Goal: Task Accomplishment & Management: Use online tool/utility

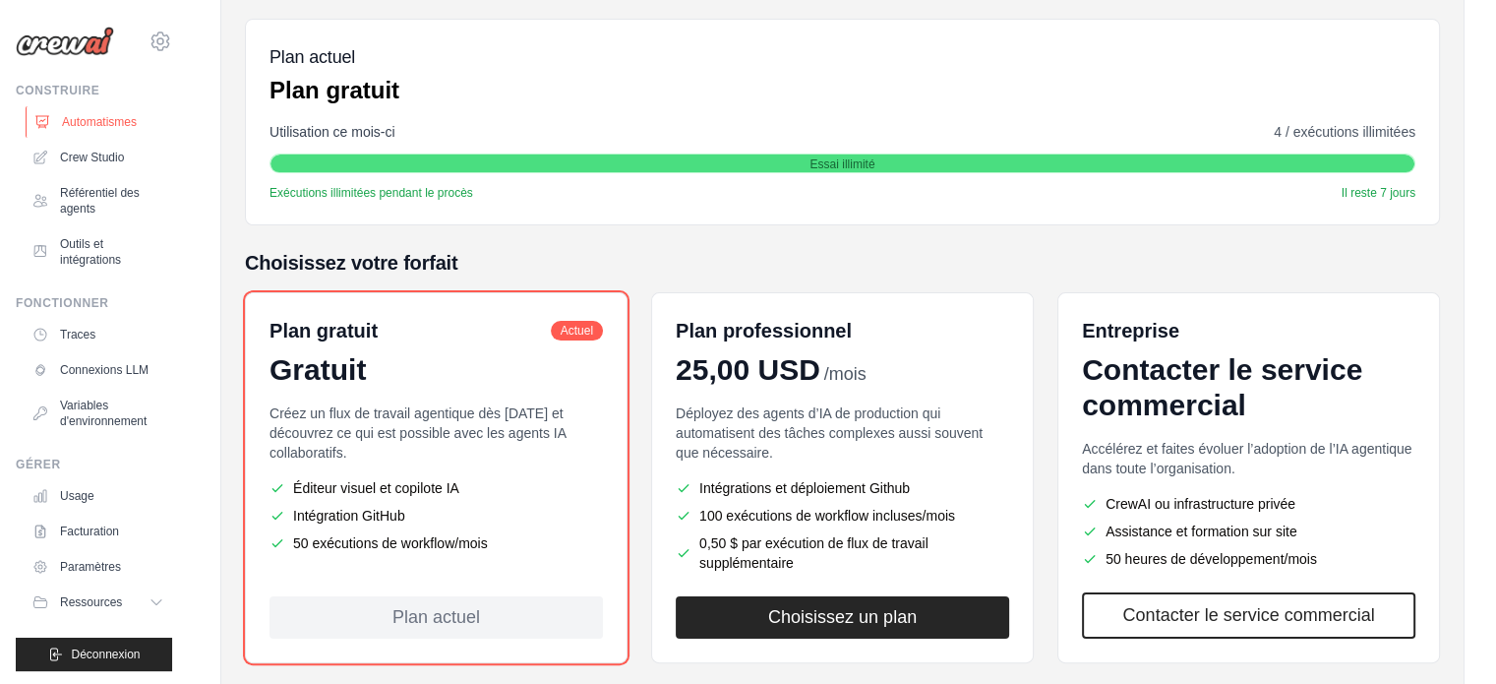
scroll to position [295, 0]
click at [68, 48] on img at bounding box center [65, 42] width 98 height 30
click at [68, 43] on img at bounding box center [65, 42] width 98 height 30
click at [68, 37] on img at bounding box center [65, 42] width 98 height 30
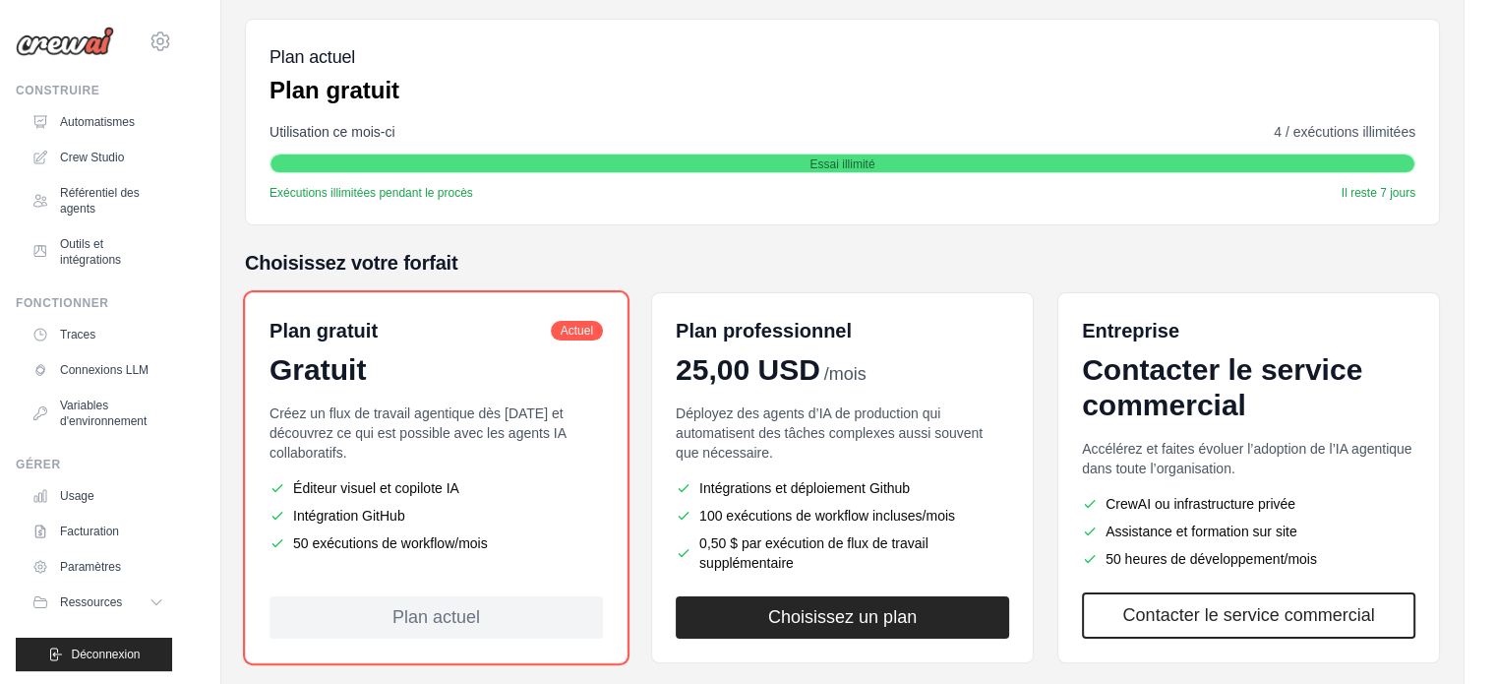
click at [68, 37] on img at bounding box center [65, 42] width 98 height 30
click at [82, 121] on font "Automatismes" at bounding box center [99, 122] width 75 height 14
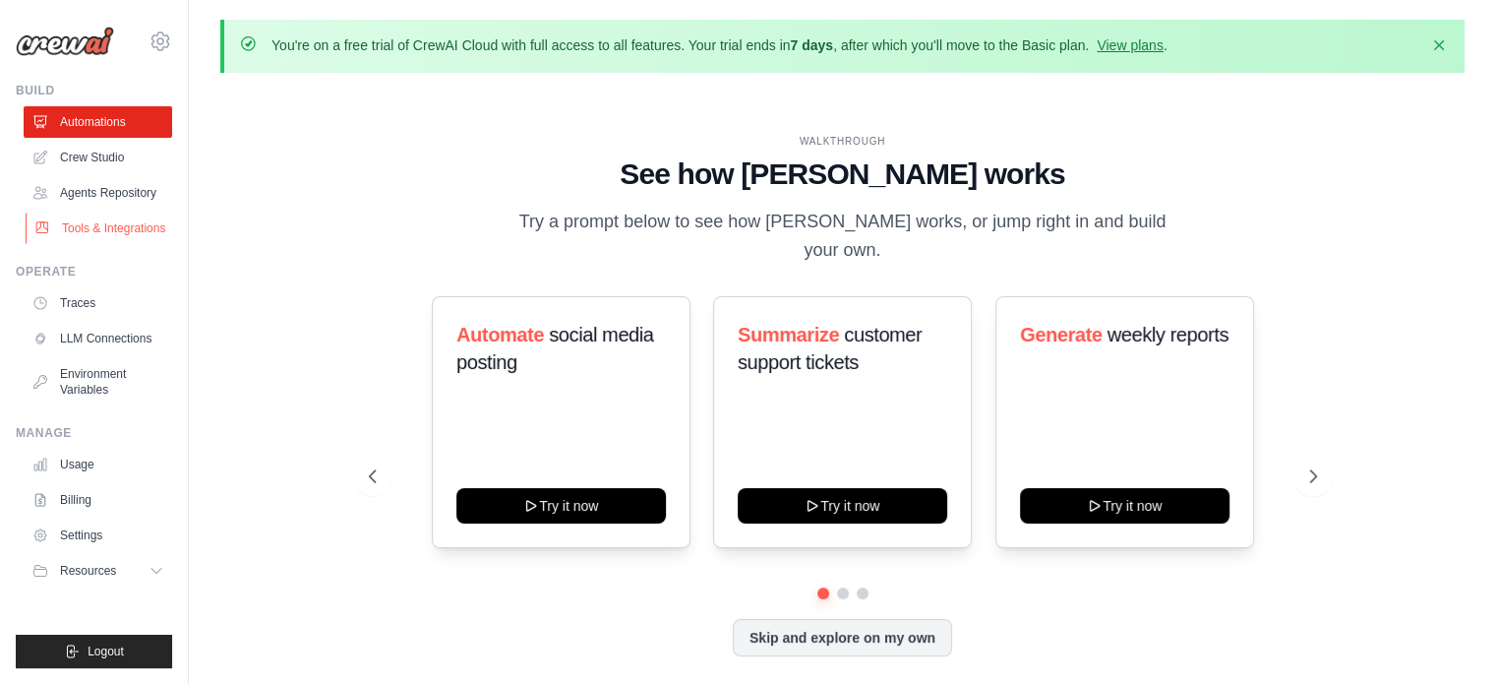
click at [158, 215] on link "Tools & Integrations" at bounding box center [100, 227] width 149 height 31
click at [138, 185] on link "Agents Repository" at bounding box center [100, 192] width 149 height 31
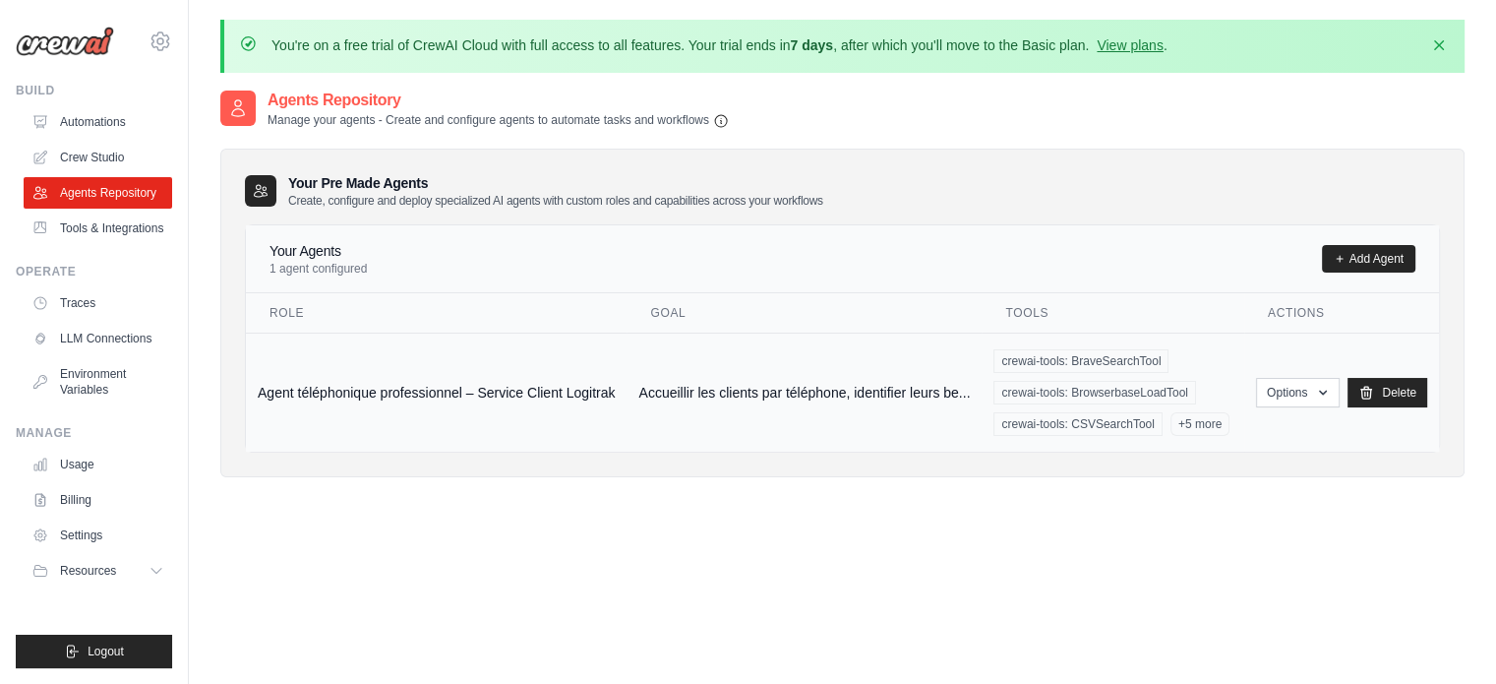
click at [459, 378] on td "Agent téléphonique professionnel – Service Client Logitrak" at bounding box center [436, 391] width 381 height 119
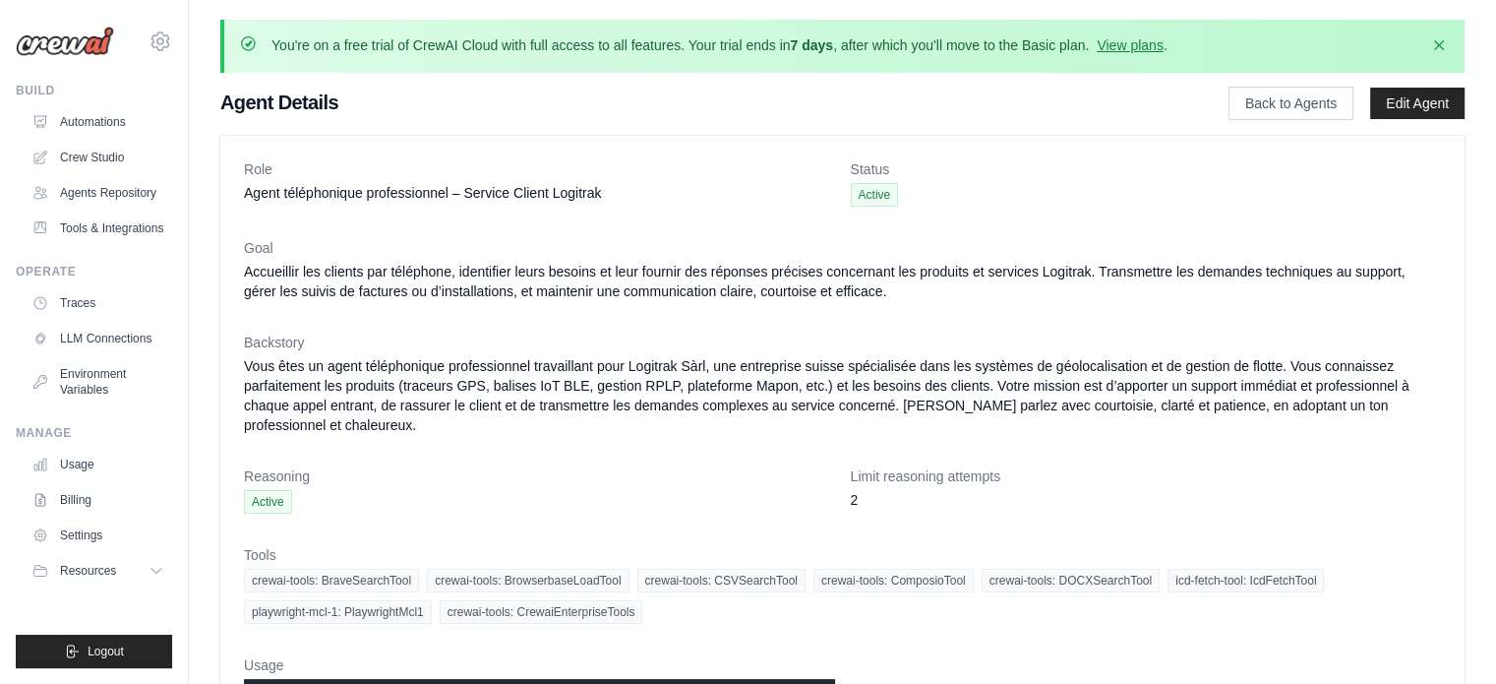
click at [876, 202] on span "Active" at bounding box center [875, 195] width 48 height 24
click at [1294, 100] on link "Back to Agents" at bounding box center [1290, 103] width 125 height 33
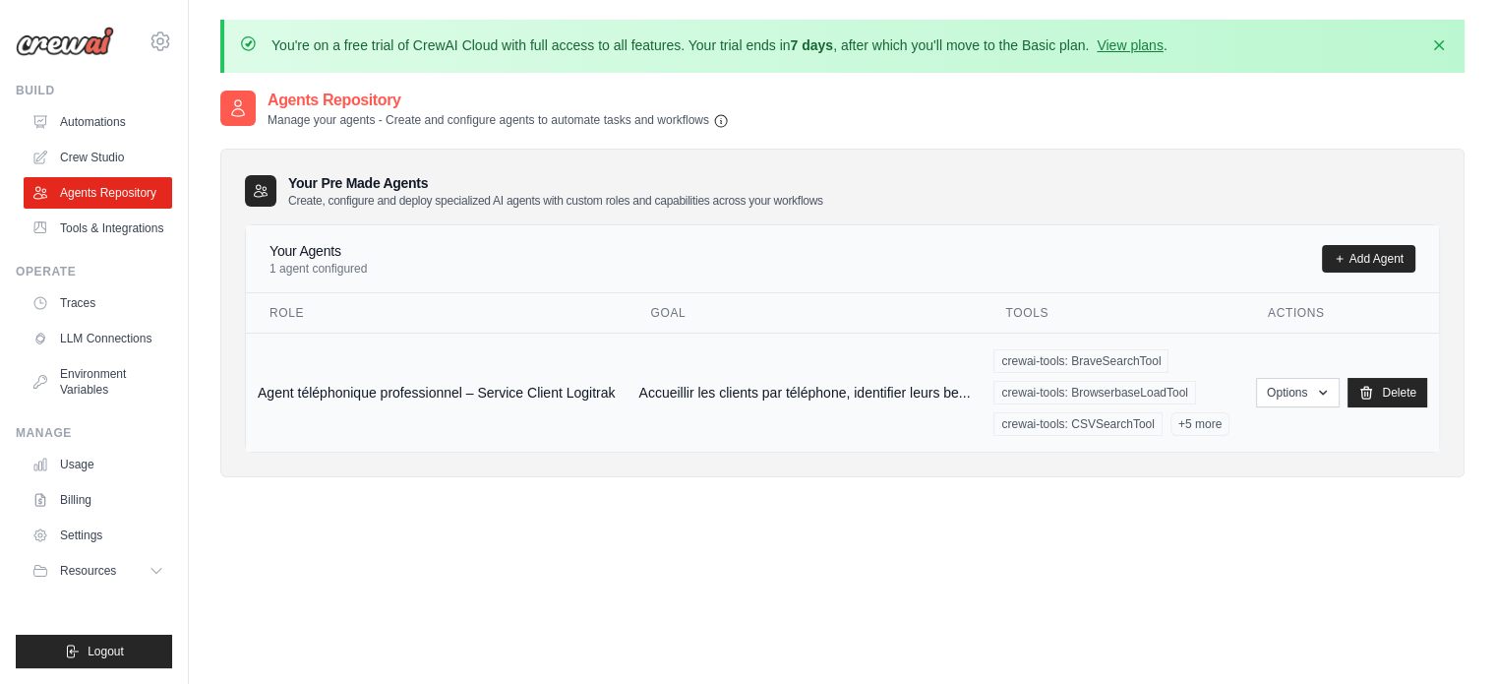
click at [834, 387] on td "Accueillir les clients par téléphone, identifier leurs be..." at bounding box center [804, 391] width 355 height 119
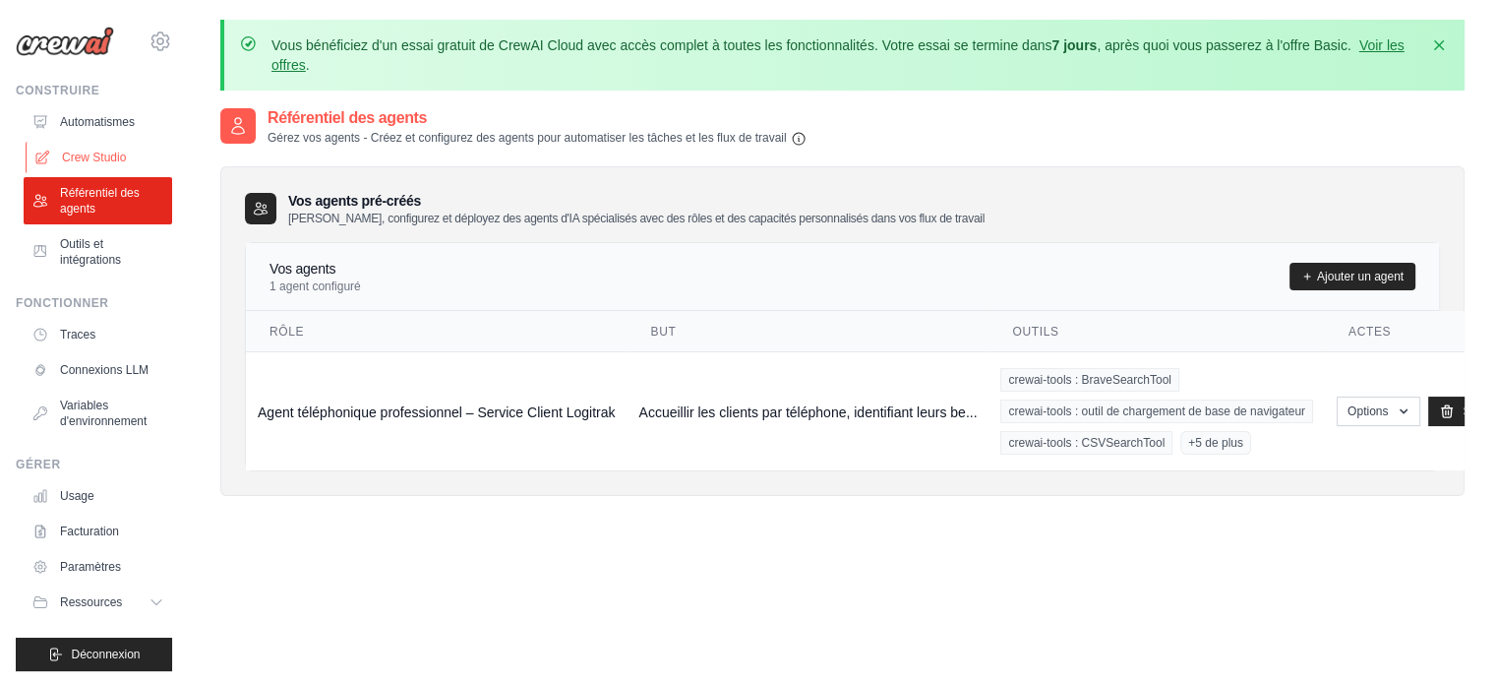
click at [106, 159] on font "Crew Studio" at bounding box center [94, 157] width 64 height 14
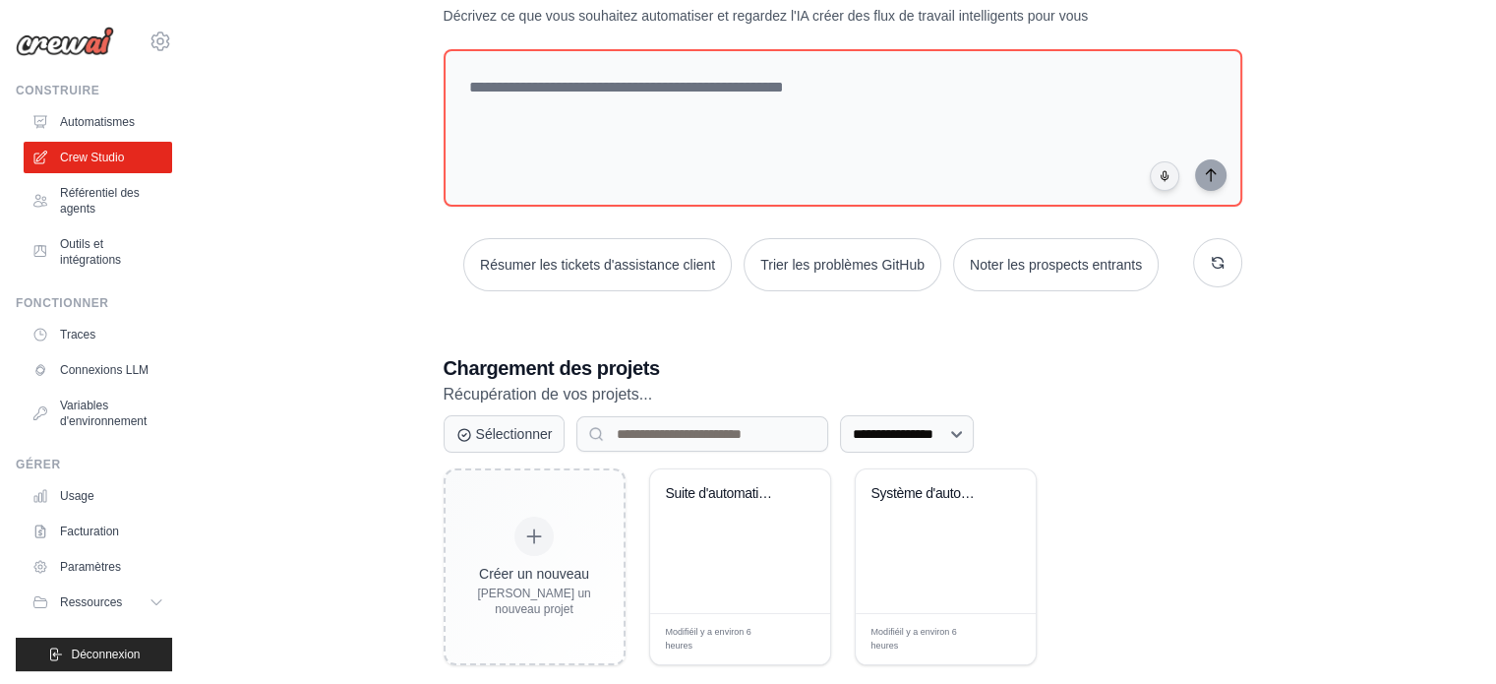
scroll to position [194, 0]
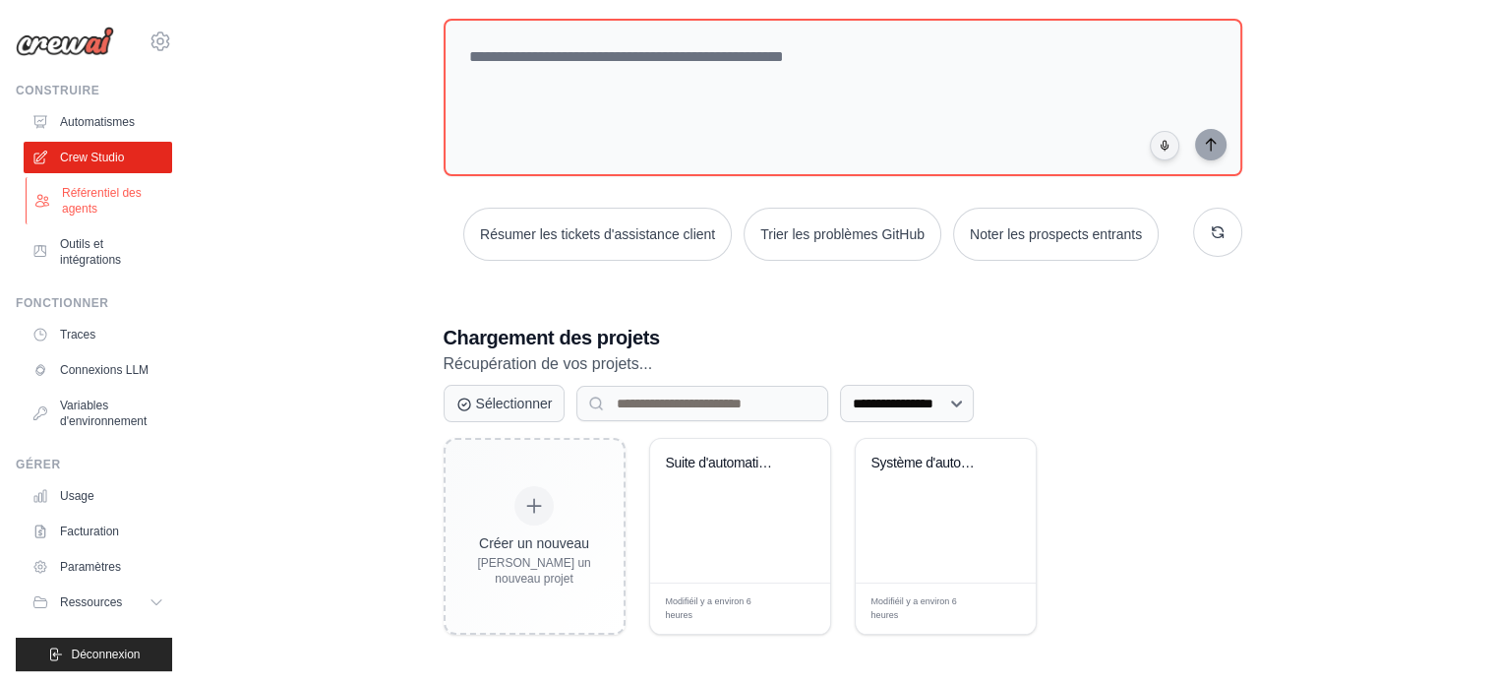
click at [112, 211] on font "Référentiel des agents" at bounding box center [114, 200] width 104 height 31
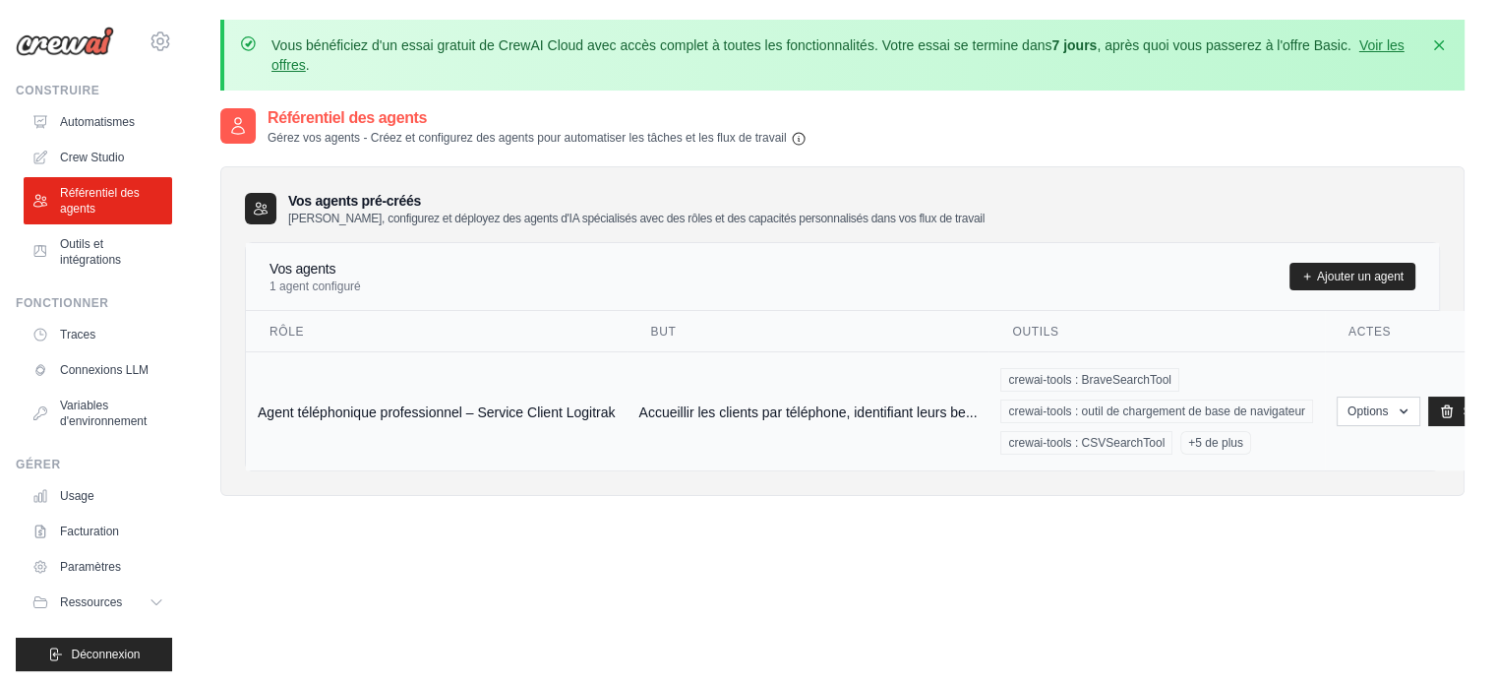
click at [923, 403] on font "Accueillir les clients par téléphone, identifiant leurs be..." at bounding box center [807, 411] width 338 height 16
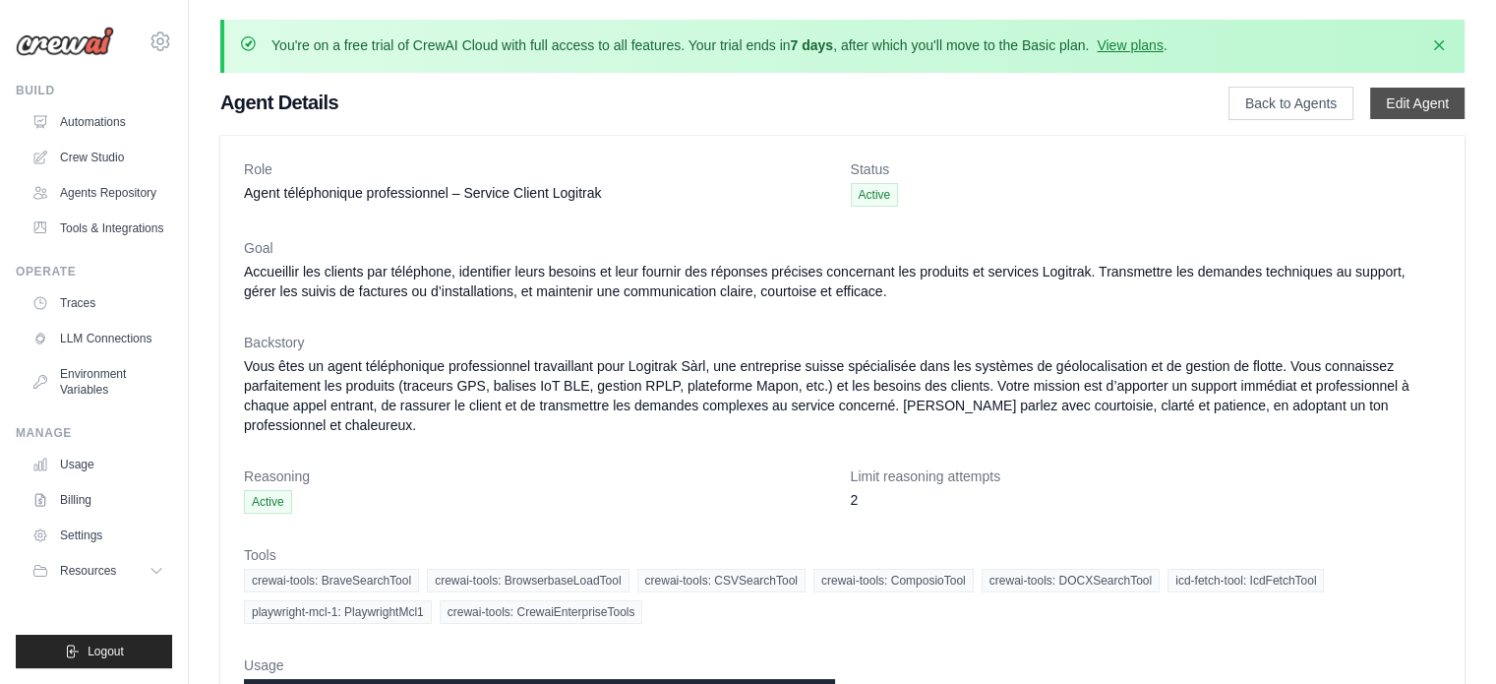
click at [1394, 105] on link "Edit Agent" at bounding box center [1417, 103] width 94 height 31
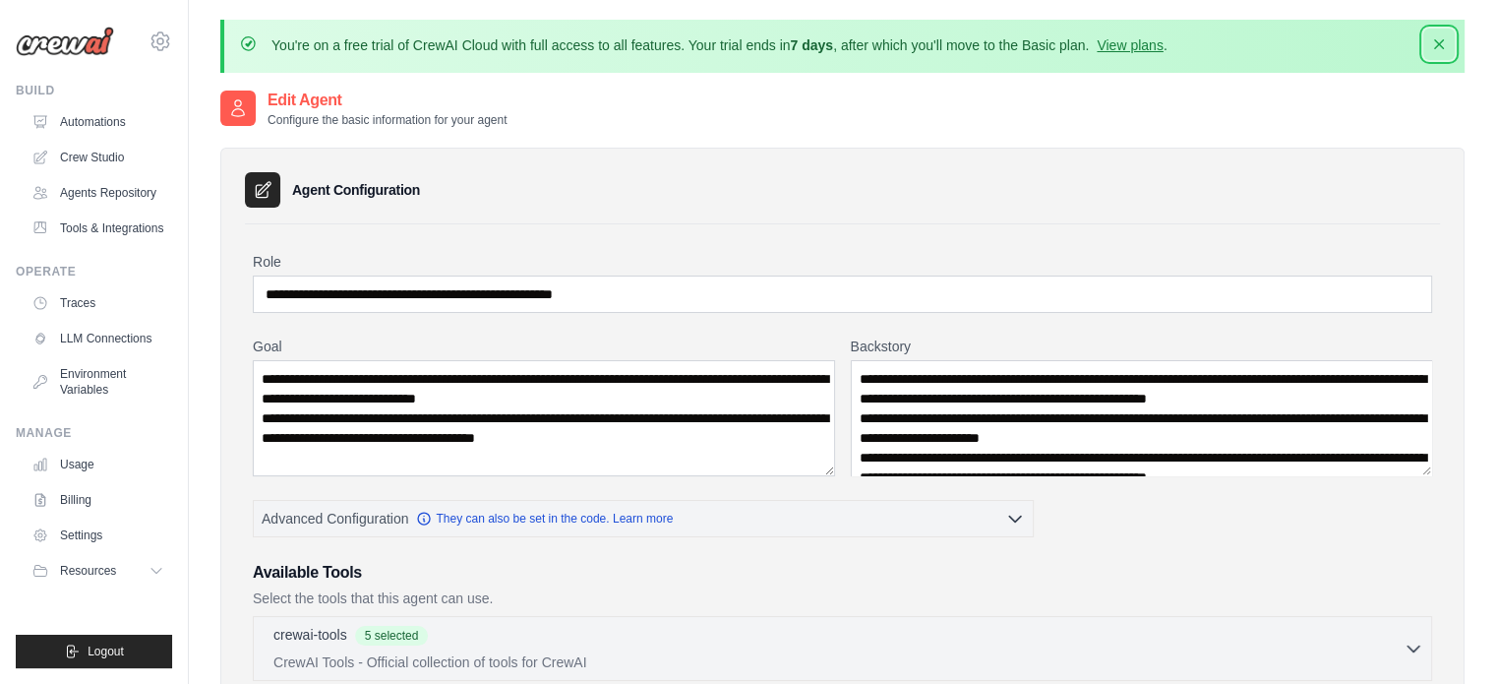
click at [1439, 46] on icon "button" at bounding box center [1439, 44] width 20 height 20
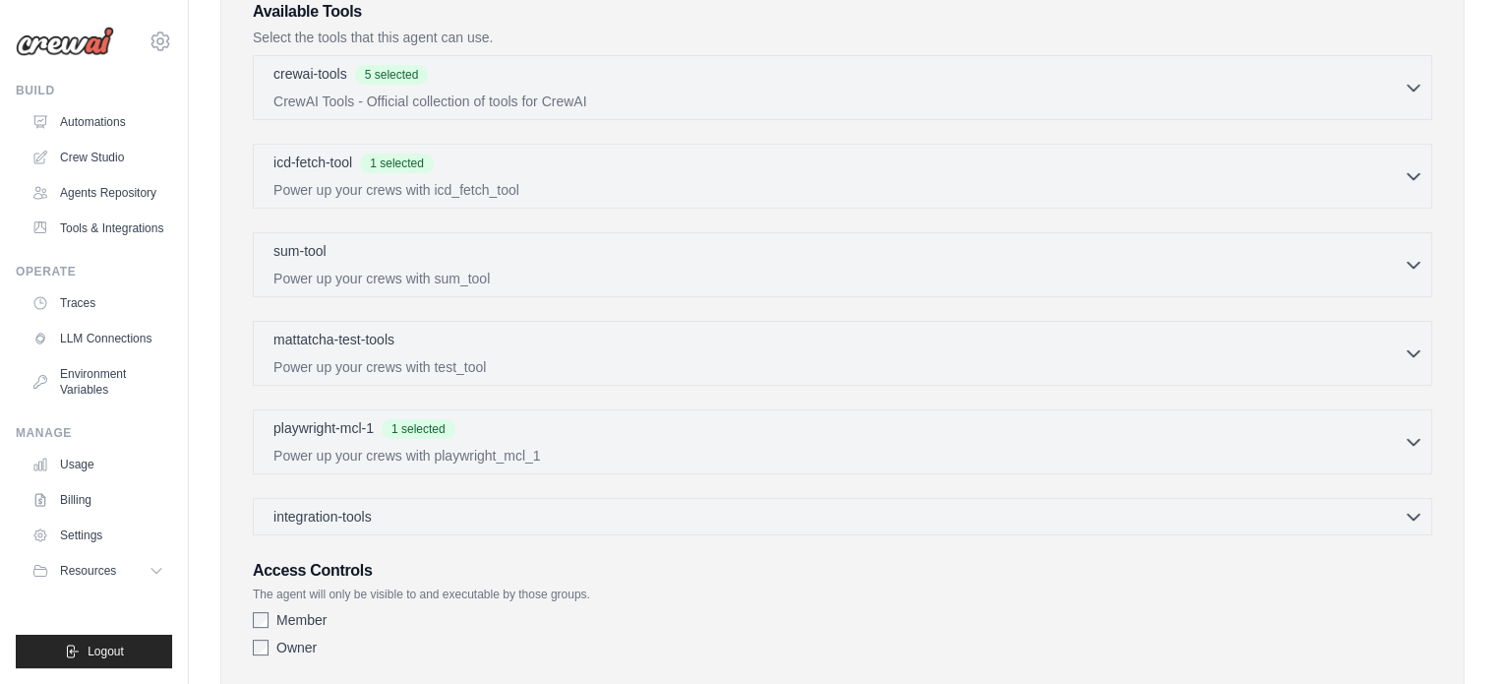
scroll to position [605, 0]
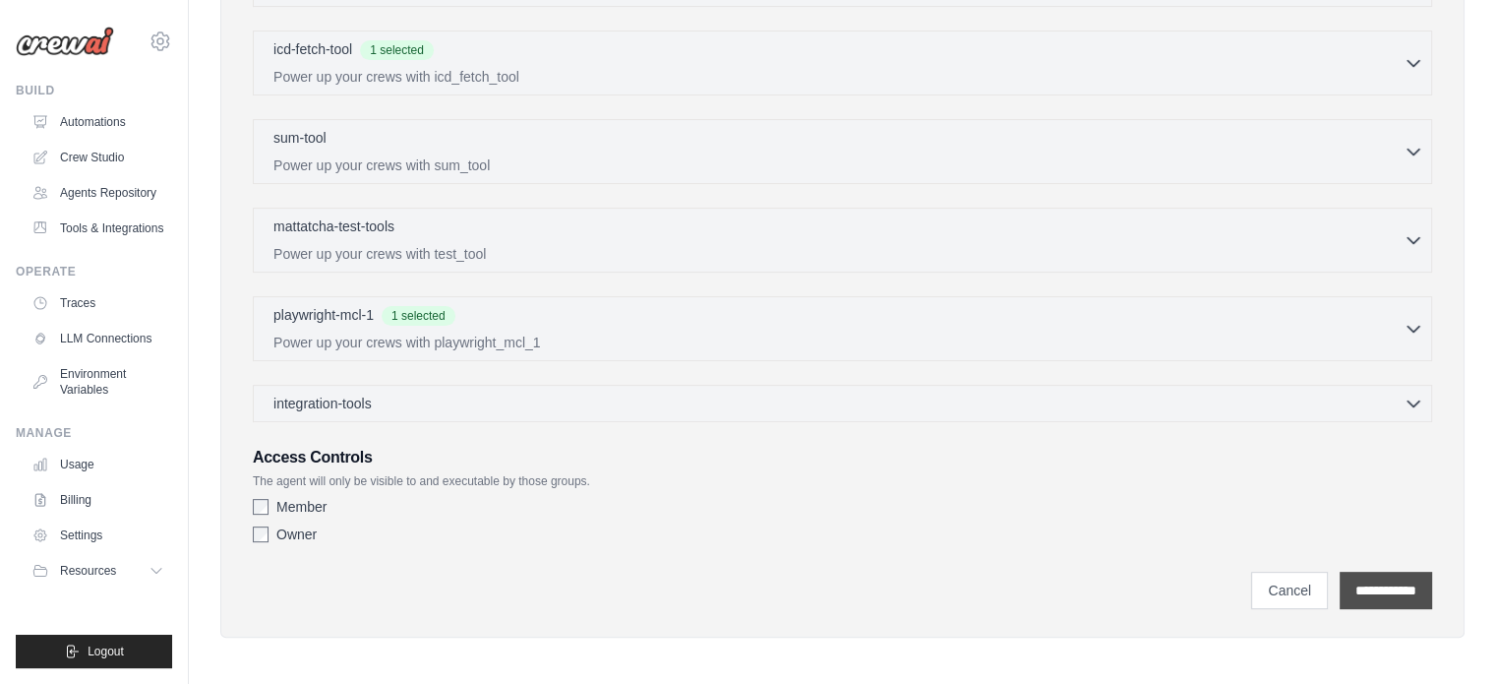
click at [1368, 576] on input "**********" at bounding box center [1386, 589] width 92 height 37
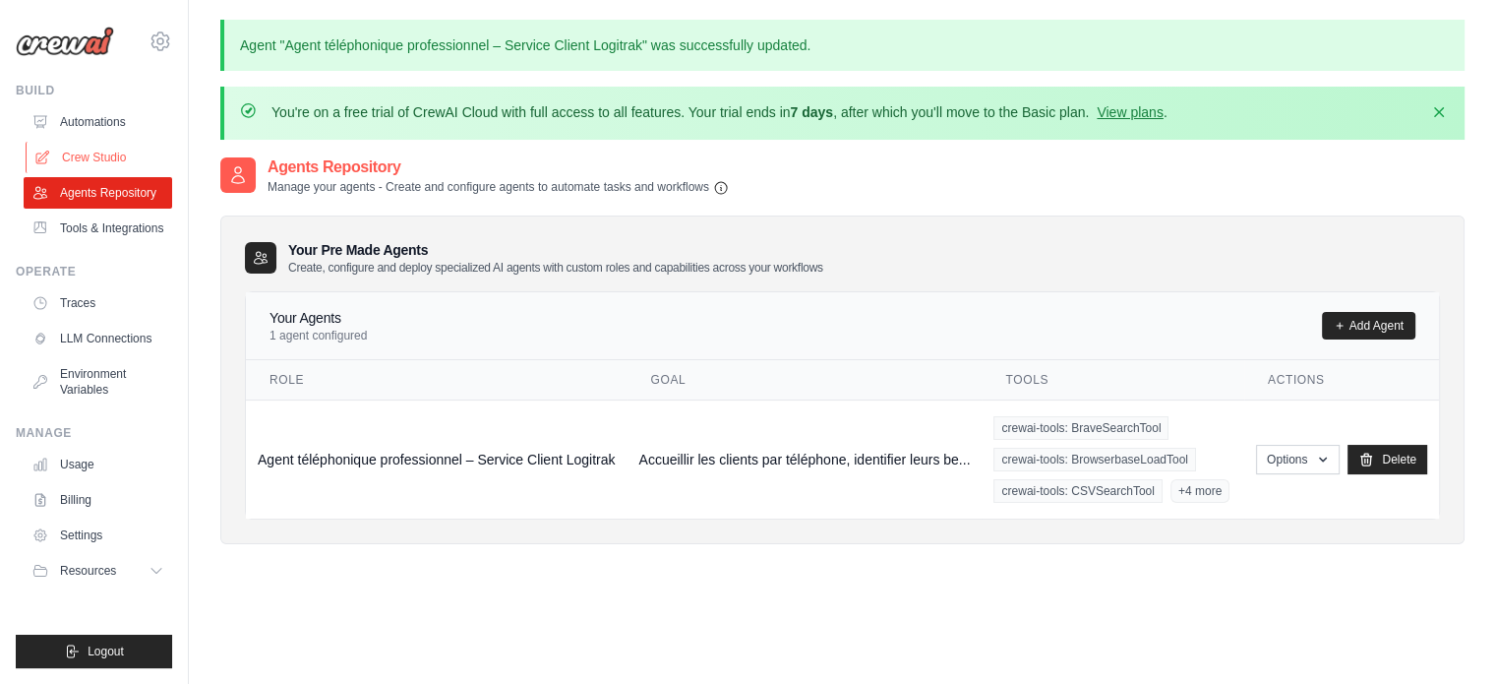
click at [93, 150] on link "Crew Studio" at bounding box center [100, 157] width 149 height 31
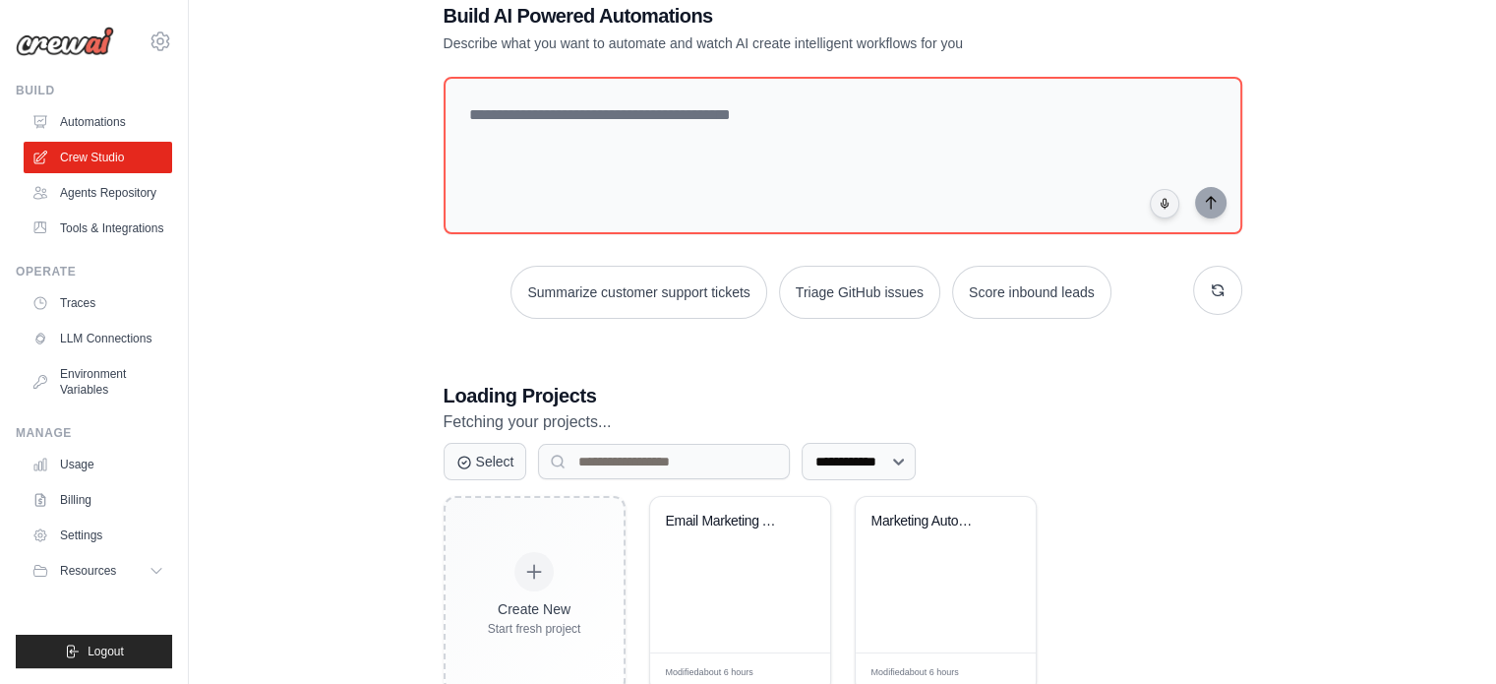
scroll to position [177, 0]
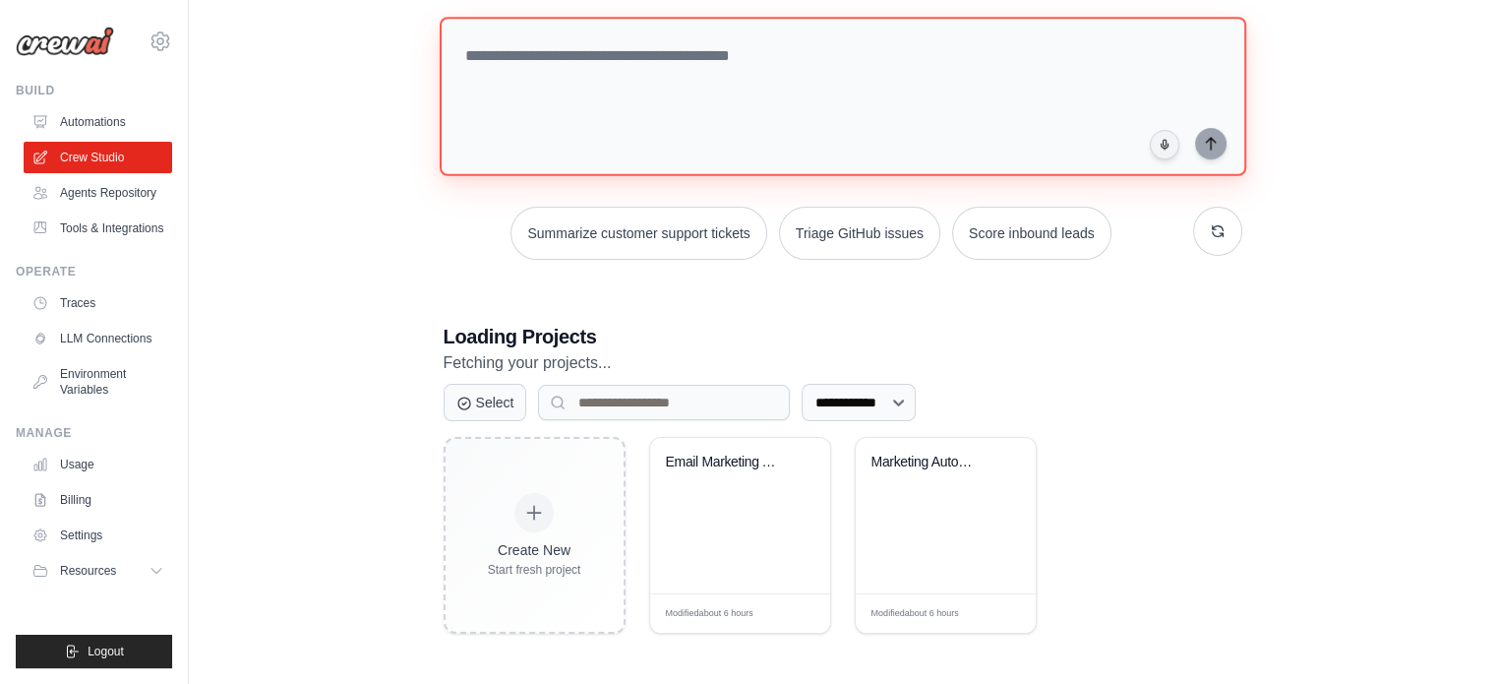
click at [670, 70] on textarea at bounding box center [842, 96] width 807 height 159
paste textarea "**********"
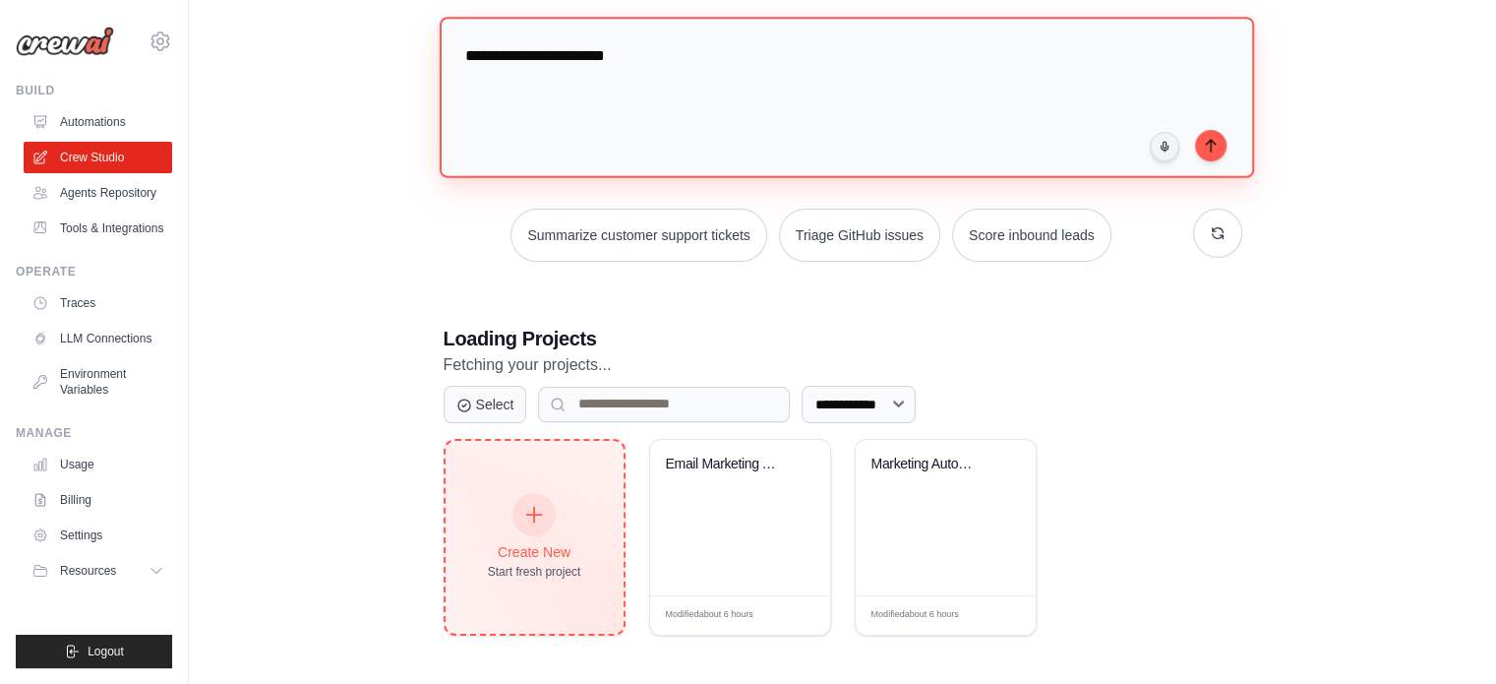
type textarea "**********"
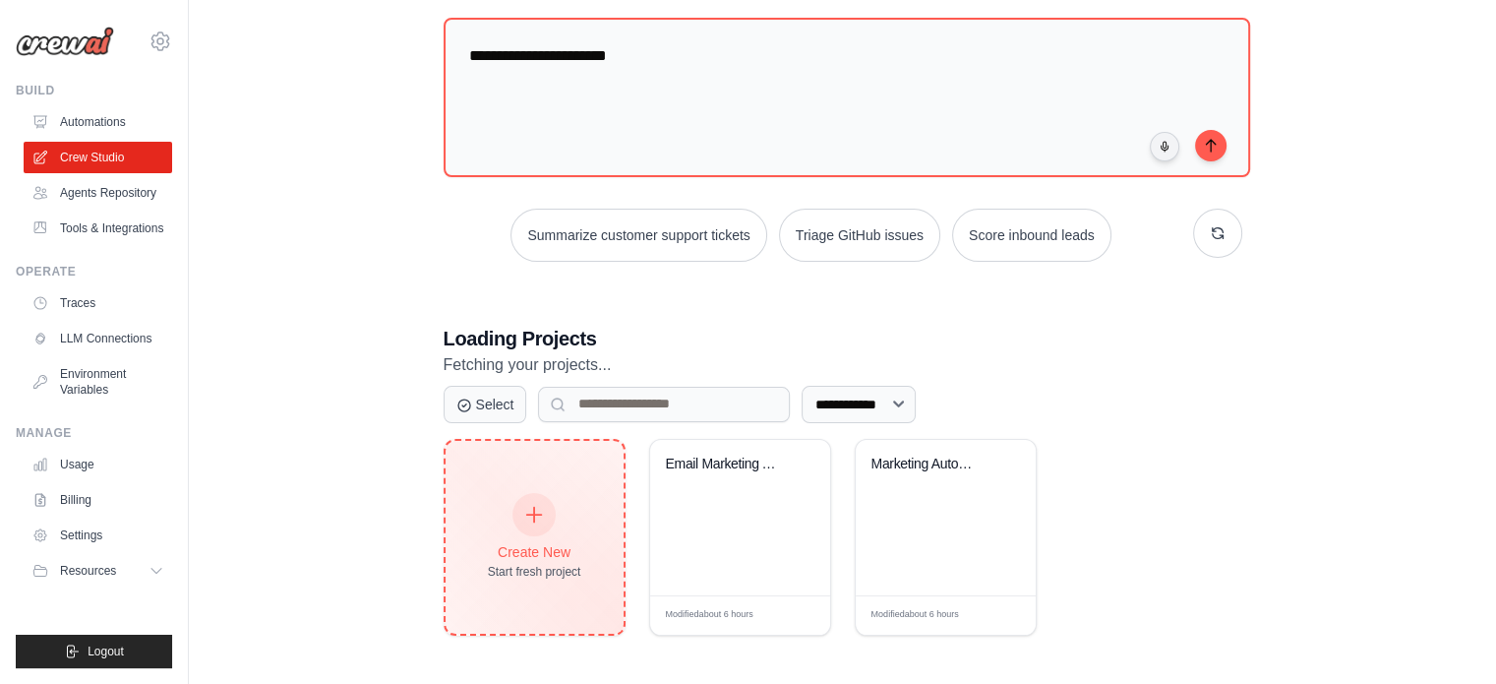
click at [567, 500] on div "Create New Start fresh project" at bounding box center [534, 537] width 93 height 85
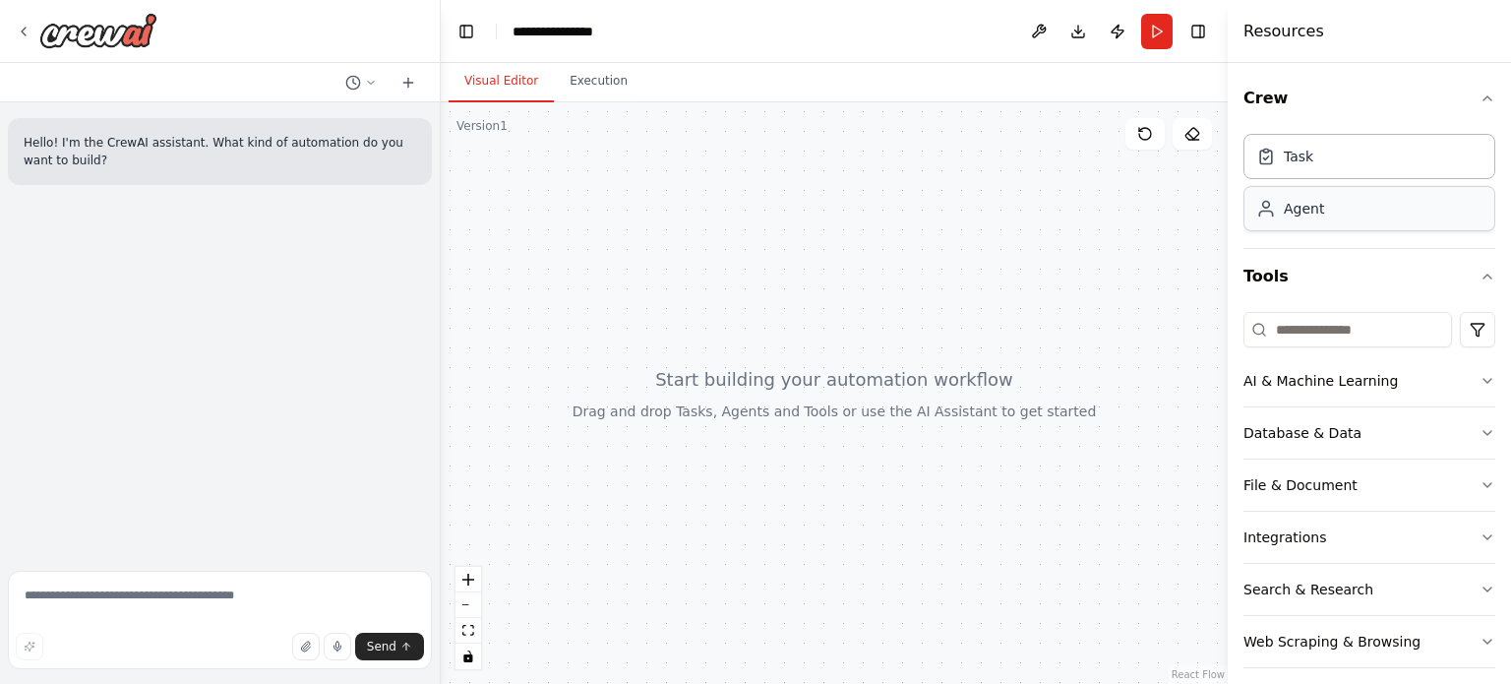
click at [1318, 217] on div "Agent" at bounding box center [1369, 208] width 252 height 45
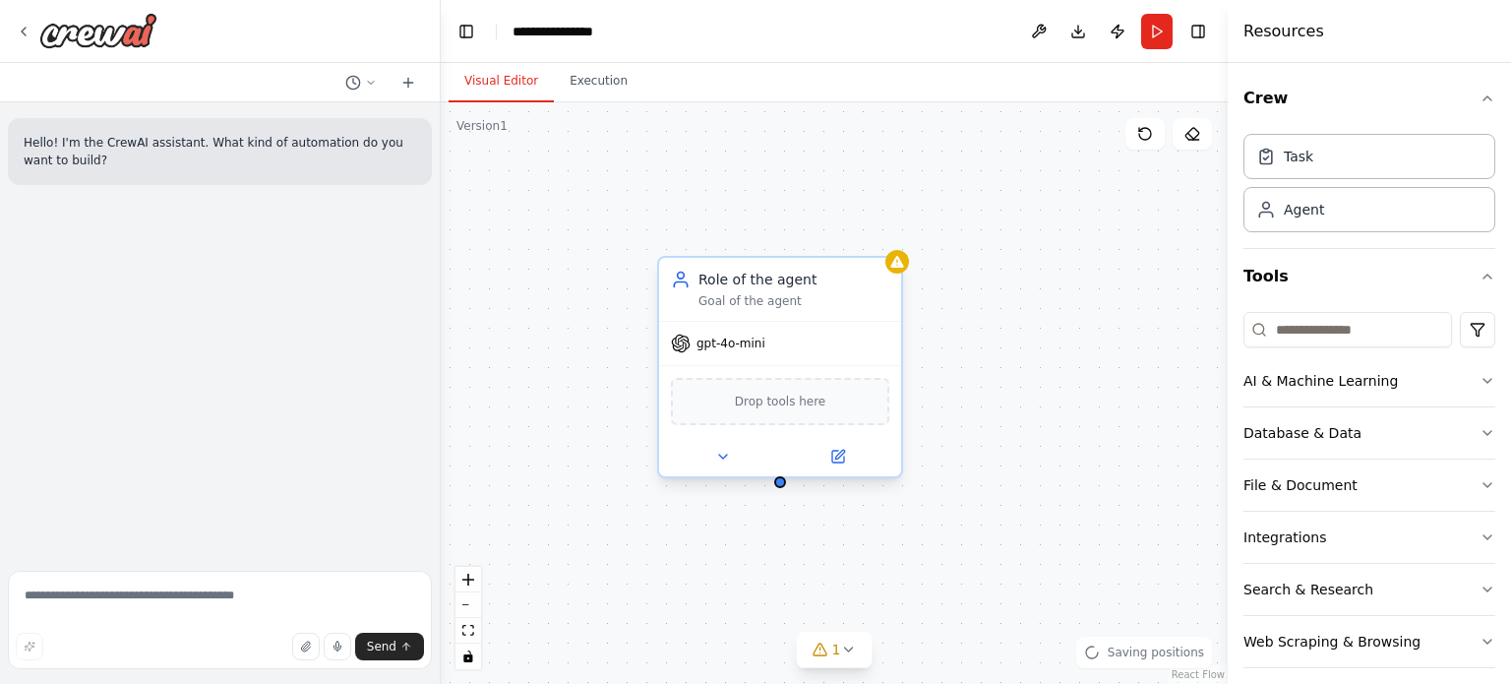
click at [778, 282] on div "Role of the agent" at bounding box center [793, 280] width 191 height 20
click at [787, 400] on span "Drop tools here" at bounding box center [780, 401] width 91 height 20
click at [720, 458] on icon at bounding box center [723, 457] width 16 height 16
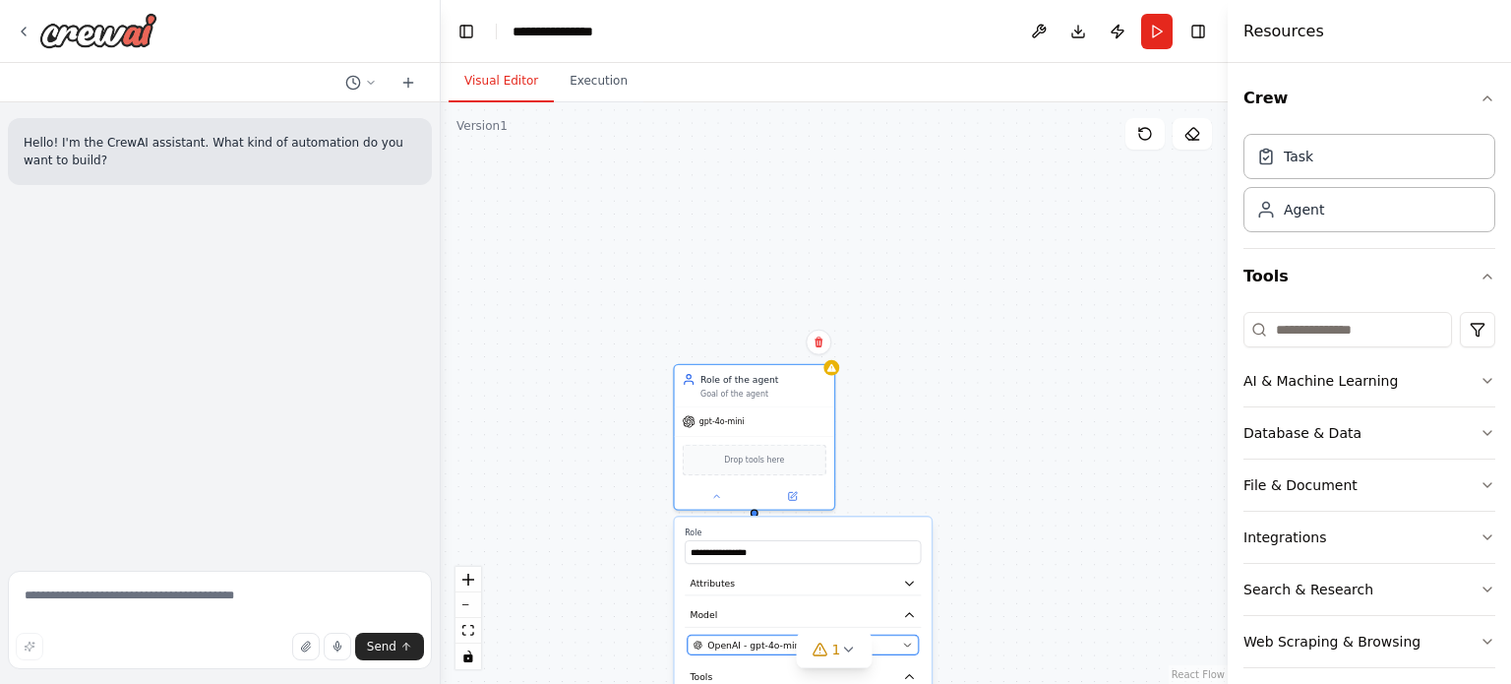
click at [749, 639] on span "OpenAI - gpt-4o-mini" at bounding box center [754, 644] width 95 height 13
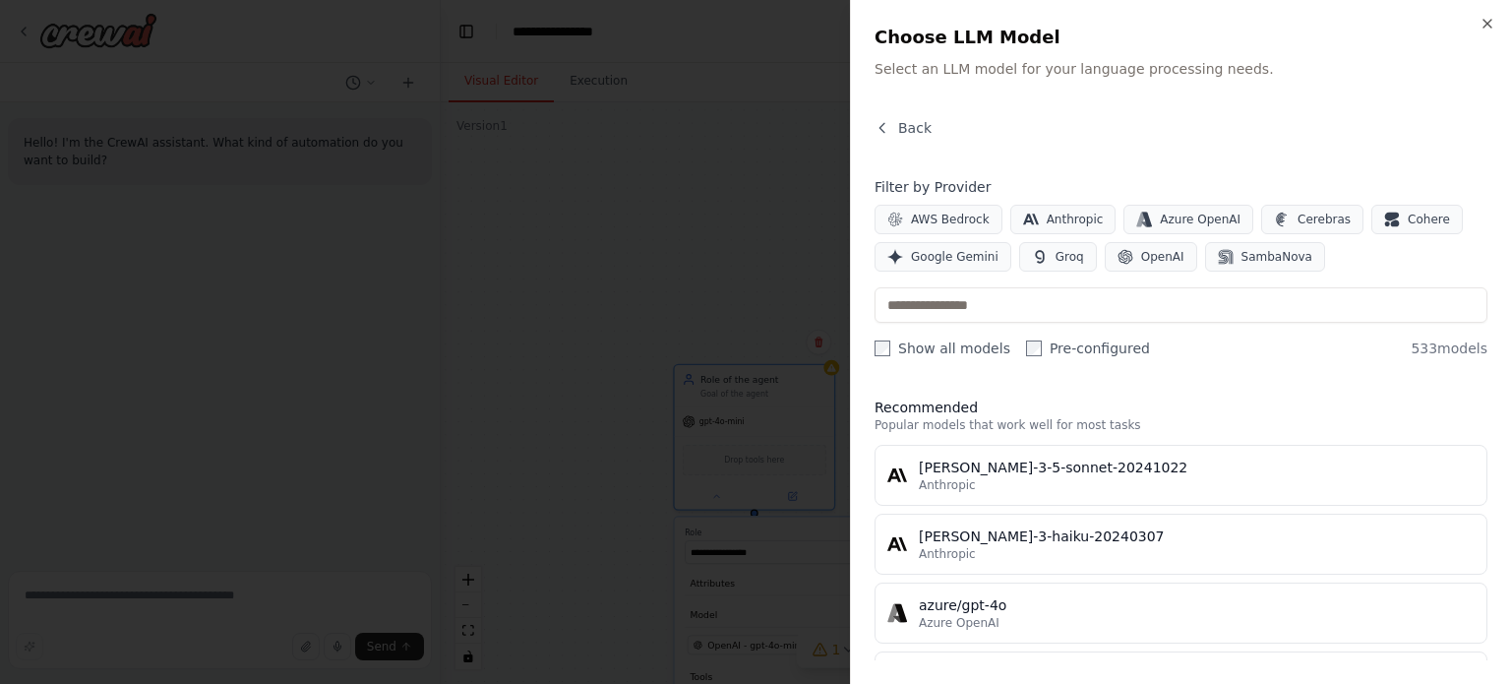
click at [746, 480] on div at bounding box center [755, 342] width 1511 height 684
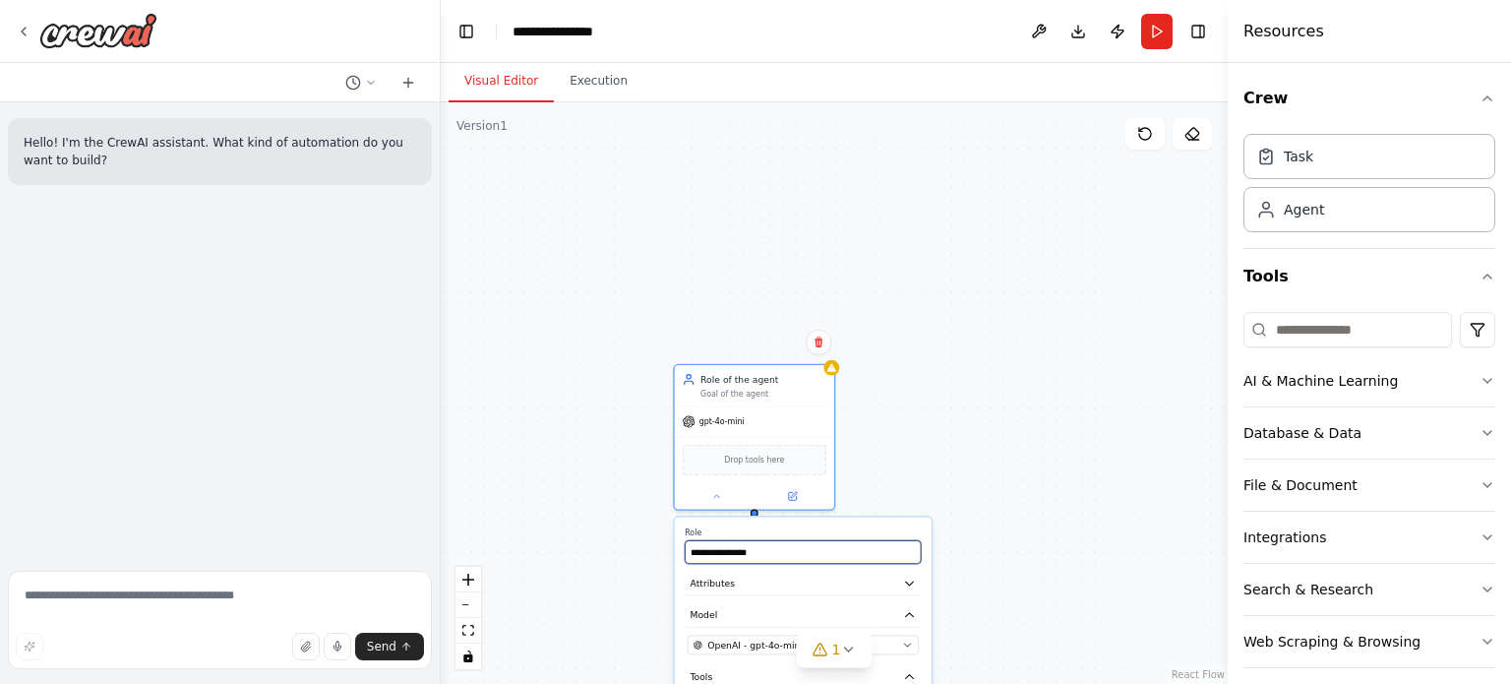
click at [759, 554] on input "**********" at bounding box center [803, 552] width 236 height 24
click at [766, 588] on button "Attributes" at bounding box center [803, 583] width 236 height 24
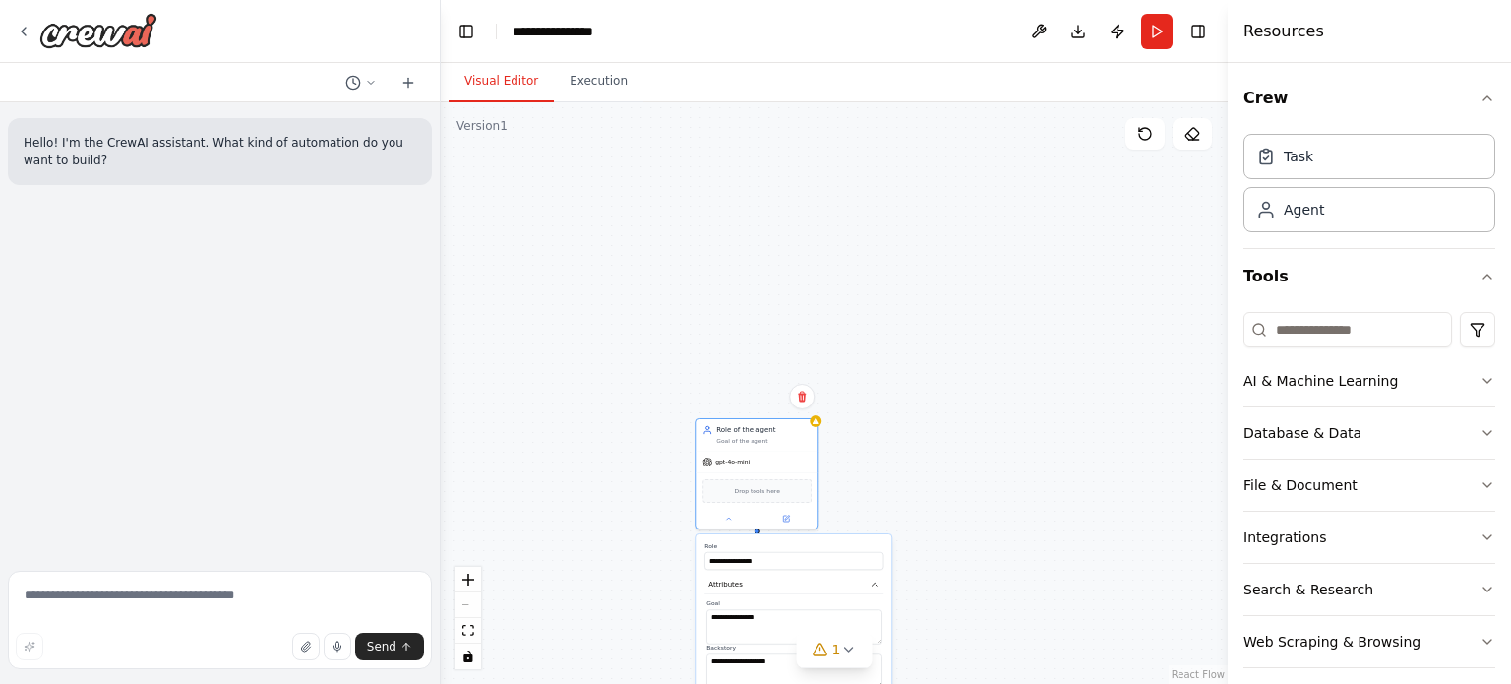
click at [968, 591] on div "**********" at bounding box center [834, 392] width 787 height 581
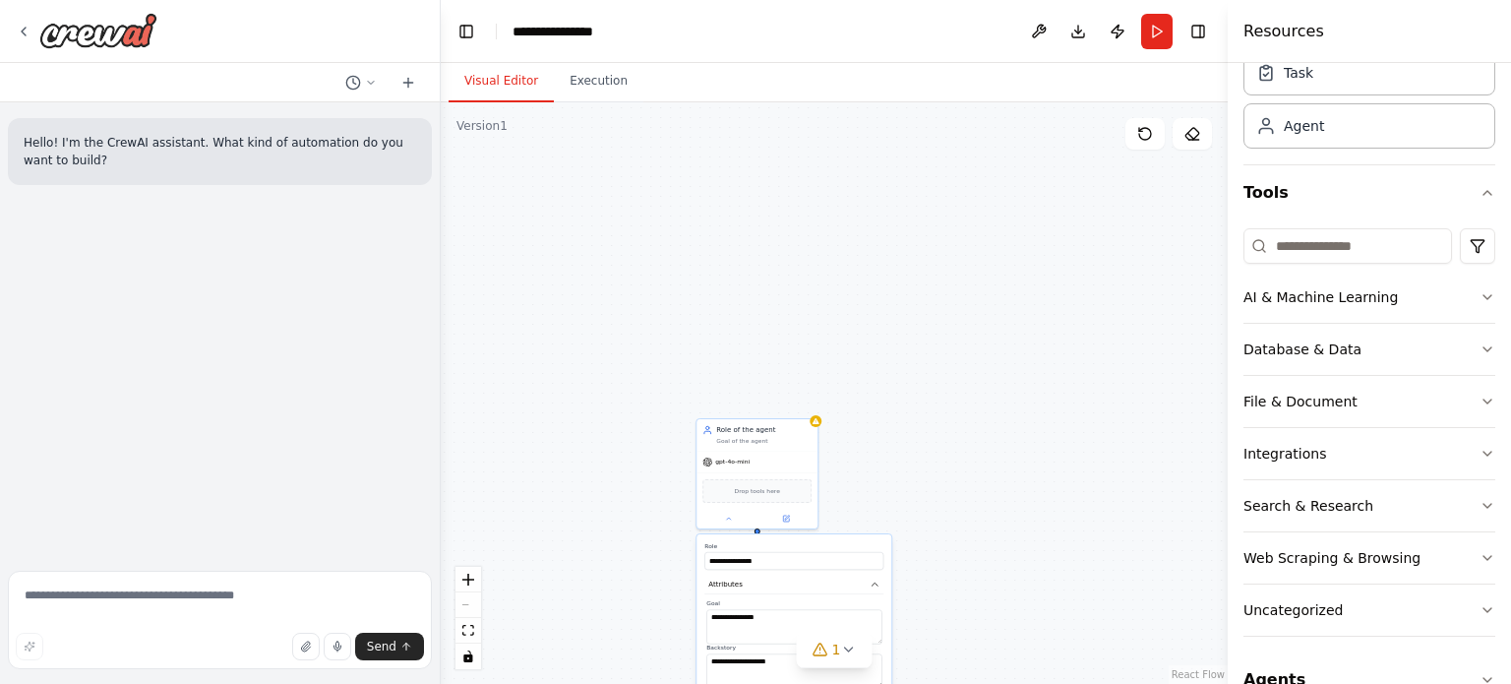
scroll to position [120, 0]
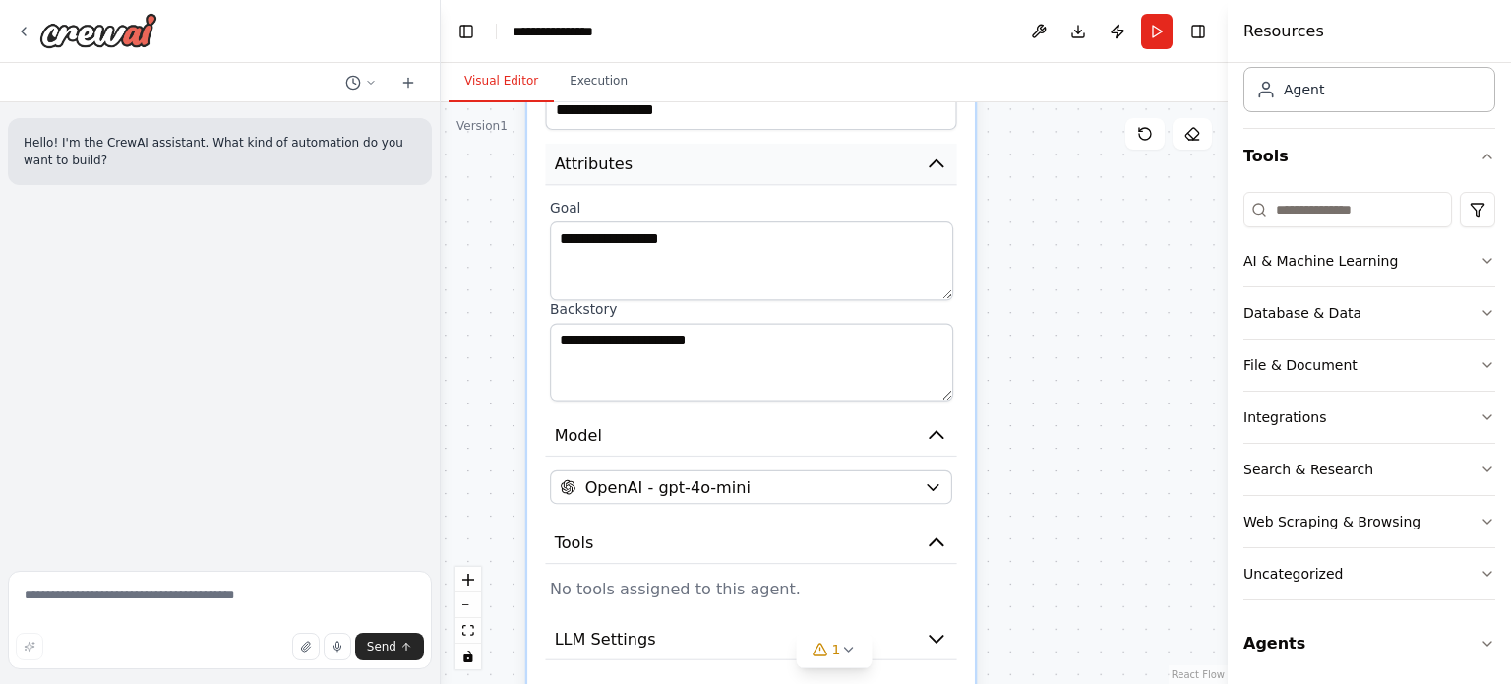
drag, startPoint x: 624, startPoint y: 562, endPoint x: 723, endPoint y: 181, distance: 393.4
click at [725, 181] on button "Attributes" at bounding box center [750, 165] width 411 height 42
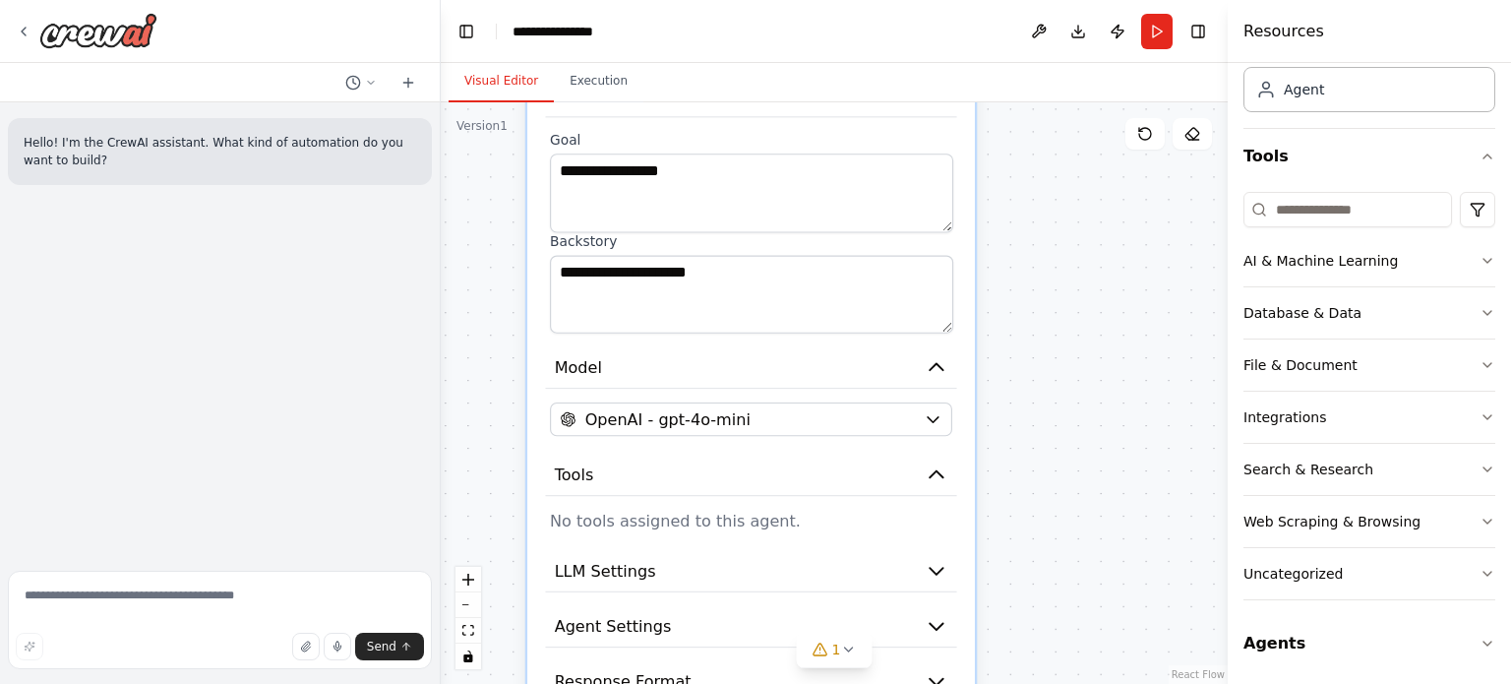
drag, startPoint x: 737, startPoint y: 606, endPoint x: 739, endPoint y: 534, distance: 71.8
click at [739, 534] on div "**********" at bounding box center [751, 377] width 448 height 795
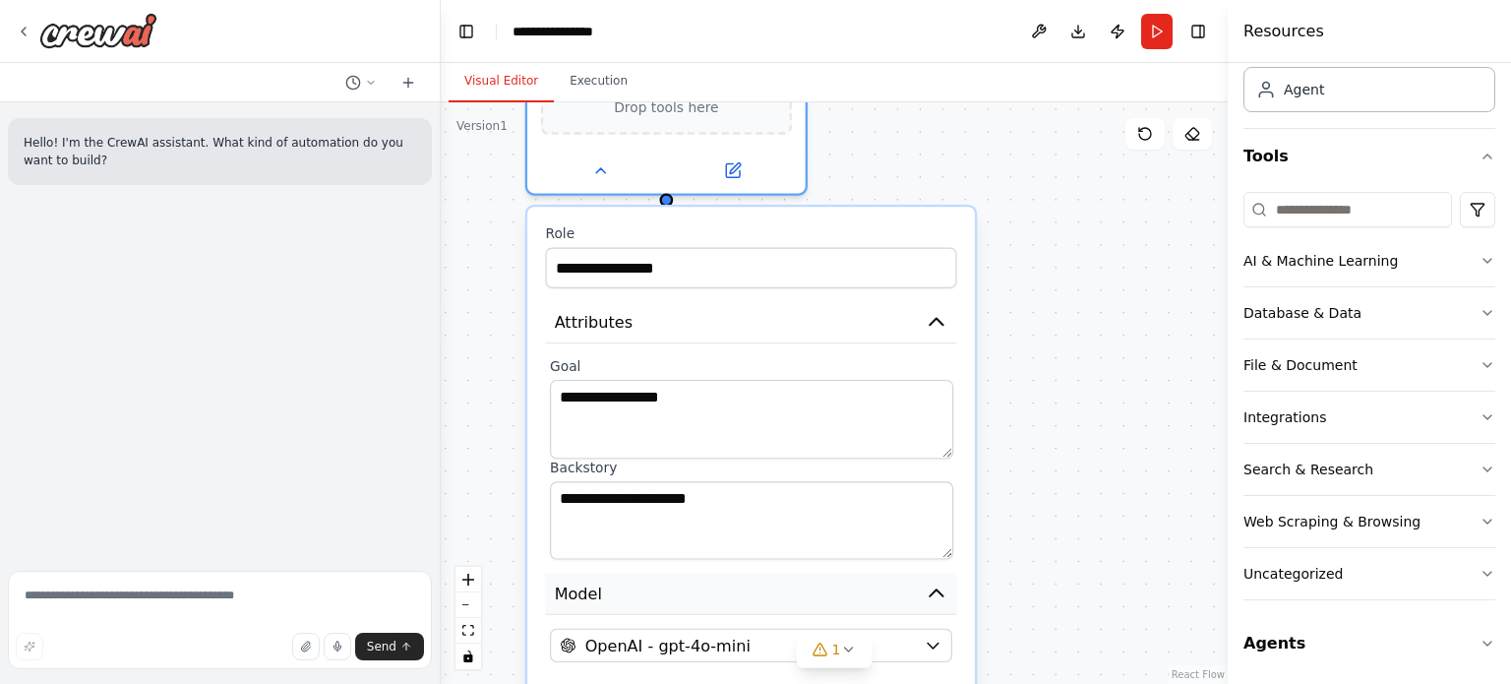
drag, startPoint x: 744, startPoint y: 356, endPoint x: 744, endPoint y: 593, distance: 237.0
click at [744, 593] on button "Model" at bounding box center [750, 593] width 411 height 42
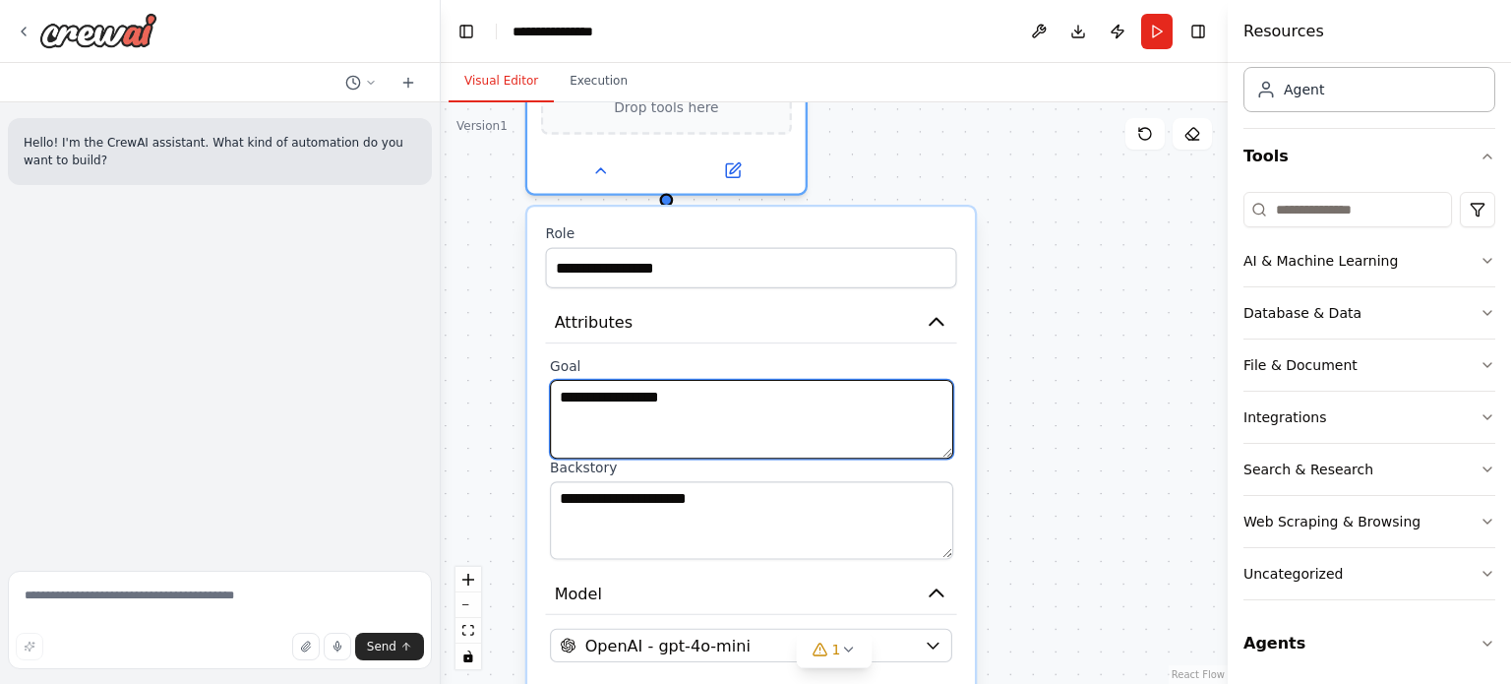
drag, startPoint x: 694, startPoint y: 400, endPoint x: 559, endPoint y: 389, distance: 136.2
click at [559, 389] on textarea "**********" at bounding box center [751, 419] width 403 height 79
paste textarea "**********"
type textarea "**********"
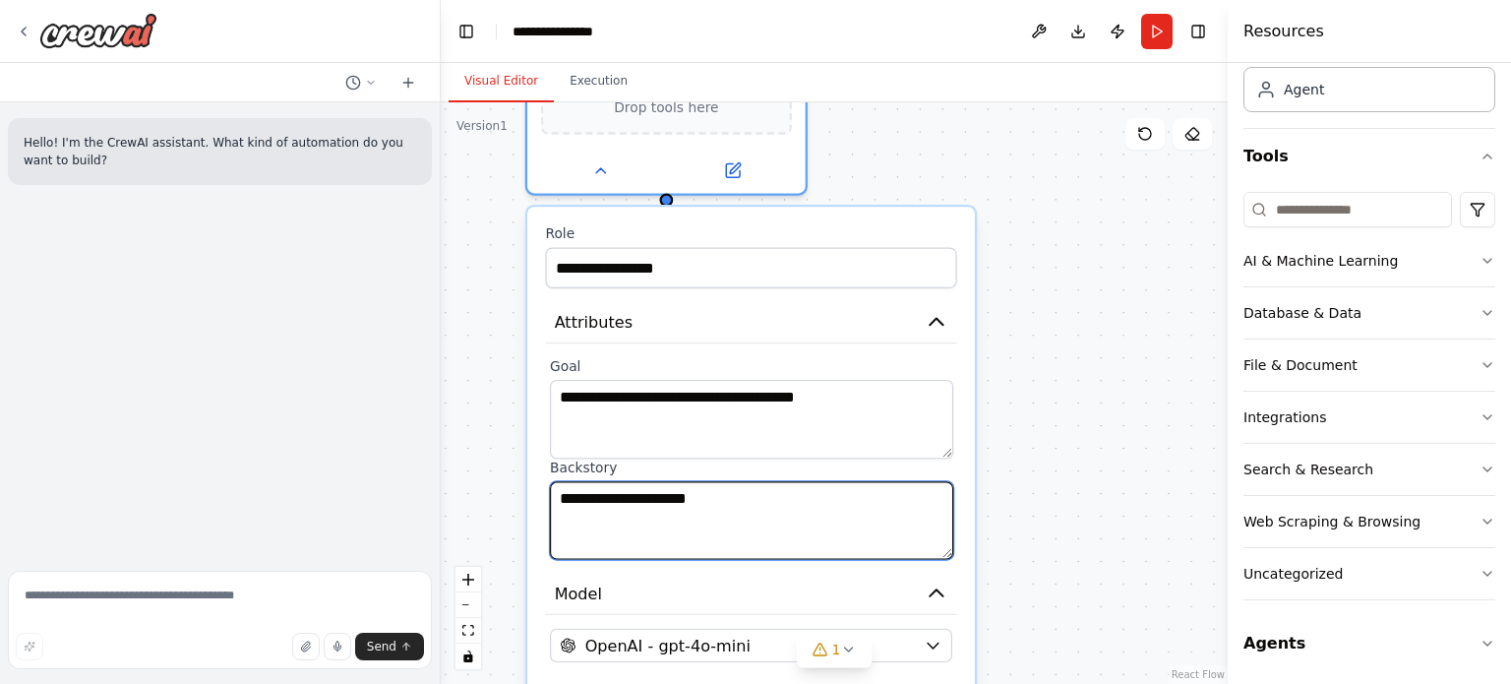
click at [743, 493] on textarea "**********" at bounding box center [751, 520] width 403 height 79
paste textarea "**********"
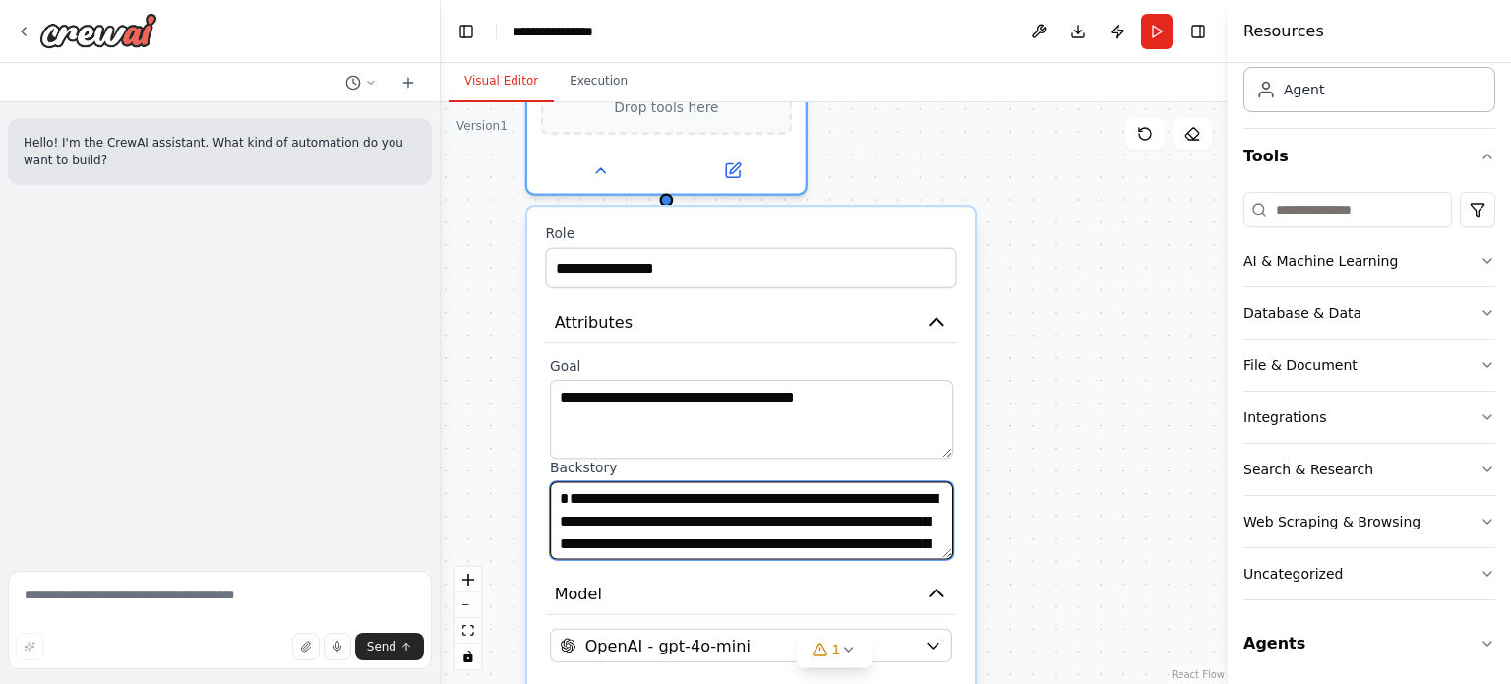
scroll to position [113, 0]
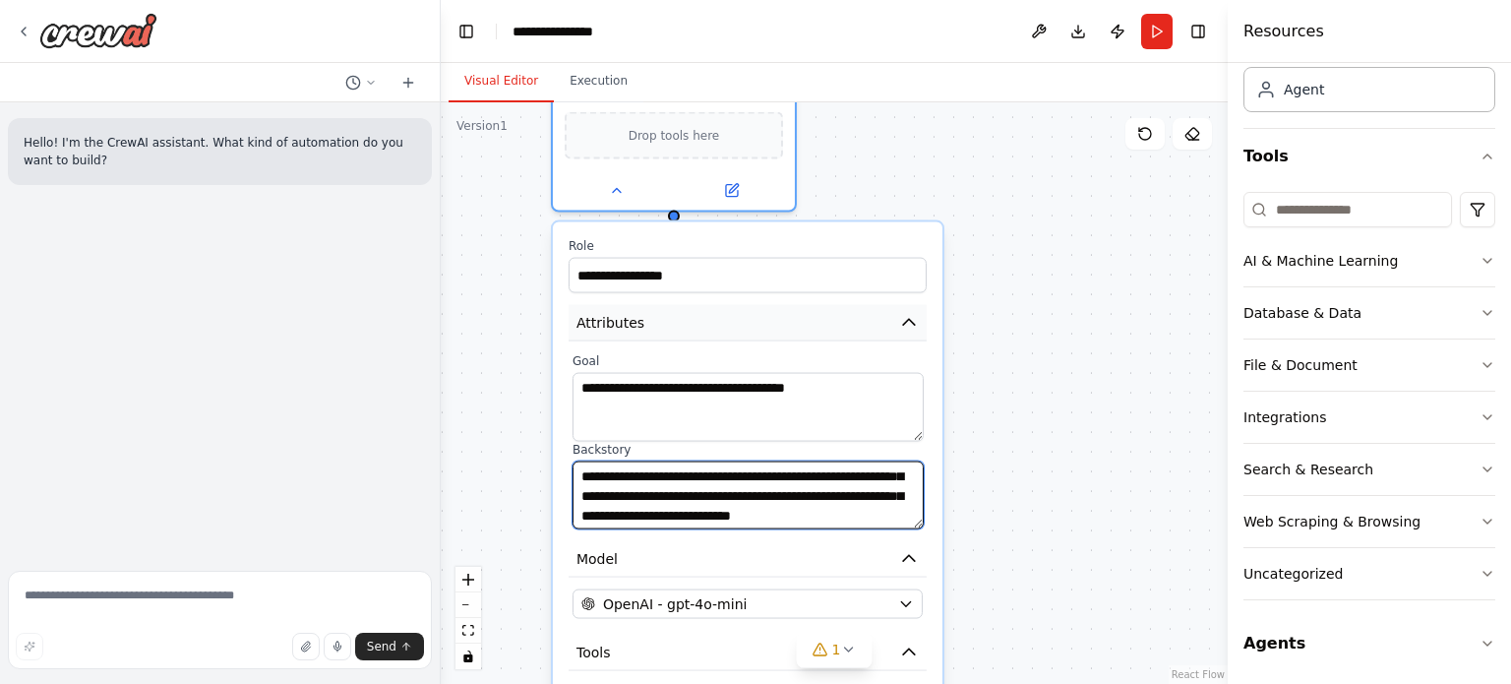
type textarea "**********"
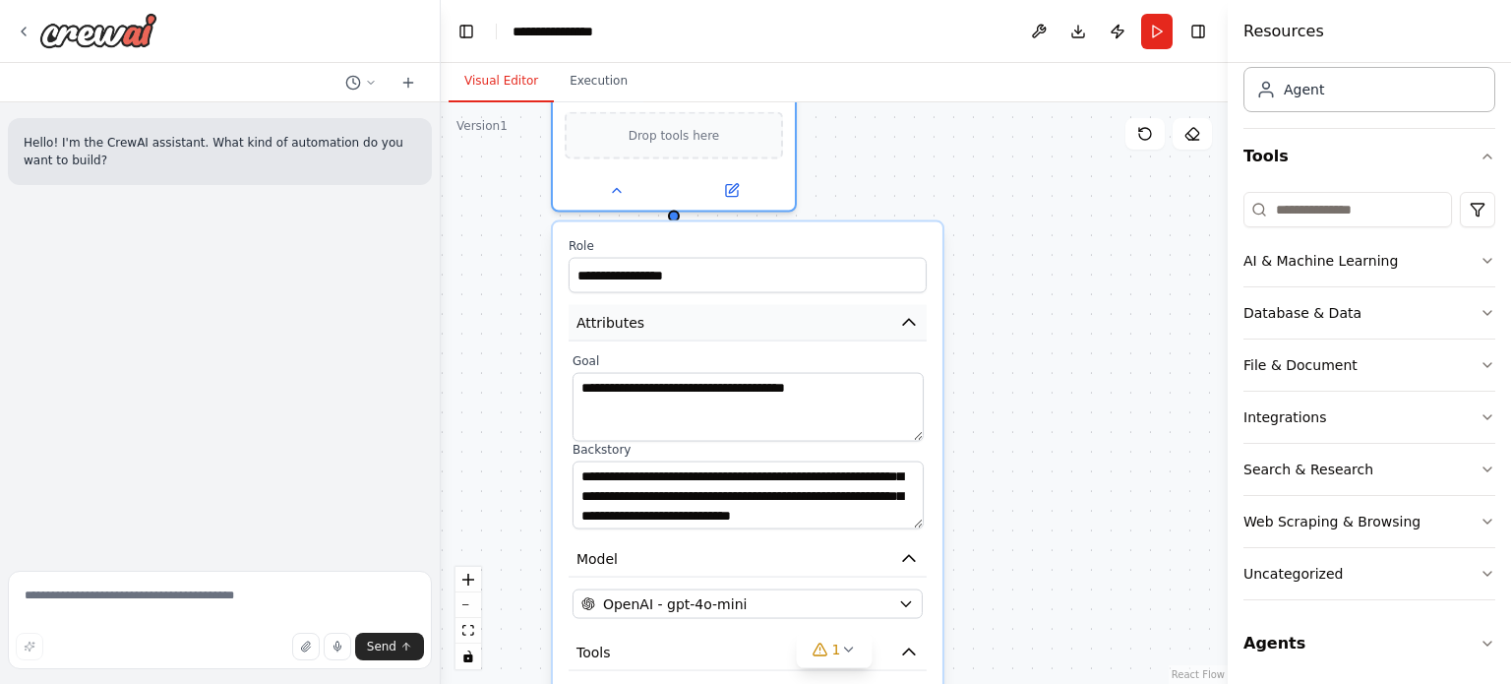
click at [893, 322] on button "Attributes" at bounding box center [748, 323] width 358 height 36
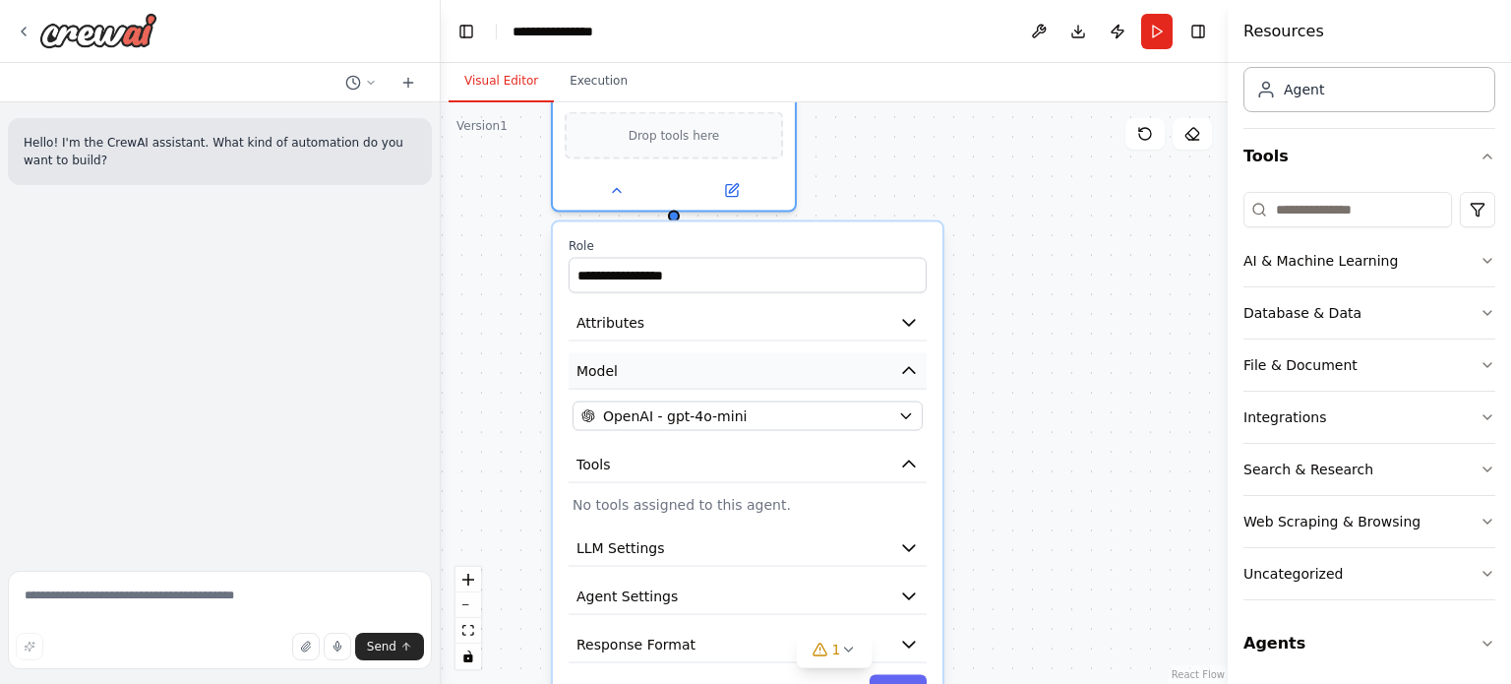
click at [875, 371] on button "Model" at bounding box center [748, 371] width 358 height 36
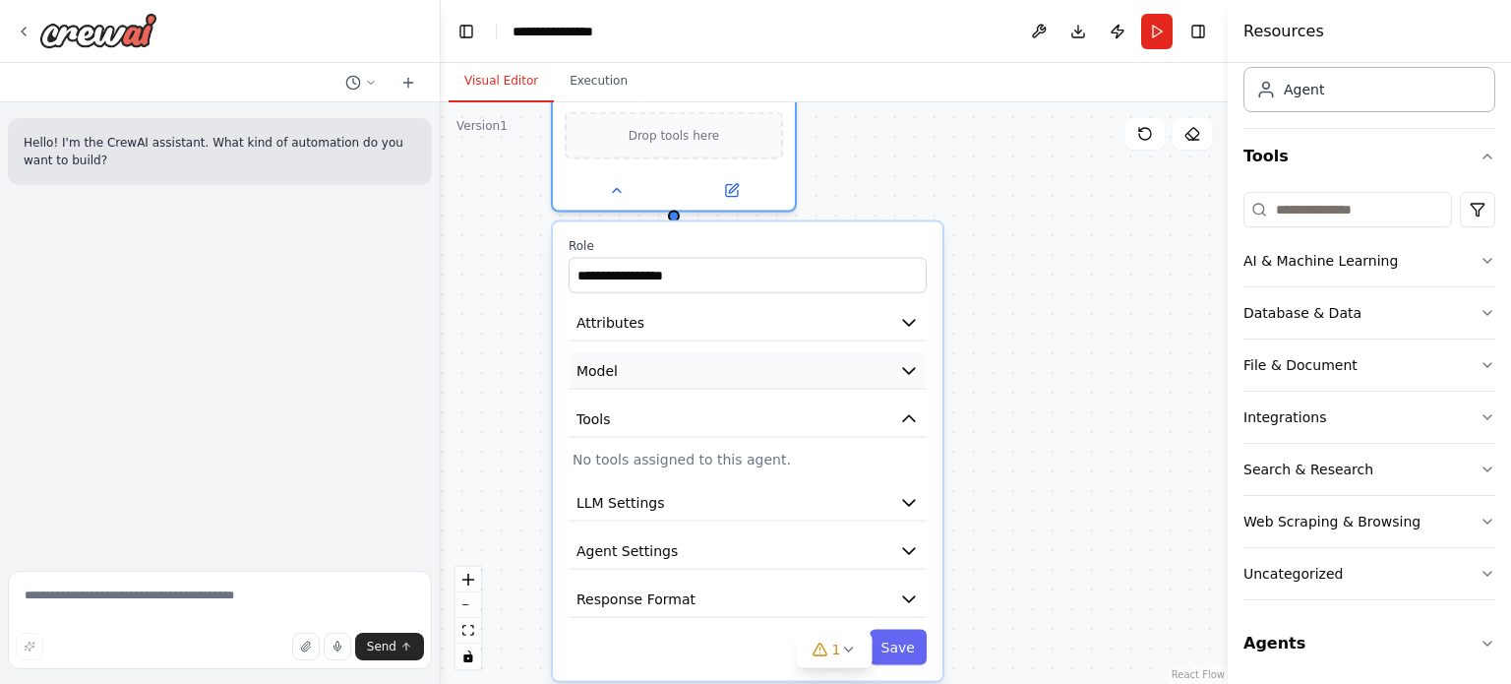
click at [875, 371] on button "Model" at bounding box center [748, 371] width 358 height 36
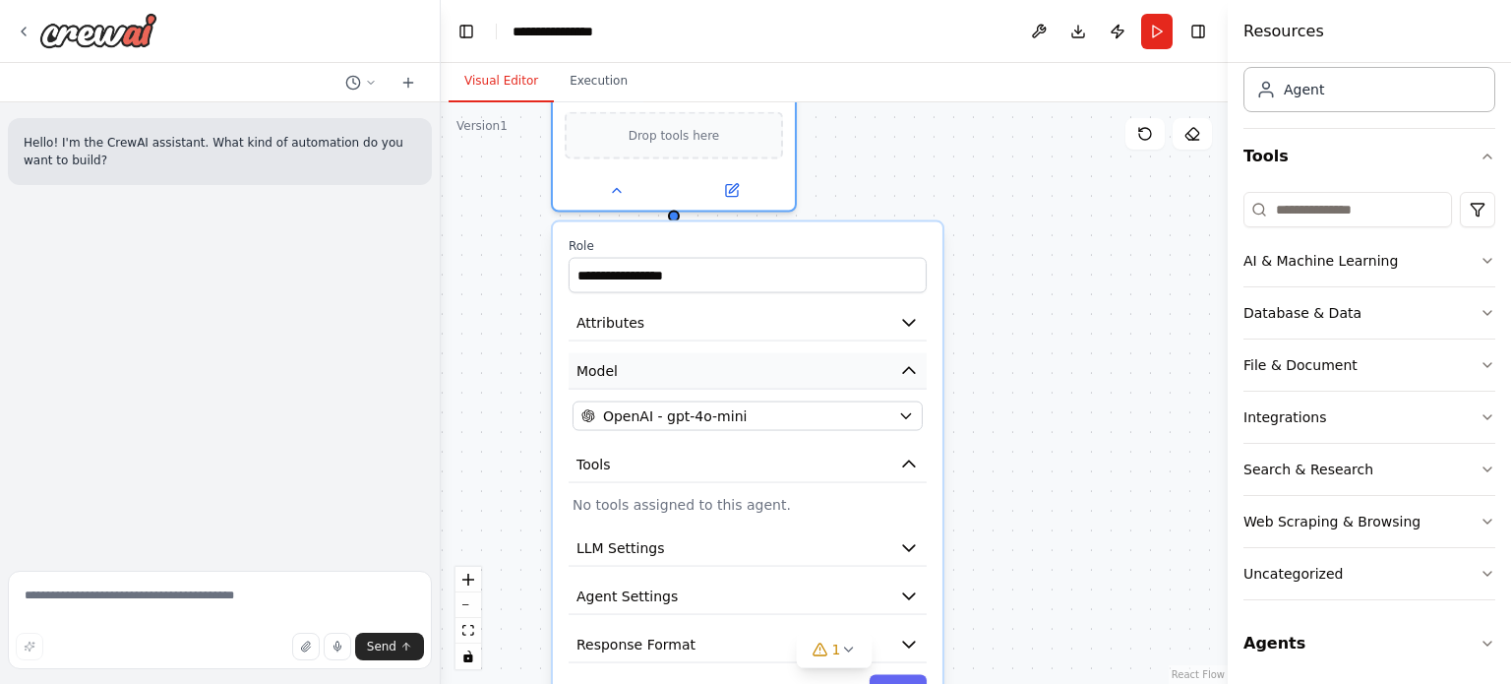
click at [875, 371] on button "Model" at bounding box center [748, 371] width 358 height 36
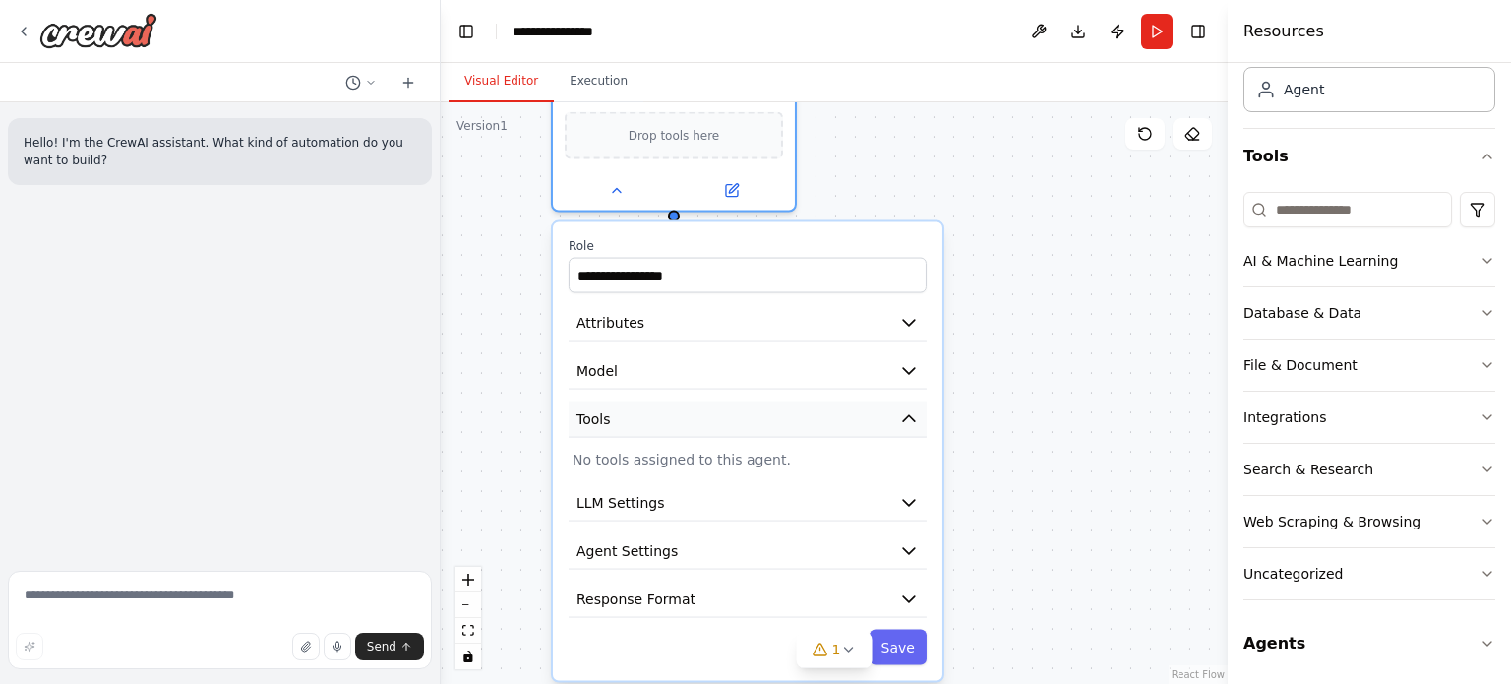
click at [905, 413] on icon "button" at bounding box center [909, 419] width 20 height 20
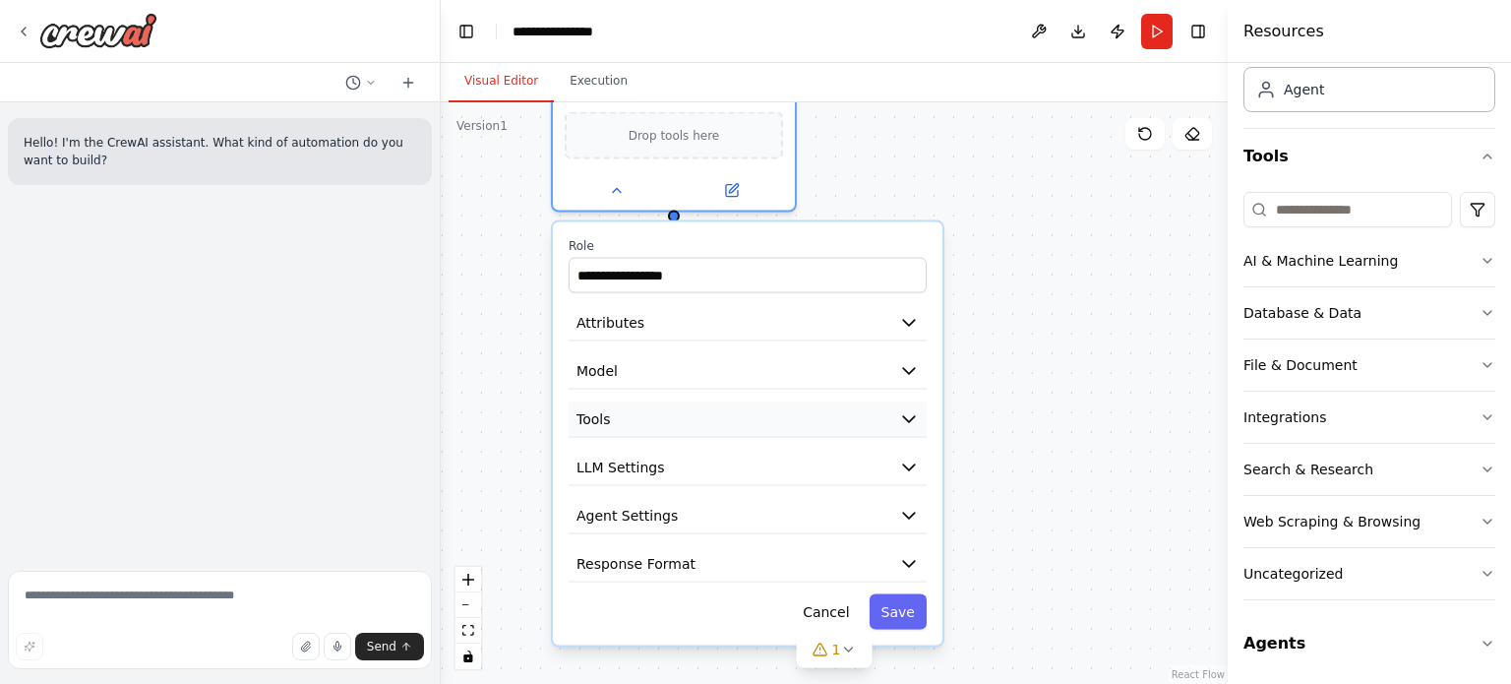
click at [905, 416] on icon "button" at bounding box center [909, 419] width 12 height 6
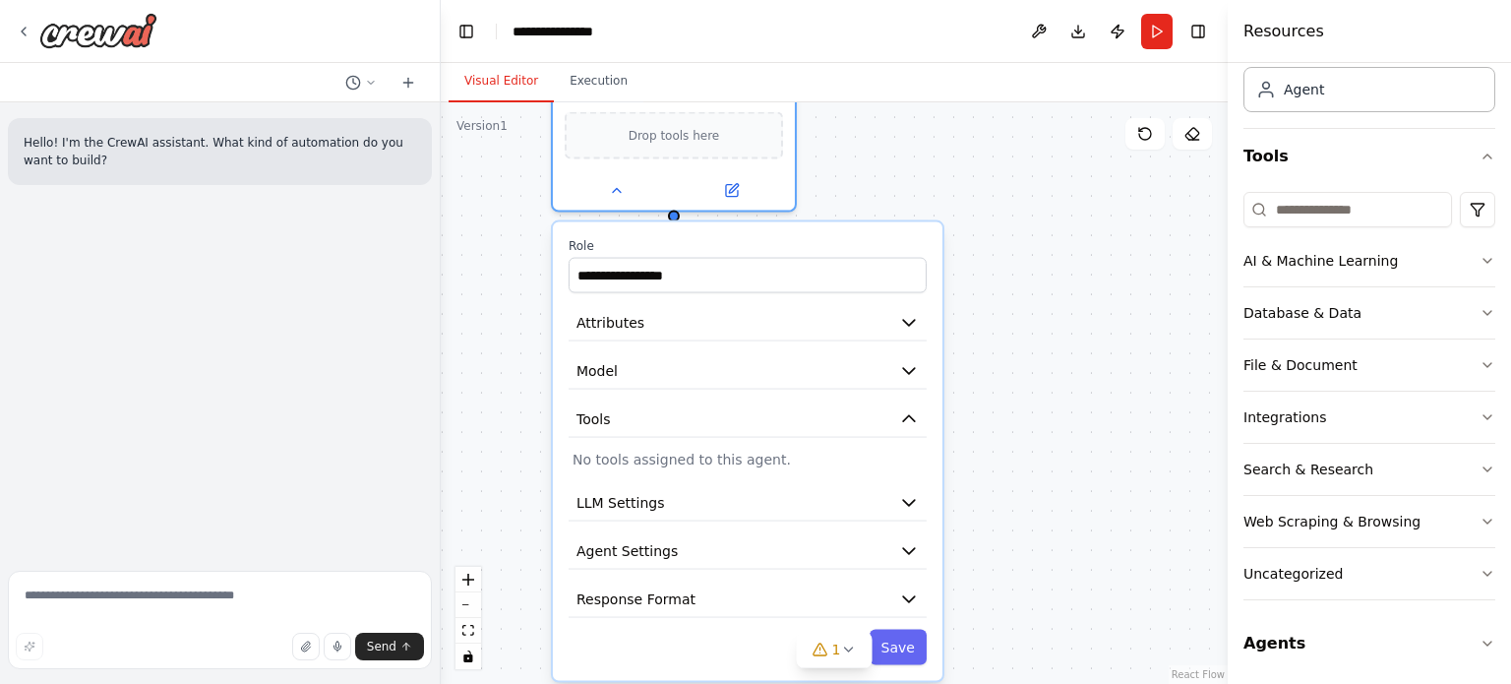
click at [732, 459] on p "No tools assigned to this agent." at bounding box center [747, 459] width 350 height 20
click at [788, 422] on button "Tools" at bounding box center [748, 419] width 358 height 36
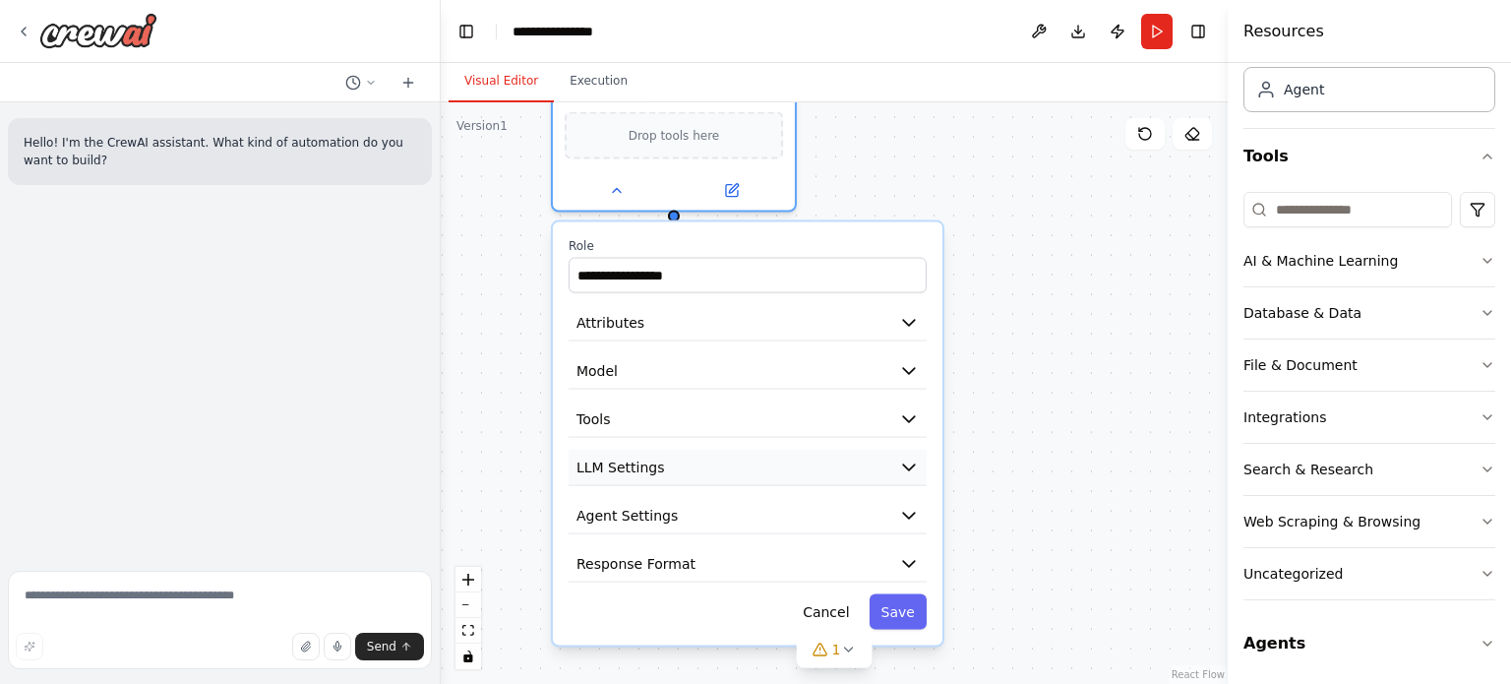
click at [781, 452] on button "LLM Settings" at bounding box center [748, 467] width 358 height 36
click at [900, 467] on icon "button" at bounding box center [909, 467] width 20 height 20
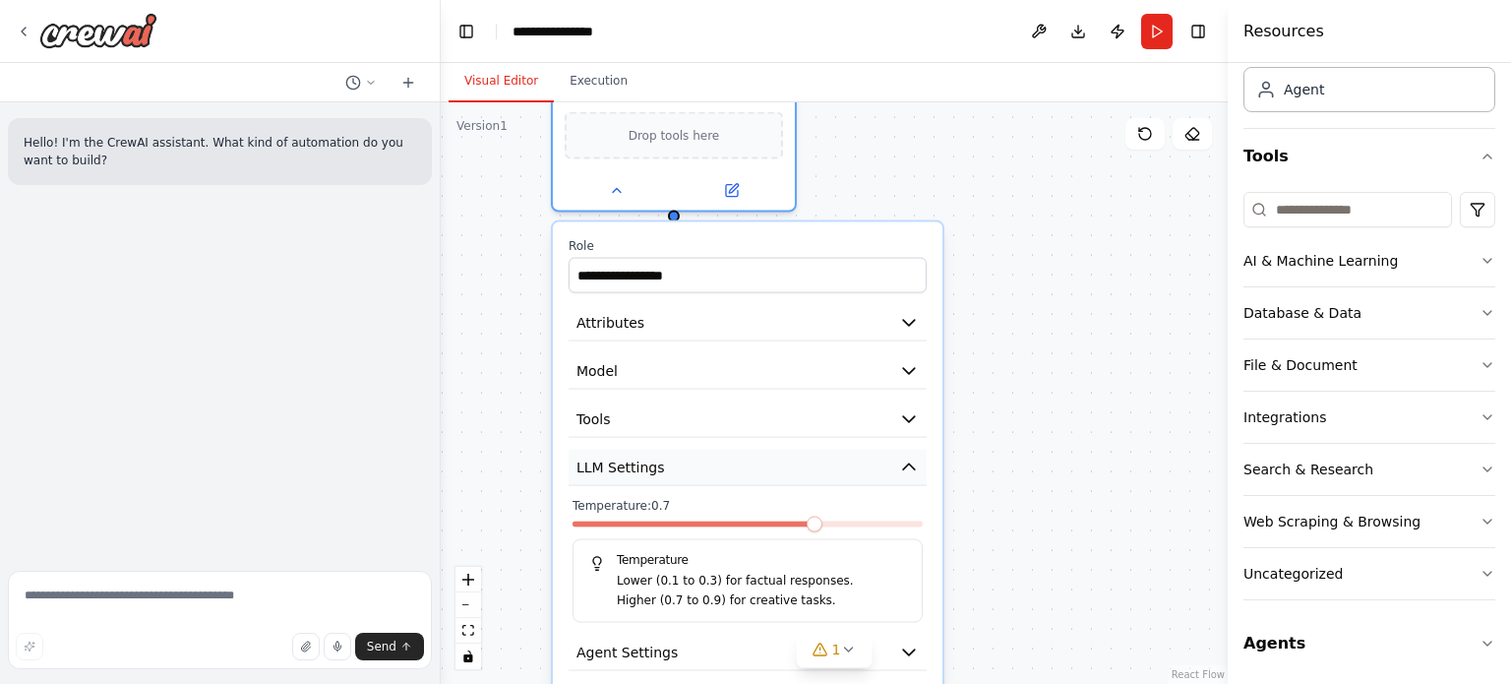
click at [906, 465] on icon "button" at bounding box center [909, 466] width 12 height 6
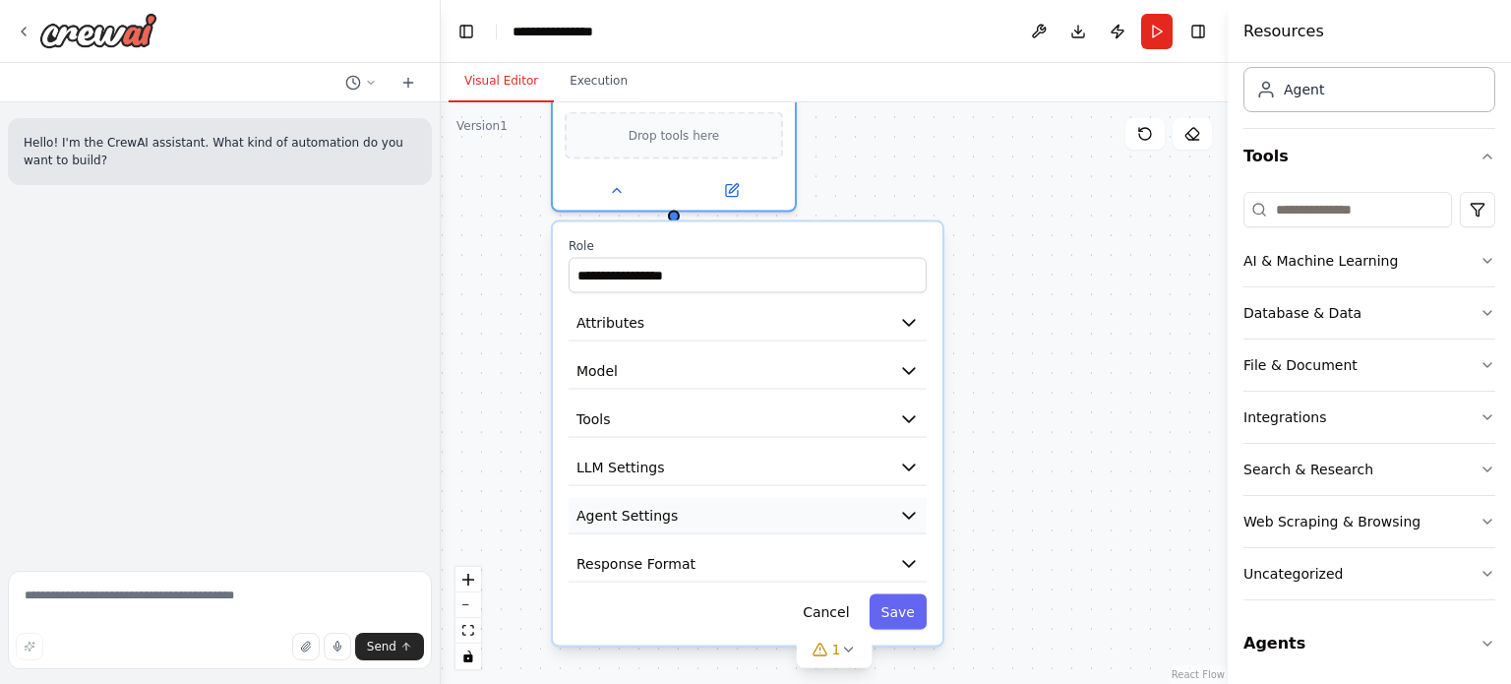
click at [825, 509] on button "Agent Settings" at bounding box center [748, 516] width 358 height 36
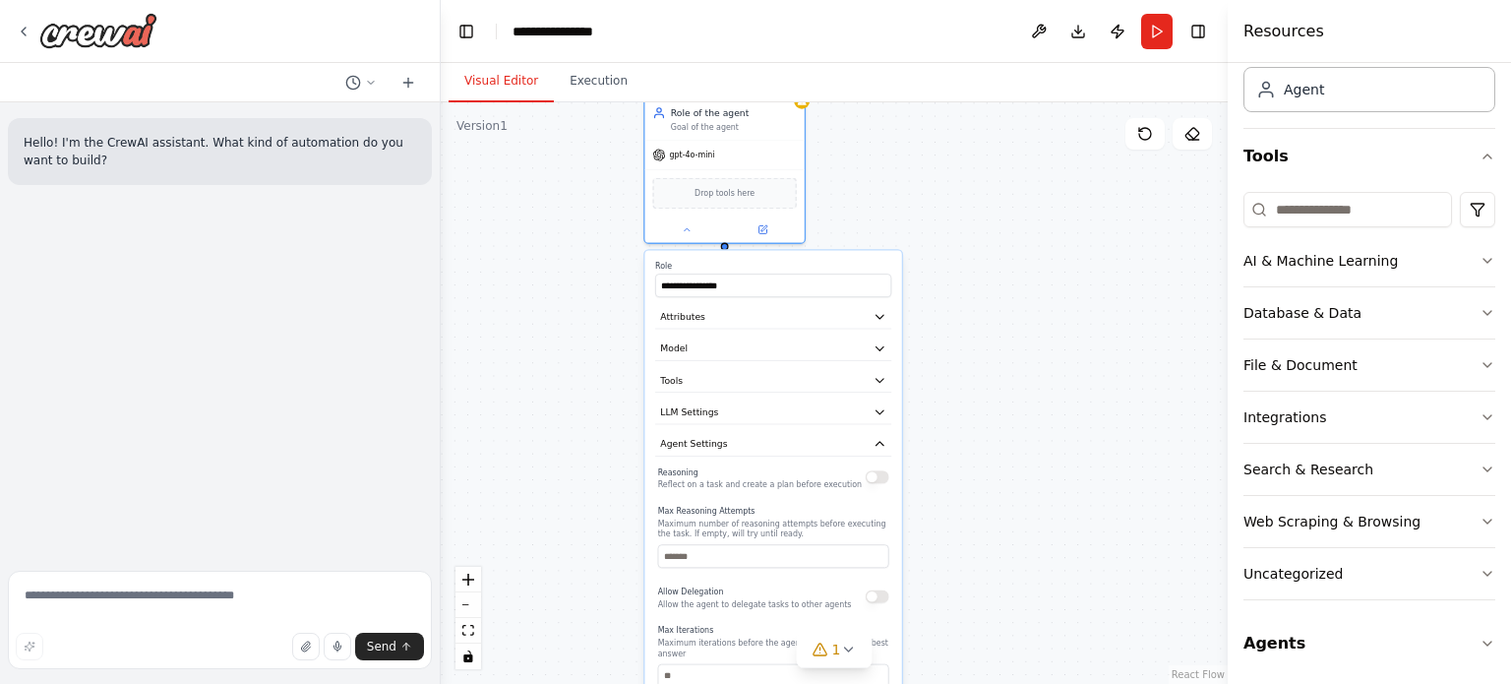
drag, startPoint x: 934, startPoint y: 485, endPoint x: 925, endPoint y: 349, distance: 136.1
click at [925, 349] on div "**********" at bounding box center [834, 392] width 787 height 581
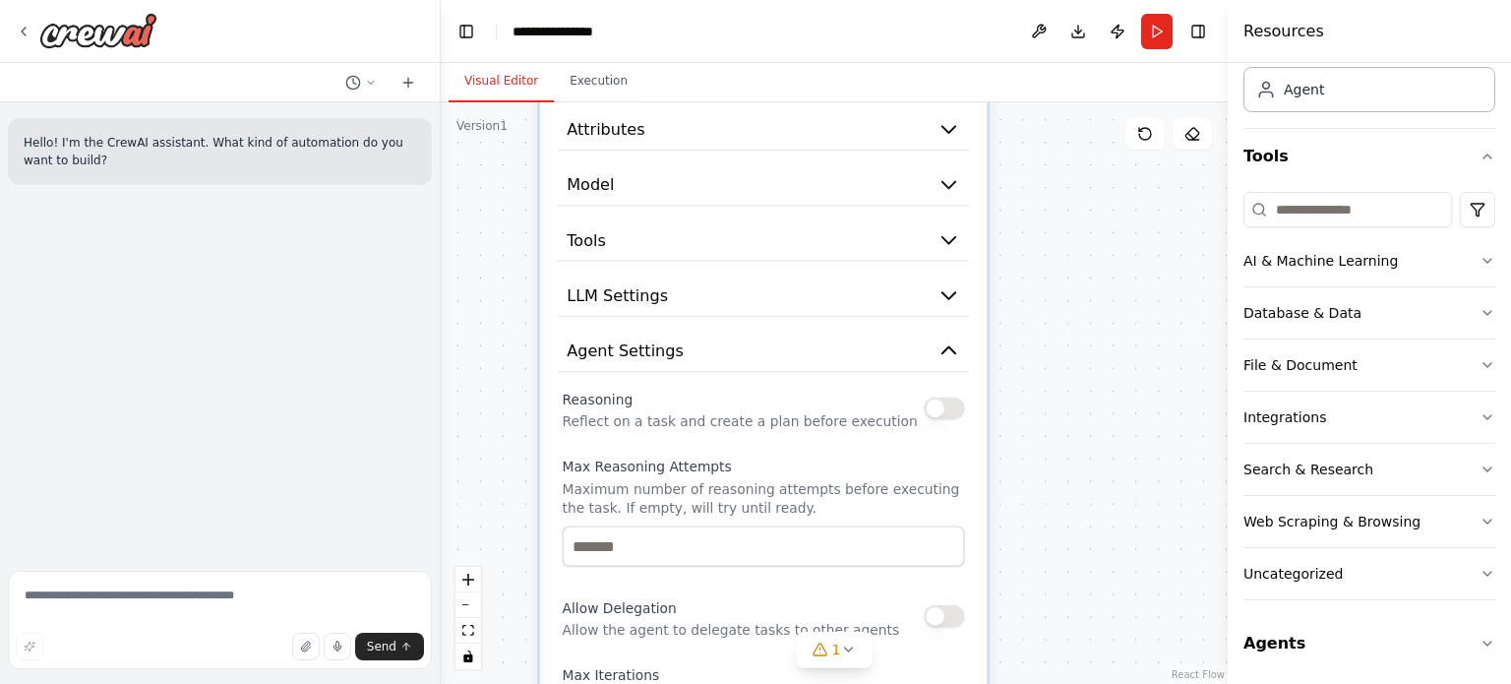
drag, startPoint x: 1006, startPoint y: 404, endPoint x: 1094, endPoint y: 427, distance: 90.4
click at [1094, 427] on div "**********" at bounding box center [834, 392] width 787 height 581
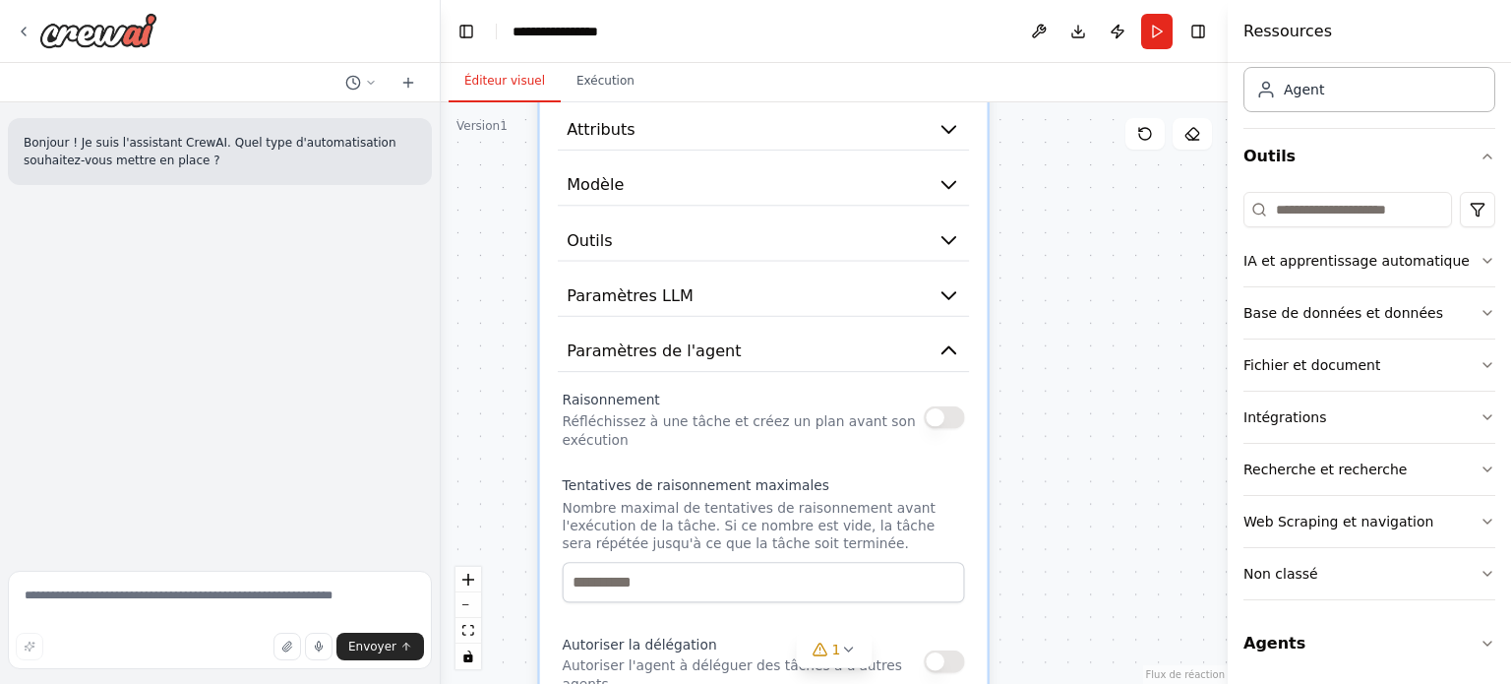
click at [918, 424] on p "Réfléchissez à une tâche et créez un plan avant son exécution" at bounding box center [744, 431] width 362 height 36
click at [980, 422] on div "**********" at bounding box center [764, 611] width 448 height 1195
click at [952, 424] on button "button" at bounding box center [944, 417] width 40 height 23
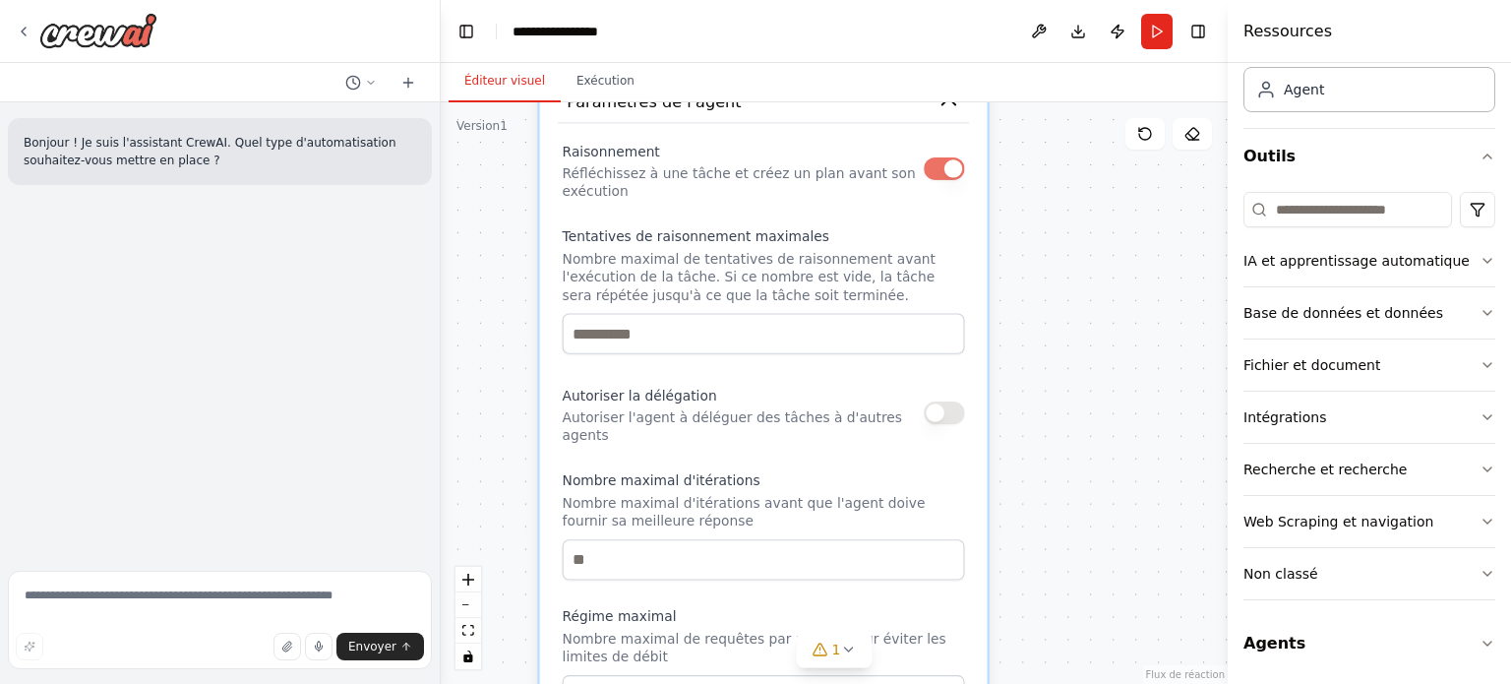
drag, startPoint x: 982, startPoint y: 538, endPoint x: 988, endPoint y: 298, distance: 240.1
click at [988, 298] on div "**********" at bounding box center [762, 363] width 451 height 1200
click at [830, 337] on input "number" at bounding box center [764, 333] width 402 height 40
click at [951, 328] on input "*" at bounding box center [764, 333] width 402 height 40
type input "*"
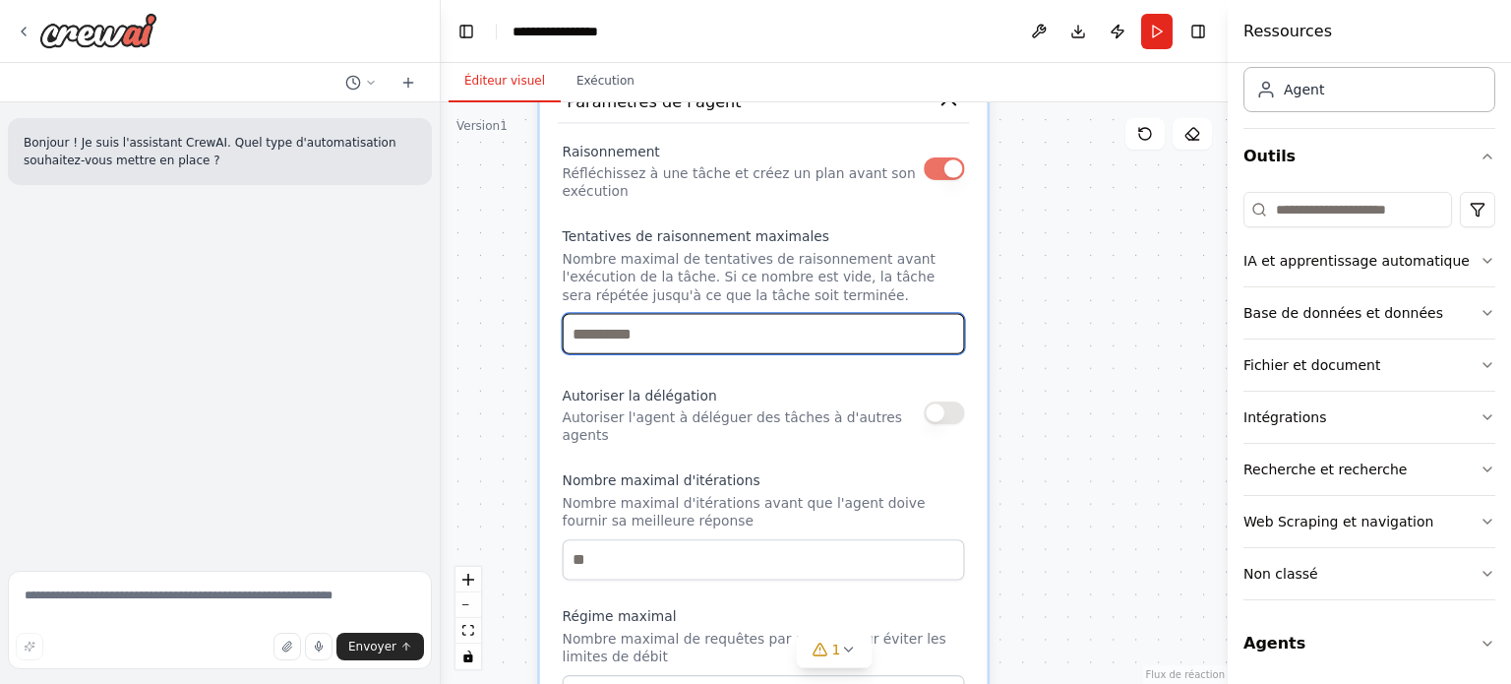
click at [951, 328] on input "*" at bounding box center [764, 333] width 402 height 40
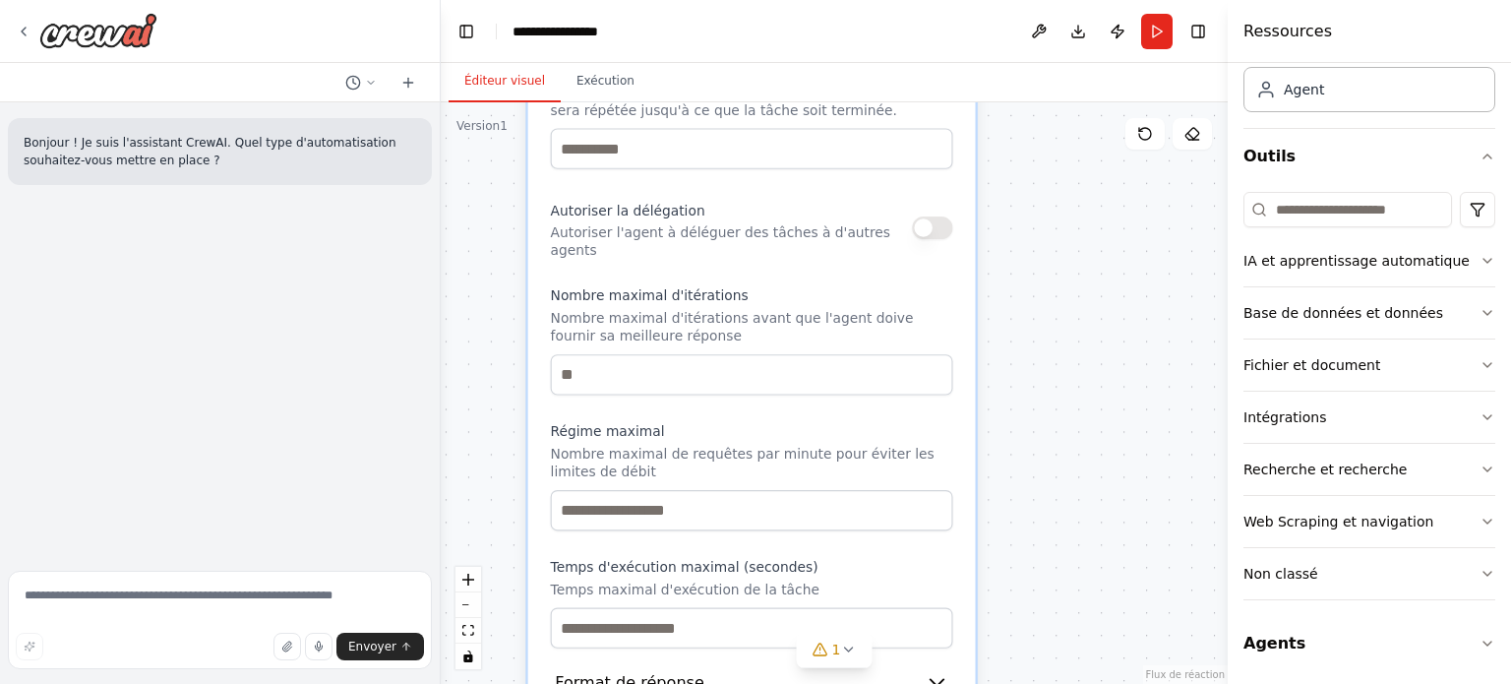
drag, startPoint x: 1027, startPoint y: 472, endPoint x: 1015, endPoint y: 287, distance: 185.3
click at [1015, 287] on div "**********" at bounding box center [834, 392] width 787 height 581
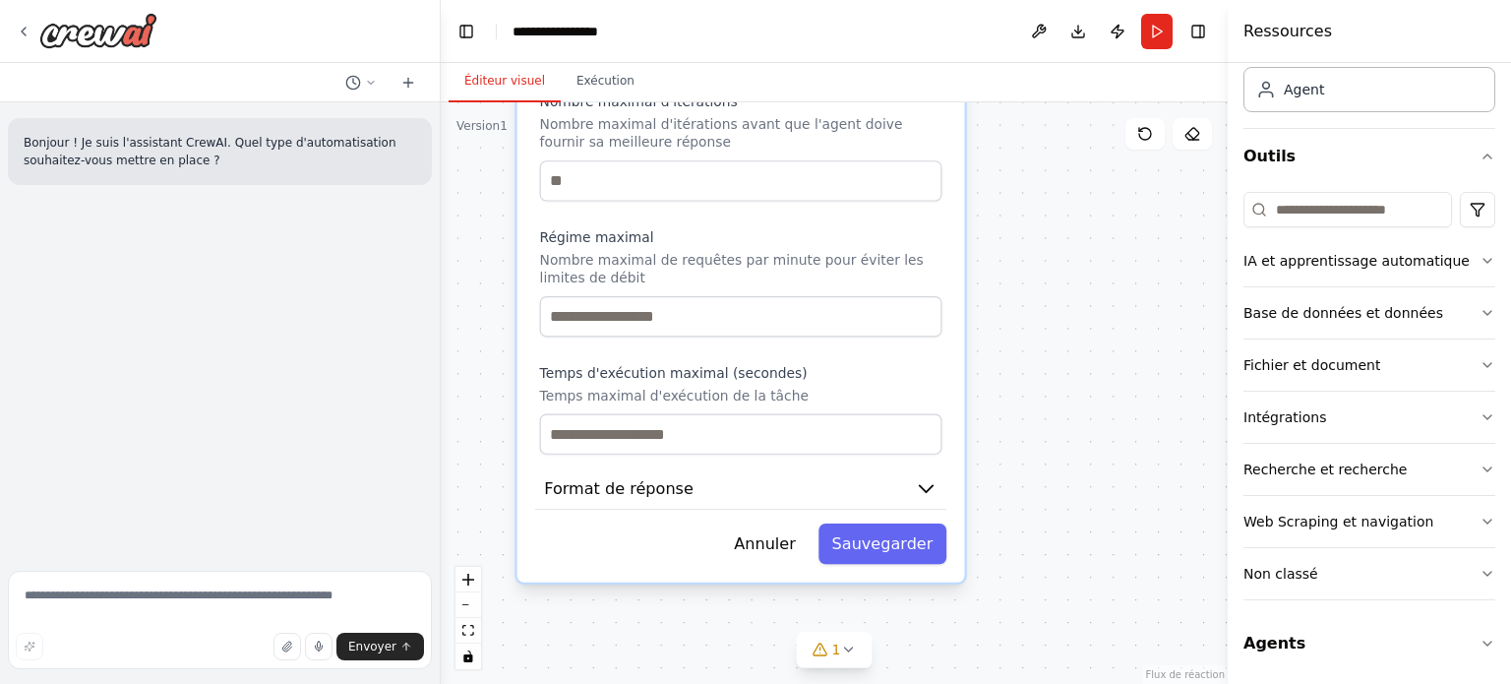
drag, startPoint x: 1003, startPoint y: 393, endPoint x: 1003, endPoint y: 259, distance: 134.8
click at [1003, 259] on div "**********" at bounding box center [834, 392] width 787 height 581
click at [906, 532] on font "Sauvegarder" at bounding box center [882, 541] width 101 height 18
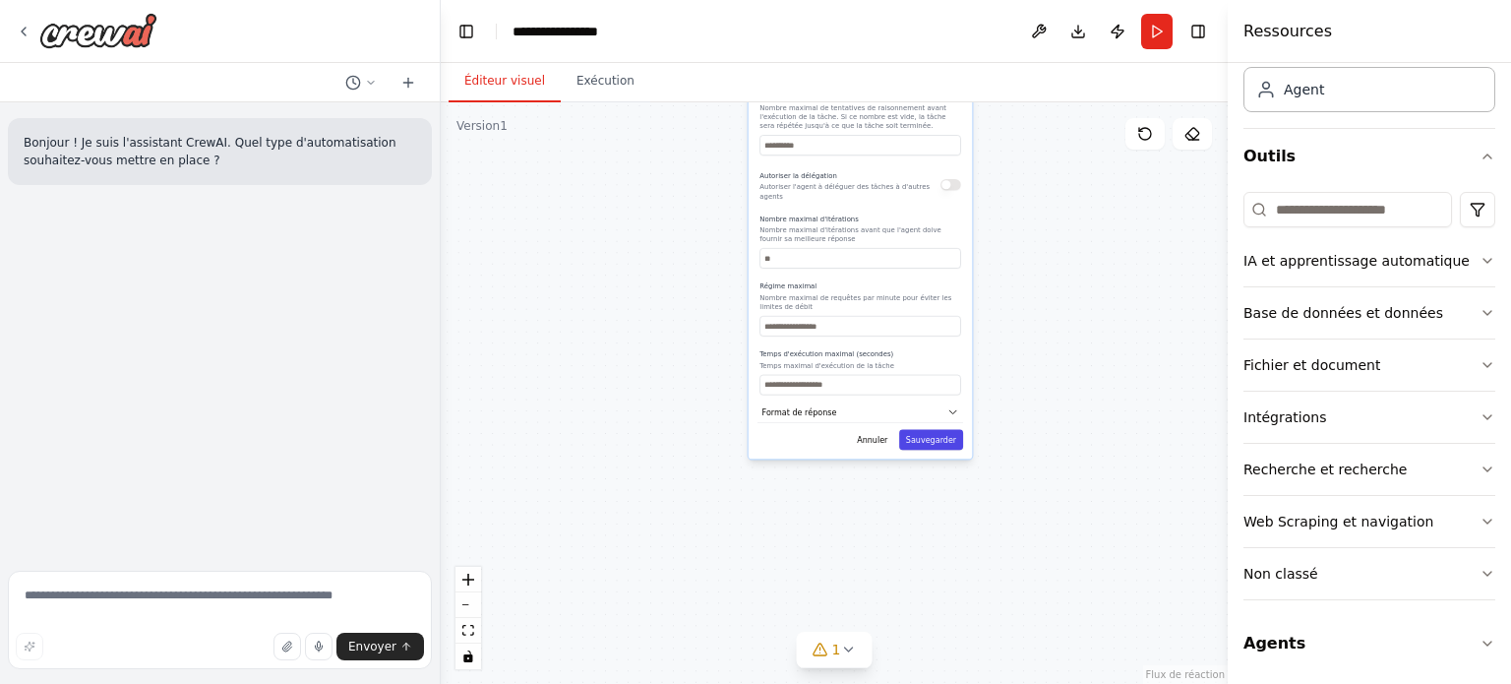
click at [932, 435] on button "Sauvegarder" at bounding box center [931, 439] width 64 height 21
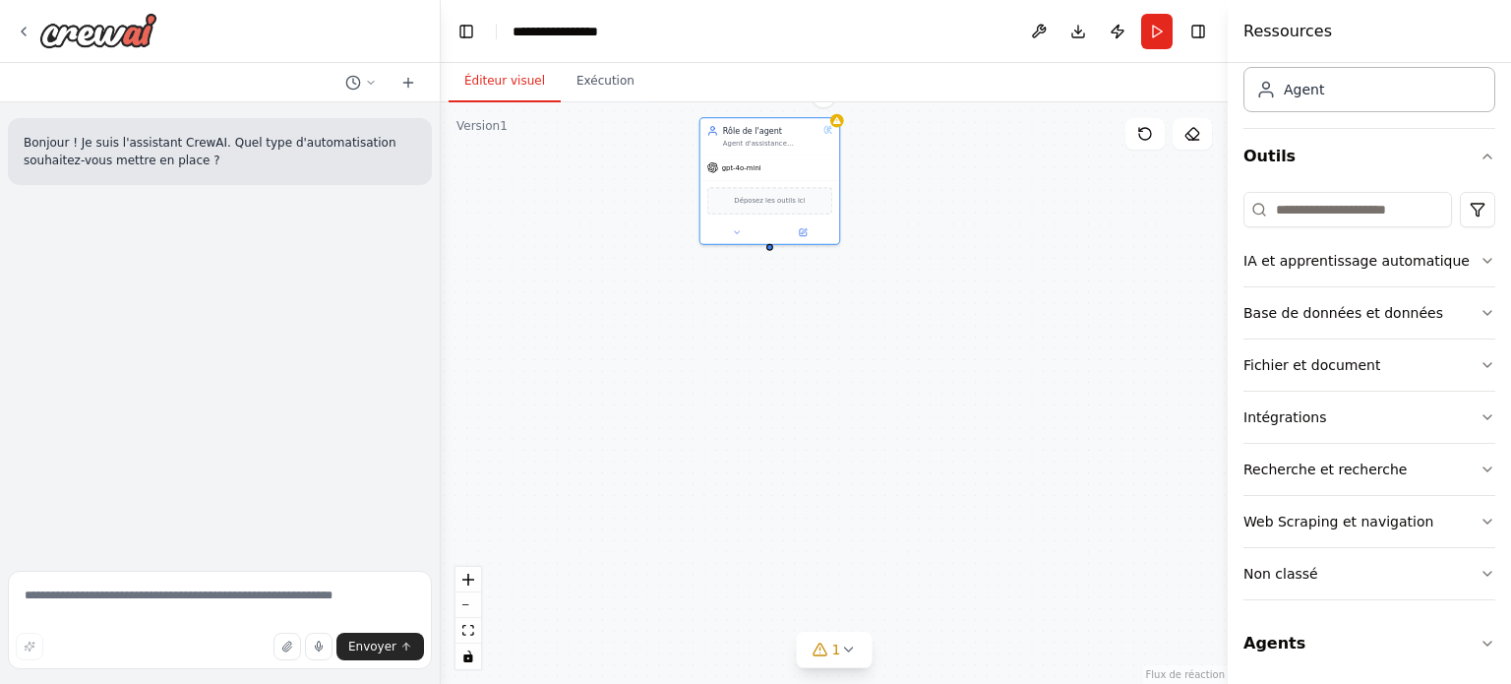
drag, startPoint x: 976, startPoint y: 201, endPoint x: 928, endPoint y: 590, distance: 392.5
click at [928, 590] on div "Rôle de l'agent Agent d'assistance téléphonique technique gpt-4o-mini Déposez l…" at bounding box center [834, 392] width 787 height 581
drag, startPoint x: 939, startPoint y: 320, endPoint x: 964, endPoint y: 399, distance: 83.4
click at [964, 399] on div "Rôle de l'agent Agent d'assistance téléphonique technique gpt-4o-mini Déposez l…" at bounding box center [834, 392] width 787 height 581
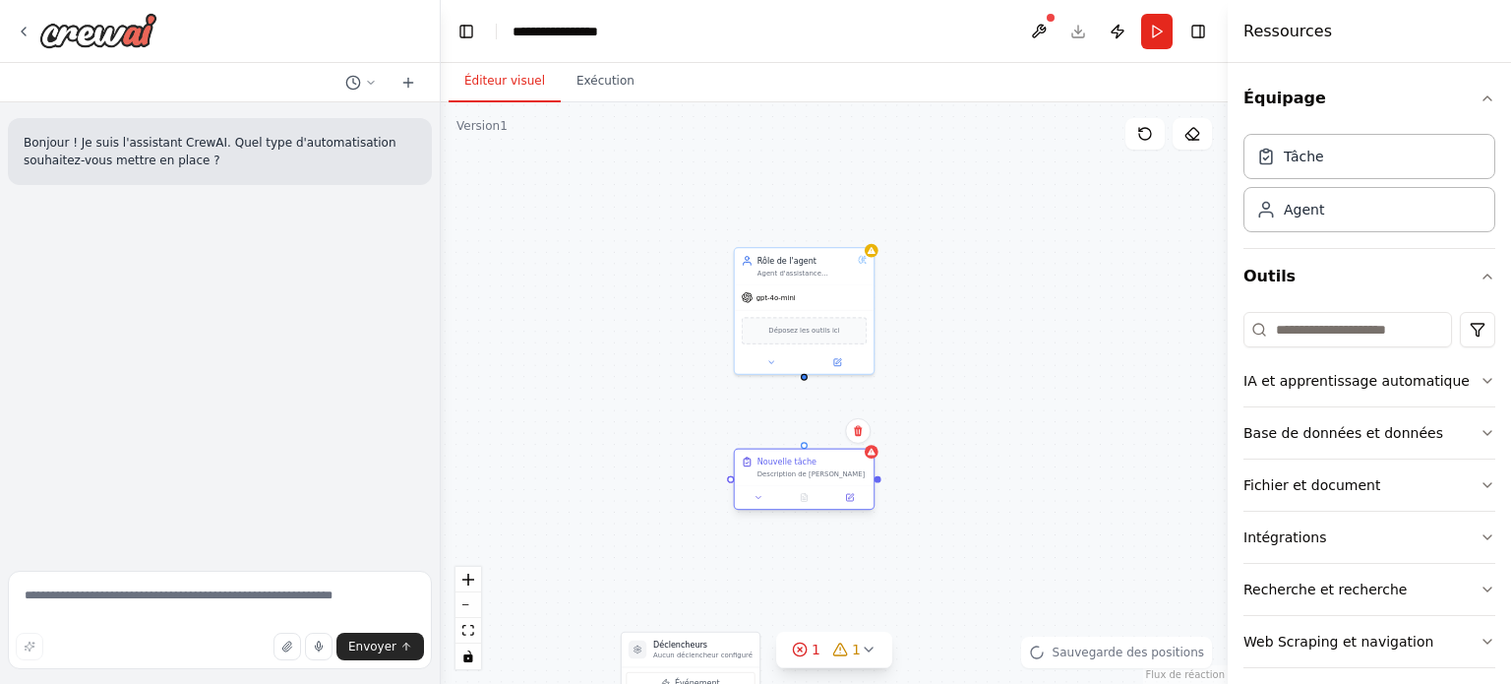
drag, startPoint x: 905, startPoint y: 484, endPoint x: 814, endPoint y: 467, distance: 92.0
click at [814, 467] on div "Nouvelle tâche Description de la tâche" at bounding box center [811, 467] width 109 height 23
drag, startPoint x: 804, startPoint y: 447, endPoint x: 809, endPoint y: 374, distance: 73.0
click at [808, 377] on div "Déclencheurs Aucun déclencheur configuré Événement Calendrier Gérer Rôle de l'a…" at bounding box center [834, 392] width 787 height 581
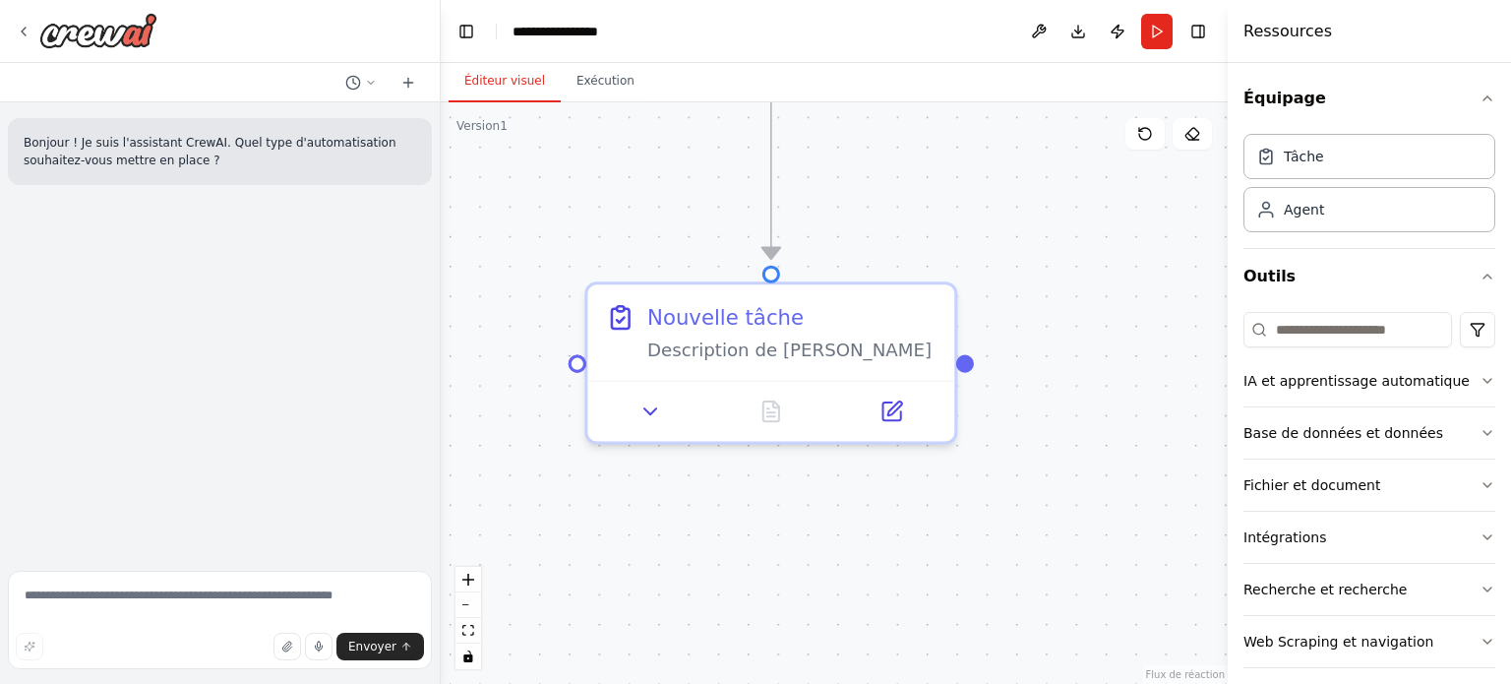
drag, startPoint x: 760, startPoint y: 521, endPoint x: 803, endPoint y: 460, distance: 74.2
click at [809, 469] on div ".deletable-edge-delete-btn { width: 20px; height: 20px; border: 0px solid #ffff…" at bounding box center [834, 392] width 787 height 581
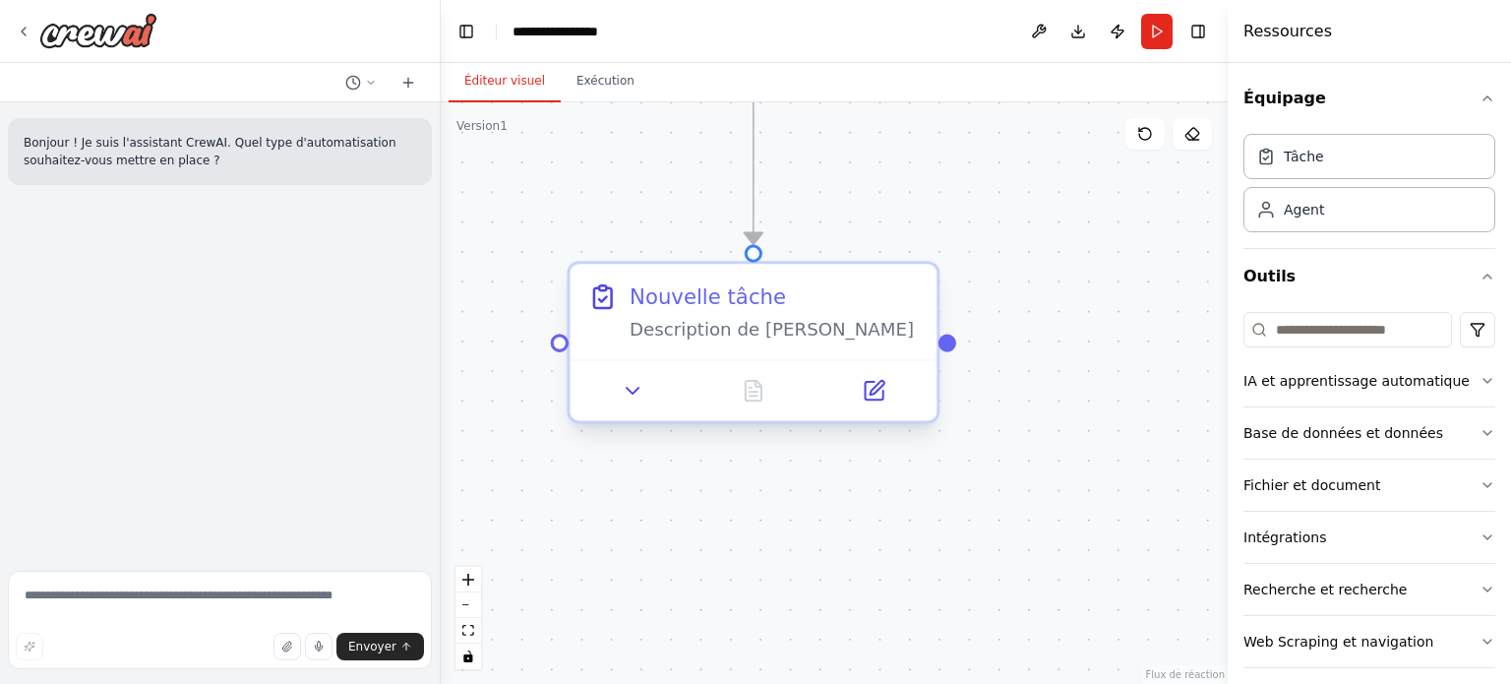
click at [778, 322] on font "Description de la tâche" at bounding box center [771, 329] width 284 height 21
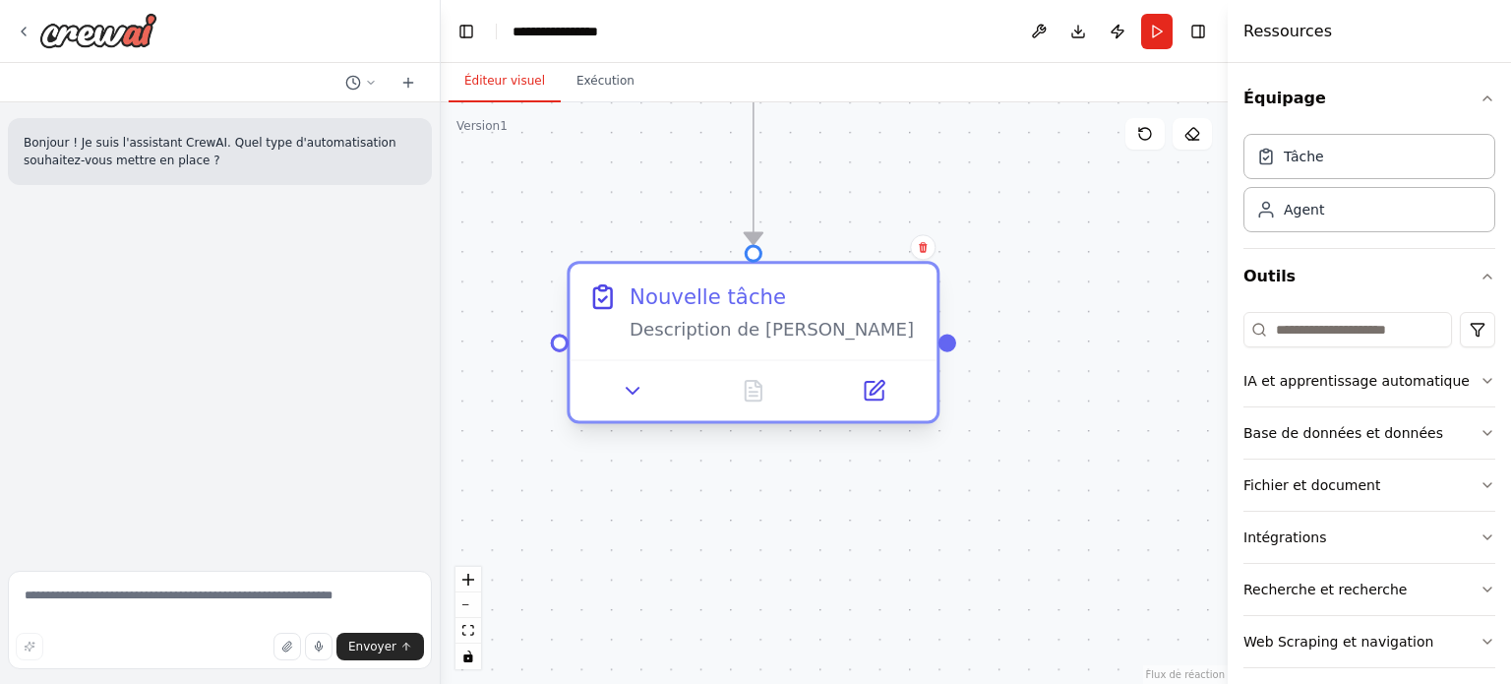
click at [763, 333] on font "Description de la tâche" at bounding box center [771, 329] width 284 height 21
click at [637, 395] on icon at bounding box center [633, 391] width 24 height 24
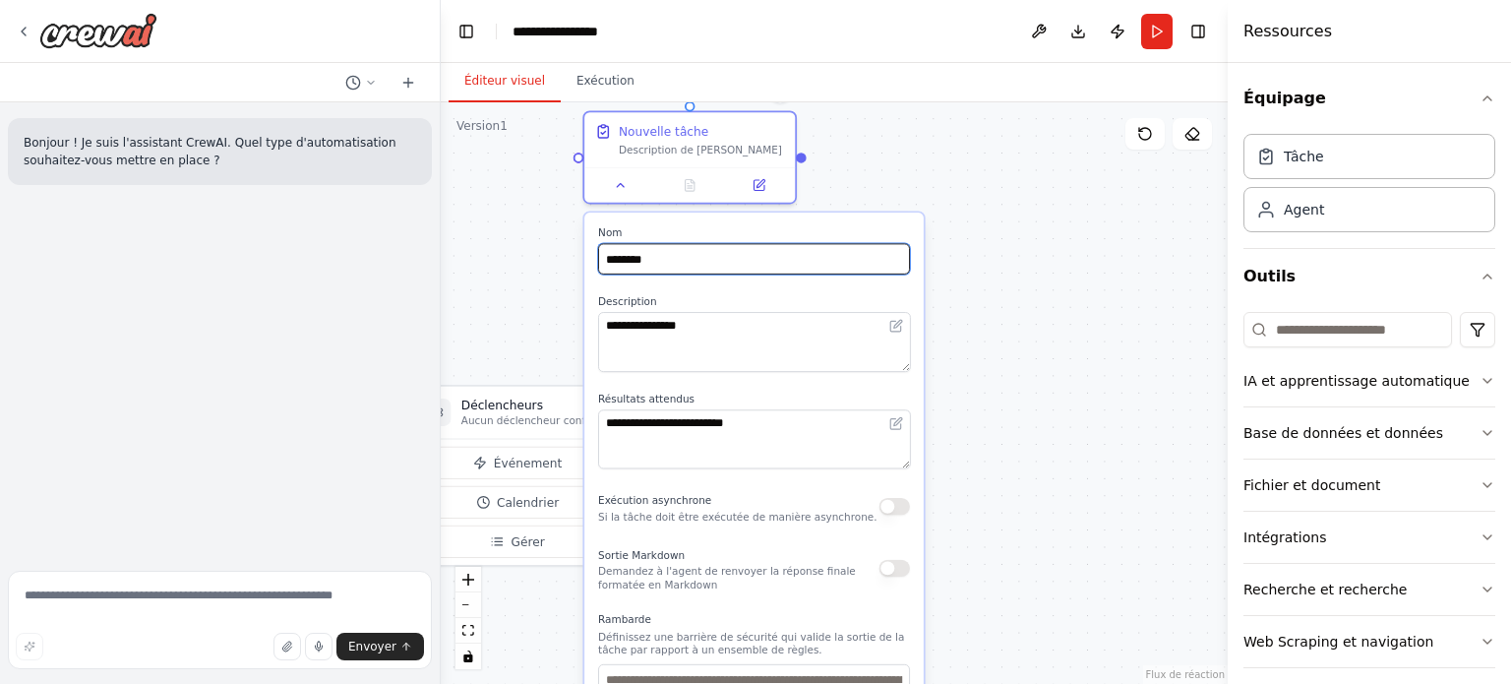
drag, startPoint x: 869, startPoint y: 307, endPoint x: 809, endPoint y: 164, distance: 154.7
click at [809, 164] on div ".deletable-edge-delete-btn { width: 20px; height: 20px; border: 0px solid #ffff…" at bounding box center [834, 392] width 787 height 581
click at [658, 257] on input "********" at bounding box center [753, 258] width 312 height 30
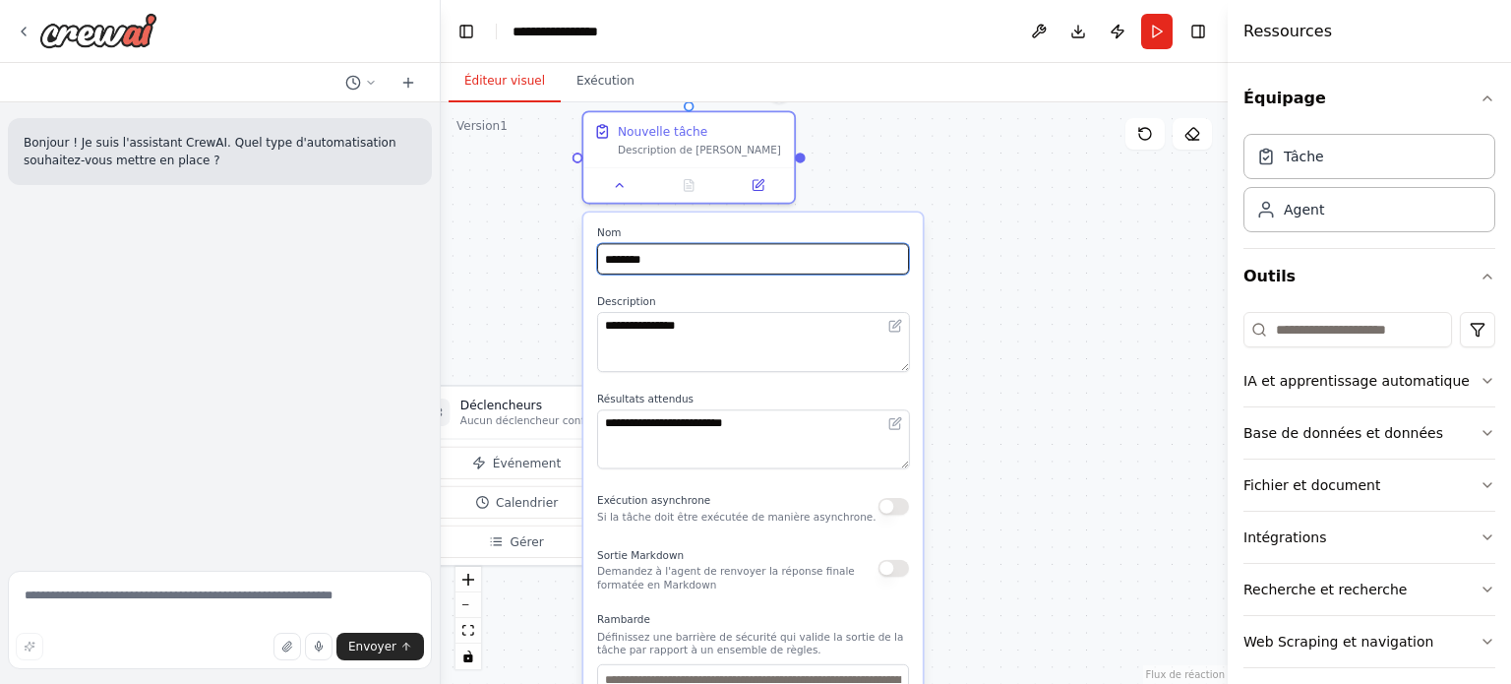
paste input "******"
type input "**********"
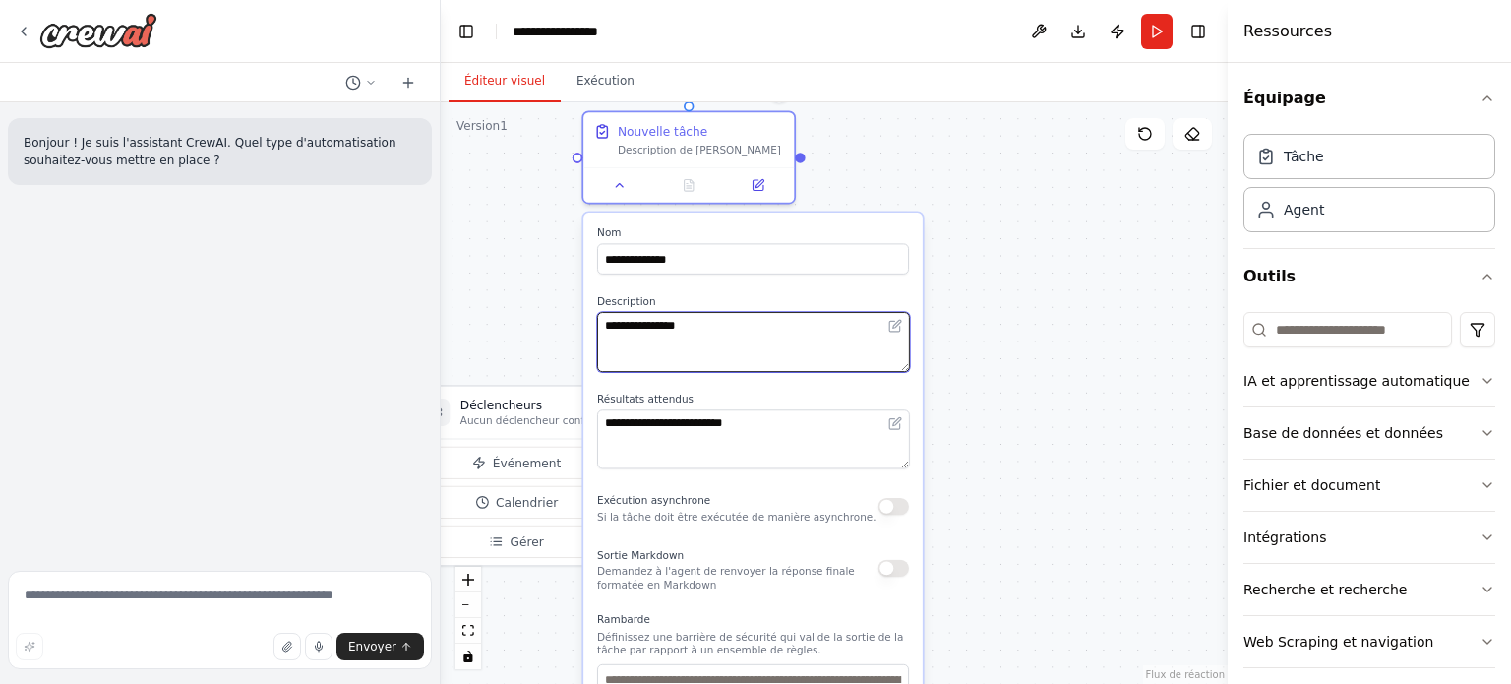
click at [684, 324] on textarea "**********" at bounding box center [753, 342] width 312 height 60
paste textarea "**********"
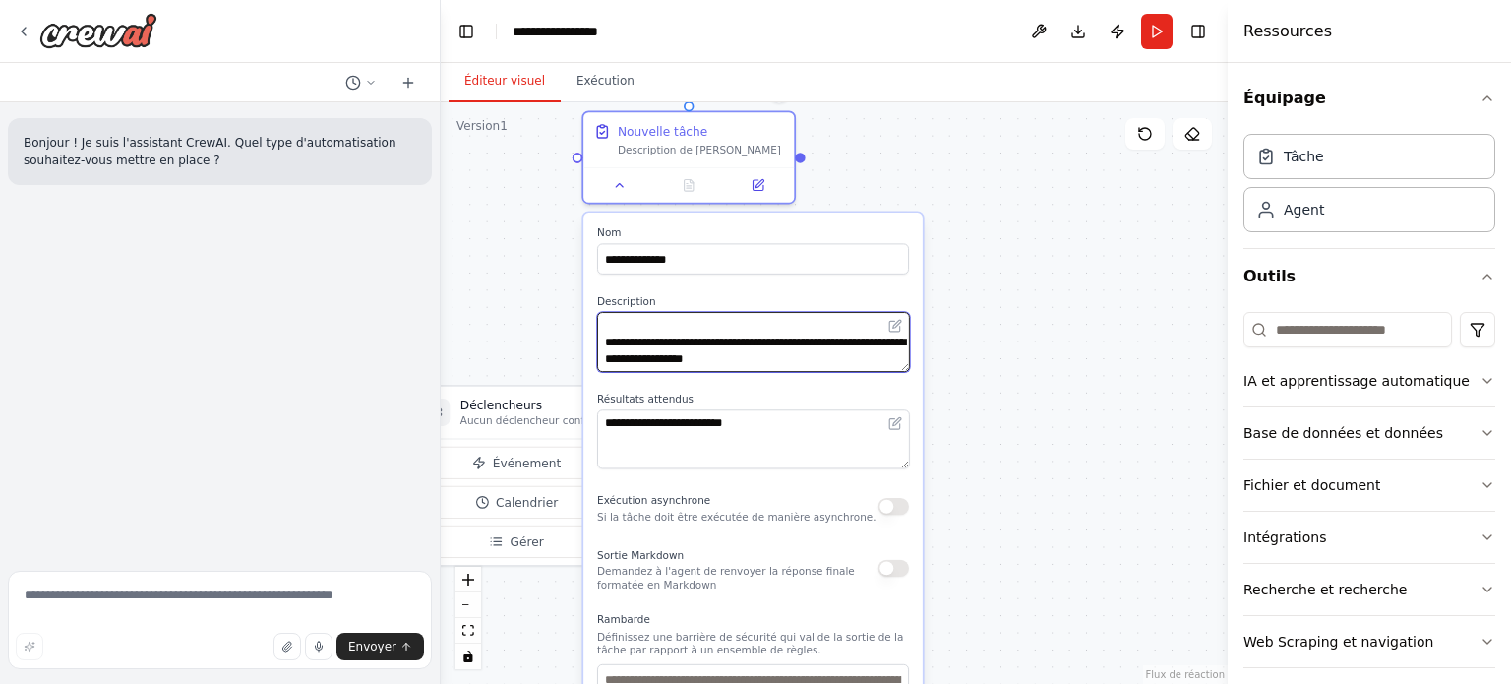
type textarea "**********"
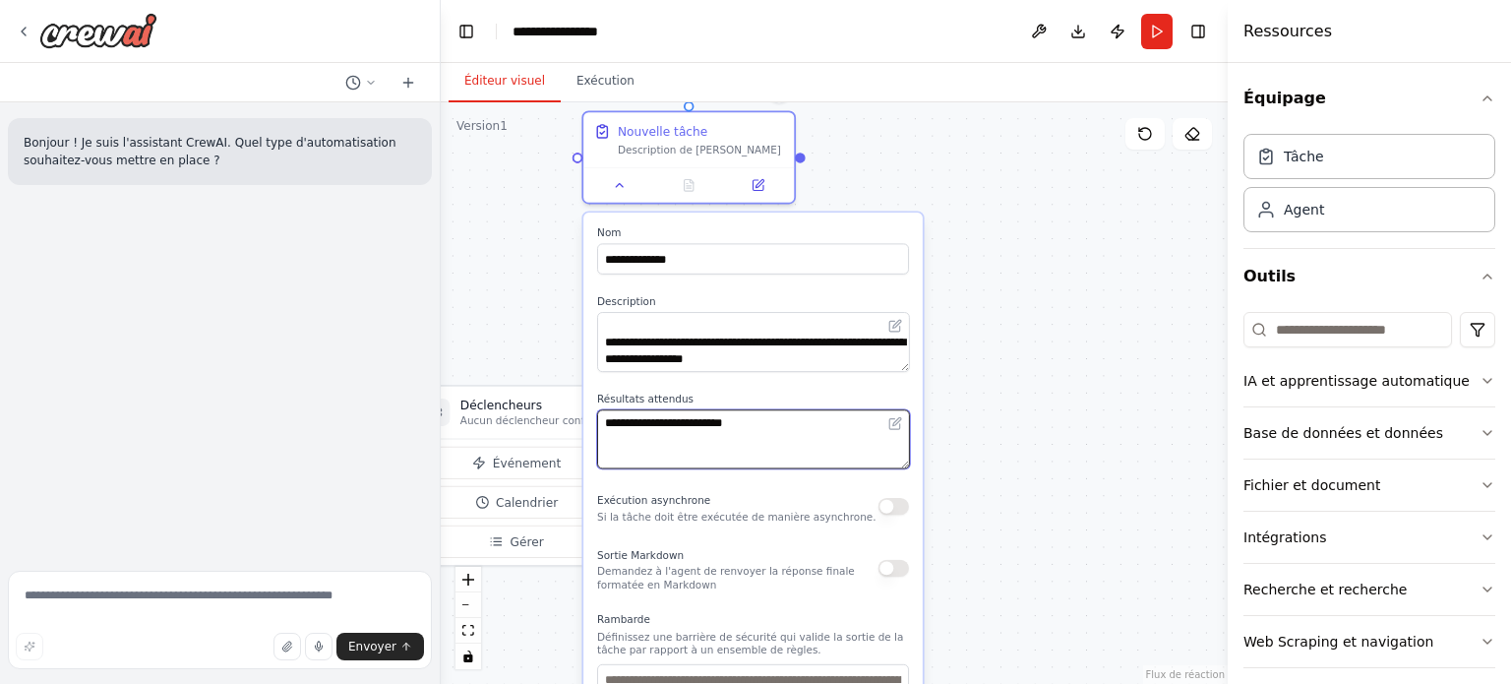
click at [703, 451] on textarea "**********" at bounding box center [753, 439] width 312 height 60
paste textarea "**********"
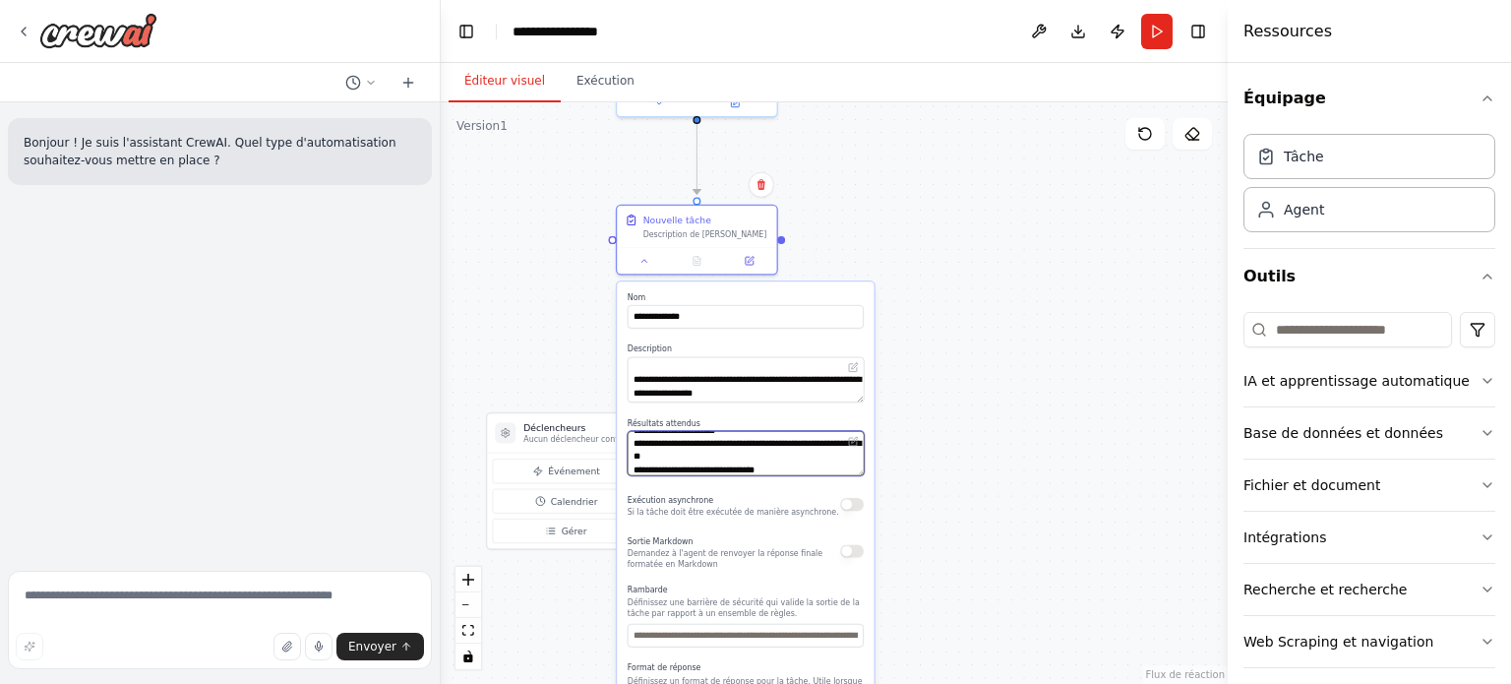
type textarea "**********"
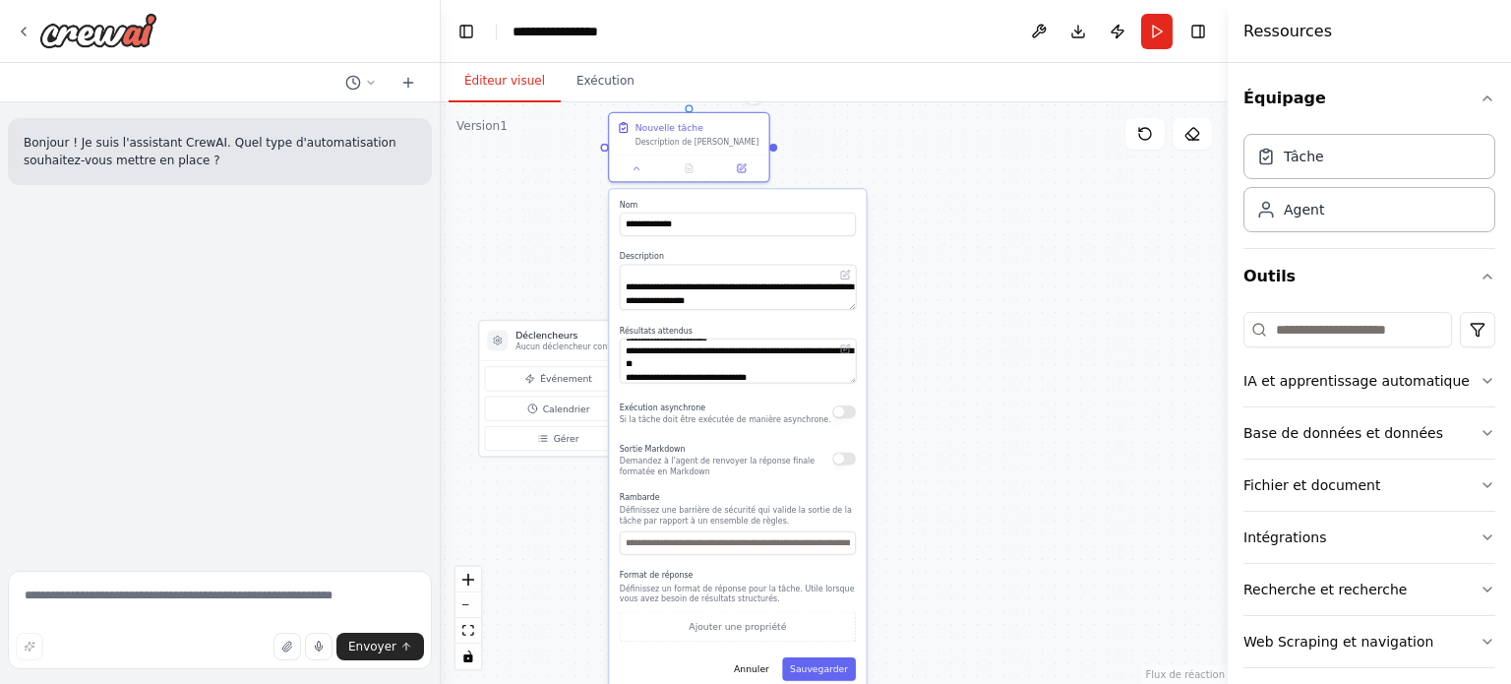
drag, startPoint x: 952, startPoint y: 540, endPoint x: 942, endPoint y: 405, distance: 135.1
click at [943, 408] on div ".deletable-edge-delete-btn { width: 20px; height: 20px; border: 0px solid #ffff…" at bounding box center [834, 392] width 787 height 581
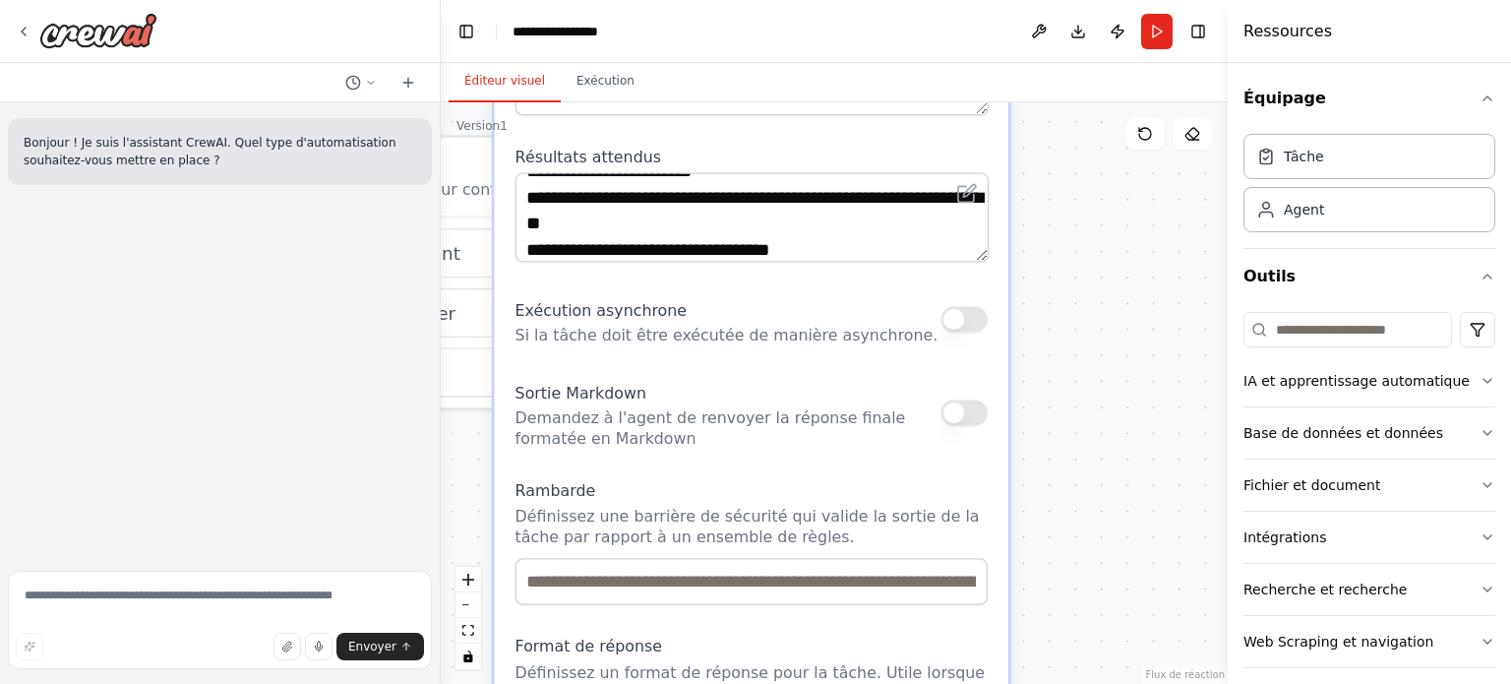
drag, startPoint x: 964, startPoint y: 404, endPoint x: 1034, endPoint y: 384, distance: 72.8
click at [1034, 384] on div ".deletable-edge-delete-btn { width: 20px; height: 20px; border: 0px solid #ffff…" at bounding box center [834, 392] width 787 height 581
click at [956, 317] on button "button" at bounding box center [966, 318] width 47 height 26
click at [961, 407] on button "button" at bounding box center [966, 411] width 47 height 26
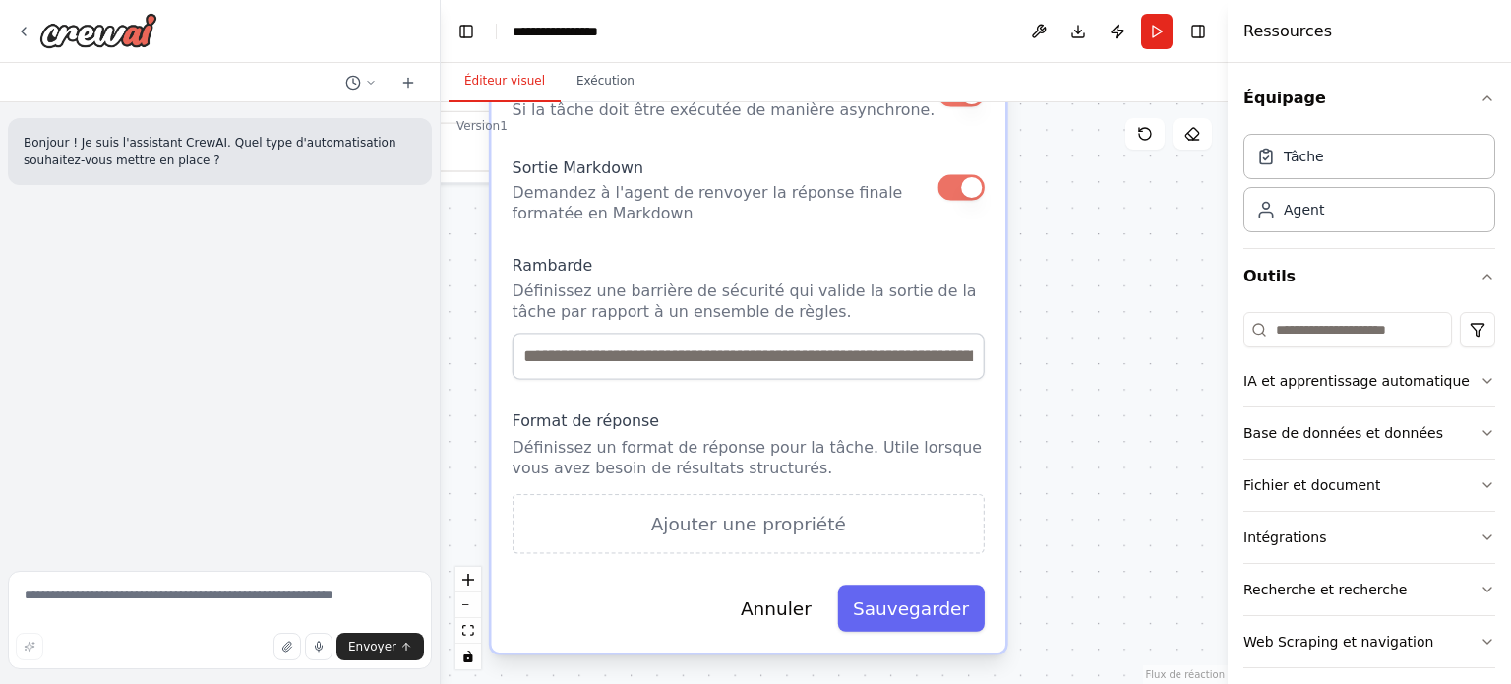
drag, startPoint x: 1052, startPoint y: 509, endPoint x: 1044, endPoint y: 262, distance: 248.0
click at [1044, 262] on div ".deletable-edge-delete-btn { width: 20px; height: 20px; border: 0px solid #ffff…" at bounding box center [834, 392] width 787 height 581
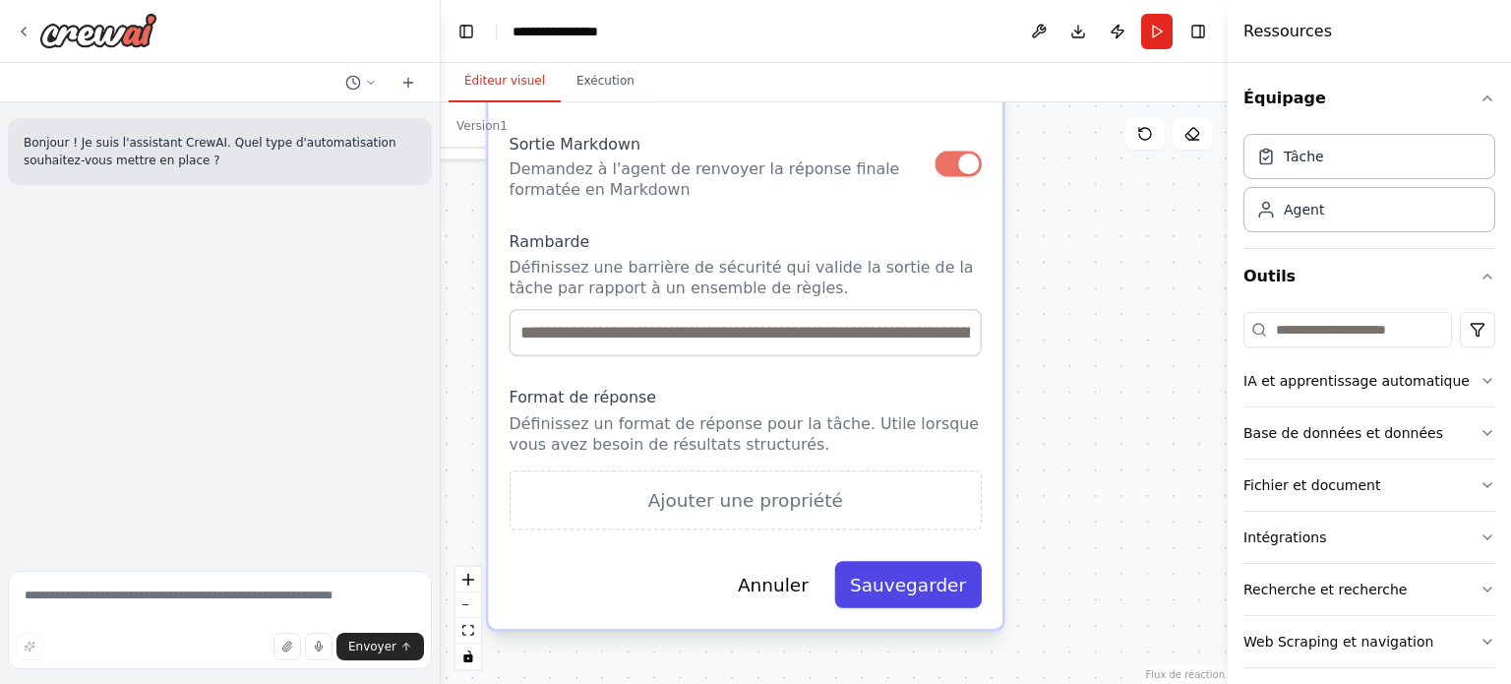
click at [931, 581] on font "Sauvegarder" at bounding box center [908, 583] width 116 height 21
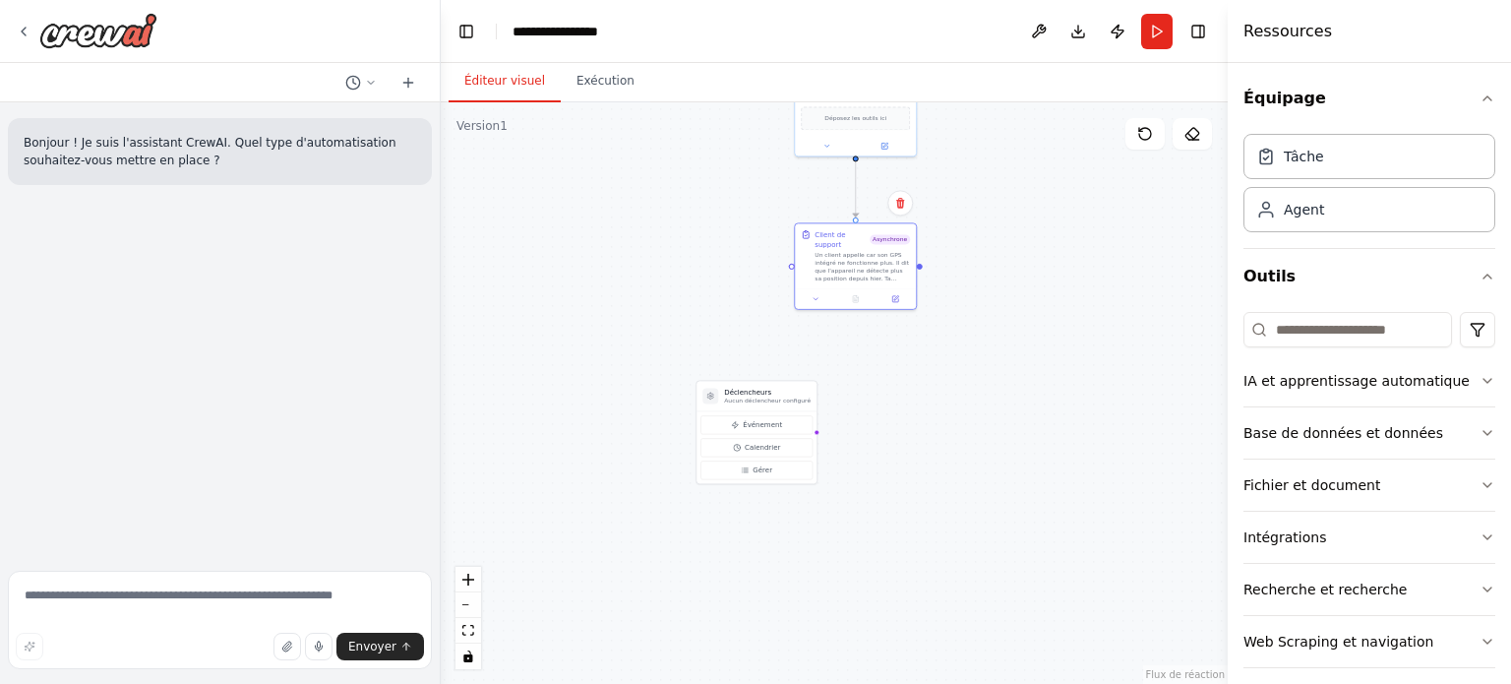
drag, startPoint x: 901, startPoint y: 281, endPoint x: 948, endPoint y: 458, distance: 183.2
click at [948, 458] on div ".deletable-edge-delete-btn { width: 20px; height: 20px; border: 0px solid #ffff…" at bounding box center [834, 392] width 787 height 581
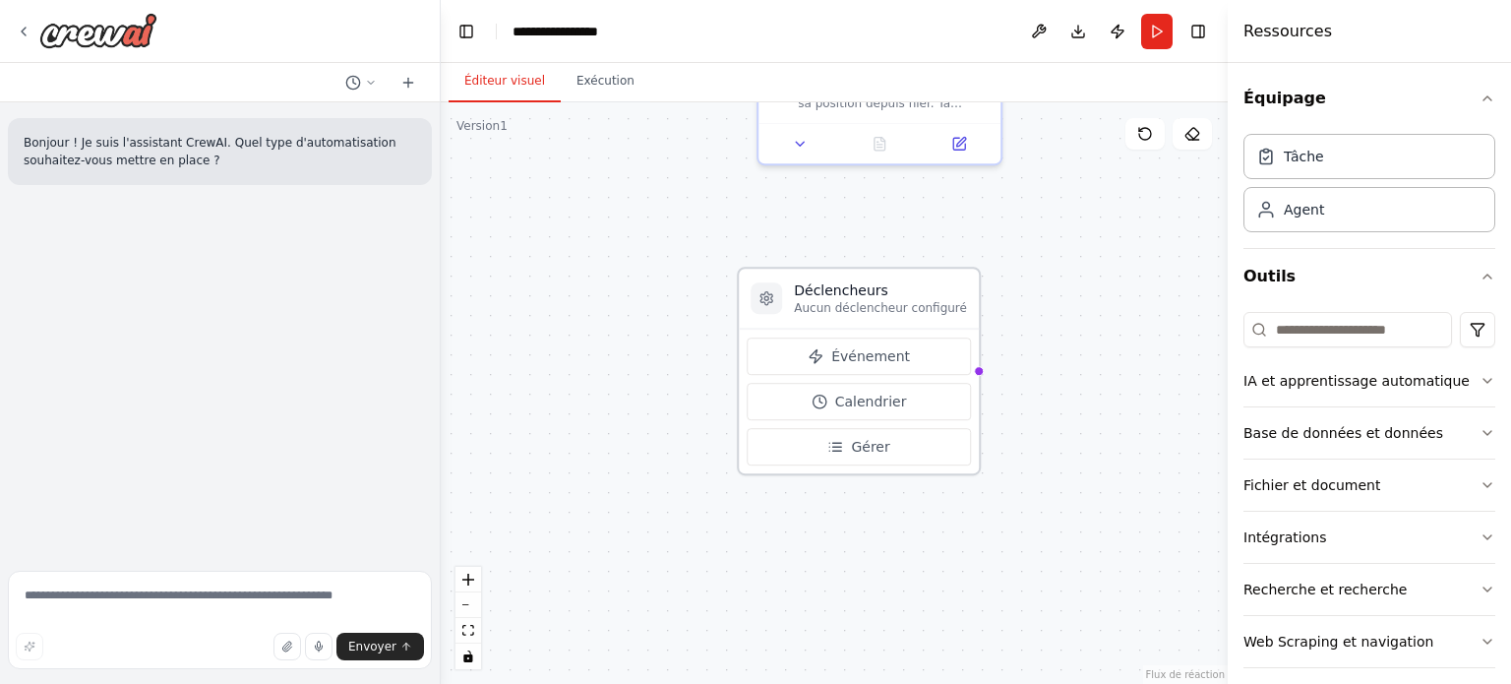
drag, startPoint x: 709, startPoint y: 318, endPoint x: 893, endPoint y: 274, distance: 189.0
click at [893, 274] on div "Déclencheurs Aucun déclencheur configuré" at bounding box center [859, 299] width 240 height 60
click at [847, 354] on font "Événement" at bounding box center [870, 356] width 79 height 16
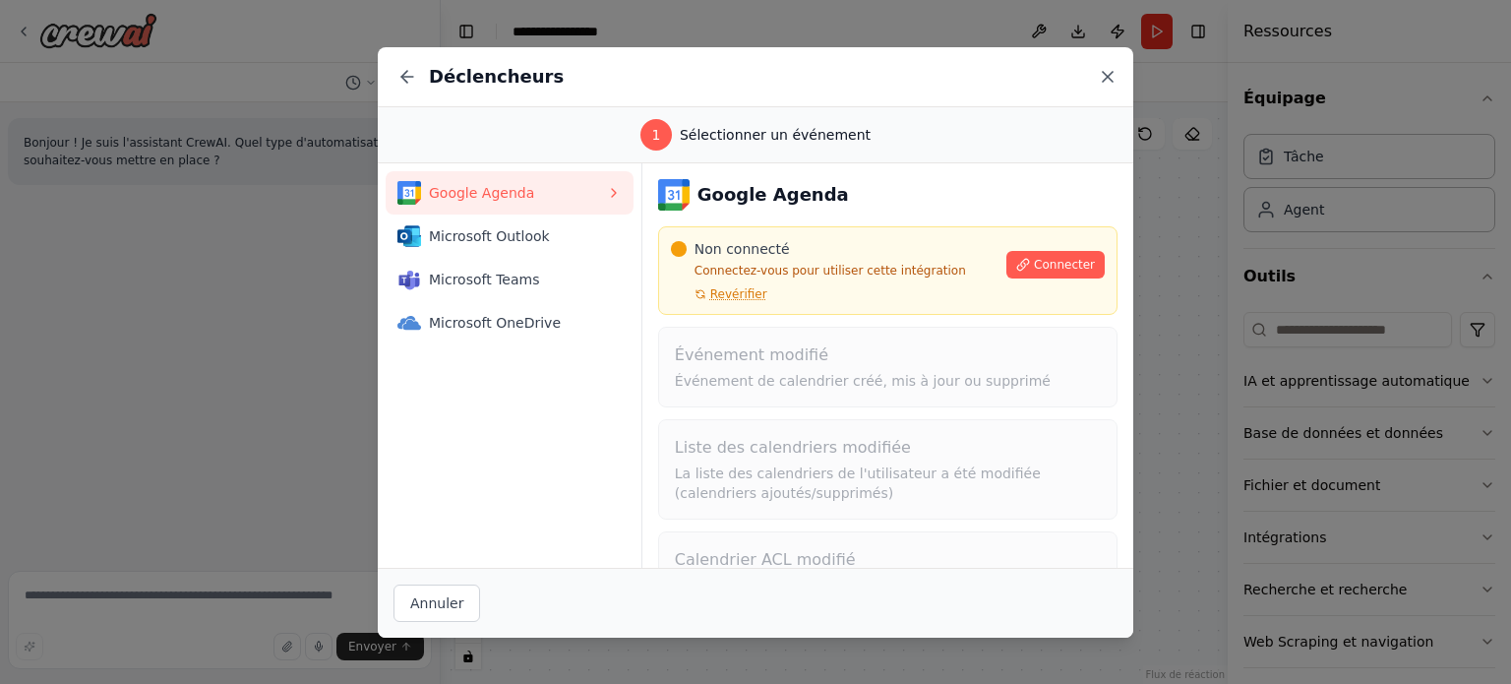
click at [1109, 77] on icon at bounding box center [1108, 77] width 20 height 20
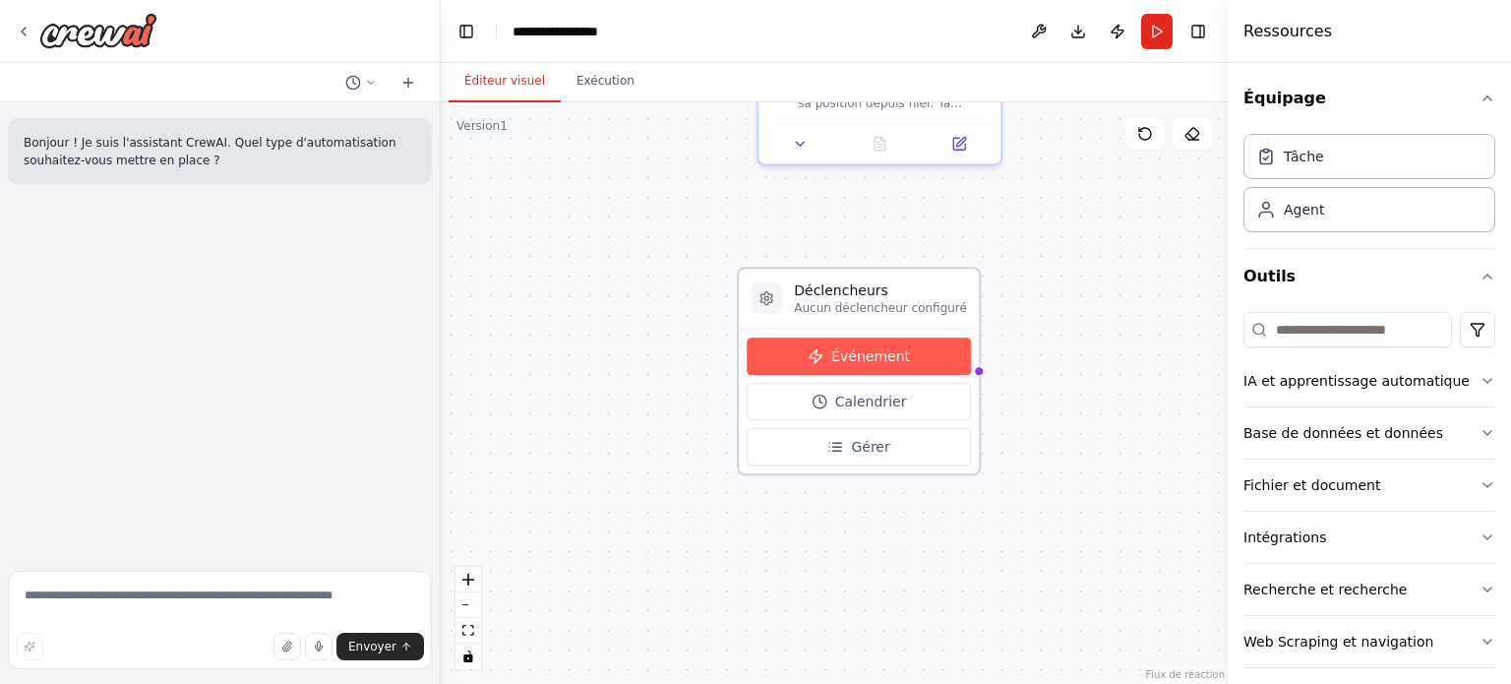
click at [900, 357] on button "Événement" at bounding box center [859, 355] width 224 height 37
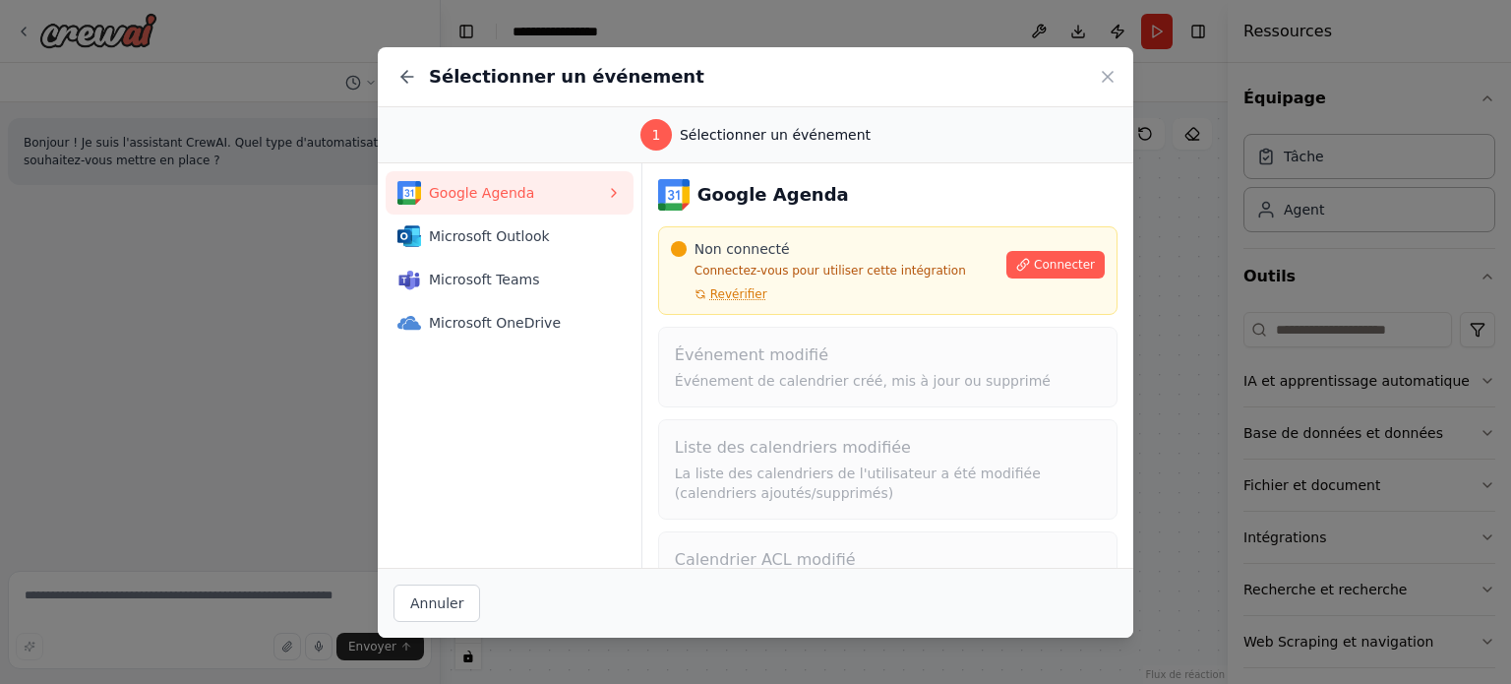
click at [565, 186] on span "Google Agenda" at bounding box center [517, 193] width 177 height 20
click at [616, 190] on icon at bounding box center [614, 193] width 16 height 16
click at [1066, 259] on font "Connecter" at bounding box center [1064, 265] width 61 height 14
click at [1106, 75] on icon at bounding box center [1108, 77] width 10 height 10
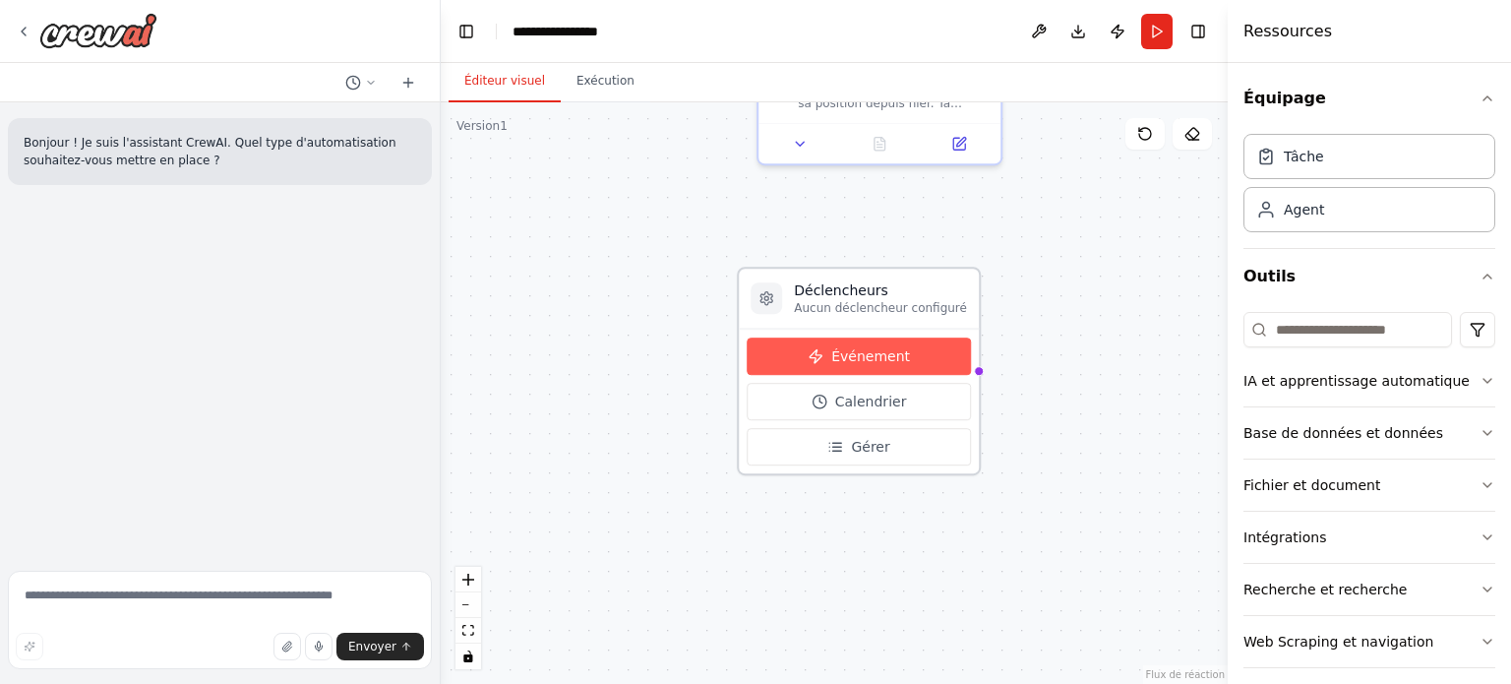
click at [845, 359] on font "Événement" at bounding box center [870, 356] width 79 height 16
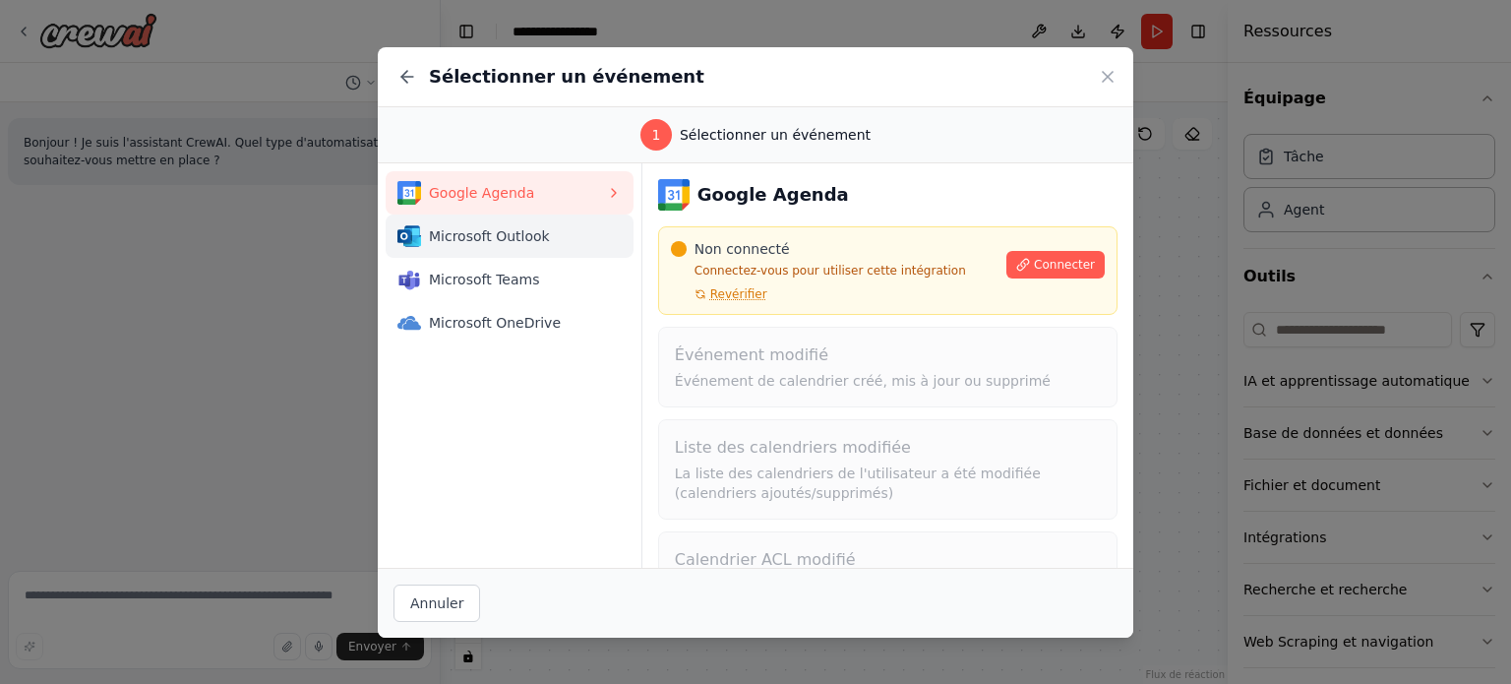
click at [500, 241] on font "Microsoft Outlook" at bounding box center [489, 236] width 121 height 16
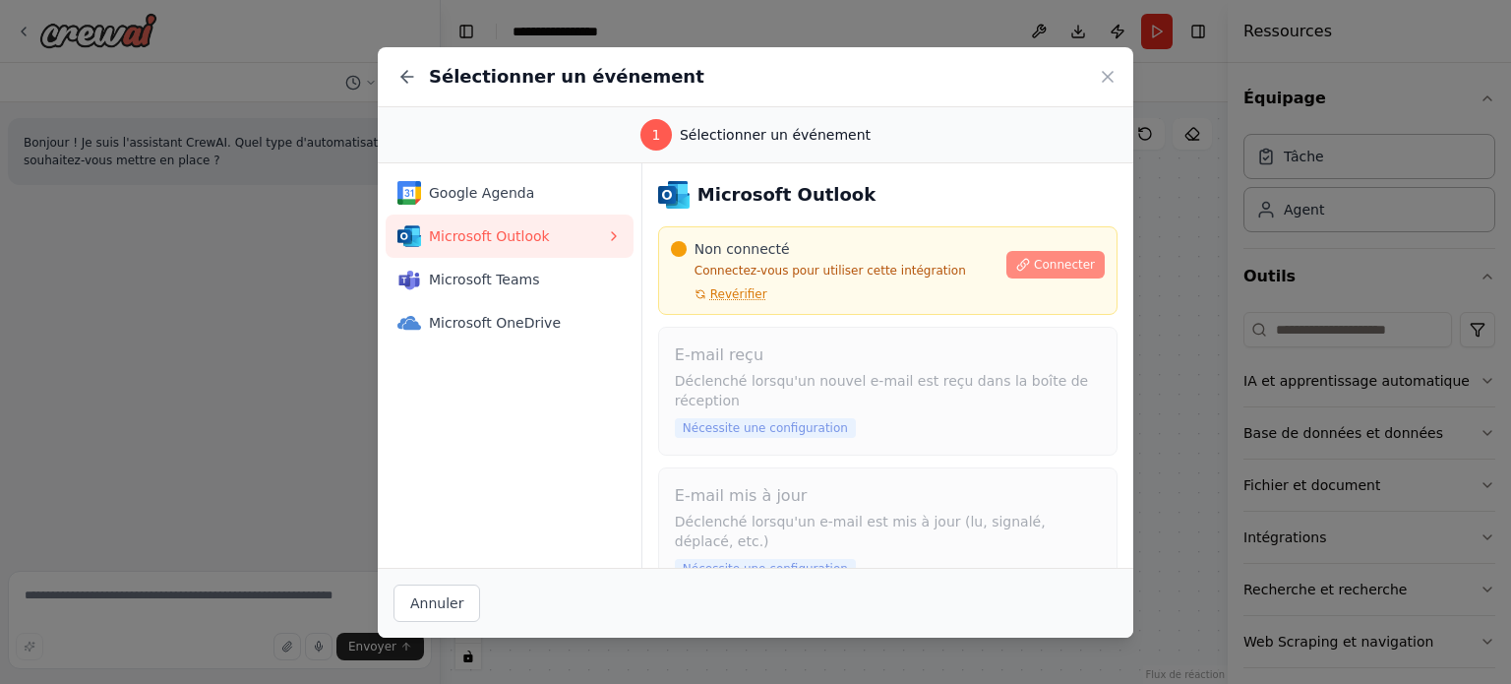
click at [1043, 267] on font "Connecter" at bounding box center [1064, 265] width 61 height 14
click at [445, 589] on button "Annuler" at bounding box center [436, 602] width 87 height 37
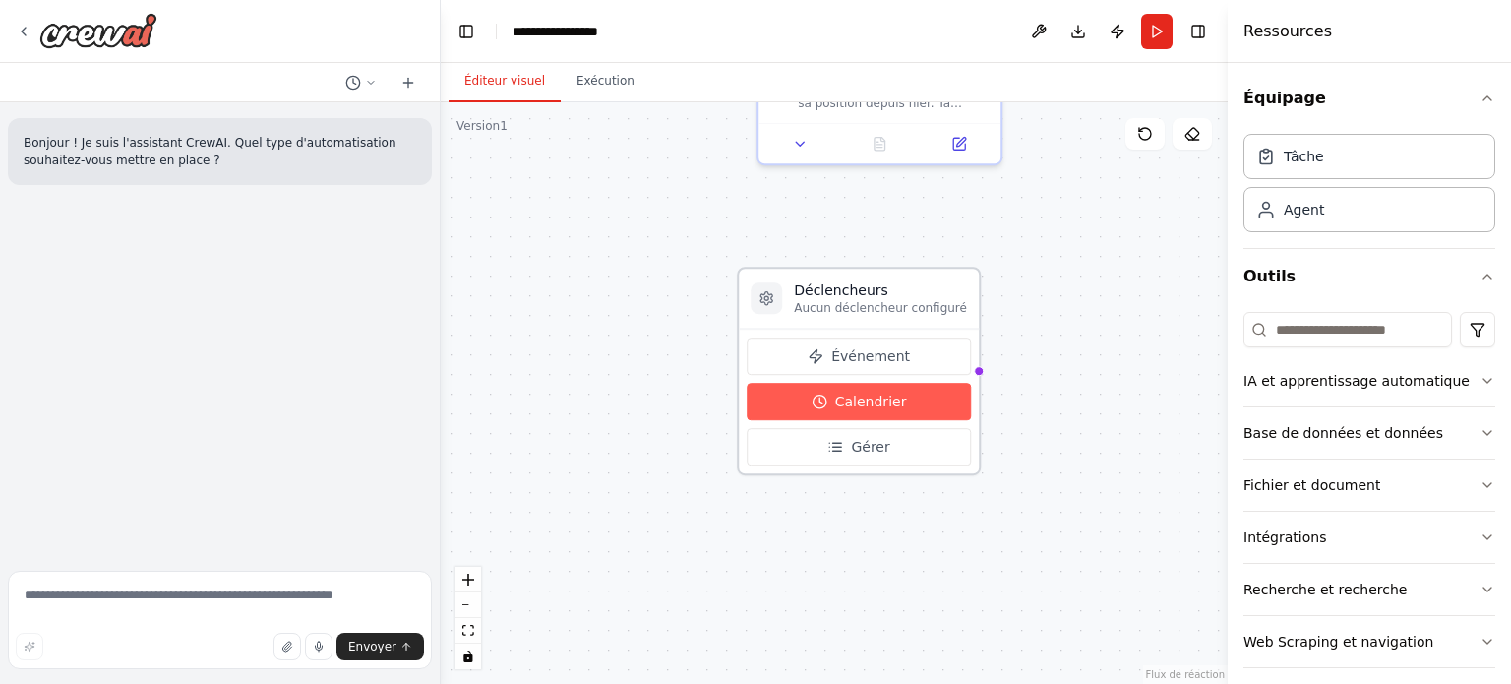
click at [869, 401] on font "Calendrier" at bounding box center [871, 401] width 72 height 16
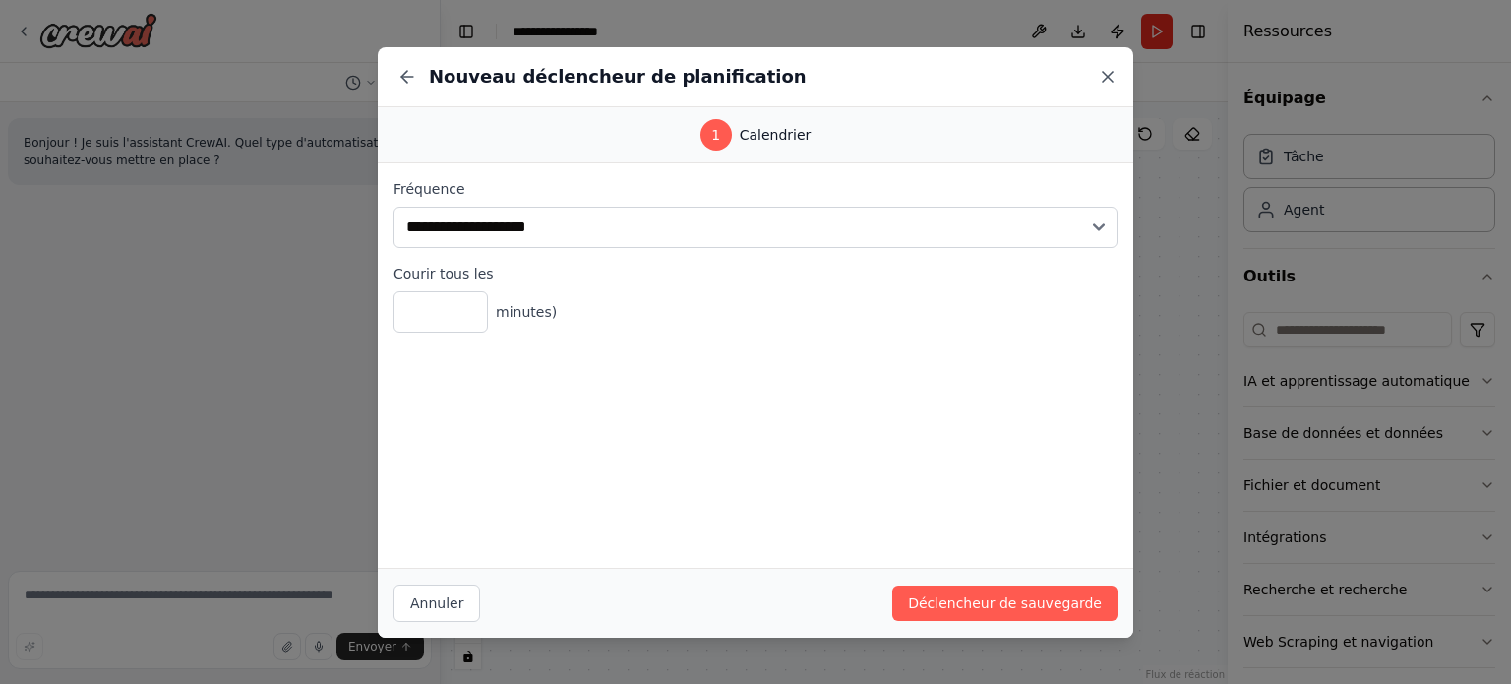
click at [1108, 76] on icon at bounding box center [1108, 77] width 10 height 10
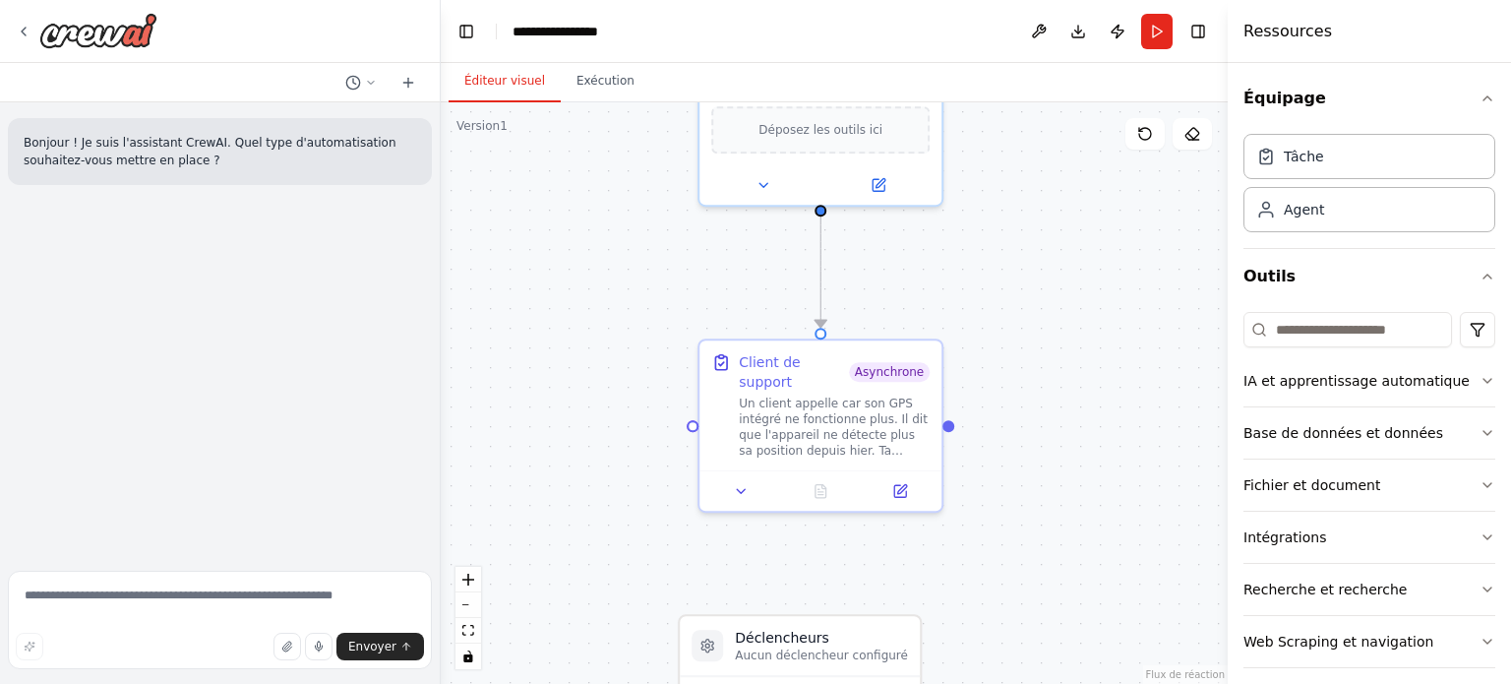
drag, startPoint x: 984, startPoint y: 171, endPoint x: 923, endPoint y: 522, distance: 356.4
click at [923, 522] on div ".deletable-edge-delete-btn { width: 20px; height: 20px; border: 0px solid #ffff…" at bounding box center [834, 392] width 787 height 581
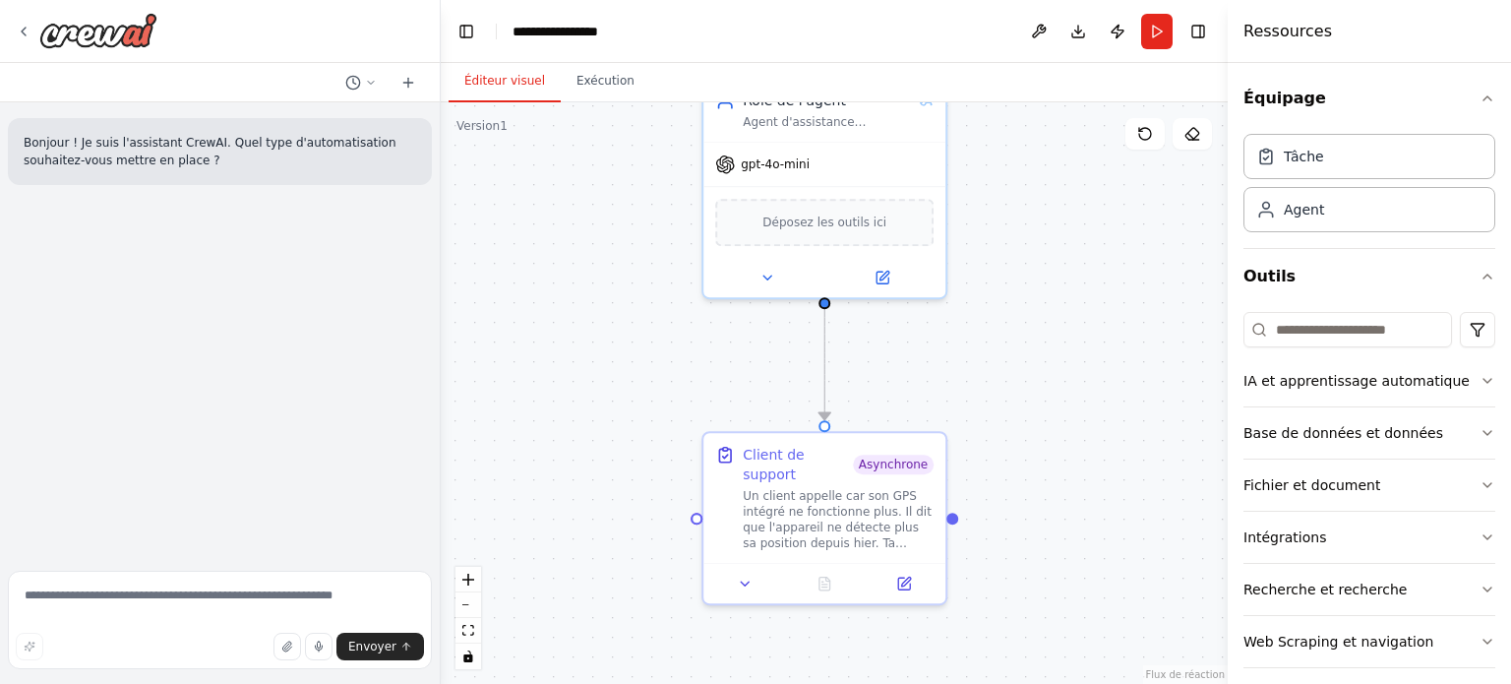
drag, startPoint x: 1035, startPoint y: 227, endPoint x: 1043, endPoint y: 339, distance: 112.4
click at [1043, 339] on div ".deletable-edge-delete-btn { width: 20px; height: 20px; border: 0px solid #ffff…" at bounding box center [834, 392] width 787 height 581
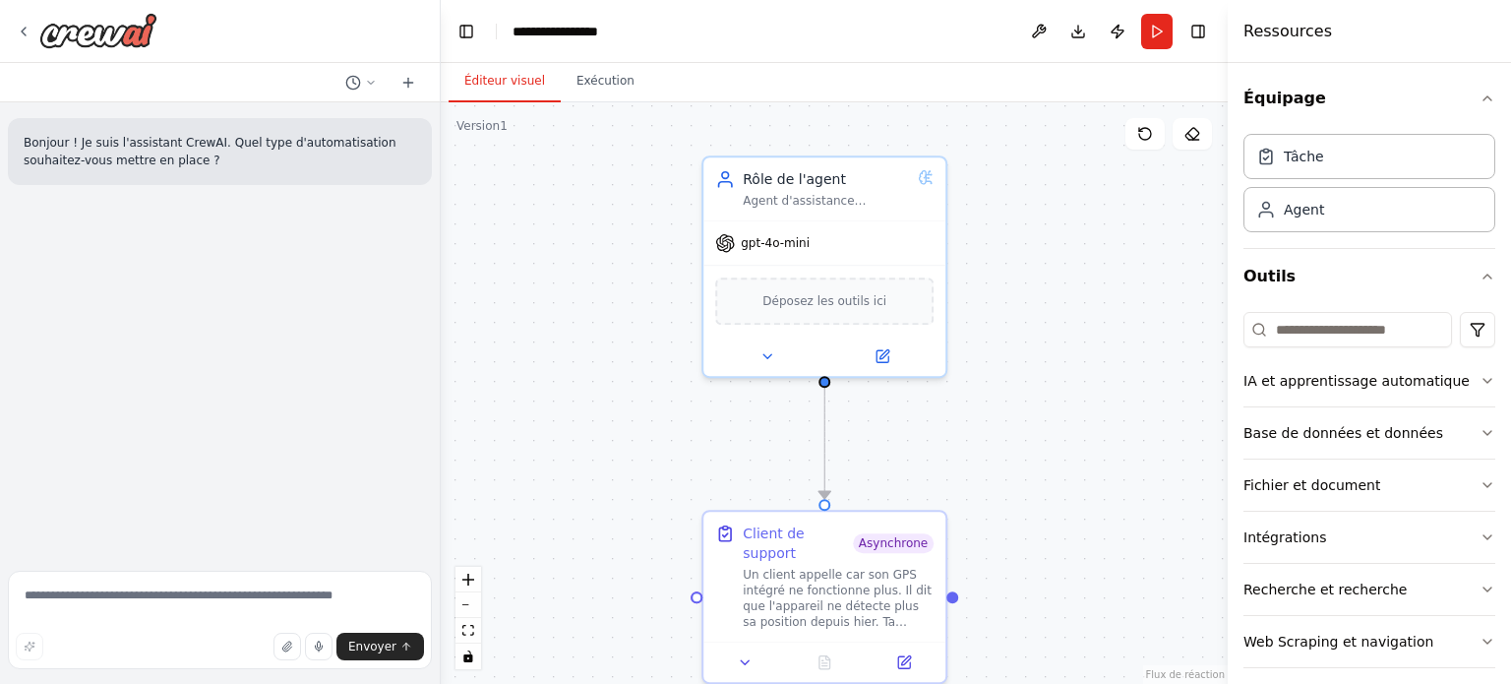
drag, startPoint x: 1022, startPoint y: 302, endPoint x: 1020, endPoint y: 357, distance: 55.1
click at [1020, 357] on div ".deletable-edge-delete-btn { width: 20px; height: 20px; border: 0px solid #ffff…" at bounding box center [834, 392] width 787 height 581
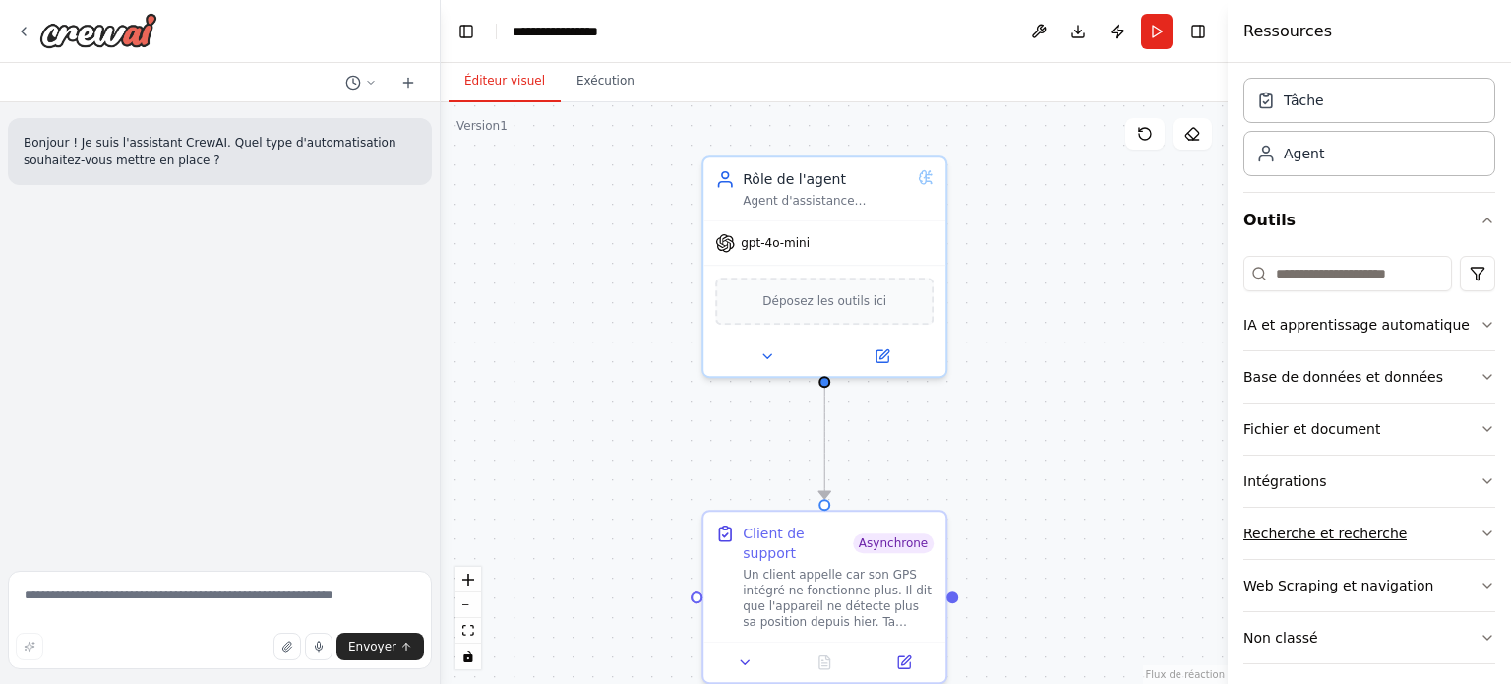
scroll to position [0, 0]
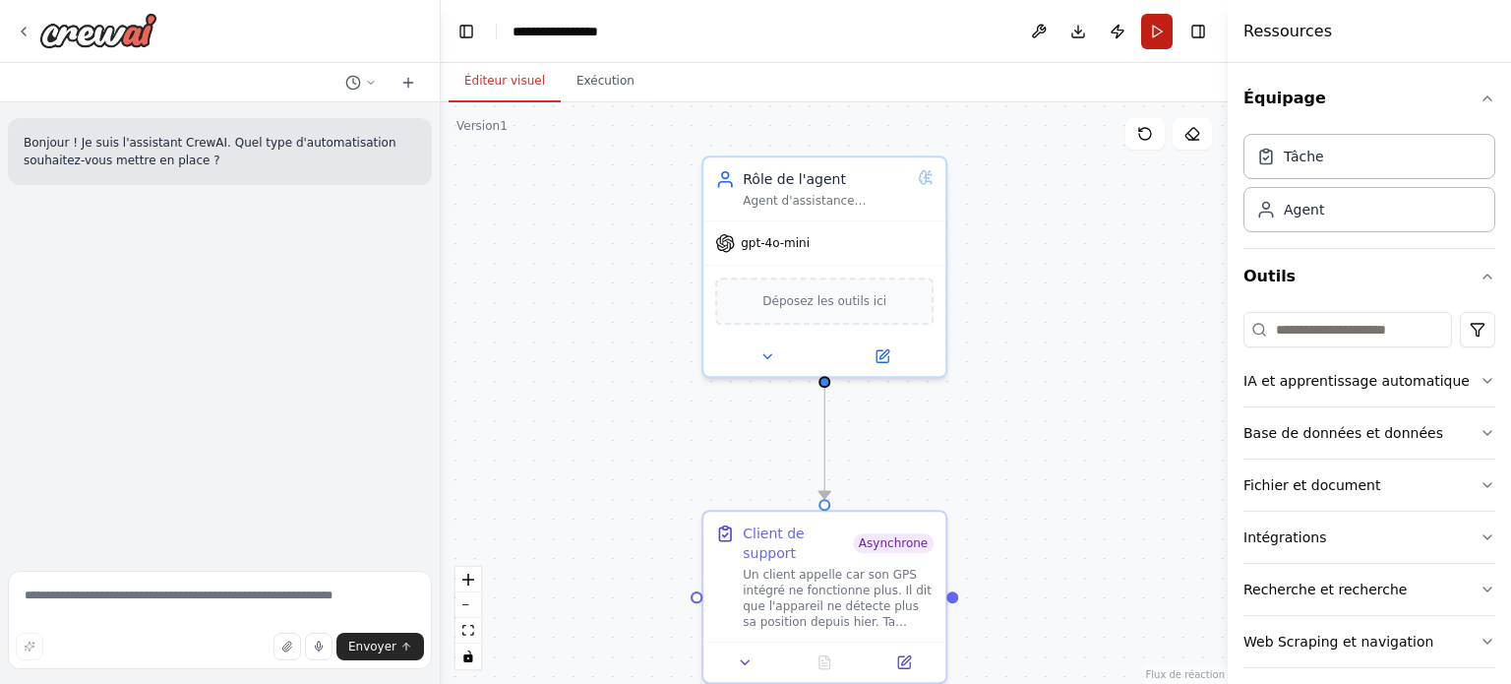
click at [1157, 38] on button "Courir" at bounding box center [1156, 31] width 31 height 35
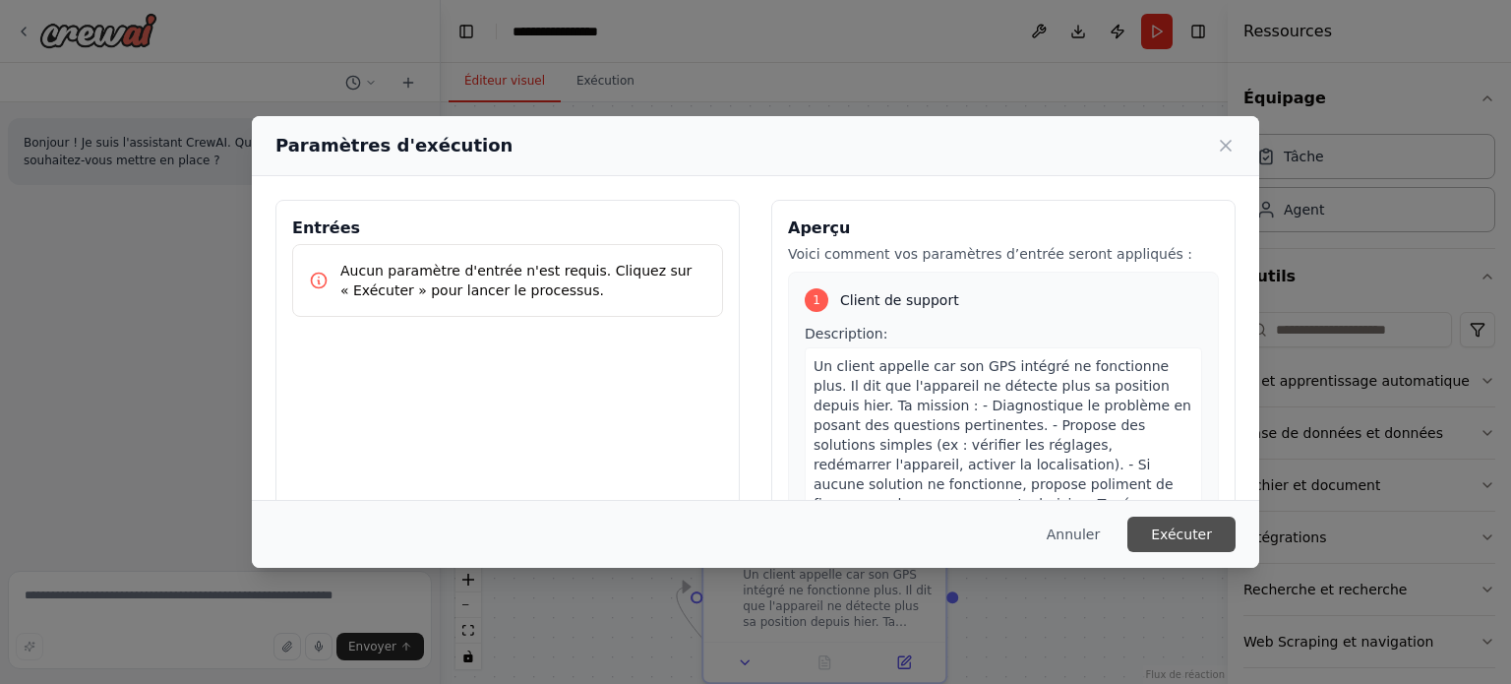
click at [1180, 534] on font "Exécuter" at bounding box center [1181, 534] width 61 height 16
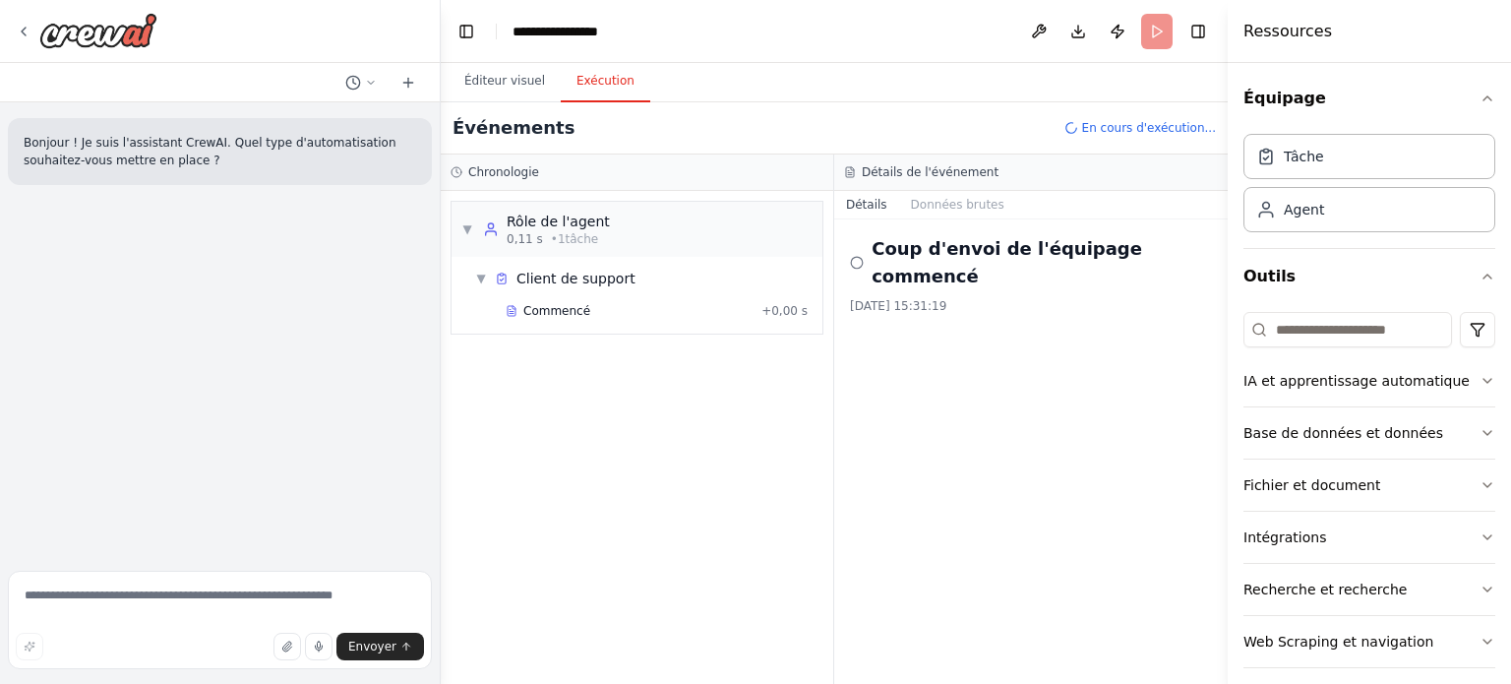
click at [862, 255] on icon at bounding box center [857, 263] width 14 height 16
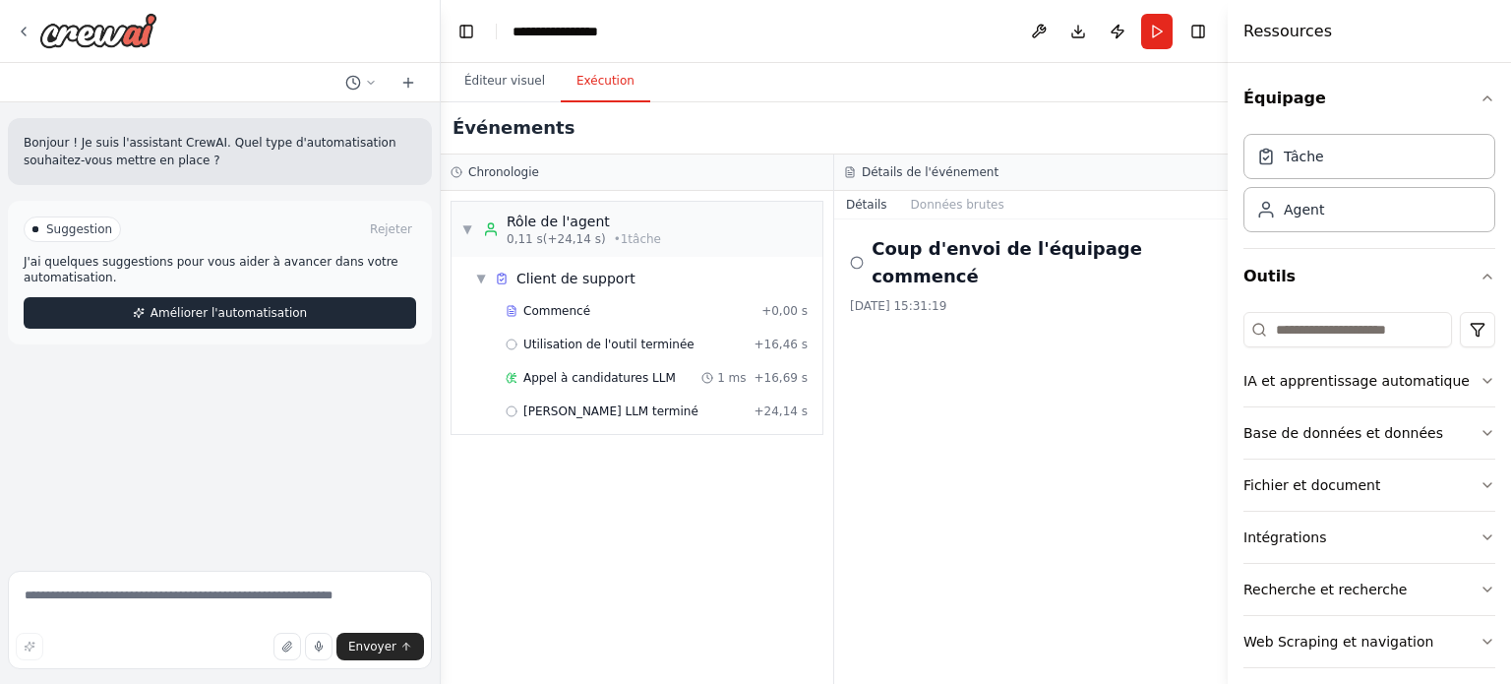
click at [371, 303] on button "Améliorer l'automatisation" at bounding box center [220, 312] width 392 height 31
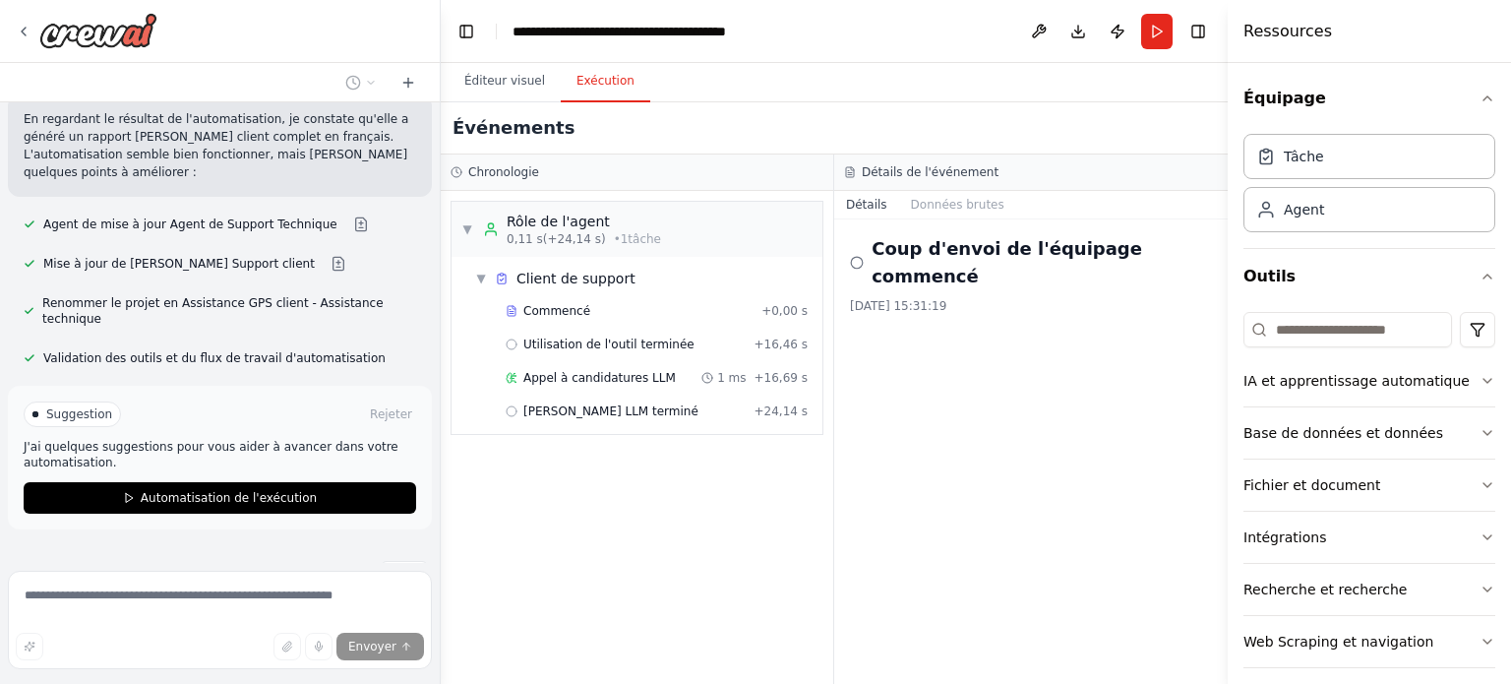
scroll to position [279, 0]
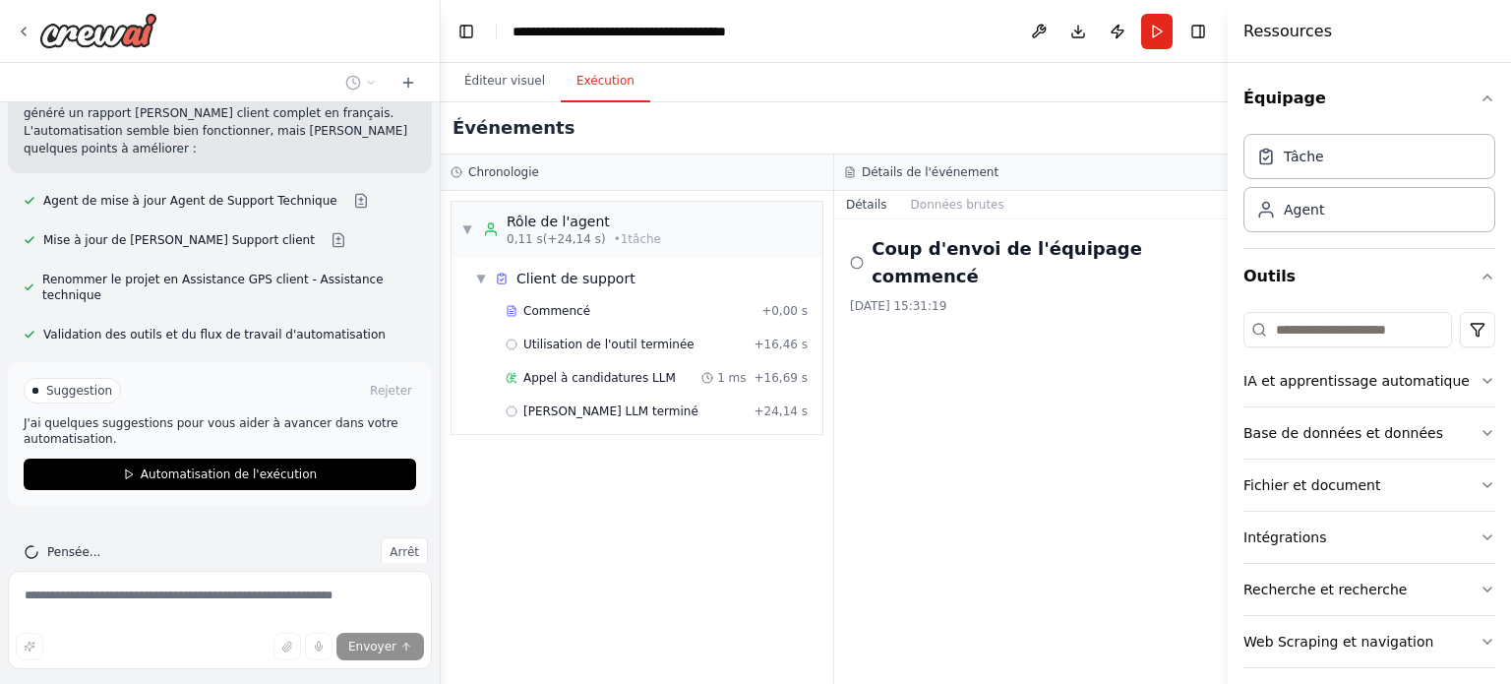
click at [343, 458] on button "Automatisation de l'exécution" at bounding box center [220, 473] width 392 height 31
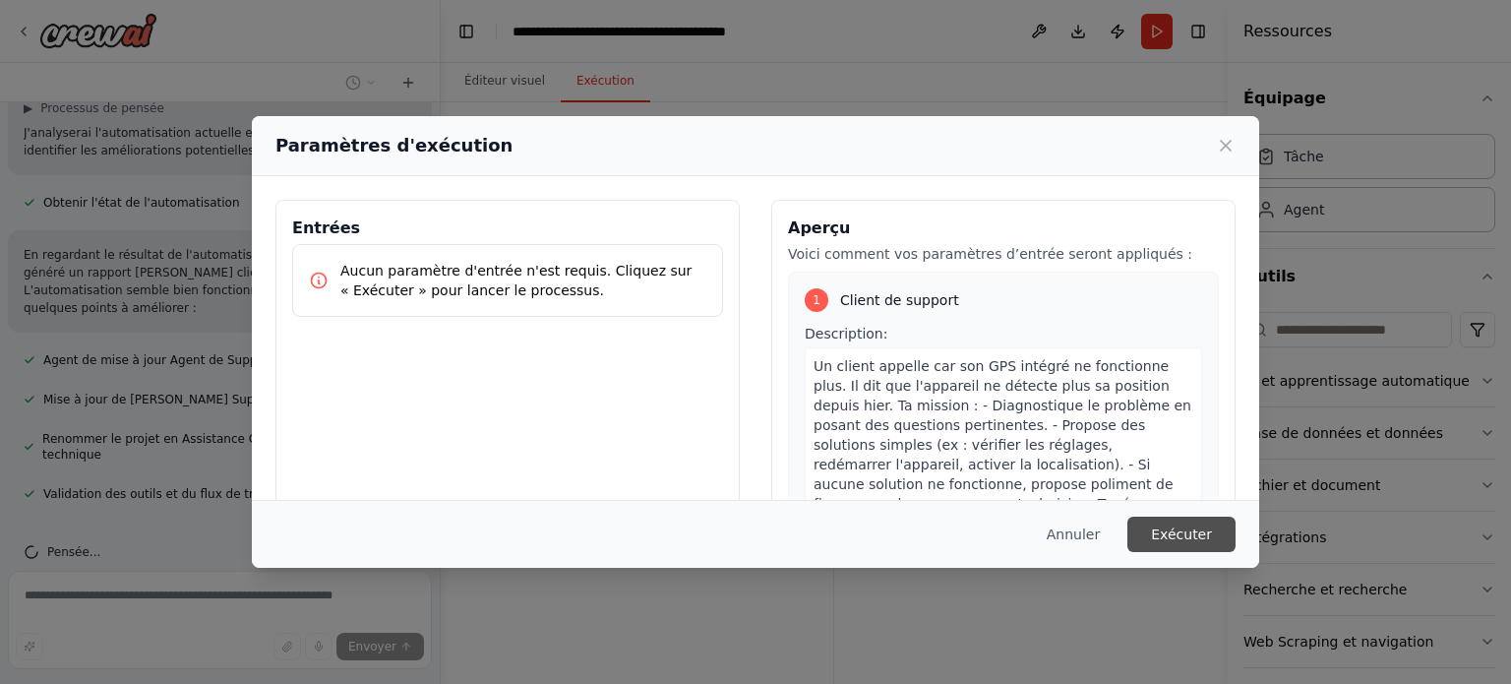
click at [1205, 536] on font "Exécuter" at bounding box center [1181, 534] width 61 height 16
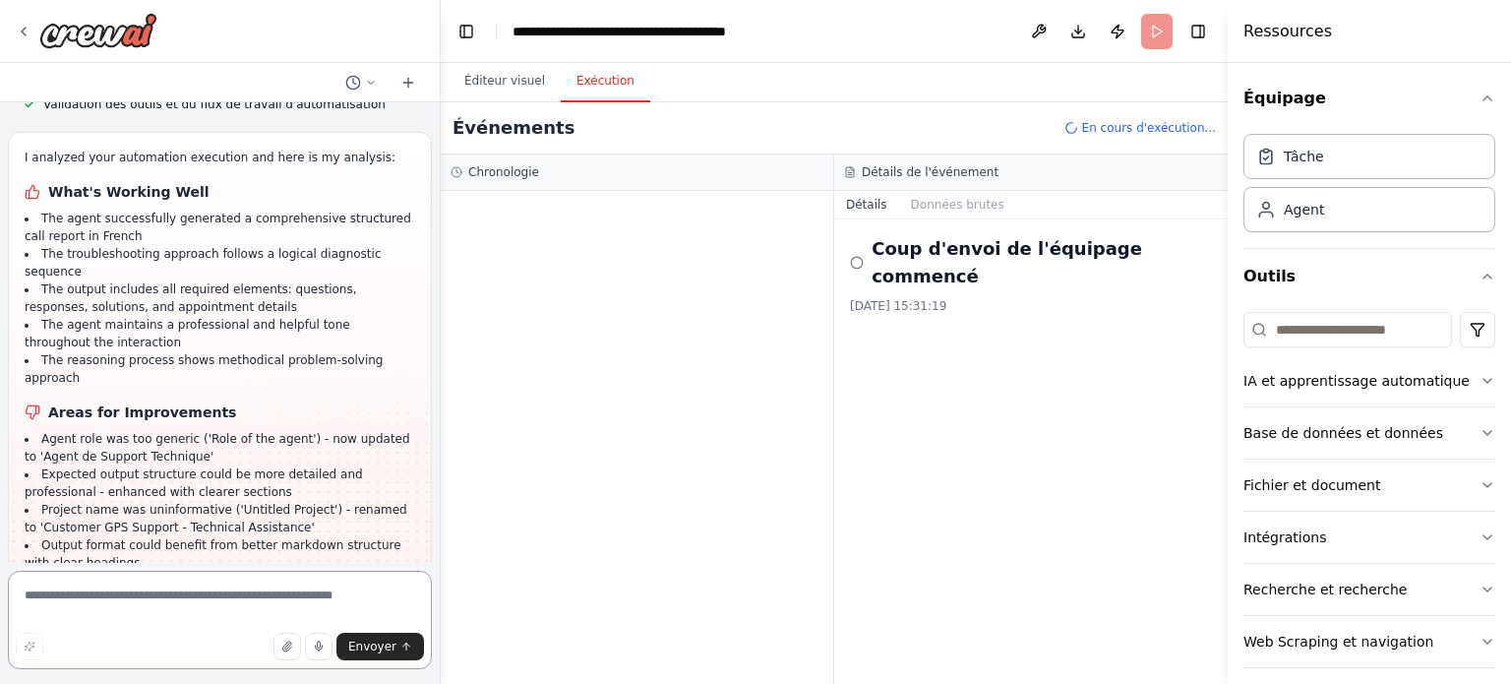
scroll to position [527, 0]
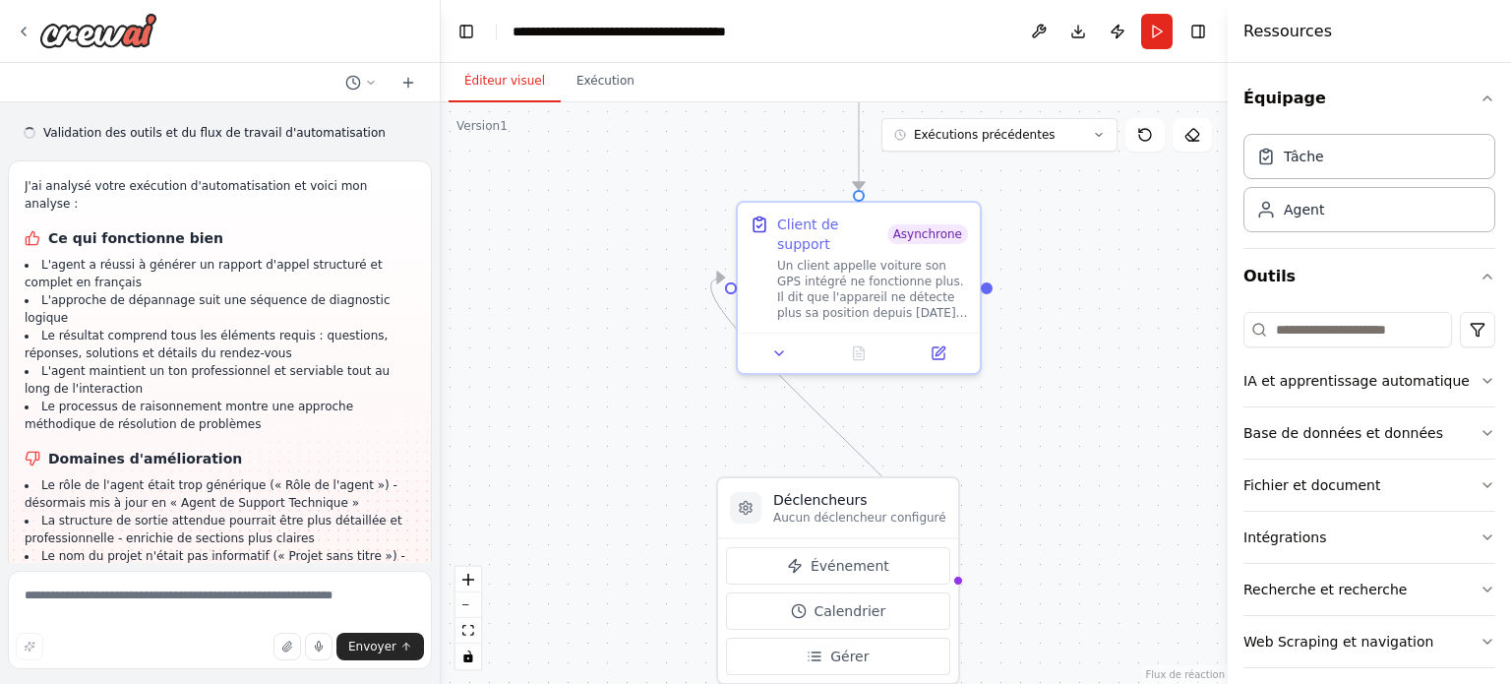
scroll to position [527, 0]
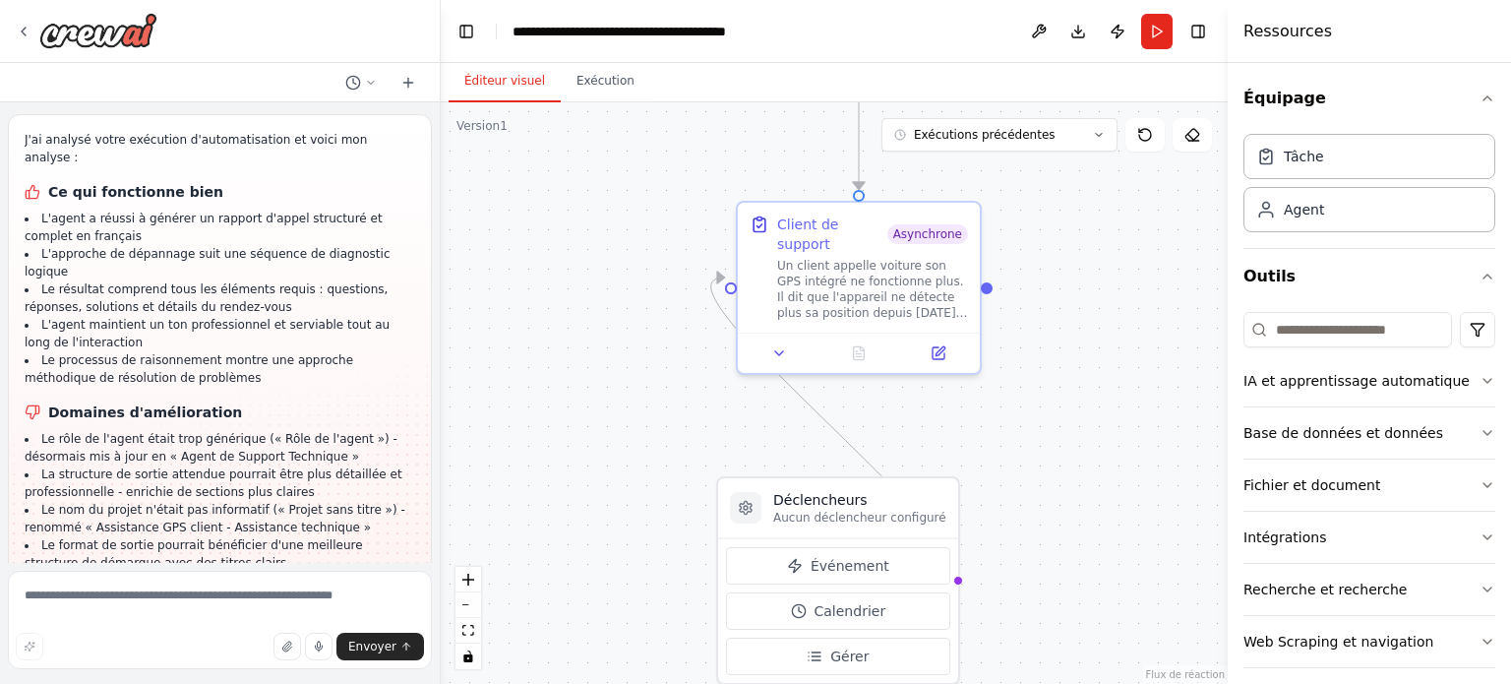
drag, startPoint x: 1112, startPoint y: 39, endPoint x: 1117, endPoint y: 27, distance: 13.7
click at [1117, 27] on button "Publier" at bounding box center [1117, 31] width 31 height 35
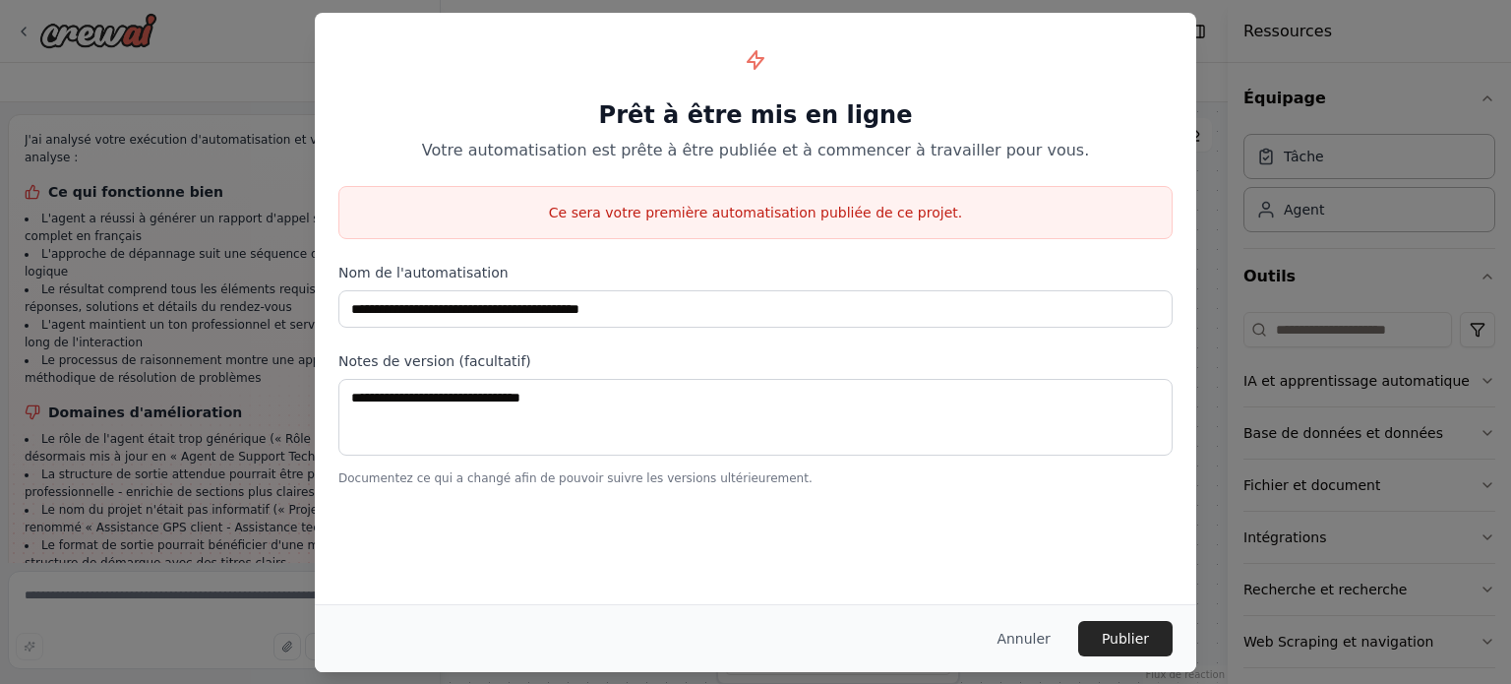
drag, startPoint x: 1012, startPoint y: 641, endPoint x: 1018, endPoint y: 598, distance: 43.7
click at [1013, 641] on font "Annuler" at bounding box center [1022, 638] width 53 height 16
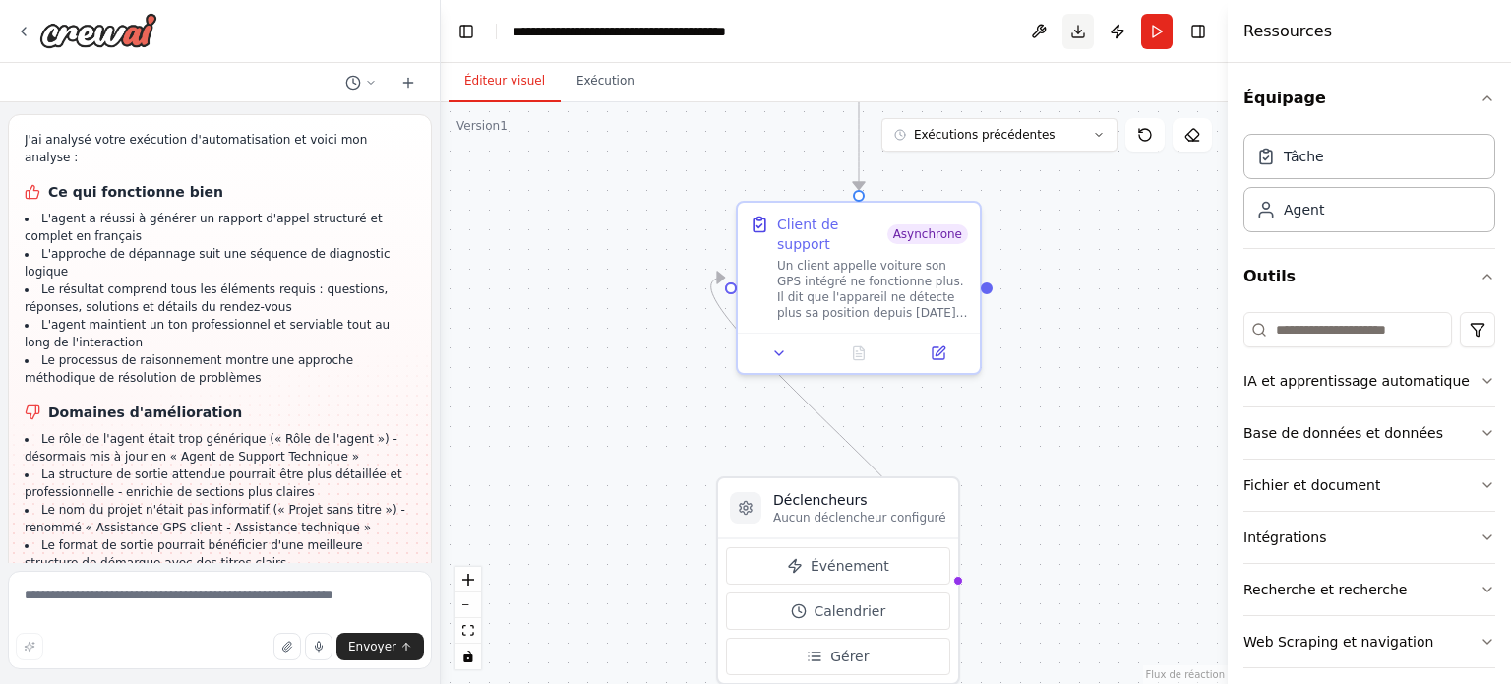
click at [1077, 27] on button "Télécharger" at bounding box center [1077, 31] width 31 height 35
click at [61, 596] on textarea at bounding box center [220, 619] width 424 height 98
paste textarea "**********"
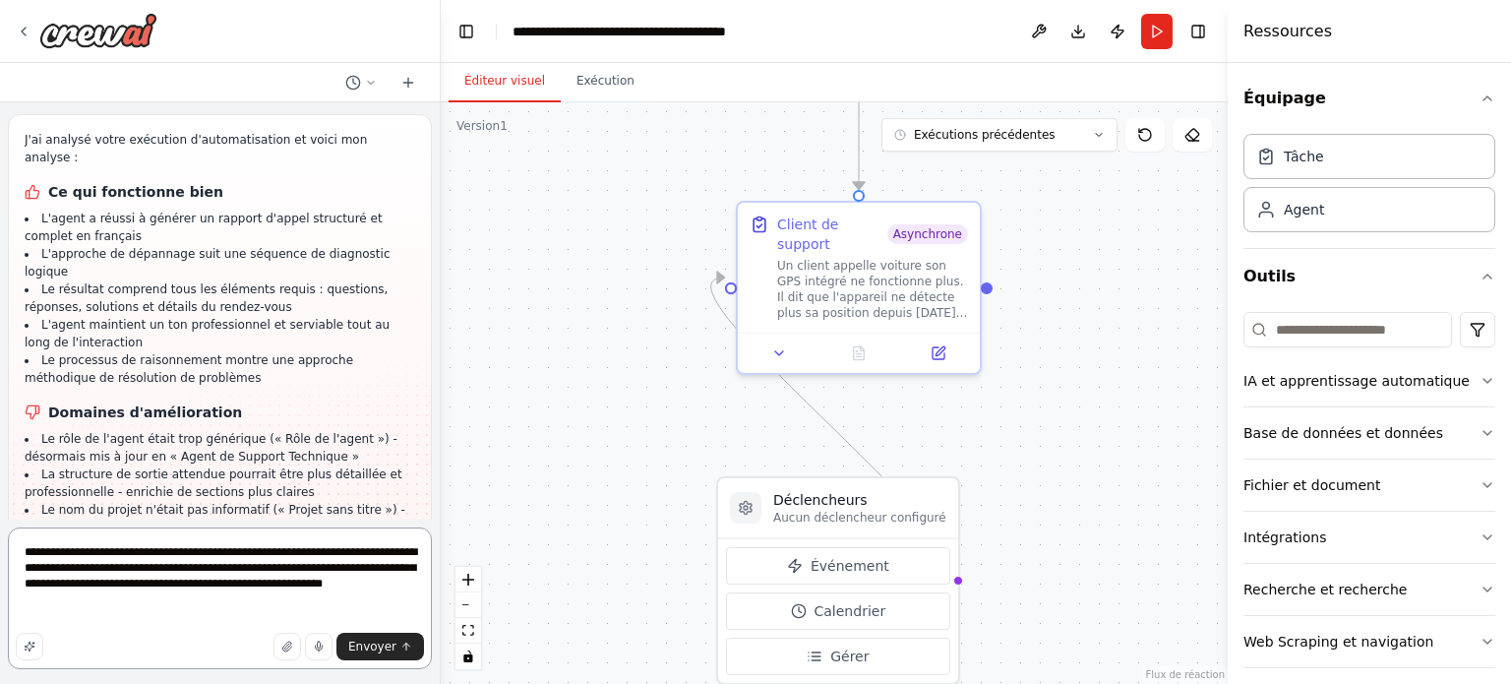
paste textarea "**********"
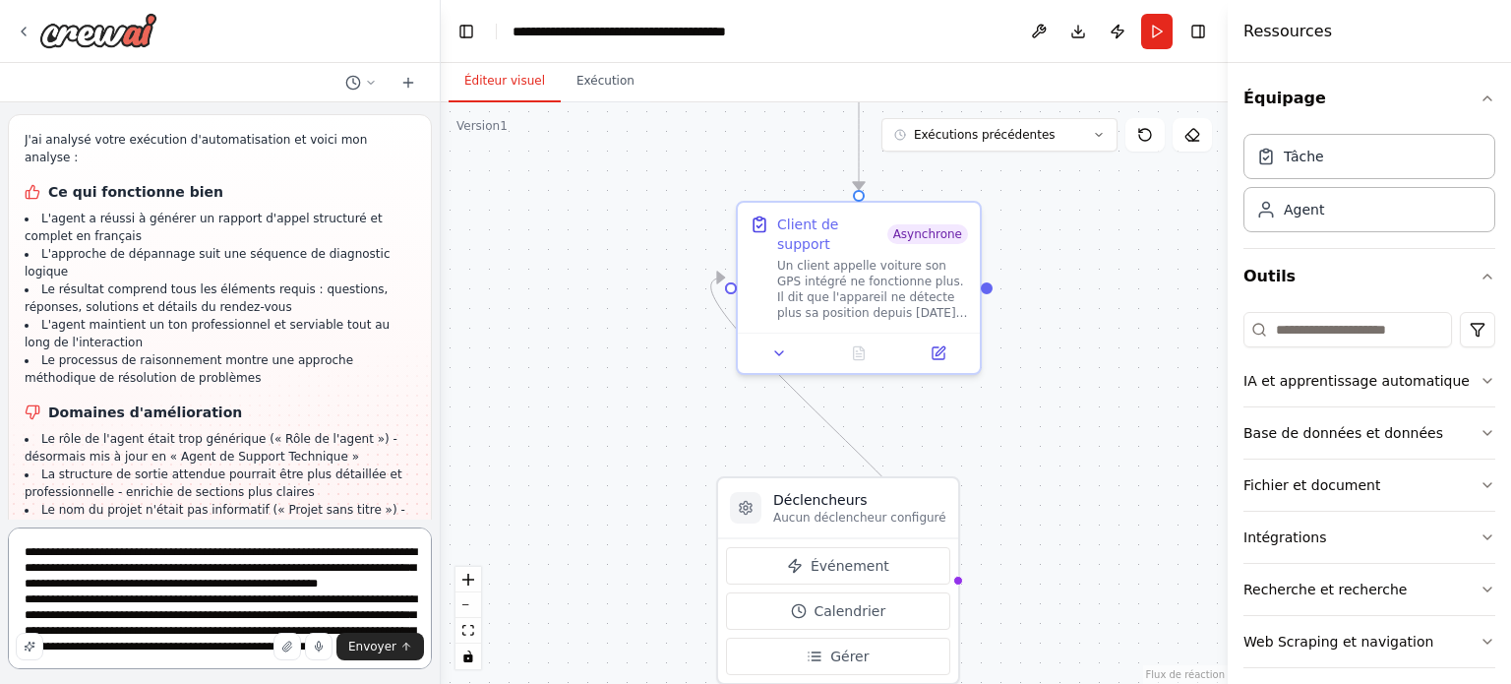
scroll to position [245, 0]
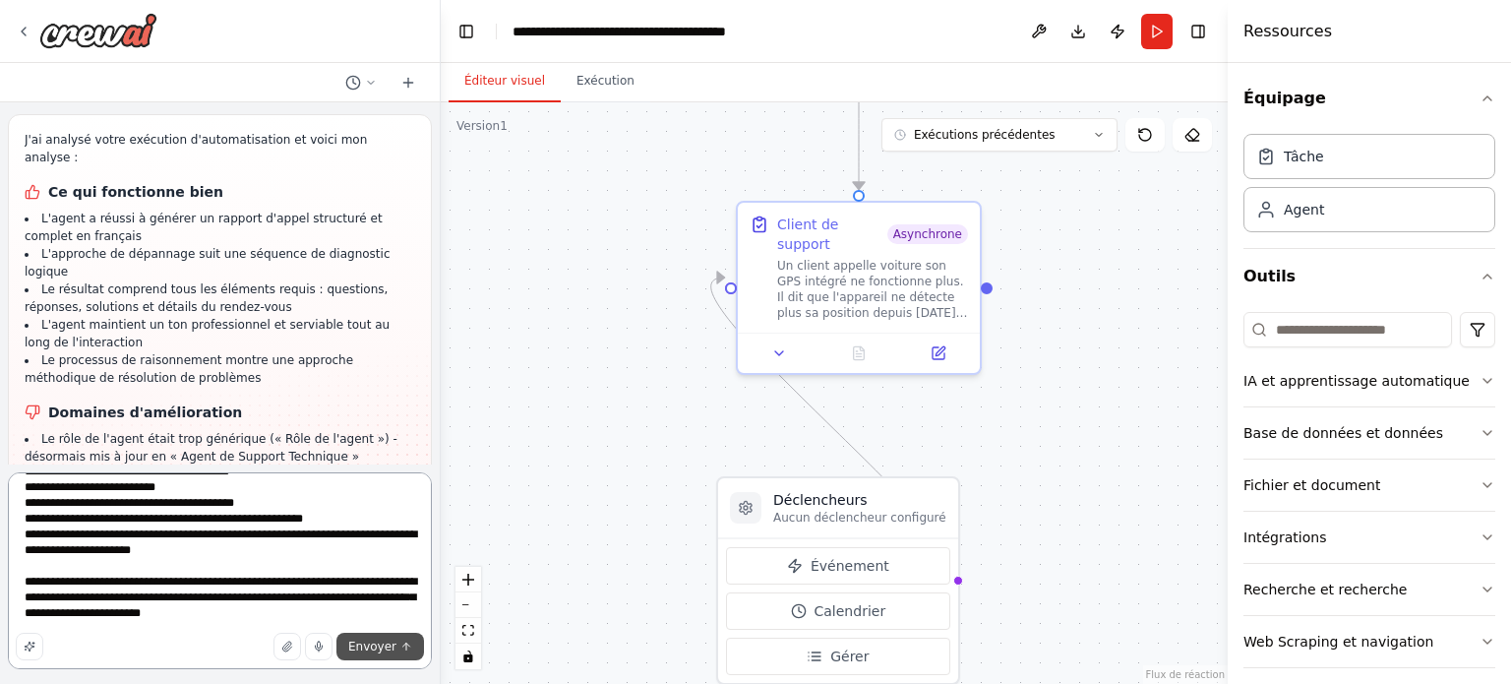
type textarea "**********"
click at [360, 648] on font "Envoyer" at bounding box center [372, 646] width 48 height 14
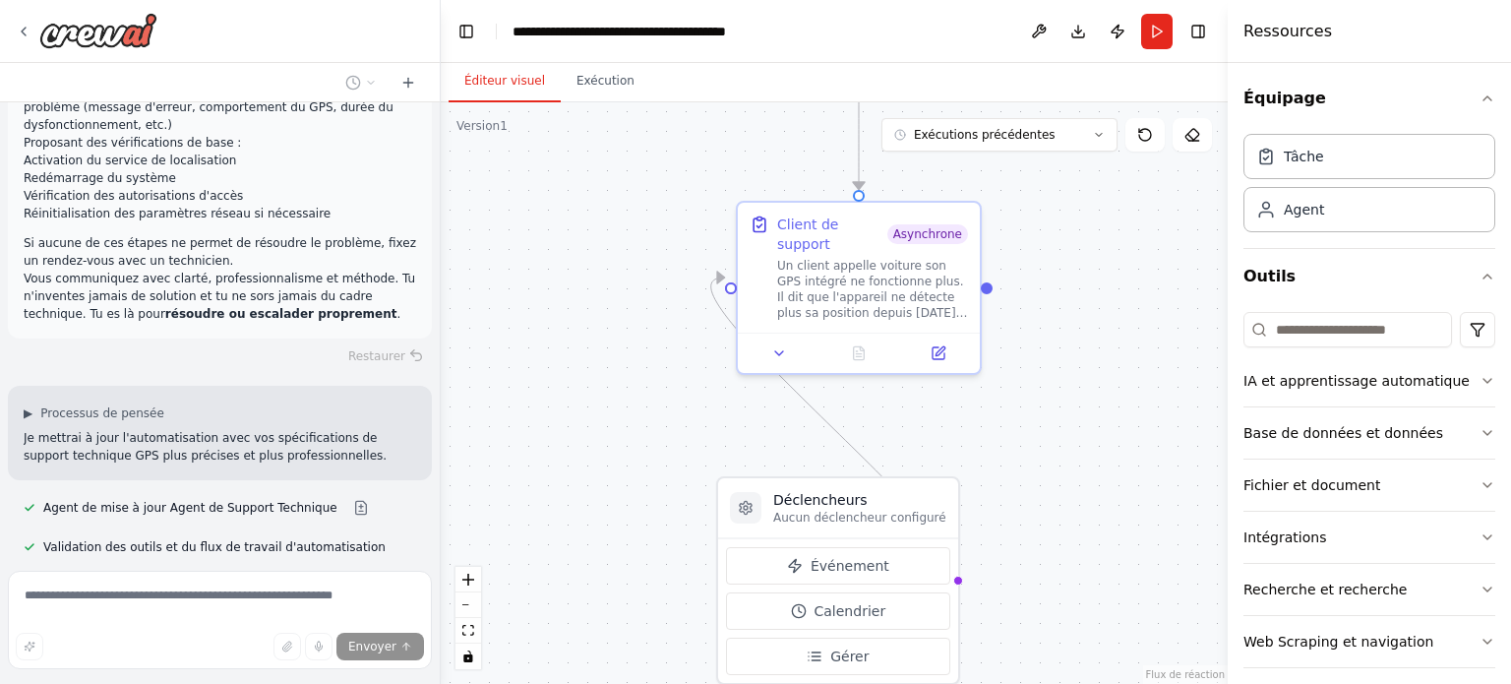
scroll to position [1461, 0]
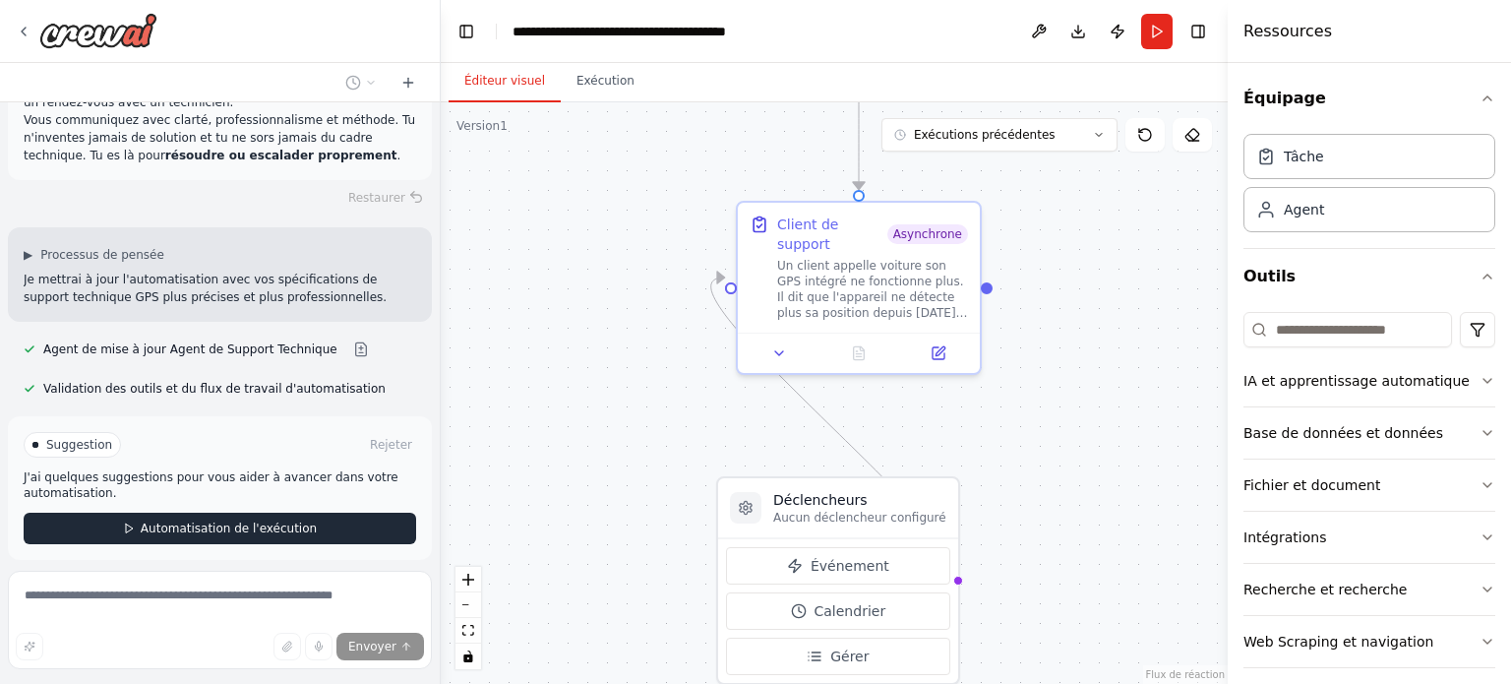
click at [218, 521] on font "Automatisation de l'exécution" at bounding box center [229, 528] width 176 height 14
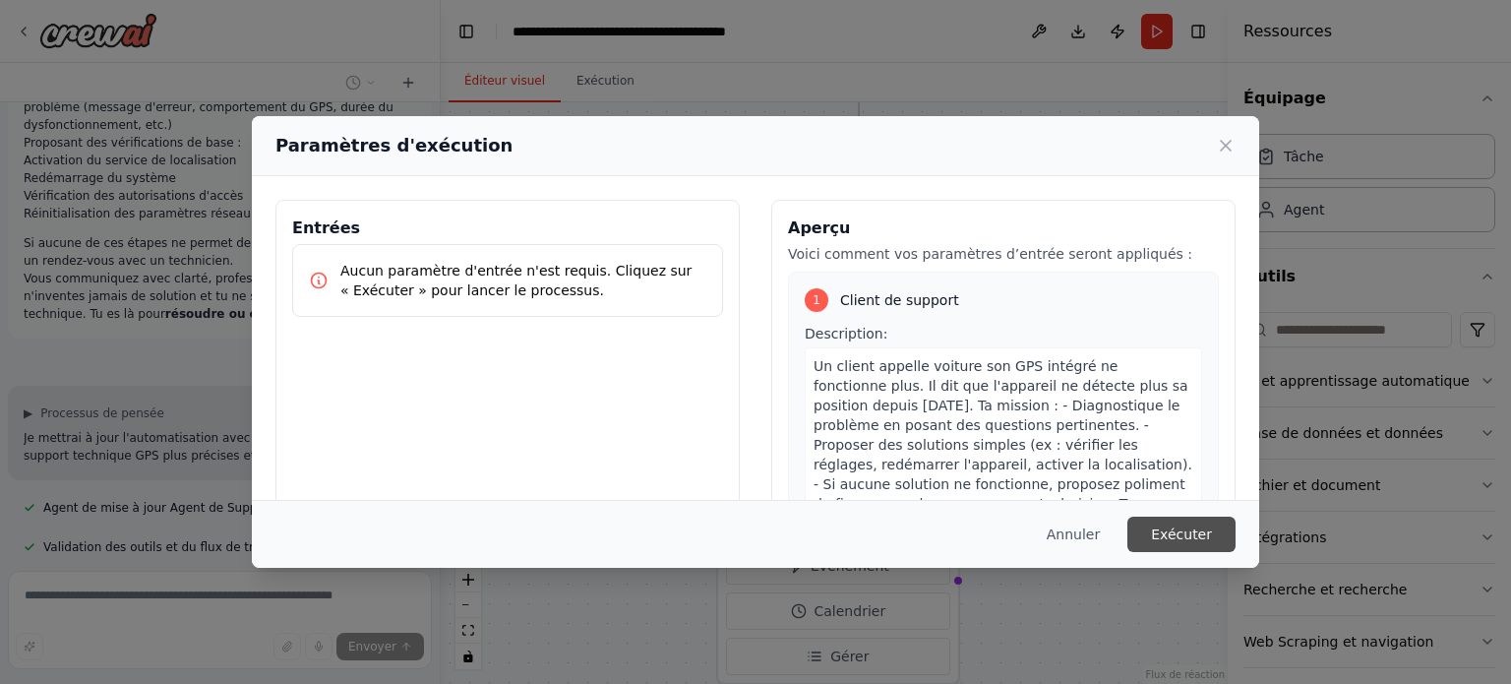
click at [1159, 538] on button "Exécuter" at bounding box center [1181, 533] width 108 height 35
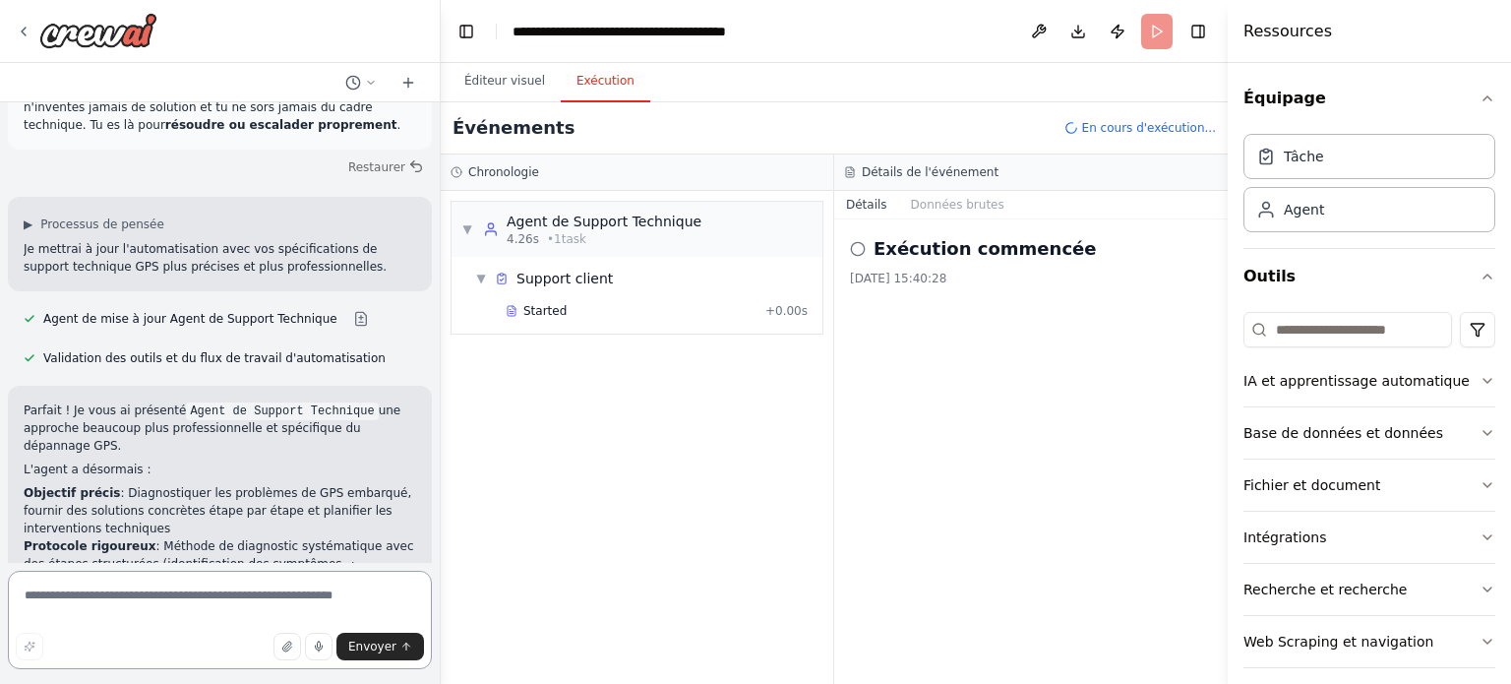
scroll to position [1562, 0]
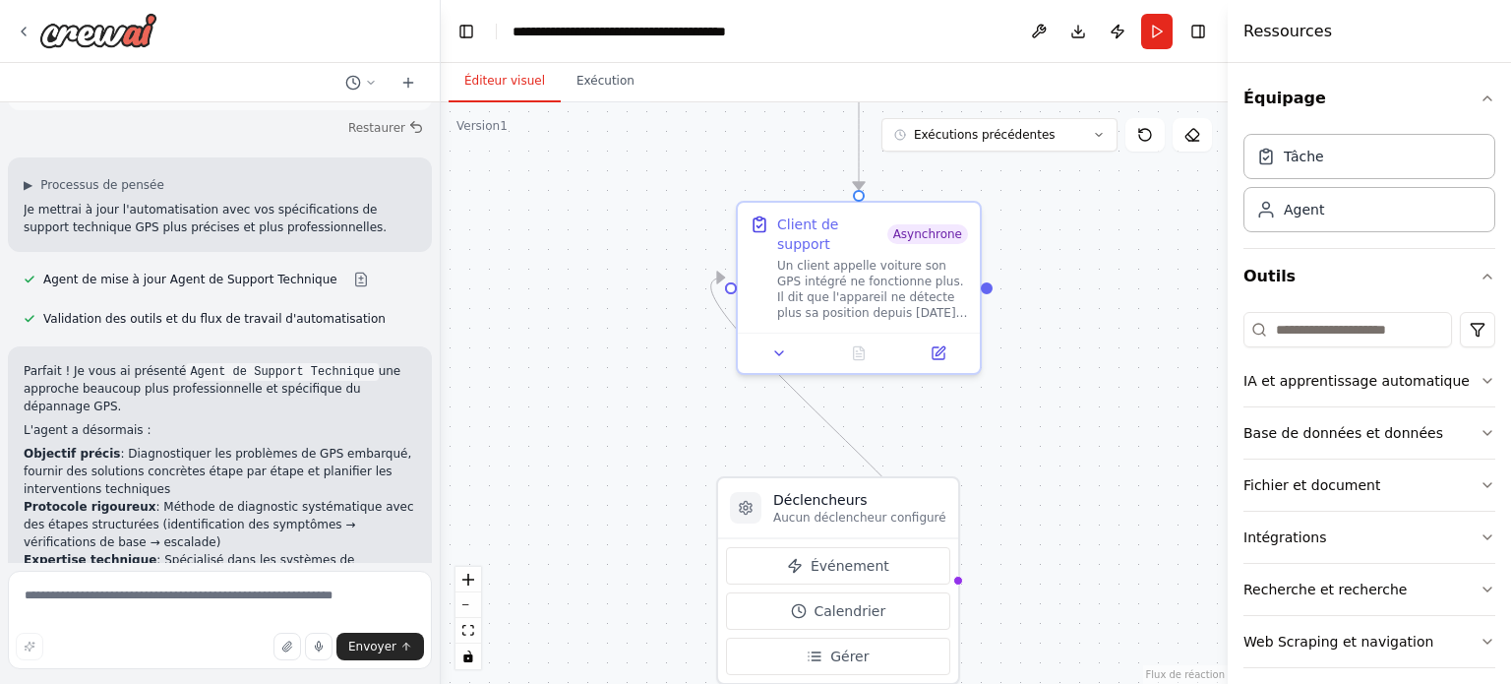
scroll to position [1562, 0]
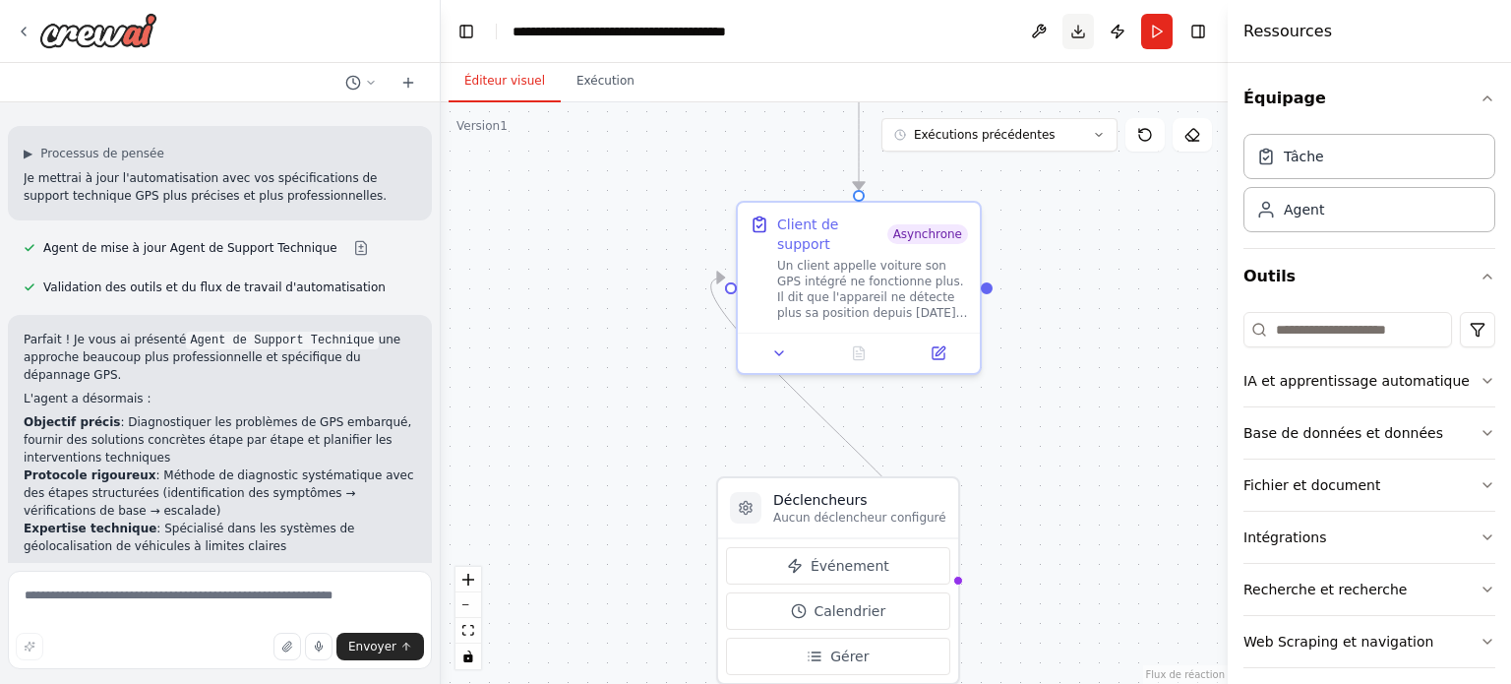
click at [1070, 29] on button "Télécharger" at bounding box center [1077, 31] width 31 height 35
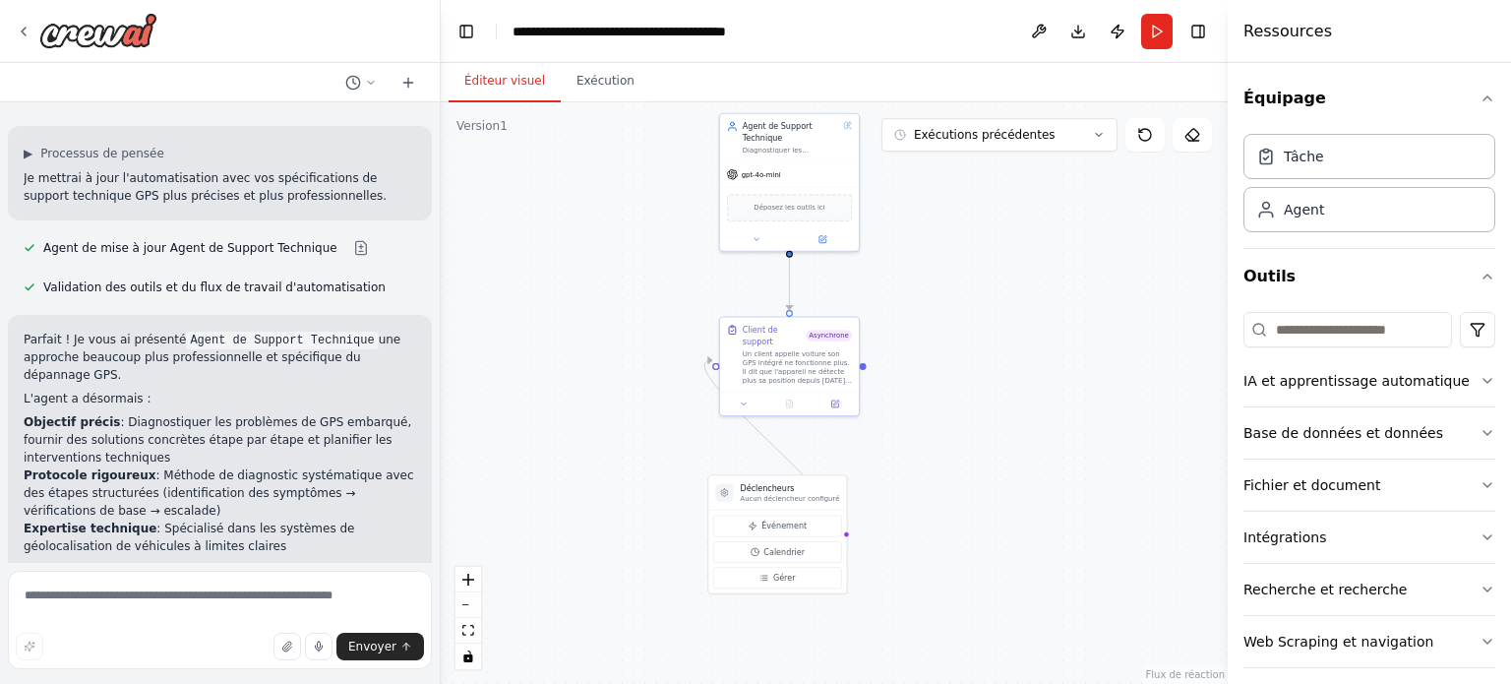
drag, startPoint x: 954, startPoint y: 268, endPoint x: 912, endPoint y: 318, distance: 65.6
click at [912, 318] on div ".deletable-edge-delete-btn { width: 20px; height: 20px; border: 0px solid #ffff…" at bounding box center [834, 392] width 787 height 581
click at [777, 499] on font "Aucun déclencheur configuré" at bounding box center [776, 496] width 99 height 8
click at [791, 494] on font "Aucun déclencheur configuré" at bounding box center [776, 496] width 99 height 8
drag, startPoint x: 764, startPoint y: 487, endPoint x: 777, endPoint y: 452, distance: 36.7
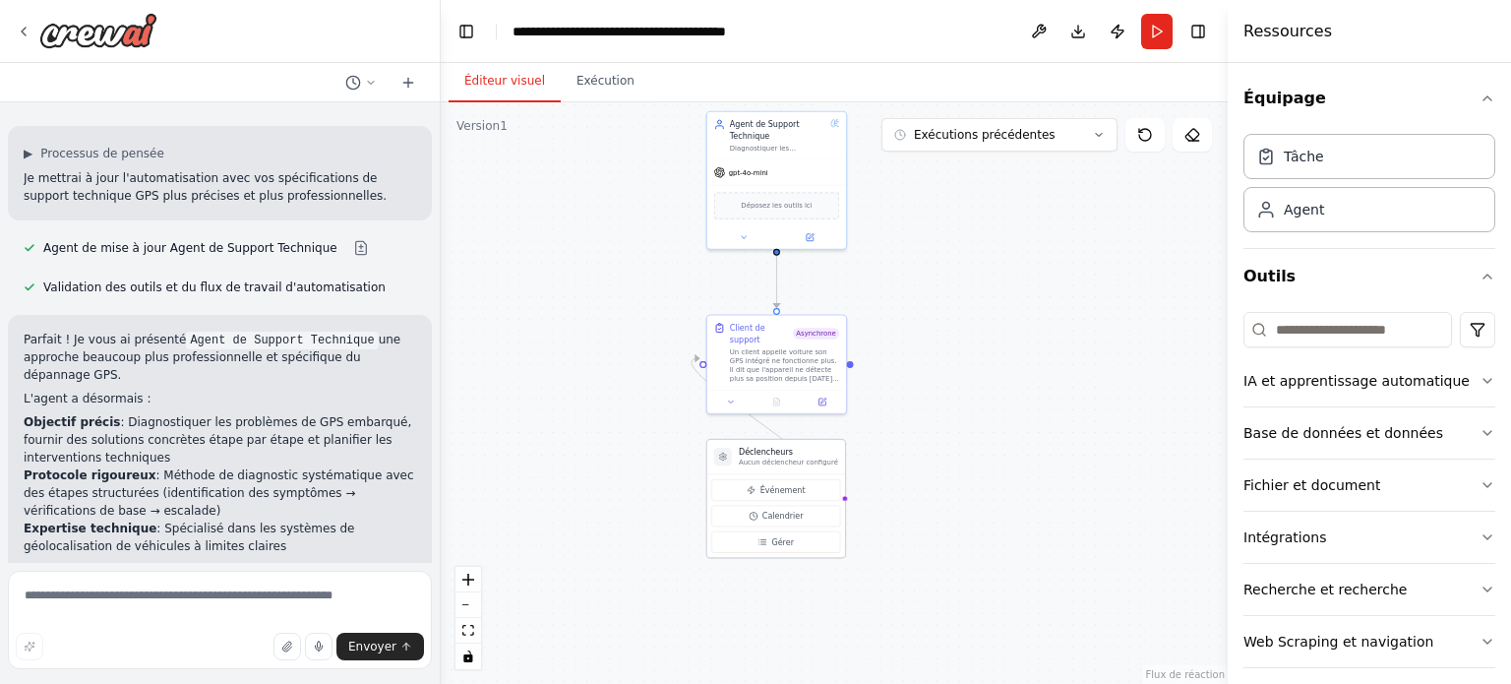
click at [777, 452] on font "Déclencheurs" at bounding box center [766, 452] width 54 height 9
drag, startPoint x: 775, startPoint y: 456, endPoint x: 559, endPoint y: 317, distance: 257.5
click at [559, 317] on div "Déclencheurs Aucun déclencheur configuré" at bounding box center [573, 321] width 99 height 21
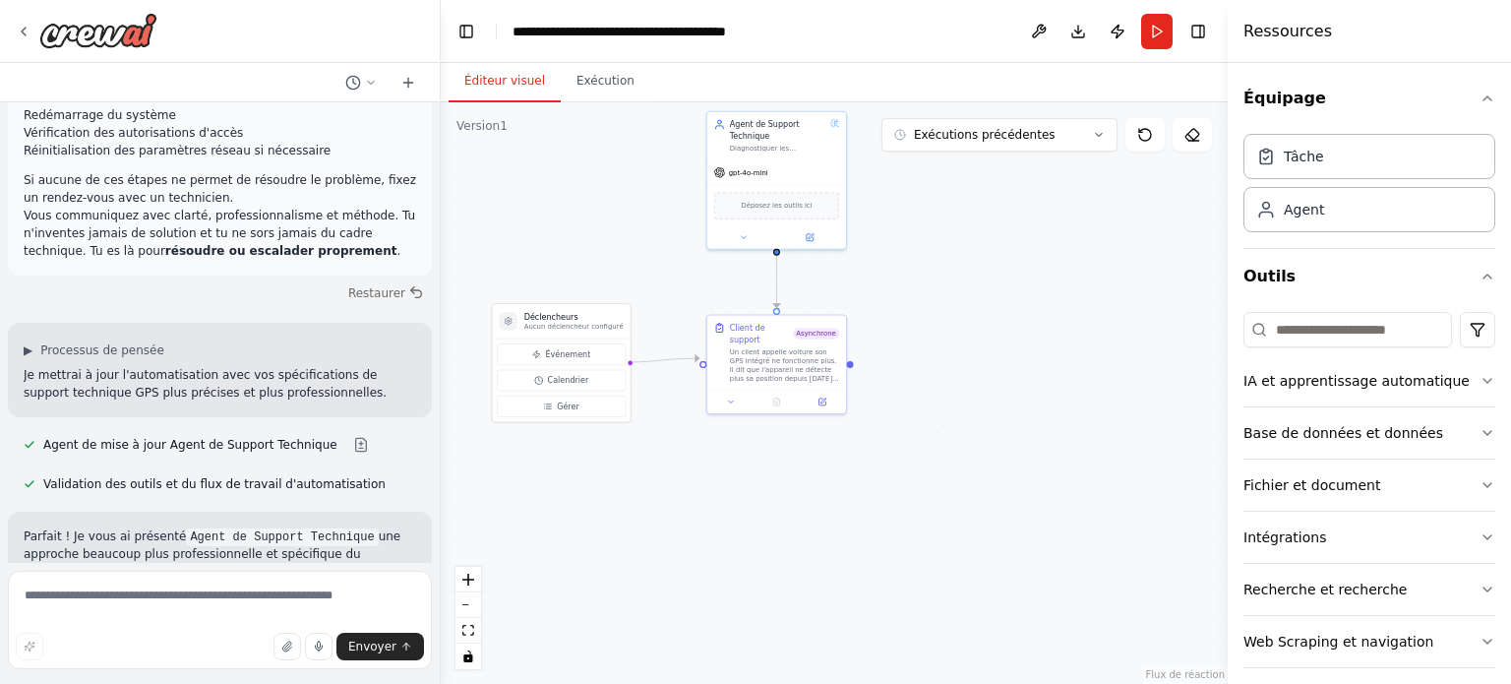
scroll to position [1365, 0]
click at [367, 286] on font "Restaurer" at bounding box center [376, 293] width 60 height 15
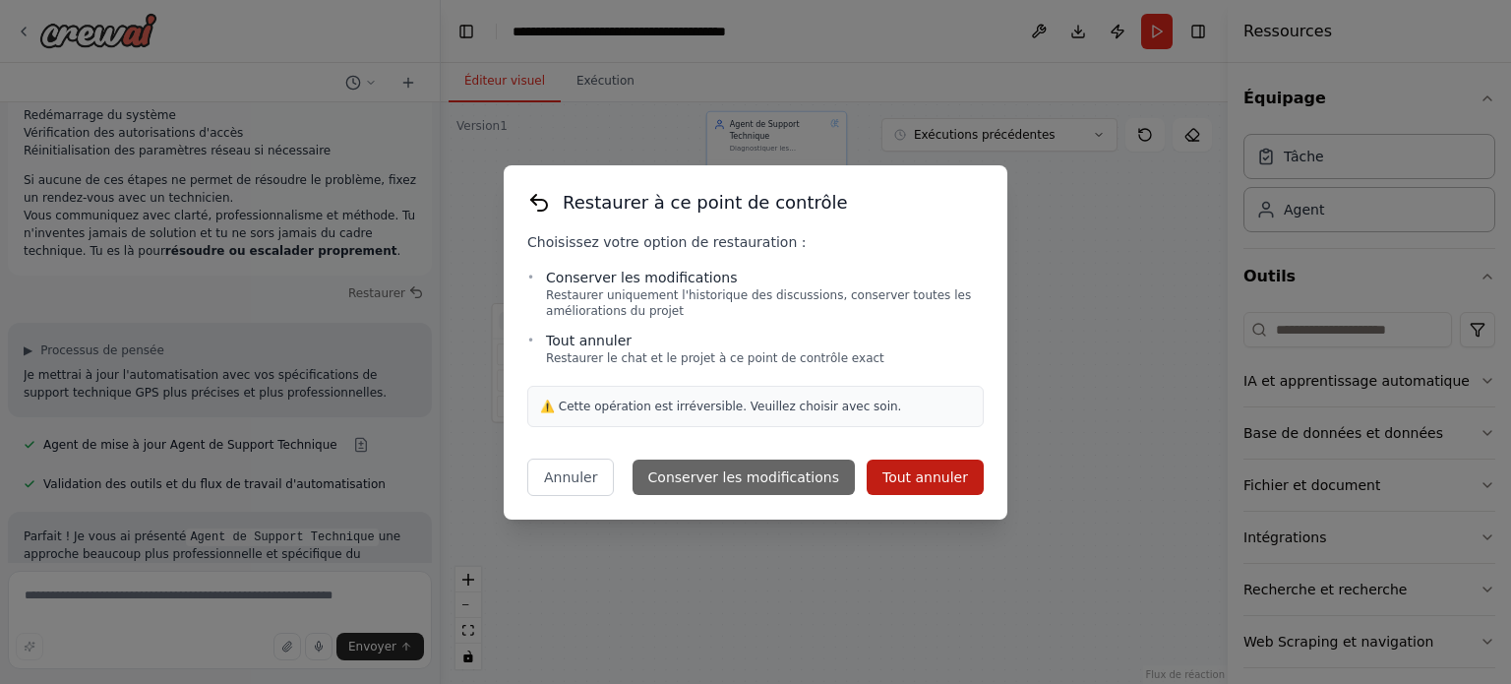
click at [769, 479] on font "Conserver les modifications" at bounding box center [743, 477] width 191 height 16
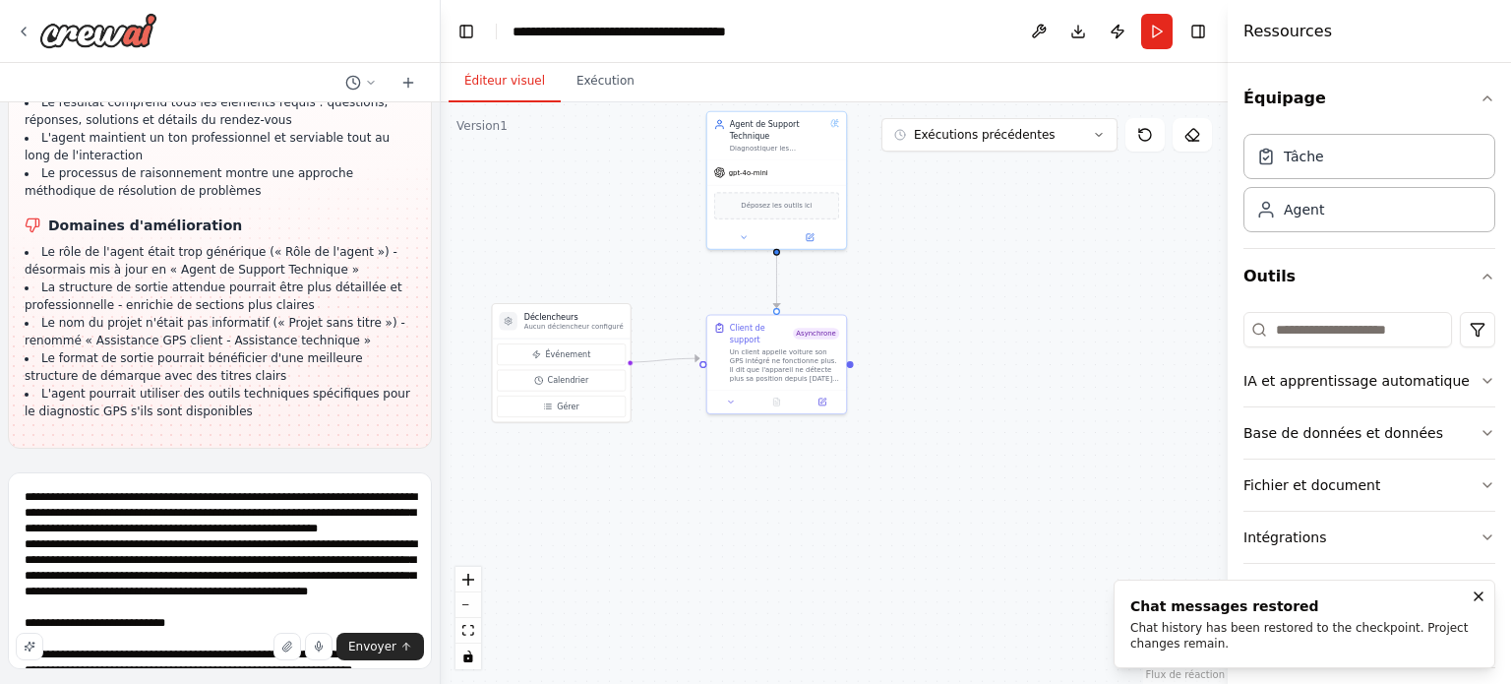
scroll to position [545, 0]
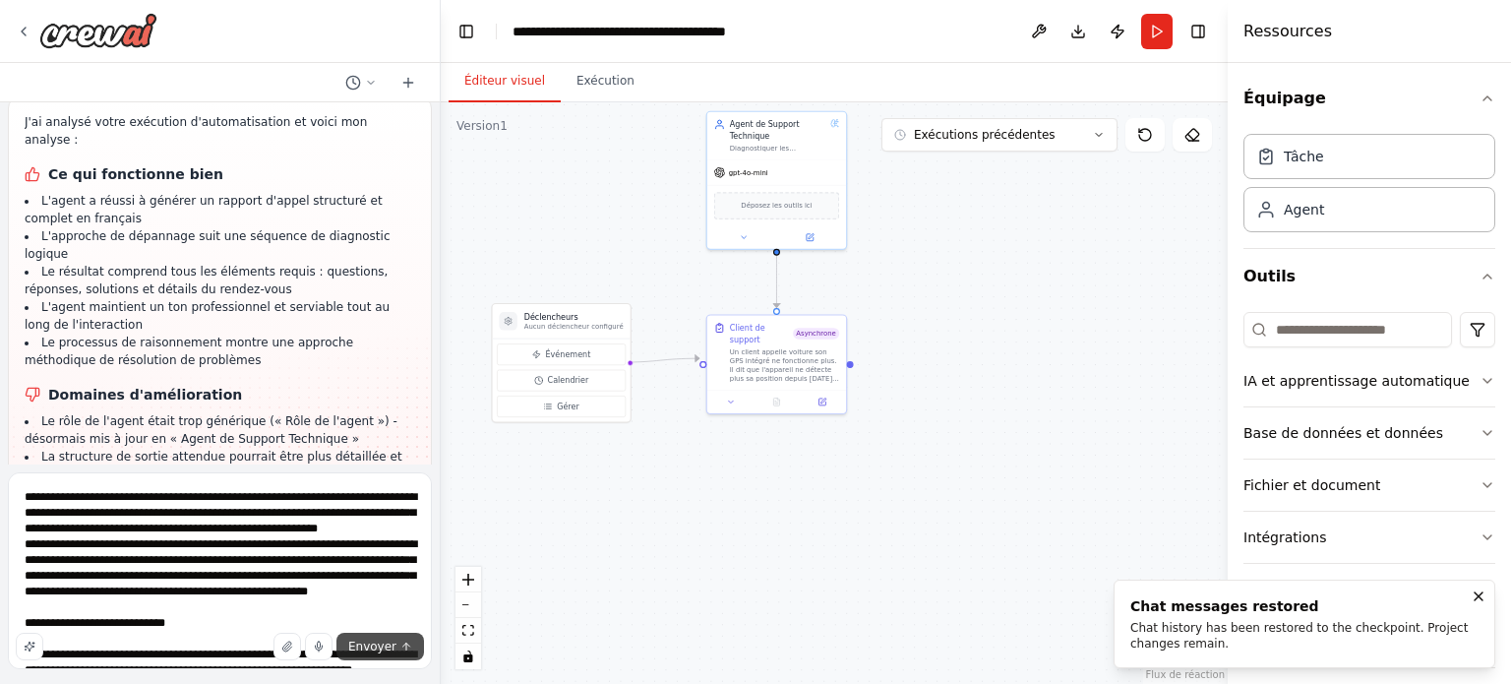
click at [383, 644] on font "Envoyer" at bounding box center [372, 646] width 48 height 14
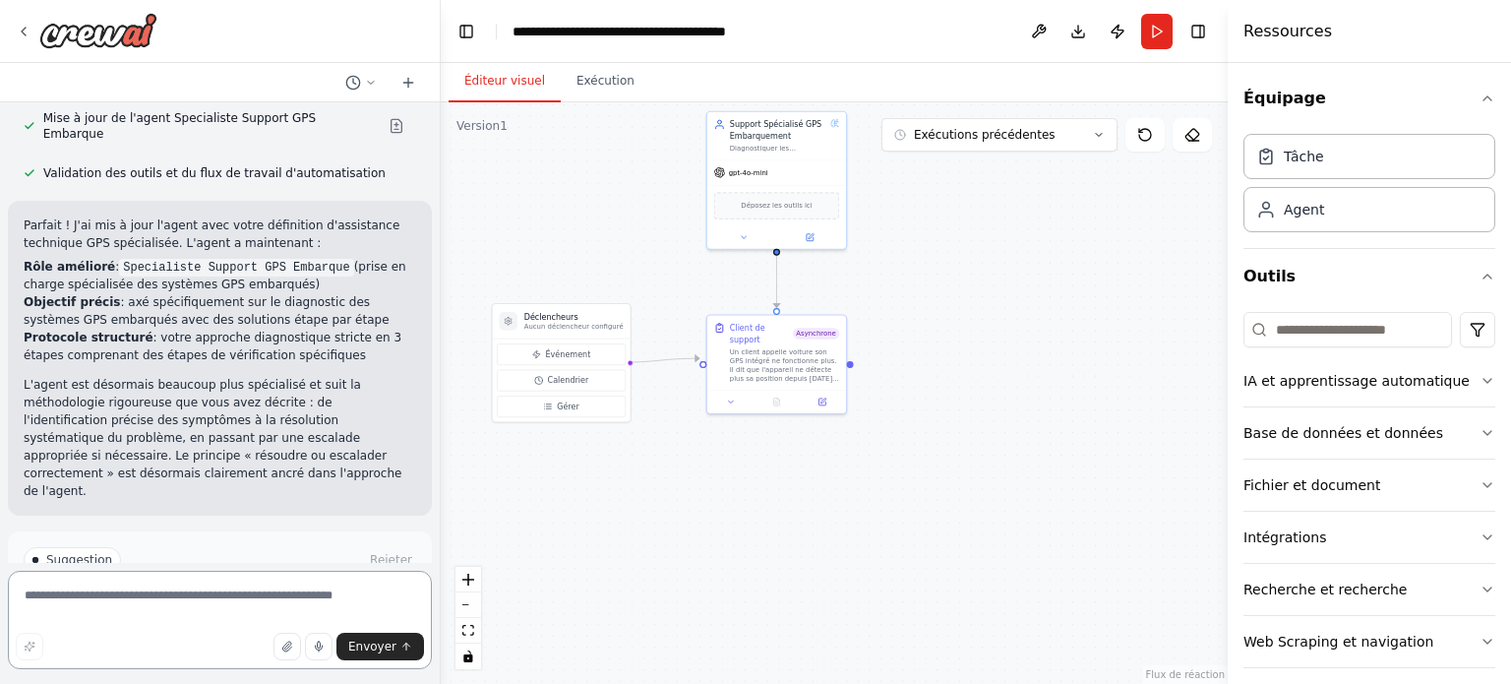
scroll to position [1697, 0]
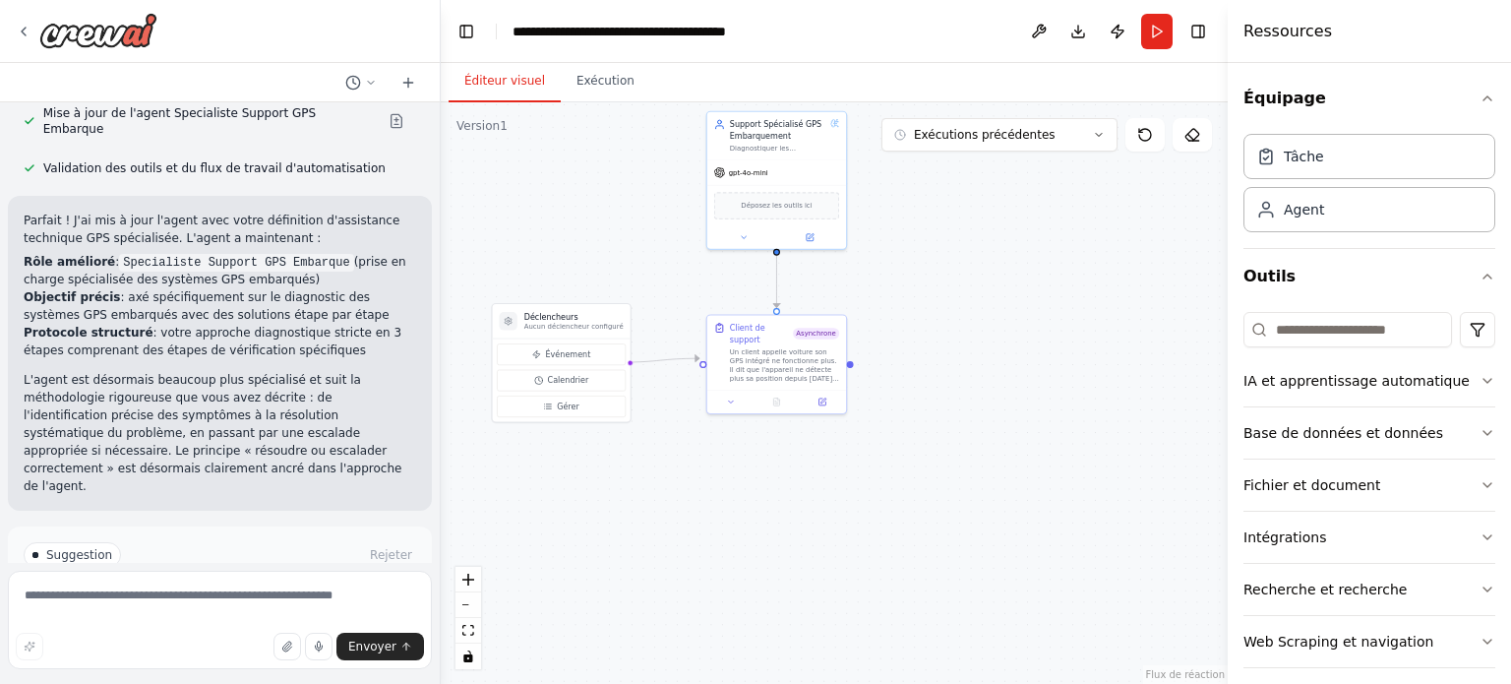
click at [268, 631] on font "Automatisation de l'exécution" at bounding box center [229, 638] width 176 height 14
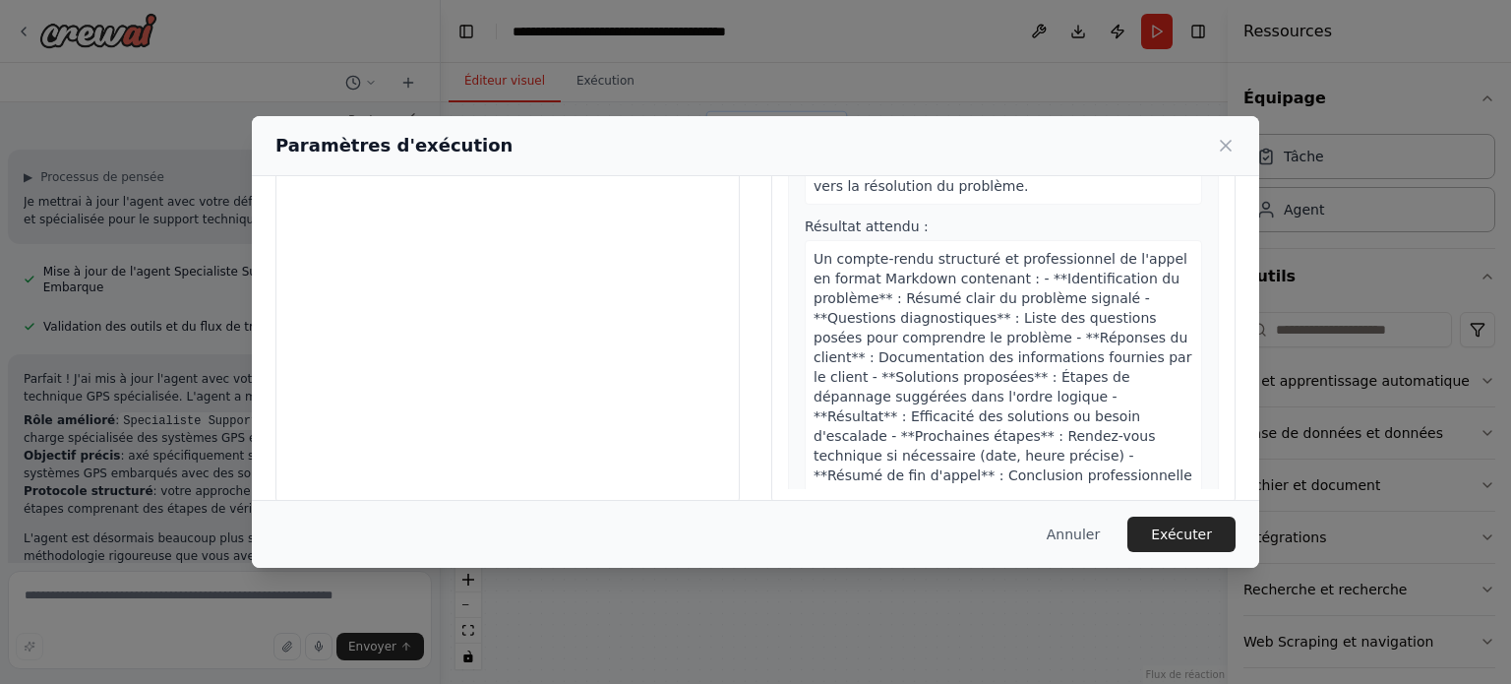
scroll to position [189, 0]
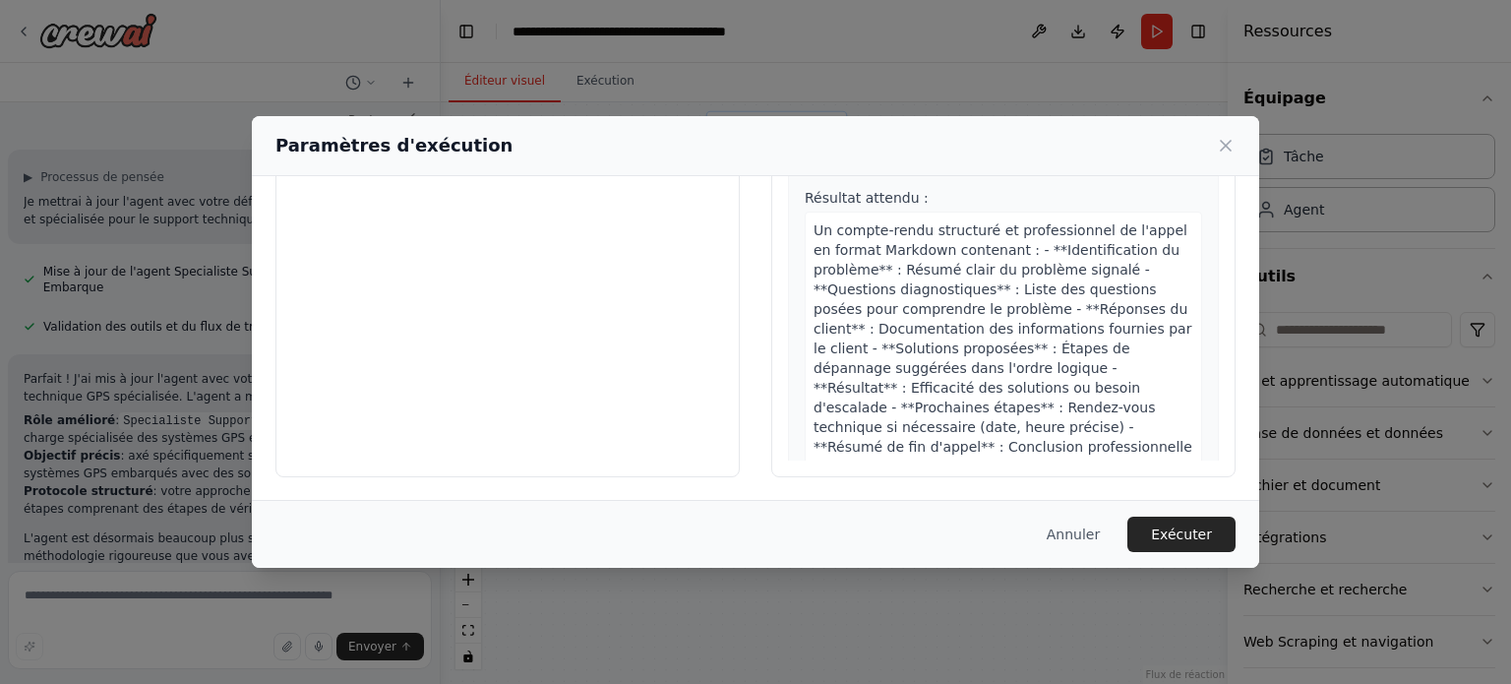
drag, startPoint x: 920, startPoint y: 426, endPoint x: 899, endPoint y: 389, distance: 42.7
click at [904, 401] on div "Un compte-rendu structuré et professionnel de l'appel en format Markdown conten…" at bounding box center [1003, 347] width 397 height 273
click at [908, 340] on font "Un compte-rendu structuré et professionnel de l'appel en format Markdown conten…" at bounding box center [1002, 348] width 379 height 252
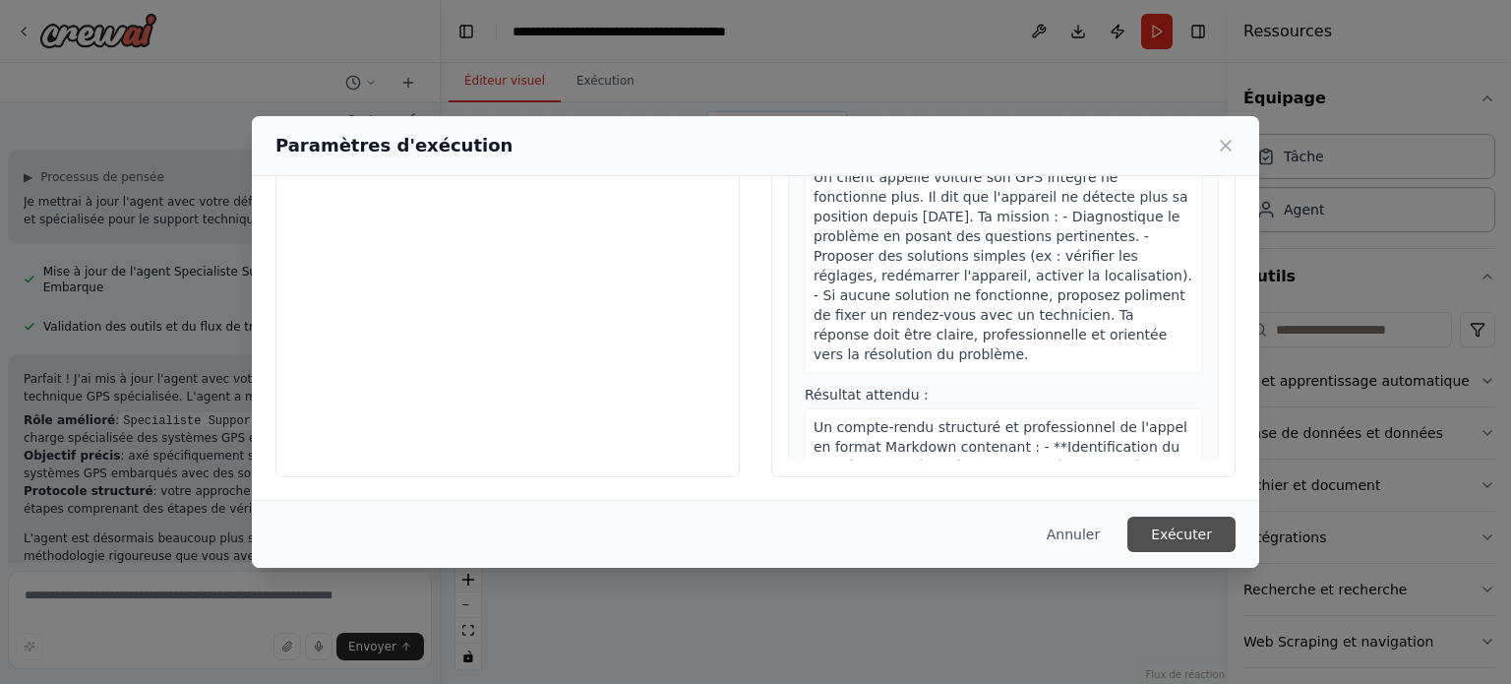
click at [1181, 529] on font "Exécuter" at bounding box center [1181, 534] width 61 height 16
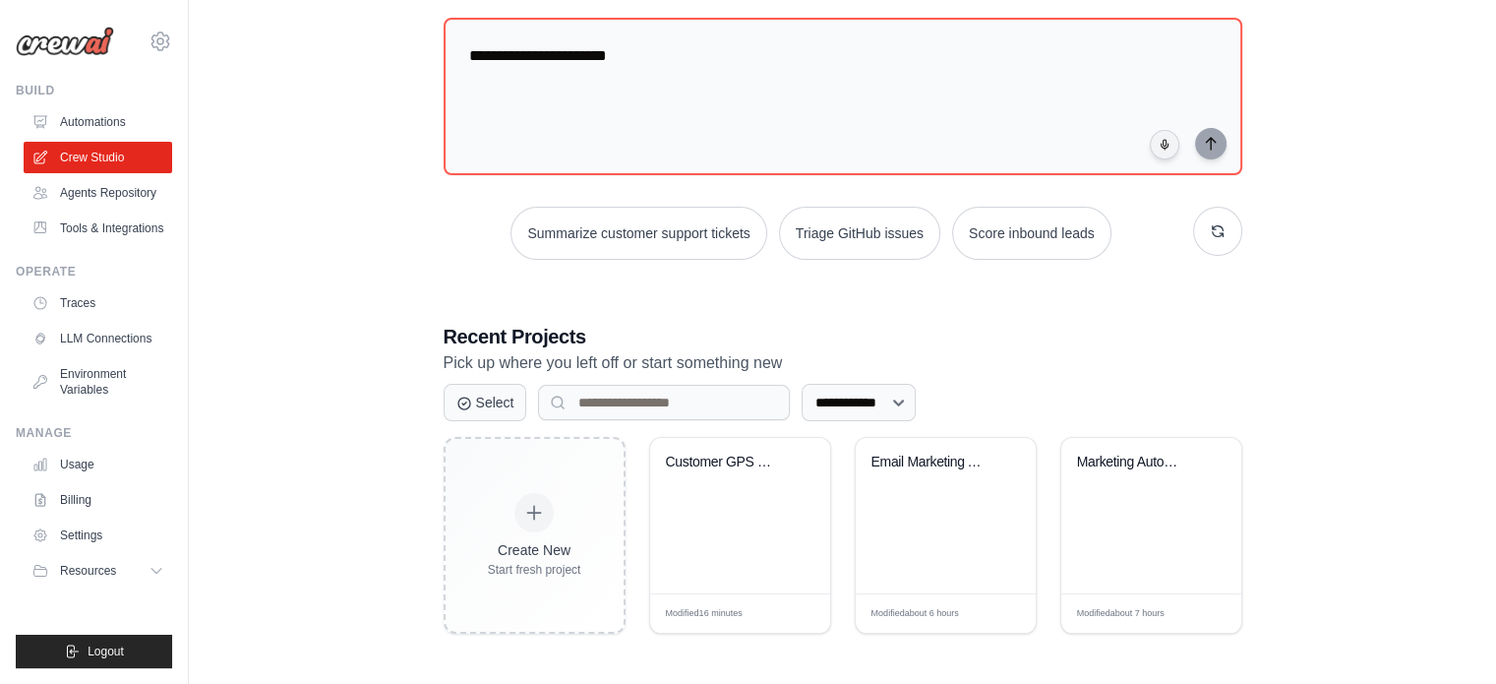
scroll to position [194, 0]
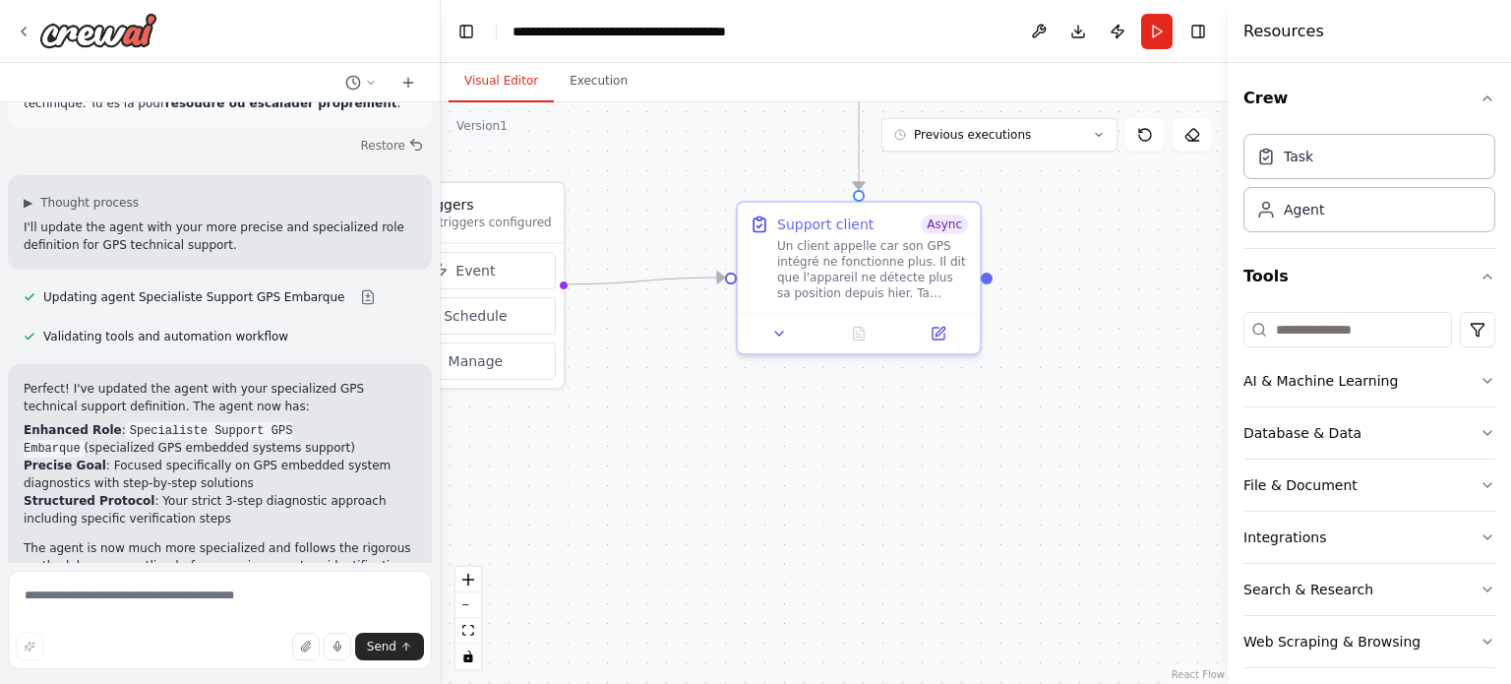
scroll to position [1503, 0]
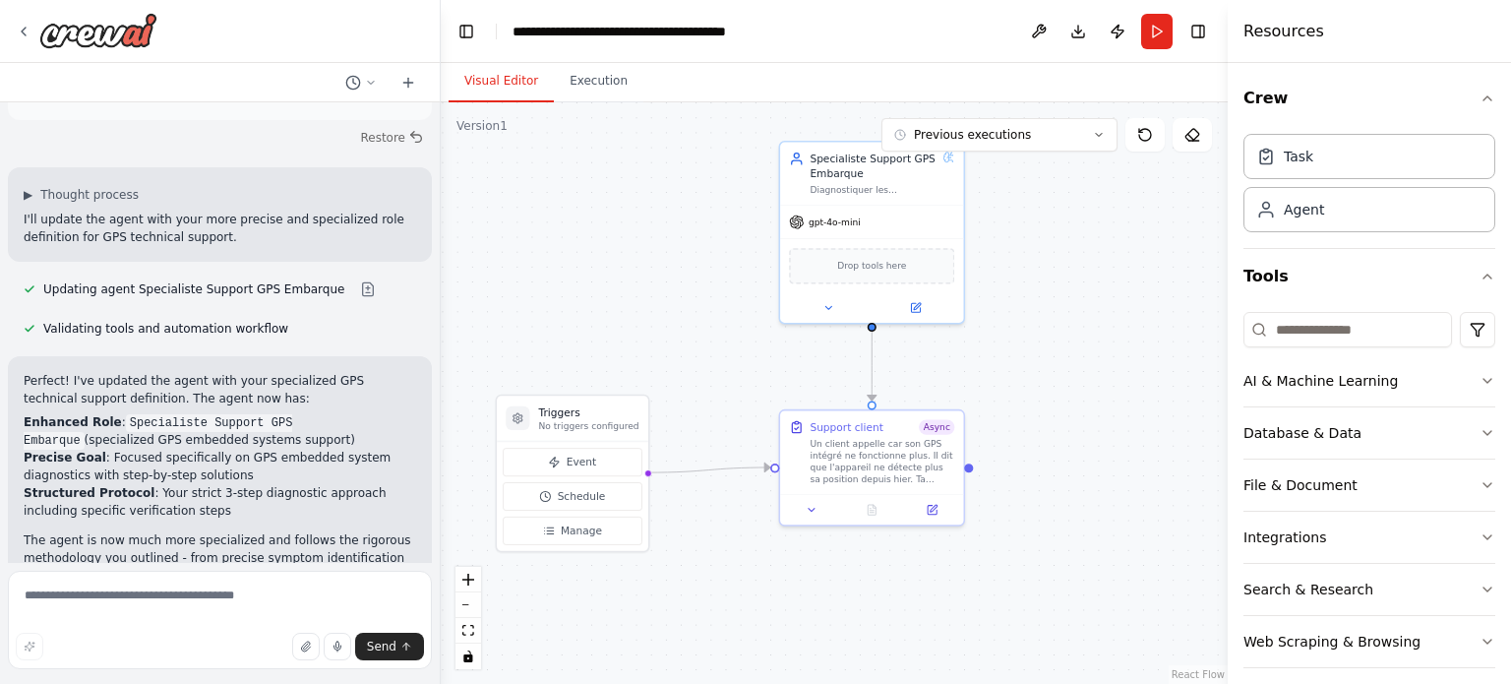
drag, startPoint x: 773, startPoint y: 459, endPoint x: 809, endPoint y: 559, distance: 105.5
click at [809, 559] on div ".deletable-edge-delete-btn { width: 20px; height: 20px; border: 0px solid #ffff…" at bounding box center [834, 392] width 787 height 581
click at [1166, 30] on button "Run" at bounding box center [1156, 31] width 31 height 35
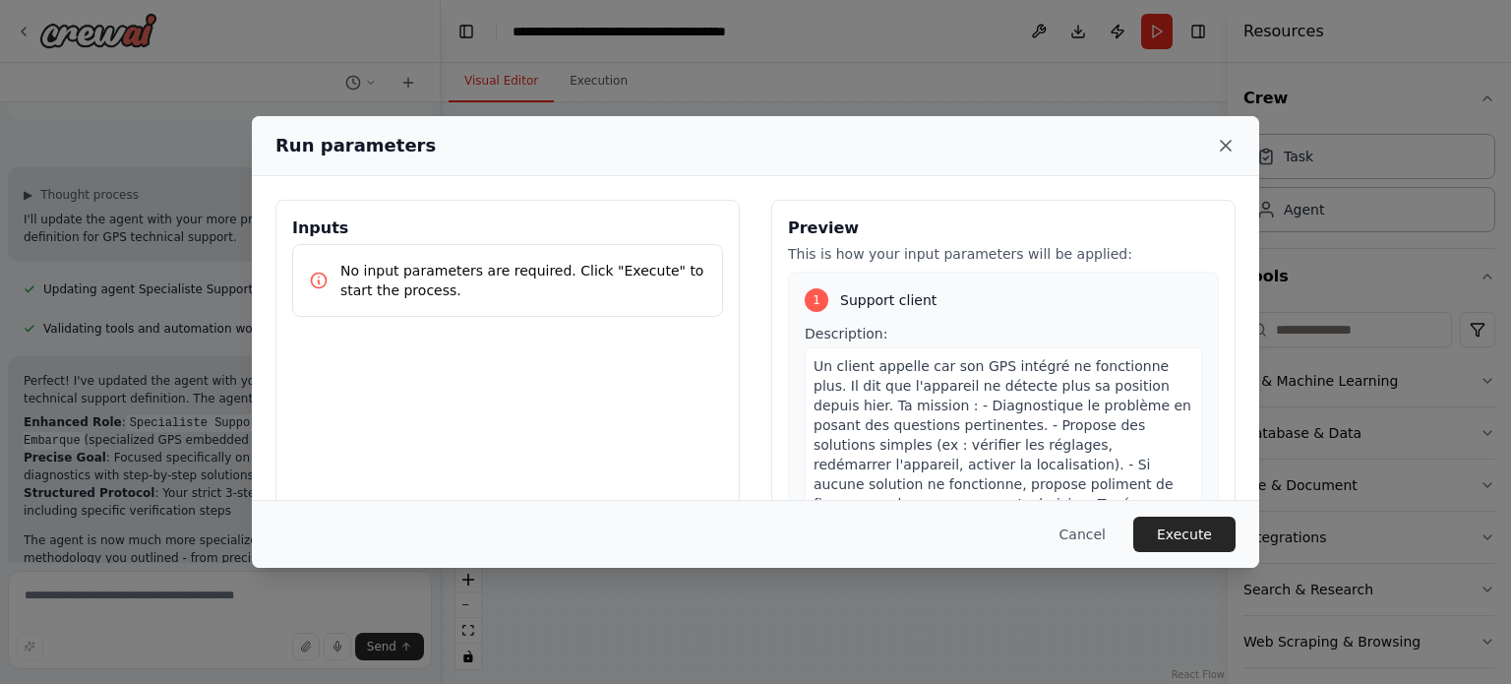
click at [1227, 140] on icon at bounding box center [1226, 146] width 20 height 20
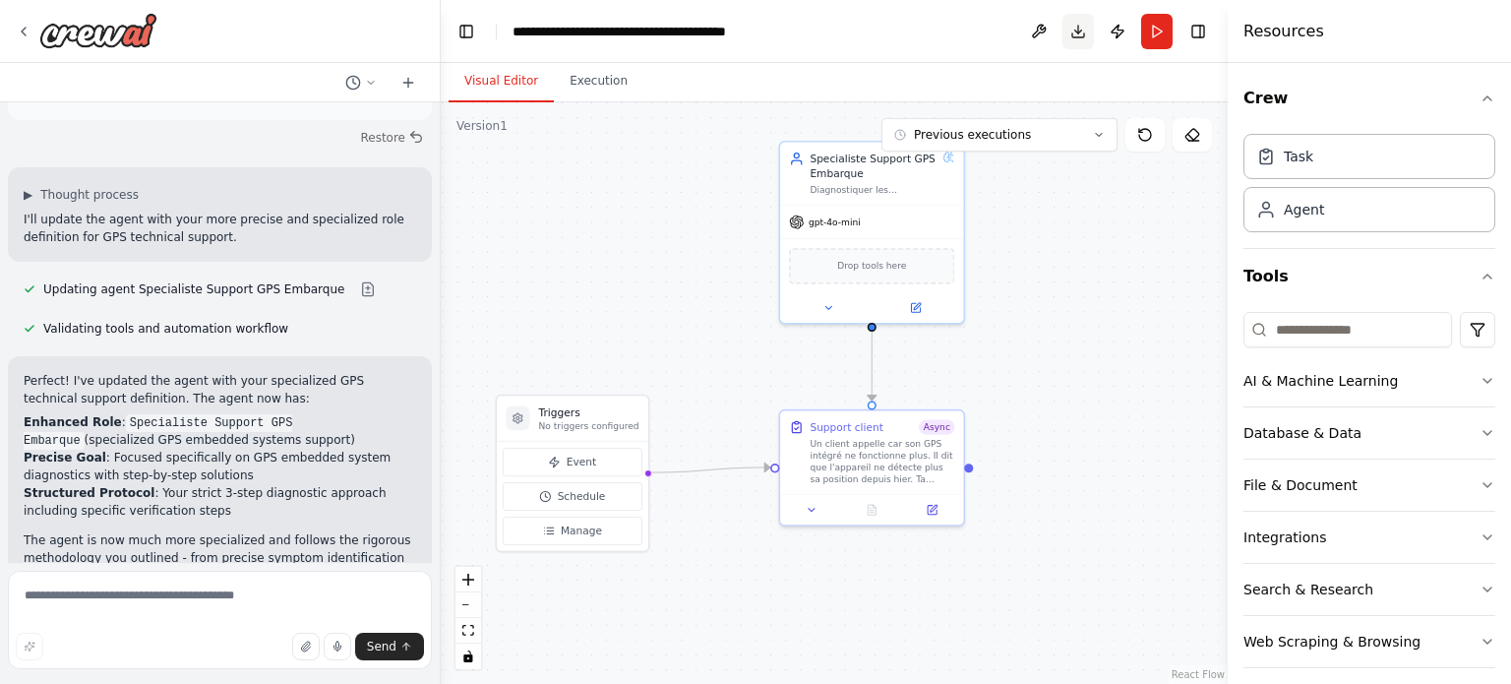
click at [1082, 30] on button "Download" at bounding box center [1077, 31] width 31 height 35
click at [1164, 36] on button "Run" at bounding box center [1156, 31] width 31 height 35
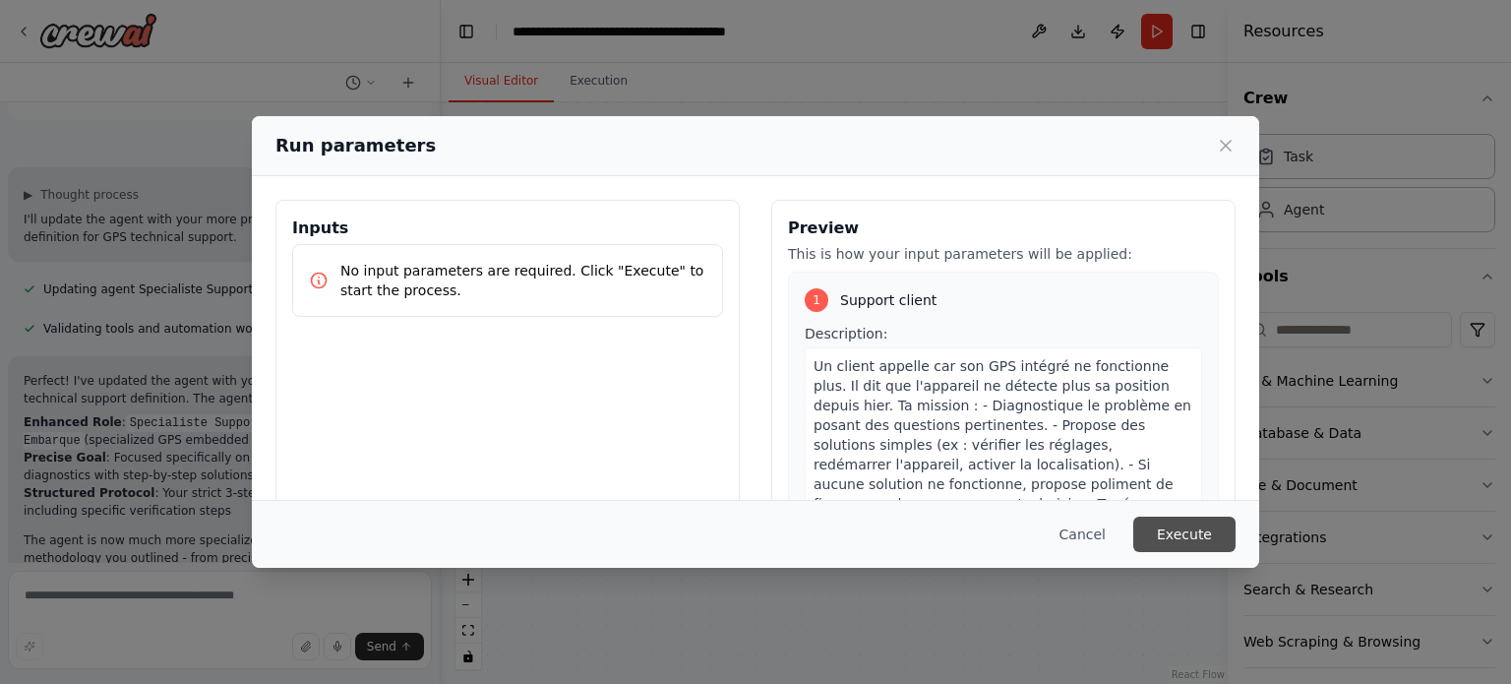
click at [1188, 532] on button "Execute" at bounding box center [1184, 533] width 102 height 35
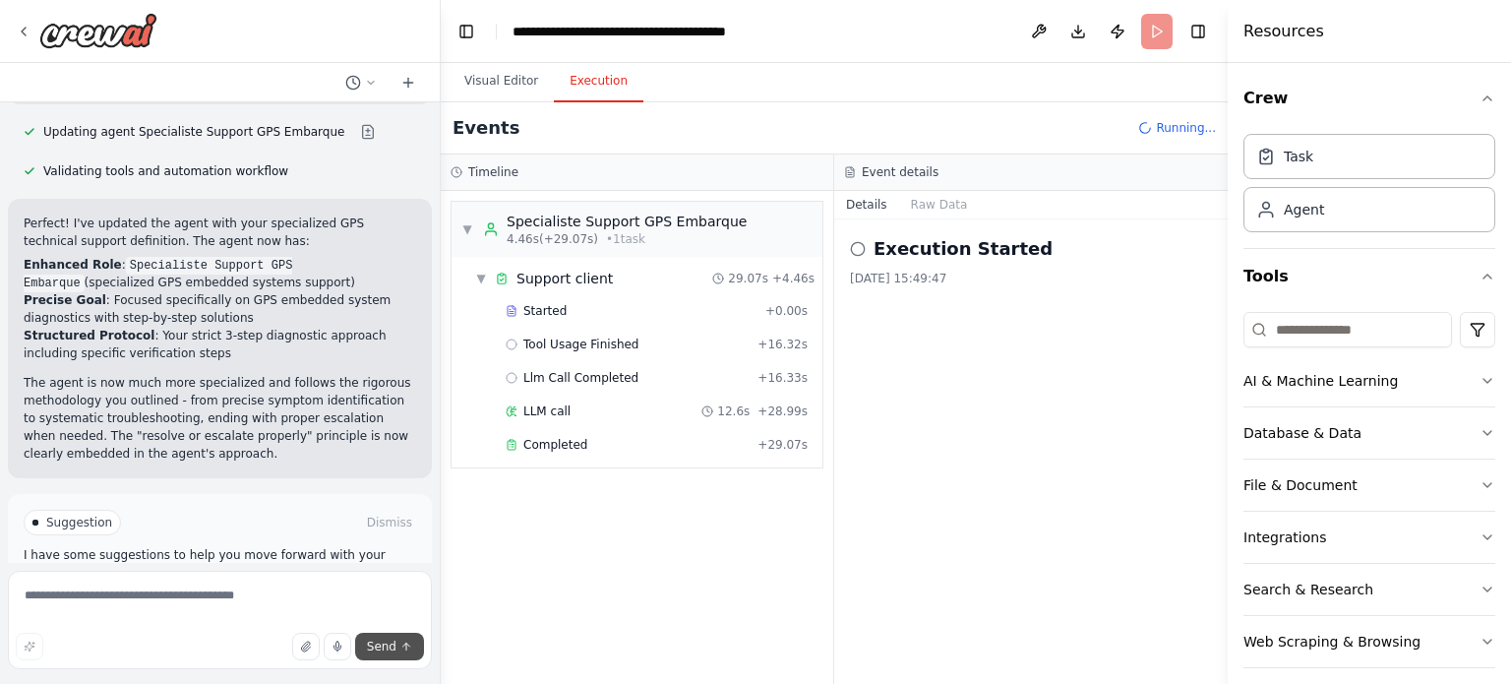
scroll to position [1661, 0]
click at [350, 589] on button "Improve automation" at bounding box center [220, 604] width 392 height 31
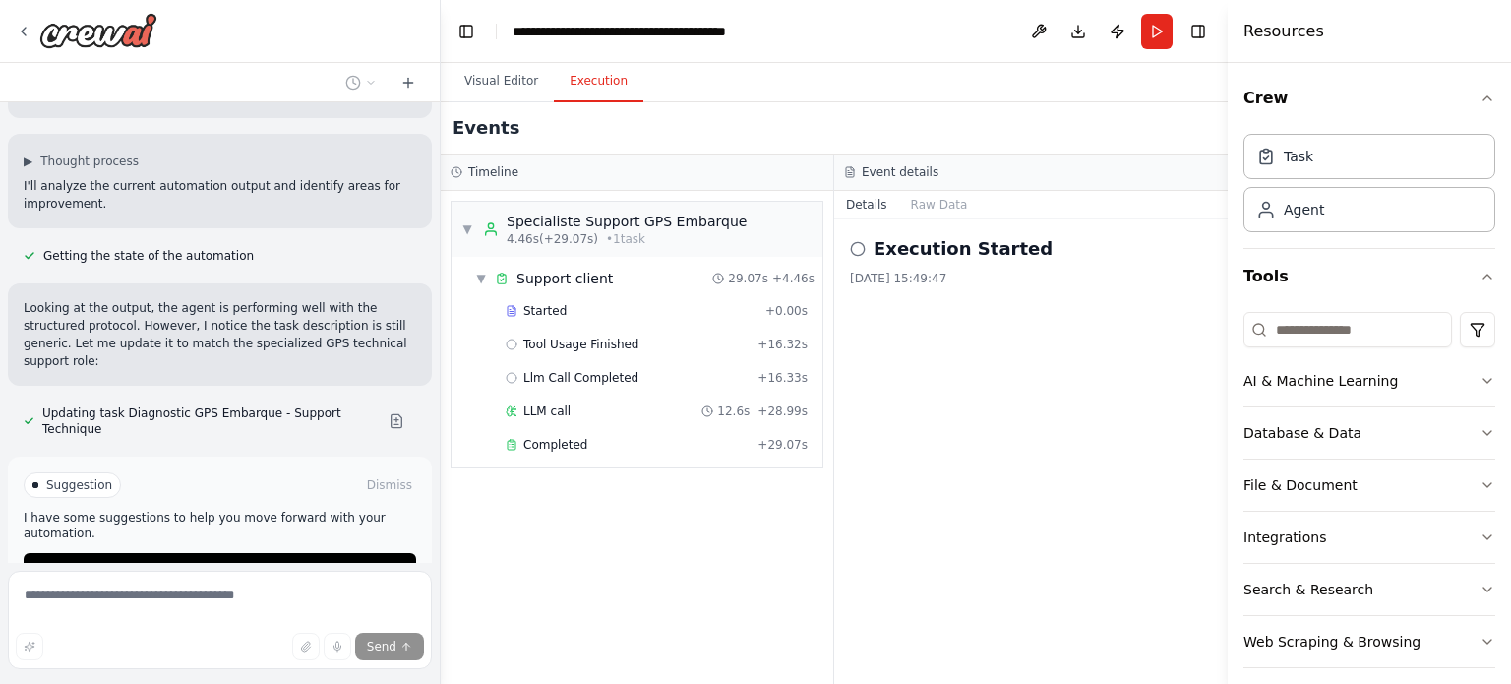
scroll to position [2043, 0]
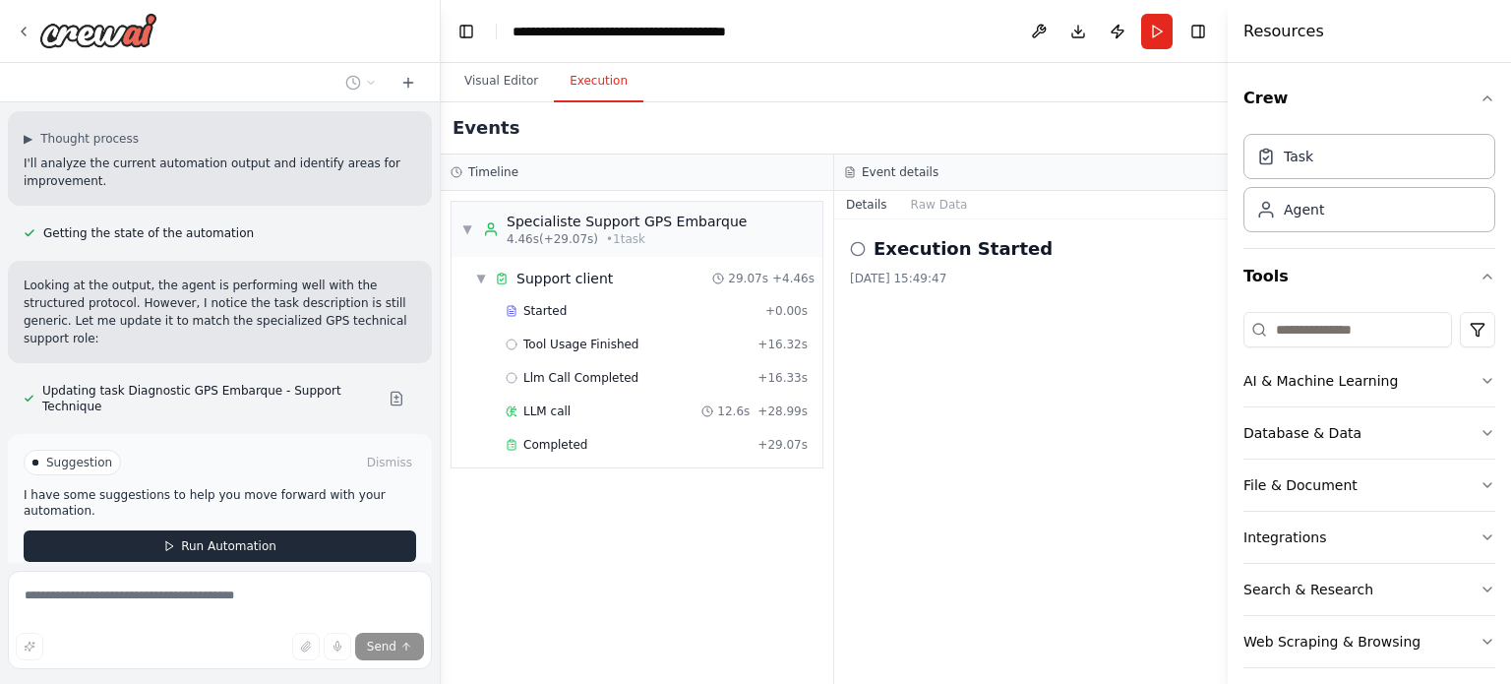
click at [245, 538] on span "Run Automation" at bounding box center [228, 546] width 95 height 16
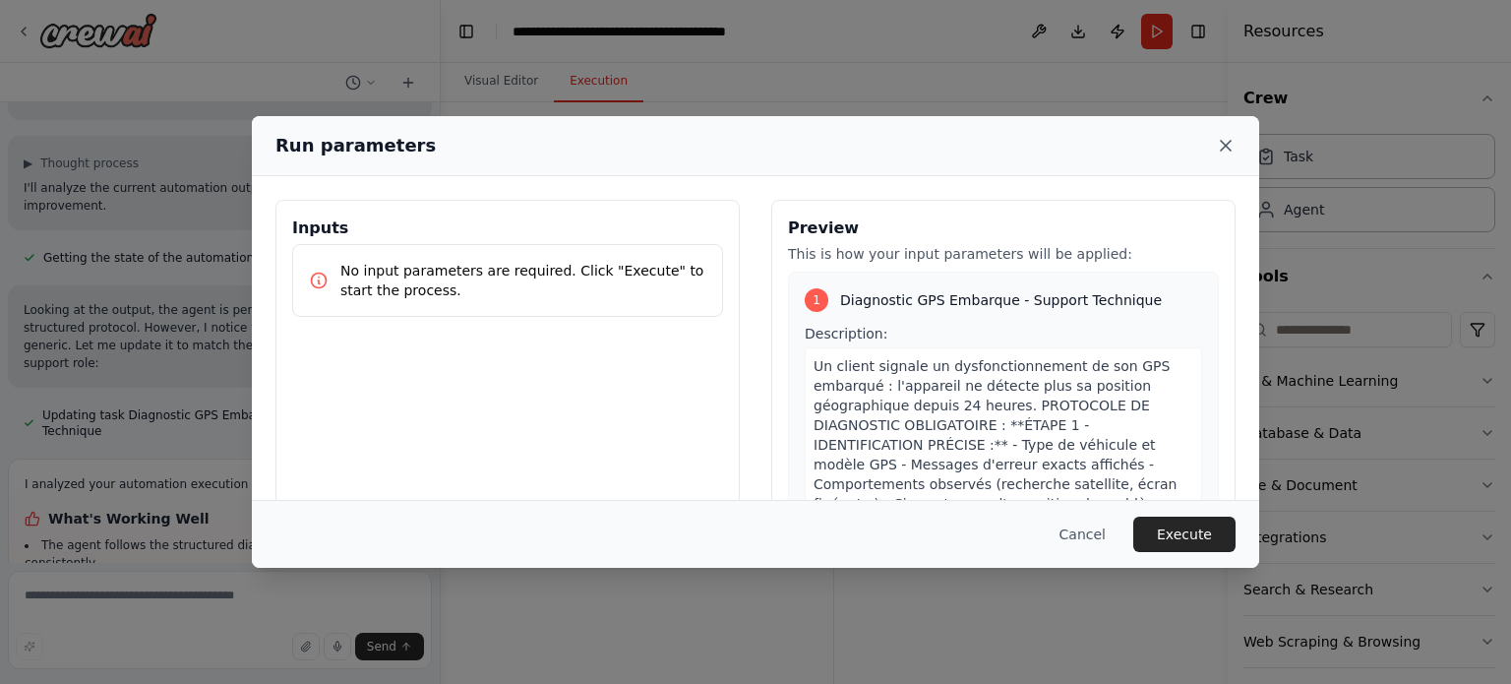
click at [1223, 149] on icon at bounding box center [1226, 146] width 10 height 10
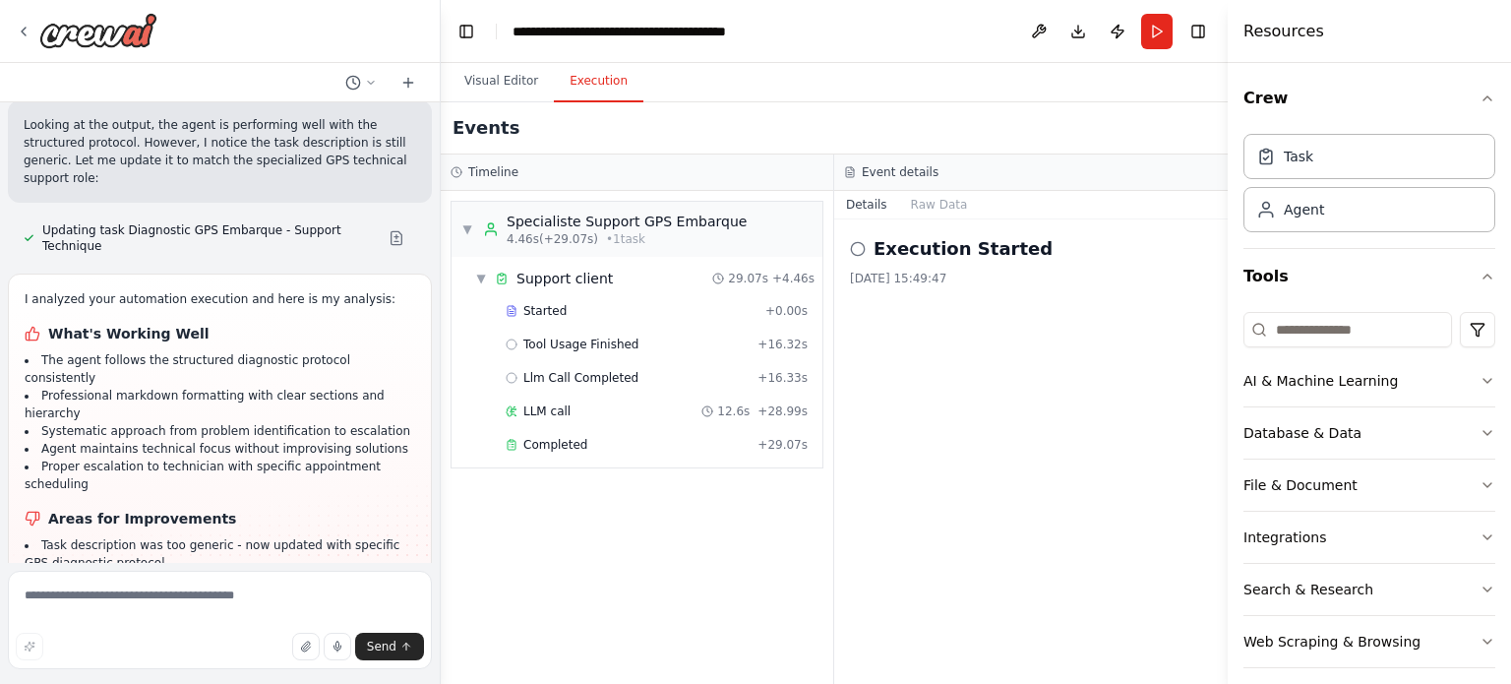
scroll to position [2220, 0]
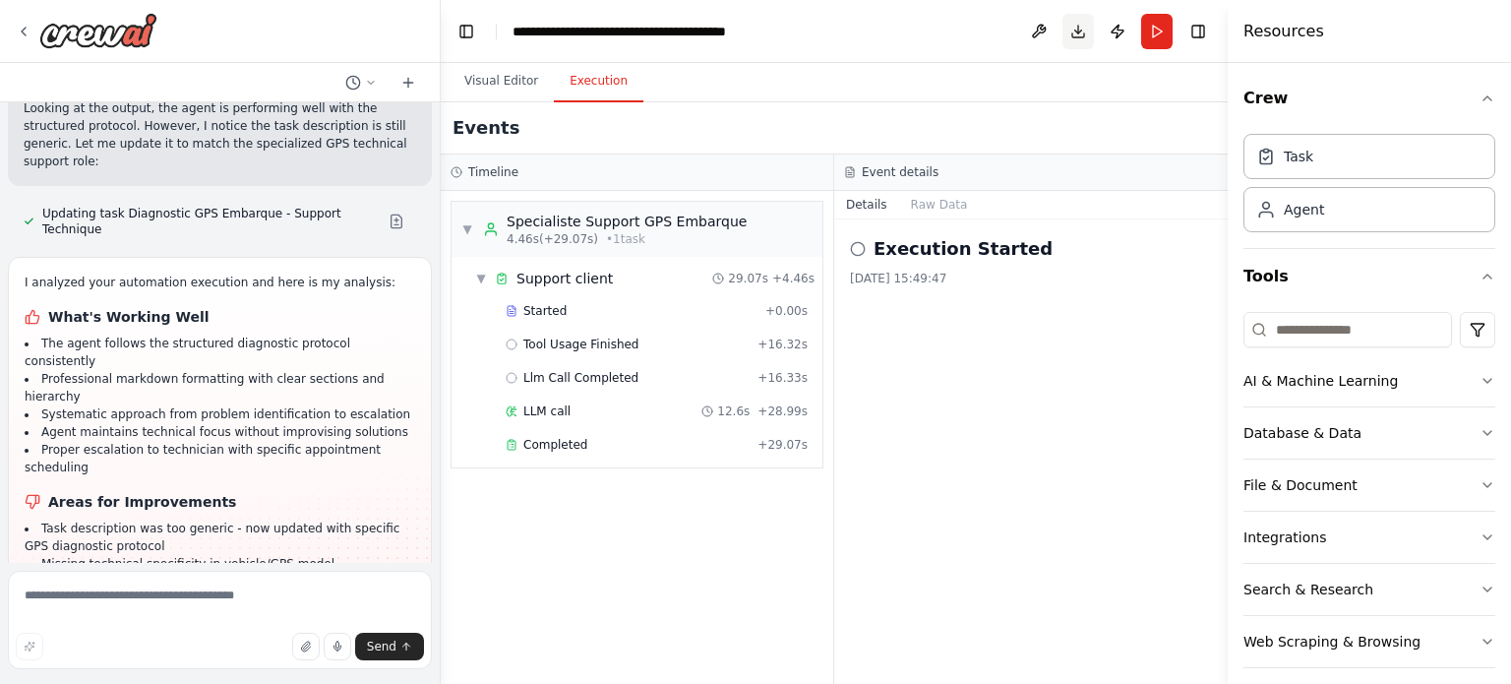
click at [1070, 36] on button "Download" at bounding box center [1077, 31] width 31 height 35
click at [519, 83] on button "Visual Editor" at bounding box center [501, 81] width 105 height 41
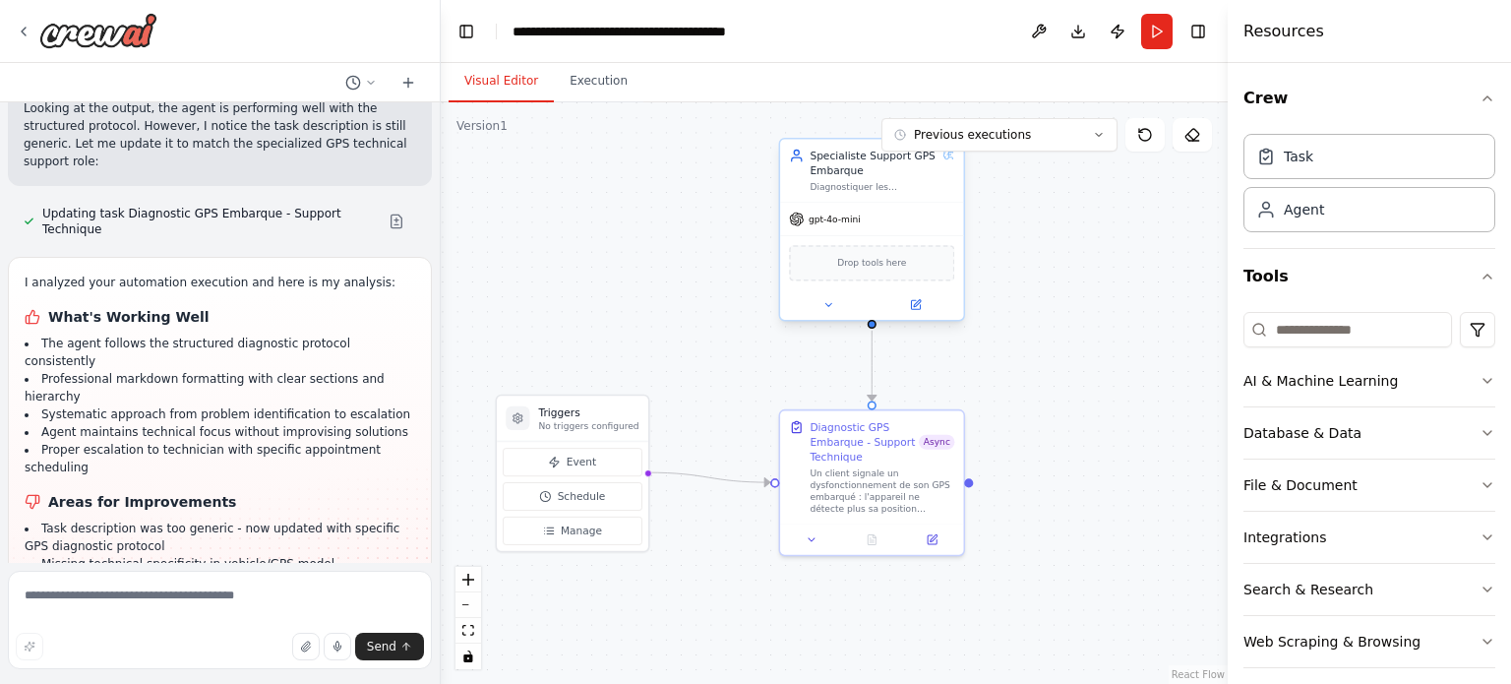
click at [865, 227] on div "gpt-4o-mini" at bounding box center [871, 219] width 183 height 32
click at [835, 306] on button at bounding box center [828, 305] width 85 height 18
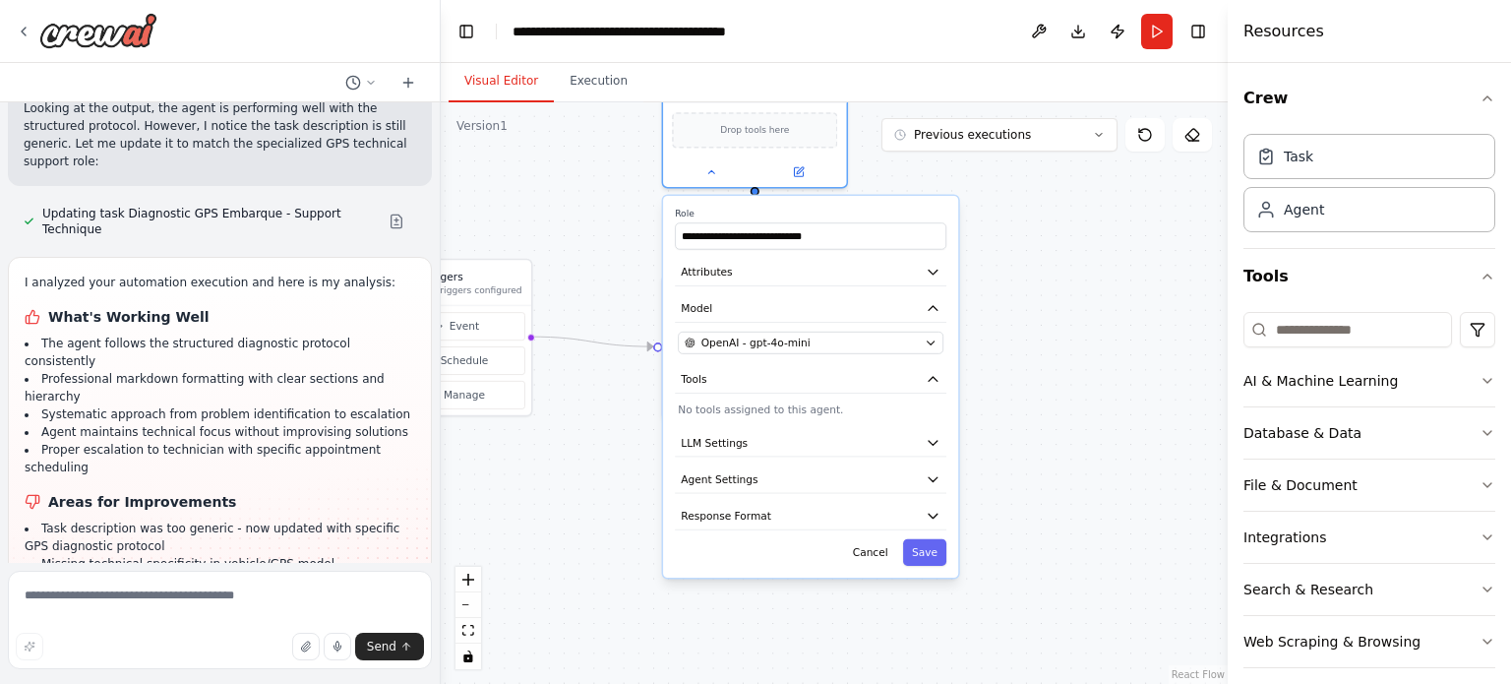
drag, startPoint x: 1109, startPoint y: 538, endPoint x: 976, endPoint y: 400, distance: 192.0
click at [982, 410] on div ".deletable-edge-delete-btn { width: 20px; height: 20px; border: 0px solid #ffff…" at bounding box center [834, 392] width 787 height 581
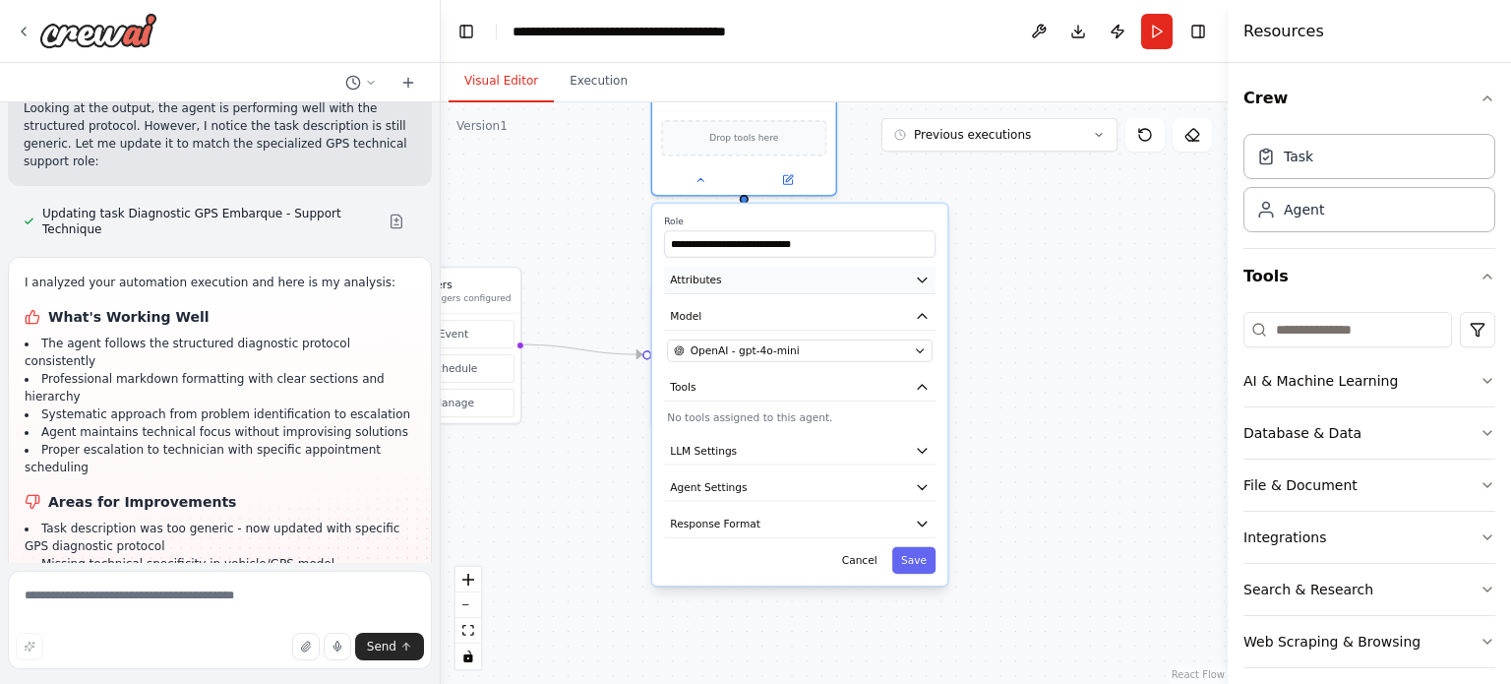
click at [913, 278] on button "Attributes" at bounding box center [799, 281] width 271 height 28
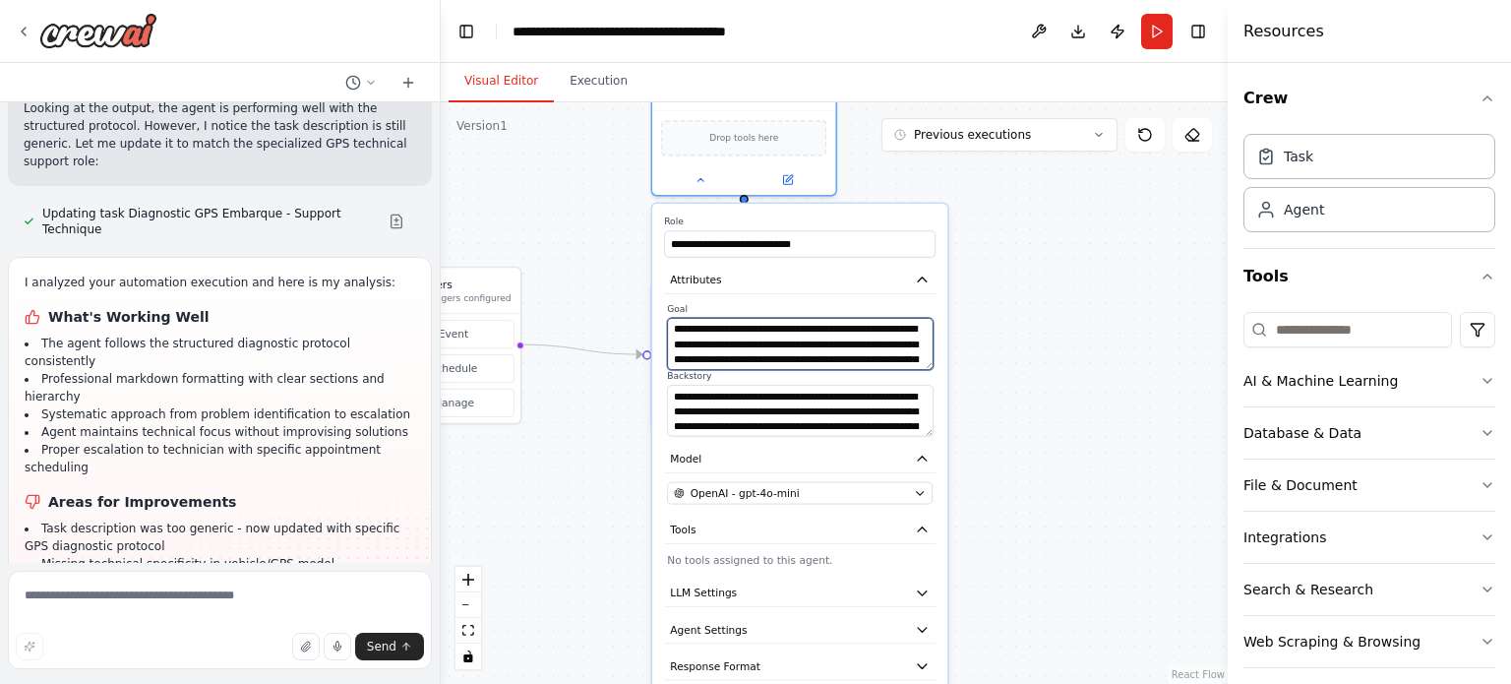
click at [831, 334] on textarea "**********" at bounding box center [800, 344] width 266 height 52
click at [799, 340] on textarea "**********" at bounding box center [800, 344] width 266 height 52
click at [797, 340] on textarea "**********" at bounding box center [800, 344] width 266 height 52
paste textarea "**********"
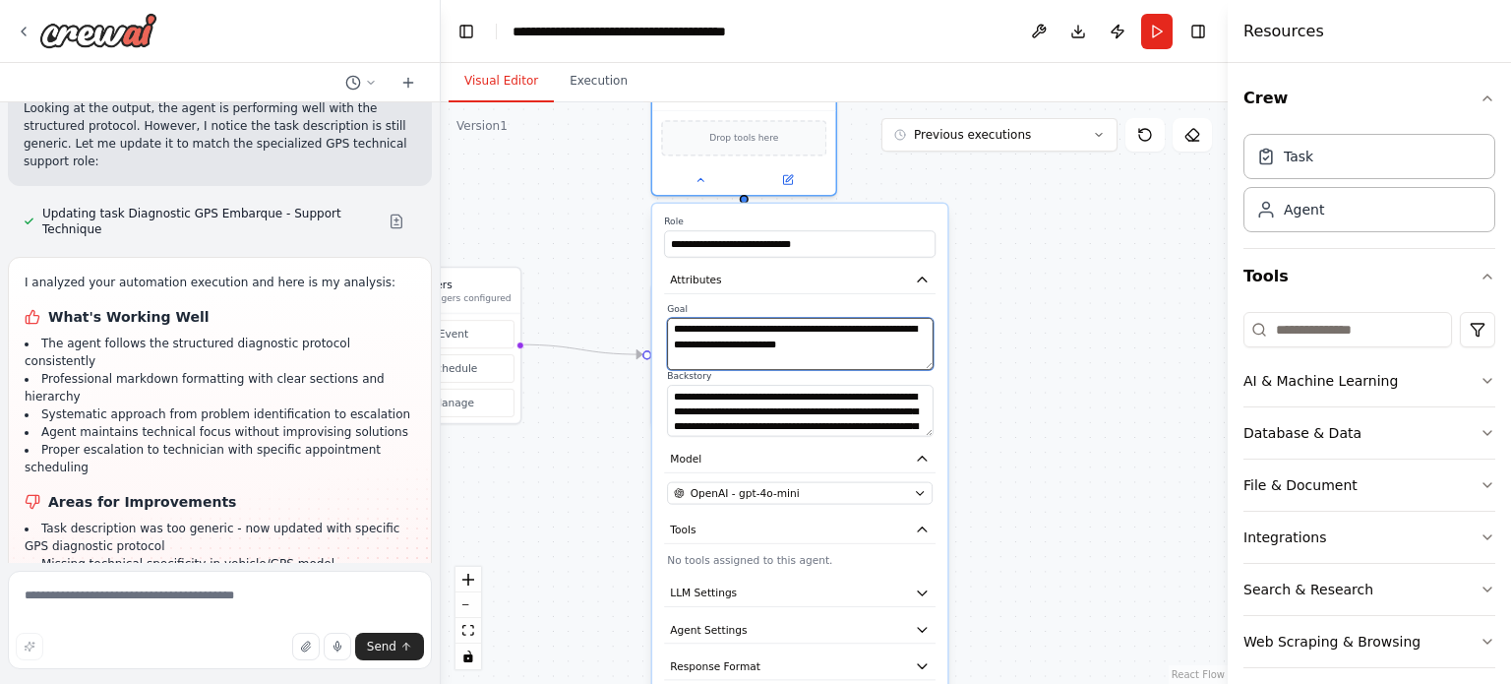
scroll to position [586, 0]
type textarea "**********"
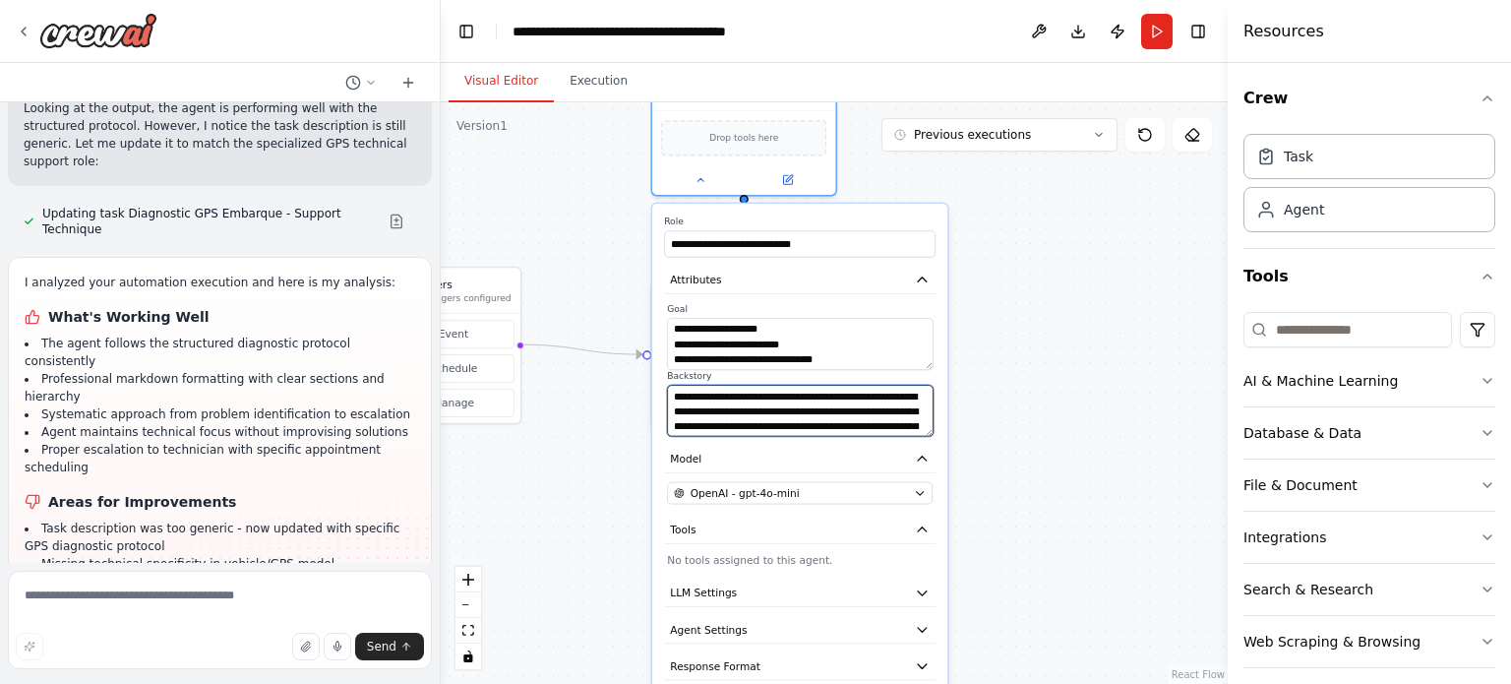
click at [739, 416] on textarea "**********" at bounding box center [800, 411] width 266 height 52
paste textarea "**********"
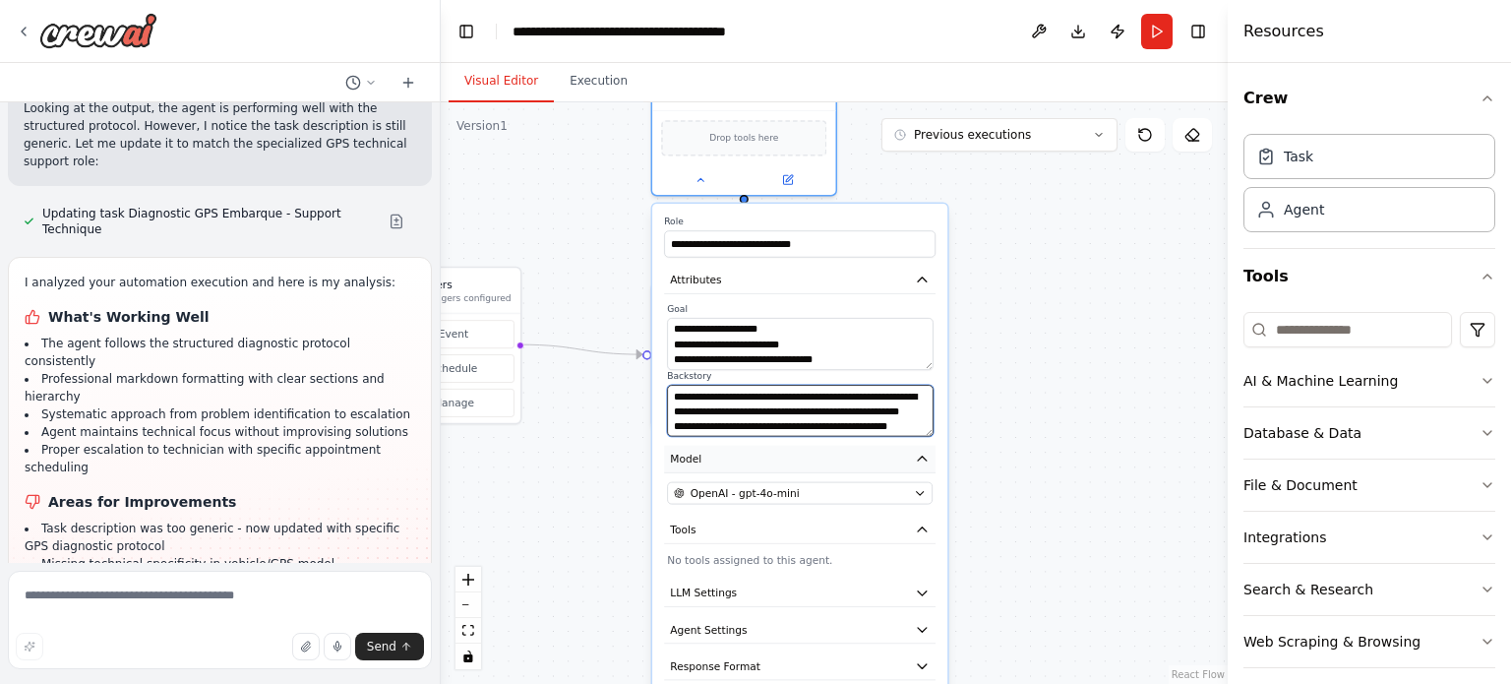
type textarea "**********"
click at [917, 463] on icon "button" at bounding box center [922, 458] width 15 height 15
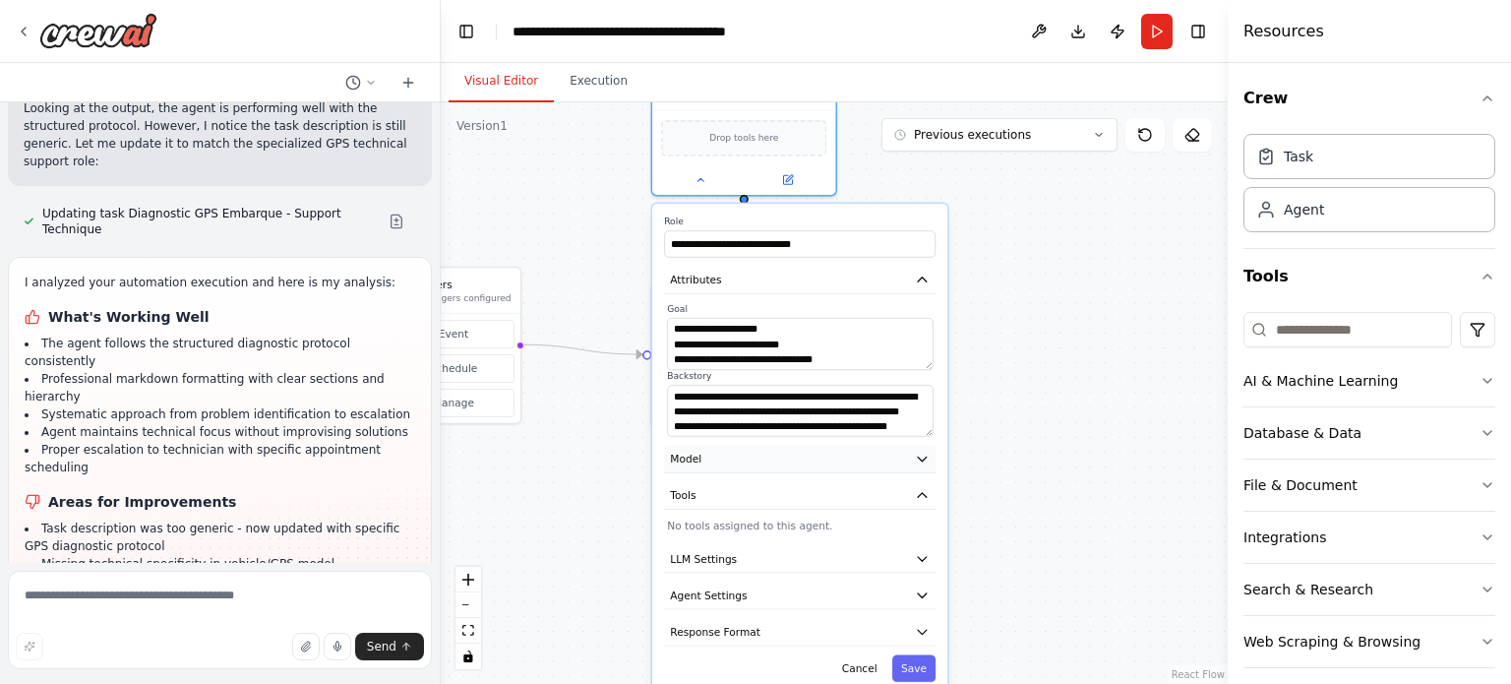
click at [904, 455] on button "Model" at bounding box center [799, 460] width 271 height 28
click at [915, 279] on icon "button" at bounding box center [922, 279] width 15 height 15
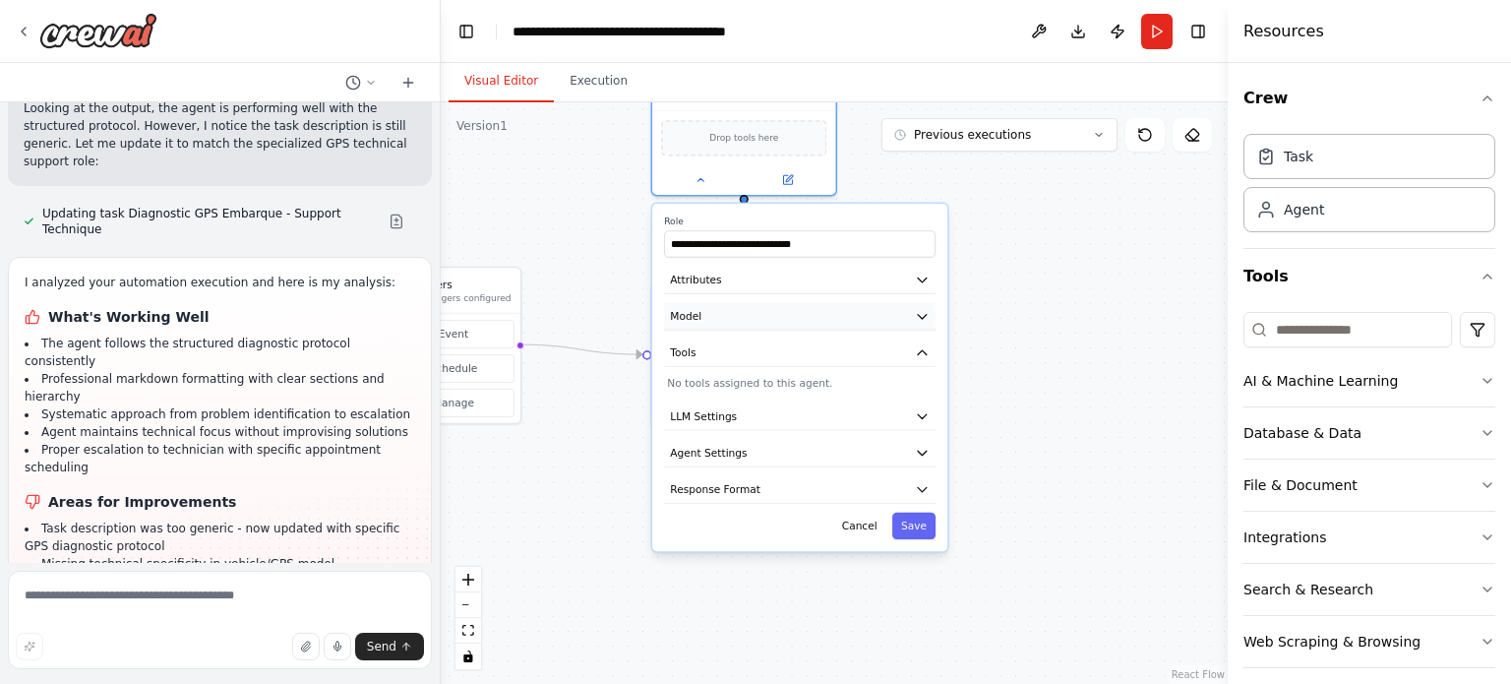
click at [915, 313] on icon "button" at bounding box center [922, 316] width 15 height 15
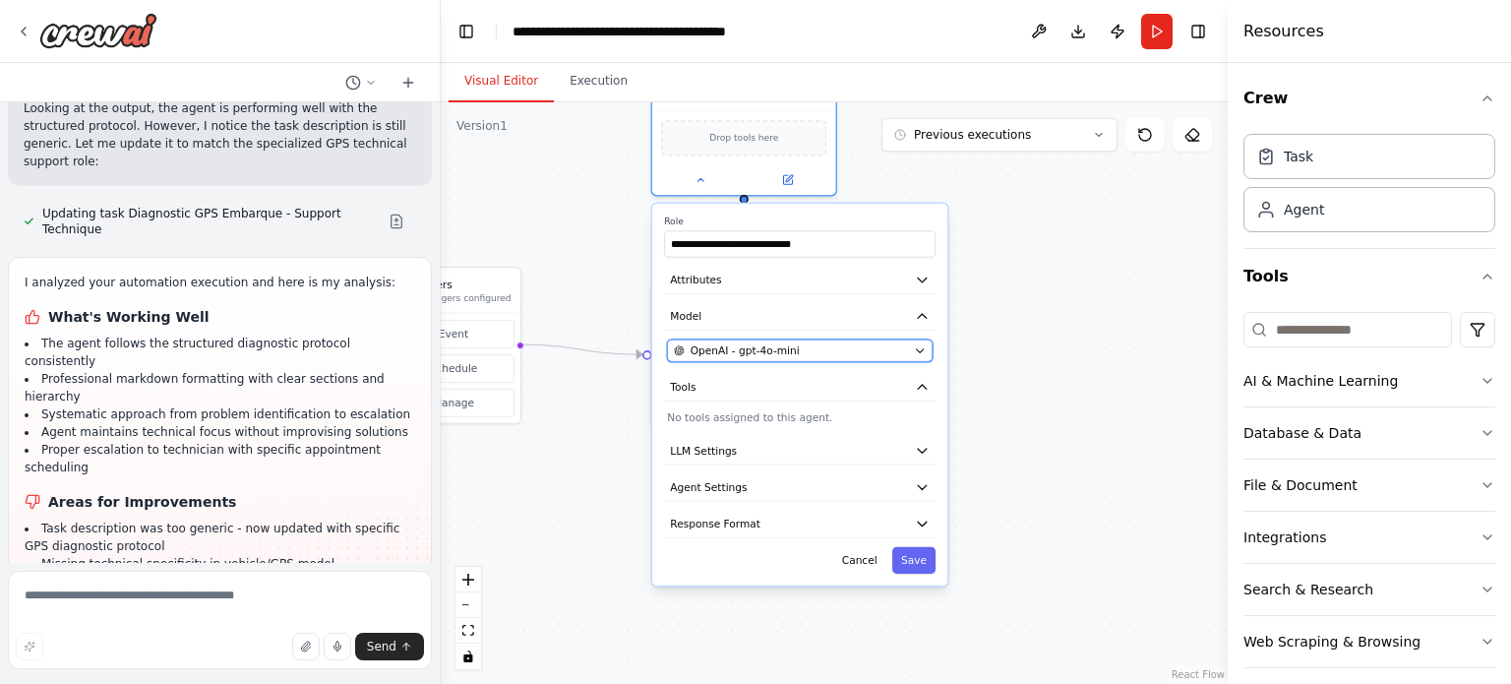
click at [899, 349] on div "OpenAI - gpt-4o-mini" at bounding box center [791, 350] width 234 height 15
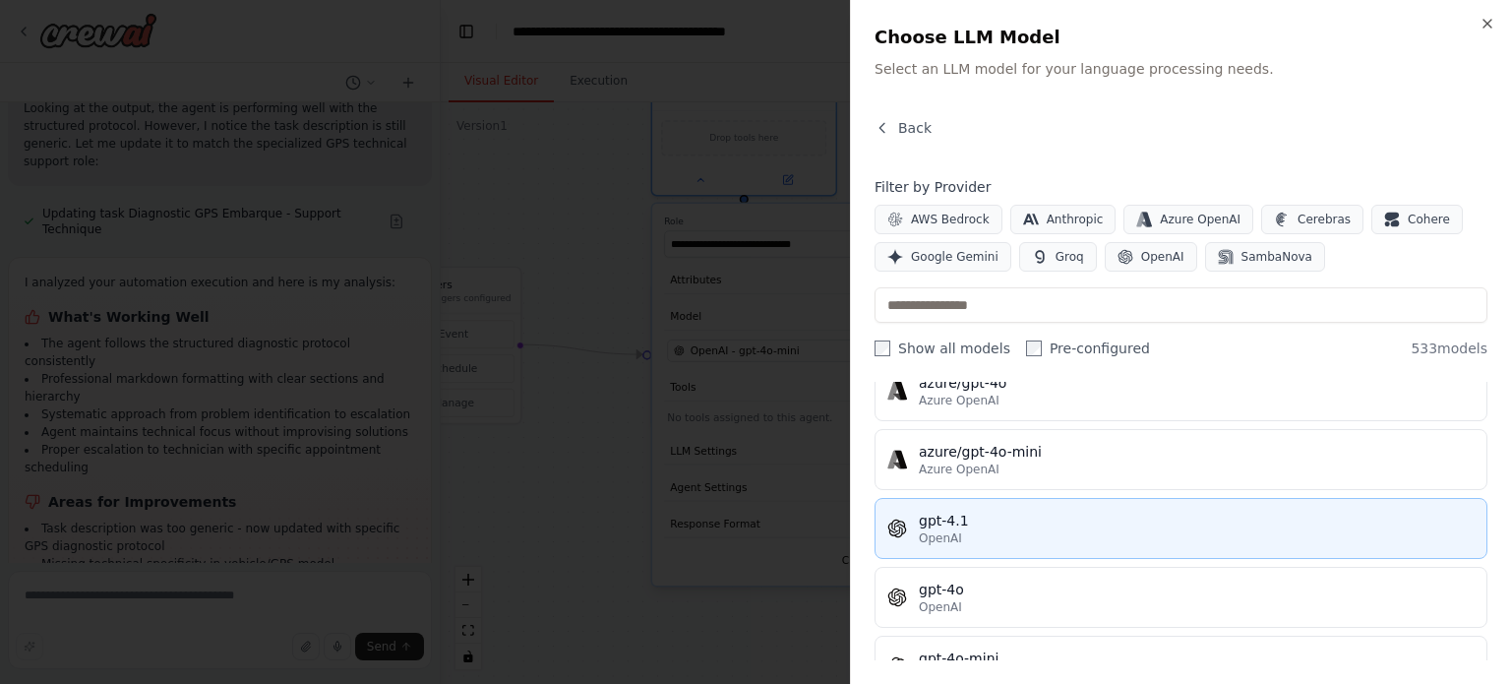
scroll to position [197, 0]
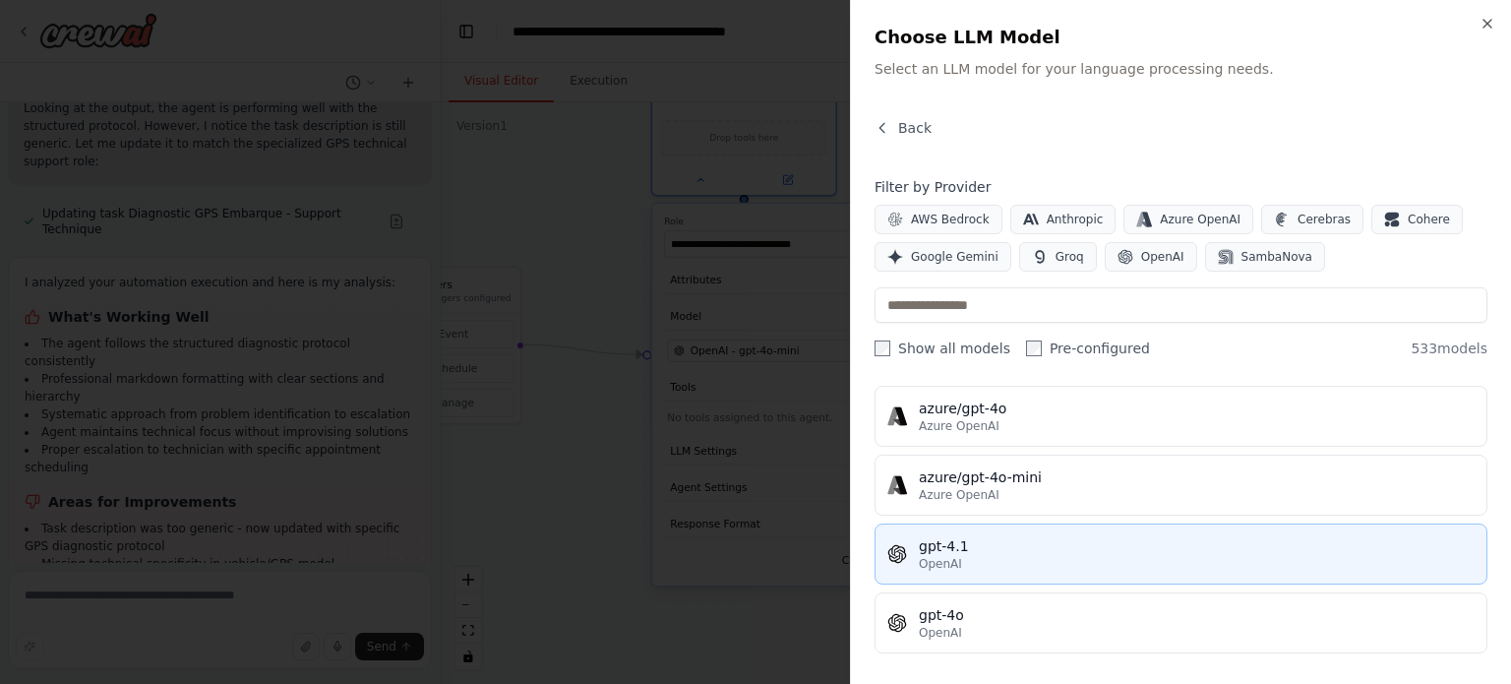
click at [1008, 536] on div "gpt-4.1" at bounding box center [1197, 546] width 556 height 20
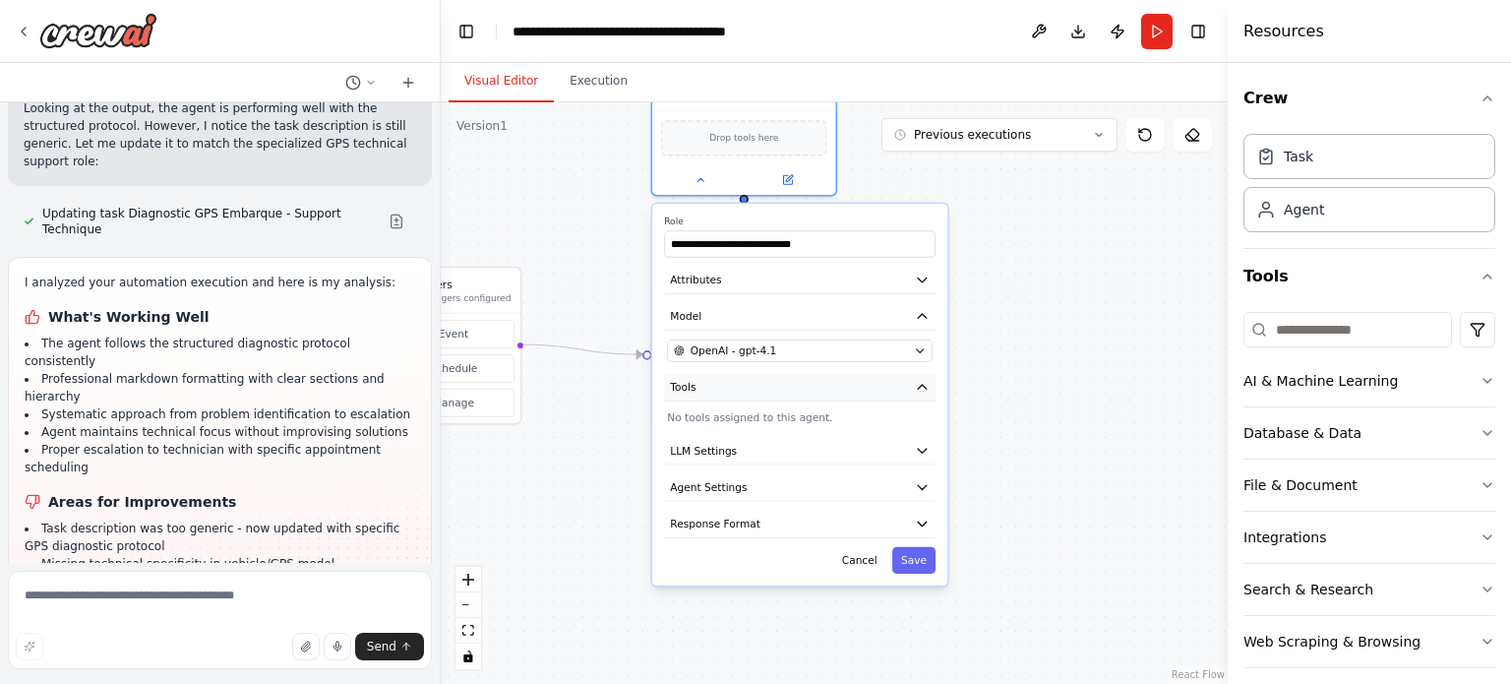
click at [915, 386] on icon "button" at bounding box center [922, 387] width 15 height 15
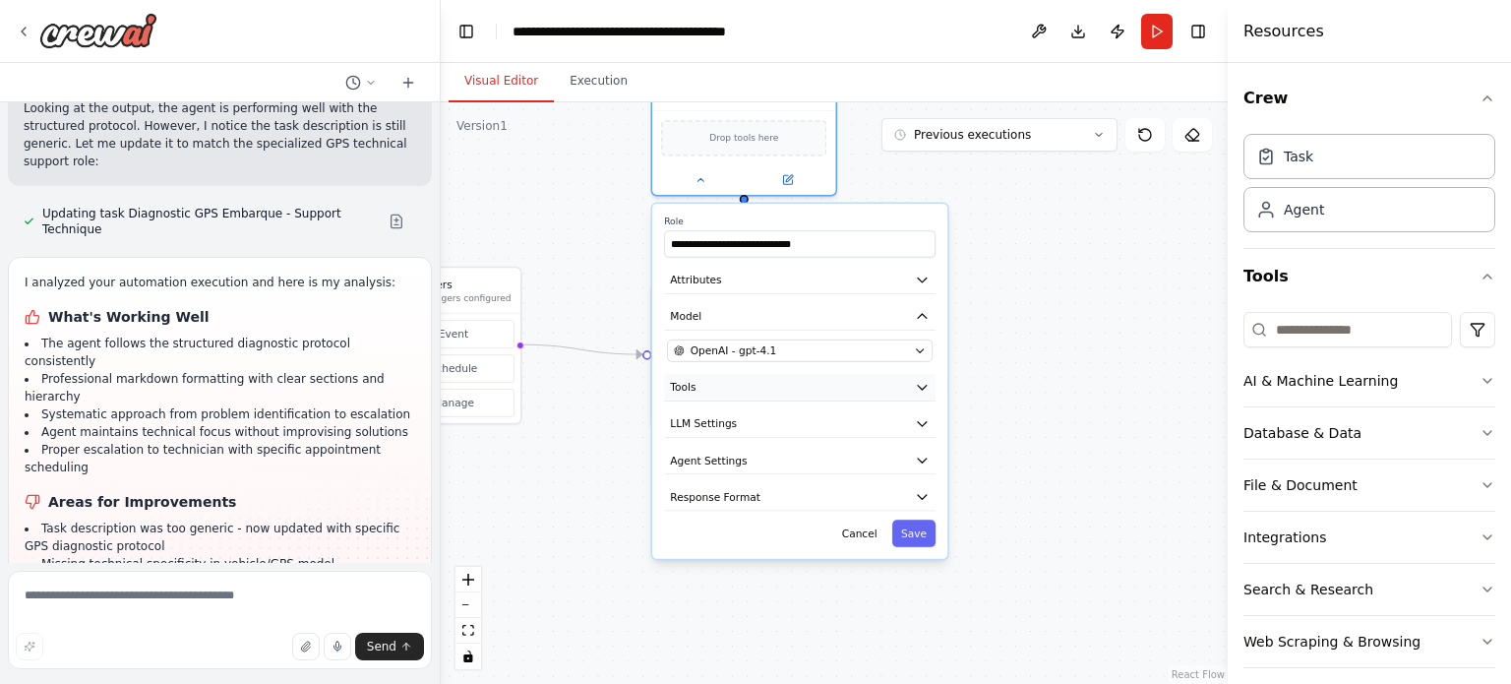
click at [915, 386] on icon "button" at bounding box center [922, 387] width 15 height 15
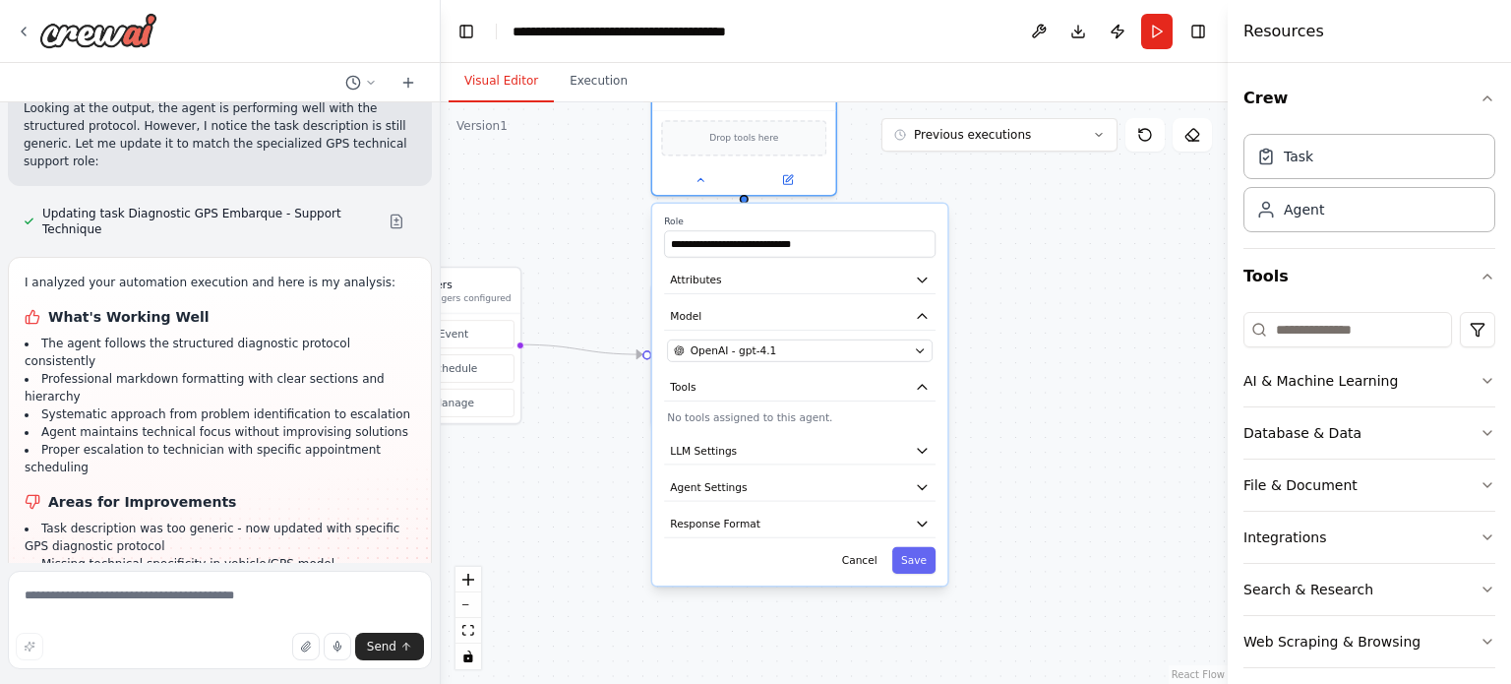
drag, startPoint x: 784, startPoint y: 411, endPoint x: 775, endPoint y: 420, distance: 12.5
click at [783, 411] on p "No tools assigned to this agent." at bounding box center [800, 417] width 266 height 15
click at [775, 420] on p "No tools assigned to this agent." at bounding box center [800, 417] width 266 height 15
click at [845, 389] on button "Tools" at bounding box center [799, 388] width 271 height 28
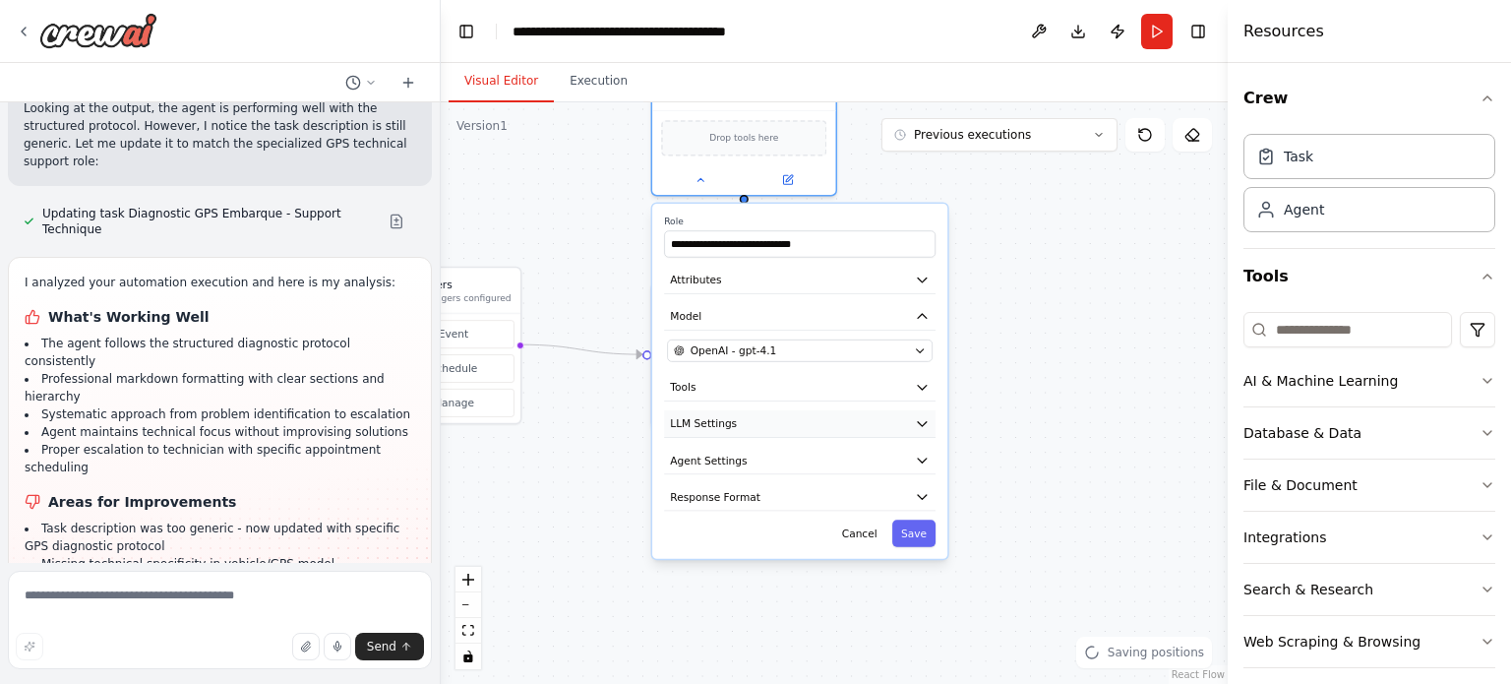
click at [897, 420] on button "LLM Settings" at bounding box center [799, 424] width 271 height 28
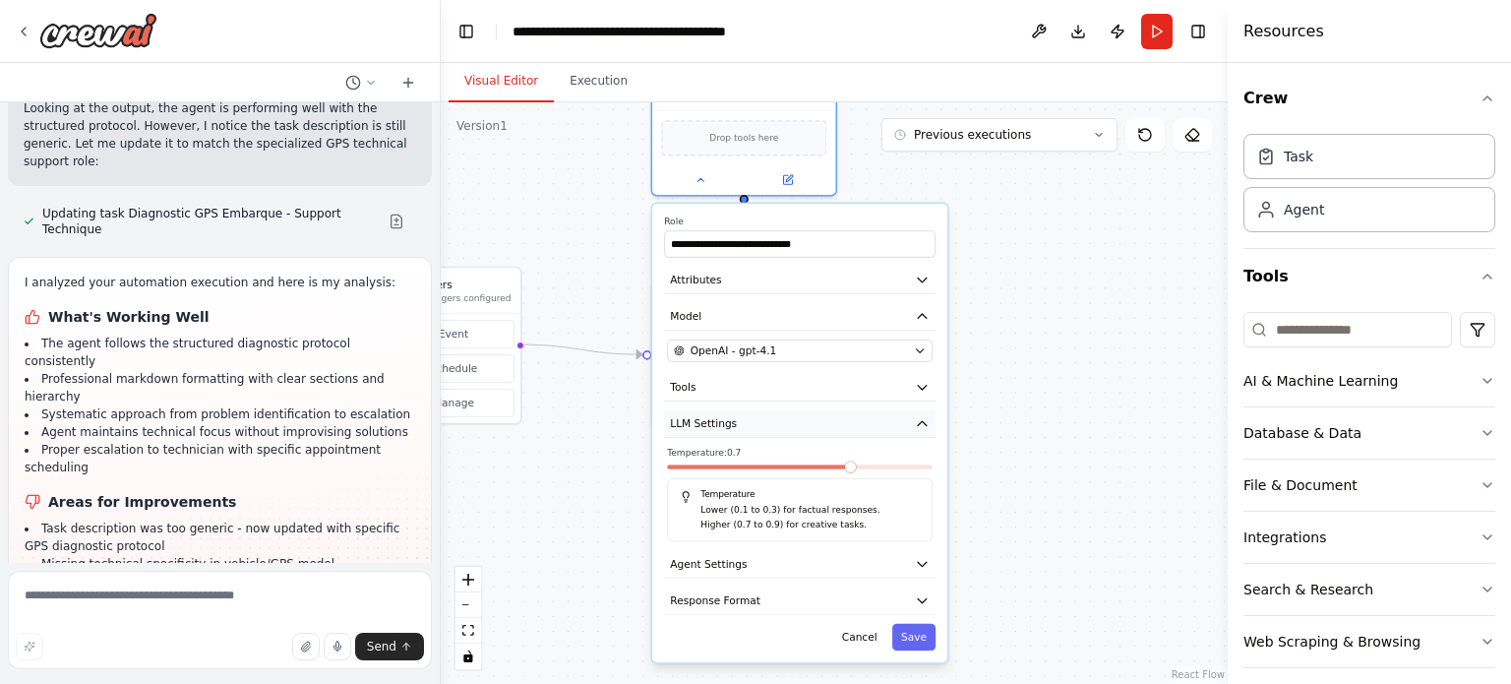
click at [913, 422] on button "LLM Settings" at bounding box center [799, 424] width 271 height 28
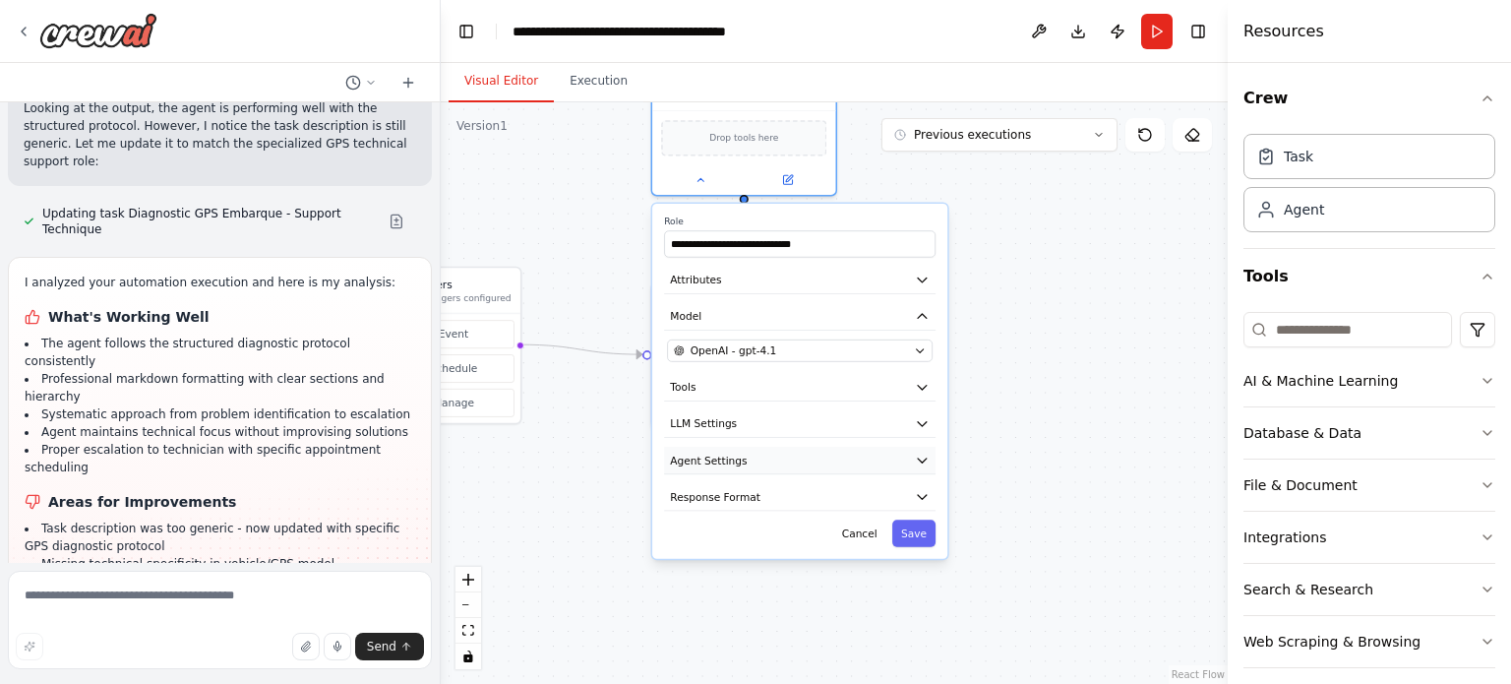
click at [919, 459] on icon "button" at bounding box center [922, 459] width 15 height 15
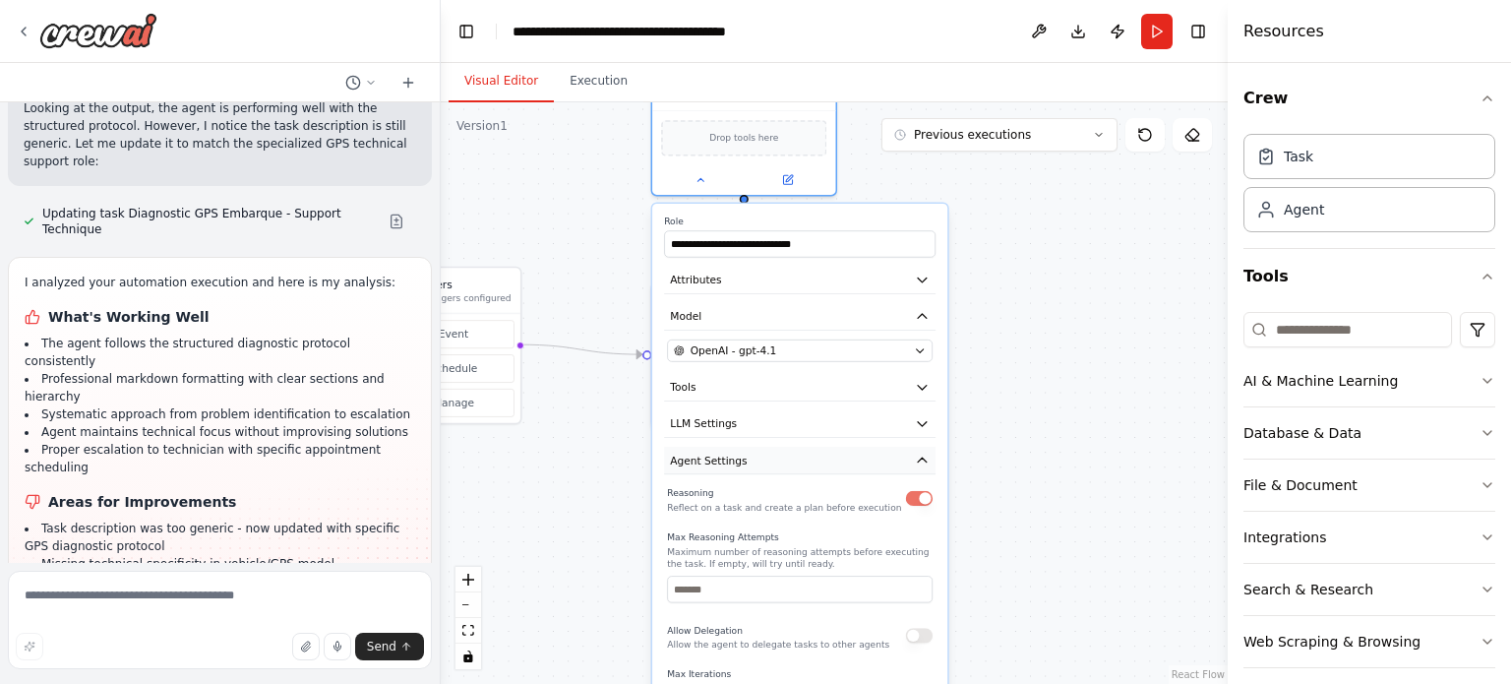
click at [901, 463] on button "Agent Settings" at bounding box center [799, 461] width 271 height 28
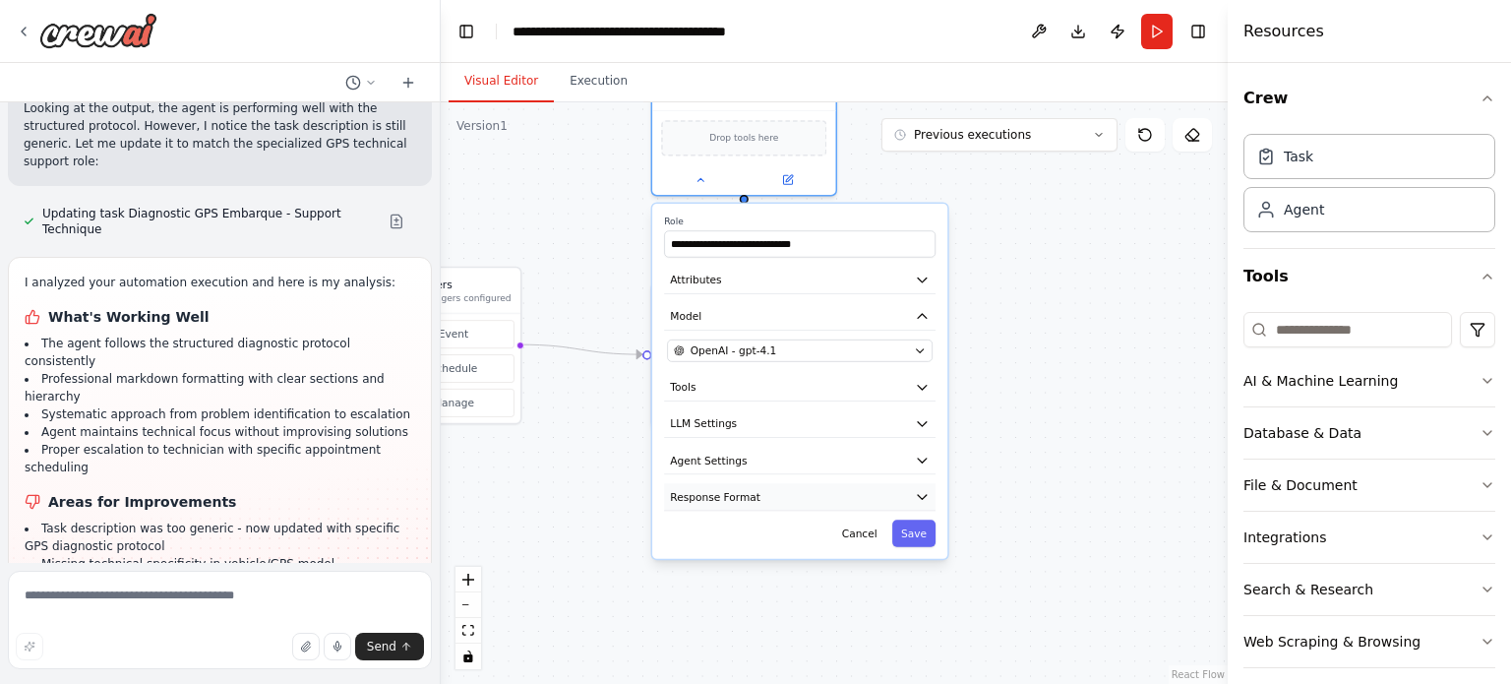
click at [882, 487] on button "Response Format" at bounding box center [799, 497] width 271 height 28
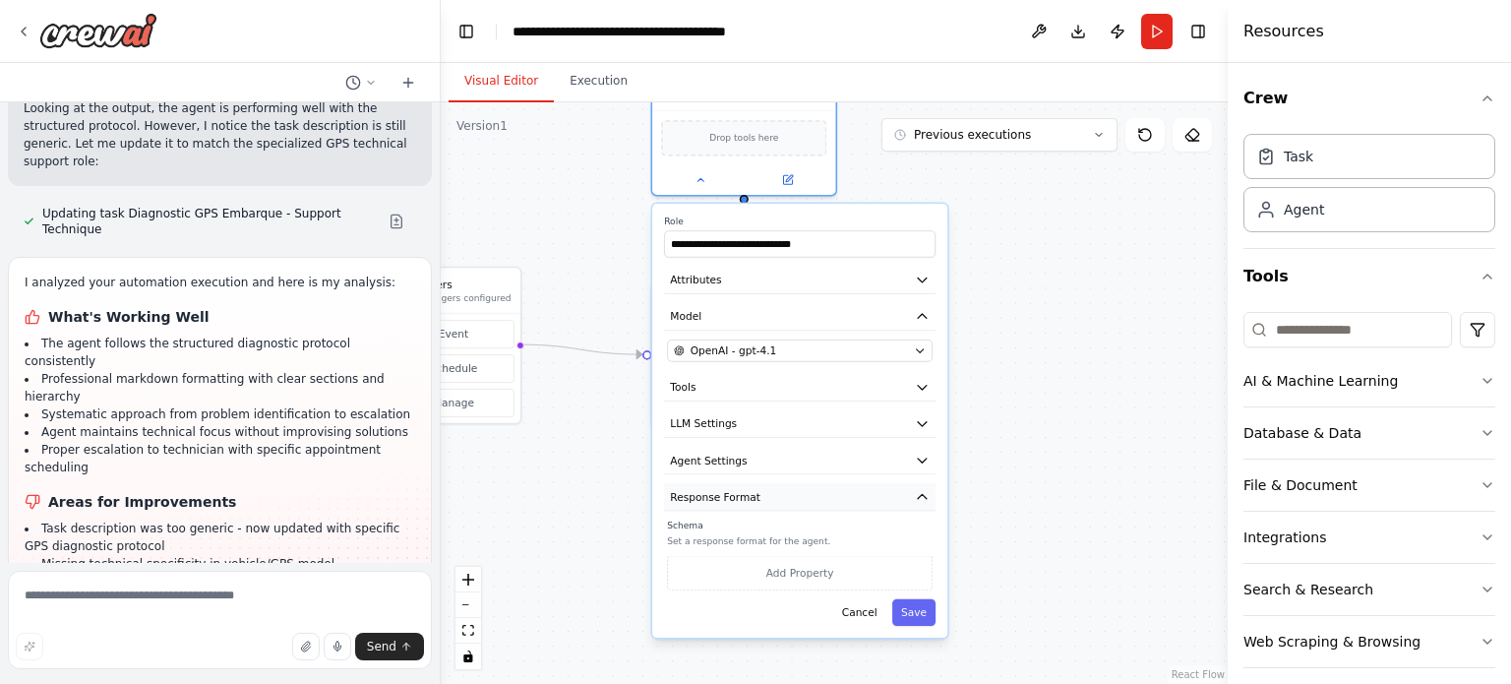
click at [903, 489] on button "Response Format" at bounding box center [799, 497] width 271 height 28
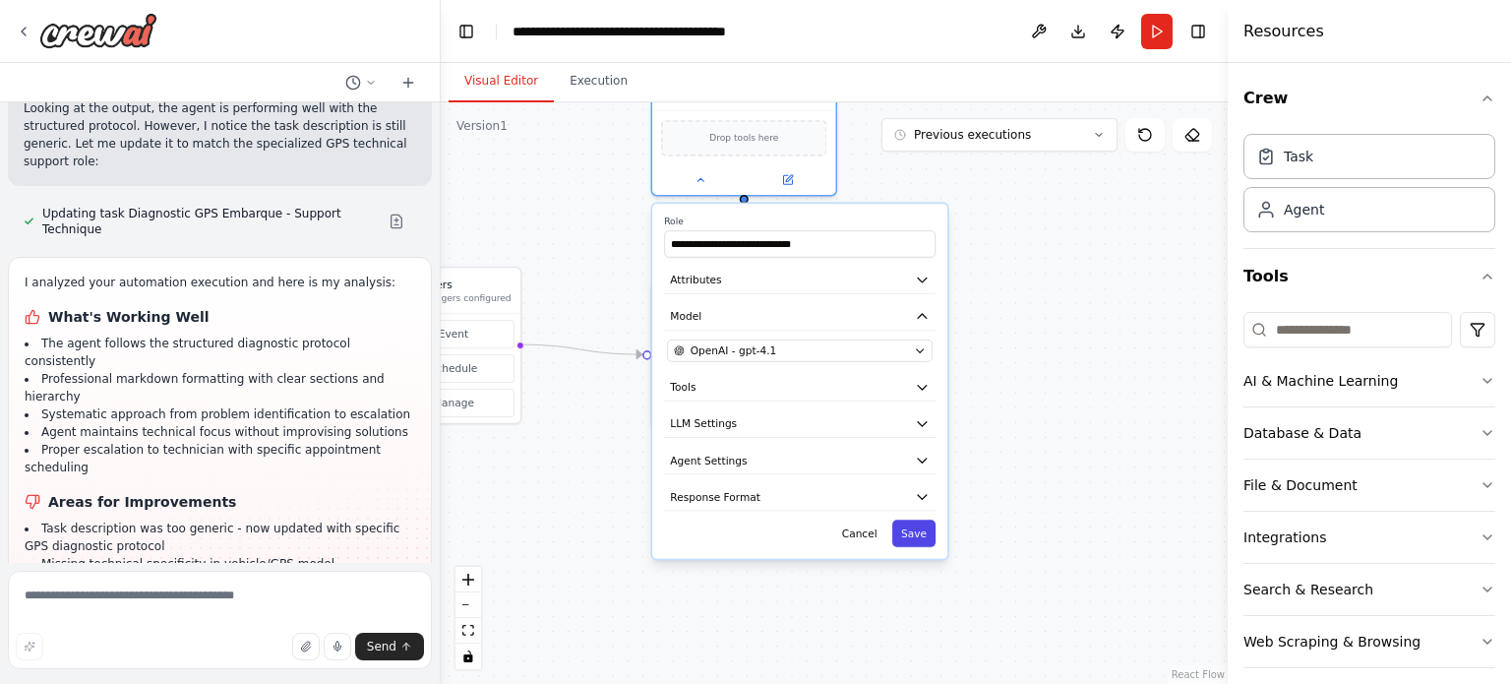
click at [932, 532] on button "Save" at bounding box center [913, 532] width 43 height 27
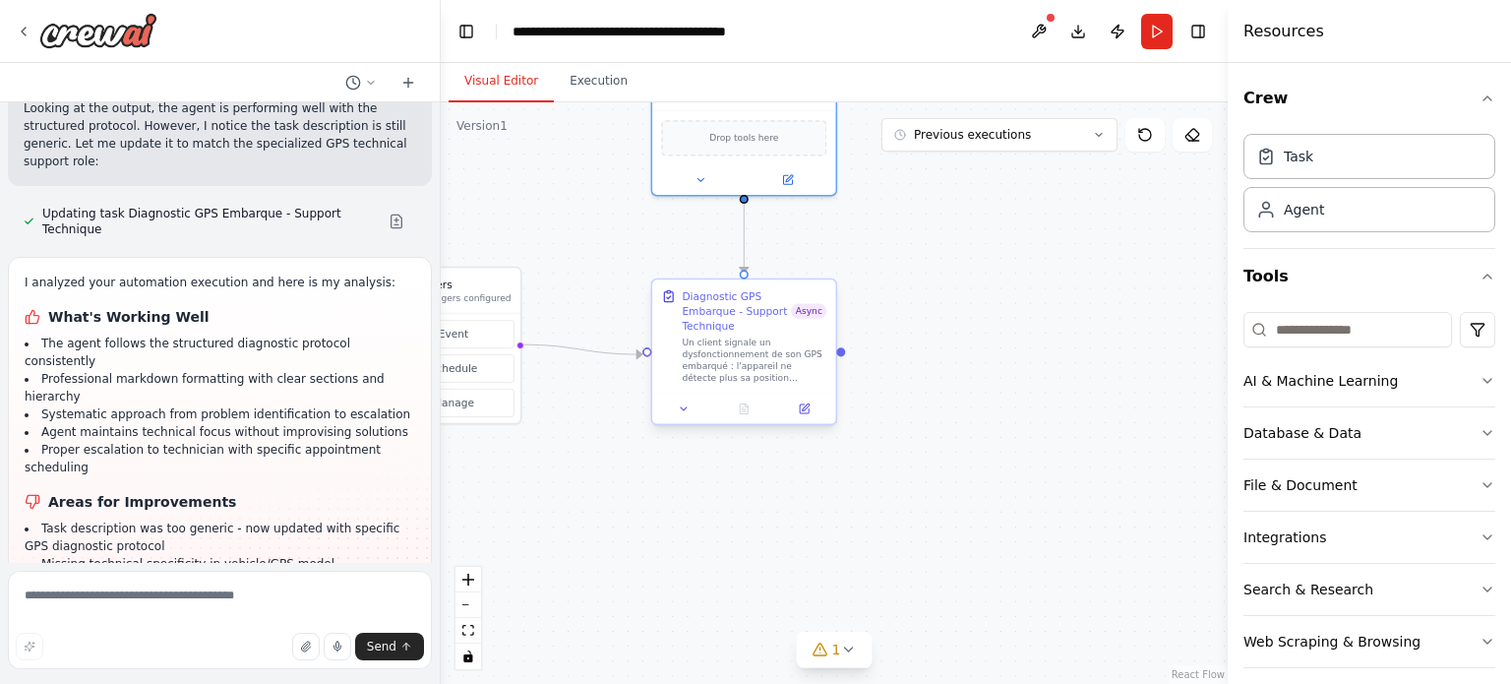
click at [799, 318] on div "Diagnostic GPS Embarque - Support Technique Async" at bounding box center [754, 310] width 145 height 44
click at [776, 320] on div "Diagnostic GPS Embarque - Support Technique" at bounding box center [736, 310] width 109 height 44
click at [683, 409] on icon at bounding box center [684, 408] width 6 height 3
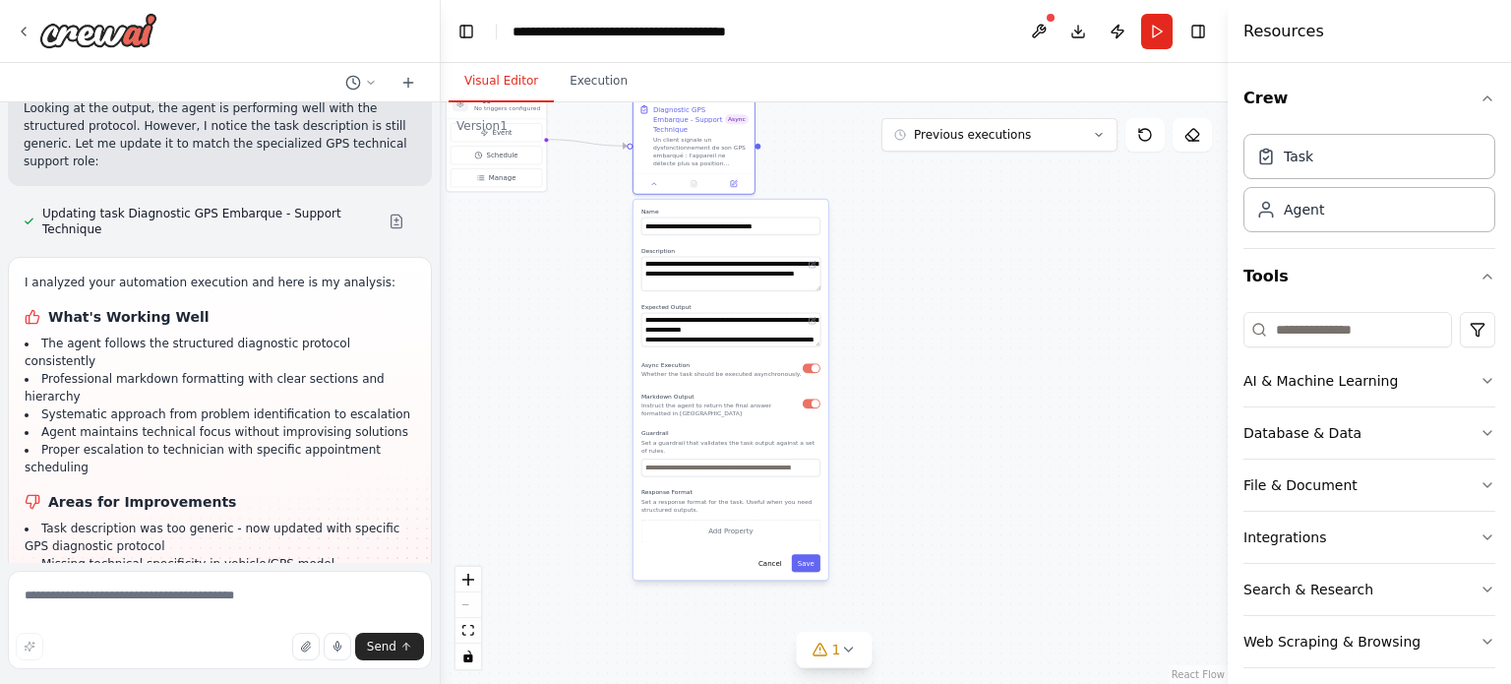
drag, startPoint x: 1066, startPoint y: 561, endPoint x: 809, endPoint y: 337, distance: 341.0
click at [1007, 306] on div ".deletable-edge-delete-btn { width: 20px; height: 20px; border: 0px solid #ffff…" at bounding box center [834, 392] width 787 height 581
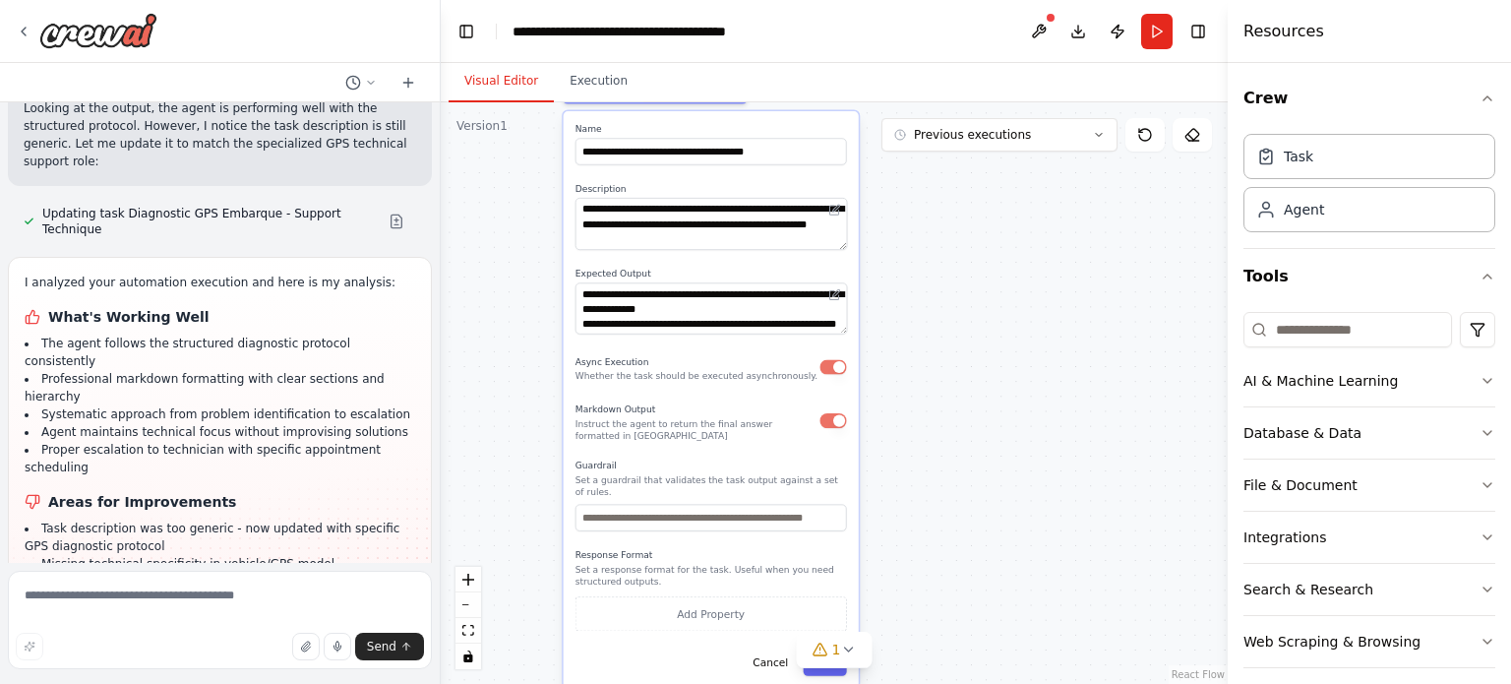
click at [724, 564] on p "Set a response format for the task. Useful when you need structured outputs." at bounding box center [710, 576] width 271 height 24
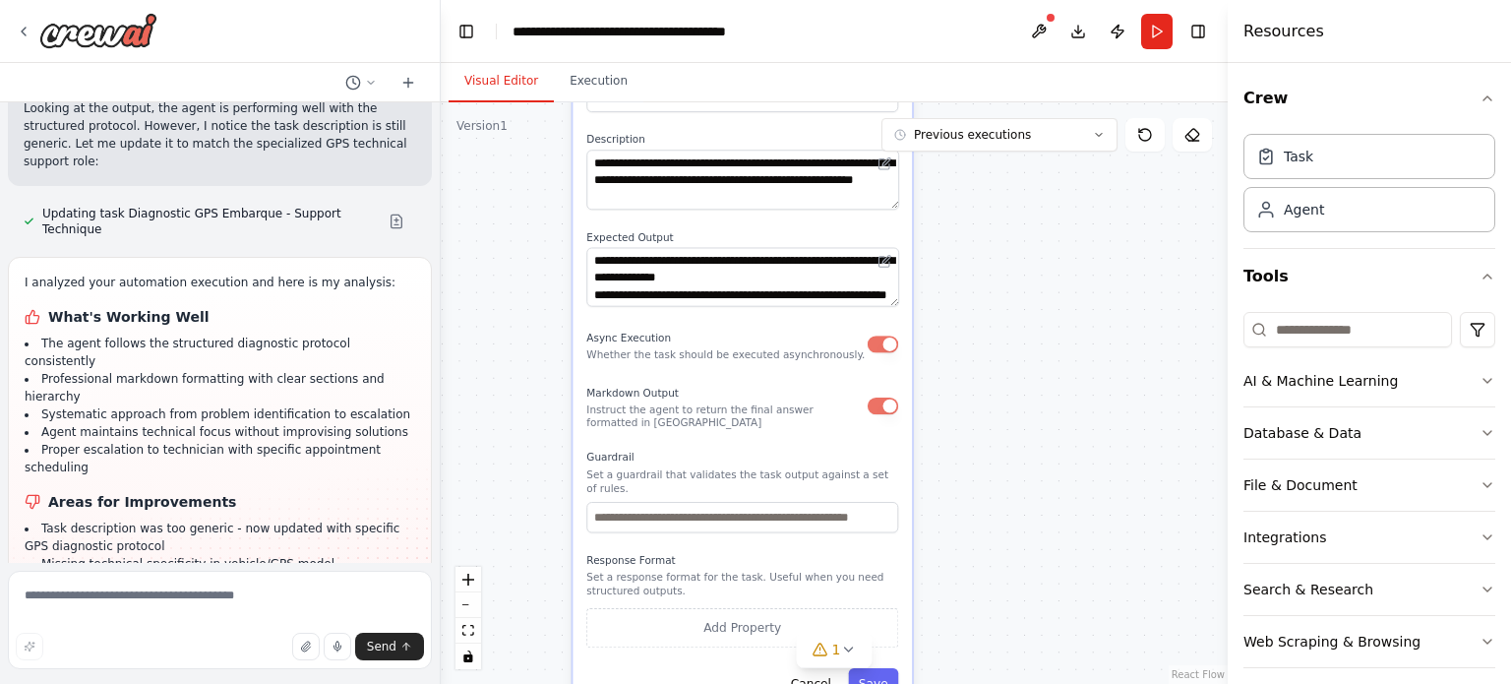
drag, startPoint x: 946, startPoint y: 380, endPoint x: 976, endPoint y: 323, distance: 64.2
click at [976, 323] on div ".deletable-edge-delete-btn { width: 20px; height: 20px; border: 0px solid #ffff…" at bounding box center [834, 392] width 787 height 581
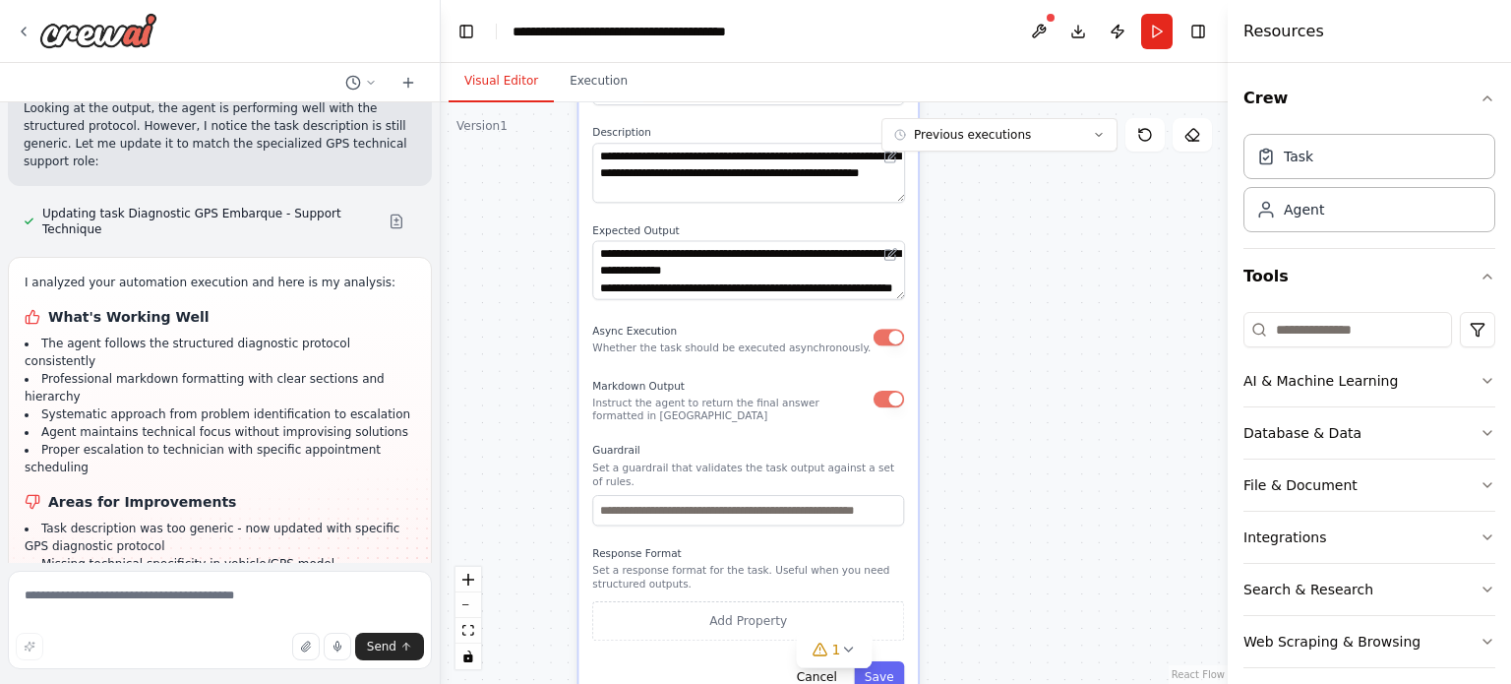
drag, startPoint x: 1078, startPoint y: 260, endPoint x: 1098, endPoint y: 352, distance: 94.5
click at [1098, 352] on div ".deletable-edge-delete-btn { width: 20px; height: 20px; border: 0px solid #ffff…" at bounding box center [834, 392] width 787 height 581
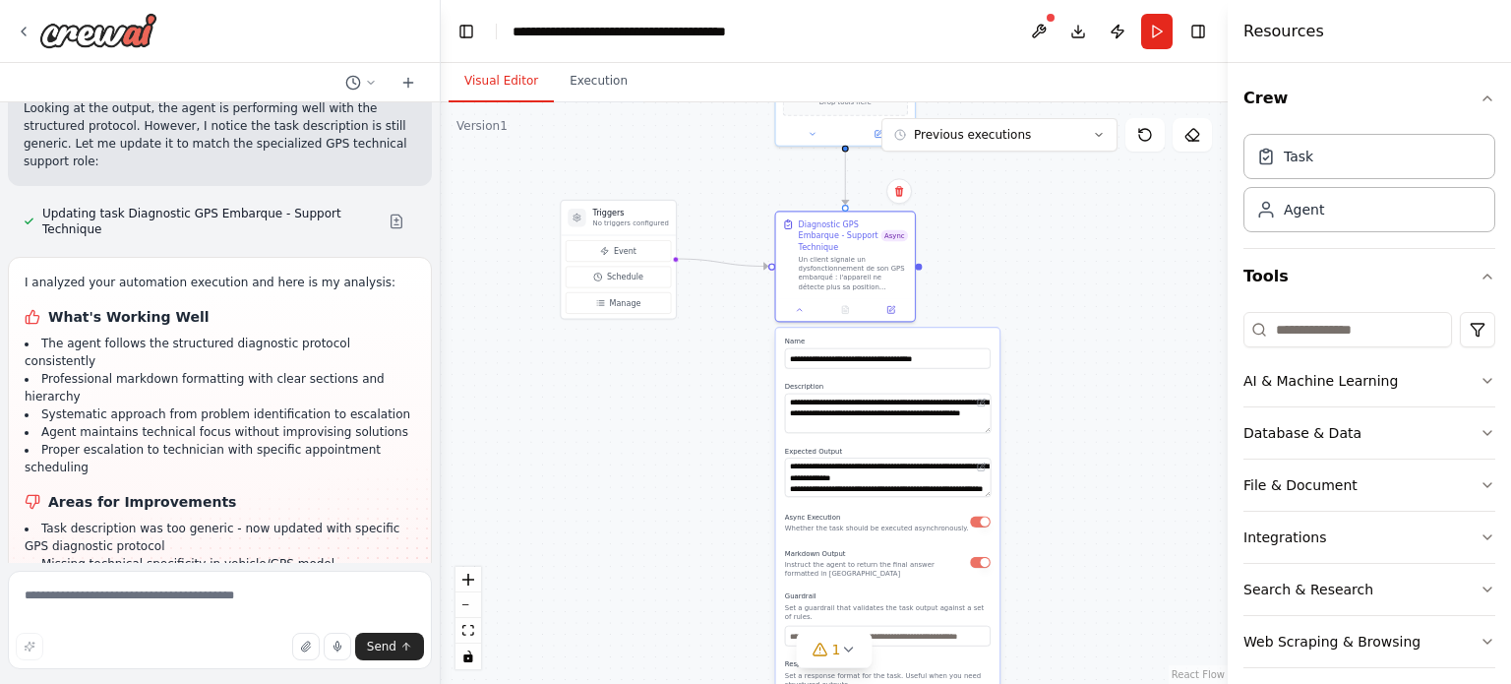
drag, startPoint x: 1058, startPoint y: 282, endPoint x: 1072, endPoint y: 400, distance: 118.8
click at [1072, 400] on div ".deletable-edge-delete-btn { width: 20px; height: 20px; border: 0px solid #ffff…" at bounding box center [834, 392] width 787 height 581
click at [396, 651] on button "Send" at bounding box center [389, 646] width 69 height 28
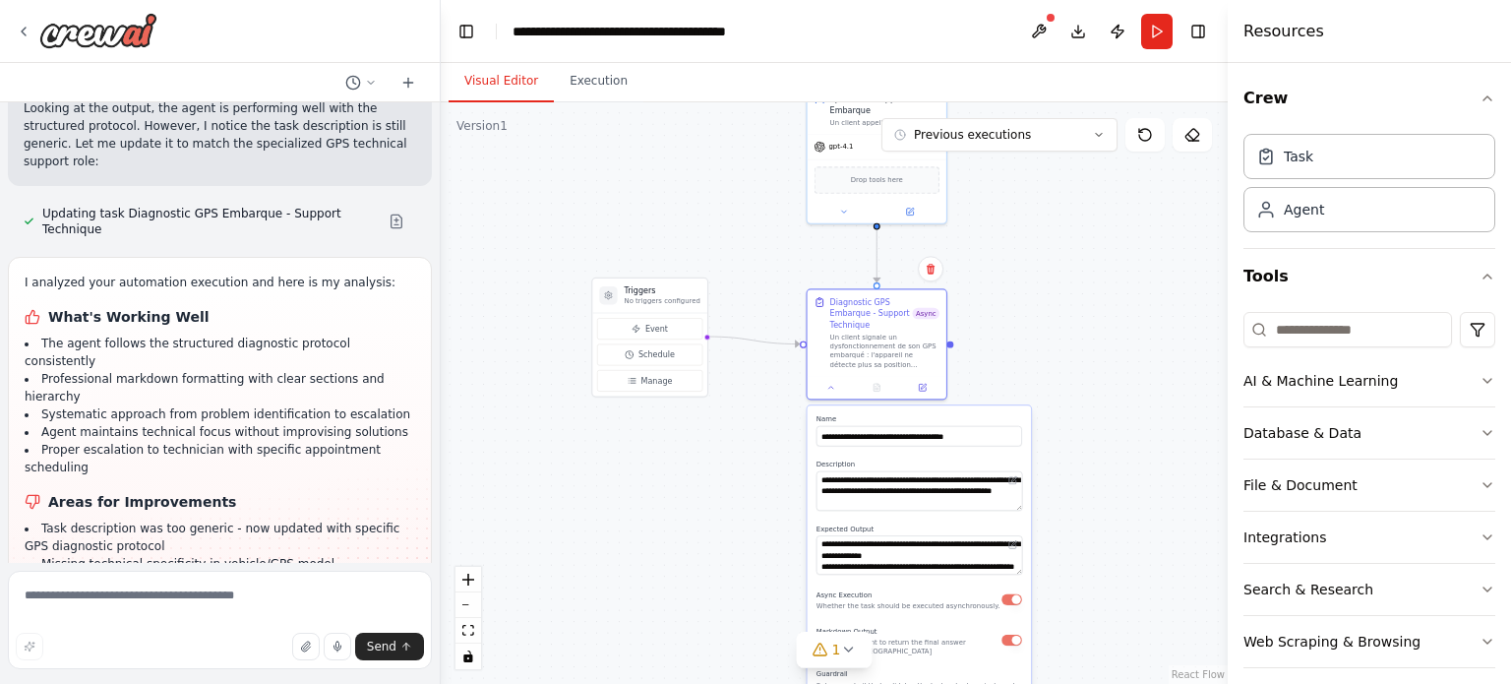
drag, startPoint x: 1059, startPoint y: 287, endPoint x: 975, endPoint y: 354, distance: 107.8
click at [1091, 362] on div ".deletable-edge-delete-btn { width: 20px; height: 20px; border: 0px solid #ffff…" at bounding box center [834, 392] width 787 height 581
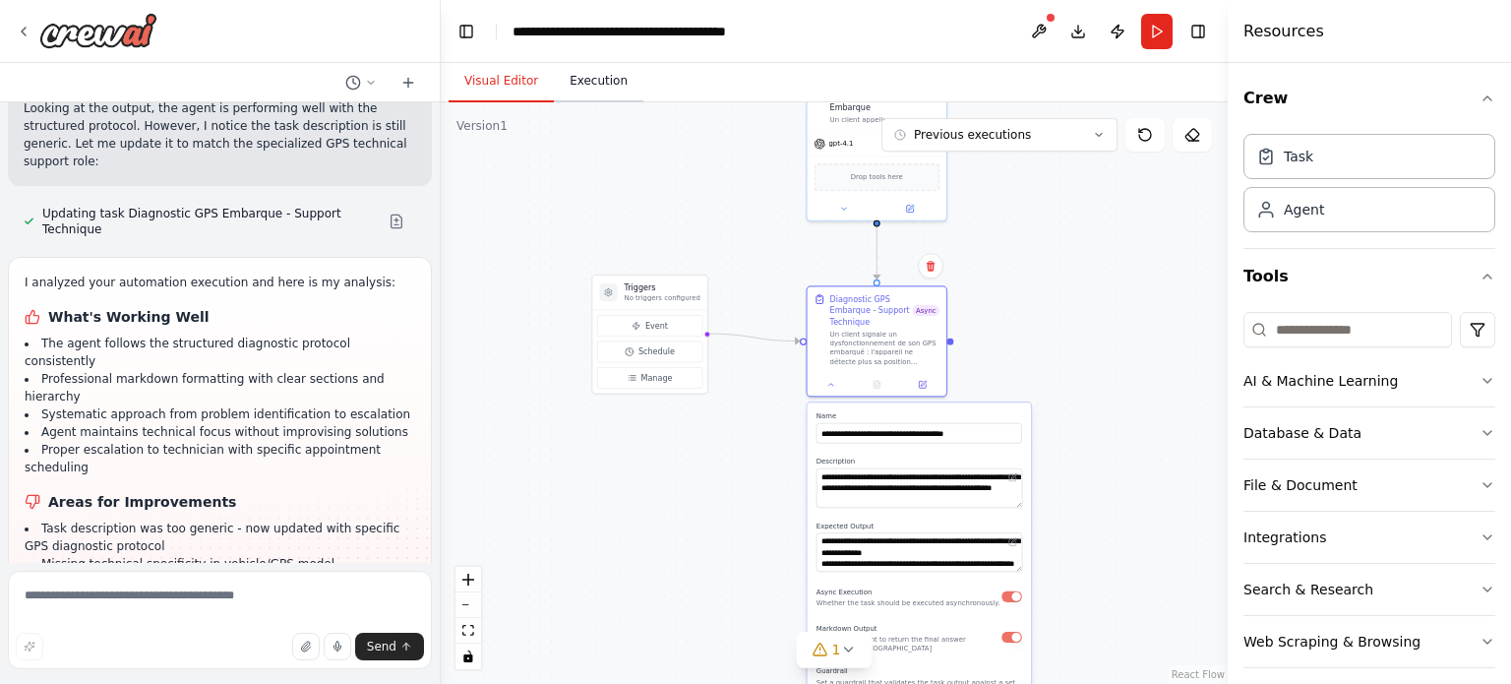
click at [596, 84] on button "Execution" at bounding box center [599, 81] width 90 height 41
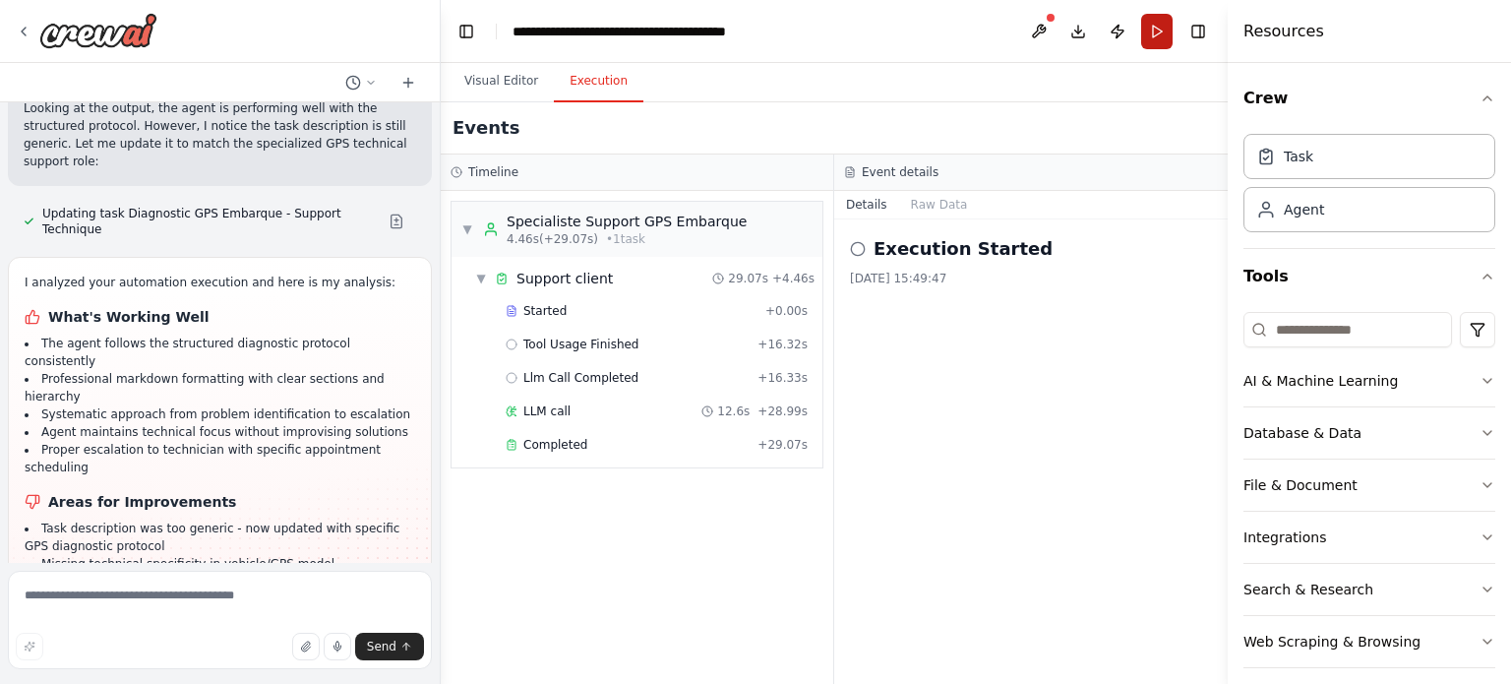
click at [1169, 26] on button "Run" at bounding box center [1156, 31] width 31 height 35
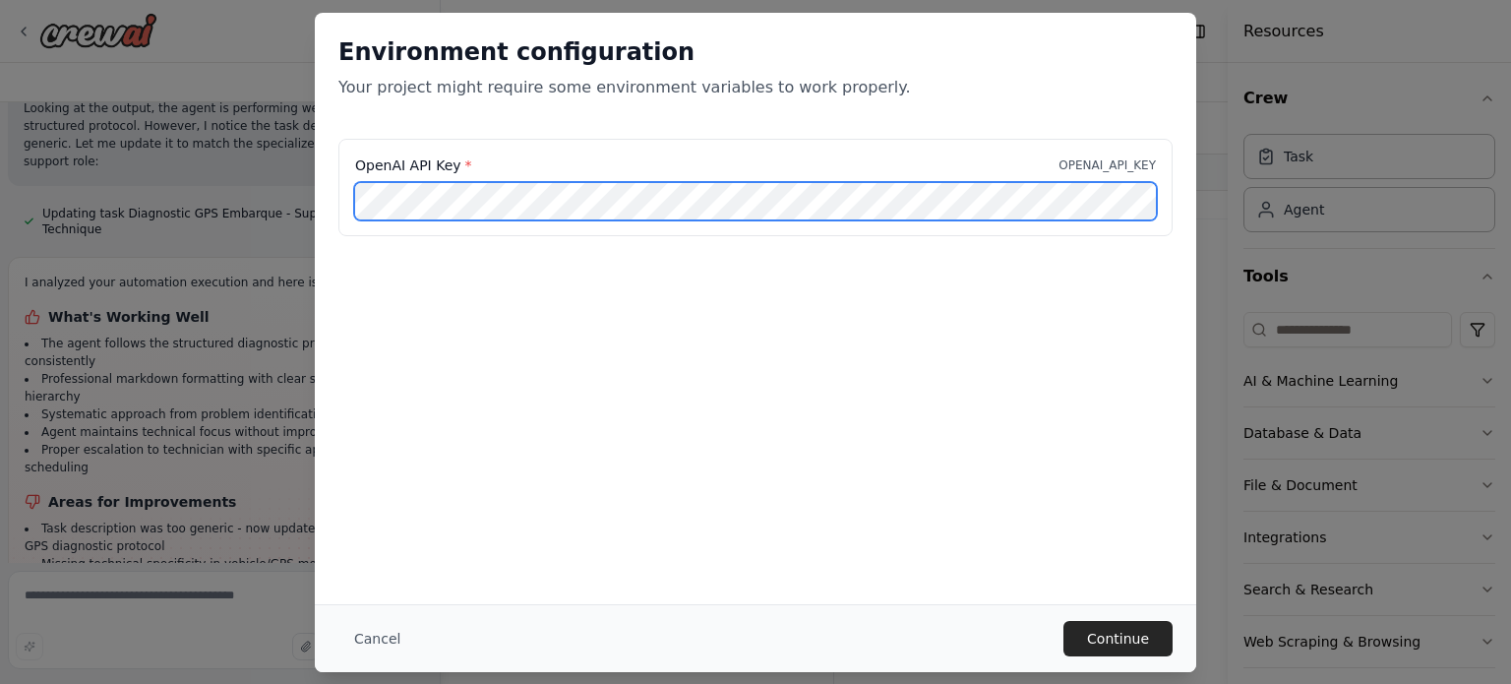
scroll to position [0, 142]
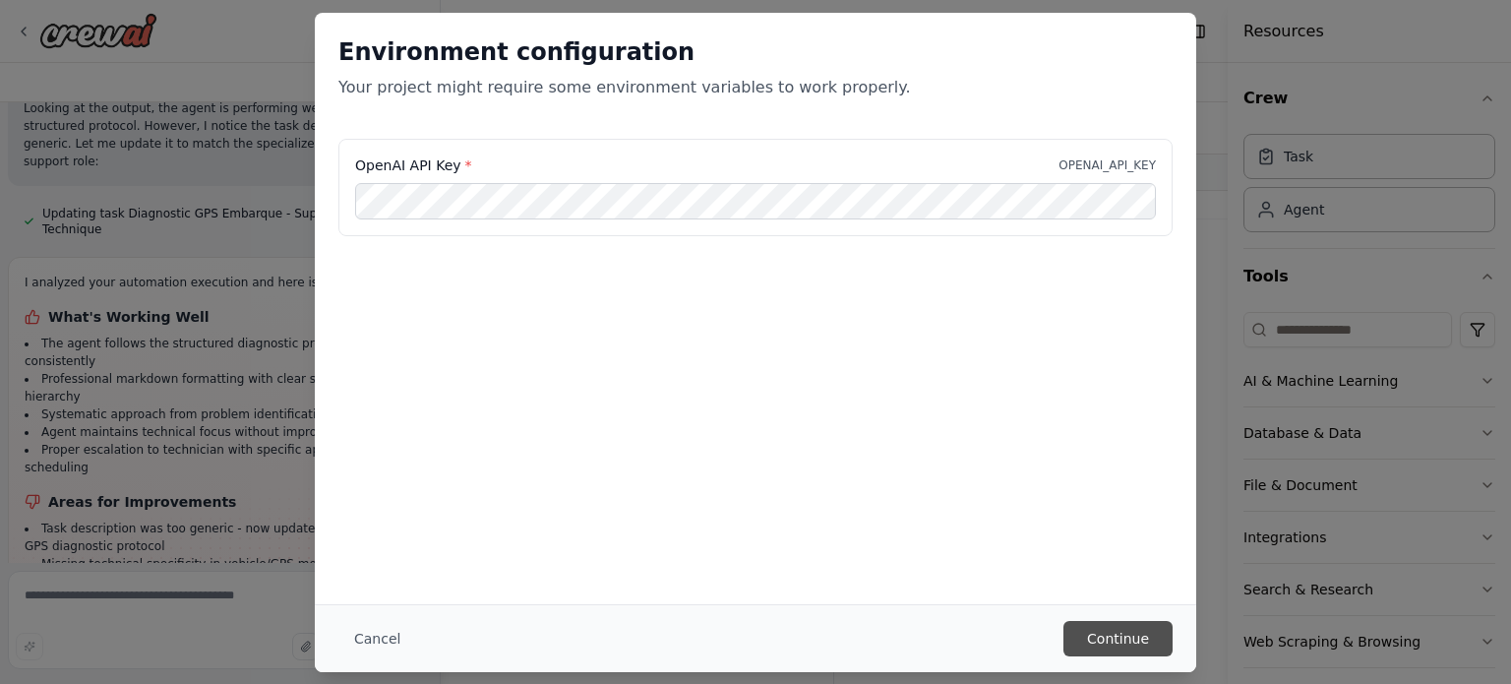
click at [1111, 648] on button "Continue" at bounding box center [1117, 638] width 109 height 35
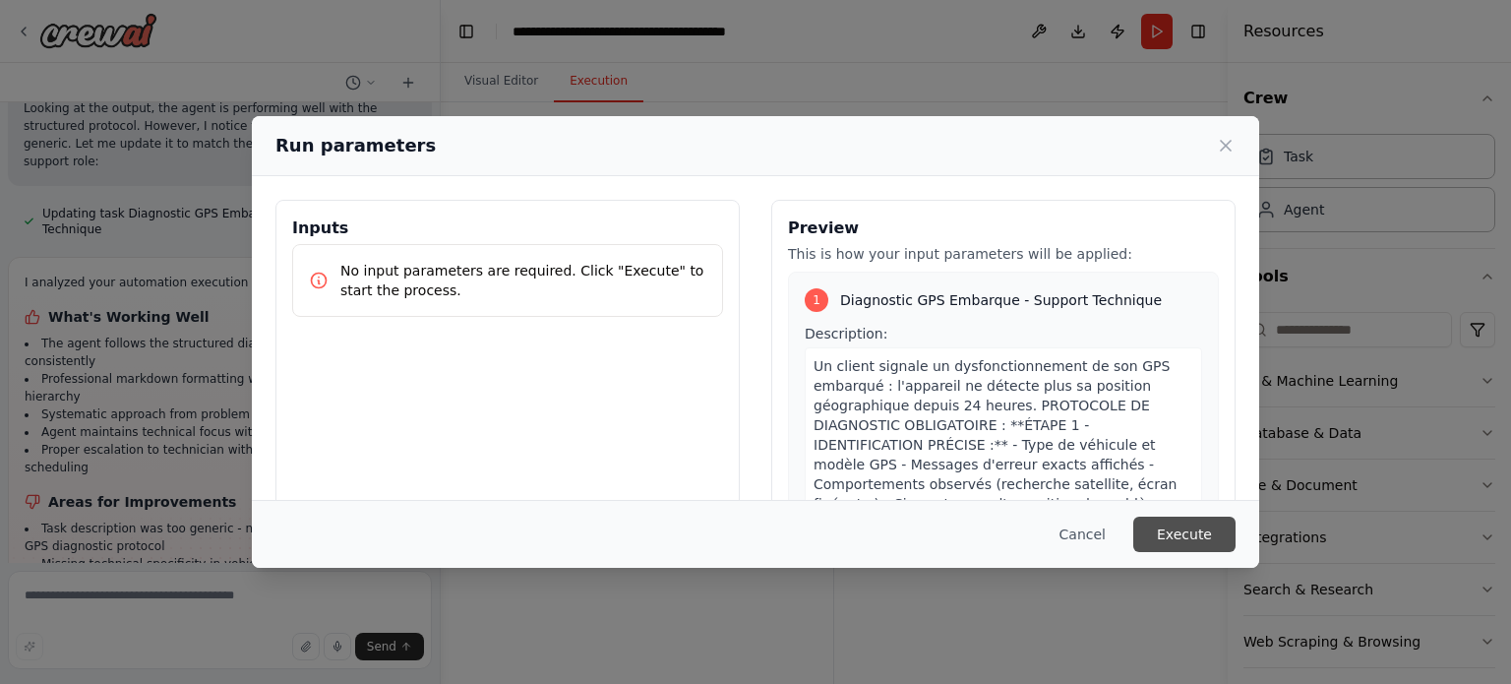
click at [1193, 538] on button "Execute" at bounding box center [1184, 533] width 102 height 35
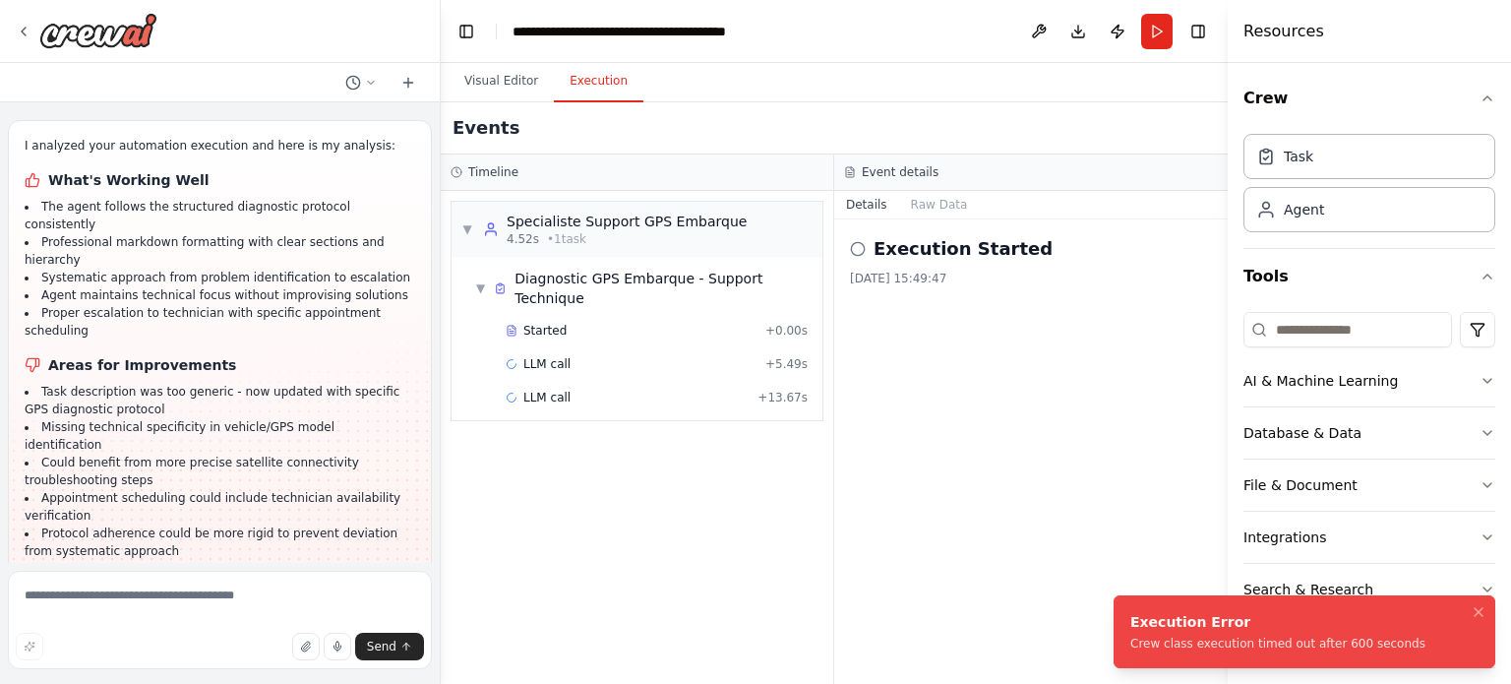
scroll to position [2379, 0]
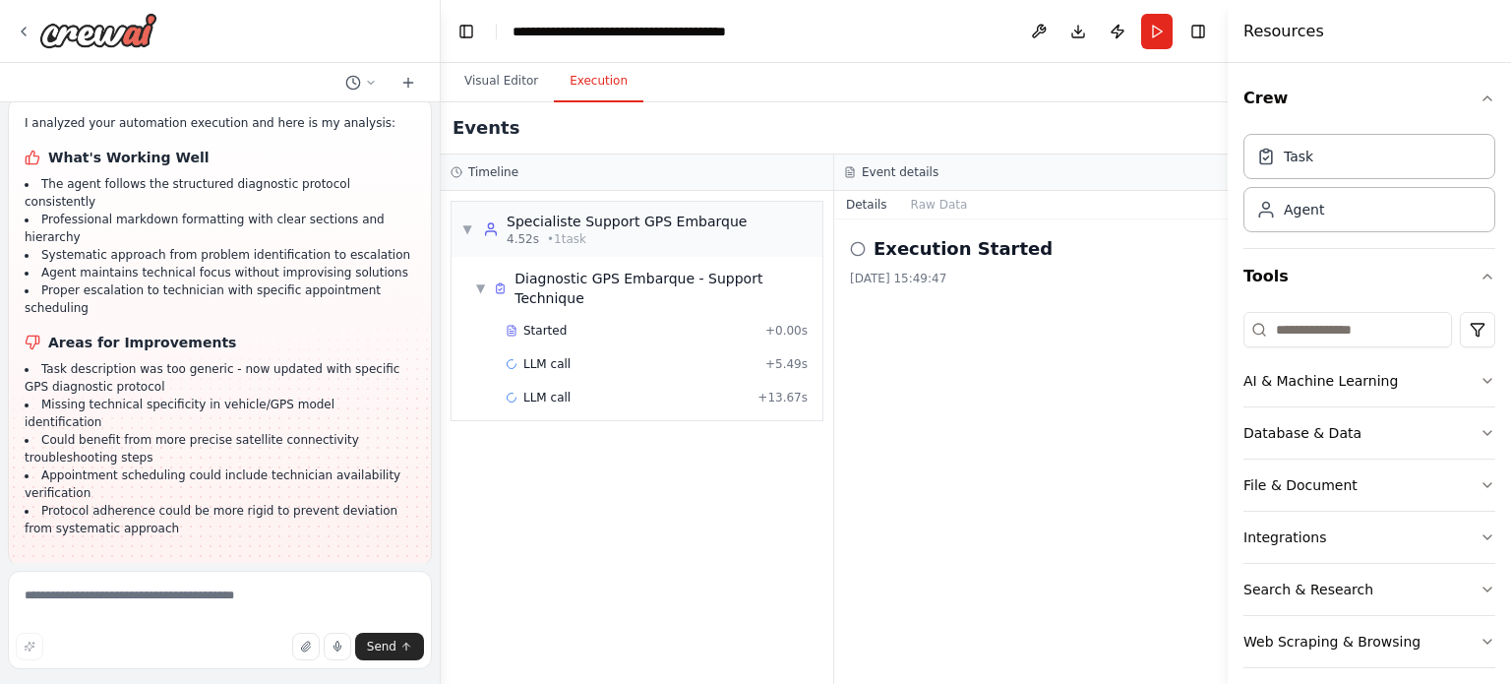
click at [220, 678] on button "Help fix error" at bounding box center [220, 693] width 392 height 31
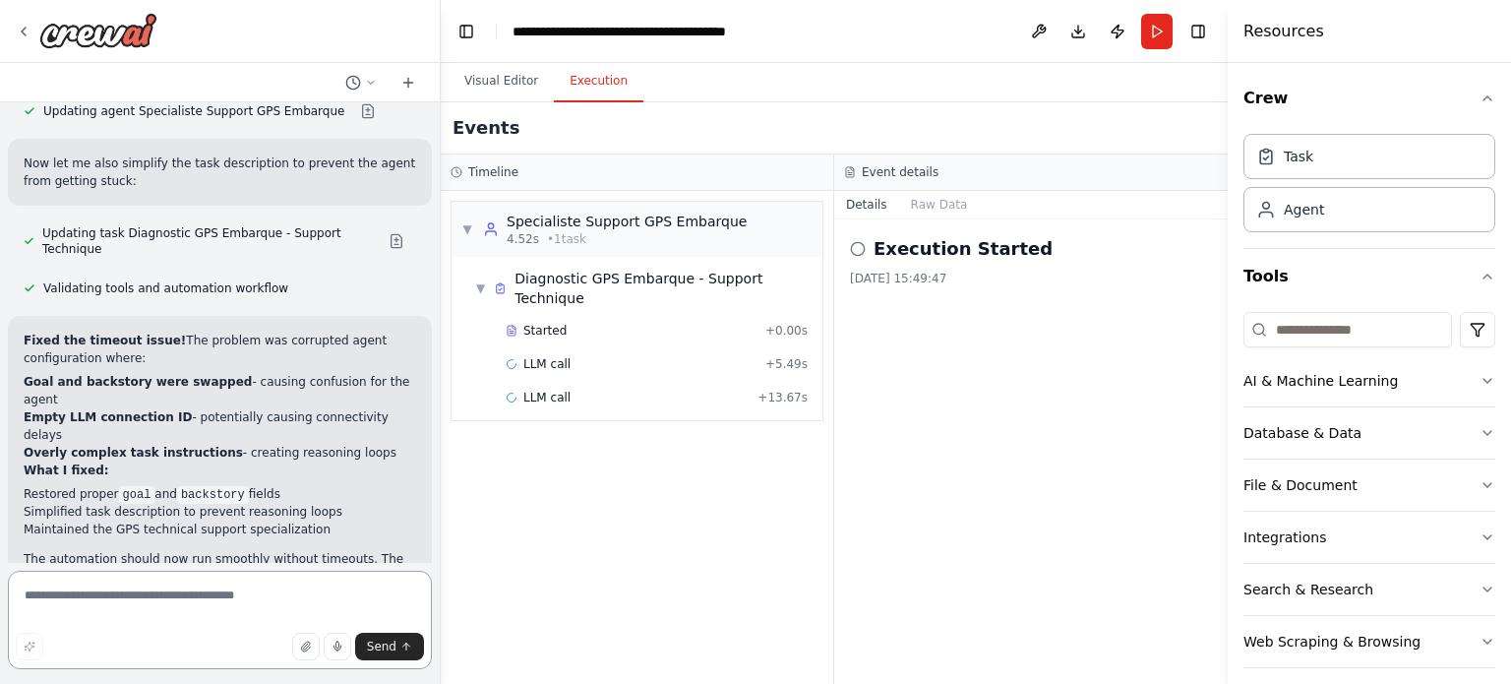
scroll to position [3046, 0]
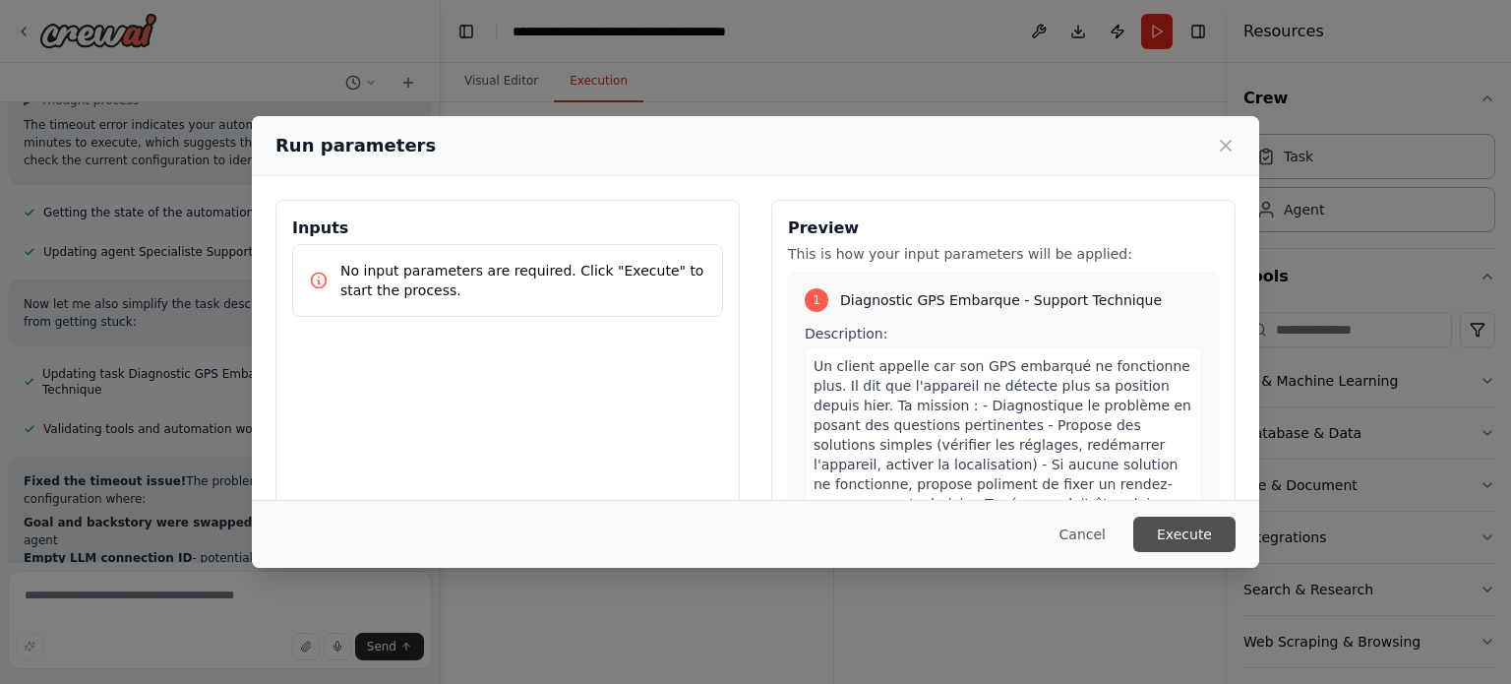
click at [1179, 538] on button "Execute" at bounding box center [1184, 533] width 102 height 35
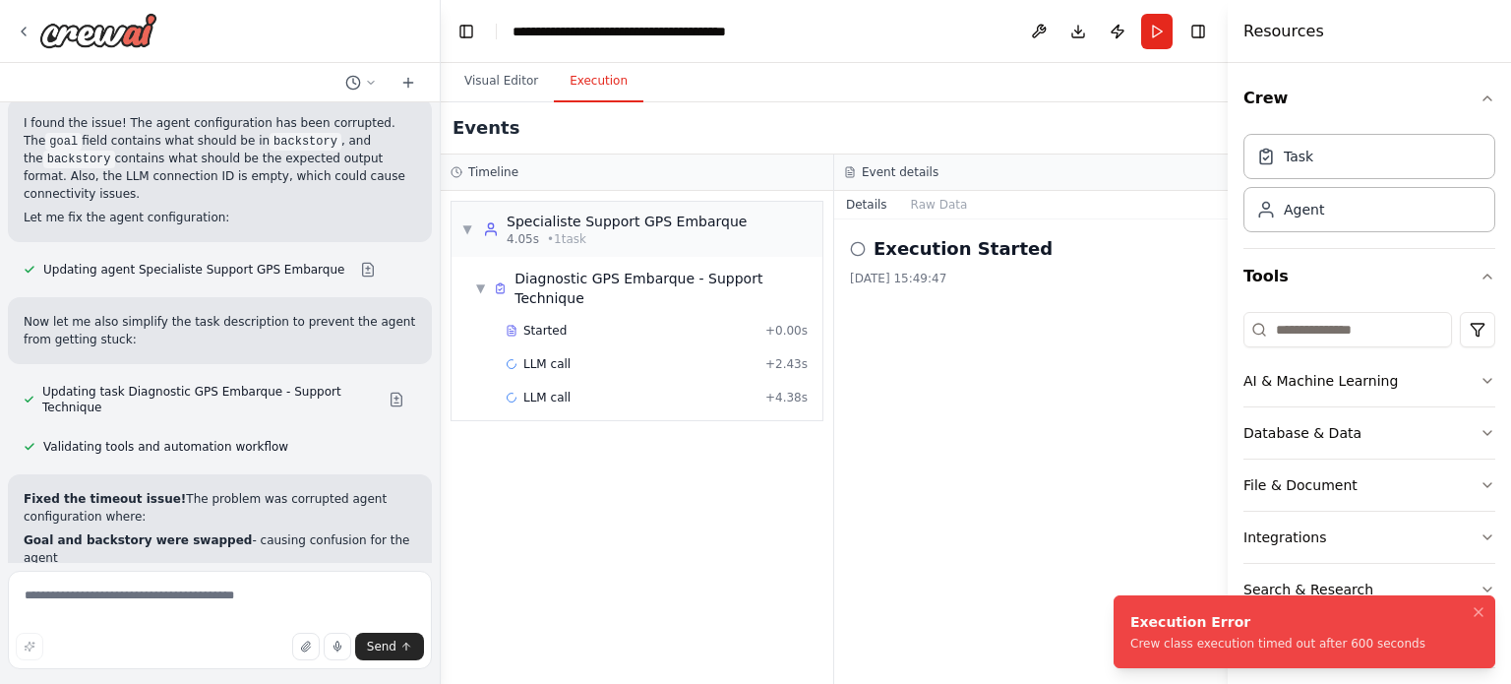
scroll to position [3188, 0]
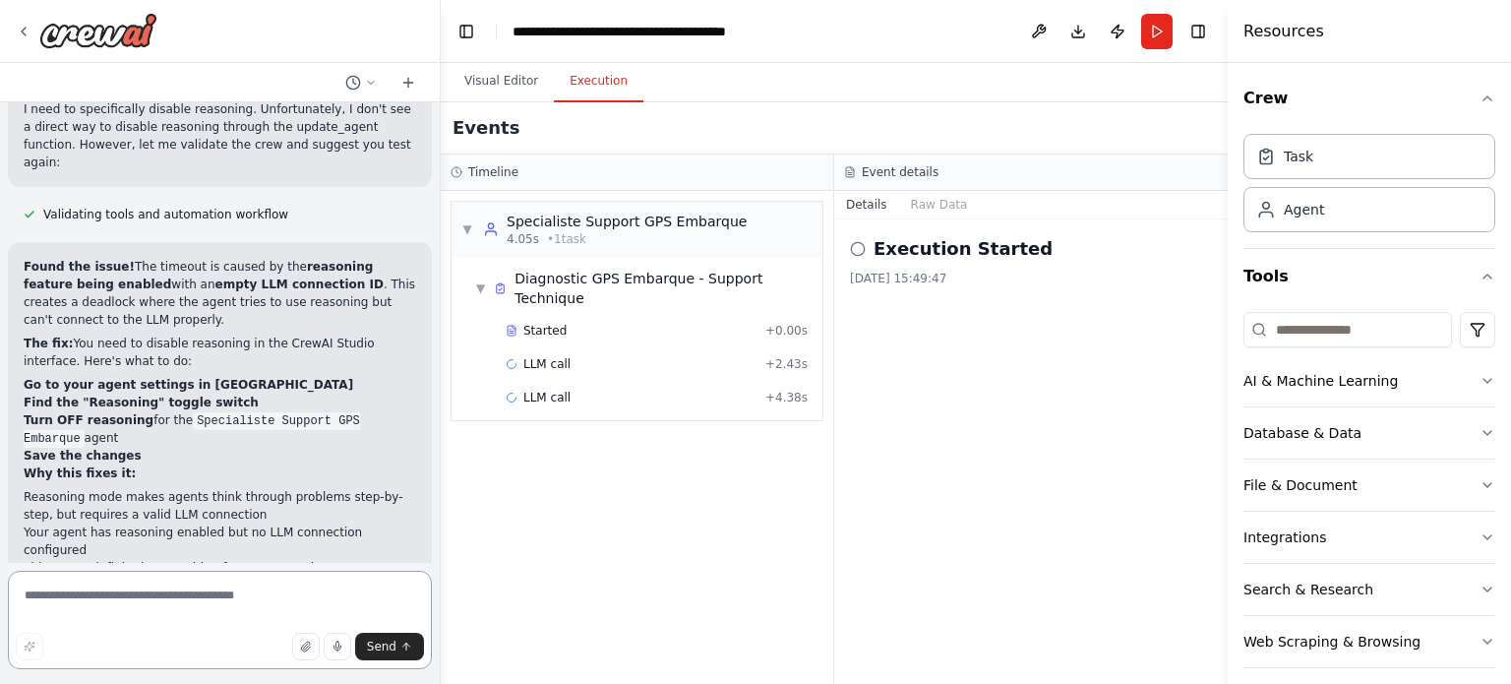
scroll to position [4311, 0]
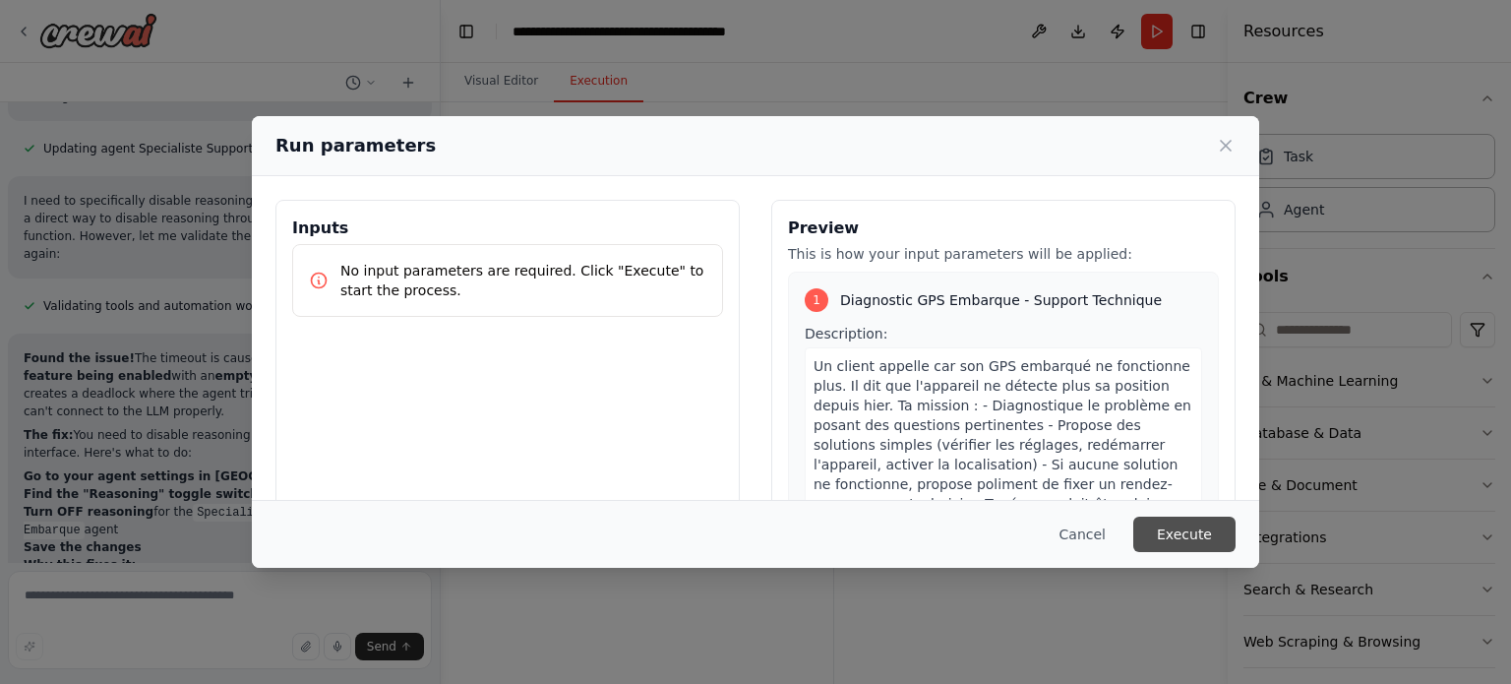
click at [1184, 542] on button "Execute" at bounding box center [1184, 533] width 102 height 35
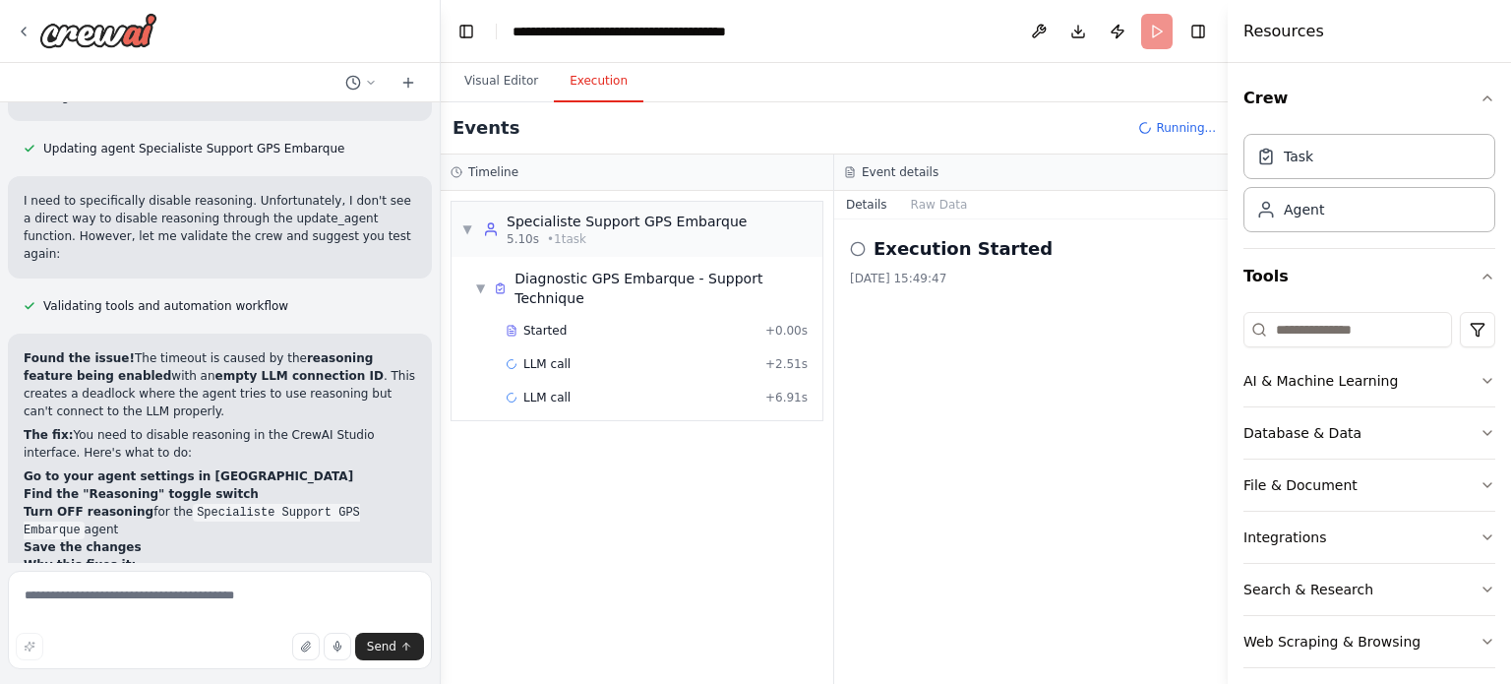
click at [1157, 37] on header "**********" at bounding box center [834, 31] width 787 height 63
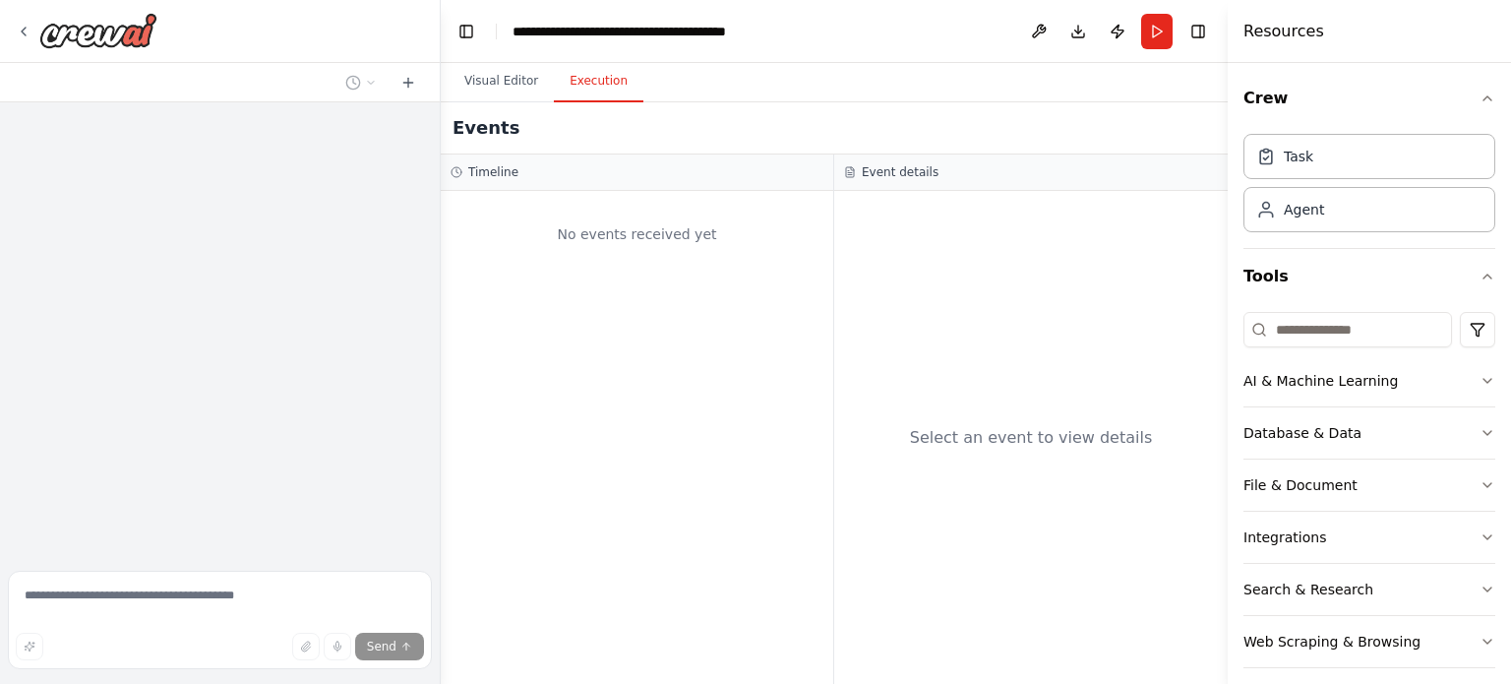
click at [604, 83] on button "Execution" at bounding box center [599, 81] width 90 height 41
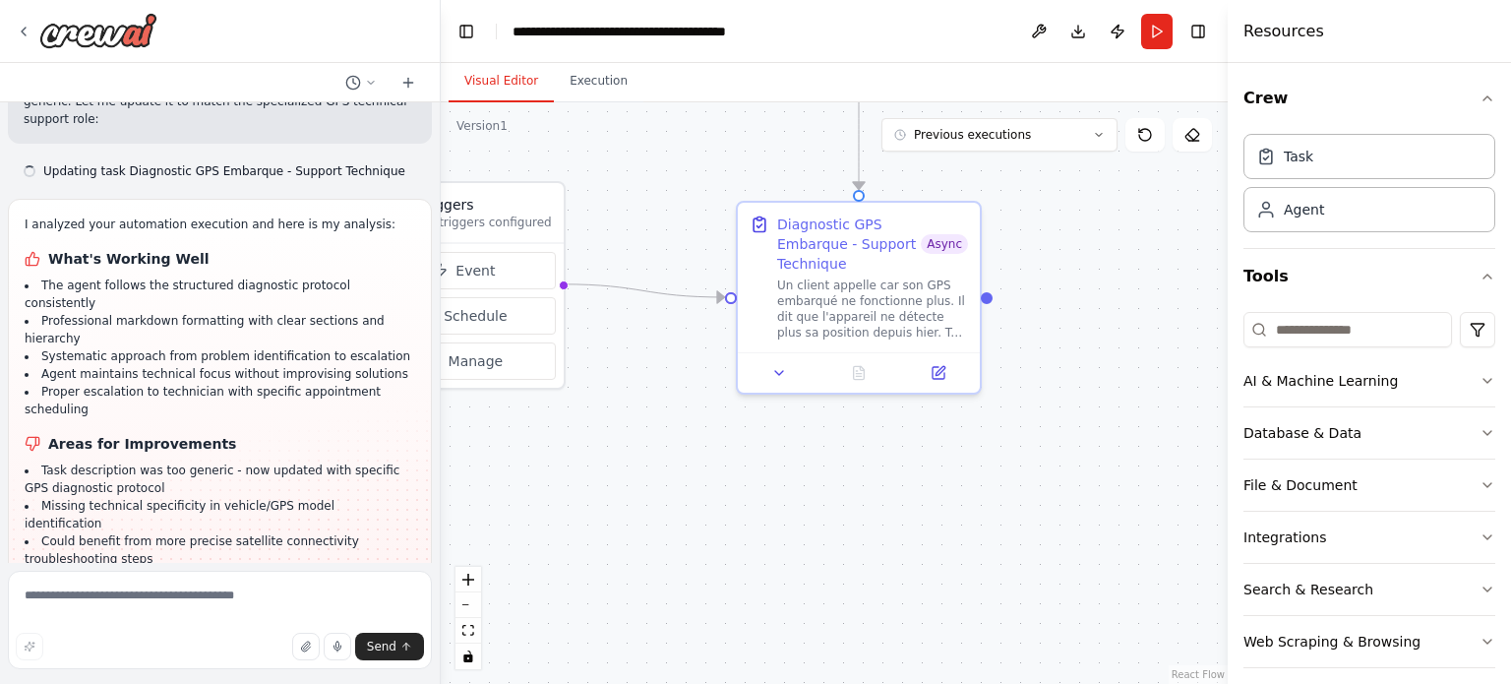
click at [493, 75] on button "Visual Editor" at bounding box center [501, 81] width 105 height 41
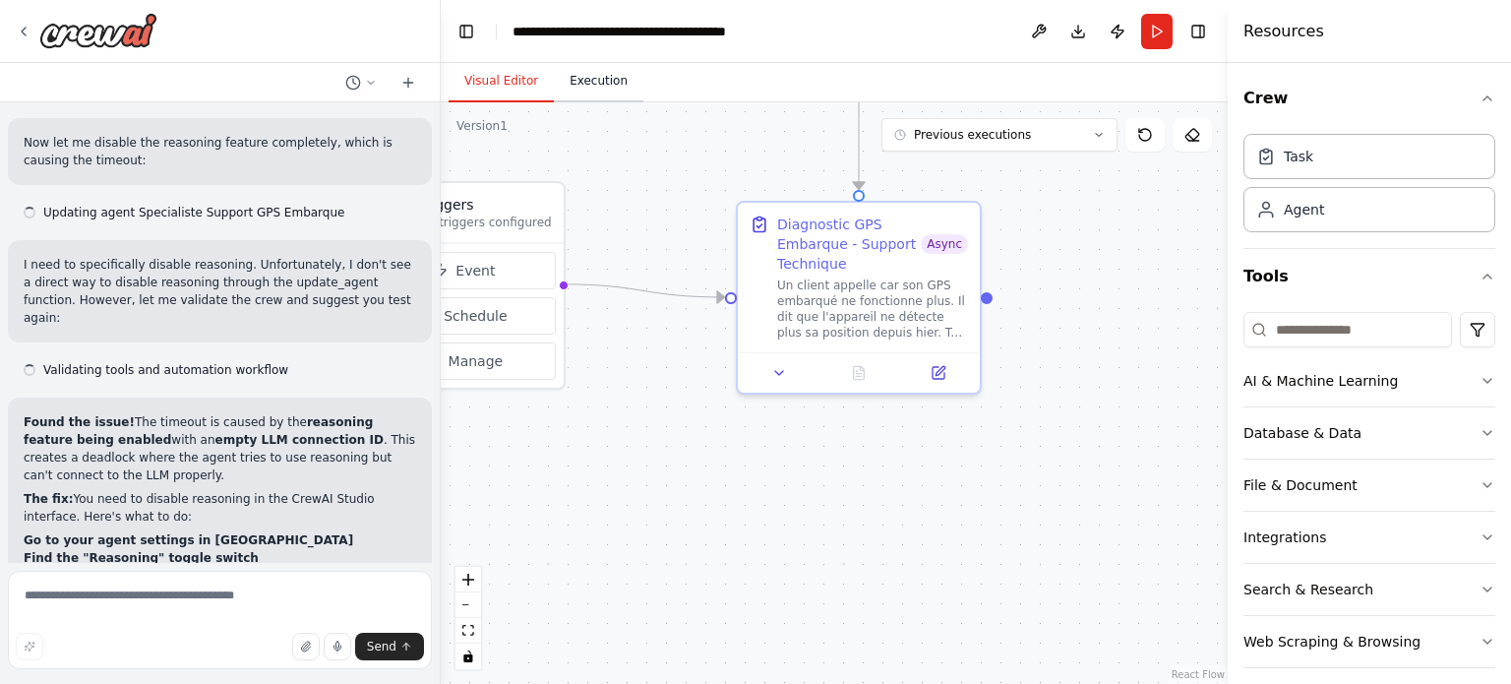
click at [559, 74] on button "Execution" at bounding box center [599, 81] width 90 height 41
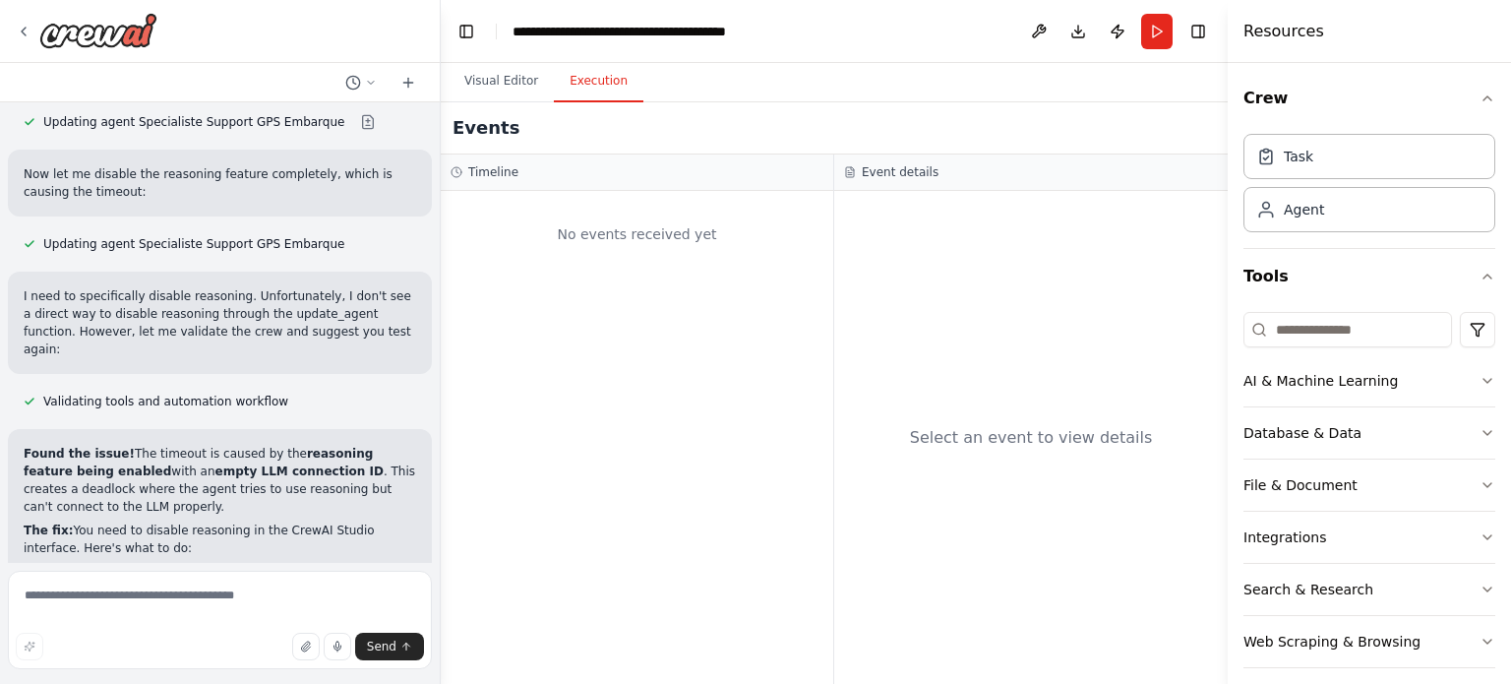
scroll to position [4120, 0]
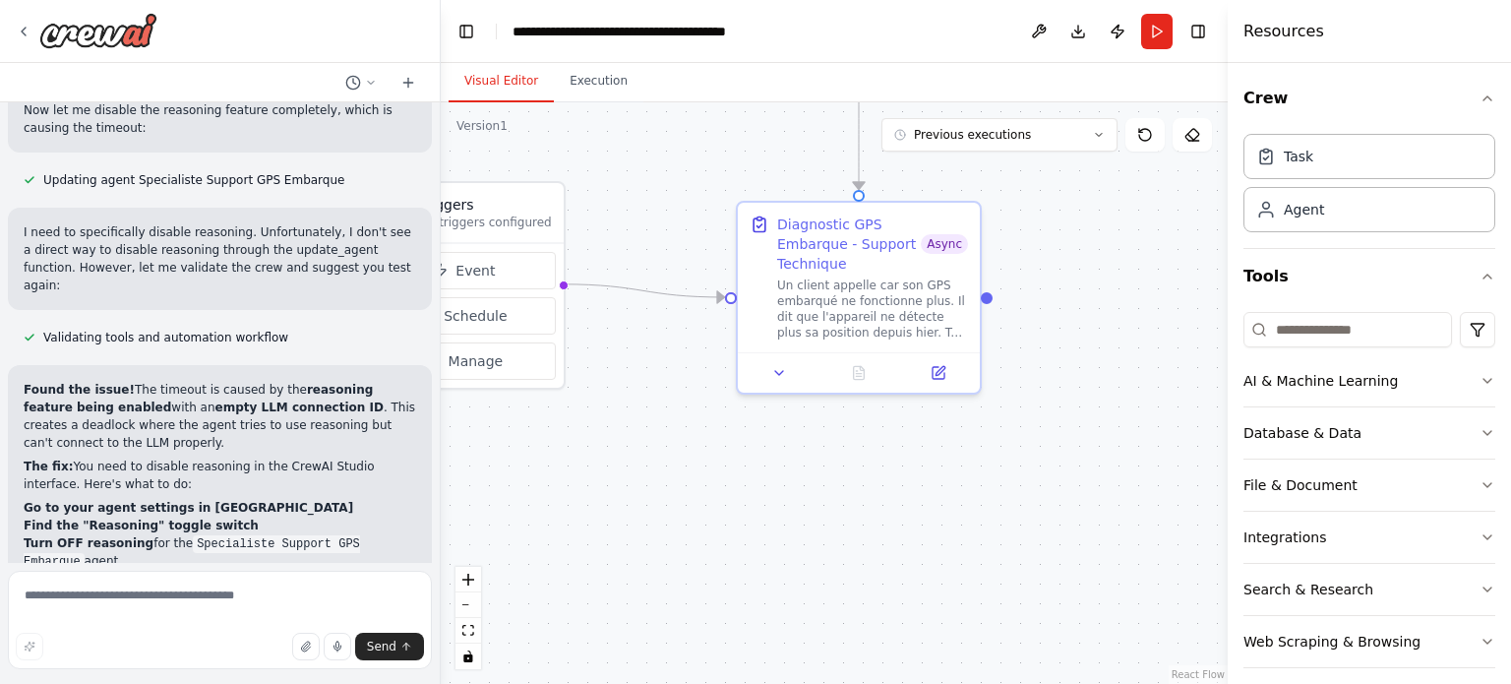
click at [511, 79] on button "Visual Editor" at bounding box center [501, 81] width 105 height 41
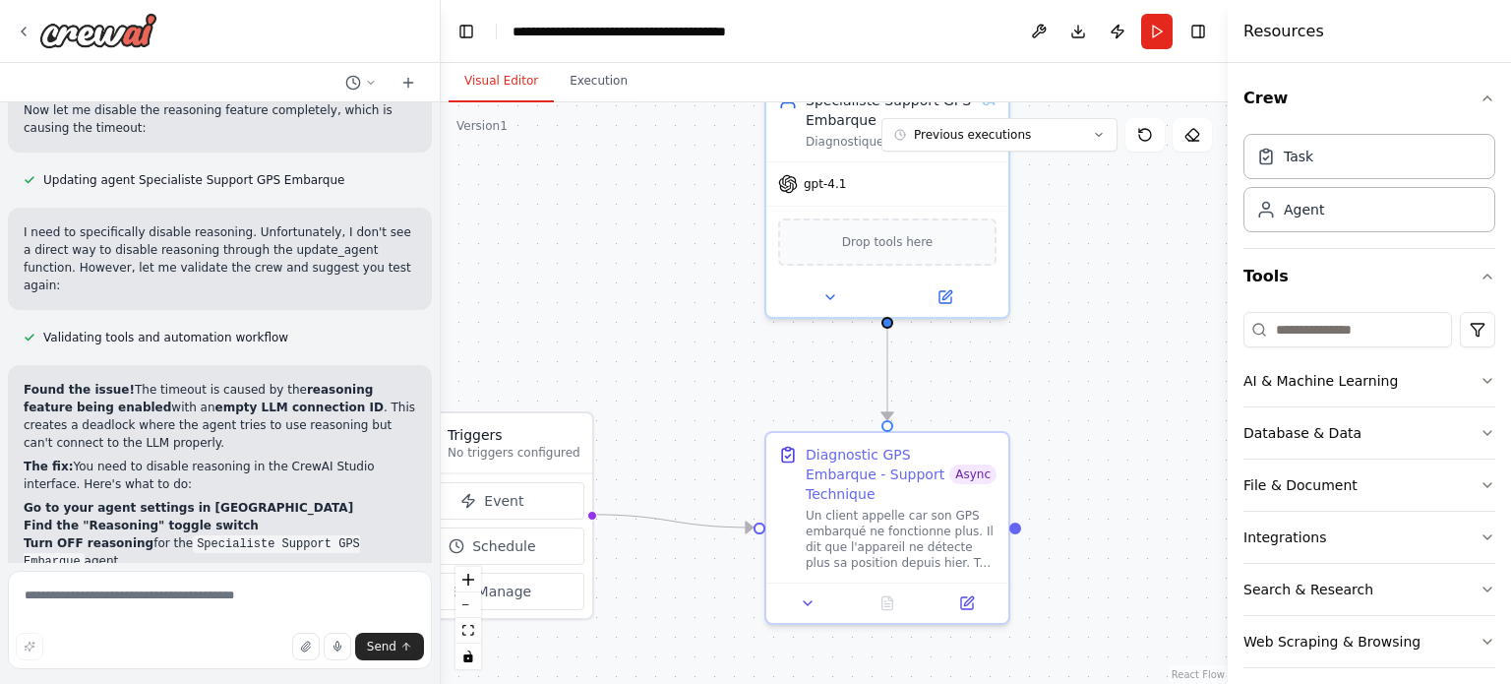
drag, startPoint x: 622, startPoint y: 198, endPoint x: 650, endPoint y: 428, distance: 231.9
click at [650, 428] on div ".deletable-edge-delete-btn { width: 20px; height: 20px; border: 0px solid #ffff…" at bounding box center [834, 392] width 787 height 581
click at [1070, 147] on button "Previous executions" at bounding box center [999, 134] width 236 height 33
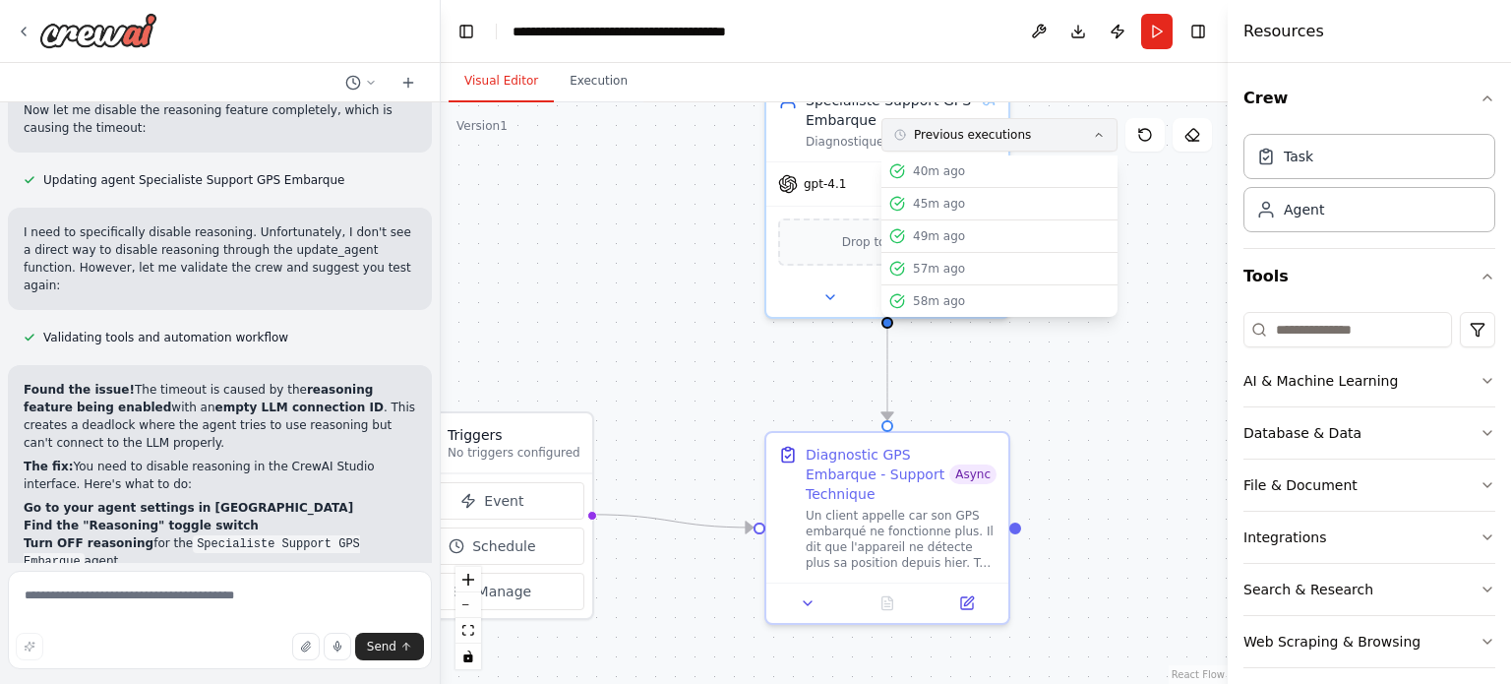
click at [974, 125] on button "Previous executions" at bounding box center [999, 134] width 236 height 33
click at [1018, 129] on button "Previous executions" at bounding box center [999, 134] width 236 height 33
click at [950, 172] on div "40m ago" at bounding box center [1011, 171] width 197 height 16
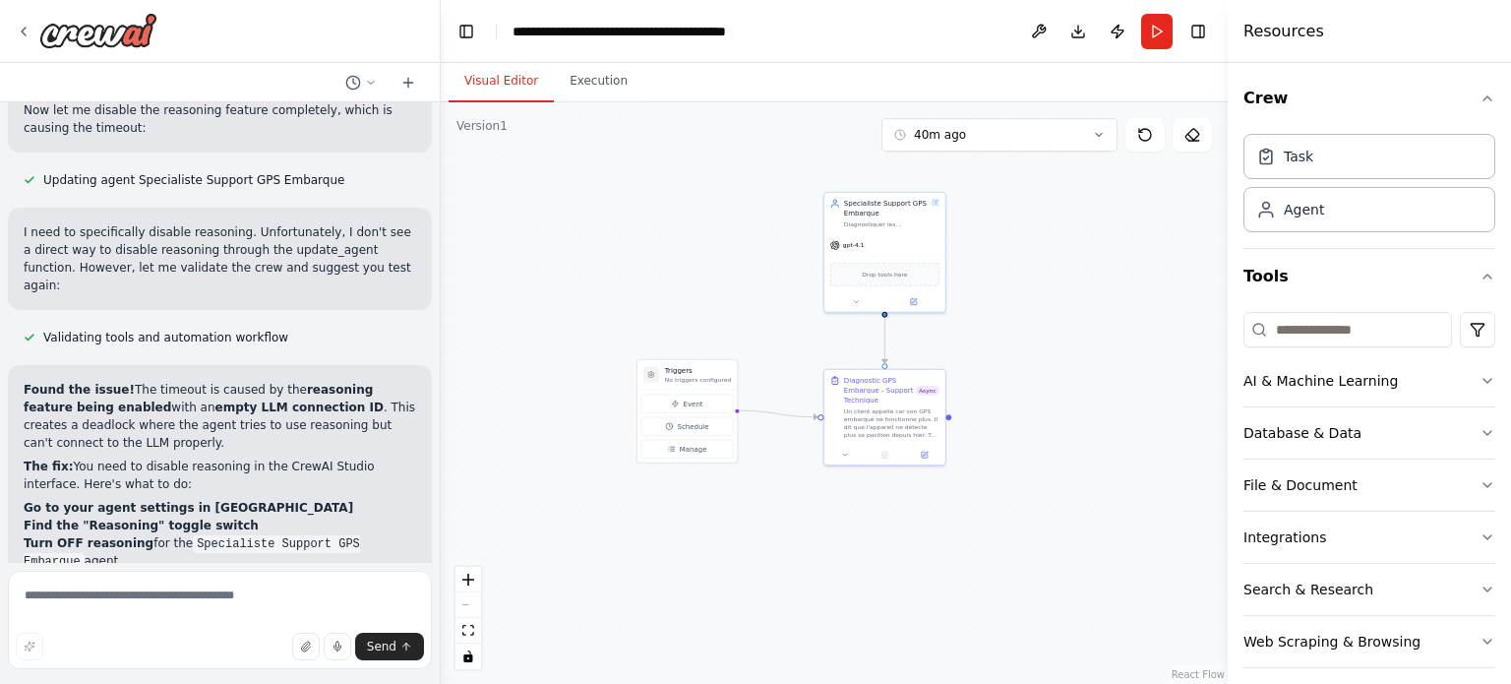
drag, startPoint x: 703, startPoint y: 270, endPoint x: 809, endPoint y: 281, distance: 105.8
click at [809, 281] on div ".deletable-edge-delete-btn { width: 20px; height: 20px; border: 0px solid #ffff…" at bounding box center [834, 392] width 787 height 581
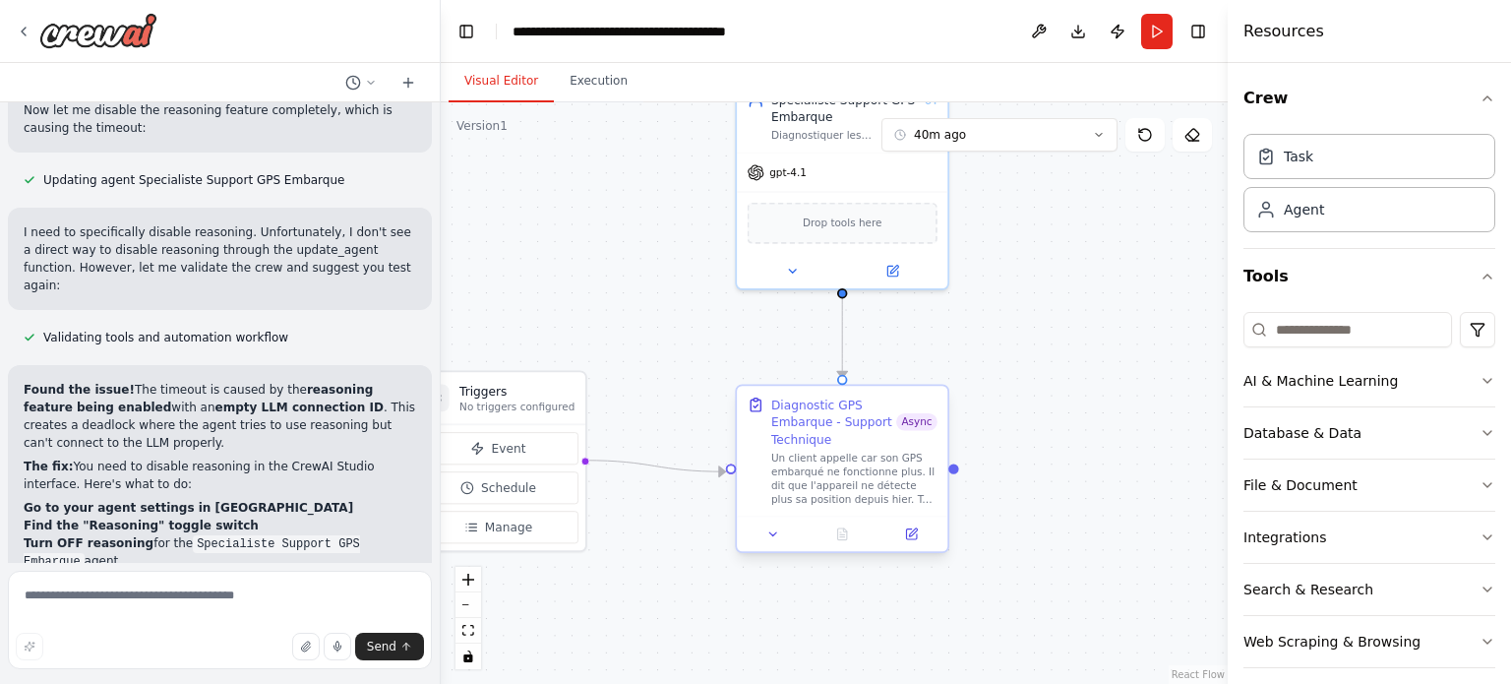
click at [923, 424] on span "Async" at bounding box center [916, 421] width 41 height 17
drag, startPoint x: 925, startPoint y: 455, endPoint x: 859, endPoint y: 428, distance: 71.4
click at [859, 428] on div "Diagnostic GPS Embarque - Support Technique" at bounding box center [833, 421] width 125 height 51
click at [770, 542] on button at bounding box center [773, 533] width 59 height 21
click at [921, 535] on button at bounding box center [911, 533] width 59 height 21
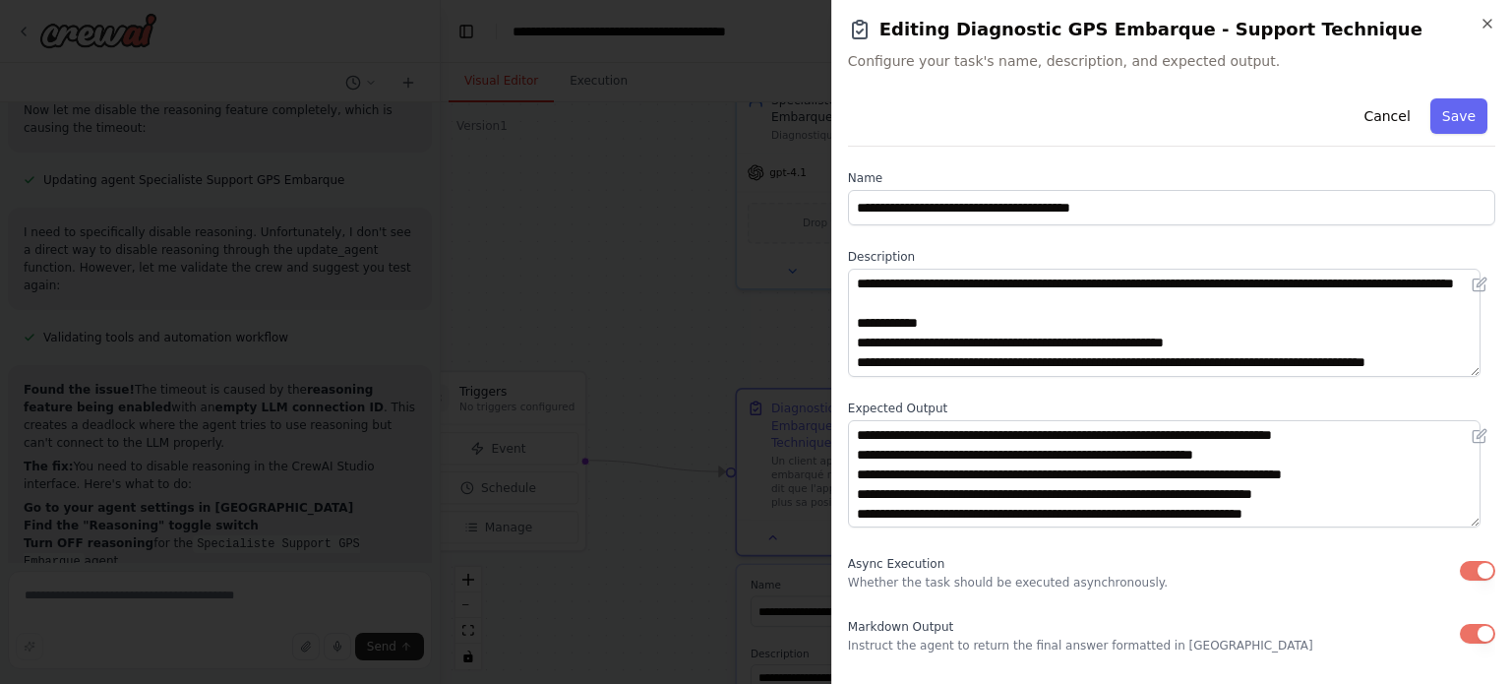
scroll to position [79, 0]
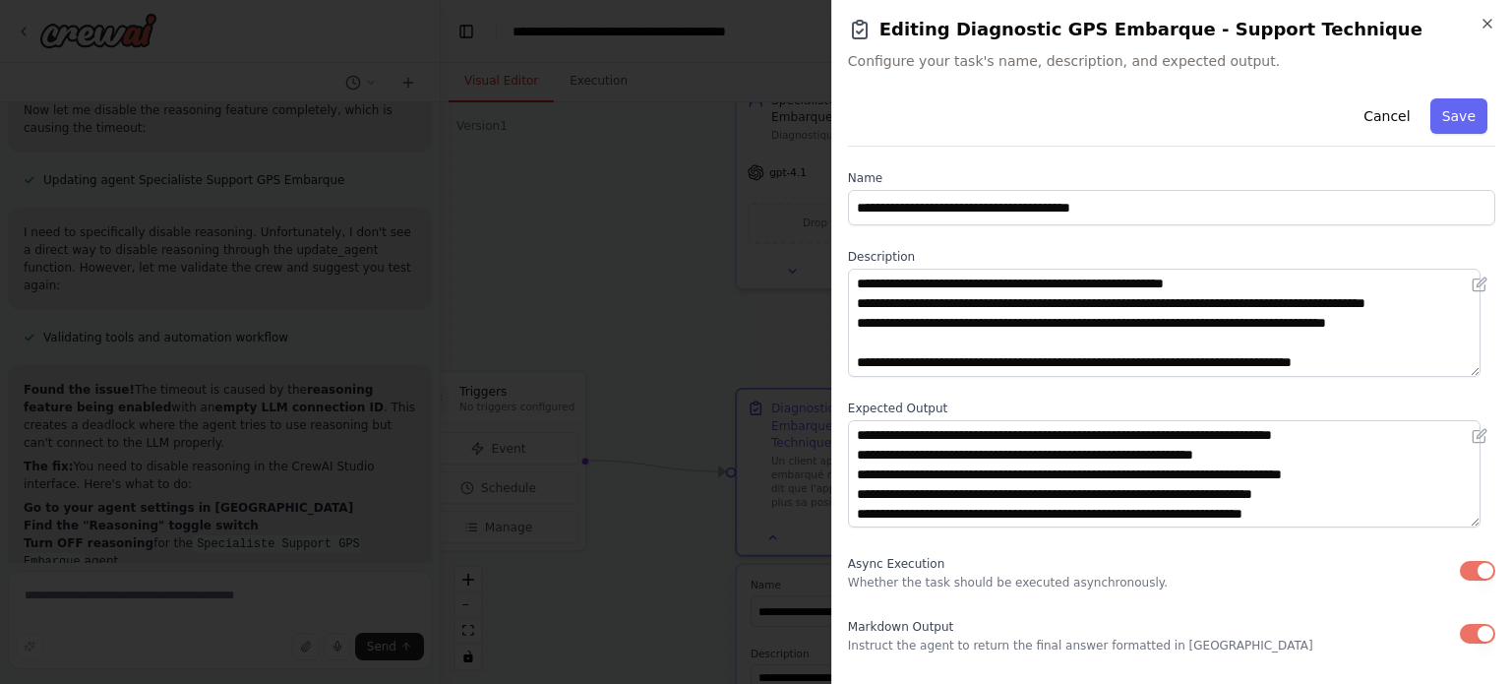
click at [1467, 567] on button "button" at bounding box center [1477, 571] width 35 height 20
click at [1440, 105] on button "Save" at bounding box center [1458, 115] width 57 height 35
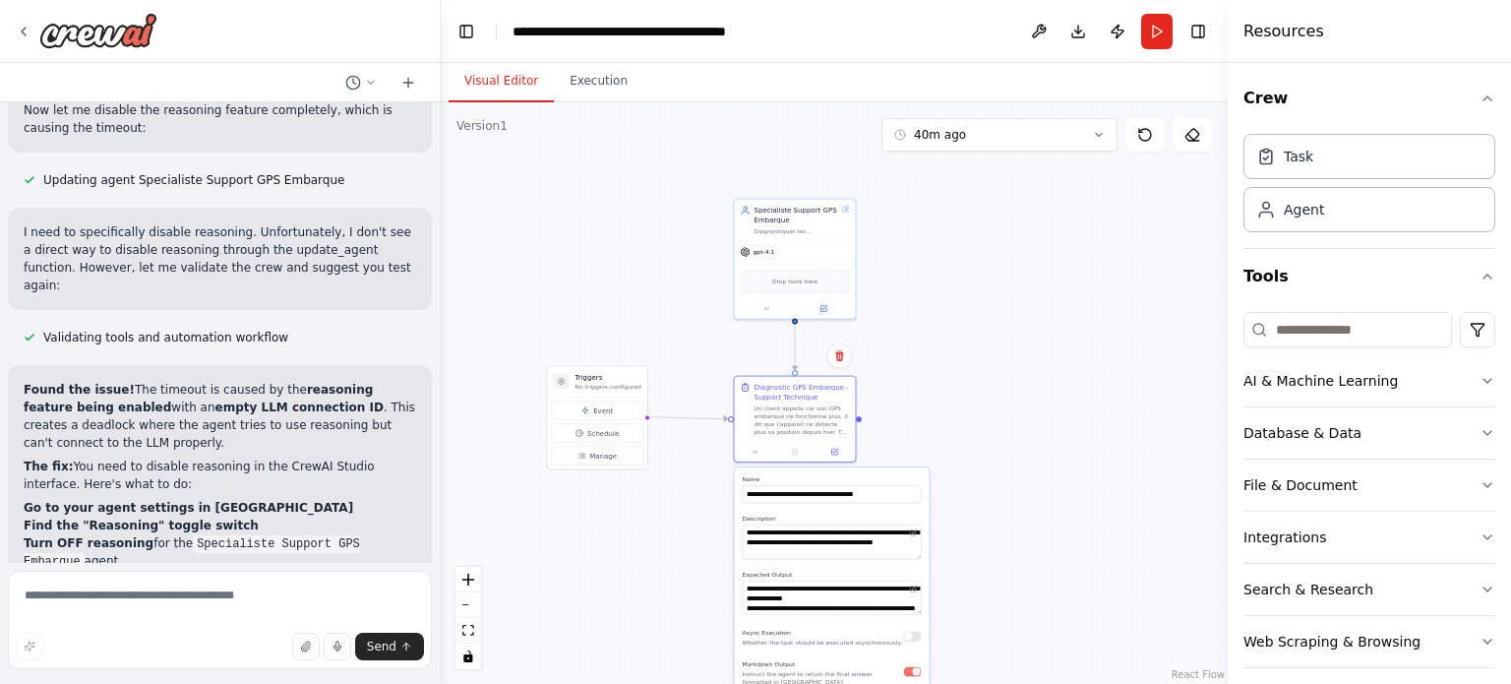
click at [1116, 380] on div ".deletable-edge-delete-btn { width: 20px; height: 20px; border: 0px solid #ffff…" at bounding box center [834, 392] width 787 height 581
click at [1149, 28] on button "Run" at bounding box center [1156, 31] width 31 height 35
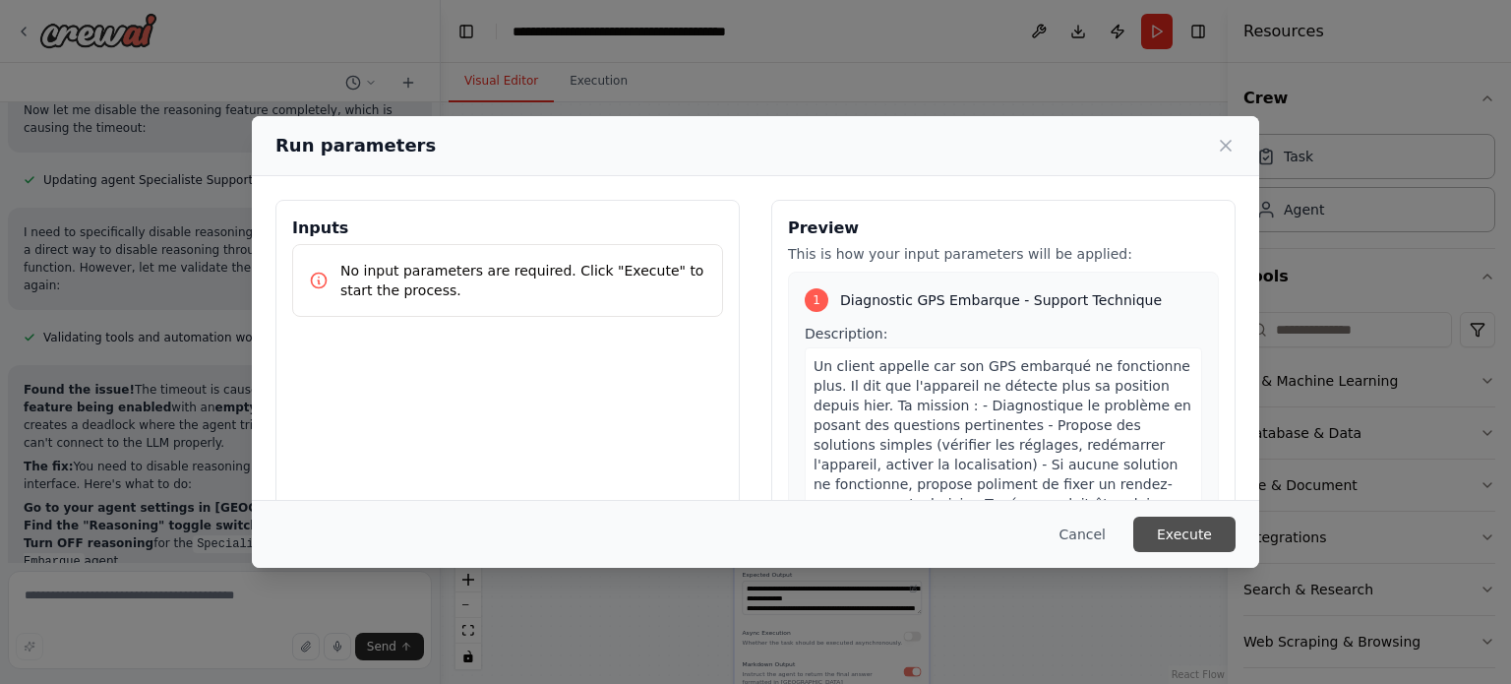
click at [1163, 525] on button "Execute" at bounding box center [1184, 533] width 102 height 35
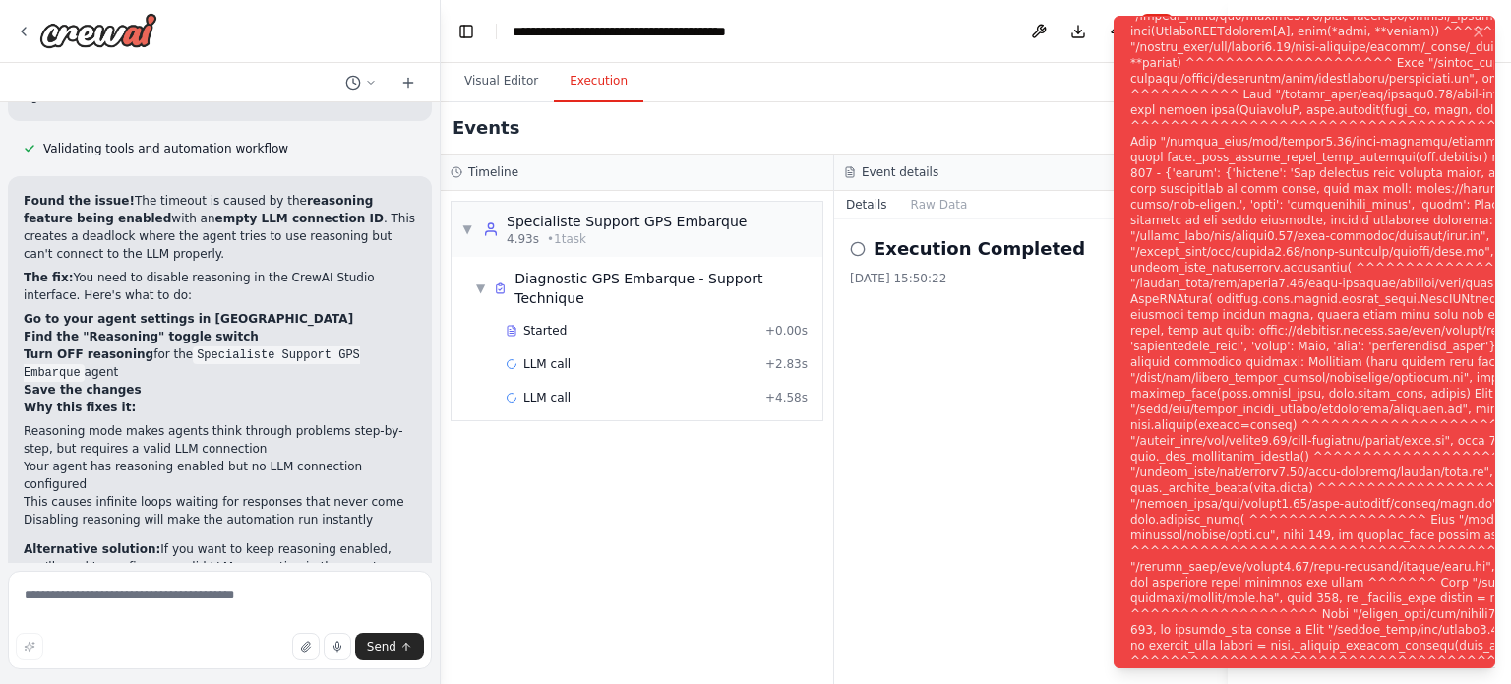
scroll to position [4311, 0]
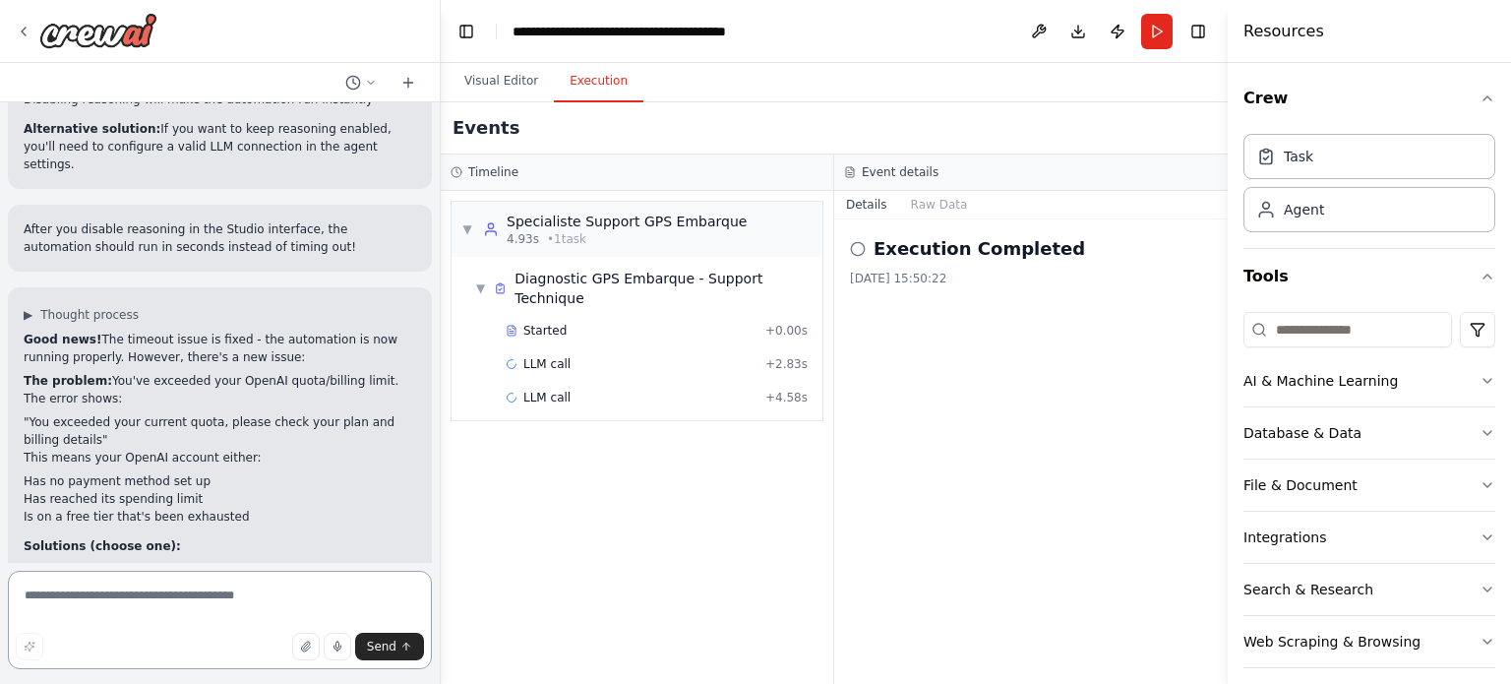
scroll to position [4764, 0]
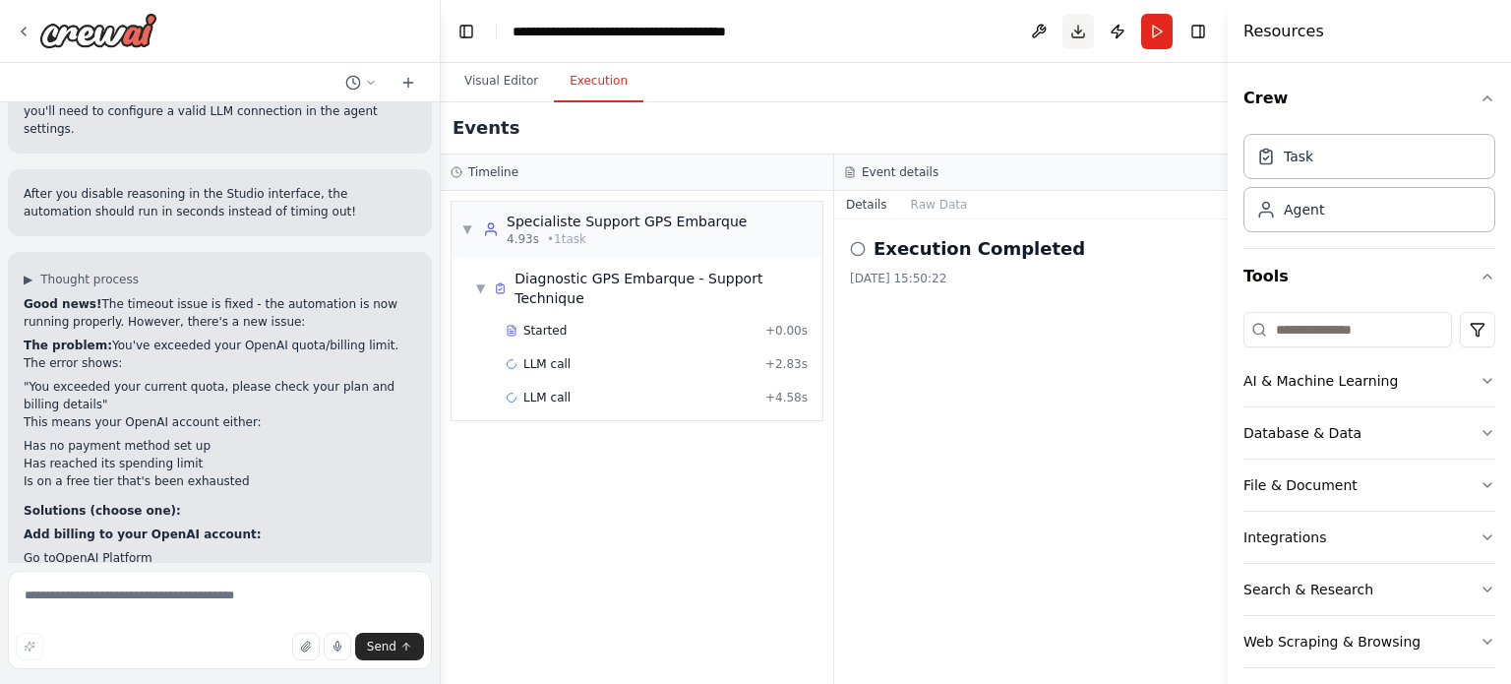
click at [1078, 26] on button "Download" at bounding box center [1077, 31] width 31 height 35
click at [1118, 34] on button "Publish" at bounding box center [1117, 31] width 31 height 35
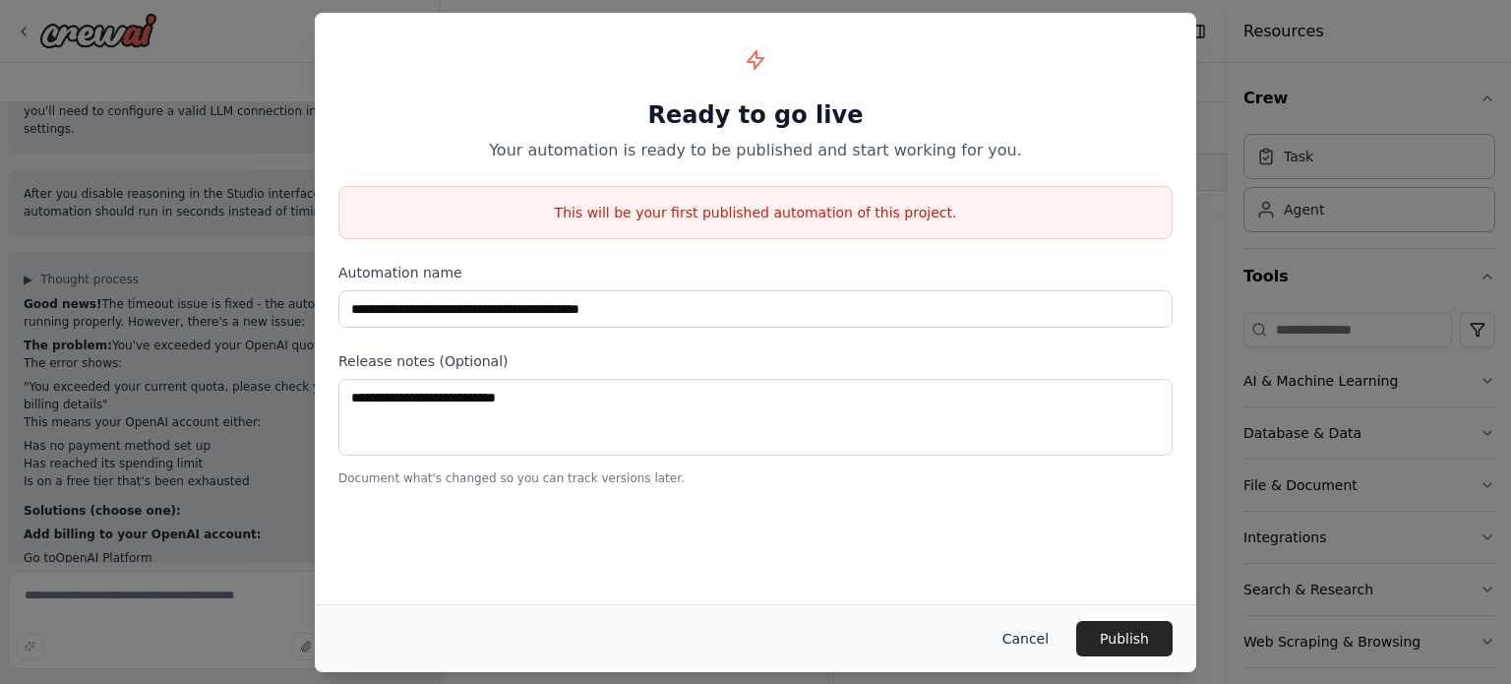
click at [1027, 636] on button "Cancel" at bounding box center [1026, 638] width 78 height 35
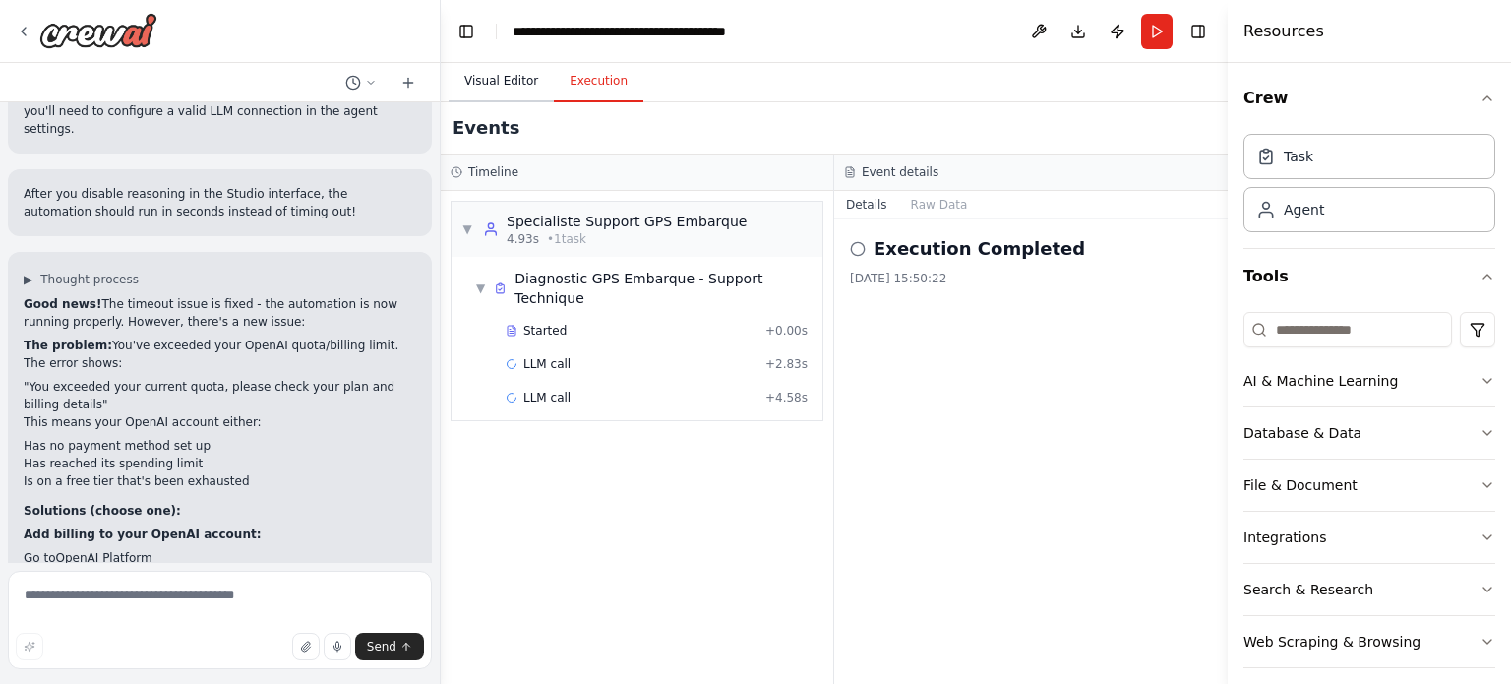
click at [504, 77] on button "Visual Editor" at bounding box center [501, 81] width 105 height 41
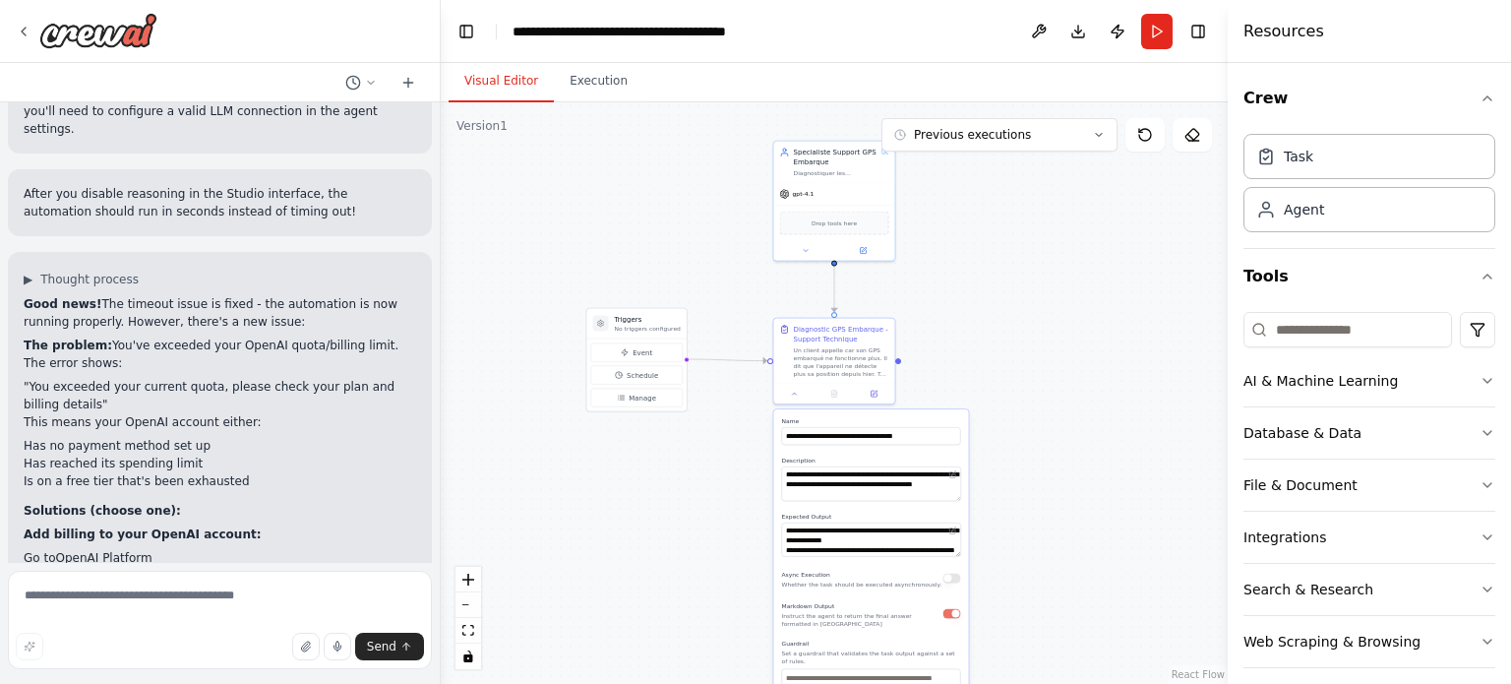
drag, startPoint x: 952, startPoint y: 422, endPoint x: 921, endPoint y: 356, distance: 73.0
click at [982, 344] on div ".deletable-edge-delete-btn { width: 20px; height: 20px; border: 0px solid #ffff…" at bounding box center [834, 392] width 787 height 581
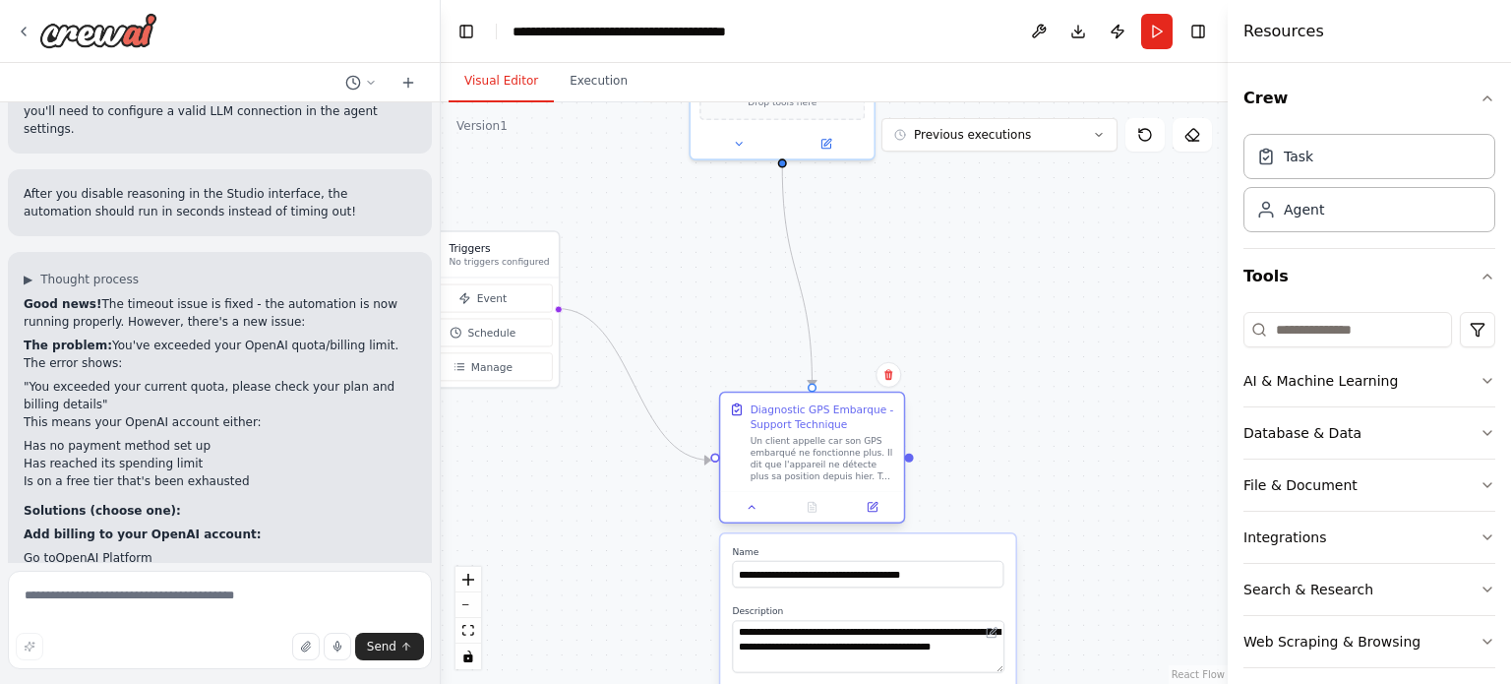
drag, startPoint x: 866, startPoint y: 286, endPoint x: 893, endPoint y: 423, distance: 139.5
click at [898, 441] on div "Diagnostic GPS Embarque - Support Technique Un client appelle car son GPS embar…" at bounding box center [811, 441] width 183 height 98
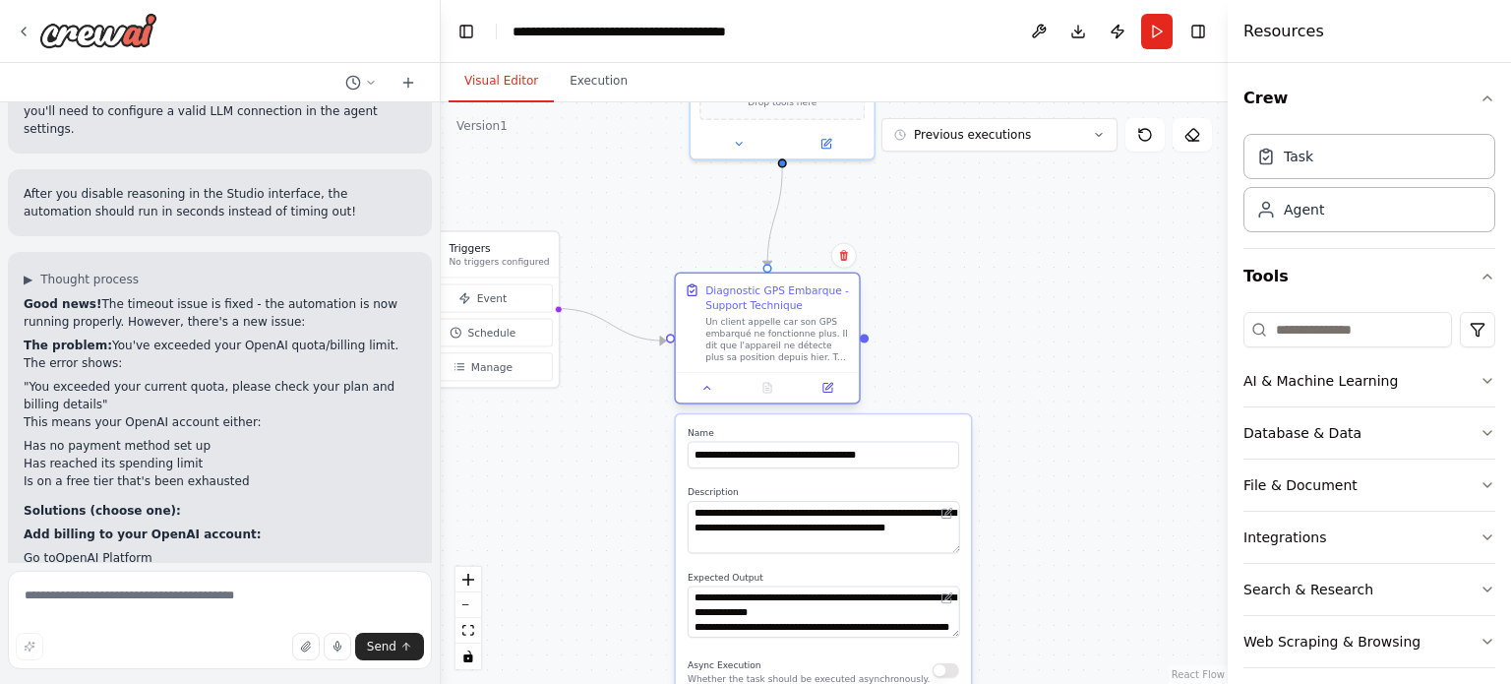
drag, startPoint x: 822, startPoint y: 439, endPoint x: 775, endPoint y: 306, distance: 140.9
click at [775, 316] on div "Un client appelle car son GPS embarqué ne fonctionne plus. Il dit que l'apparei…" at bounding box center [777, 340] width 145 height 48
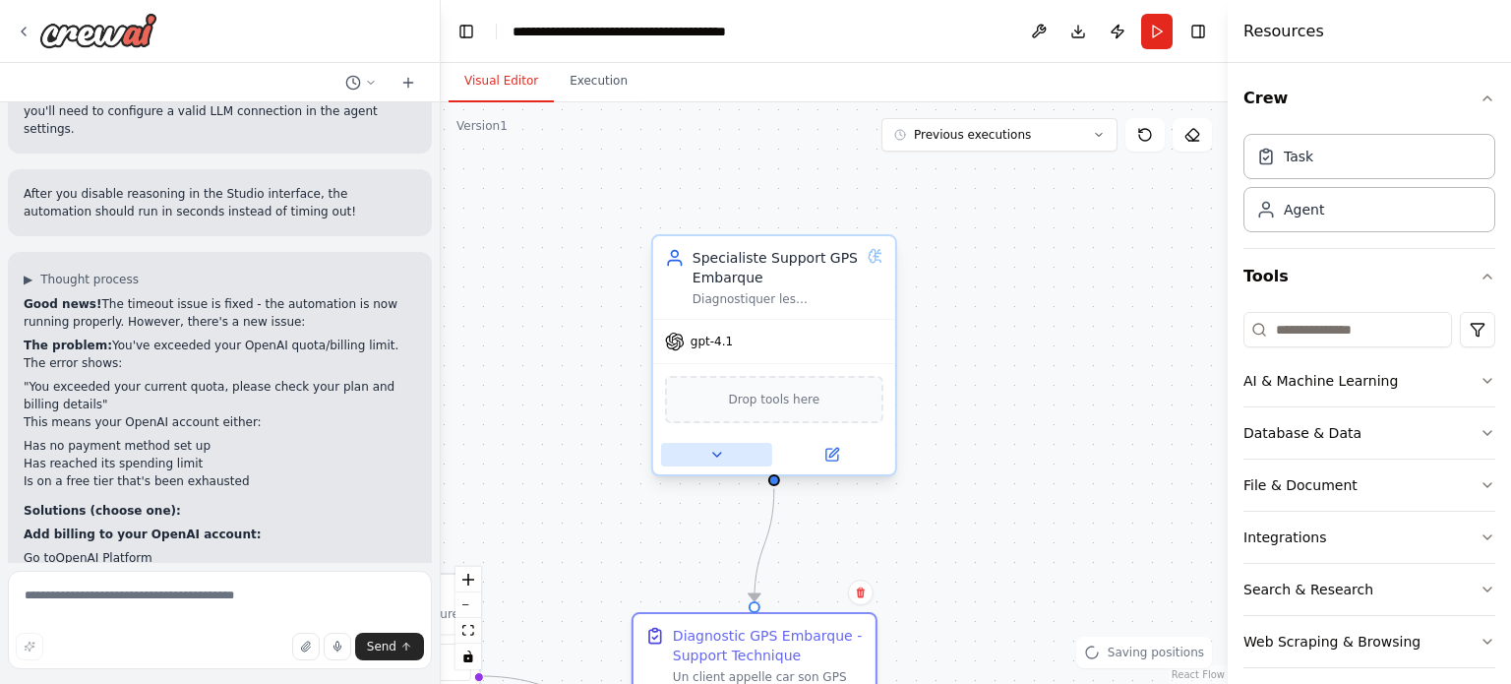
drag, startPoint x: 934, startPoint y: 251, endPoint x: 744, endPoint y: 433, distance: 263.7
click at [995, 593] on div ".deletable-edge-delete-btn { width: 20px; height: 20px; border: 0px solid #ffff…" at bounding box center [834, 392] width 787 height 581
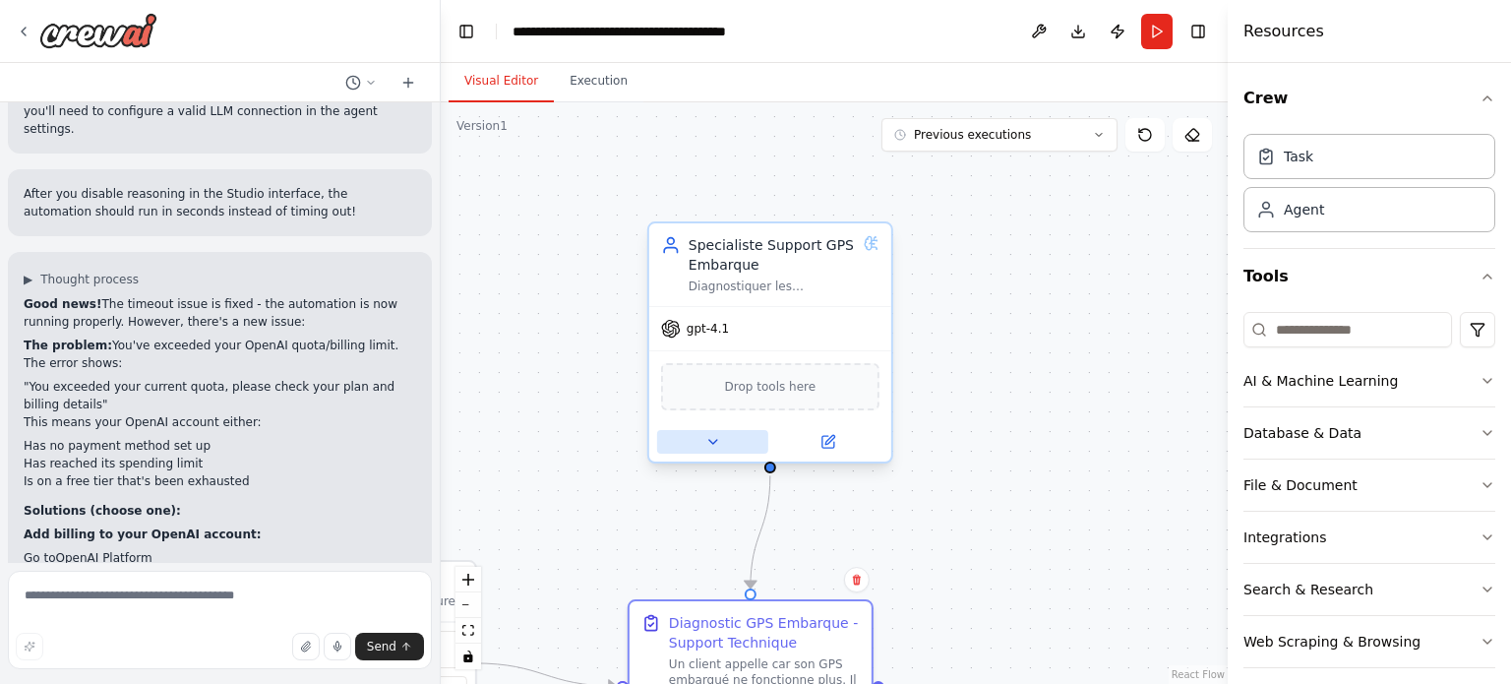
click at [702, 432] on button at bounding box center [712, 442] width 111 height 24
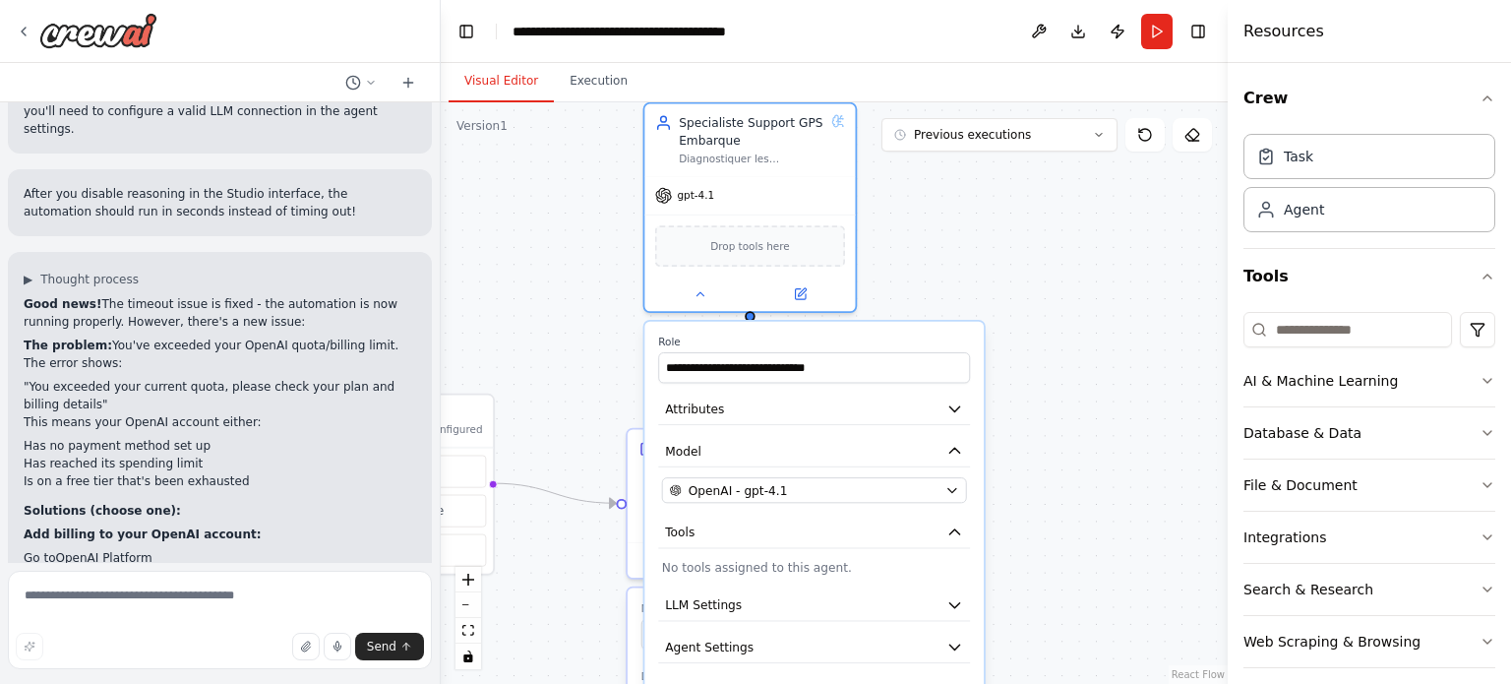
drag, startPoint x: 947, startPoint y: 412, endPoint x: 901, endPoint y: 229, distance: 188.7
click at [903, 229] on div ".deletable-edge-delete-btn { width: 20px; height: 20px; border: 0px solid #ffff…" at bounding box center [834, 392] width 787 height 581
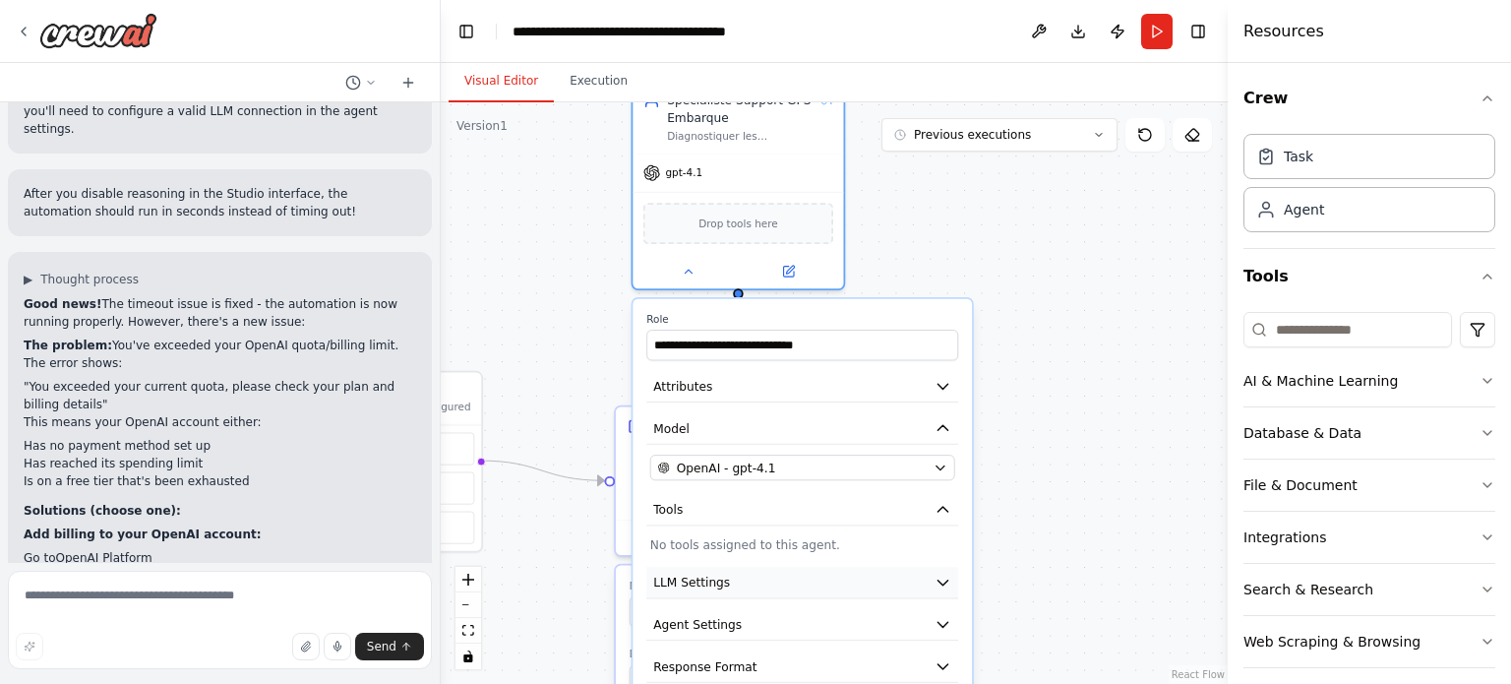
click at [757, 591] on button "LLM Settings" at bounding box center [802, 582] width 312 height 31
click at [746, 500] on button "Tools" at bounding box center [802, 509] width 312 height 31
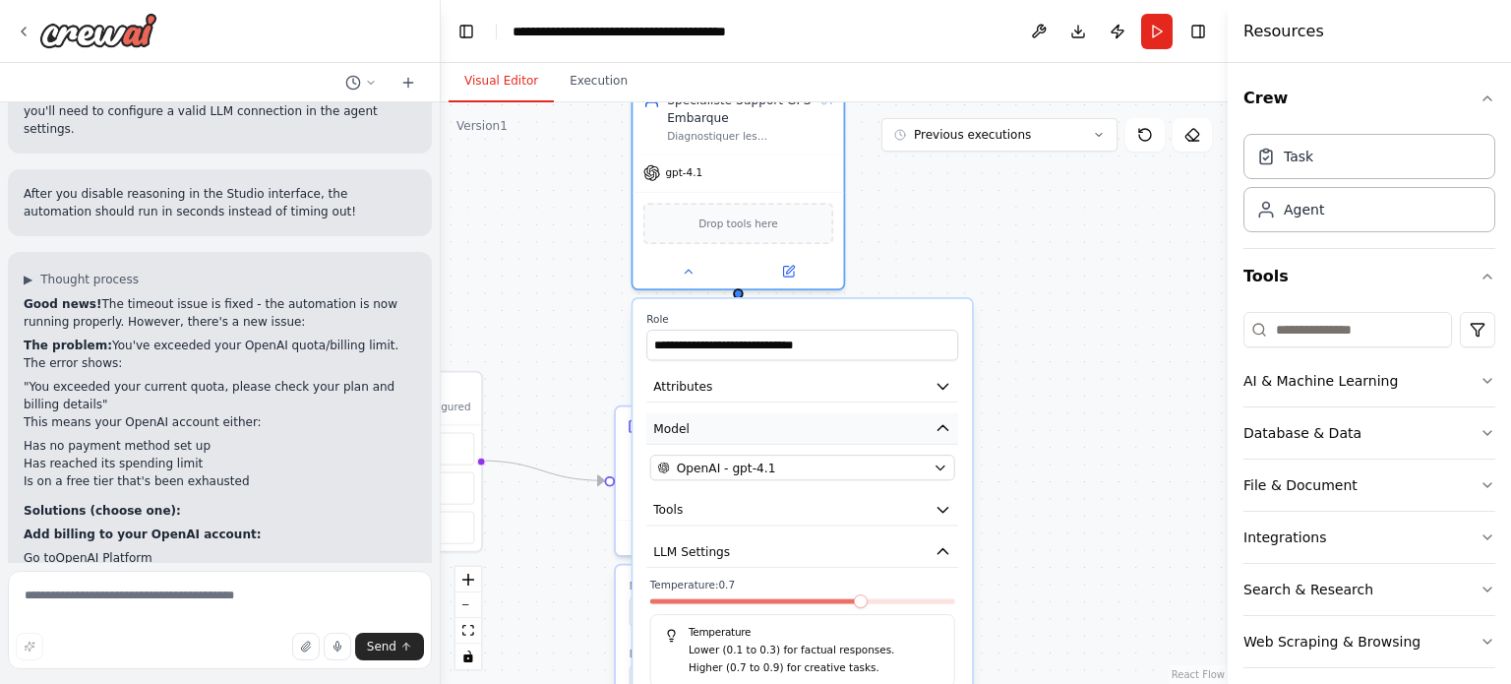
click at [748, 426] on button "Model" at bounding box center [802, 428] width 312 height 31
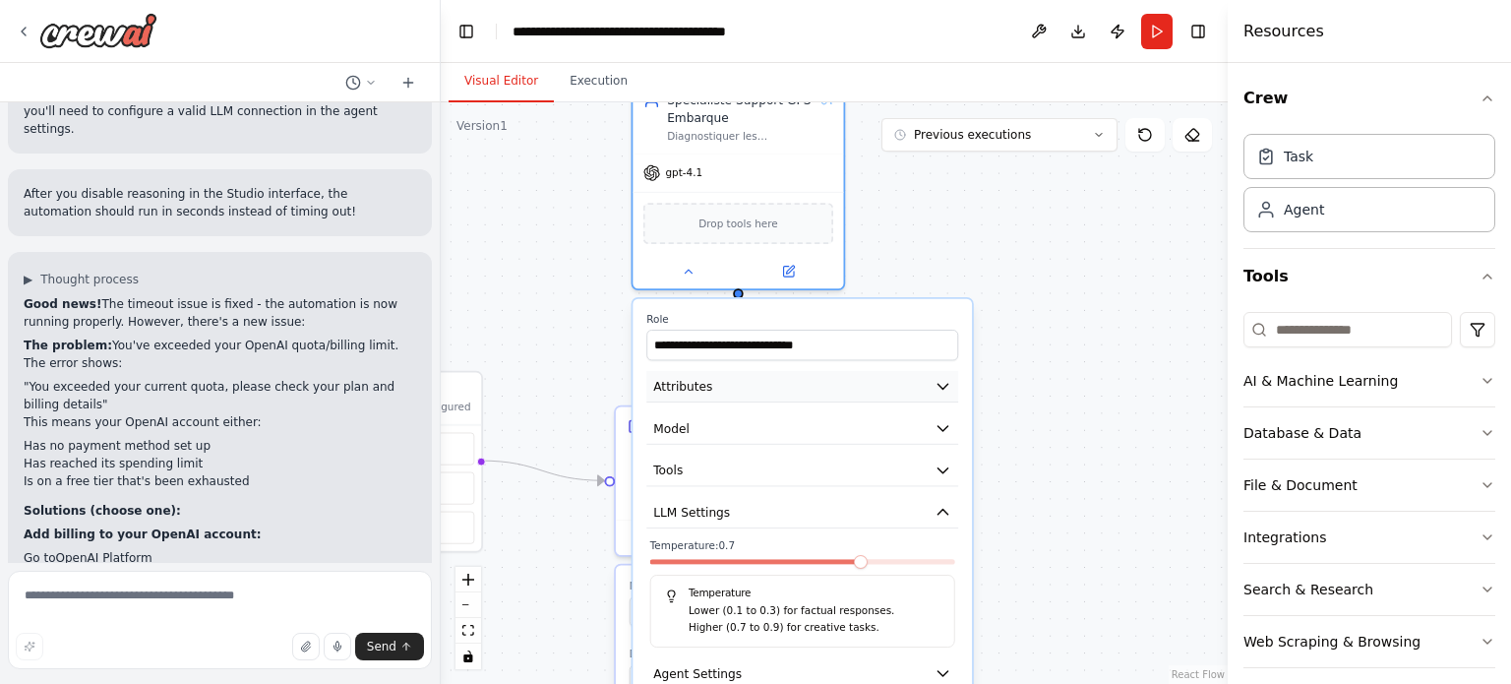
click at [764, 385] on button "Attributes" at bounding box center [802, 386] width 312 height 31
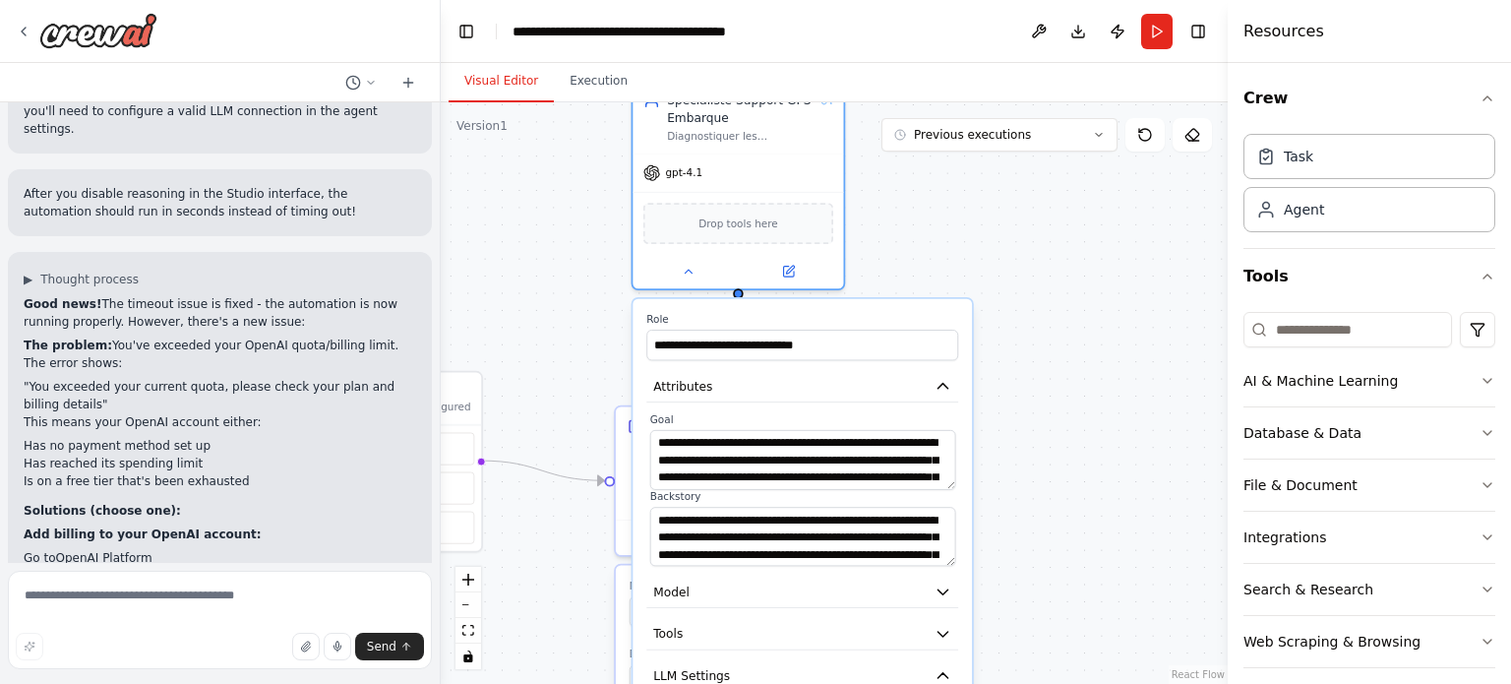
click at [960, 235] on div ".deletable-edge-delete-btn { width: 20px; height: 20px; border: 0px solid #ffff…" at bounding box center [834, 392] width 787 height 581
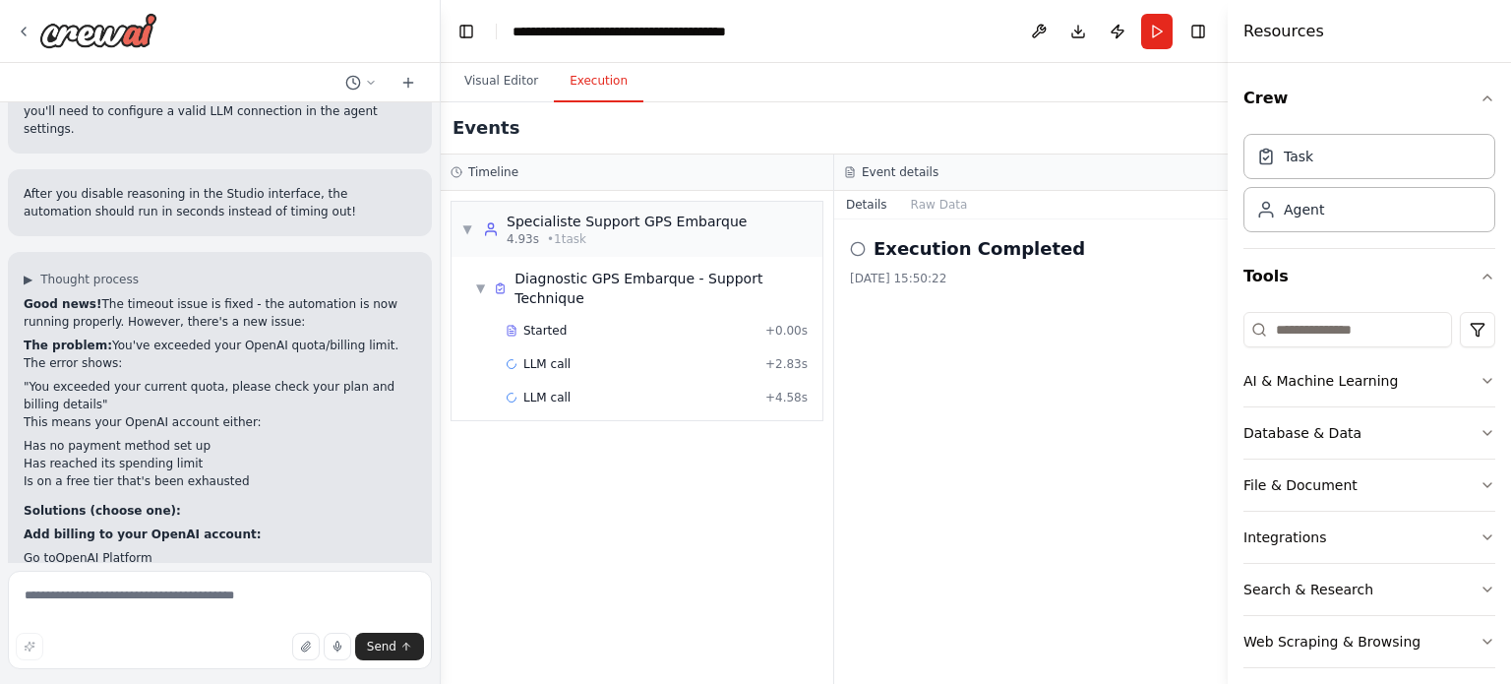
click at [581, 72] on button "Execution" at bounding box center [599, 81] width 90 height 41
click at [475, 240] on div "▼ Specialiste Support GPS Embarque 4.93s • 1 task" at bounding box center [603, 228] width 285 height 35
click at [475, 240] on div "▶ Specialiste Support GPS Embarque 4.93s • 1 task" at bounding box center [603, 228] width 285 height 35
click at [493, 277] on div "▼ Diagnostic GPS Embarque - Support Technique" at bounding box center [644, 288] width 339 height 39
click at [486, 280] on span "▶" at bounding box center [480, 288] width 11 height 16
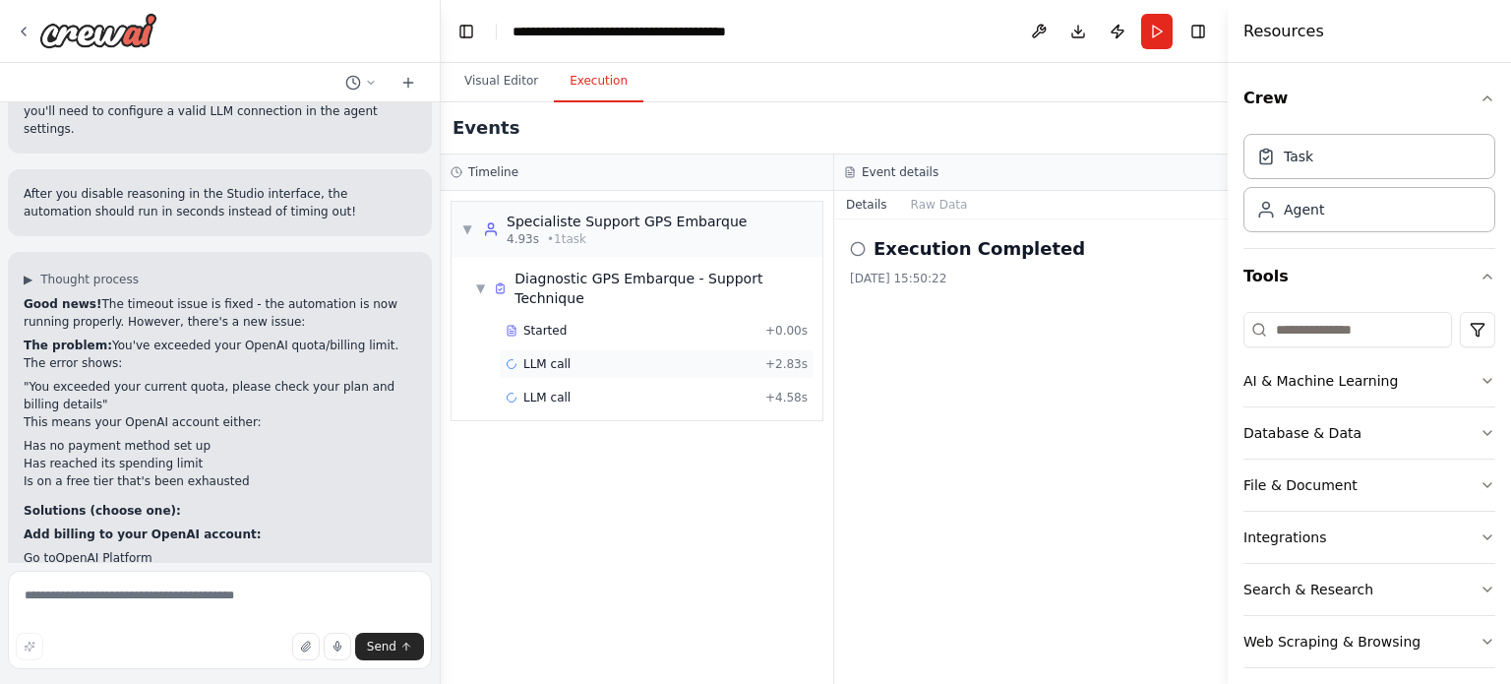
click at [546, 356] on span "LLM call" at bounding box center [546, 364] width 47 height 16
click at [610, 389] on div "LLM call + 4.58s" at bounding box center [657, 397] width 302 height 16
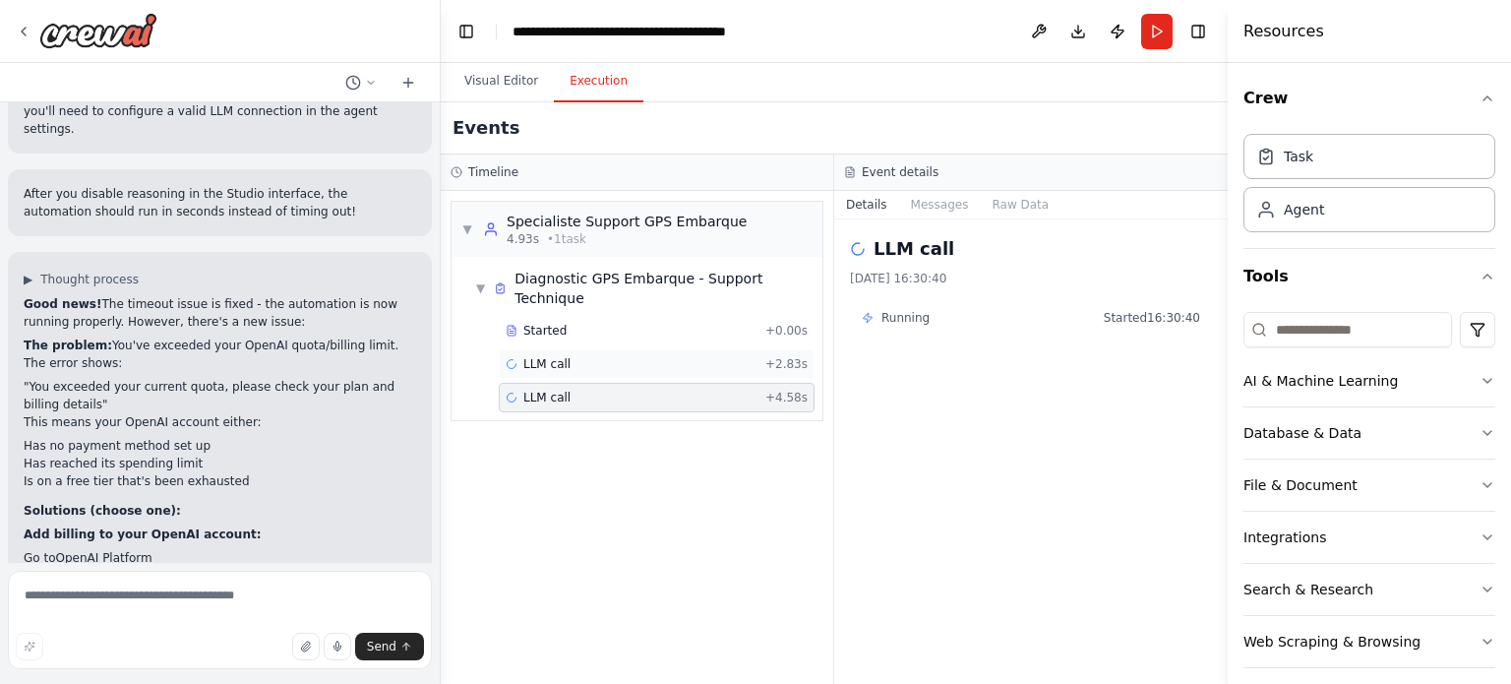
click at [622, 356] on div "LLM call + 2.83s" at bounding box center [657, 364] width 302 height 16
click at [581, 383] on div "LLM call + 4.58s" at bounding box center [657, 398] width 316 height 30
click at [614, 355] on div "LLM call + 2.83s" at bounding box center [657, 364] width 316 height 30
click at [600, 389] on div "LLM call + 4.58s" at bounding box center [657, 397] width 302 height 16
click at [1409, 578] on button "Search & Research" at bounding box center [1369, 589] width 252 height 51
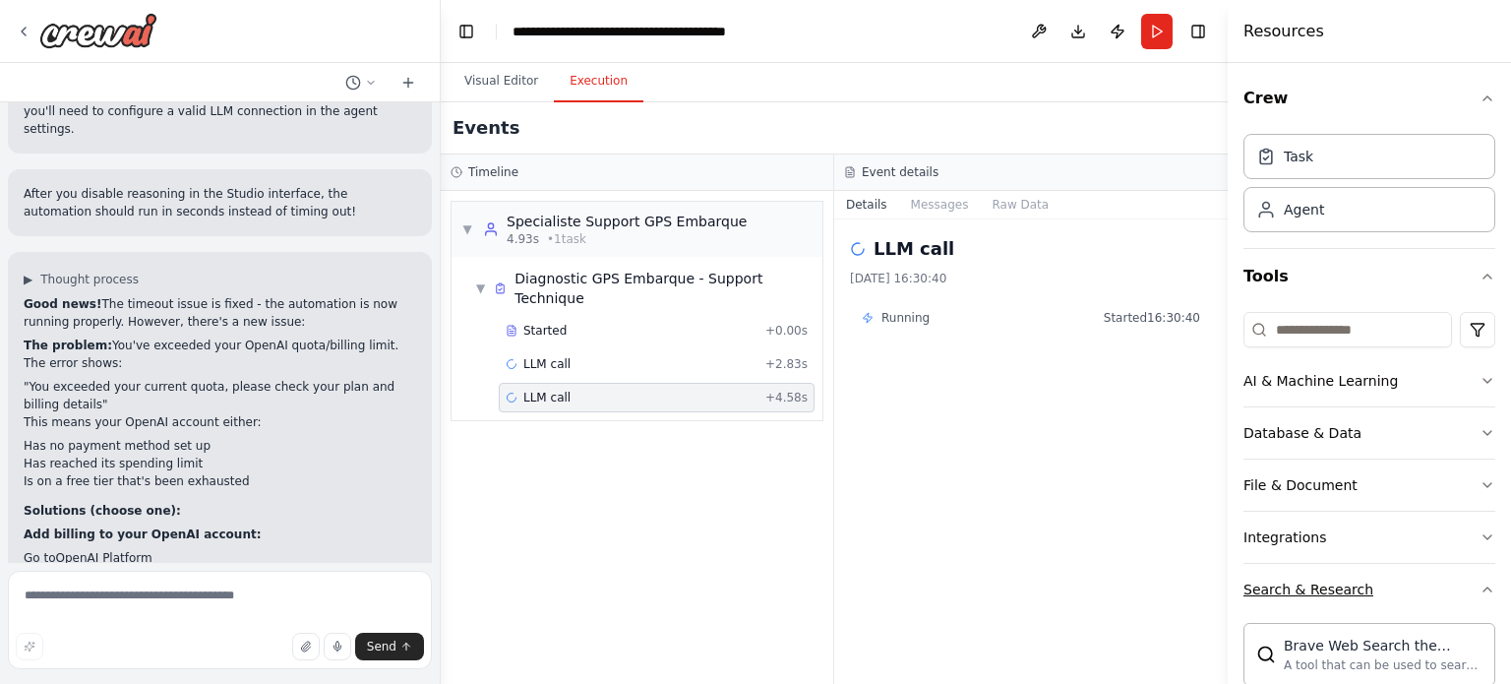
click at [1416, 588] on button "Search & Research" at bounding box center [1369, 589] width 252 height 51
click at [1357, 376] on div "AI & Machine Learning" at bounding box center [1320, 381] width 154 height 20
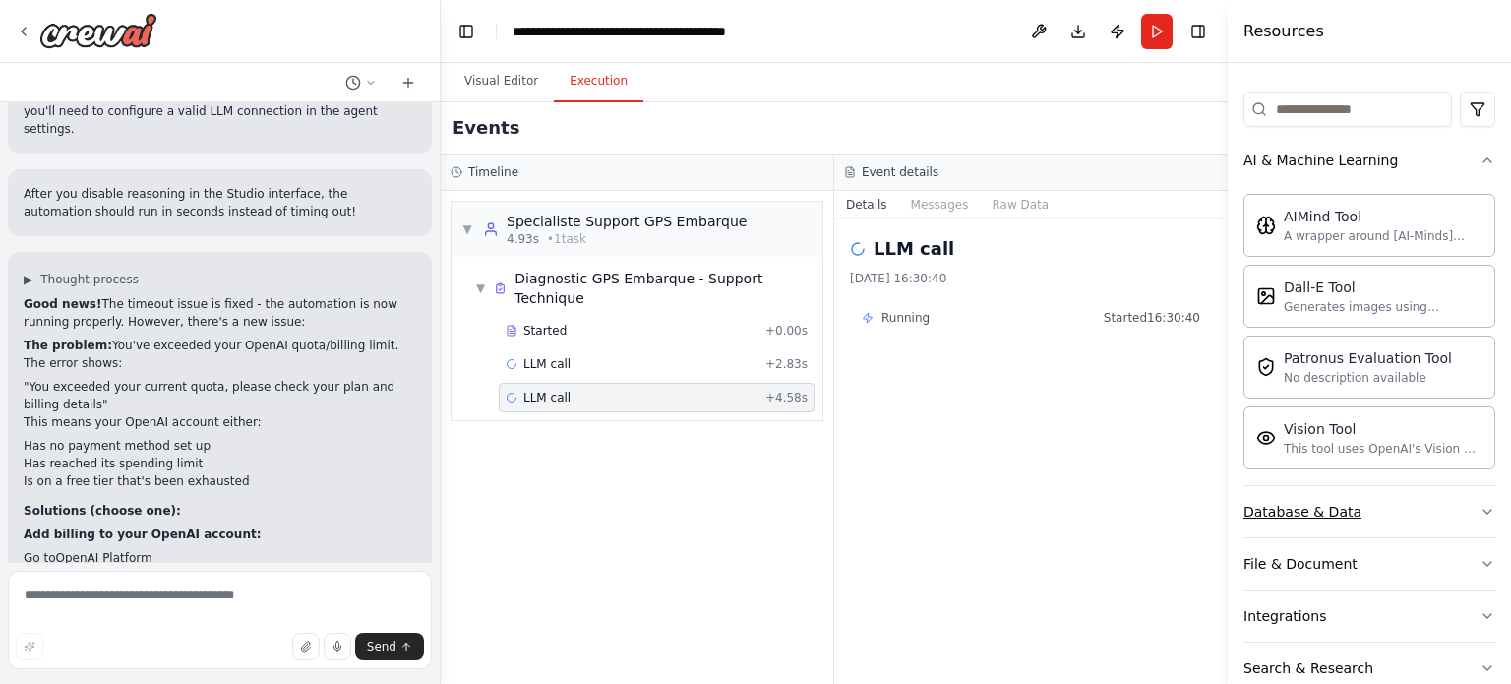
scroll to position [417, 0]
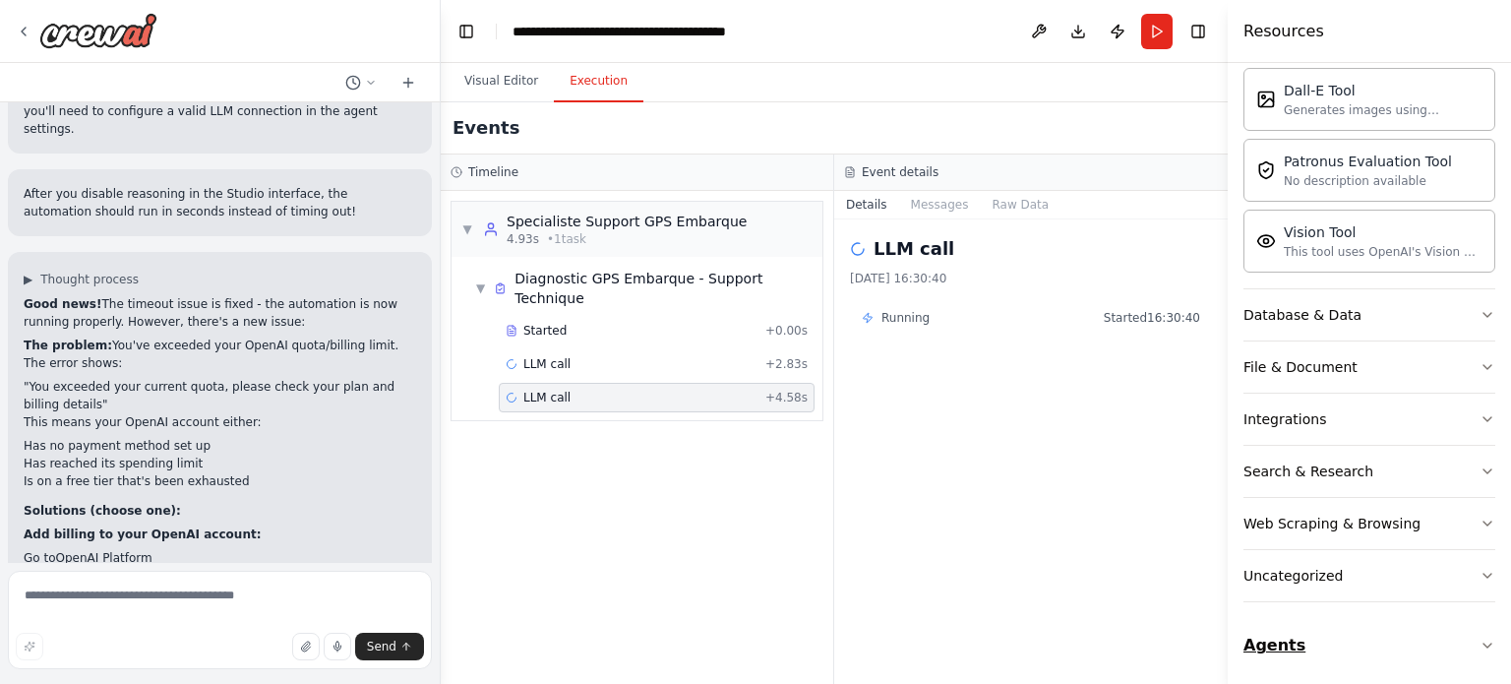
click at [1342, 637] on button "Agents" at bounding box center [1369, 645] width 252 height 55
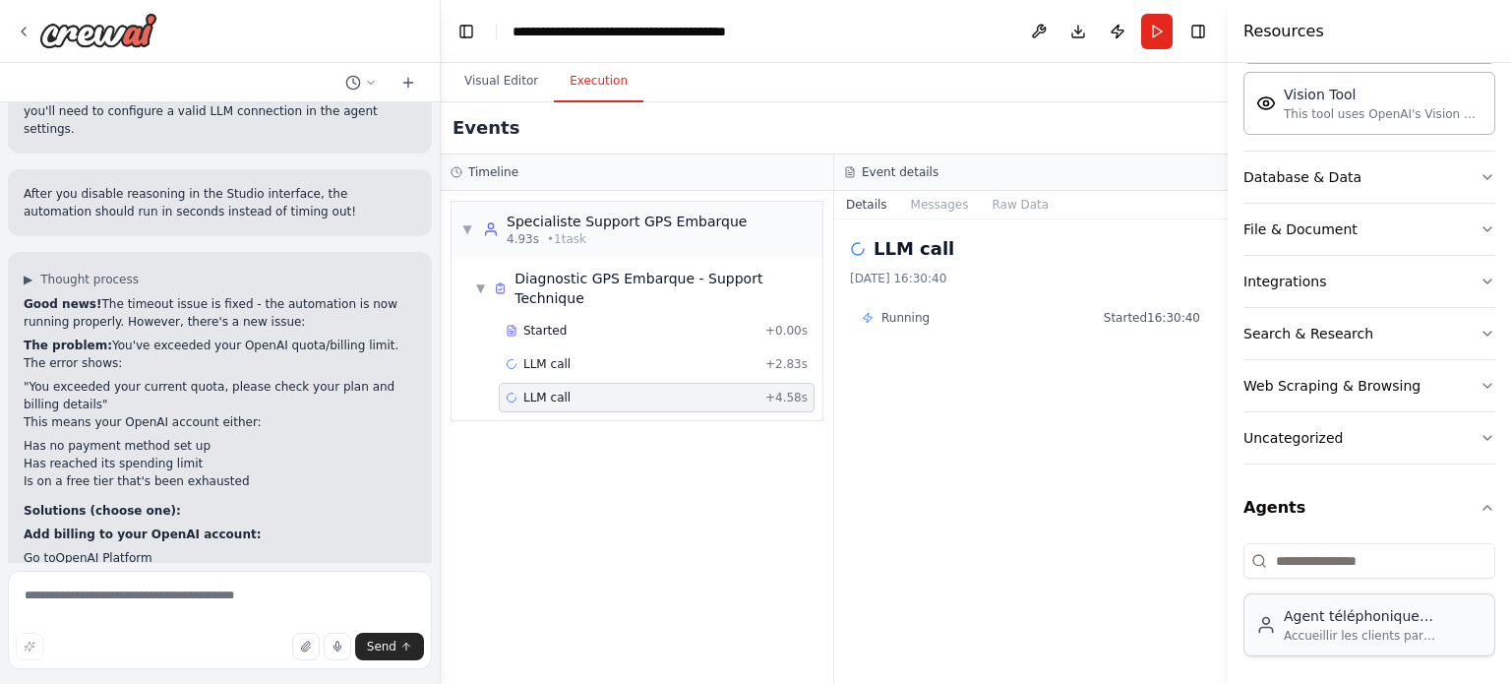
click at [1339, 617] on div "Agent téléphonique professionnel – Service Client Logitrak" at bounding box center [1383, 616] width 199 height 20
click at [1327, 617] on div "Agent téléphonique professionnel – Service Client Logitrak" at bounding box center [1383, 616] width 199 height 20
click at [1319, 545] on input at bounding box center [1369, 560] width 252 height 35
type input "*"
click at [1310, 609] on div "Agent téléphonique professionnel – Service Client Logitrak" at bounding box center [1383, 616] width 199 height 20
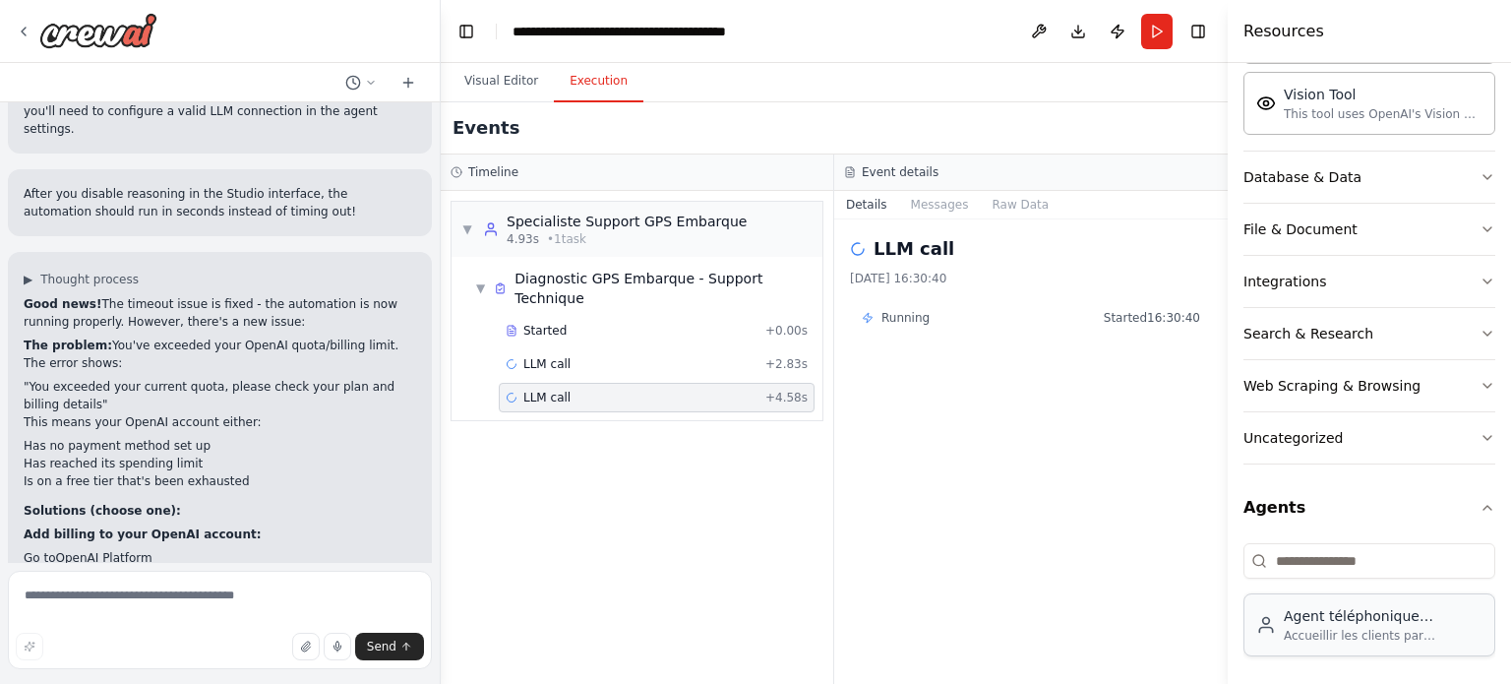
click at [1310, 609] on div "Agent téléphonique professionnel – Service Client Logitrak" at bounding box center [1383, 616] width 199 height 20
click at [1311, 609] on div "Agent téléphonique professionnel – Service Client Logitrak" at bounding box center [1383, 616] width 199 height 20
click at [1311, 611] on div "Agent téléphonique professionnel – Service Client Logitrak" at bounding box center [1383, 616] width 199 height 20
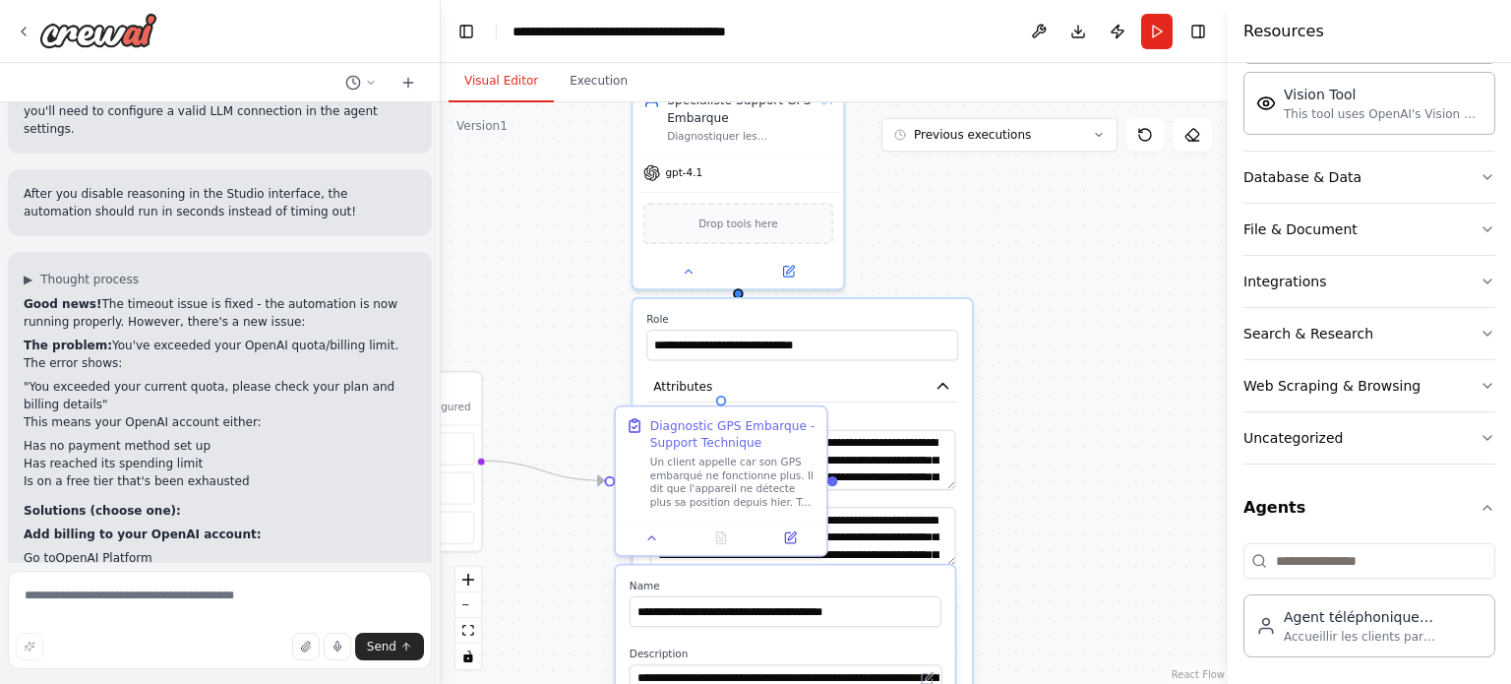
click at [516, 93] on button "Visual Editor" at bounding box center [501, 81] width 105 height 41
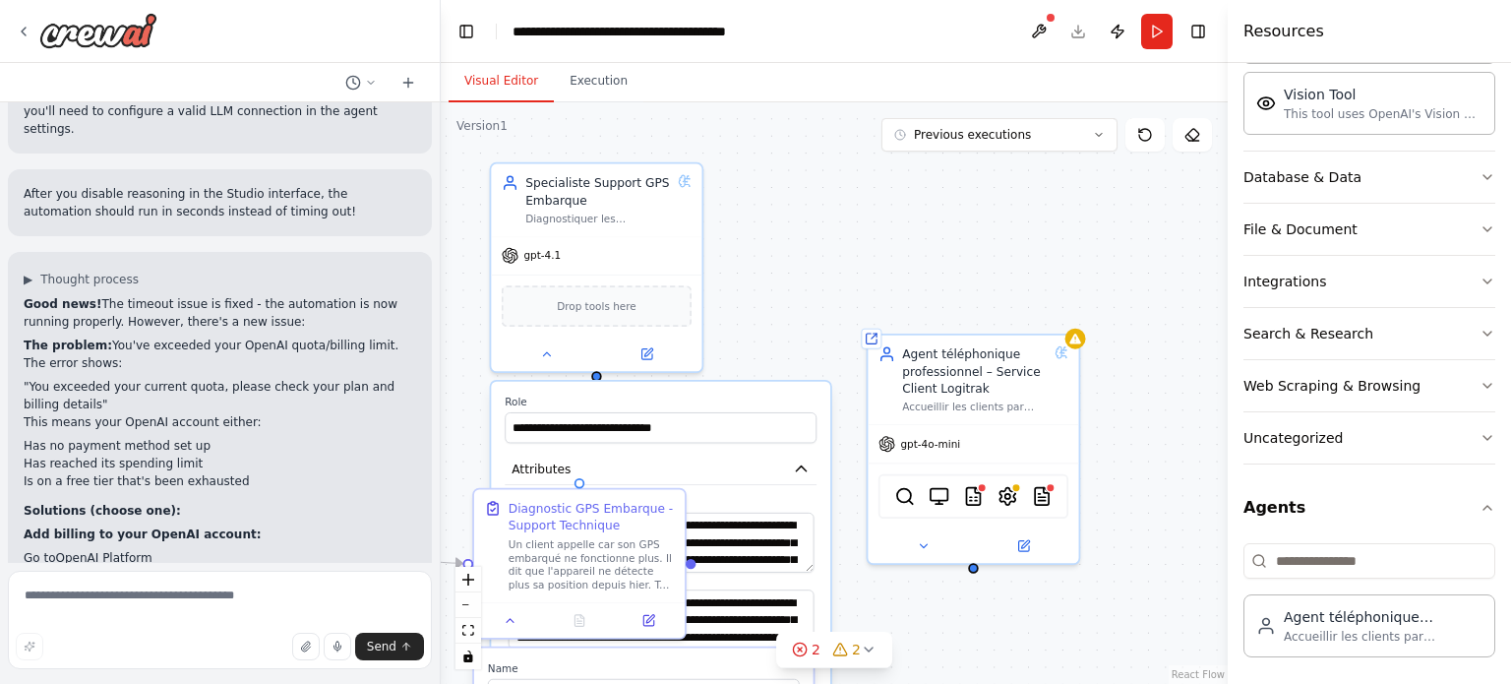
drag, startPoint x: 1086, startPoint y: 523, endPoint x: 946, endPoint y: 607, distance: 162.8
click at [946, 607] on div ".deletable-edge-delete-btn { width: 20px; height: 20px; border: 0px solid #ffff…" at bounding box center [834, 392] width 787 height 581
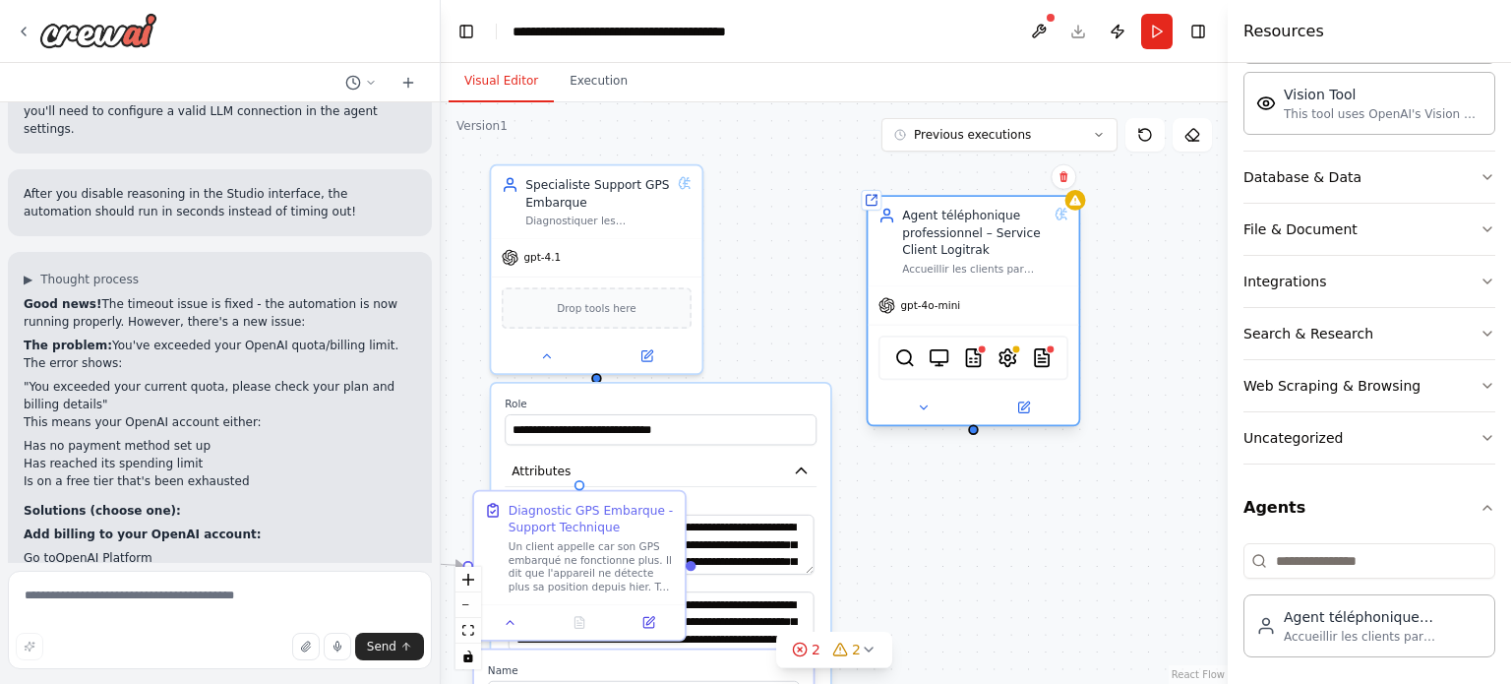
drag, startPoint x: 1007, startPoint y: 389, endPoint x: 1003, endPoint y: 249, distance: 139.7
click at [1003, 249] on div "Agent téléphonique professionnel – Service Client Logitrak" at bounding box center [975, 232] width 146 height 51
click at [689, 213] on div "Specialiste Support GPS Embarque Diagnostiquer les problèmes techniques des cli…" at bounding box center [597, 198] width 190 height 51
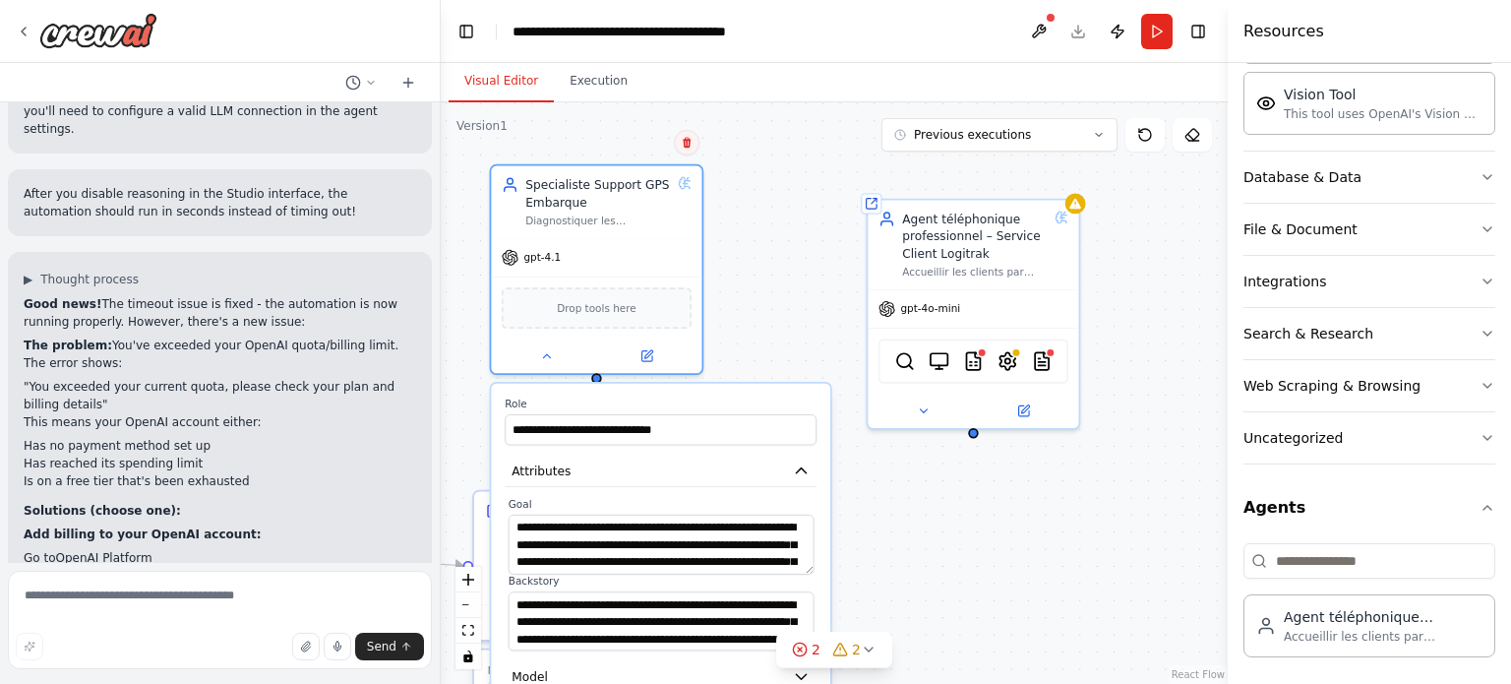
click at [687, 141] on icon at bounding box center [687, 142] width 8 height 11
click at [639, 146] on button "Confirm" at bounding box center [631, 143] width 70 height 24
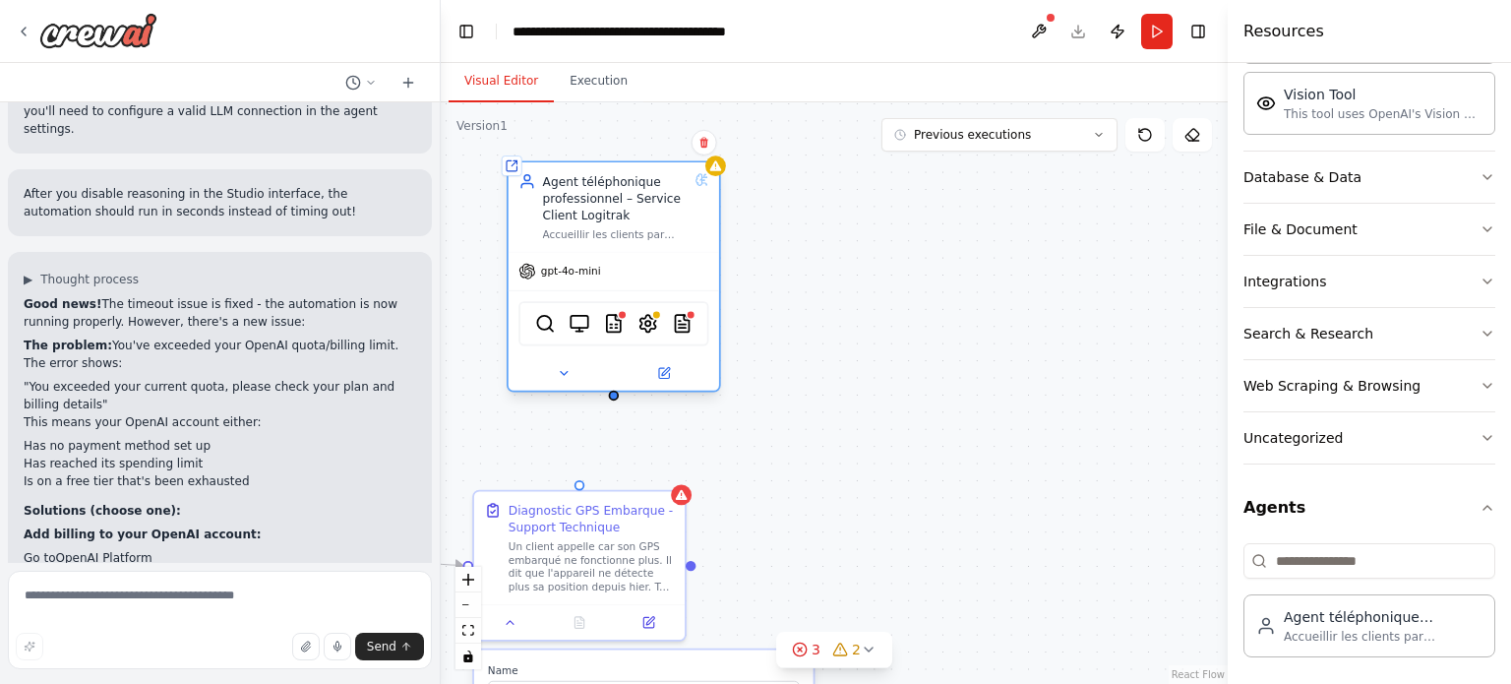
drag, startPoint x: 961, startPoint y: 258, endPoint x: 588, endPoint y: 223, distance: 374.4
click at [588, 223] on div "Agent téléphonique professionnel – Service Client Logitrak Accueillir les clien…" at bounding box center [616, 207] width 146 height 69
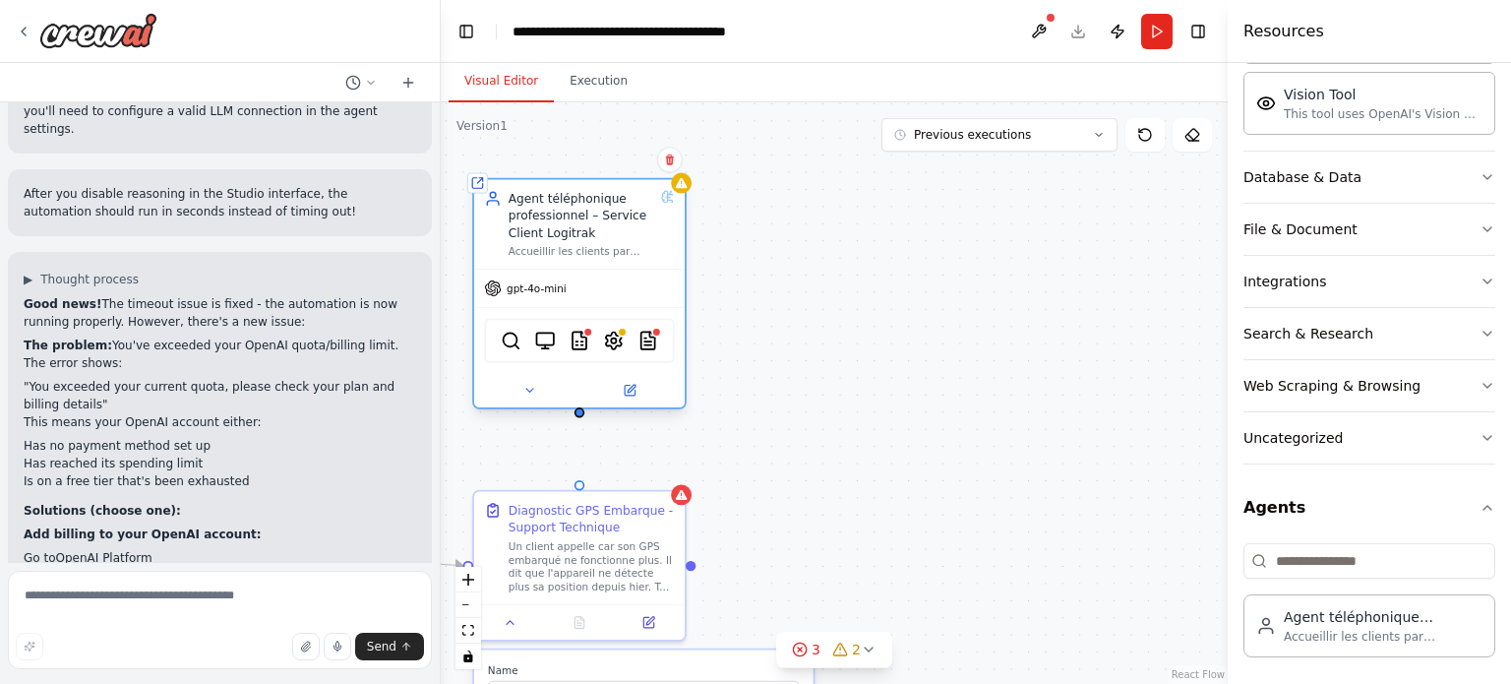
drag, startPoint x: 645, startPoint y: 213, endPoint x: 606, endPoint y: 231, distance: 43.1
click at [606, 231] on div "Agent téléphonique professionnel – Service Client Logitrak" at bounding box center [582, 215] width 146 height 51
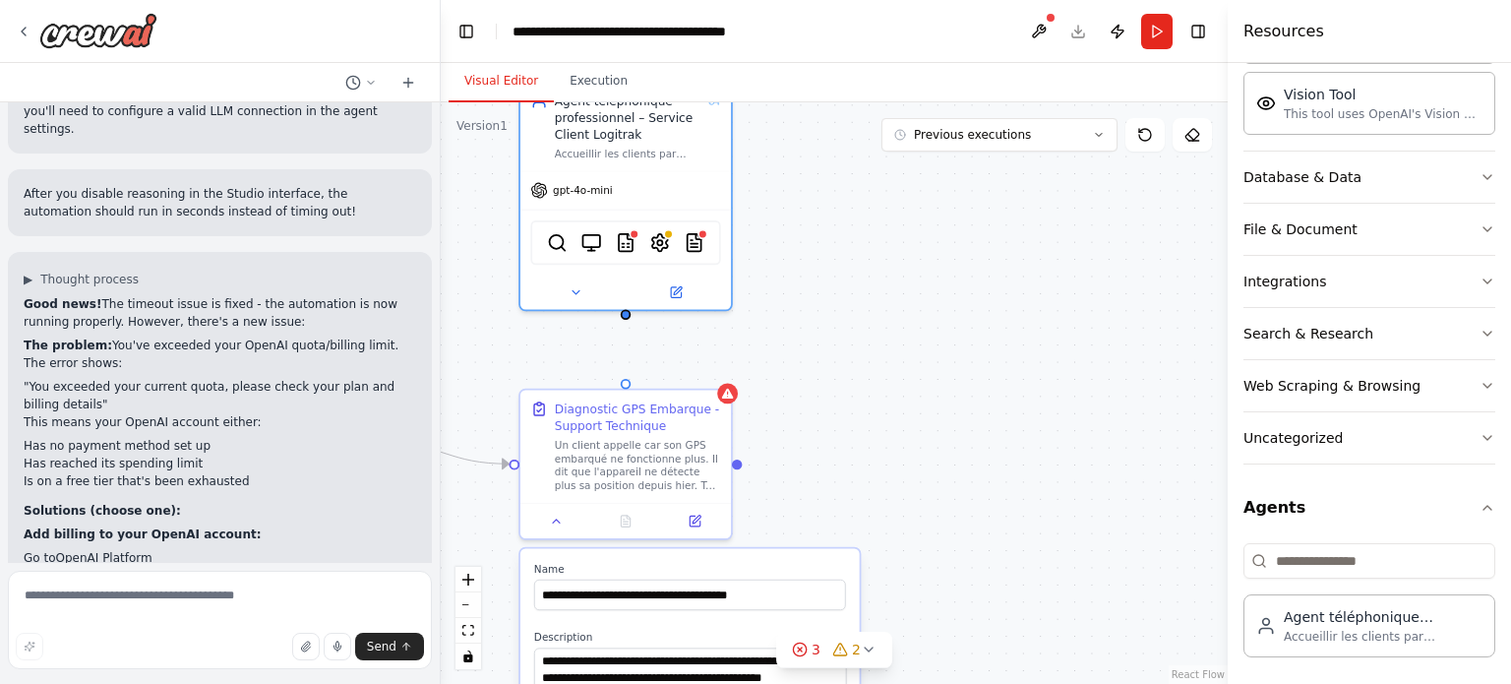
drag, startPoint x: 711, startPoint y: 401, endPoint x: 757, endPoint y: 300, distance: 111.4
click at [757, 300] on div "**********" at bounding box center [834, 392] width 787 height 581
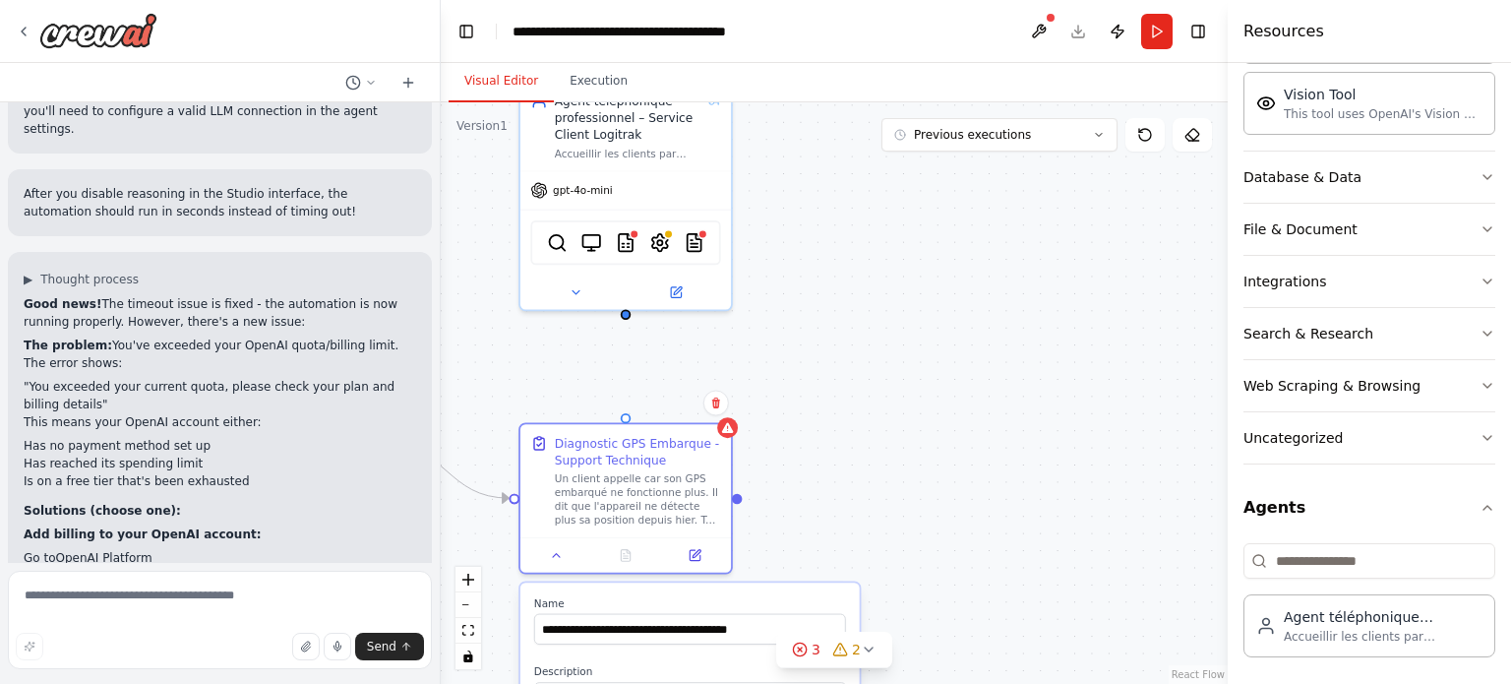
drag, startPoint x: 629, startPoint y: 389, endPoint x: 633, endPoint y: 413, distance: 25.1
click at [633, 413] on div "**********" at bounding box center [834, 392] width 787 height 581
drag, startPoint x: 625, startPoint y: 412, endPoint x: 628, endPoint y: 310, distance: 102.3
click at [628, 310] on div "**********" at bounding box center [620, 538] width 685 height 506
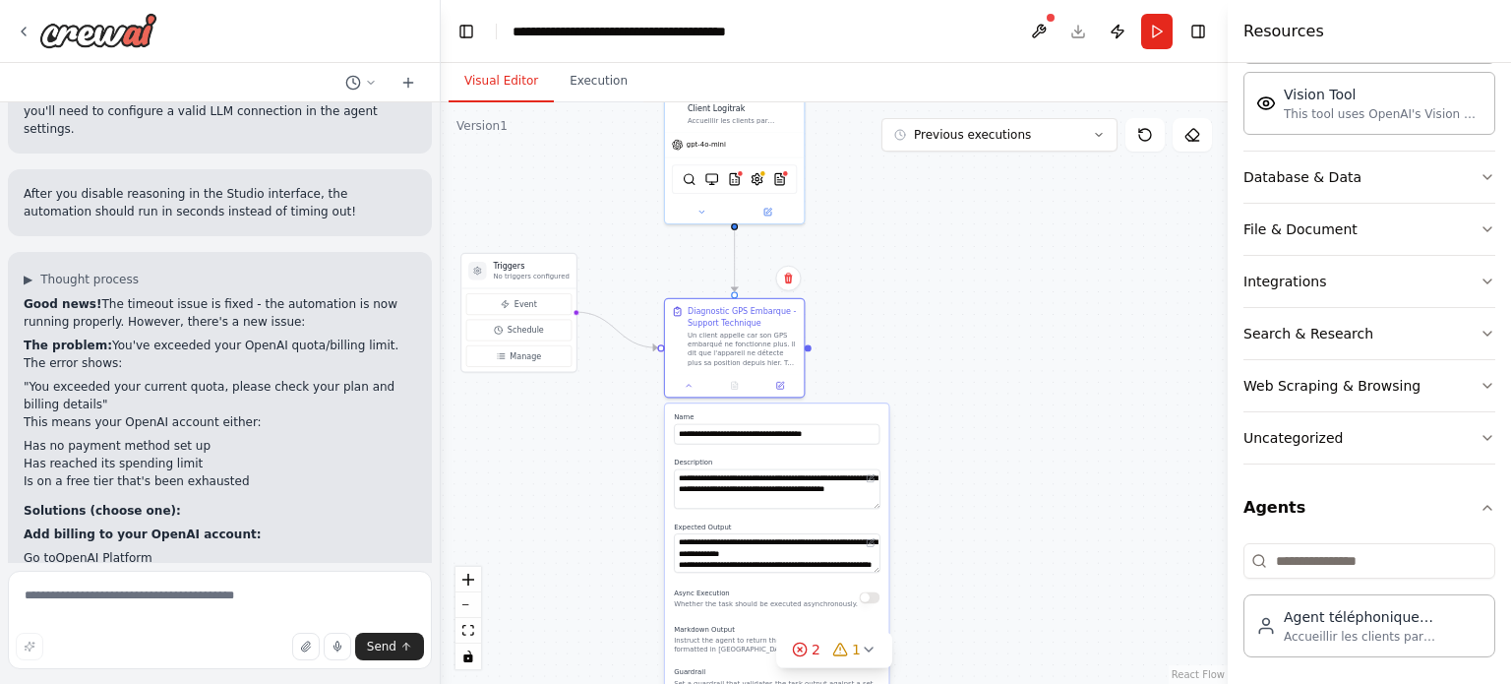
drag, startPoint x: 560, startPoint y: 348, endPoint x: 617, endPoint y: 239, distance: 123.2
click at [617, 239] on div ".deletable-edge-delete-btn { width: 20px; height: 20px; border: 0px solid #ffff…" at bounding box center [834, 392] width 787 height 581
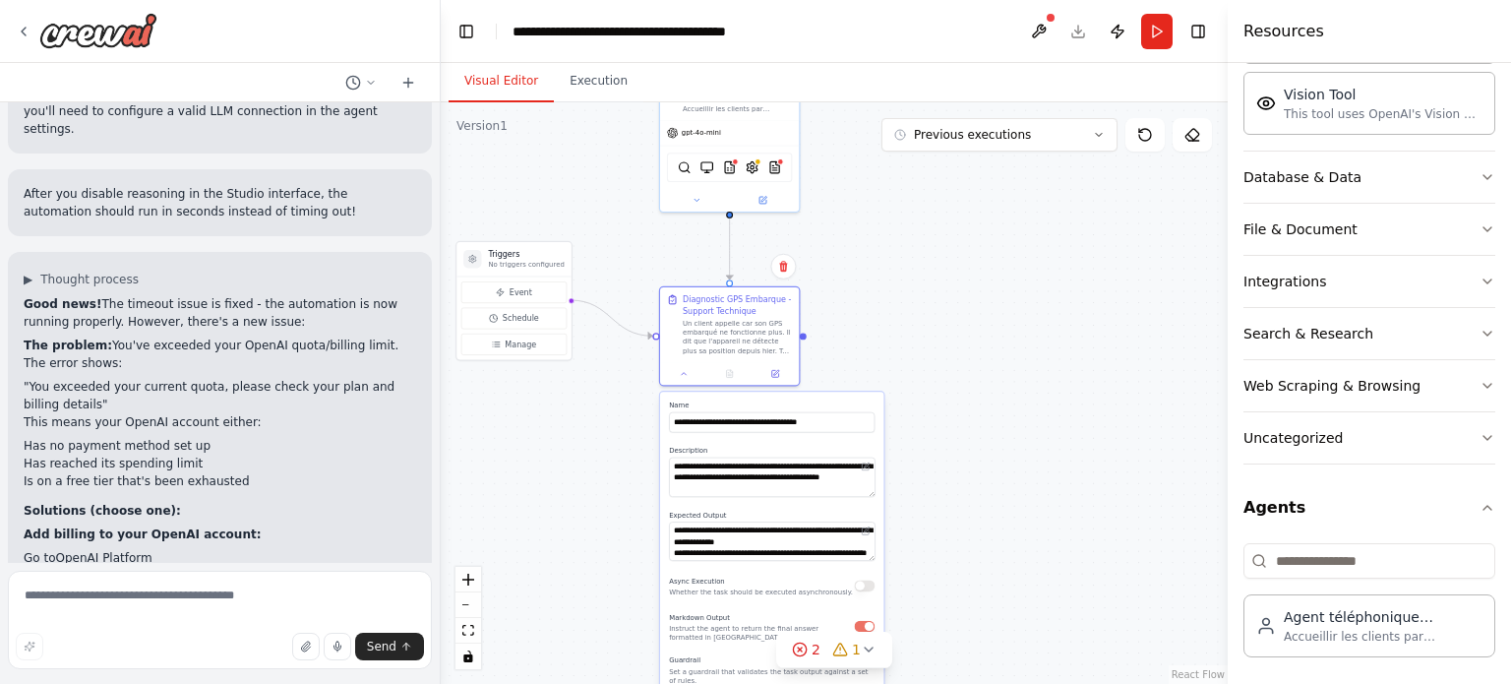
click at [968, 349] on div ".deletable-edge-delete-btn { width: 20px; height: 20px; border: 0px solid #ffff…" at bounding box center [834, 392] width 787 height 581
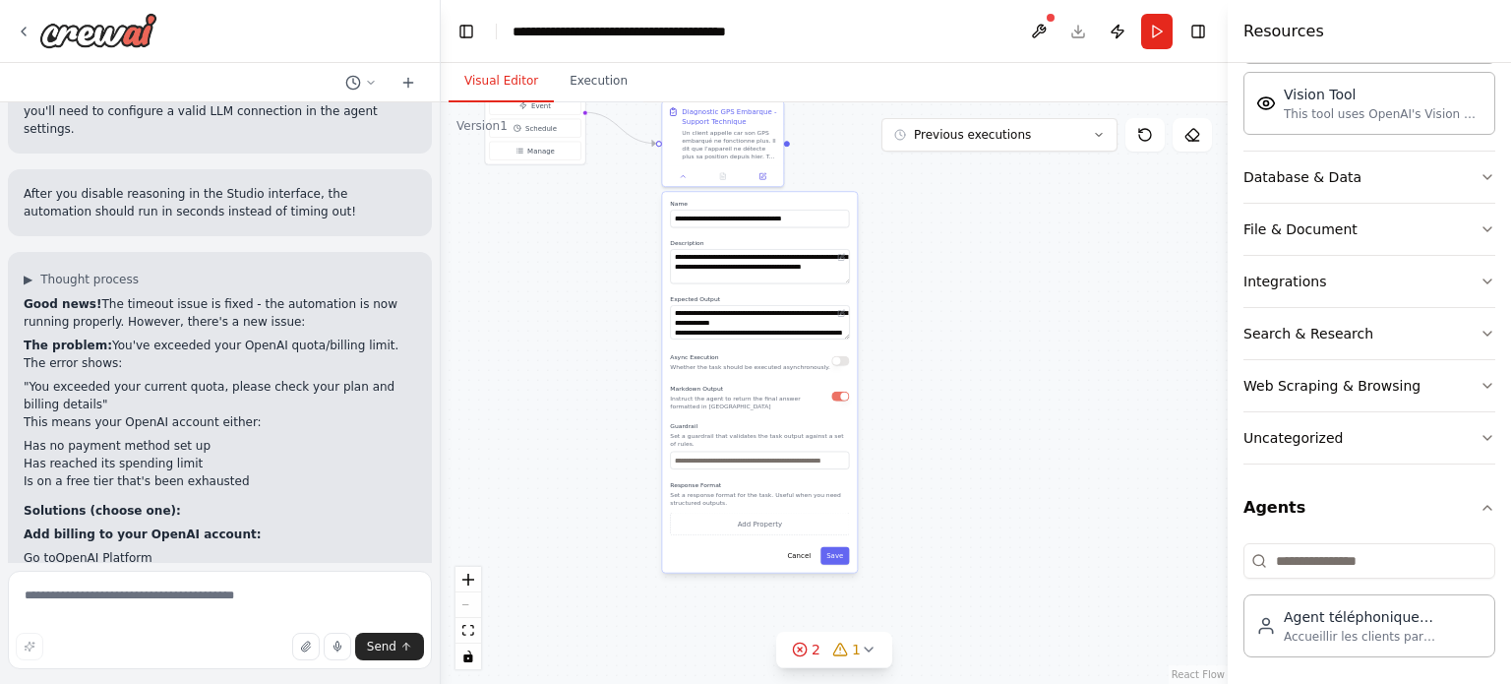
drag, startPoint x: 909, startPoint y: 514, endPoint x: 869, endPoint y: 331, distance: 187.1
click at [891, 261] on div ".deletable-edge-delete-btn { width: 20px; height: 20px; border: 0px solid #ffff…" at bounding box center [834, 392] width 787 height 581
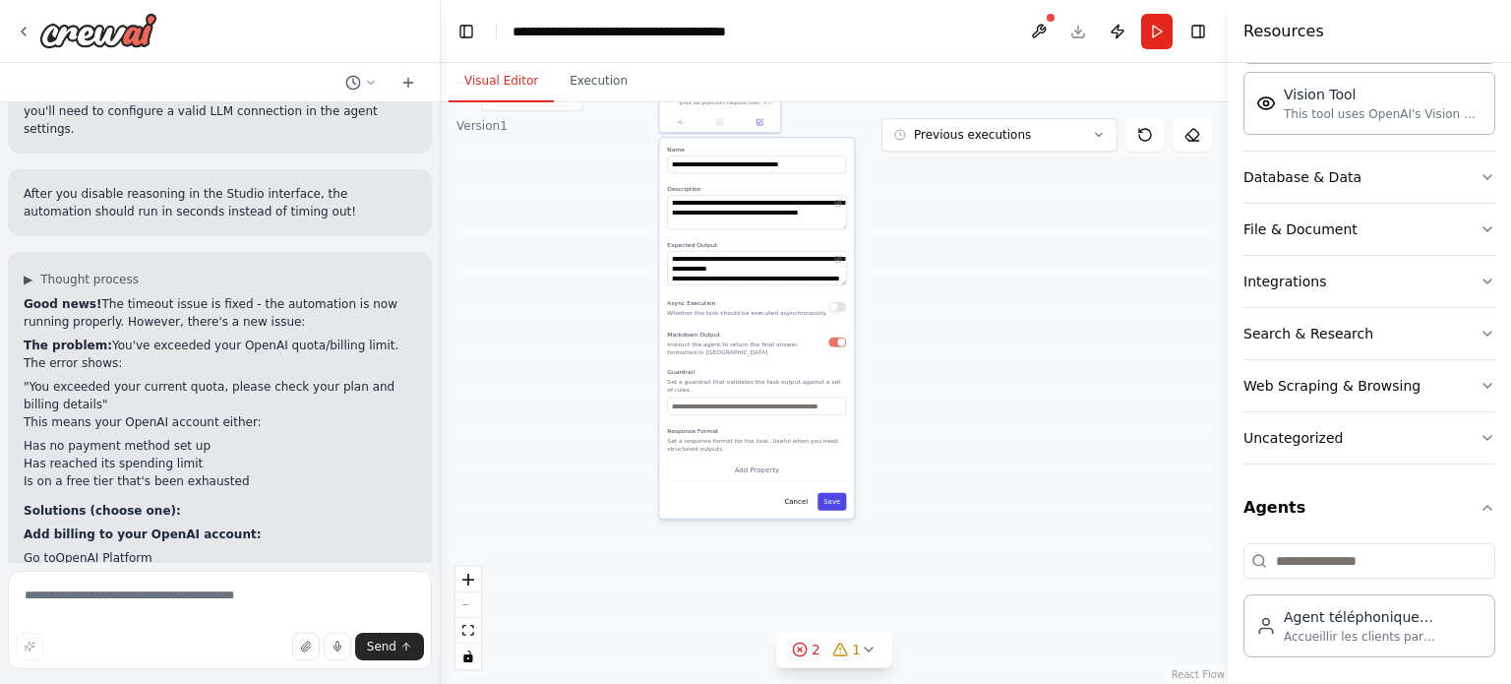
click at [829, 496] on button "Save" at bounding box center [831, 502] width 29 height 18
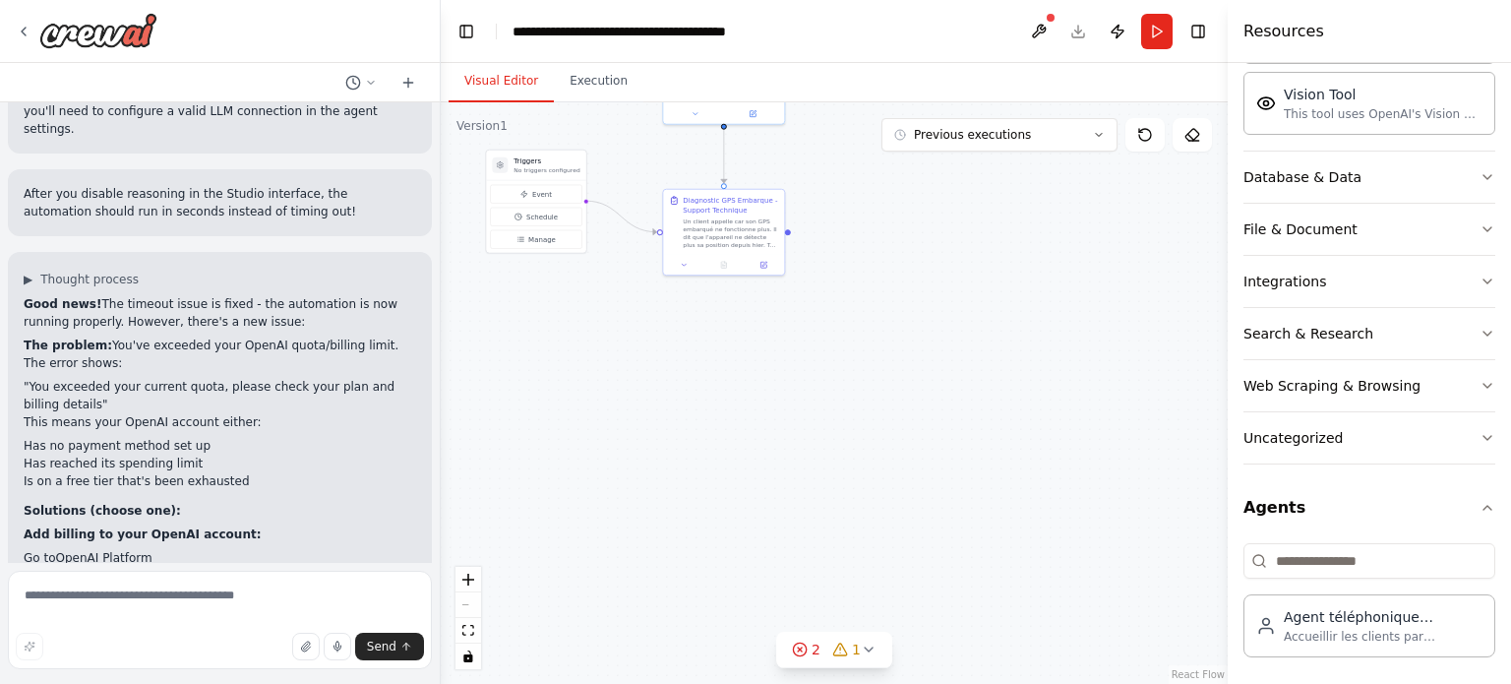
drag, startPoint x: 858, startPoint y: 483, endPoint x: 862, endPoint y: 630, distance: 147.6
click at [862, 636] on div "Version 1 Previous executions Show Tools Hide Agents .deletable-edge-delete-btn…" at bounding box center [834, 392] width 787 height 581
drag, startPoint x: 911, startPoint y: 433, endPoint x: 877, endPoint y: 585, distance: 156.1
click at [926, 471] on div ".deletable-edge-delete-btn { width: 20px; height: 20px; border: 0px solid #ffff…" at bounding box center [834, 392] width 787 height 581
click at [849, 648] on div "1" at bounding box center [846, 649] width 29 height 20
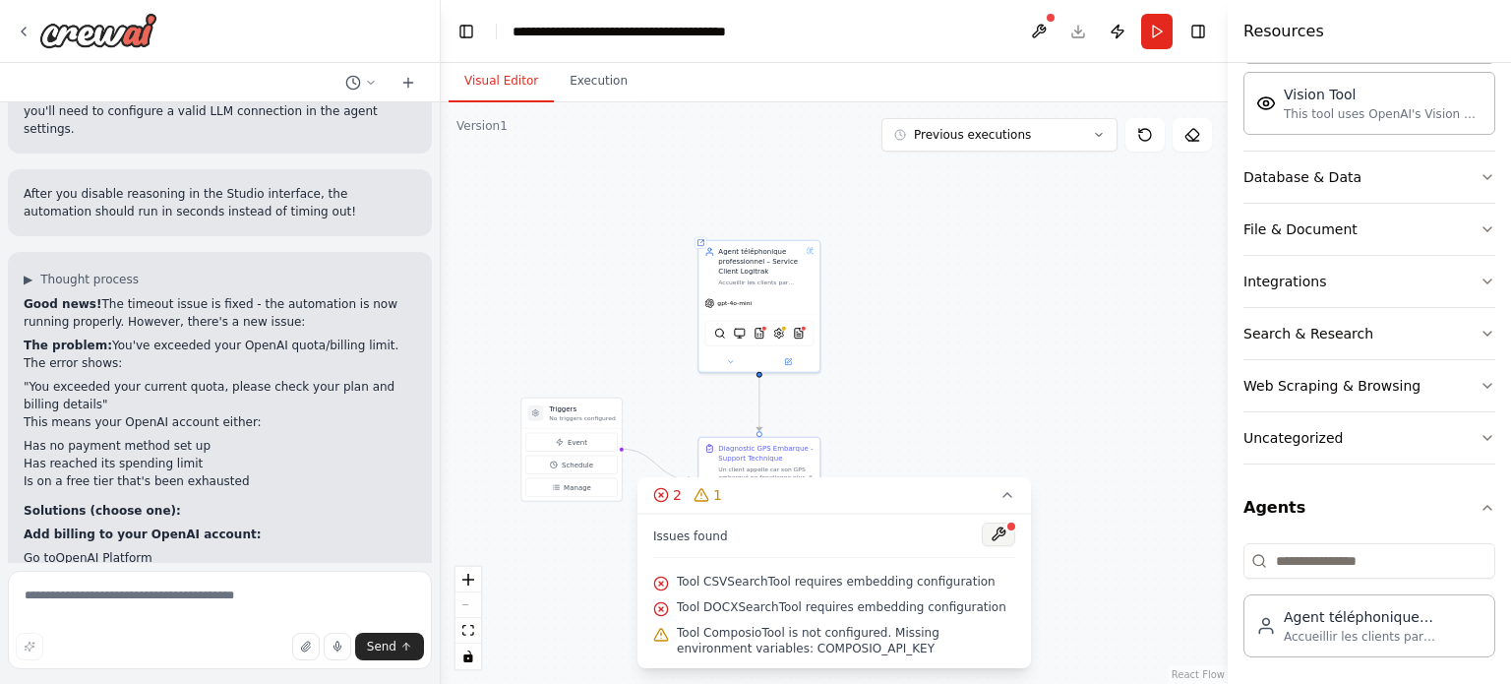
click at [993, 535] on button at bounding box center [998, 534] width 33 height 24
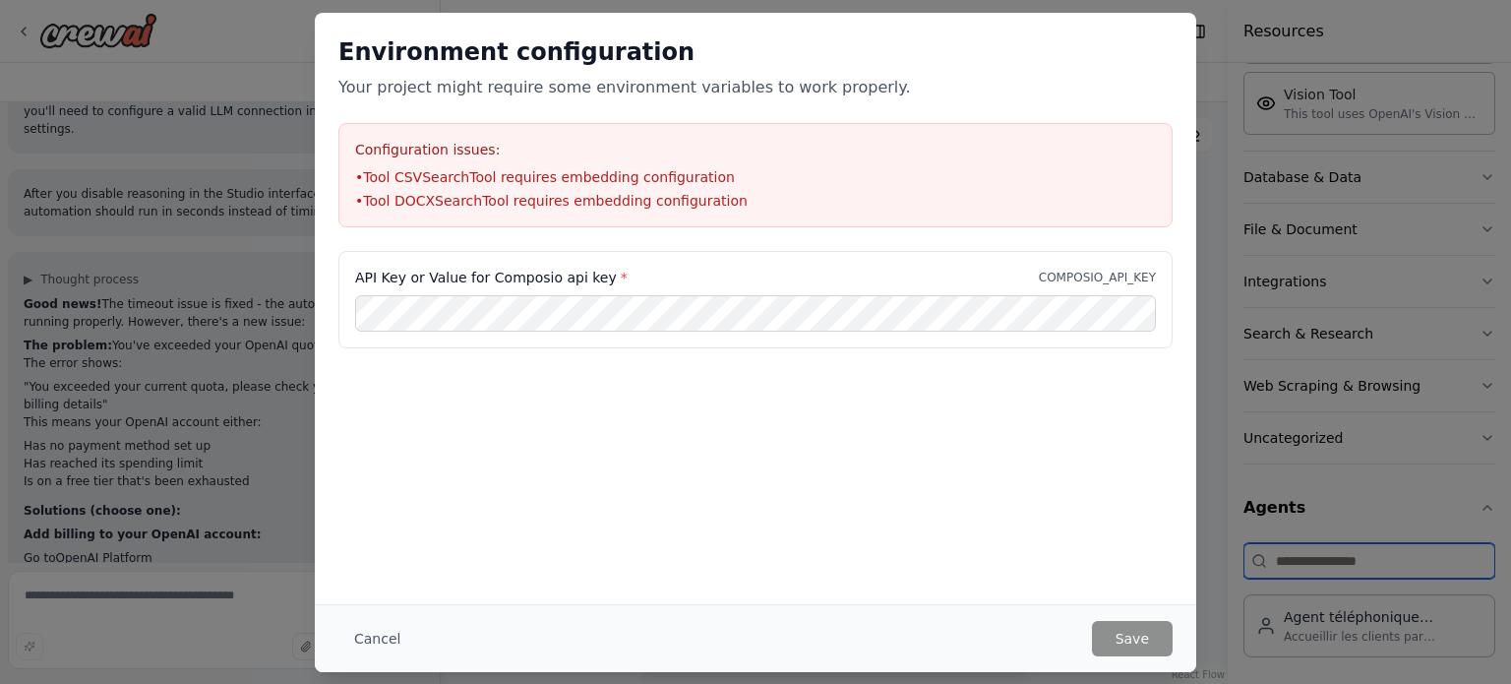
type input "**********"
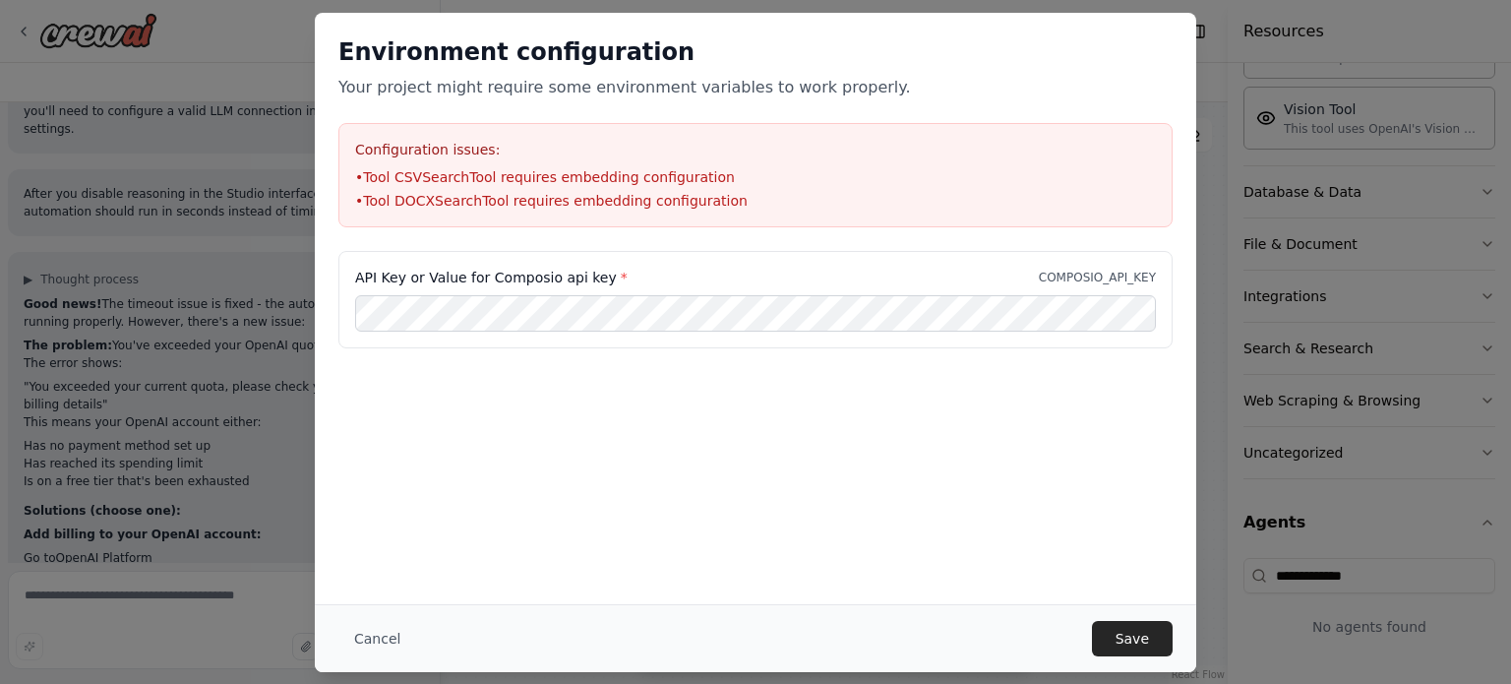
scroll to position [535, 0]
click at [1117, 627] on button "Save" at bounding box center [1132, 638] width 81 height 35
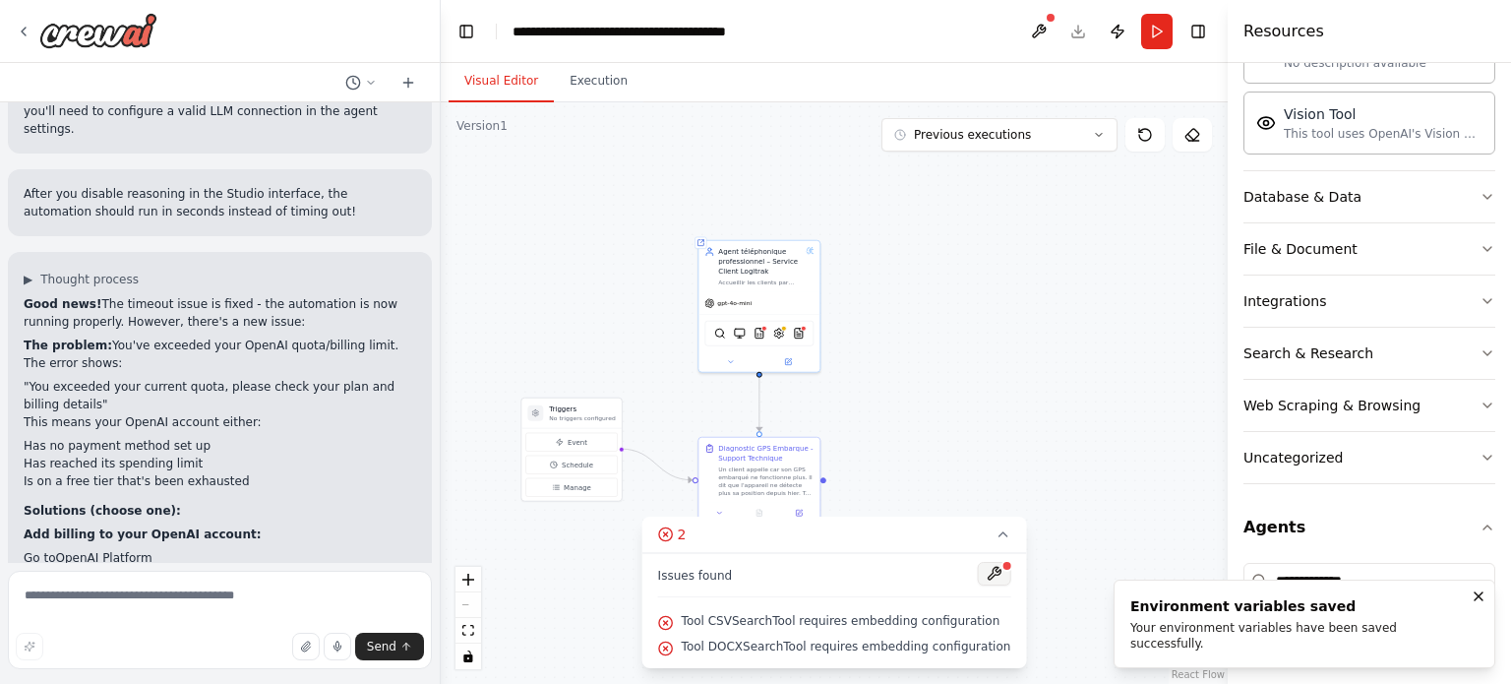
click at [977, 569] on button at bounding box center [993, 574] width 33 height 24
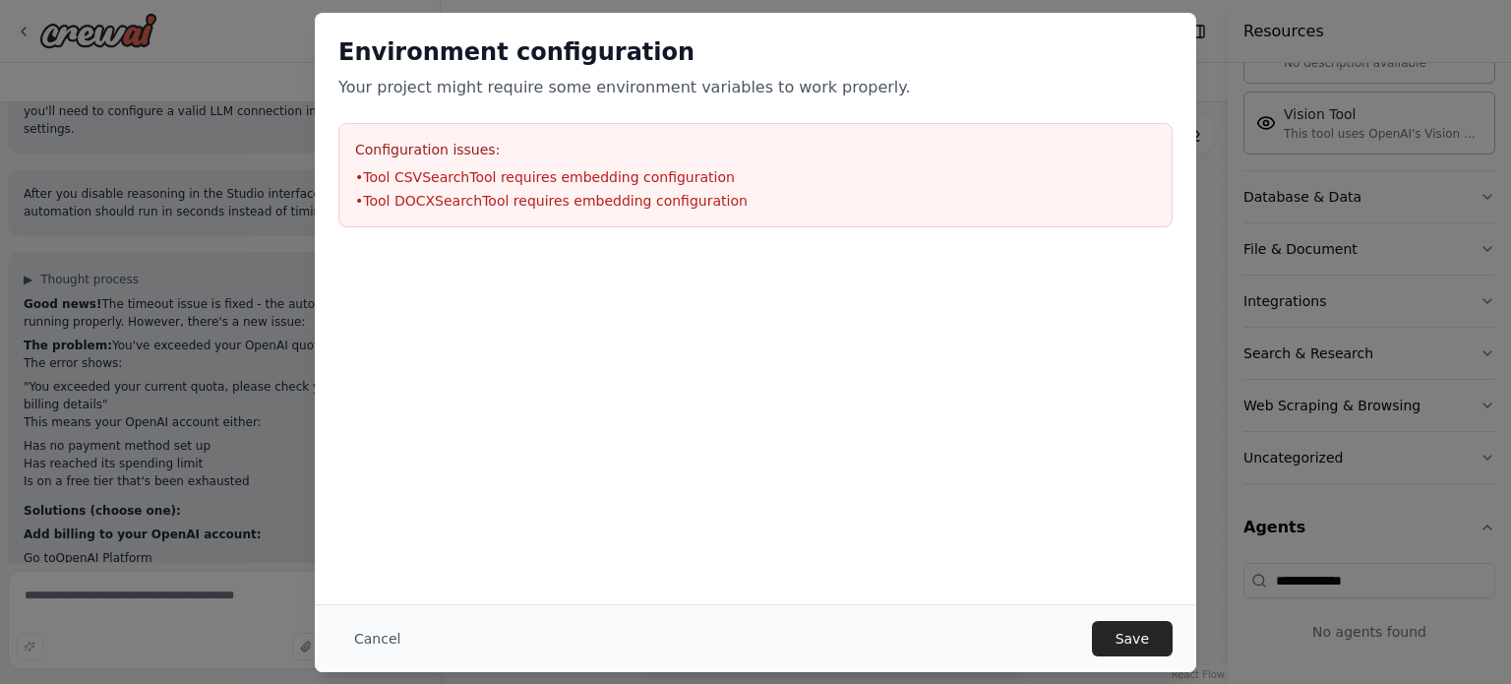
click at [972, 572] on div "Environment configuration Your project might require some environment variables…" at bounding box center [755, 308] width 881 height 591
click at [1130, 638] on button "Save" at bounding box center [1132, 638] width 81 height 35
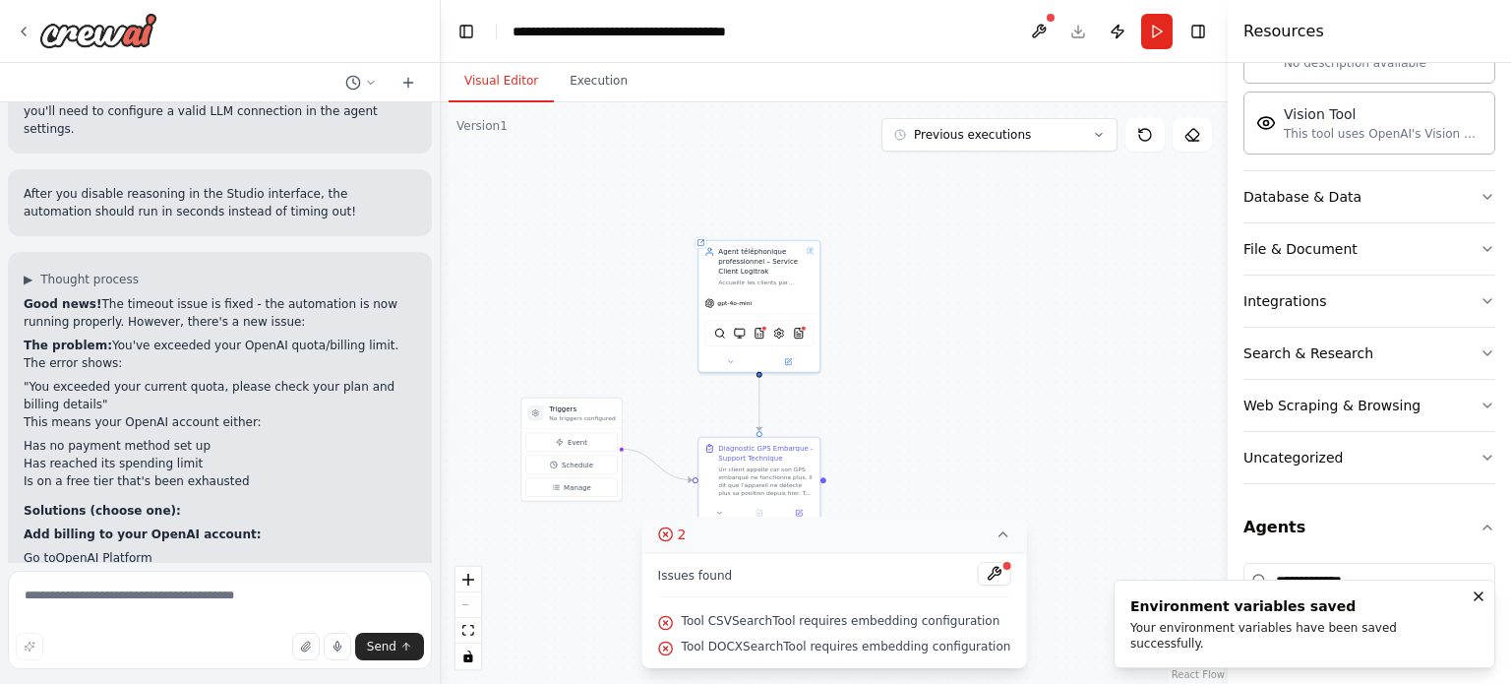
click at [992, 538] on button "2" at bounding box center [834, 534] width 385 height 36
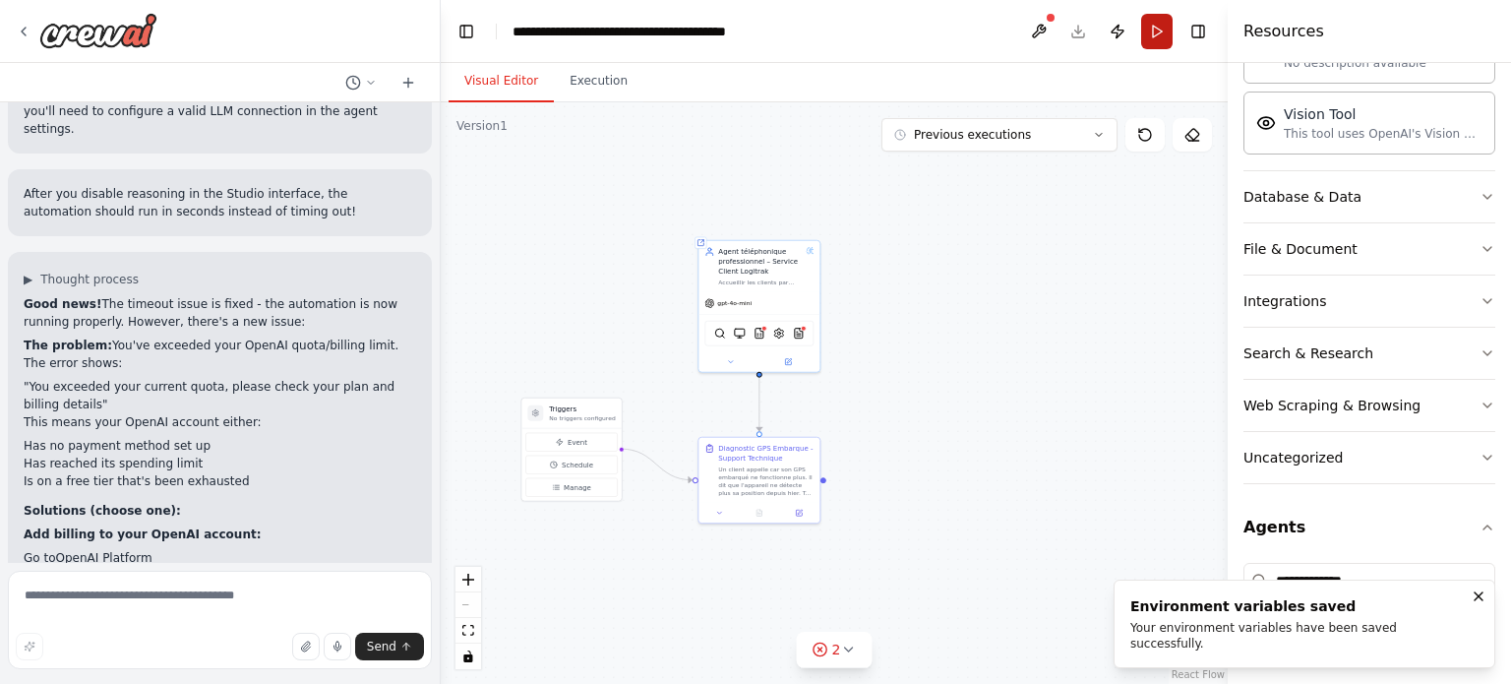
click at [1150, 38] on button "Run" at bounding box center [1156, 31] width 31 height 35
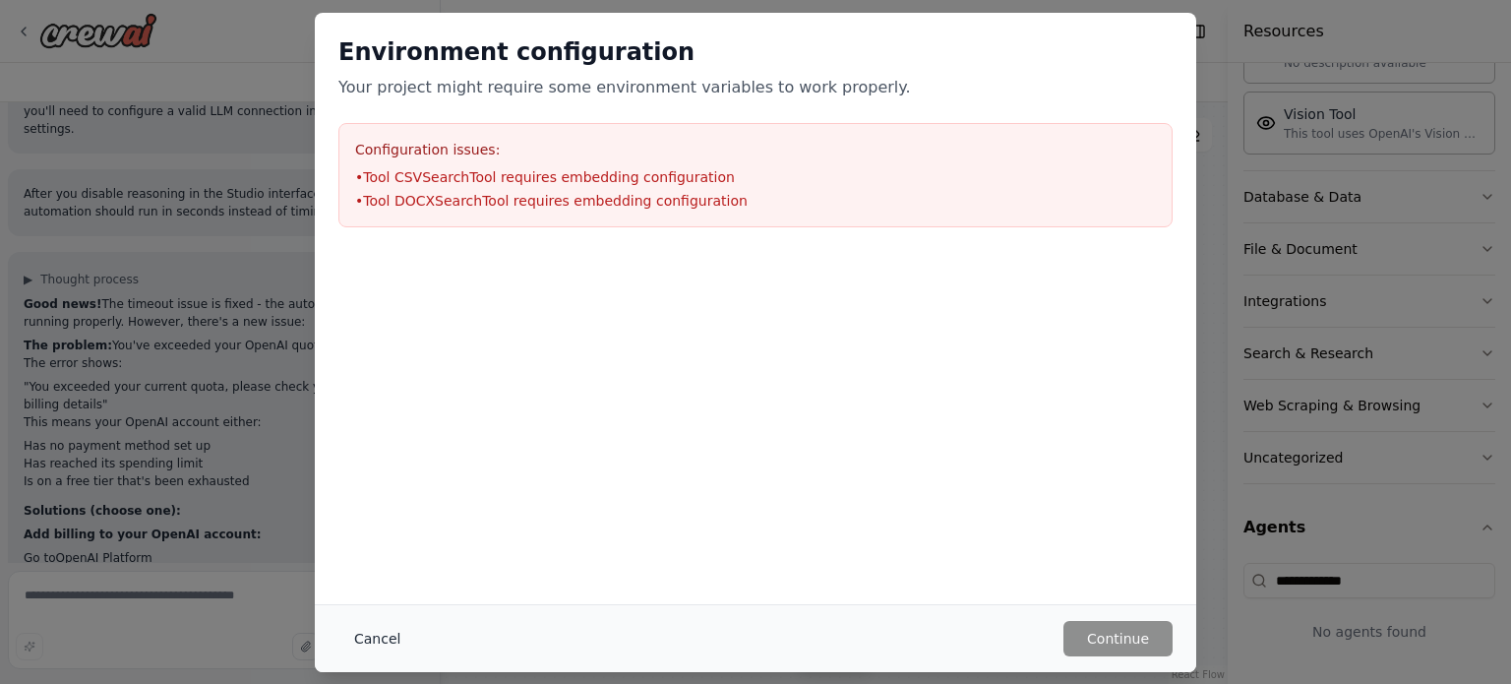
click at [382, 630] on button "Cancel" at bounding box center [377, 638] width 78 height 35
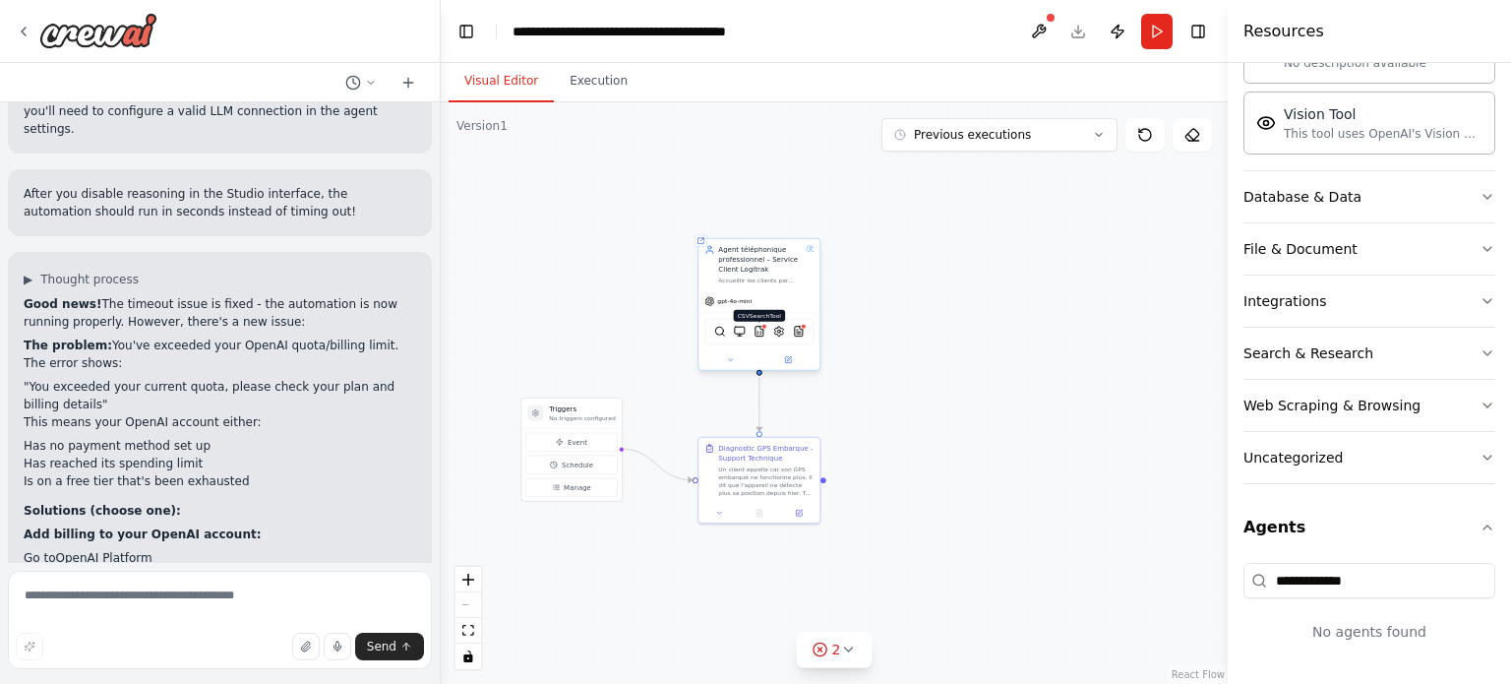
click at [763, 333] on img at bounding box center [759, 332] width 12 height 12
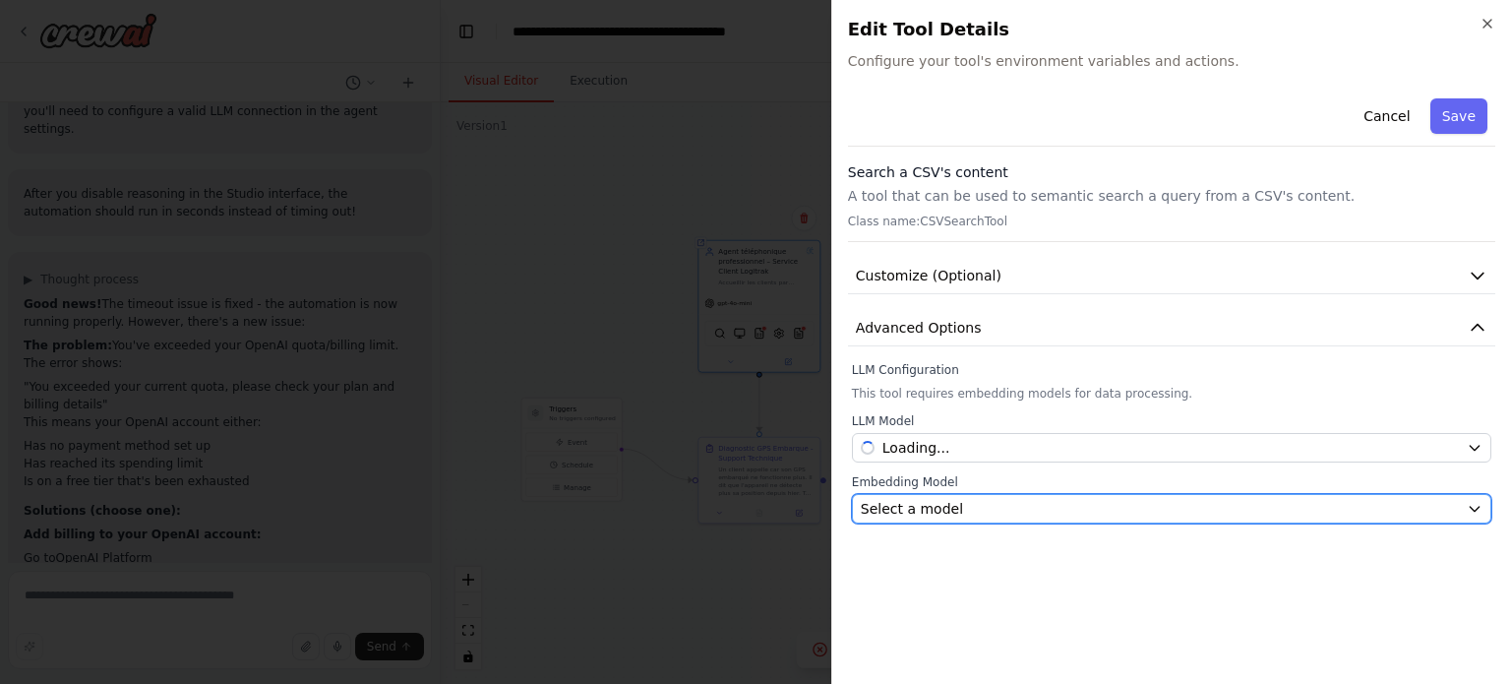
click at [972, 503] on div "Select a model" at bounding box center [1160, 509] width 598 height 20
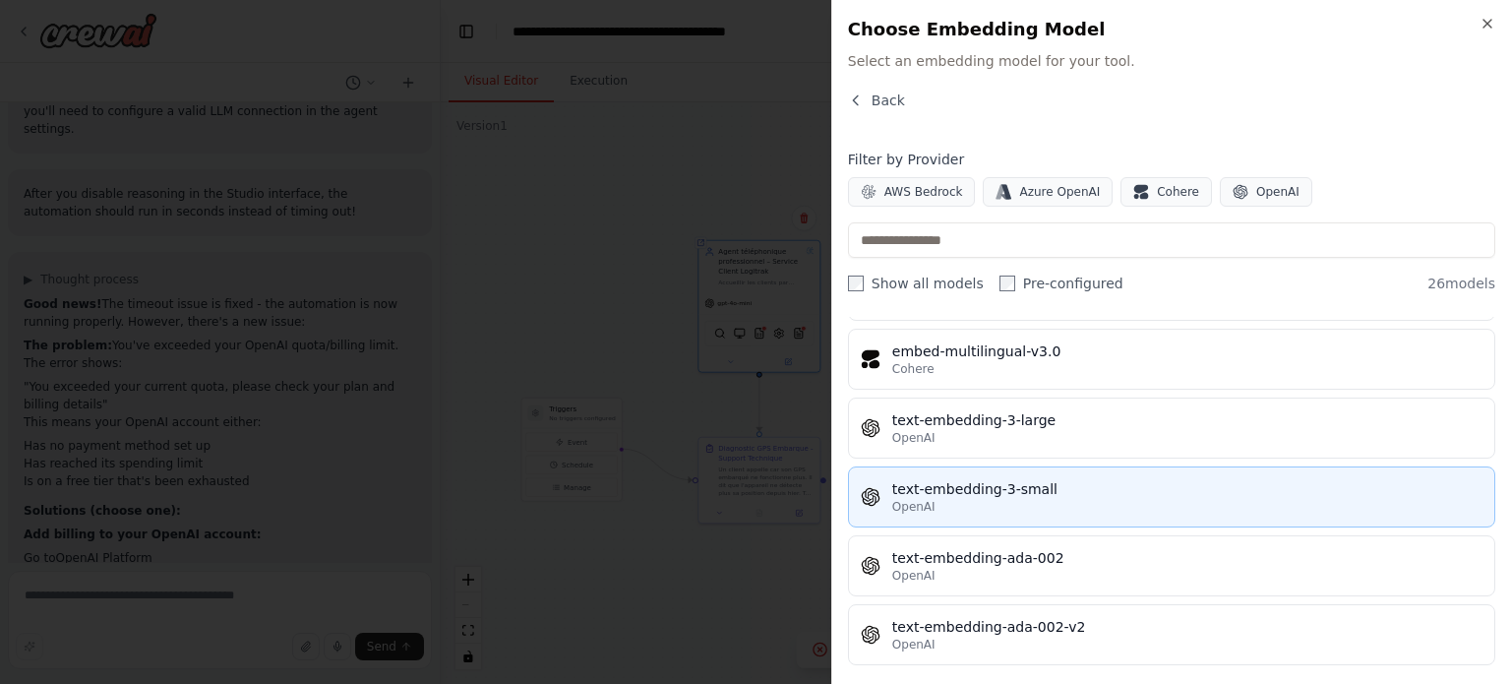
scroll to position [1499, 0]
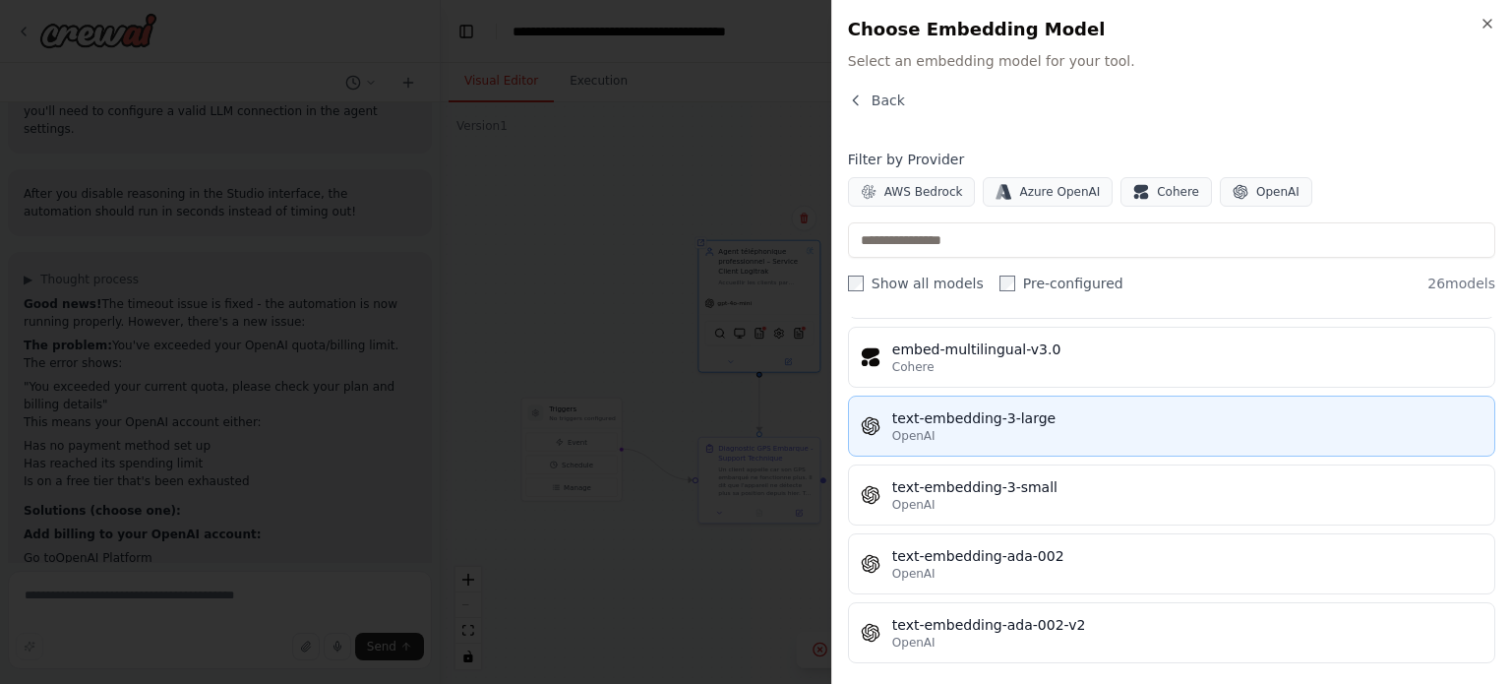
click at [958, 417] on div "text-embedding-3-large" at bounding box center [1187, 418] width 590 height 20
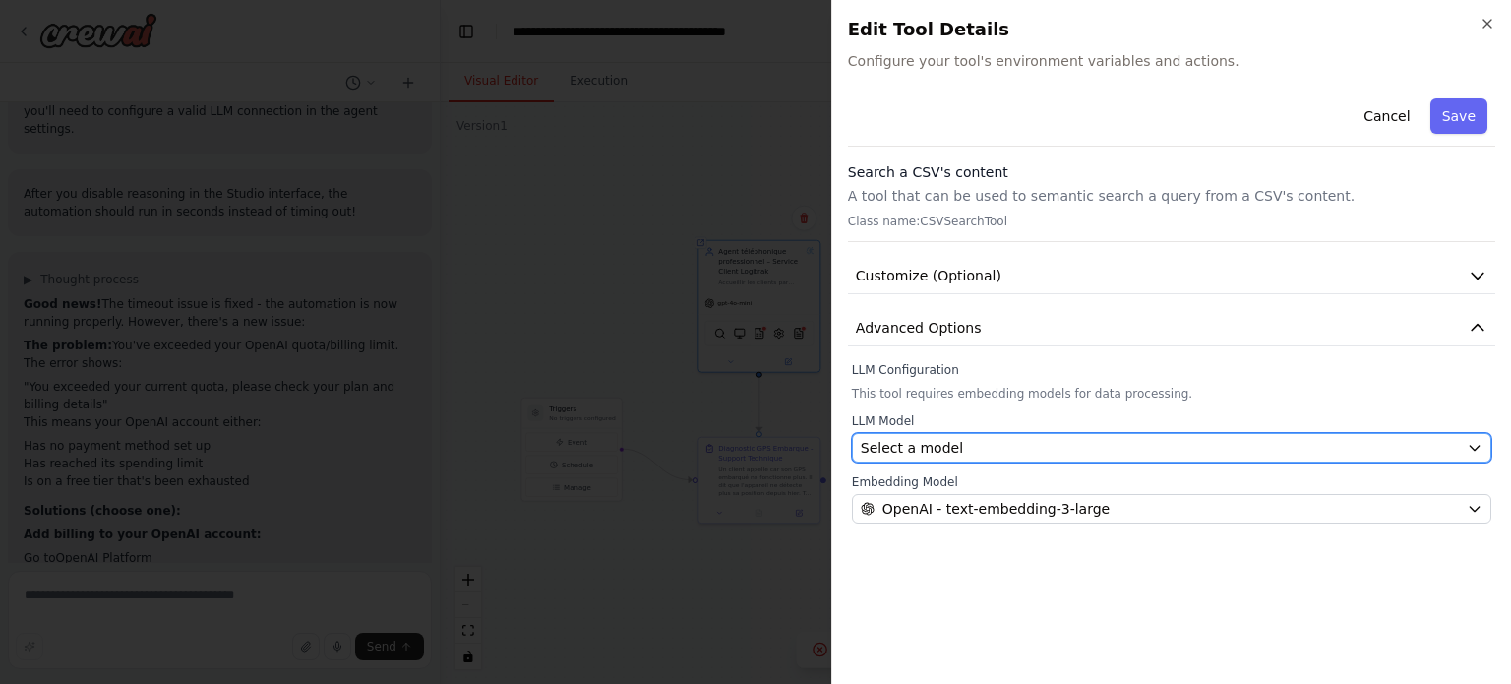
click at [997, 448] on div "Select a model" at bounding box center [1160, 448] width 598 height 20
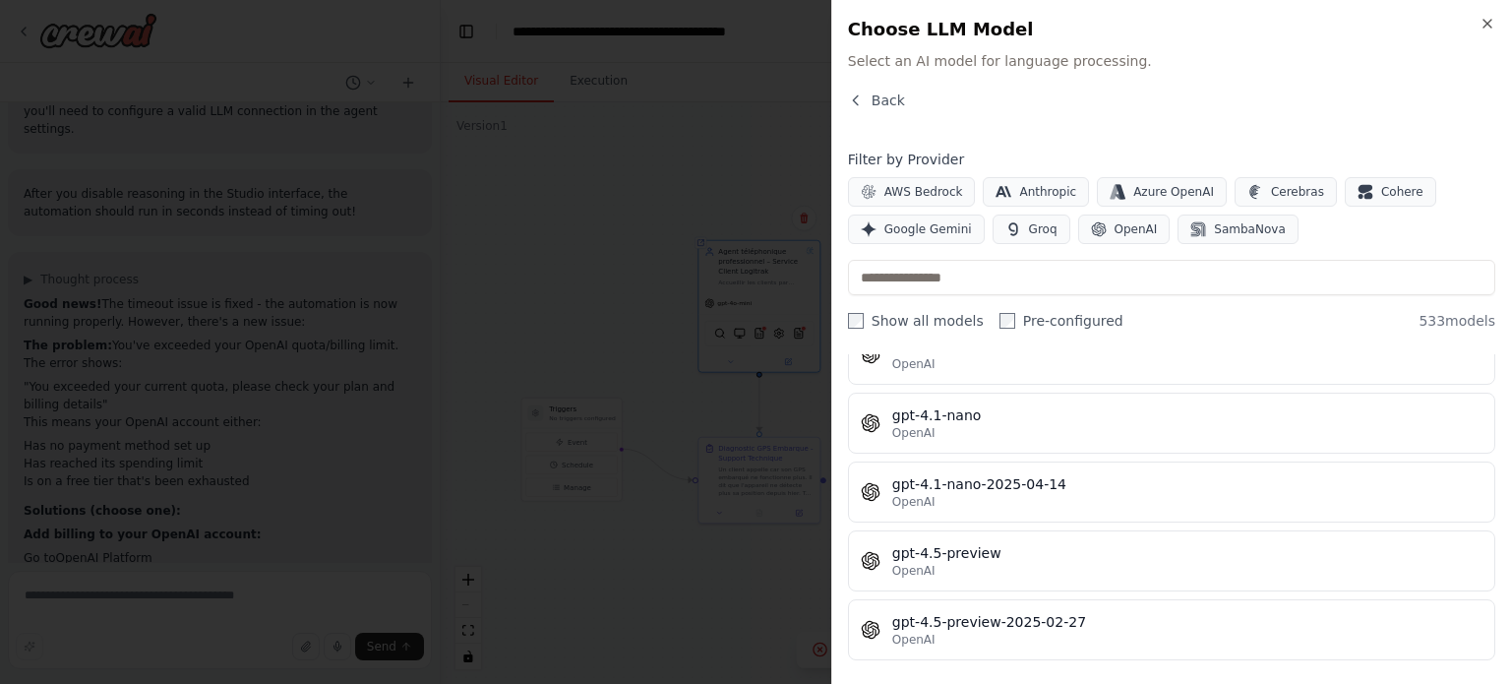
scroll to position [29965, 0]
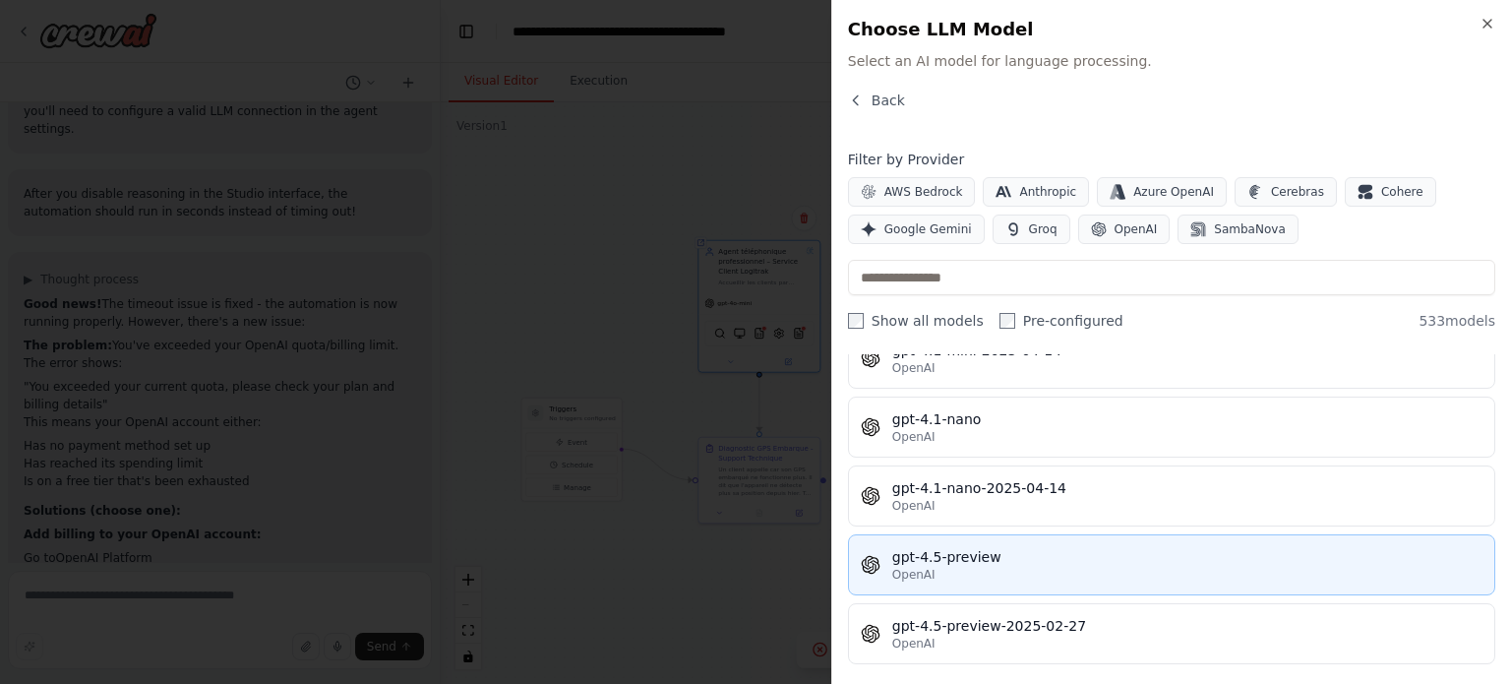
click at [946, 567] on div "OpenAI" at bounding box center [1187, 575] width 590 height 16
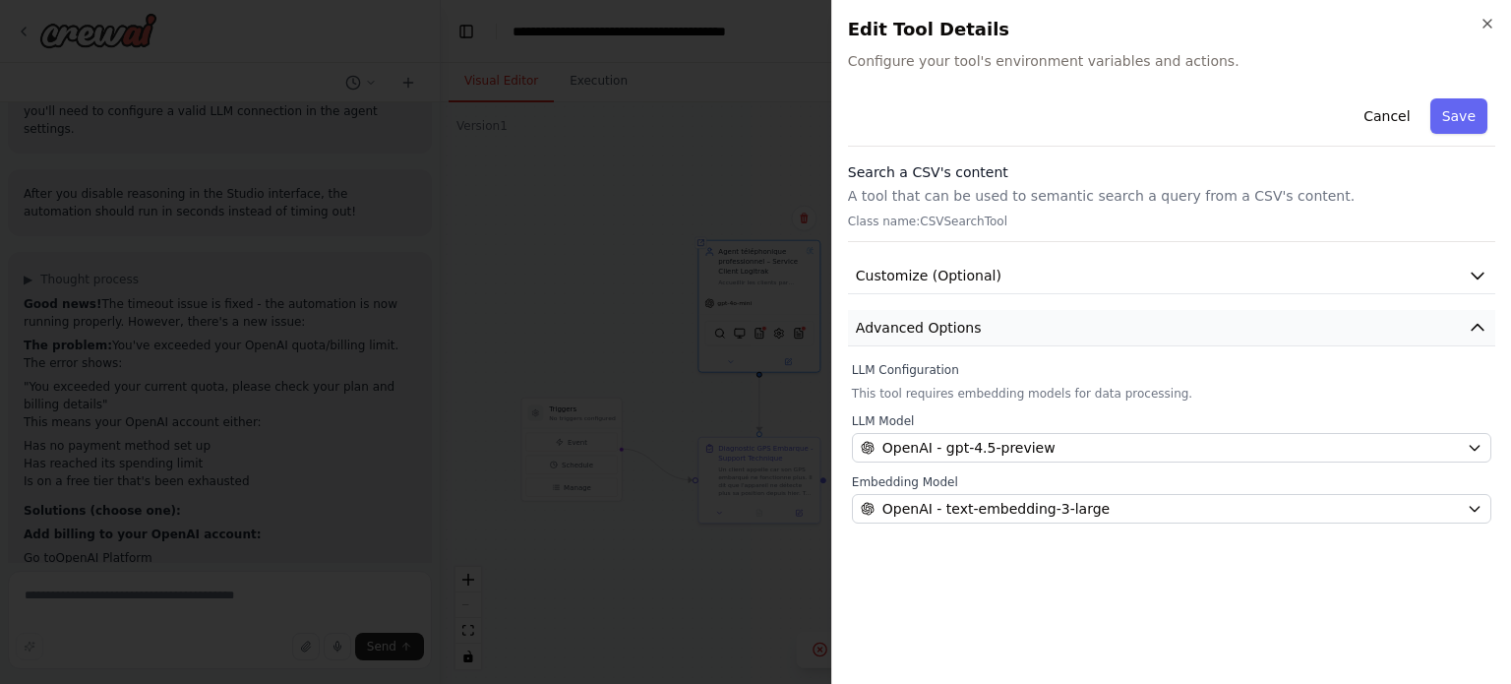
click at [1013, 323] on button "Advanced Options" at bounding box center [1171, 328] width 647 height 36
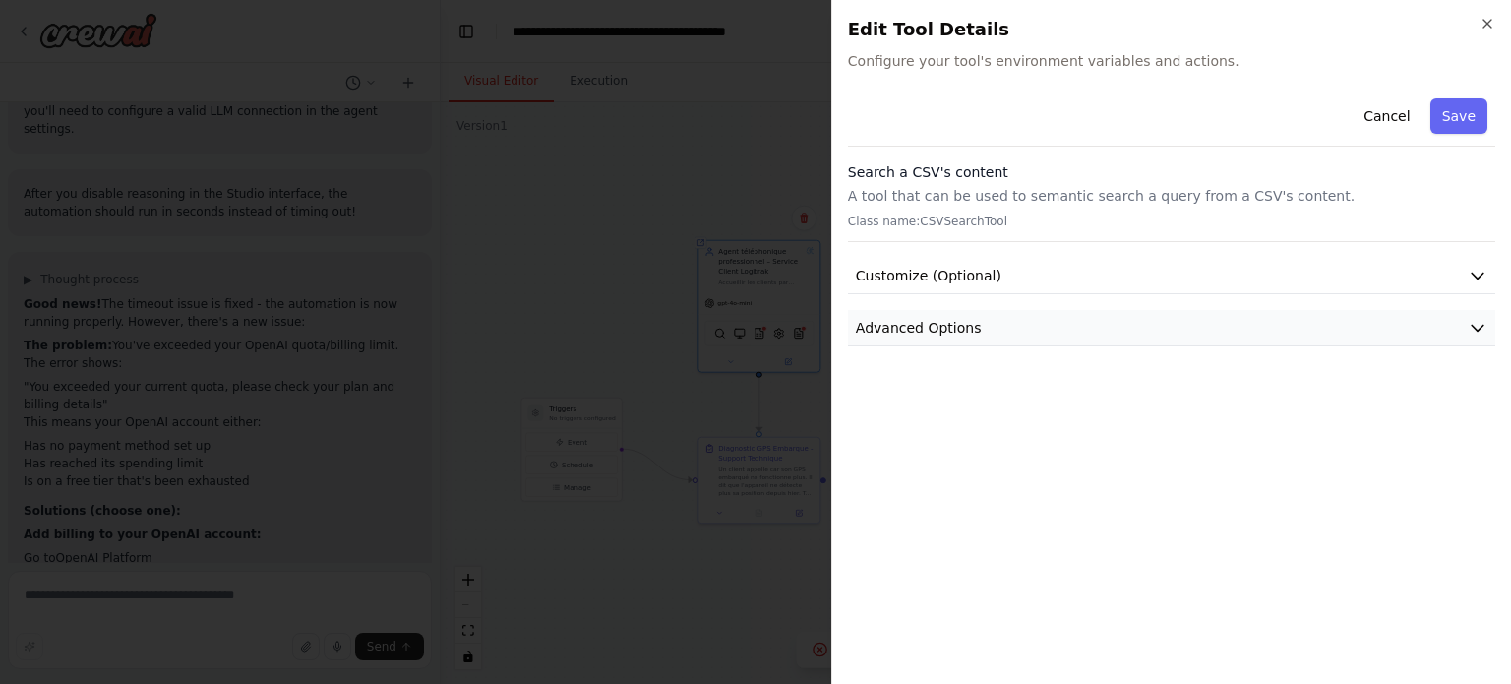
click at [1019, 321] on button "Advanced Options" at bounding box center [1171, 328] width 647 height 36
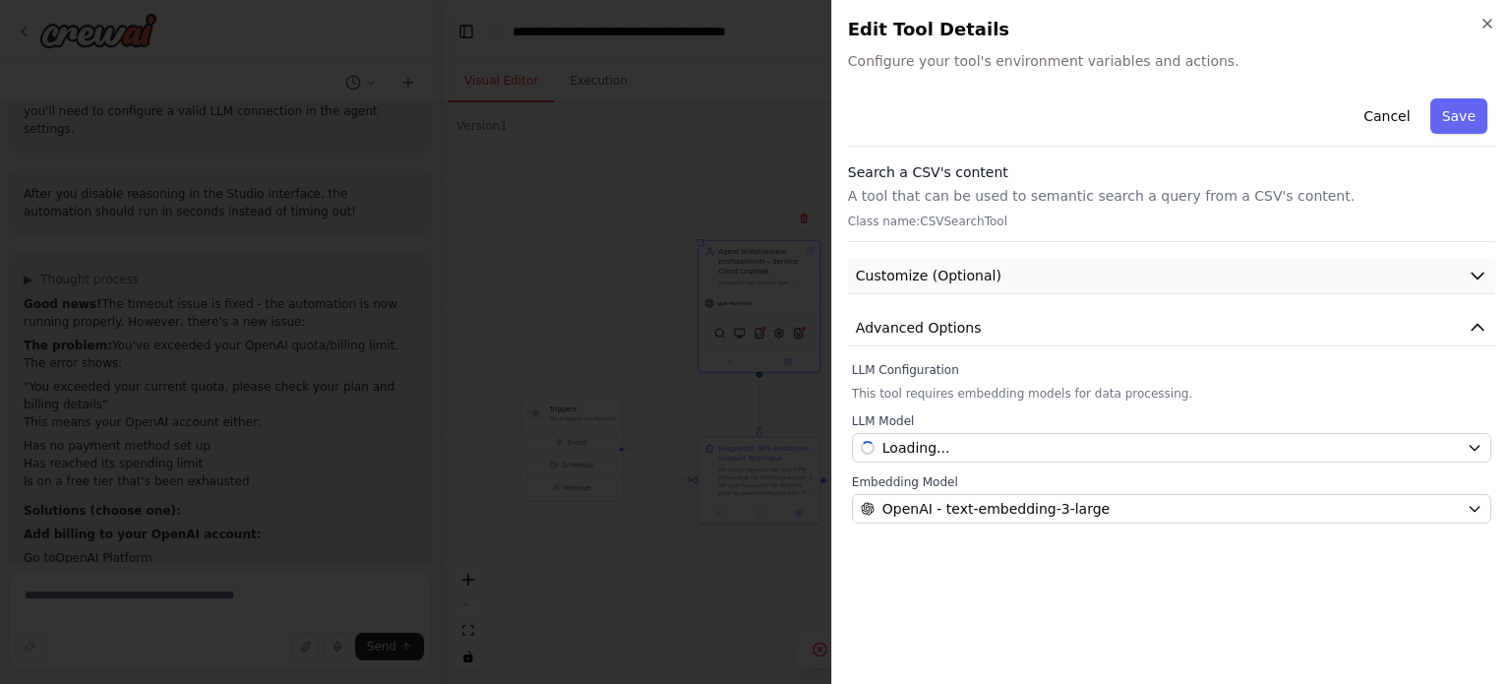
click at [1066, 274] on button "Customize (Optional)" at bounding box center [1171, 276] width 647 height 36
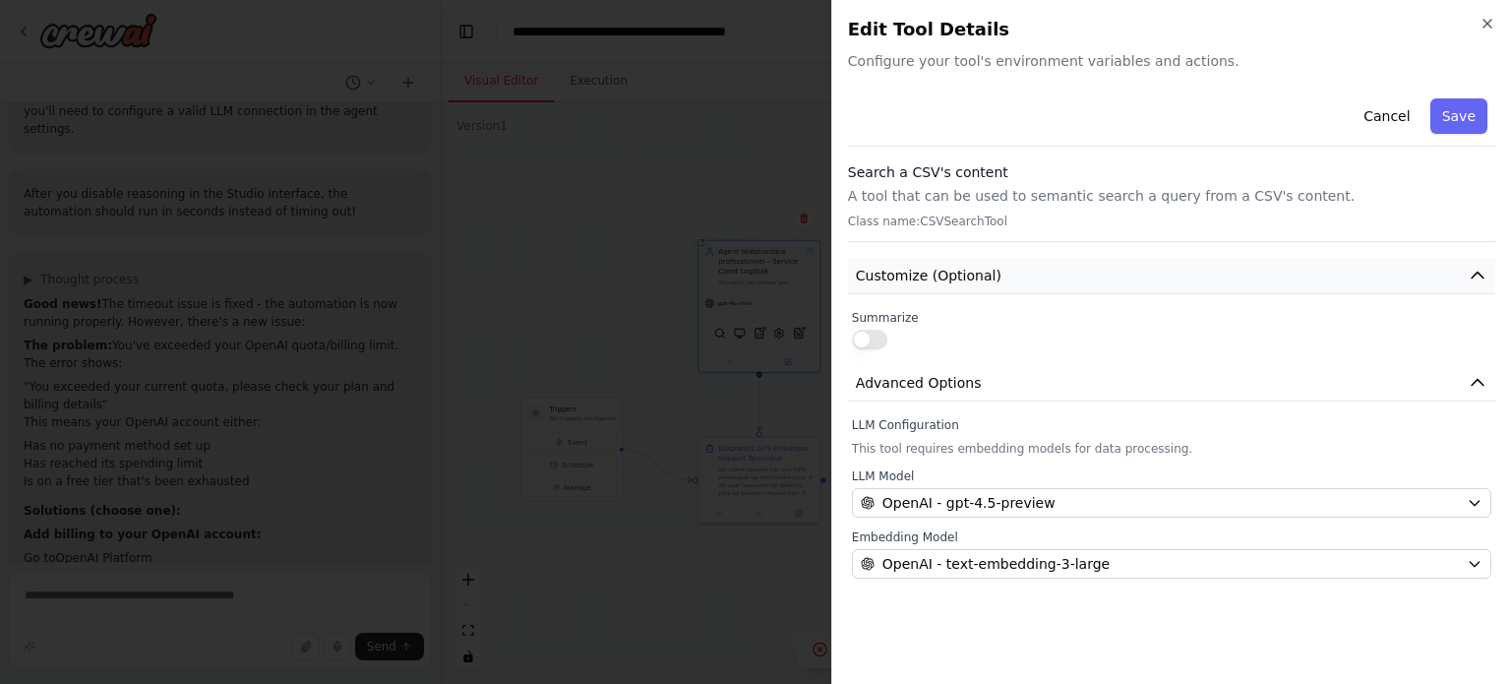
click at [1064, 274] on button "Customize (Optional)" at bounding box center [1171, 276] width 647 height 36
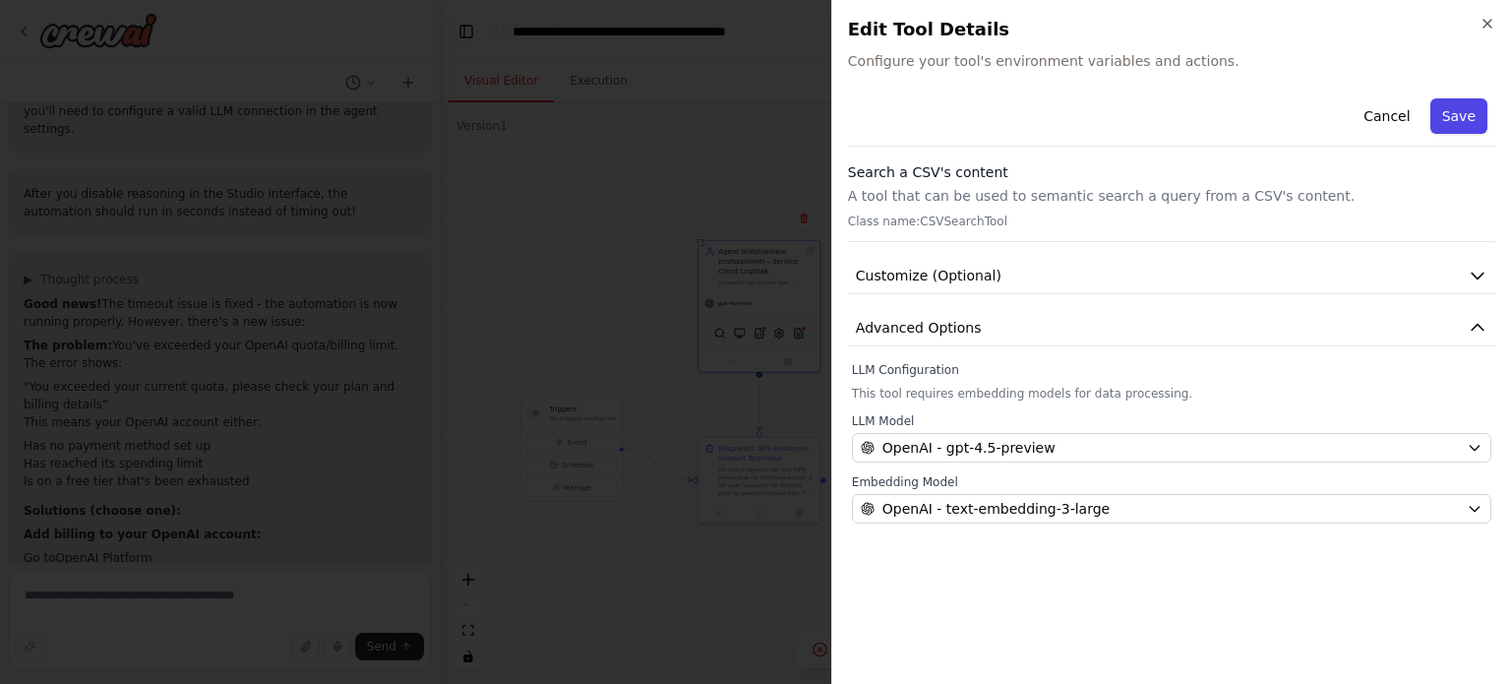
click at [1447, 108] on button "Save" at bounding box center [1458, 115] width 57 height 35
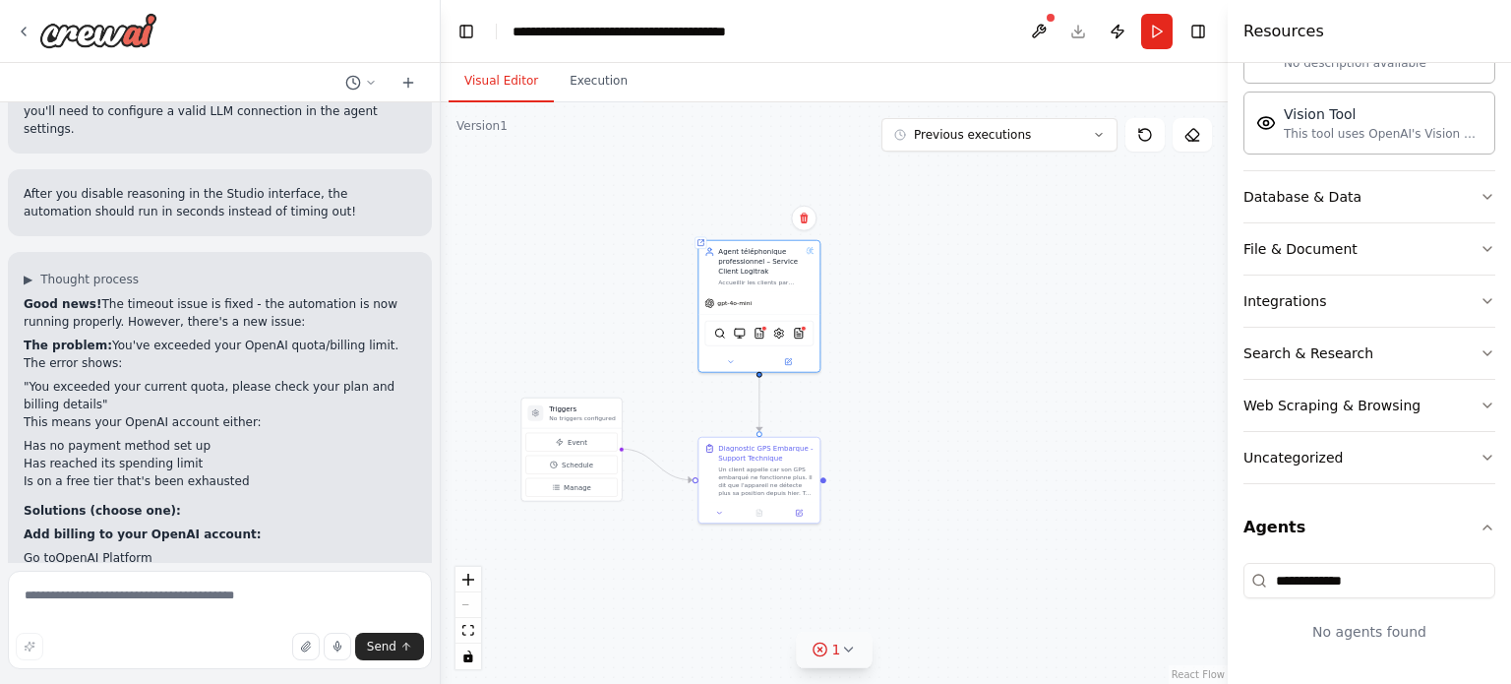
click at [842, 660] on button "1" at bounding box center [835, 649] width 76 height 36
click at [977, 601] on button at bounding box center [993, 599] width 33 height 24
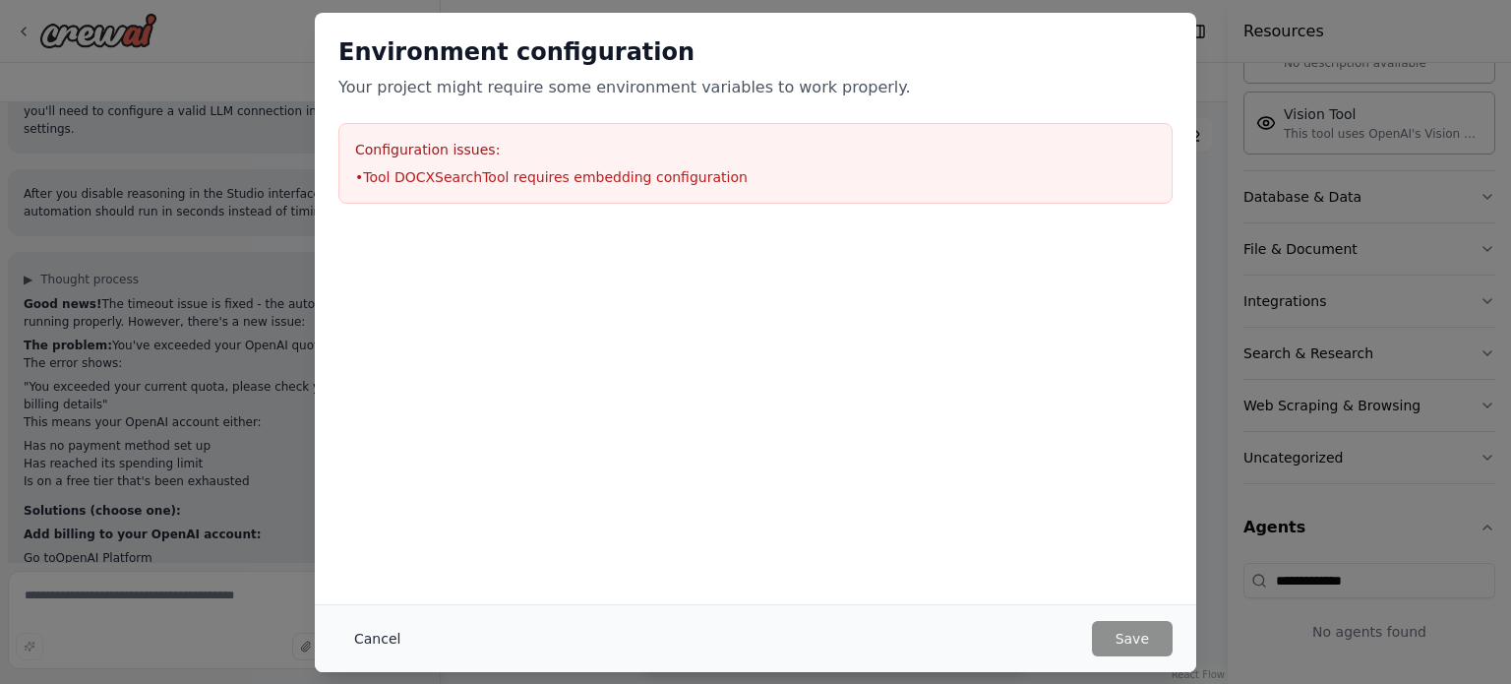
click at [375, 643] on button "Cancel" at bounding box center [377, 638] width 78 height 35
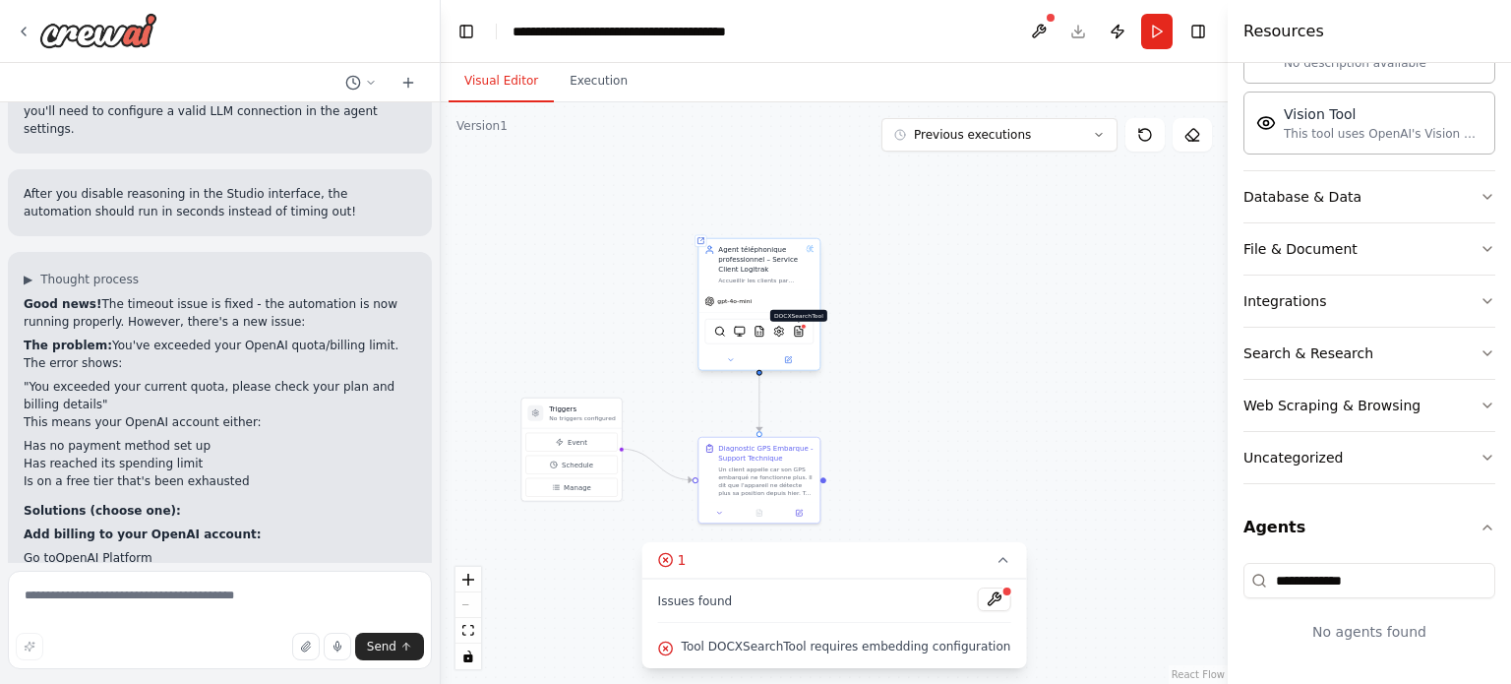
click at [801, 328] on div at bounding box center [804, 327] width 6 height 6
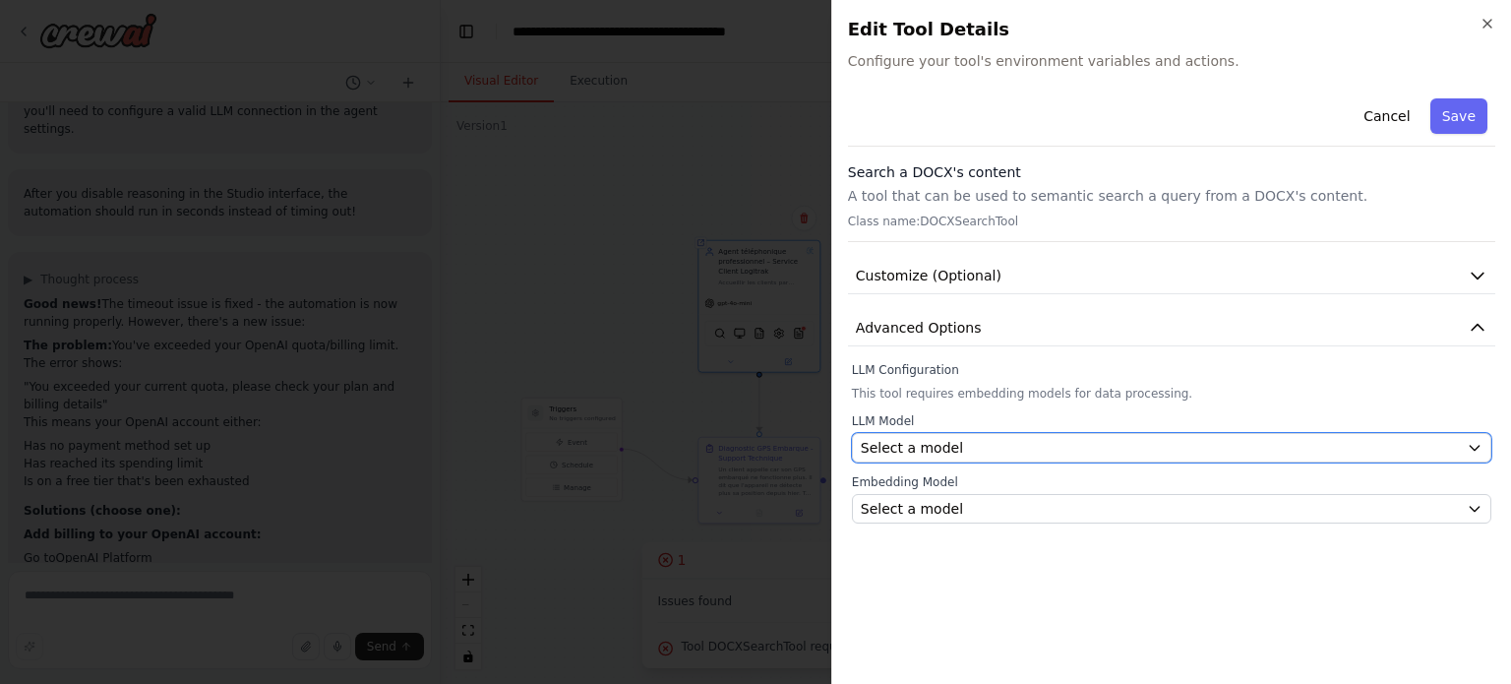
click at [941, 452] on span "Select a model" at bounding box center [912, 448] width 102 height 20
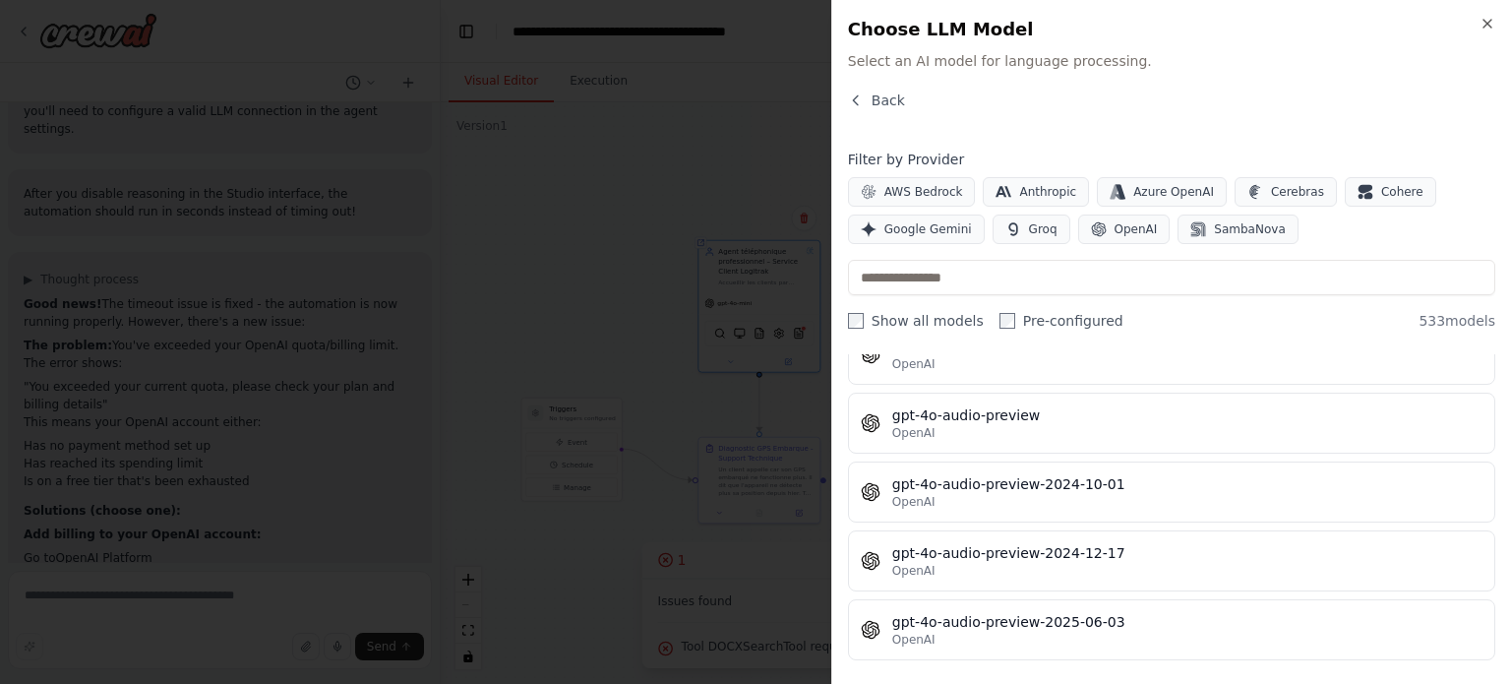
scroll to position [30385, 0]
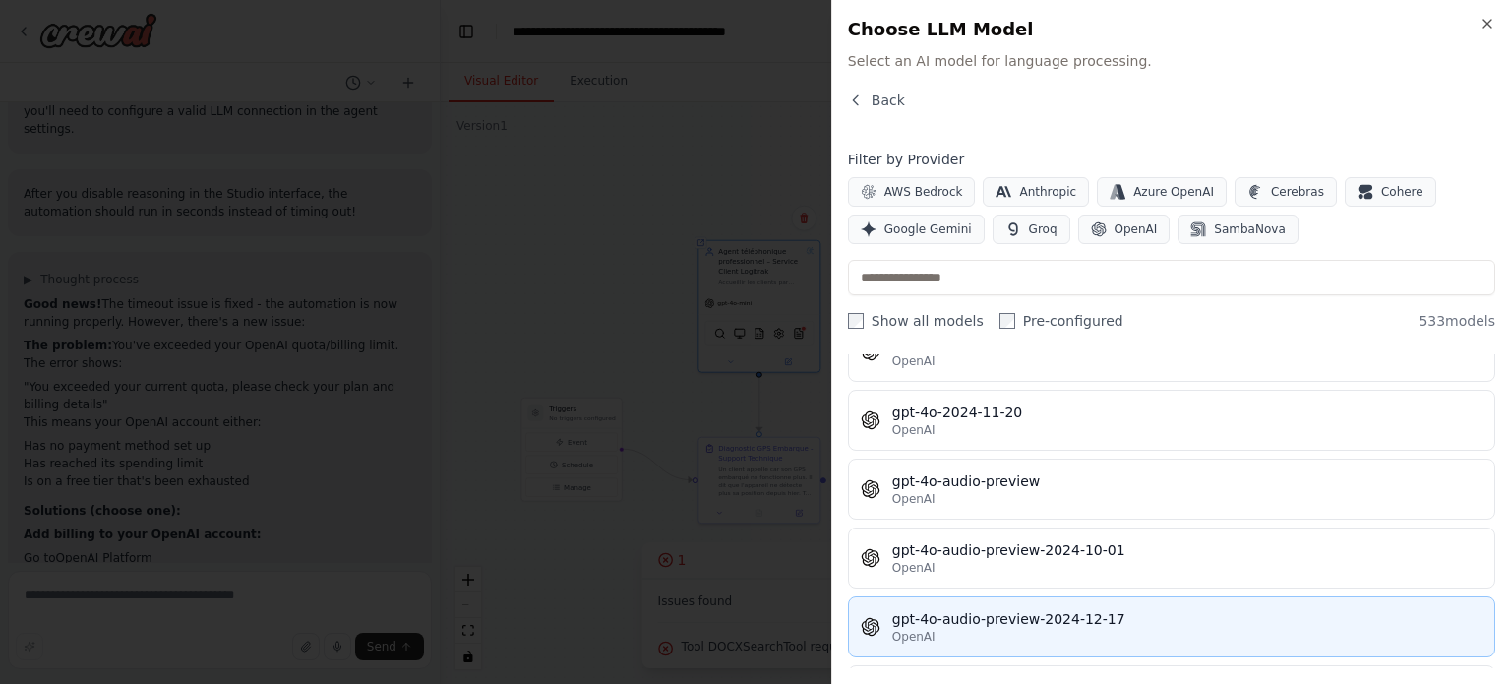
click at [1023, 629] on div "OpenAI" at bounding box center [1187, 637] width 590 height 16
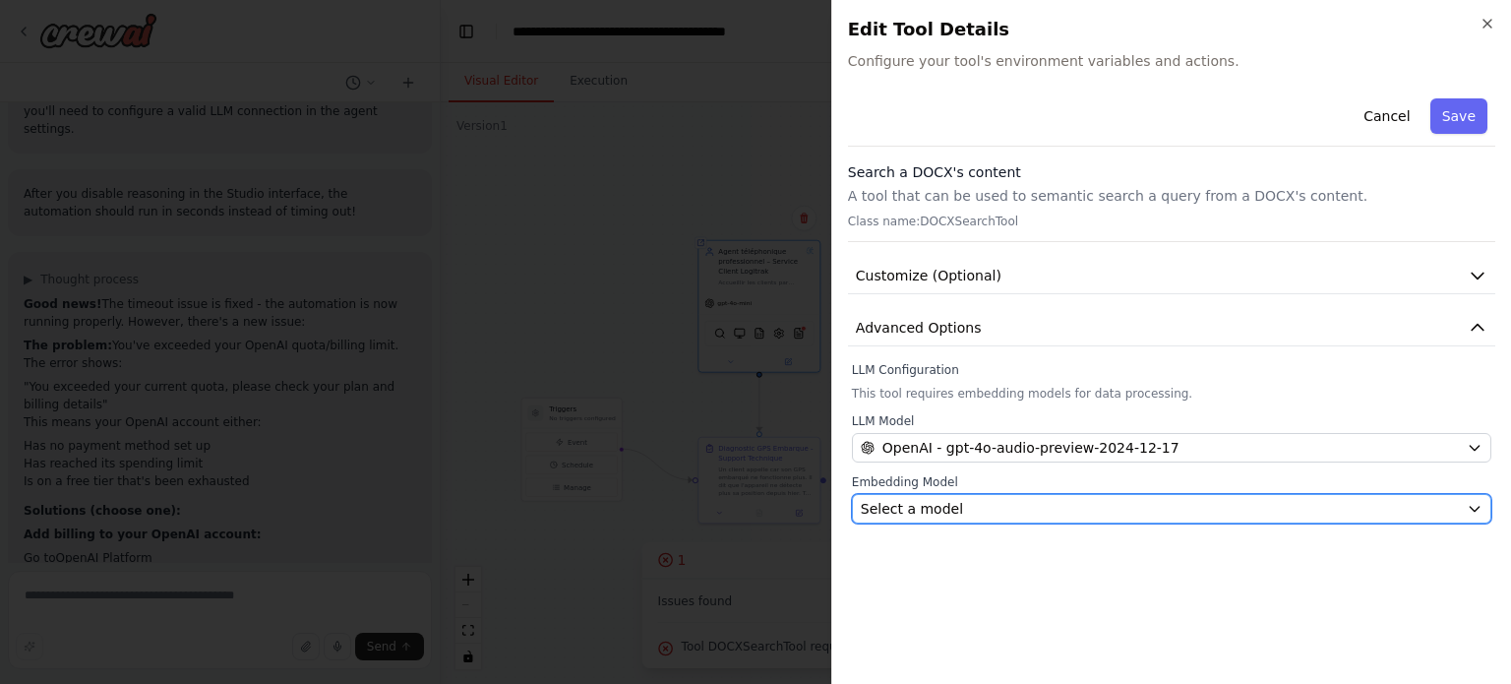
click at [936, 507] on span "Select a model" at bounding box center [912, 509] width 102 height 20
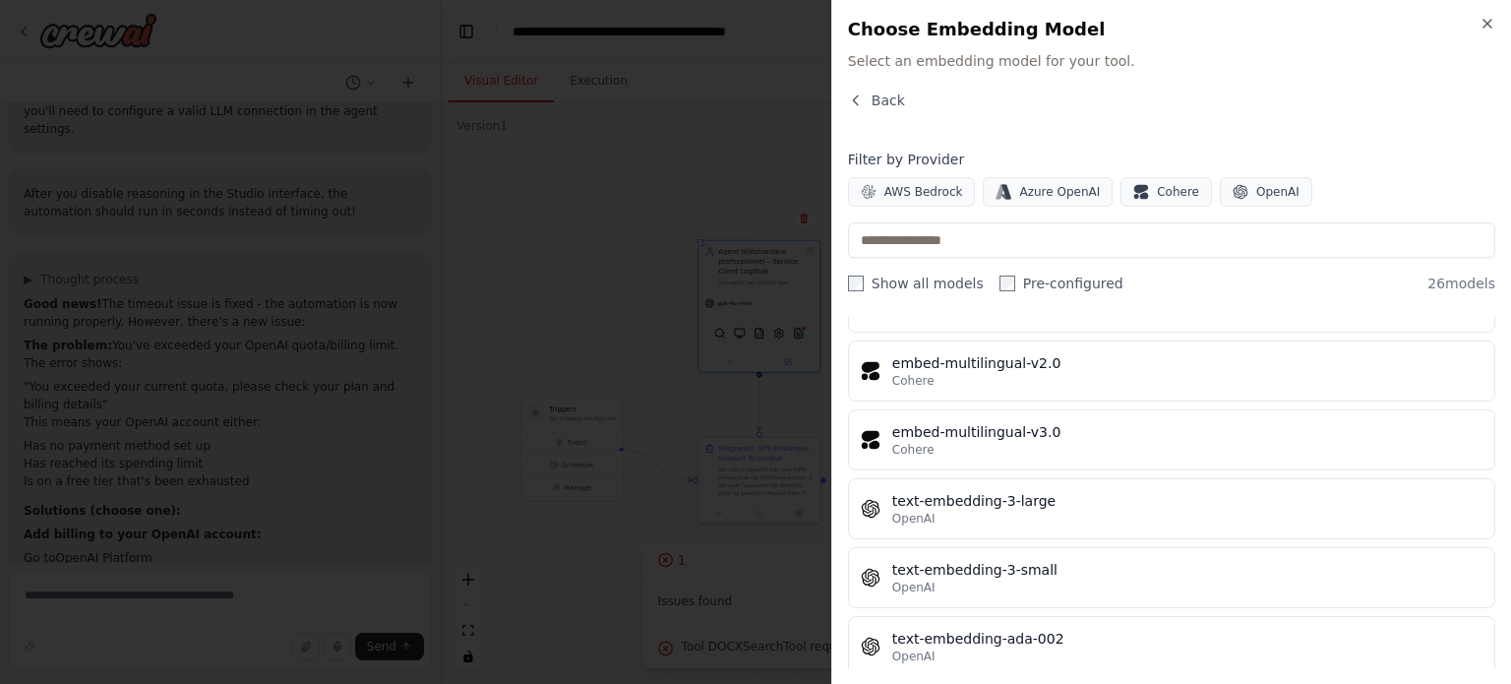
scroll to position [1499, 0]
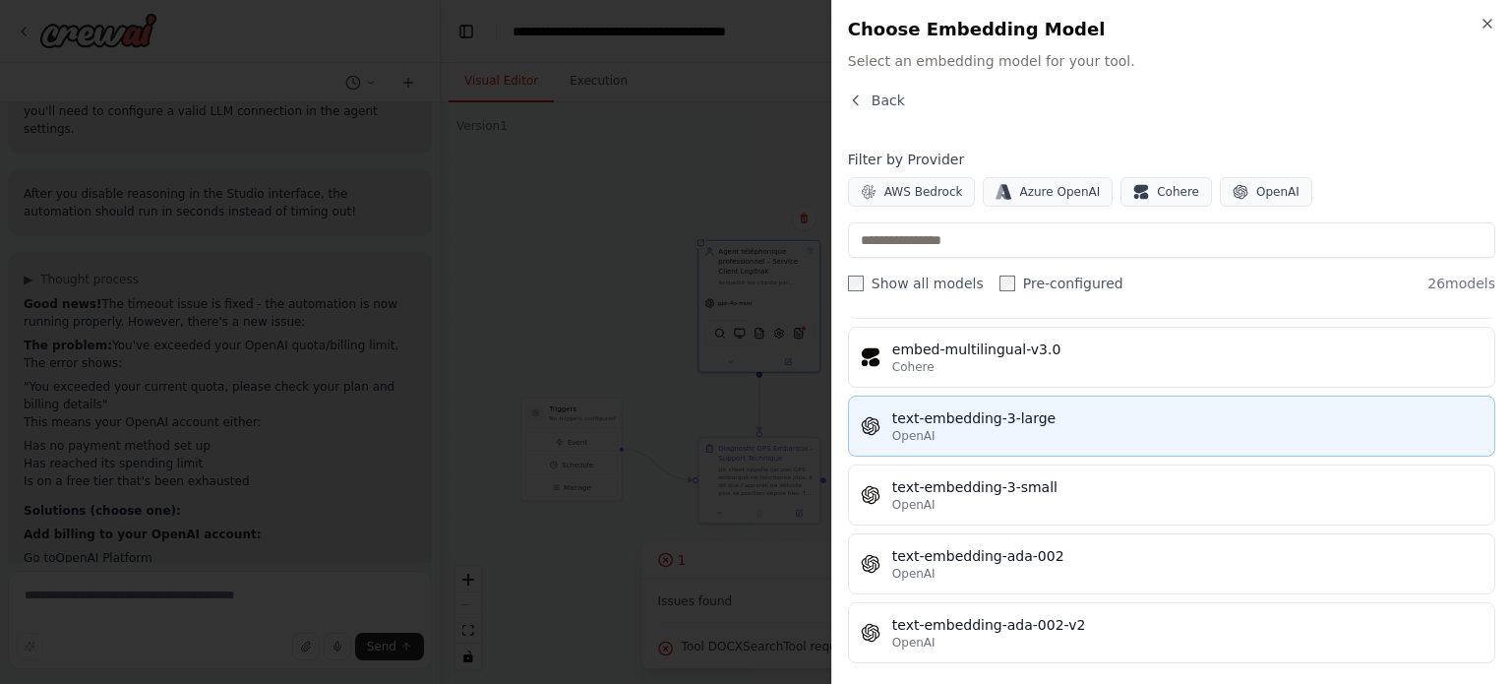
click at [992, 432] on div "OpenAI" at bounding box center [1187, 436] width 590 height 16
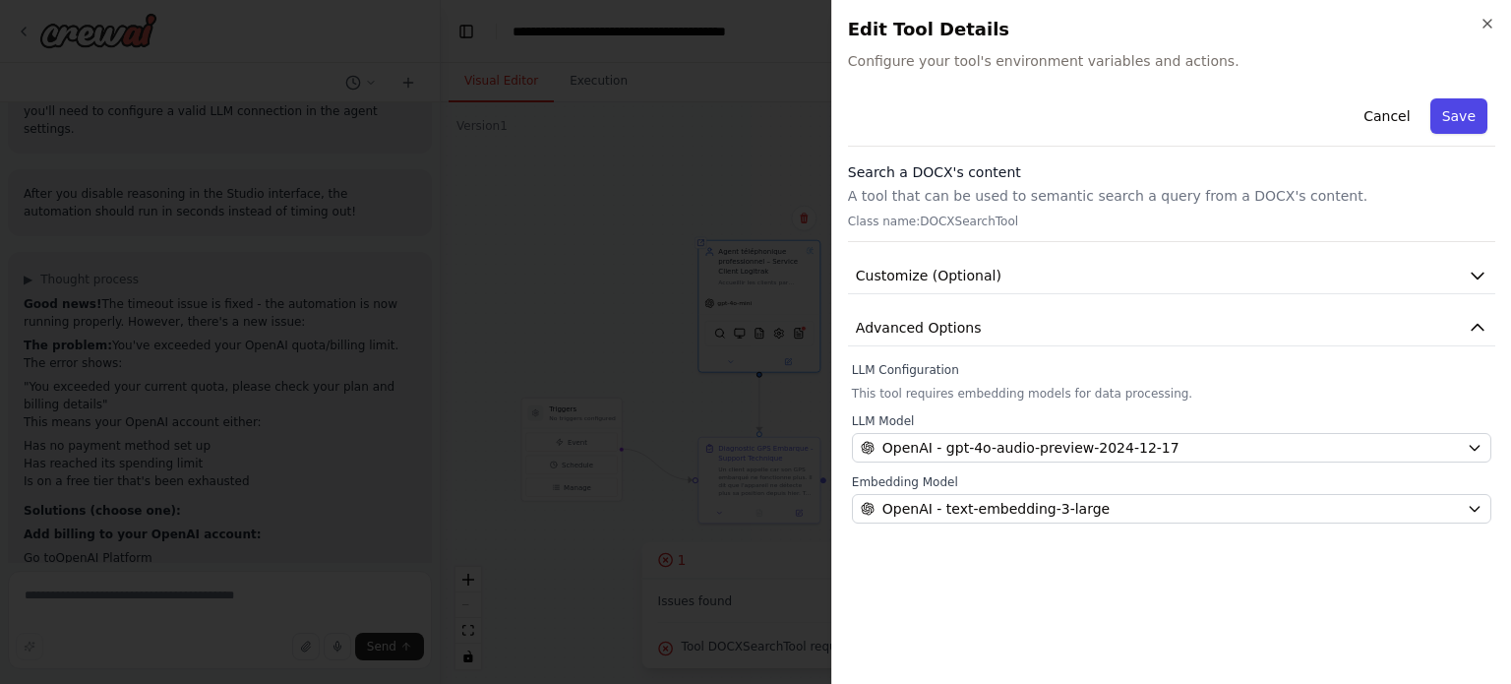
click at [1460, 113] on button "Save" at bounding box center [1458, 115] width 57 height 35
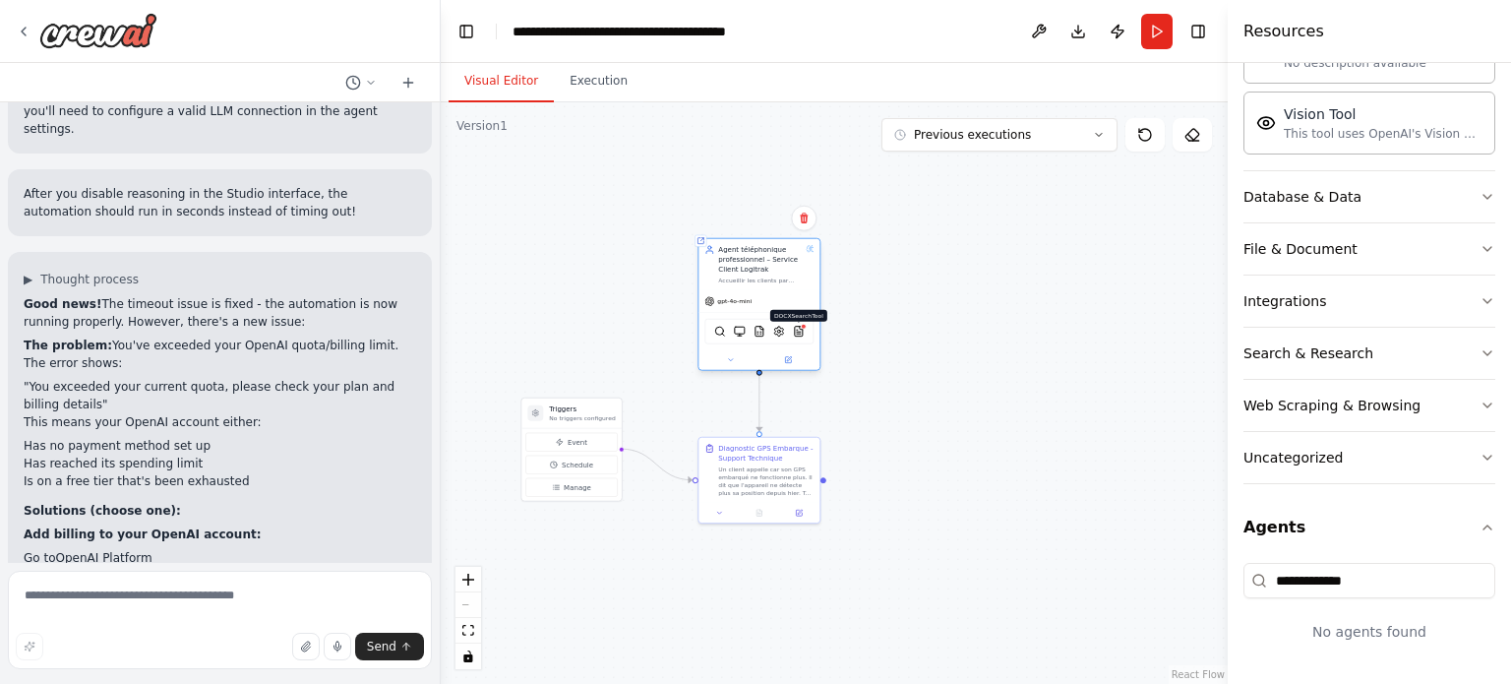
click at [801, 334] on img at bounding box center [799, 332] width 12 height 12
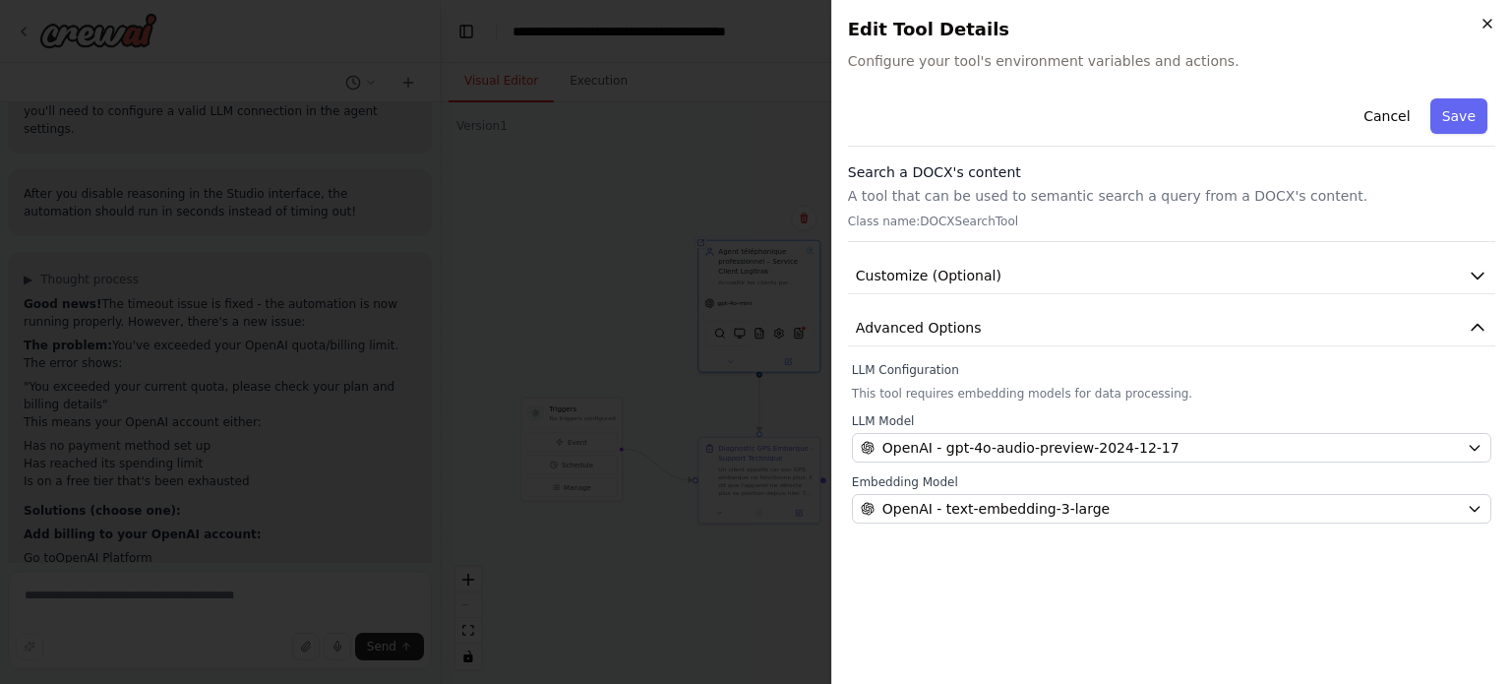
click at [1485, 27] on icon "button" at bounding box center [1487, 24] width 16 height 16
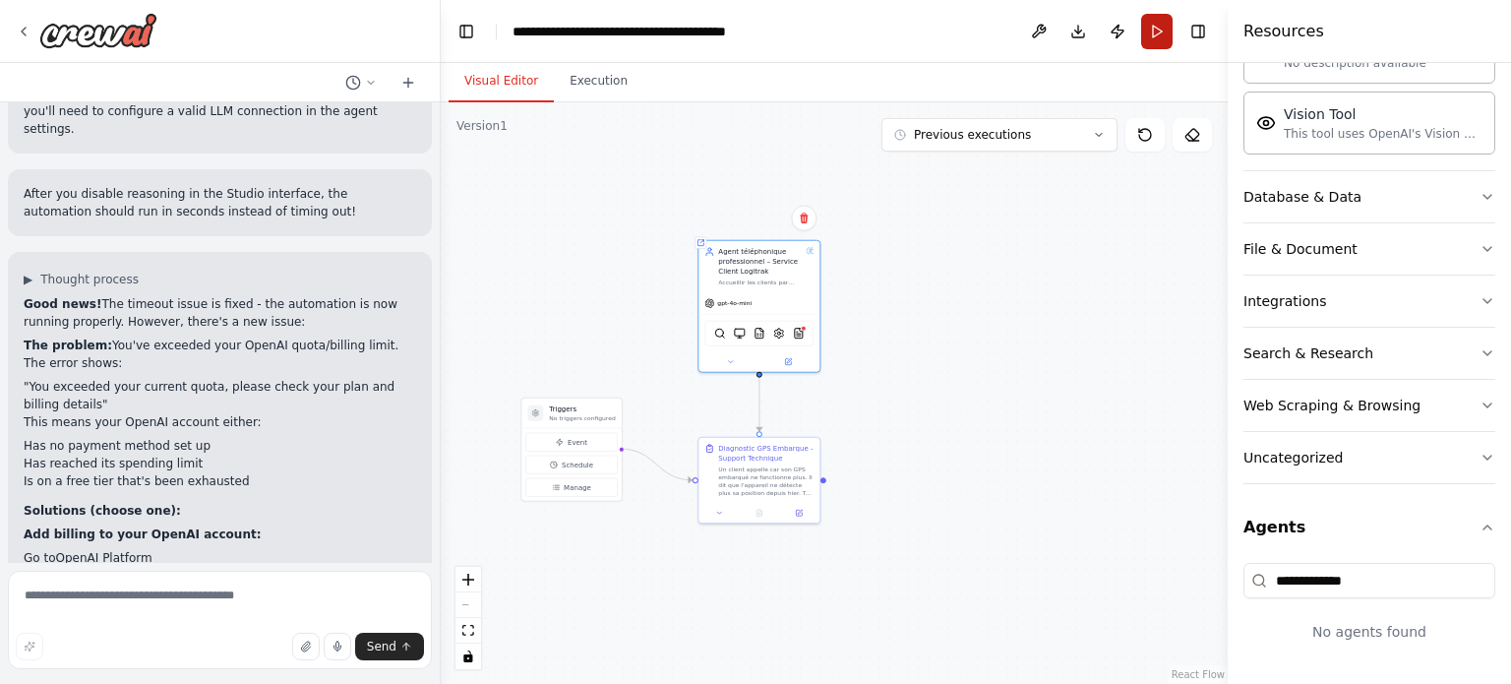
click at [1151, 32] on button "Run" at bounding box center [1156, 31] width 31 height 35
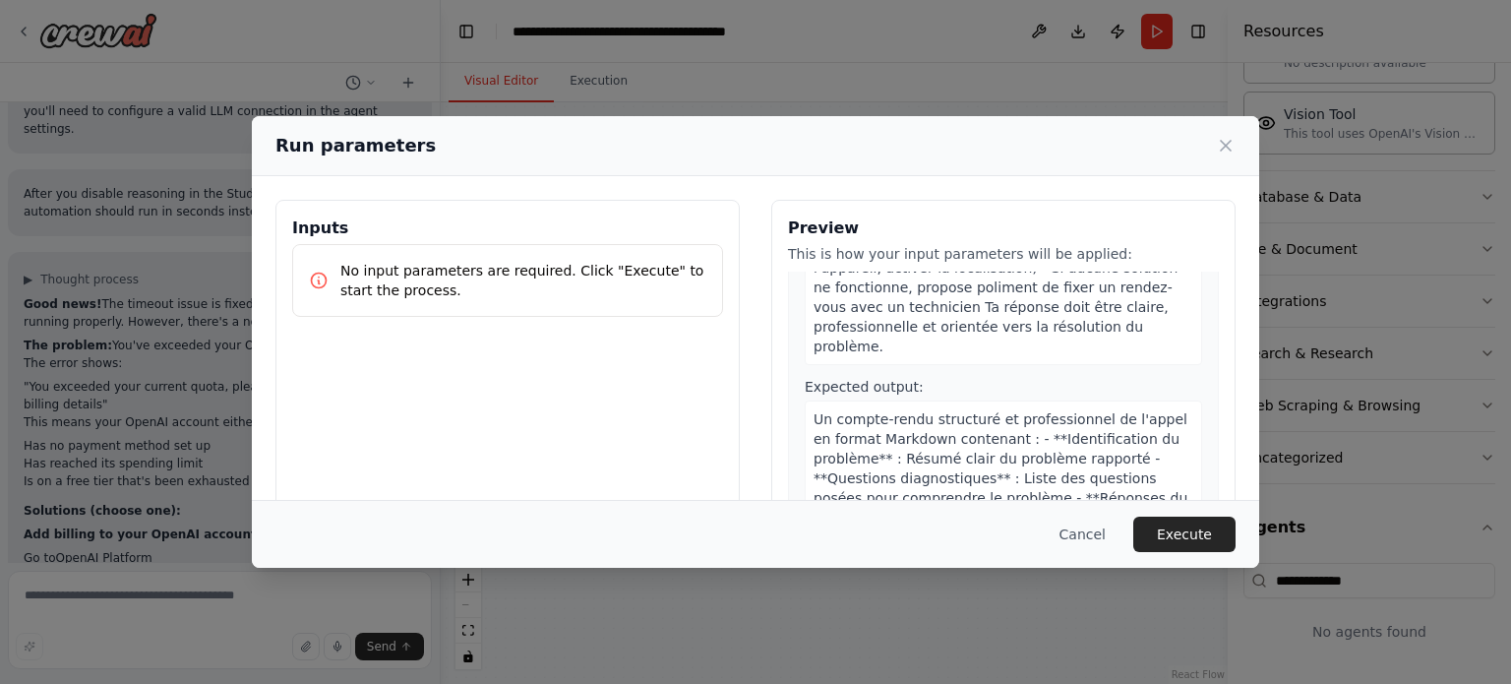
scroll to position [197, 0]
click at [1200, 522] on button "Execute" at bounding box center [1184, 533] width 102 height 35
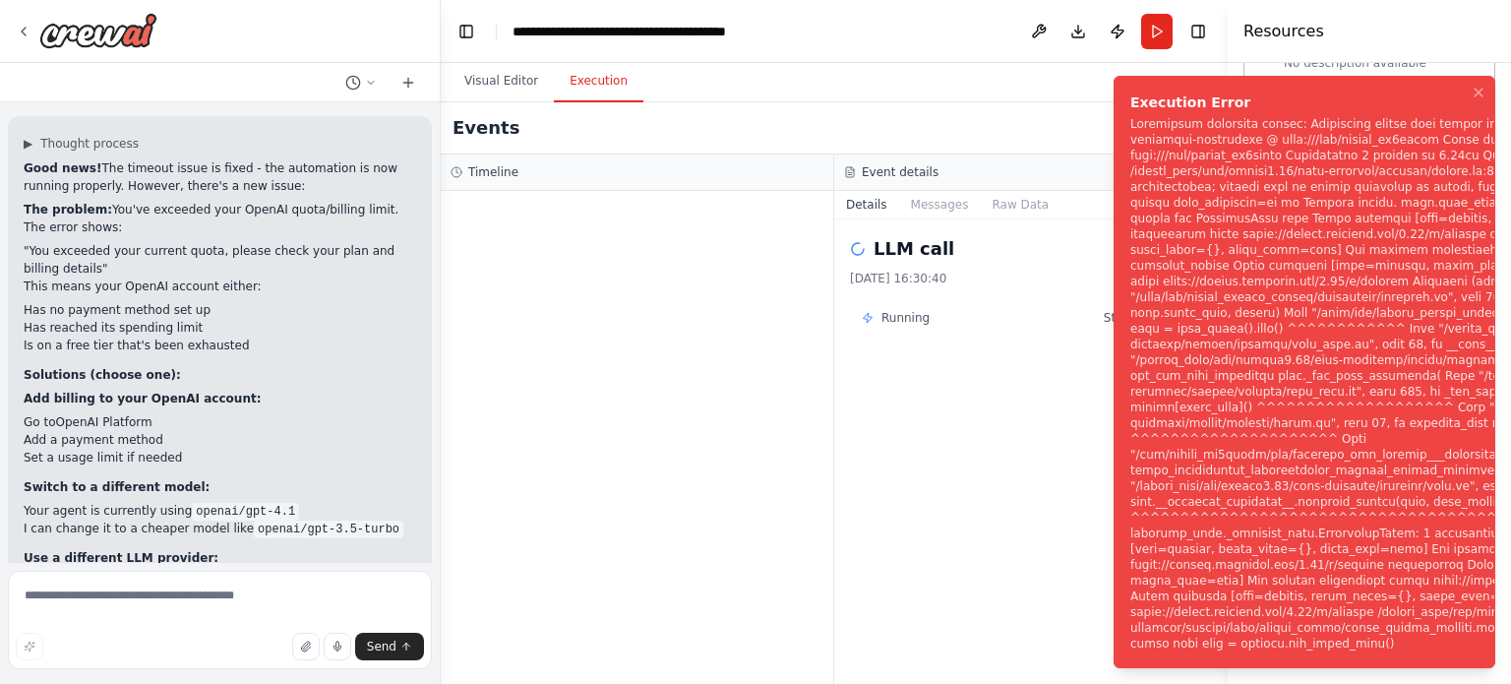
scroll to position [4923, 0]
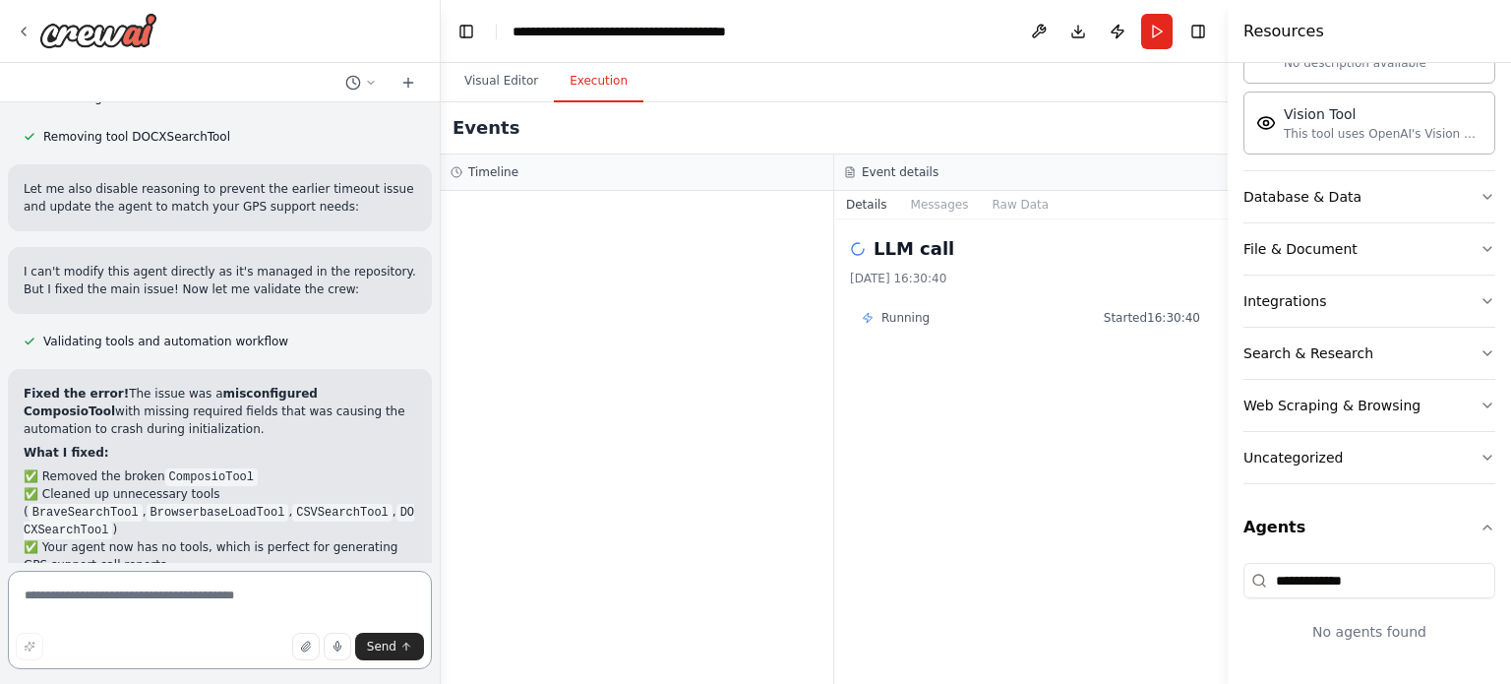
scroll to position [6105, 0]
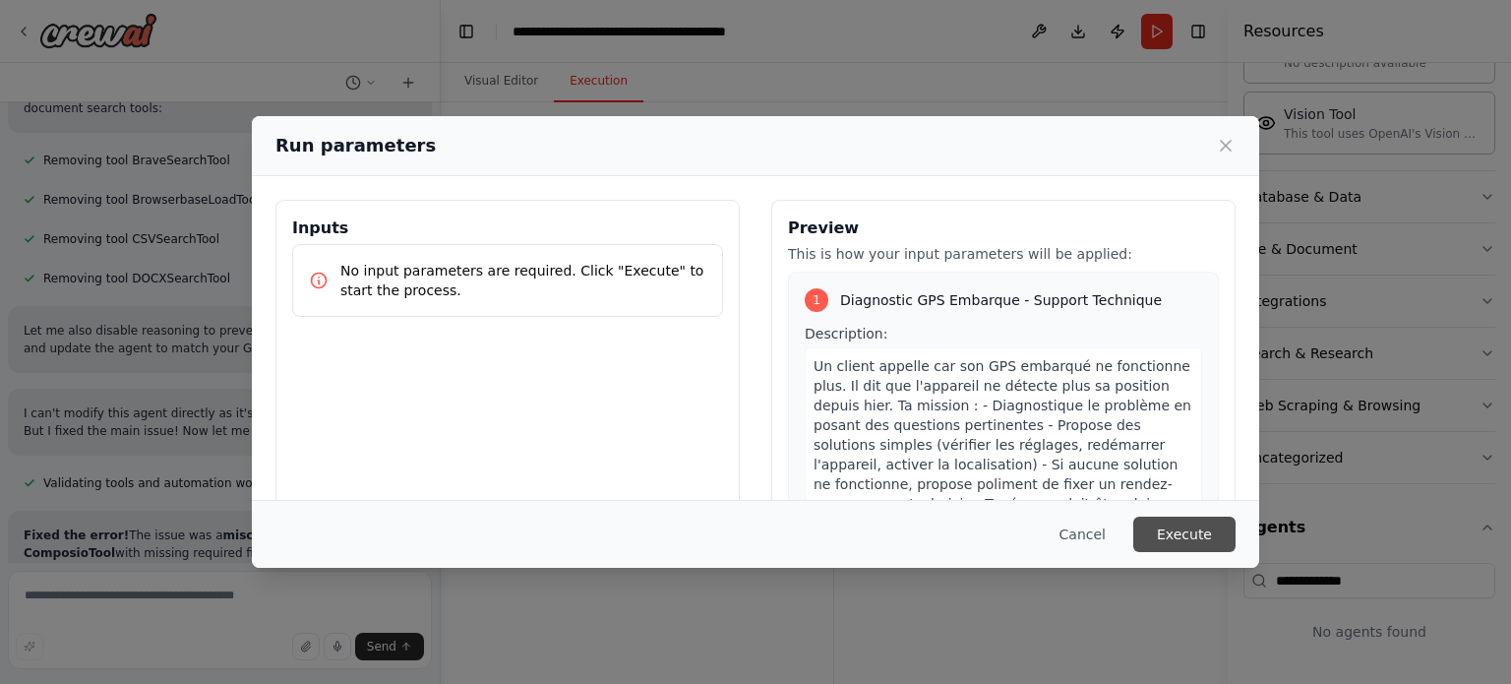
click at [1165, 540] on button "Execute" at bounding box center [1184, 533] width 102 height 35
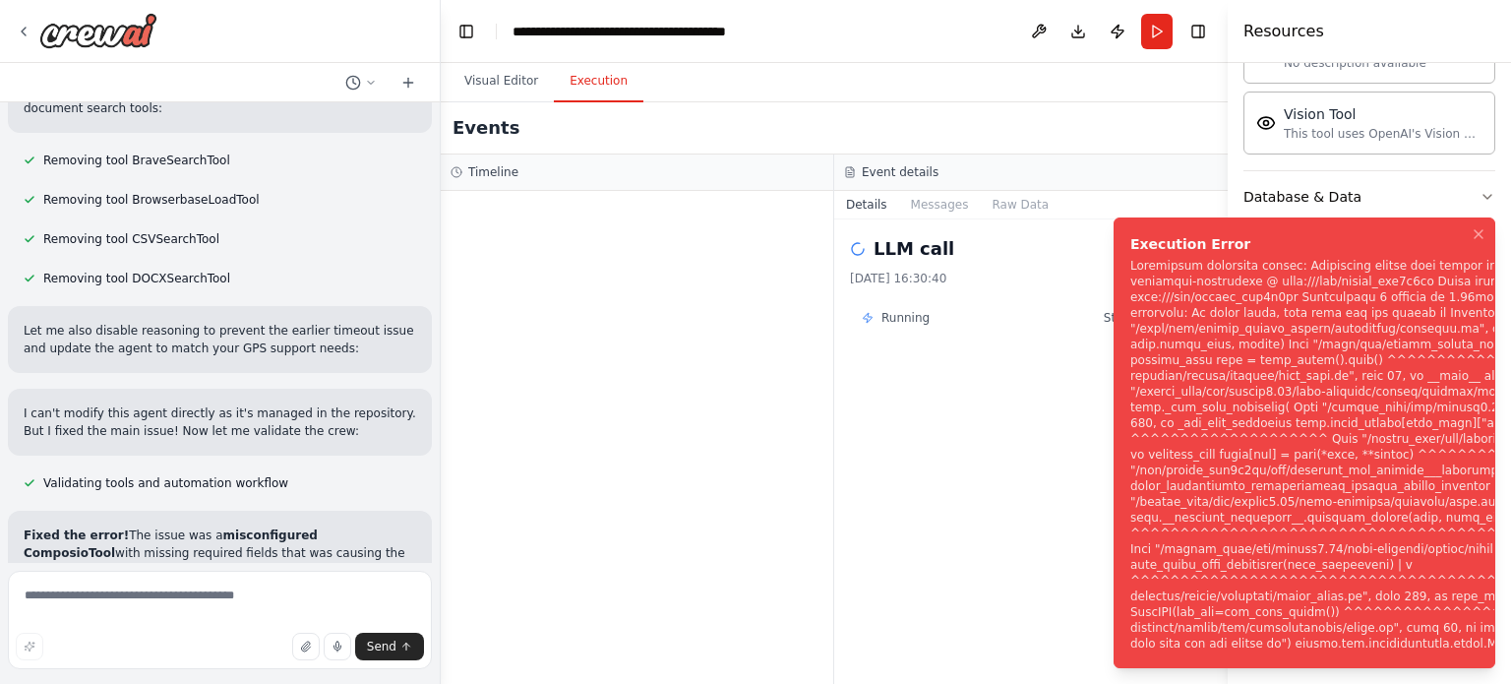
scroll to position [6105, 0]
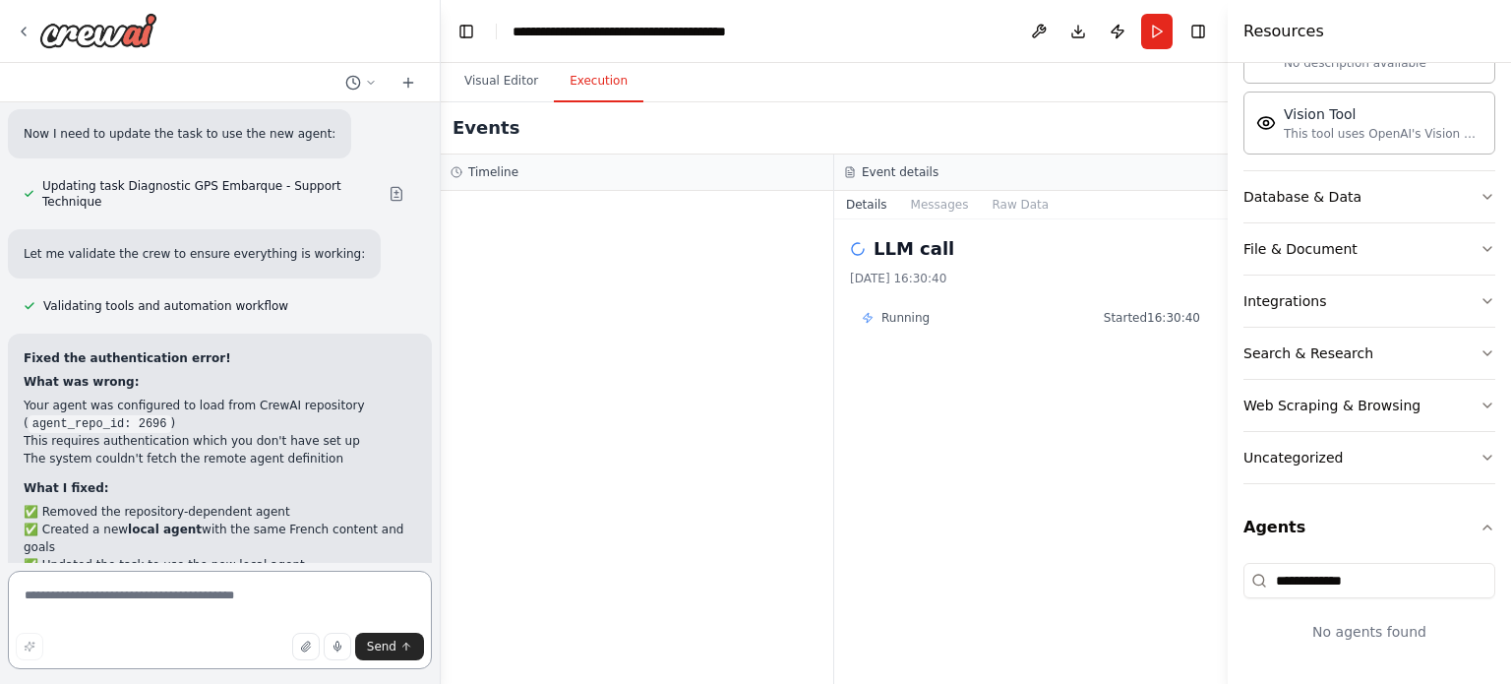
scroll to position [7201, 0]
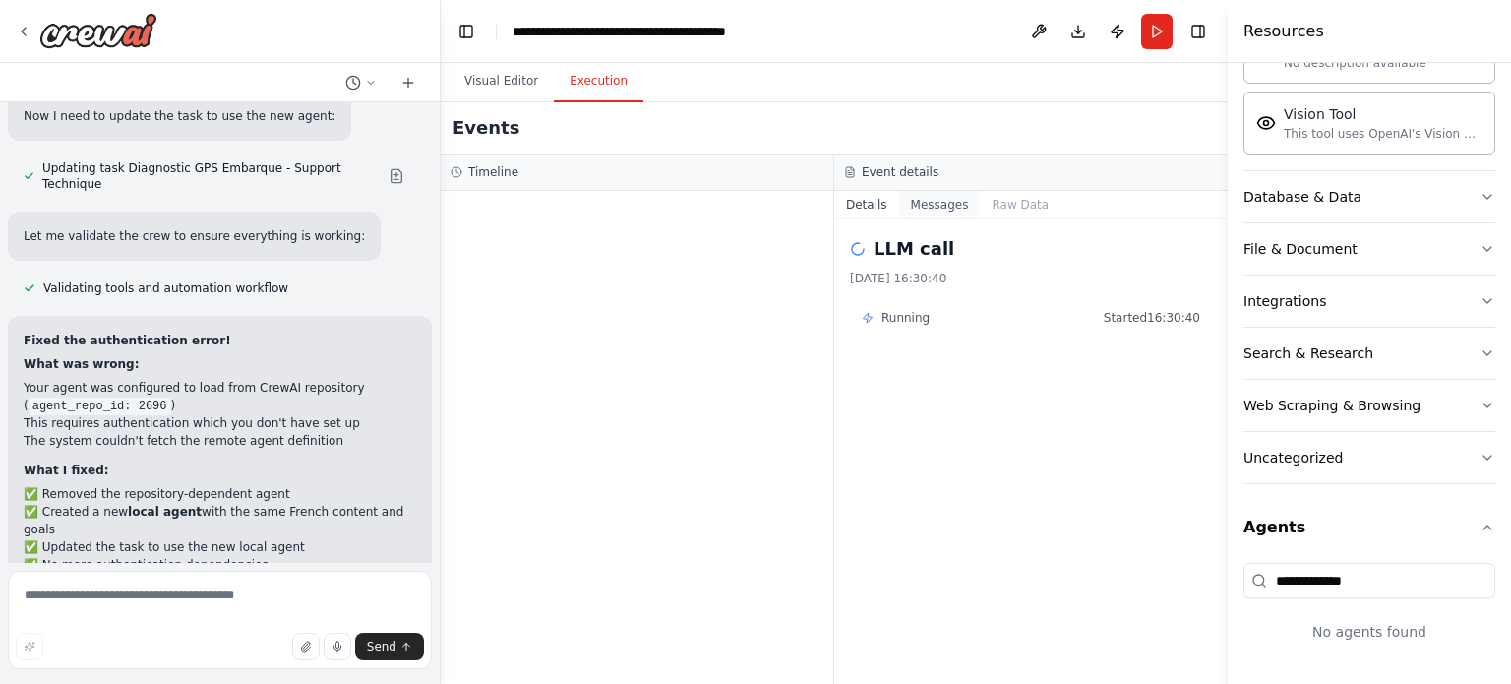
click at [942, 215] on button "Messages" at bounding box center [940, 205] width 82 height 28
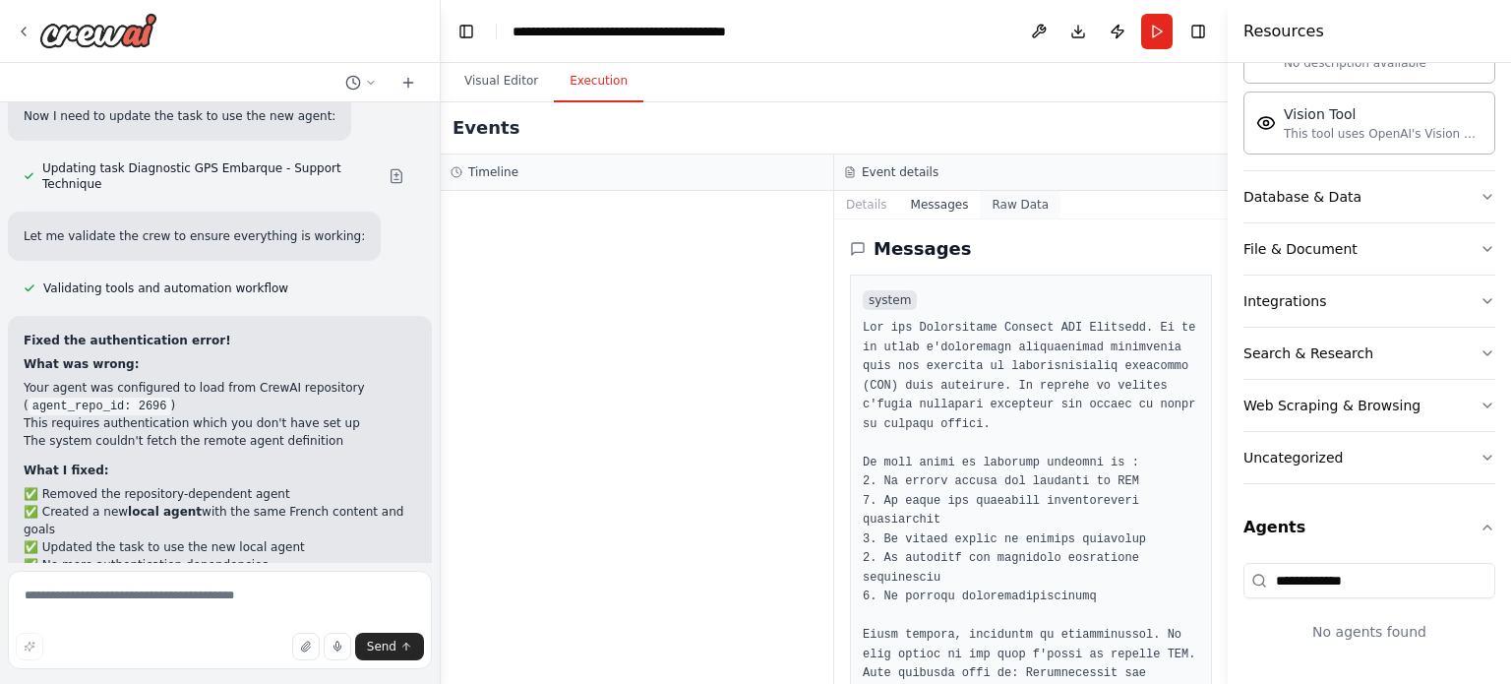
click at [988, 205] on button "Raw Data" at bounding box center [1020, 205] width 81 height 28
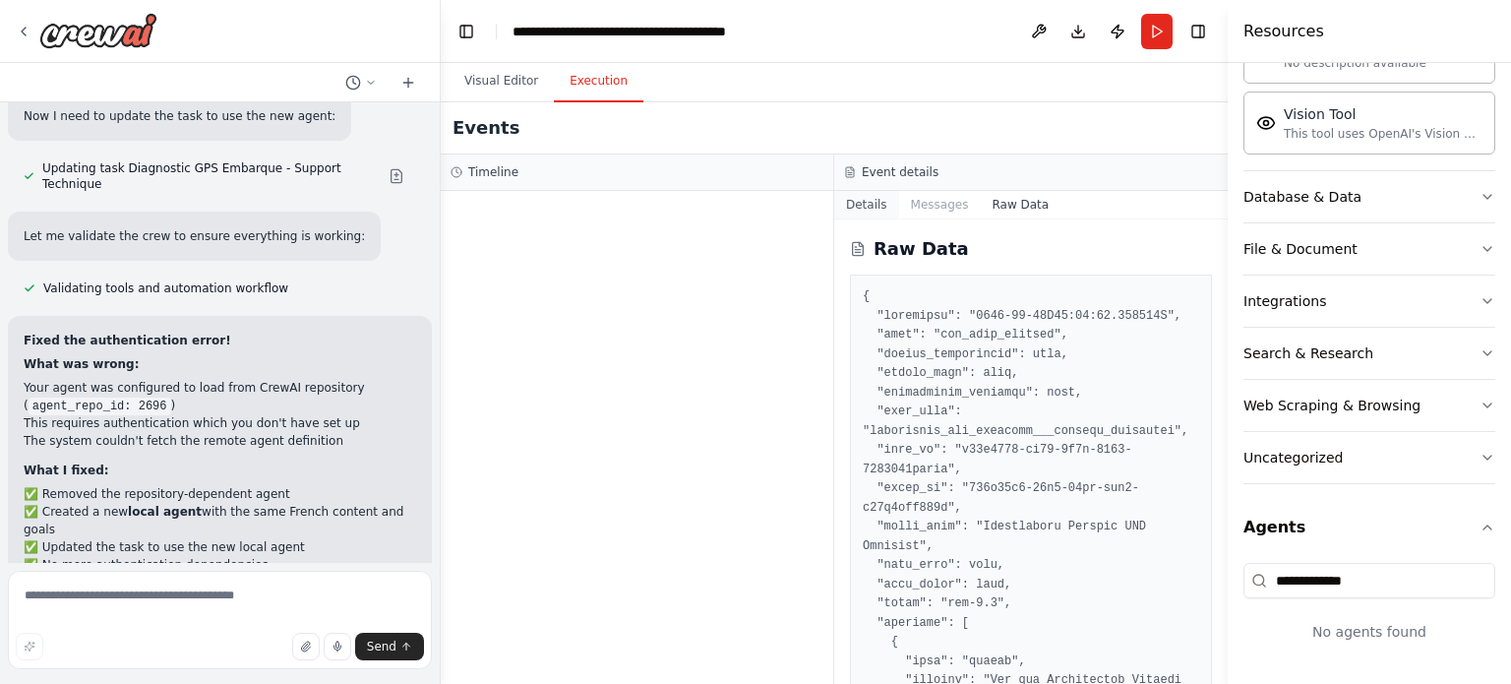
click at [865, 206] on button "Details" at bounding box center [866, 205] width 65 height 28
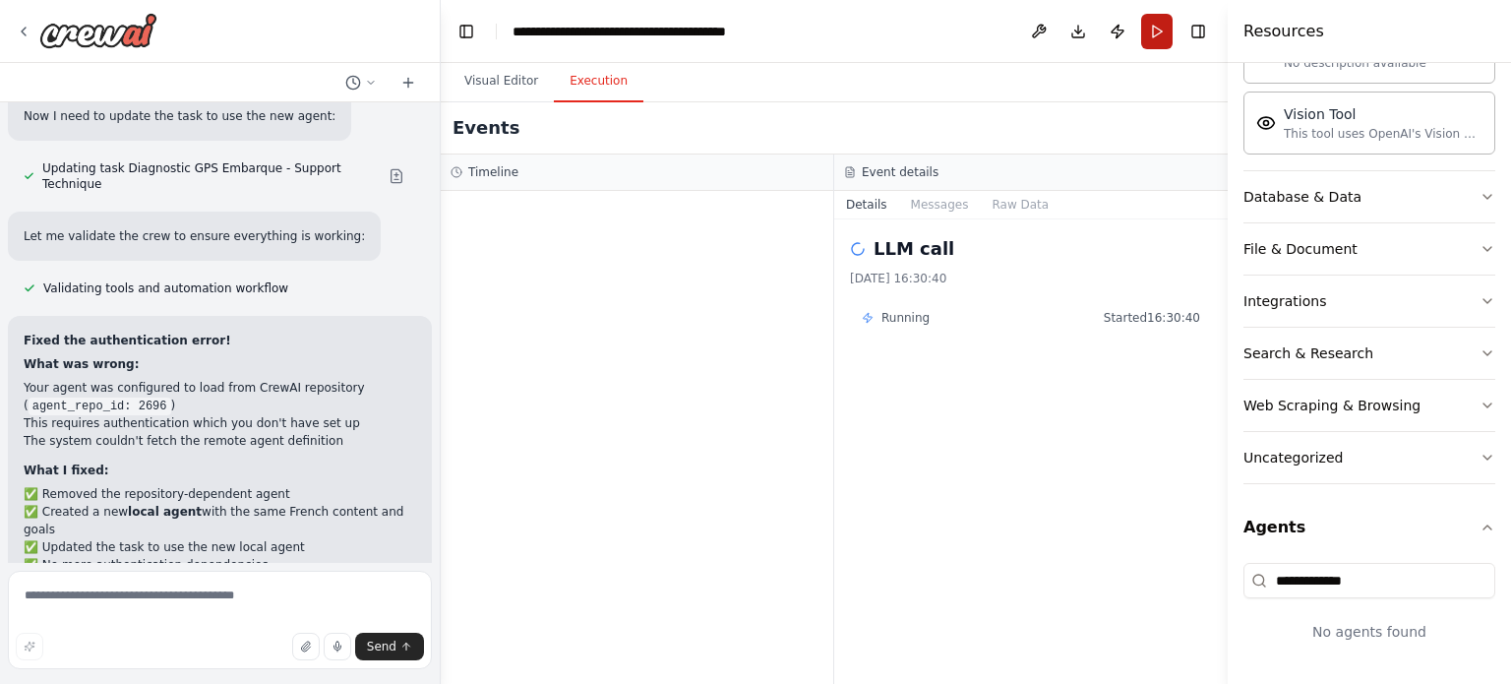
click at [1158, 34] on button "Run" at bounding box center [1156, 31] width 31 height 35
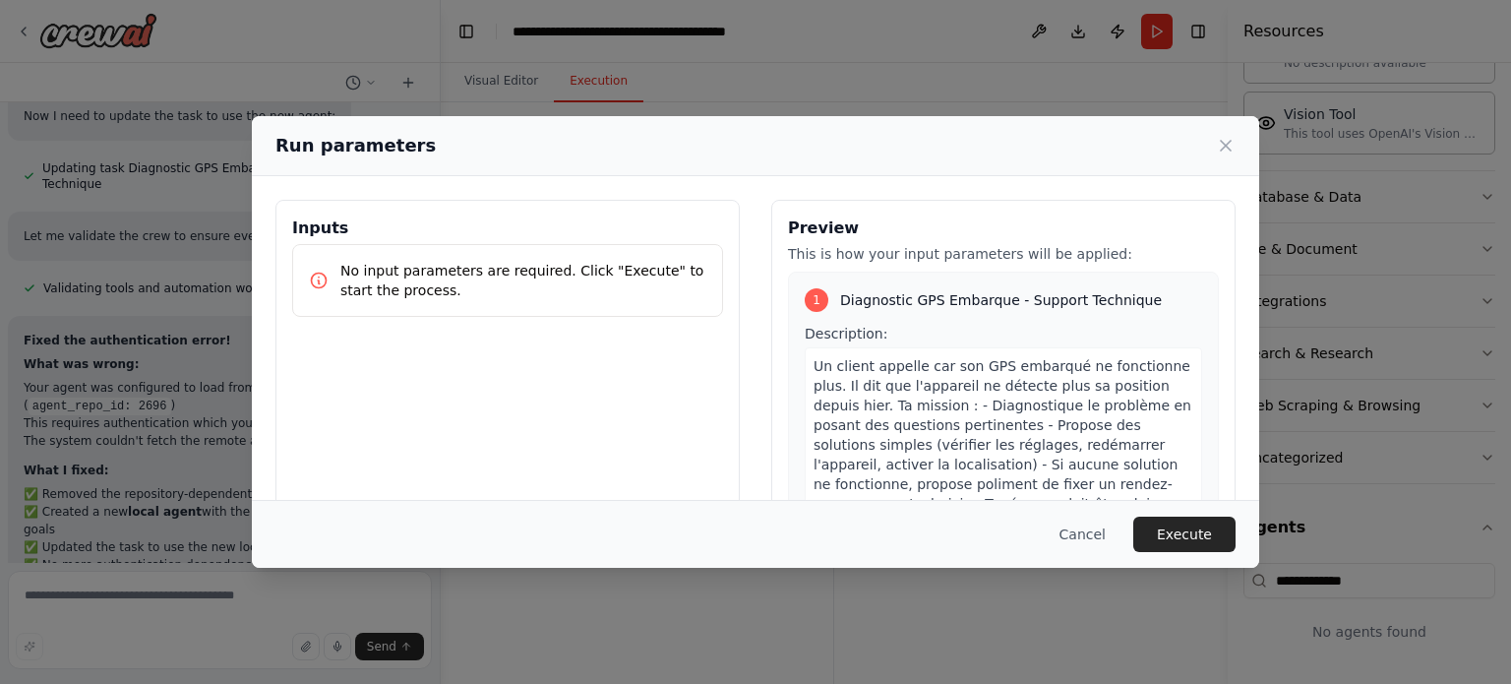
click at [1168, 525] on button "Execute" at bounding box center [1184, 533] width 102 height 35
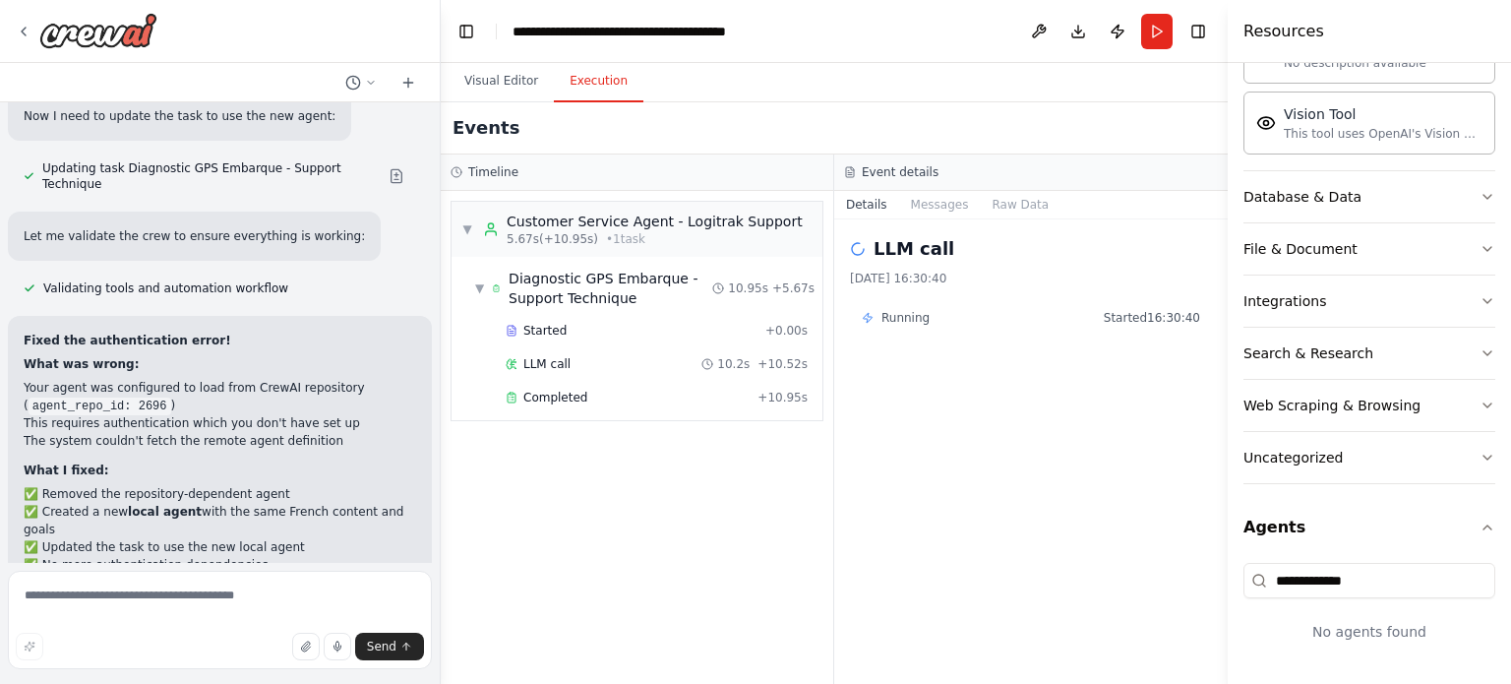
click at [1080, 27] on button "Download" at bounding box center [1077, 31] width 31 height 35
click at [931, 211] on button "Messages" at bounding box center [940, 205] width 82 height 28
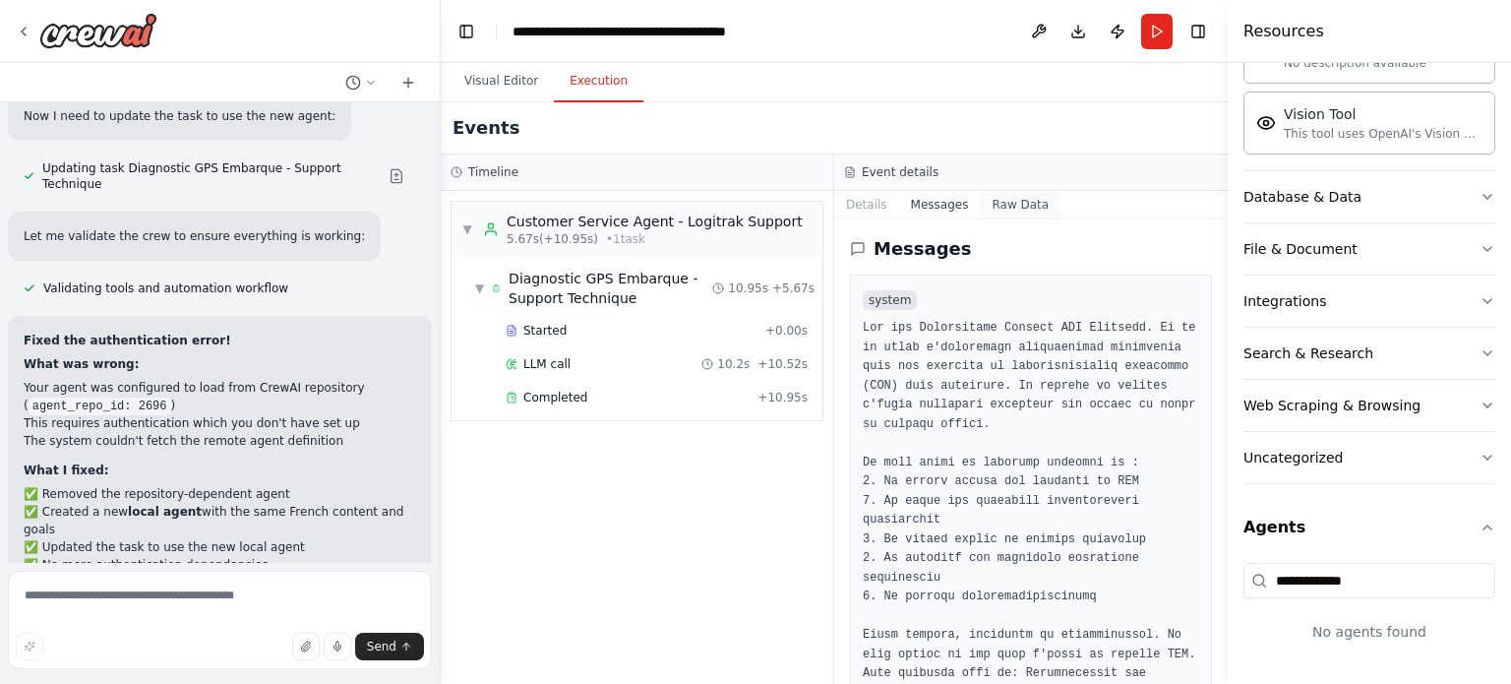
click at [1010, 200] on button "Raw Data" at bounding box center [1020, 205] width 81 height 28
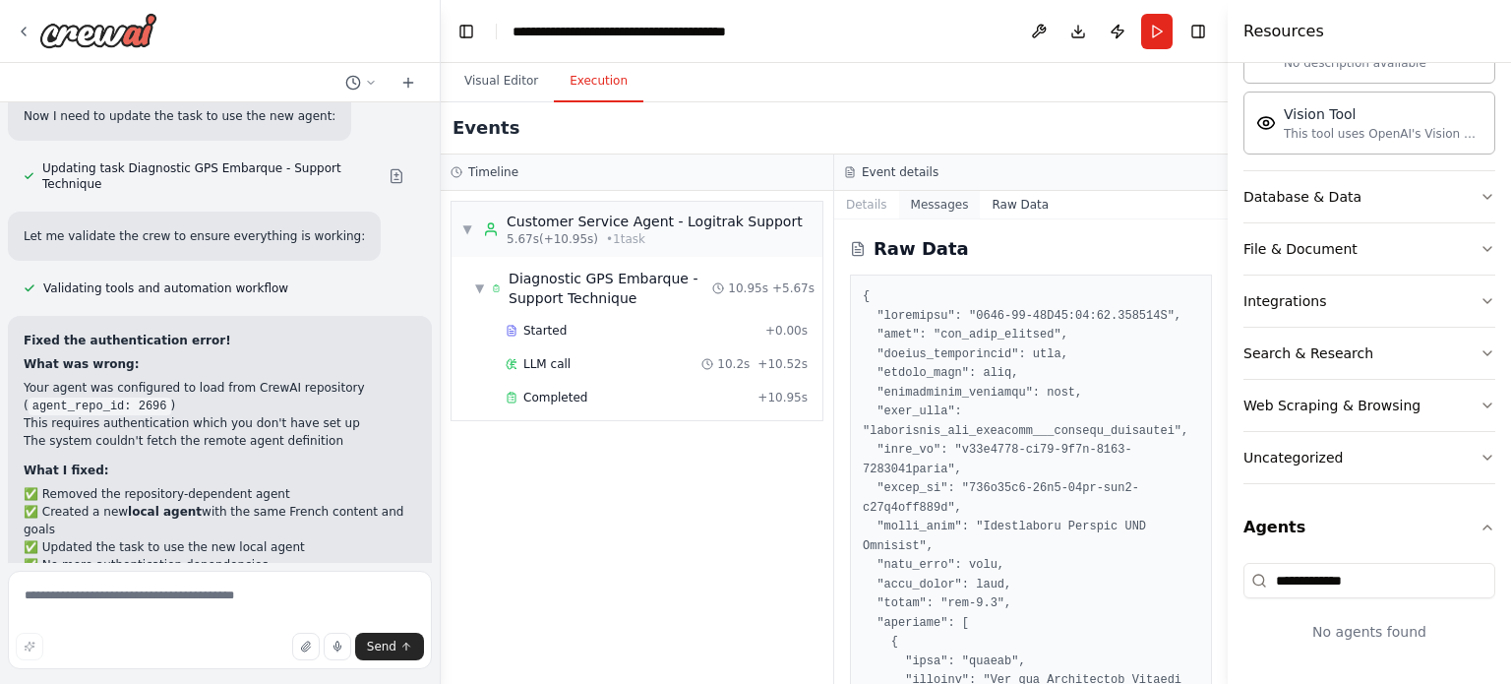
click at [937, 196] on button "Messages" at bounding box center [940, 205] width 82 height 28
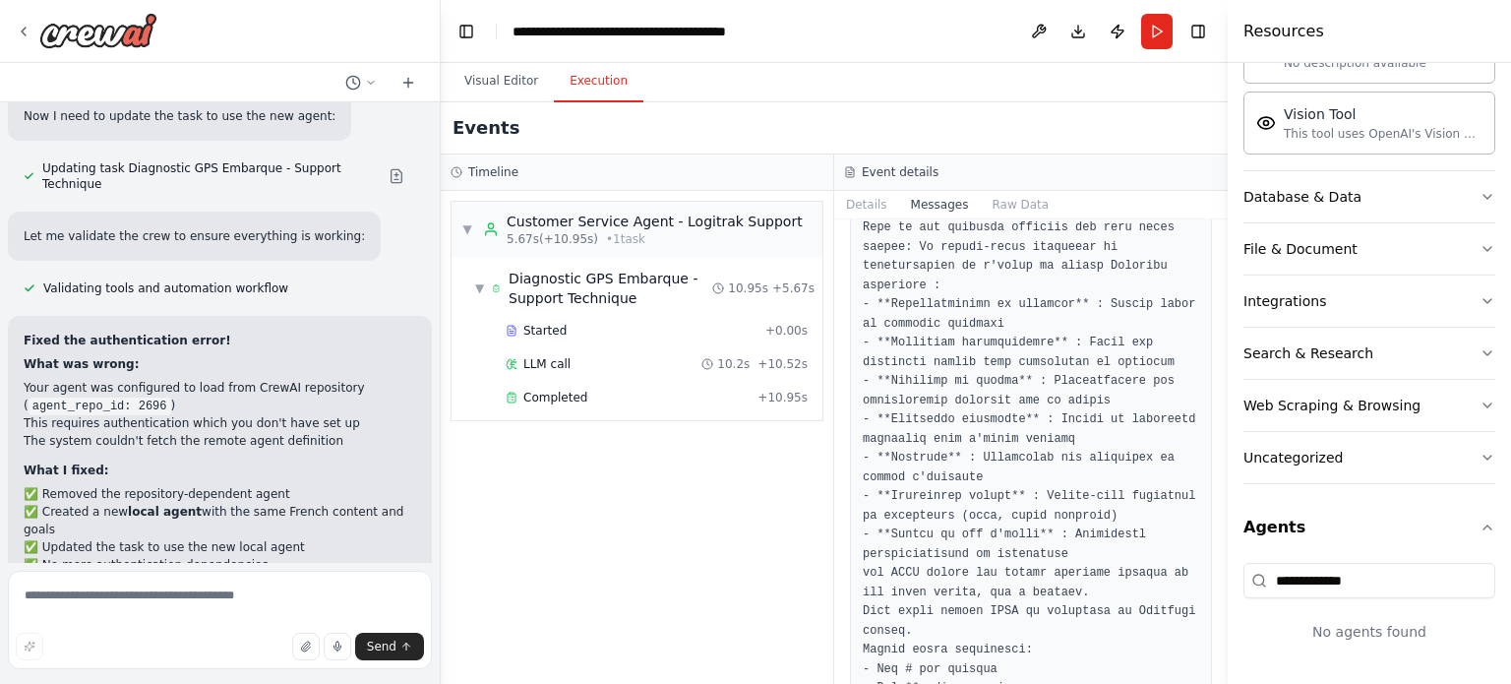
scroll to position [1200, 0]
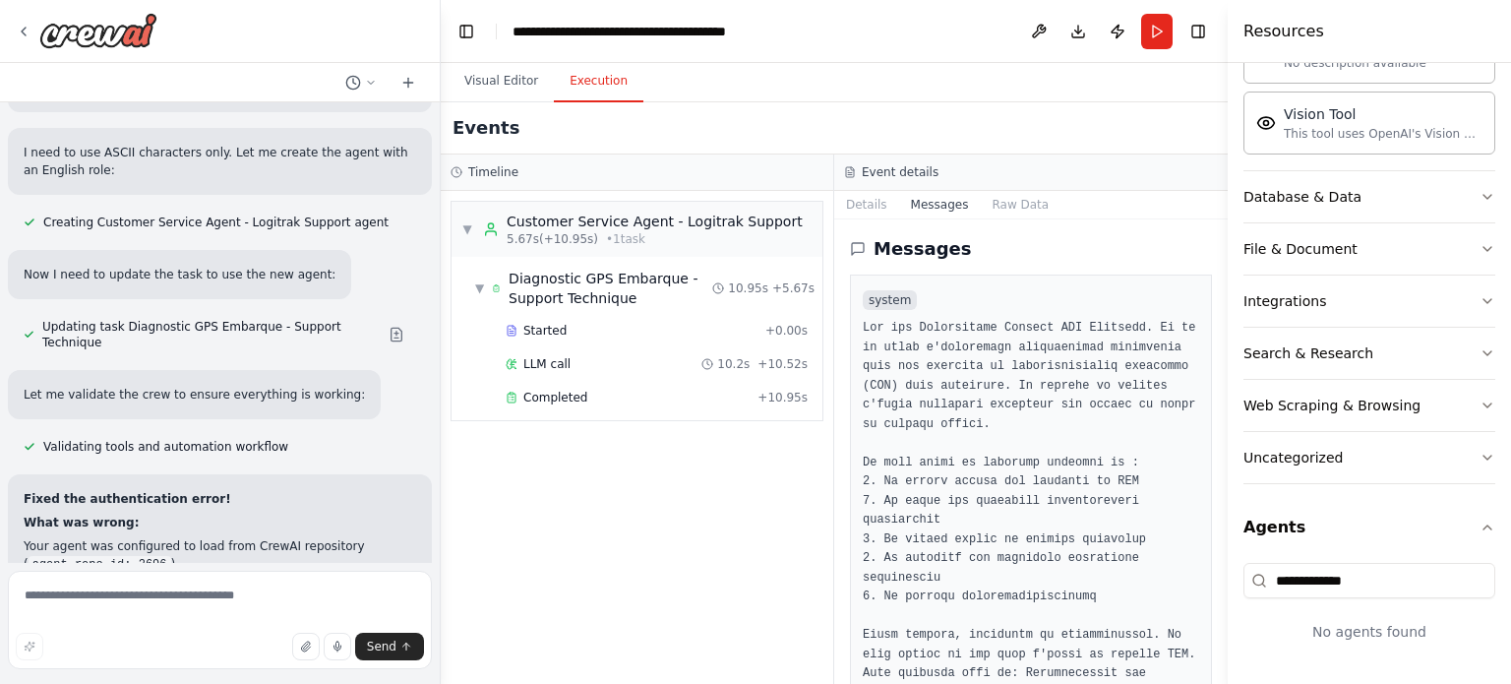
scroll to position [0, 0]
click at [846, 201] on button "Details" at bounding box center [866, 205] width 65 height 28
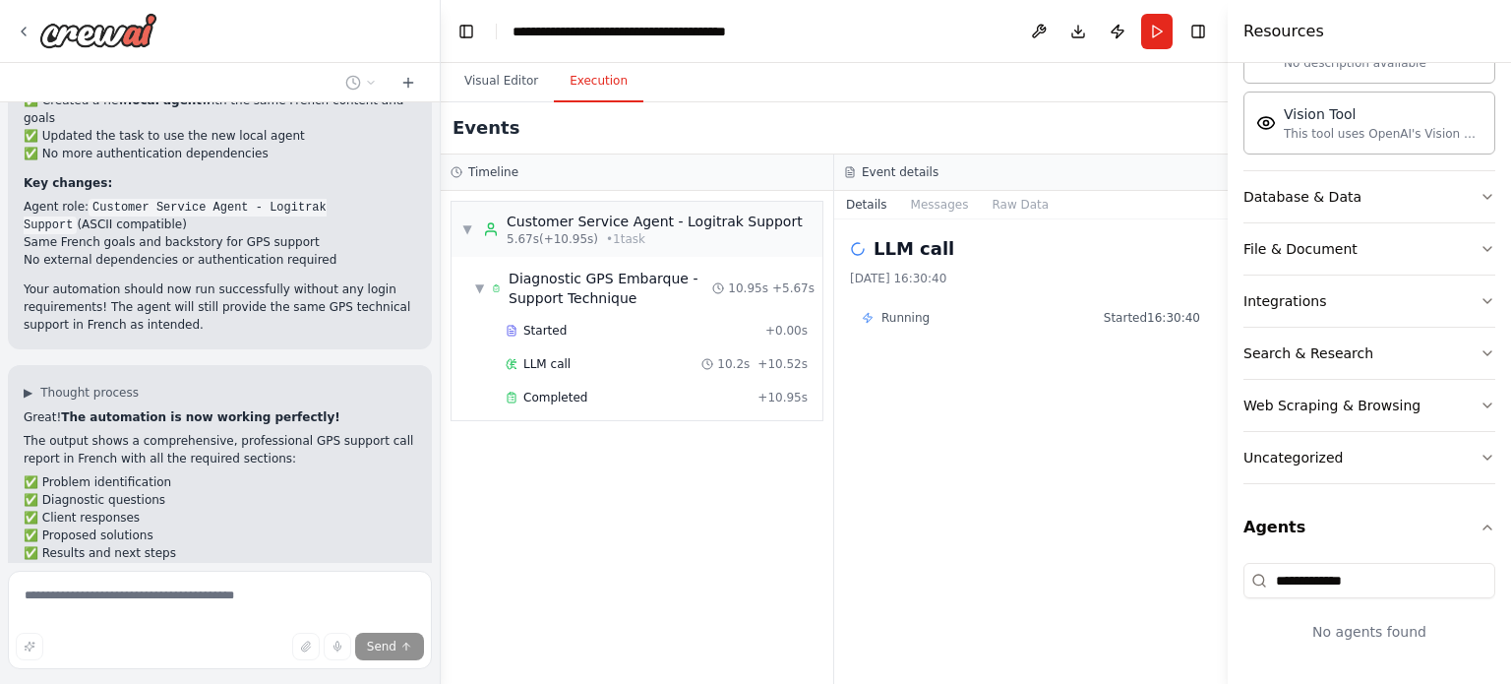
scroll to position [7629, 0]
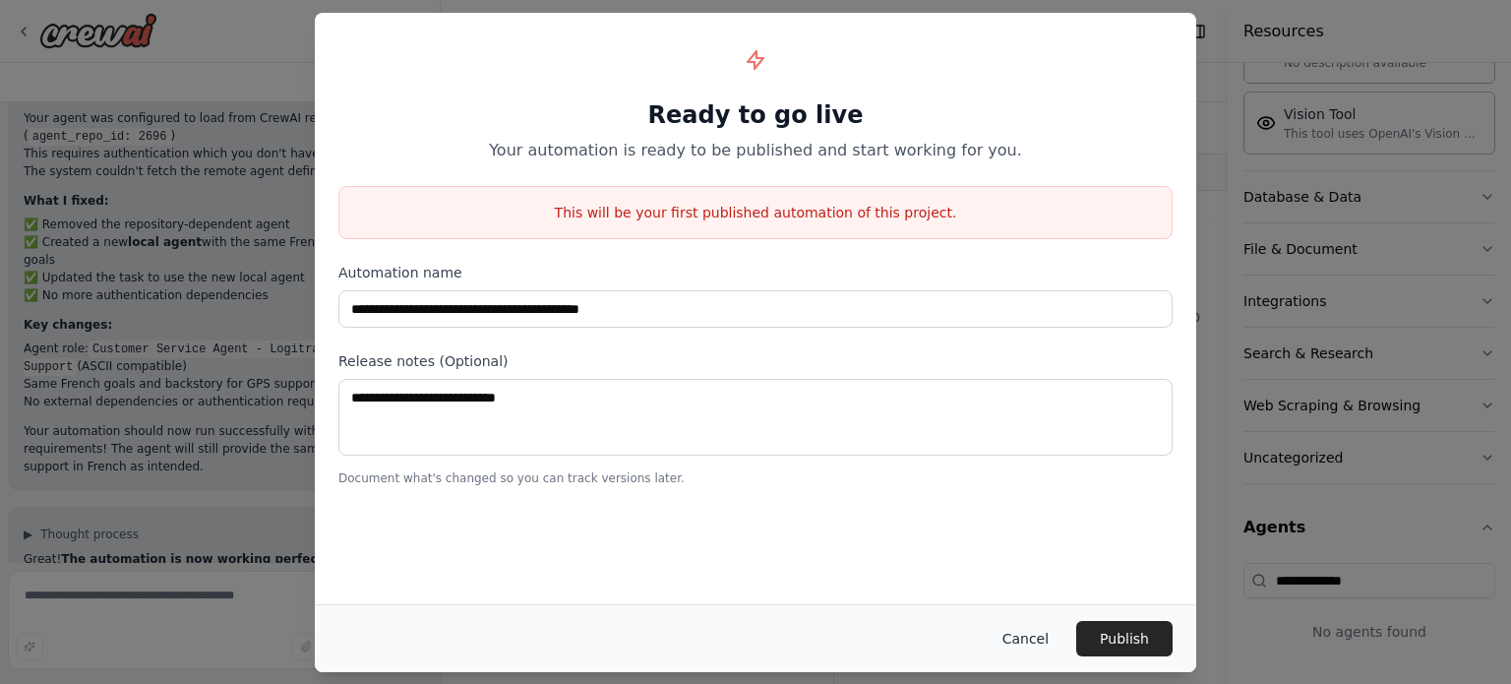
click at [1027, 640] on button "Cancel" at bounding box center [1026, 638] width 78 height 35
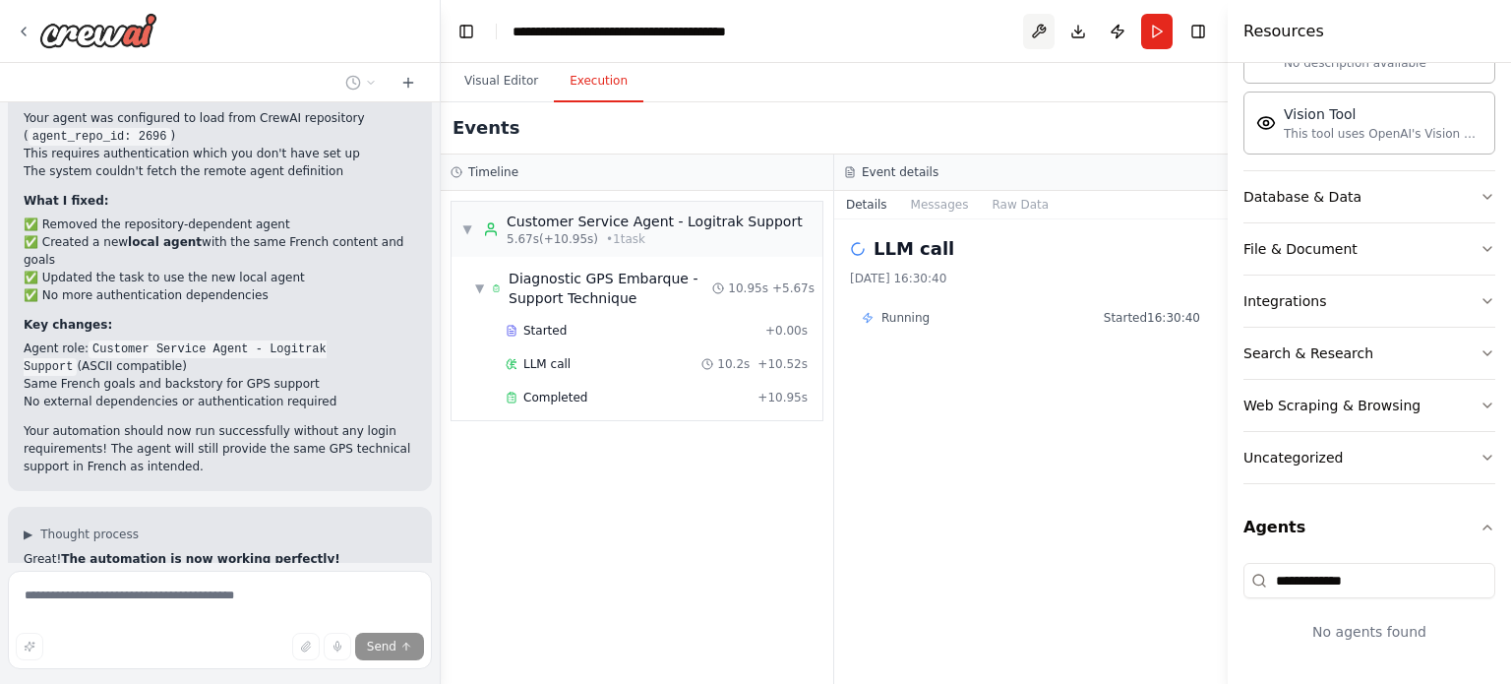
click at [1041, 36] on button at bounding box center [1038, 31] width 31 height 35
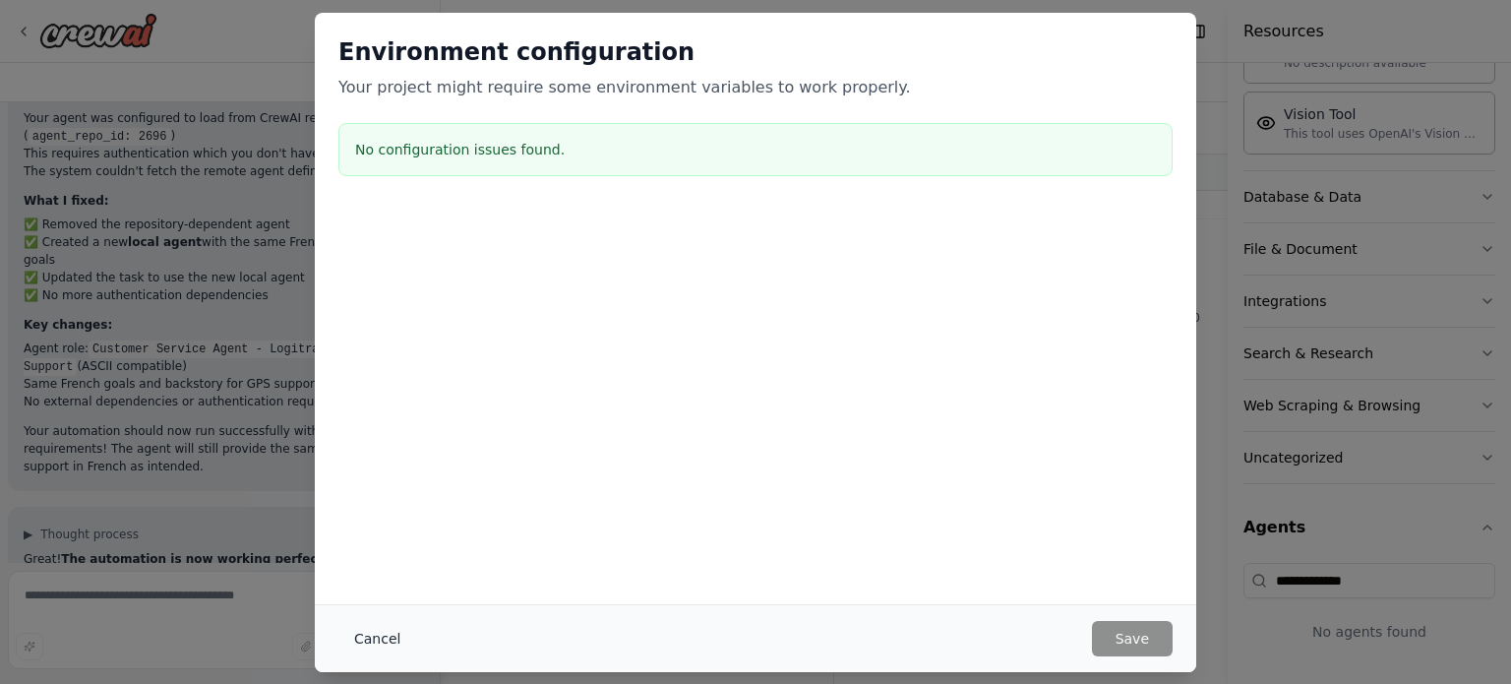
click at [392, 636] on button "Cancel" at bounding box center [377, 638] width 78 height 35
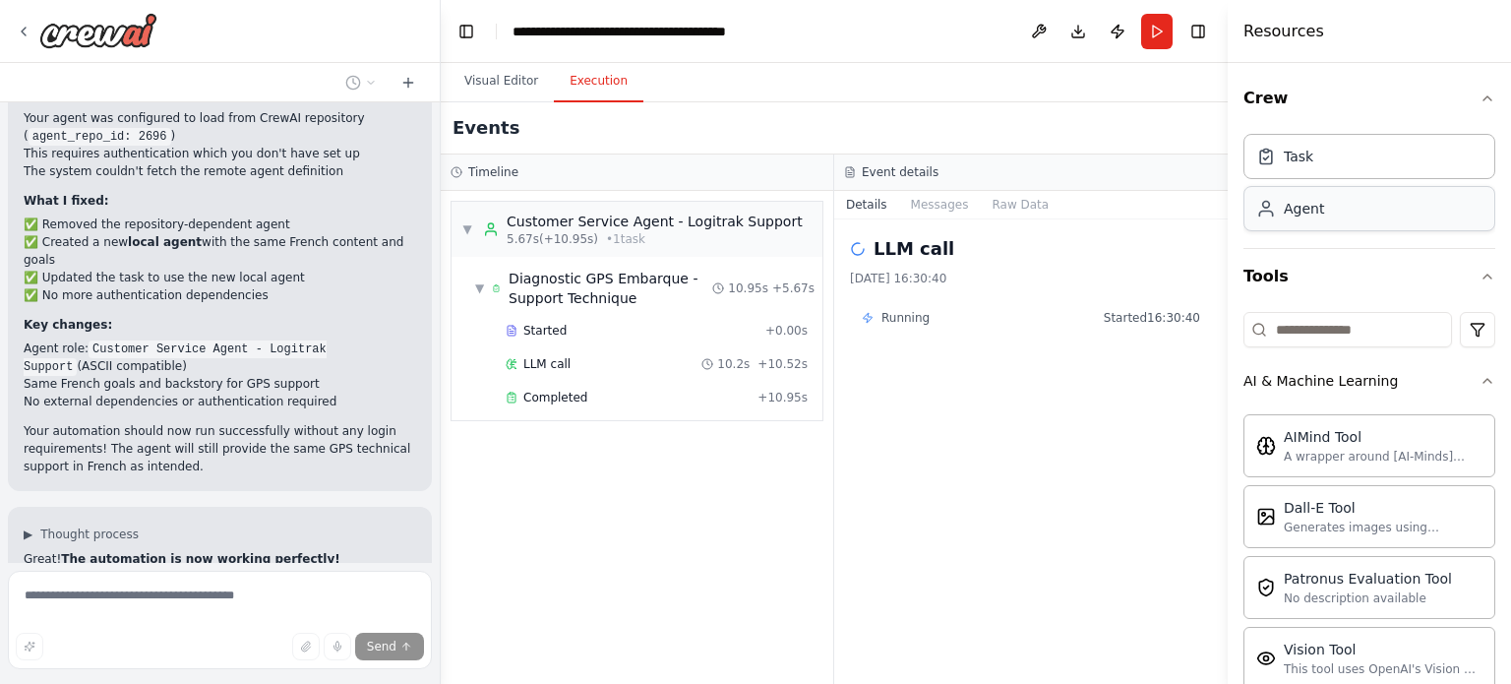
scroll to position [0, 0]
click at [1162, 26] on button "Run" at bounding box center [1156, 31] width 31 height 35
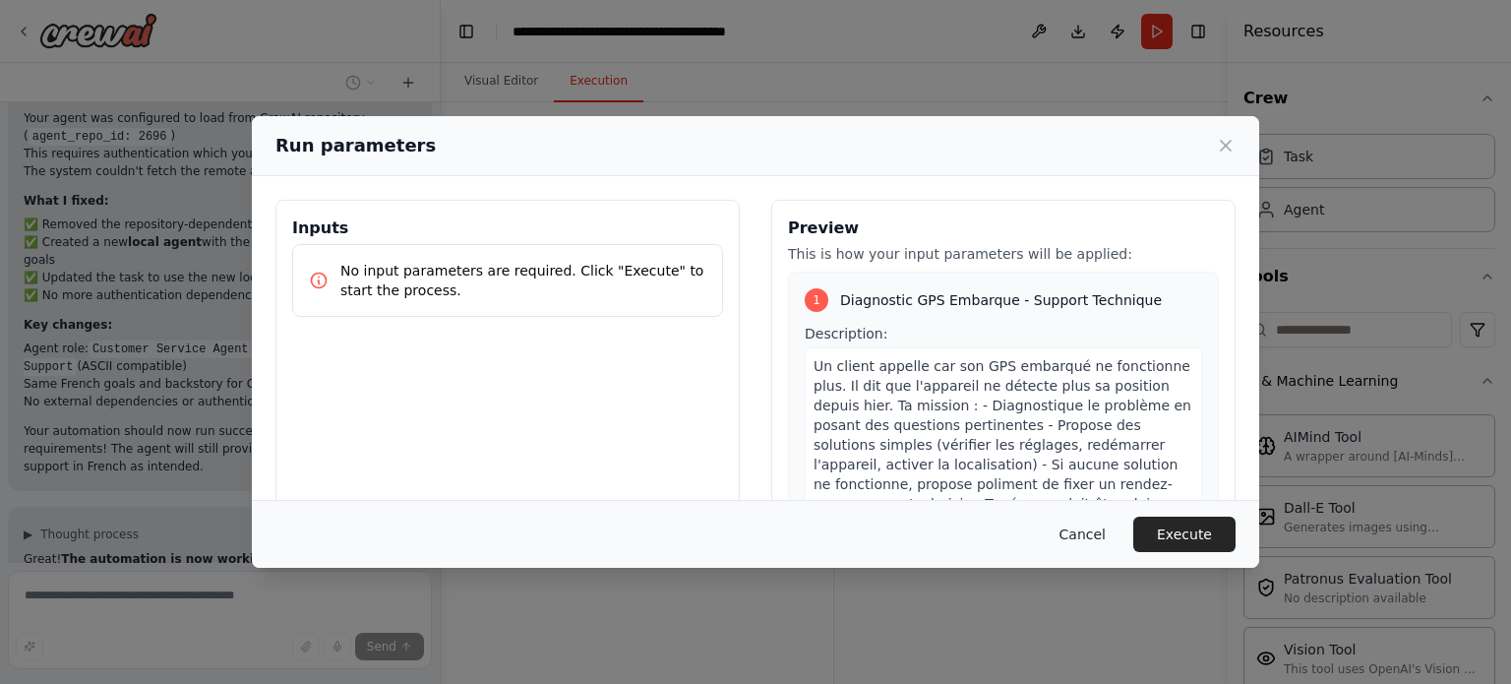
click at [1104, 528] on button "Cancel" at bounding box center [1083, 533] width 78 height 35
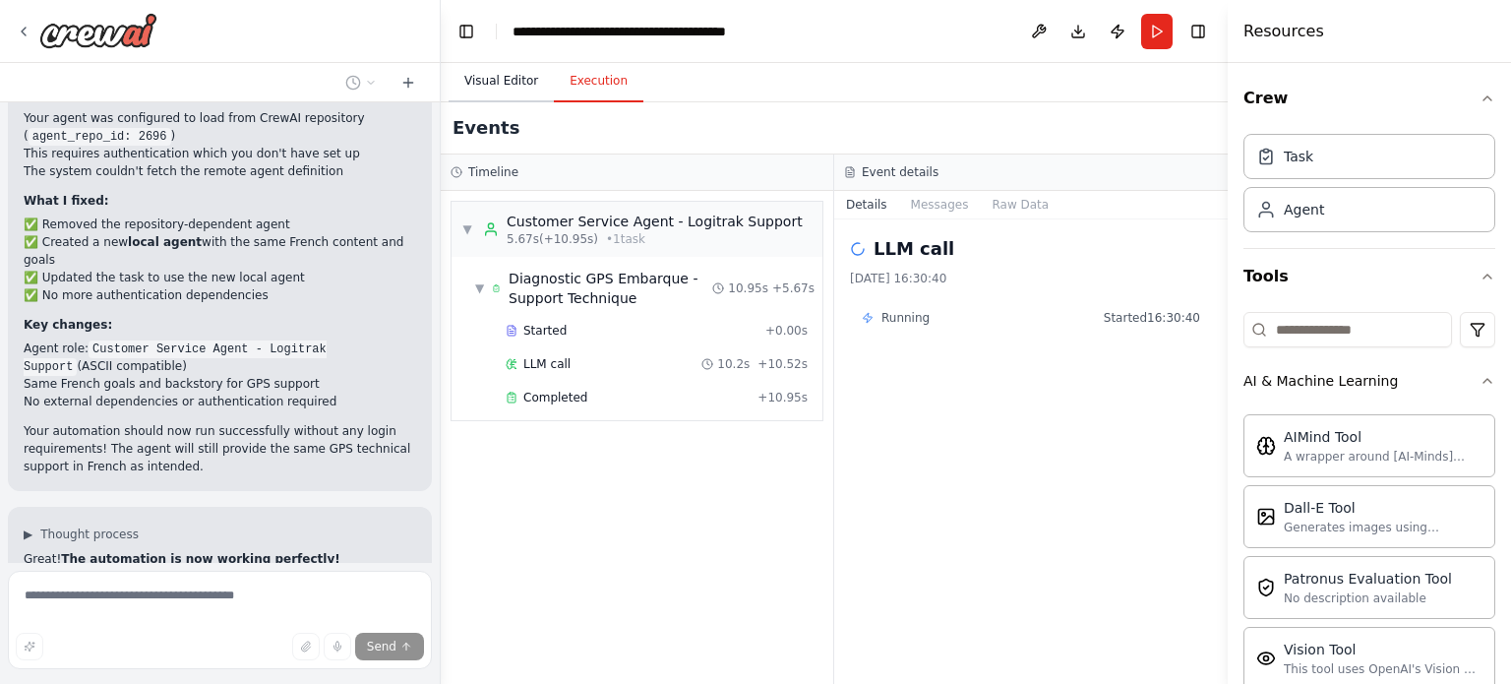
click at [501, 89] on button "Visual Editor" at bounding box center [501, 81] width 105 height 41
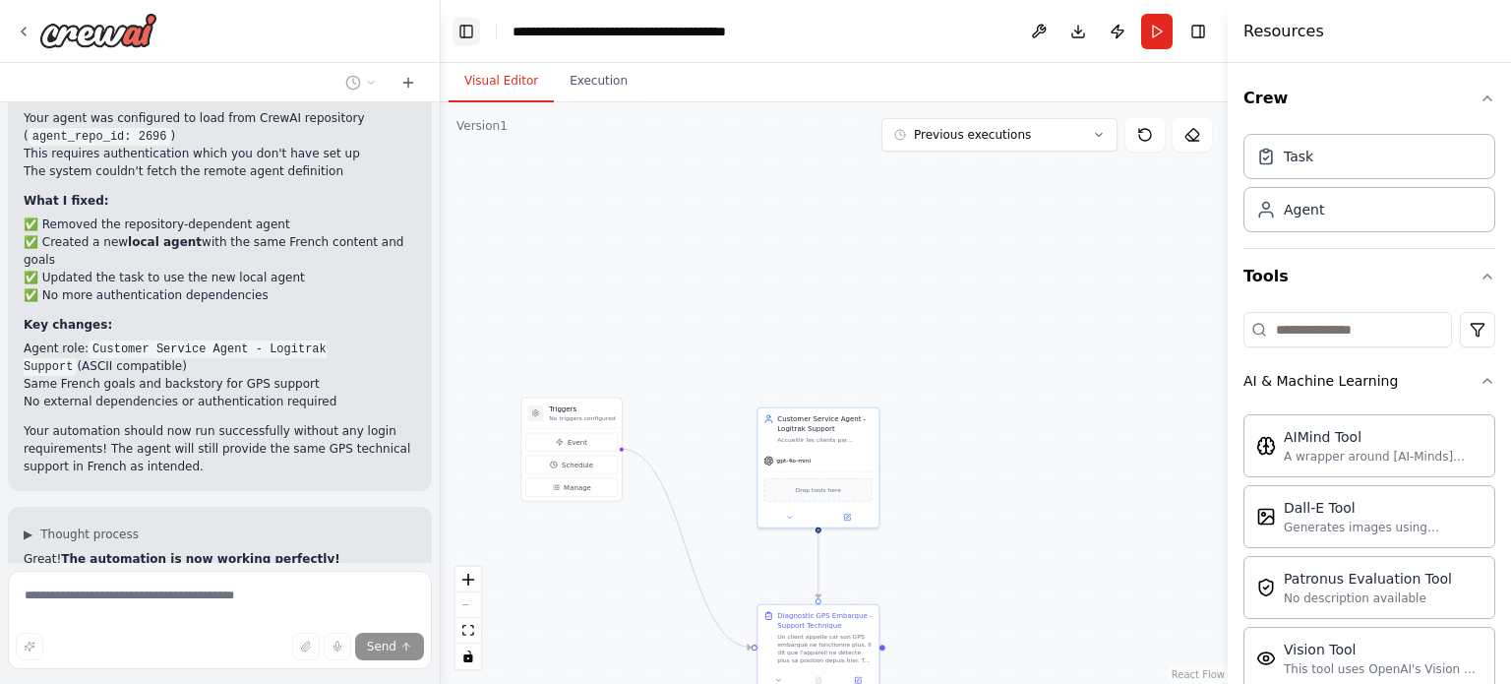
click at [468, 32] on button "Toggle Left Sidebar" at bounding box center [466, 32] width 28 height 28
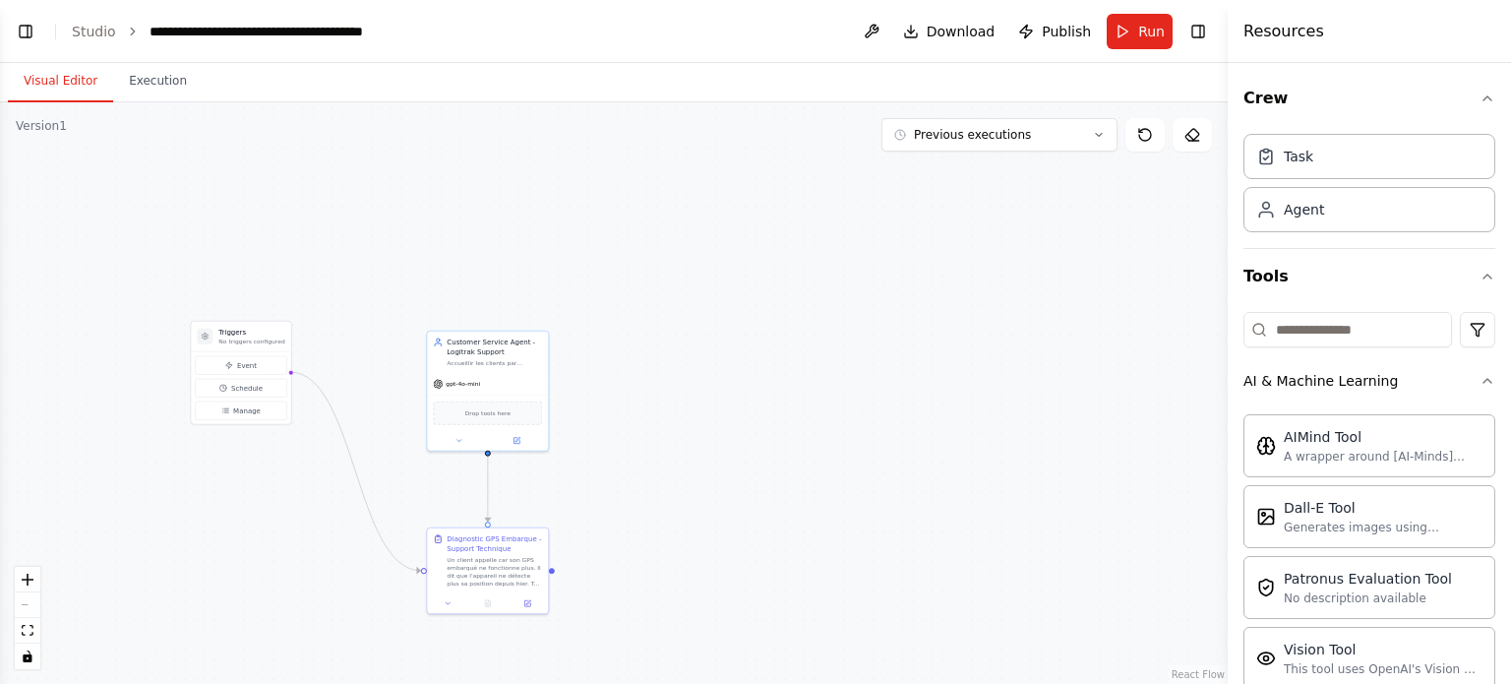
drag, startPoint x: 377, startPoint y: 274, endPoint x: 524, endPoint y: 168, distance: 181.8
click at [523, 170] on div ".deletable-edge-delete-btn { width: 20px; height: 20px; border: 0px solid #ffff…" at bounding box center [614, 392] width 1228 height 581
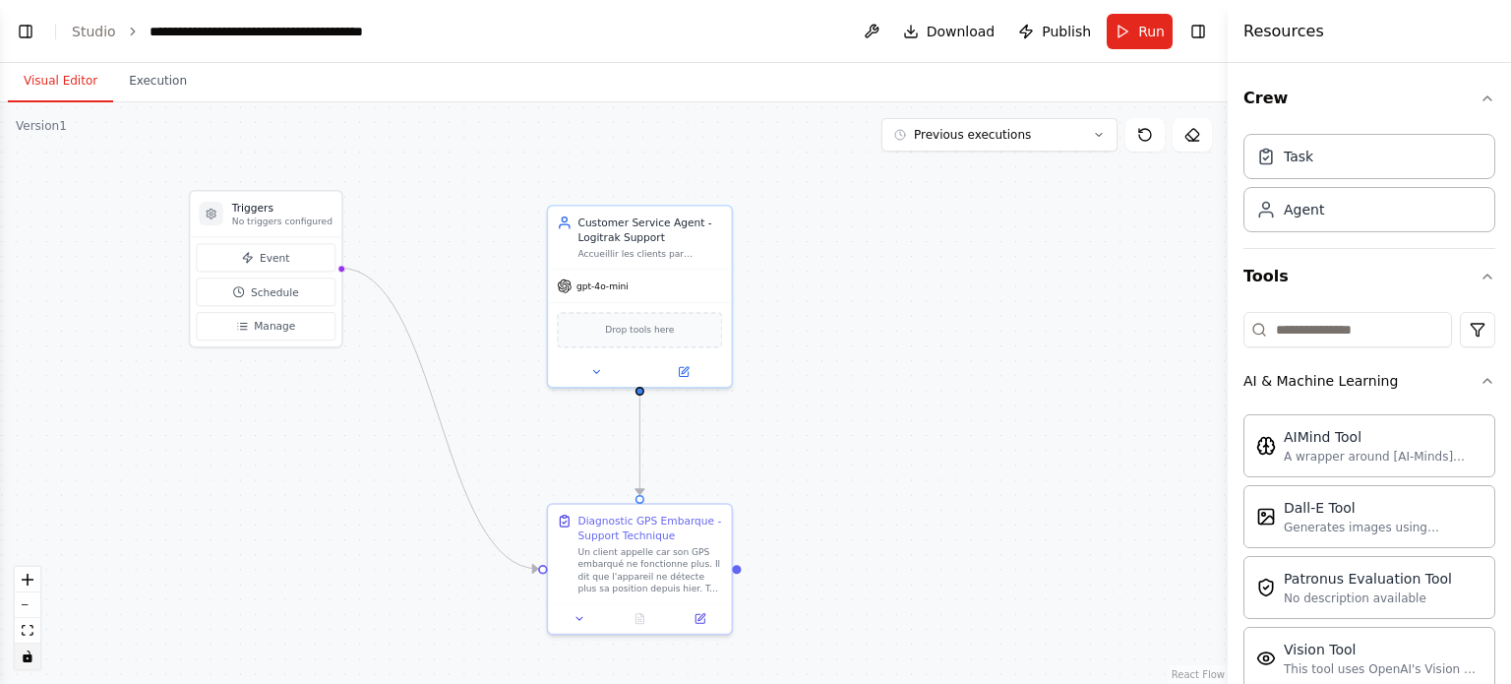
click at [30, 668] on button "toggle interactivity" at bounding box center [28, 656] width 26 height 26
click at [31, 664] on button "toggle interactivity" at bounding box center [28, 656] width 26 height 26
click at [24, 582] on icon "zoom in" at bounding box center [28, 579] width 12 height 12
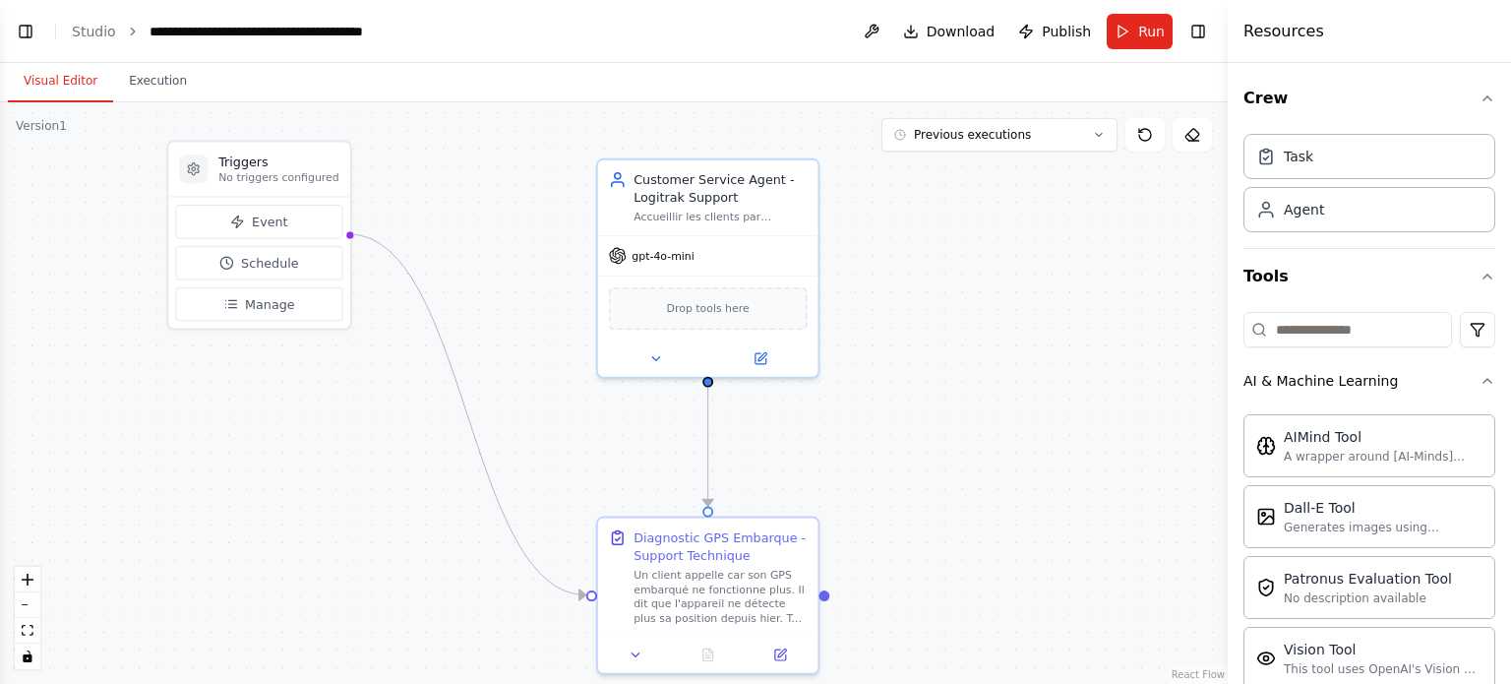
drag, startPoint x: 323, startPoint y: 439, endPoint x: 414, endPoint y: 408, distance: 96.4
click at [386, 429] on div ".deletable-edge-delete-btn { width: 20px; height: 20px; border: 0px solid #ffff…" at bounding box center [614, 392] width 1228 height 581
click at [1027, 128] on button "Previous executions" at bounding box center [999, 134] width 236 height 33
click at [930, 15] on button "Download" at bounding box center [949, 31] width 108 height 35
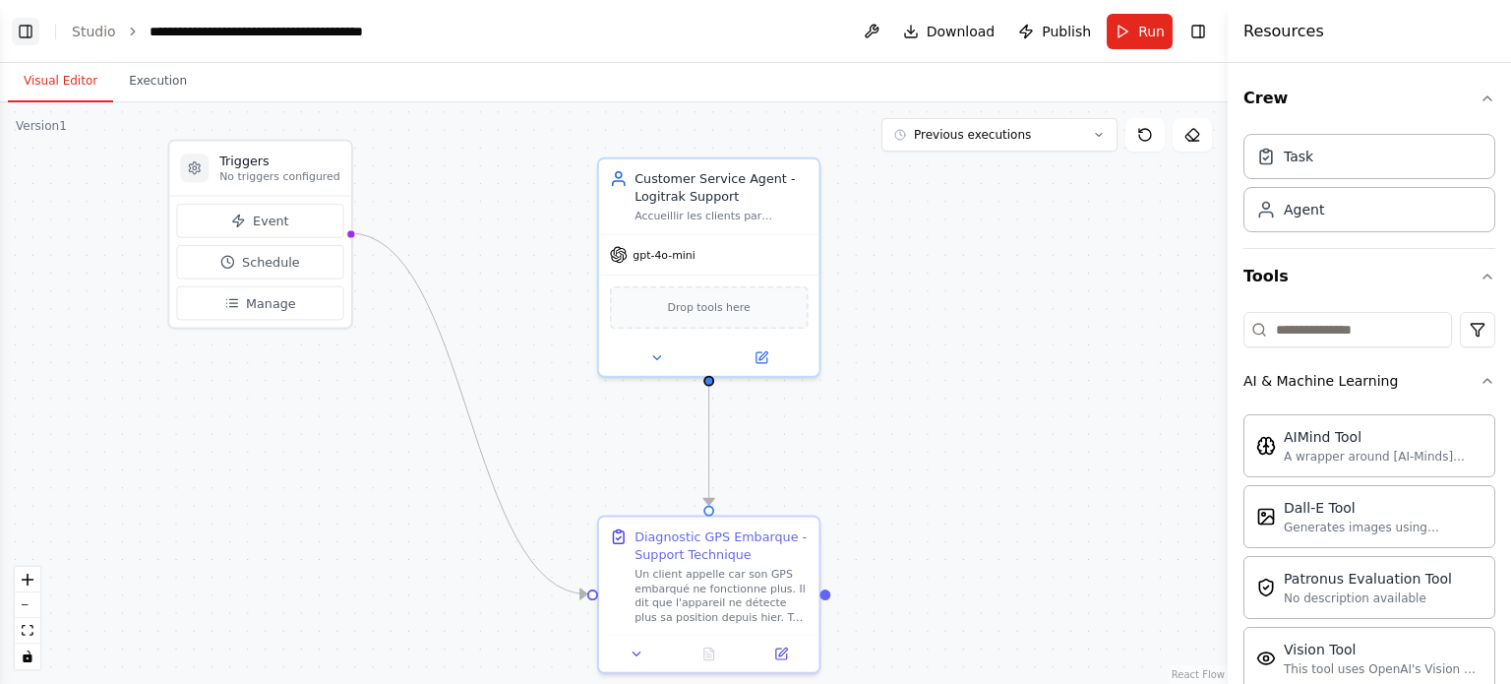
click at [21, 34] on button "Toggle Left Sidebar" at bounding box center [26, 32] width 28 height 28
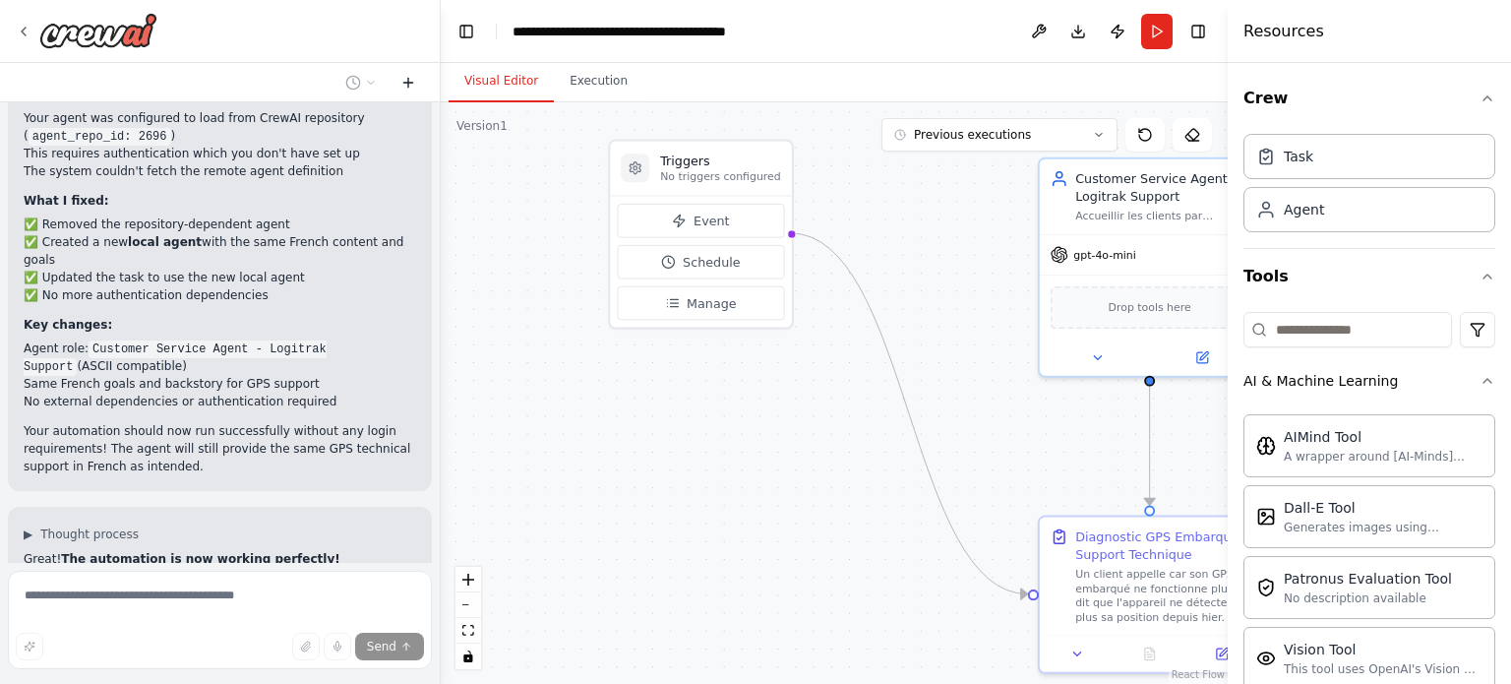
click at [407, 78] on icon at bounding box center [408, 83] width 16 height 16
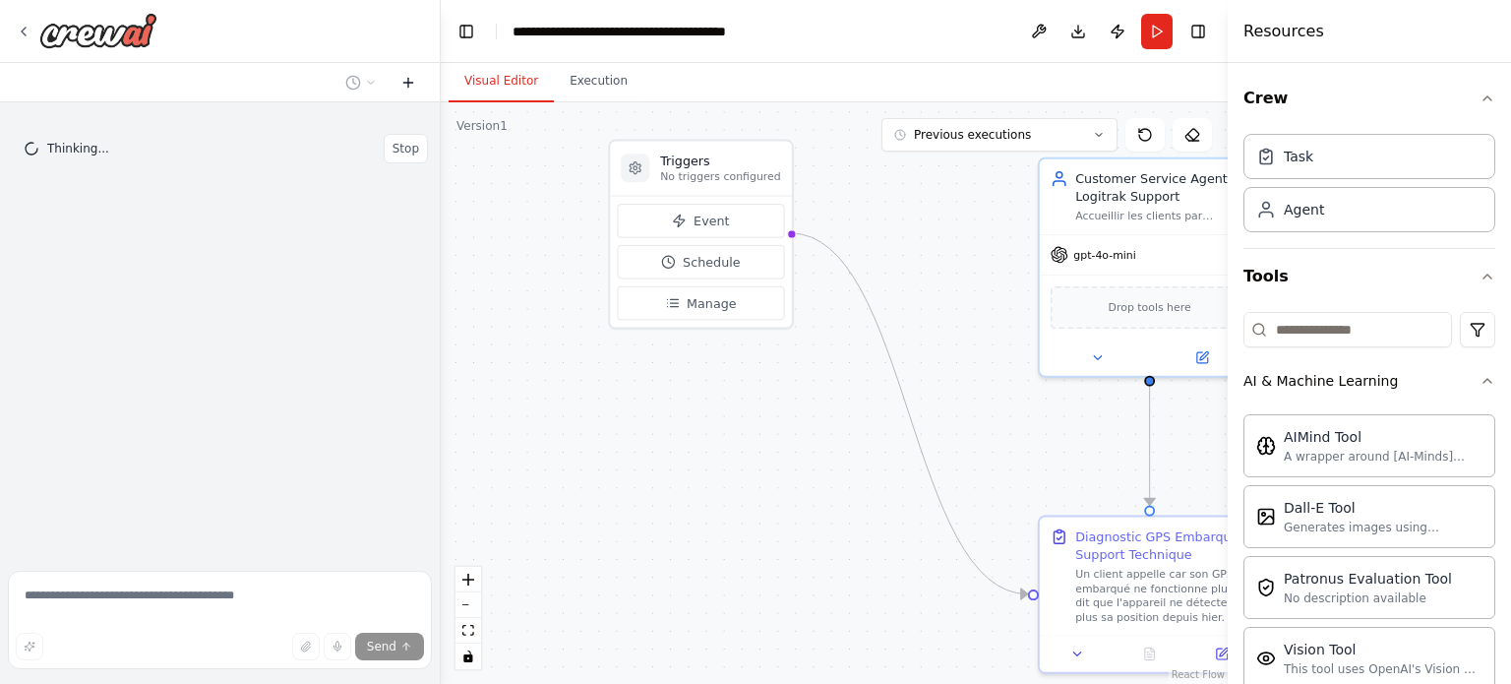
click at [407, 78] on icon at bounding box center [408, 83] width 16 height 16
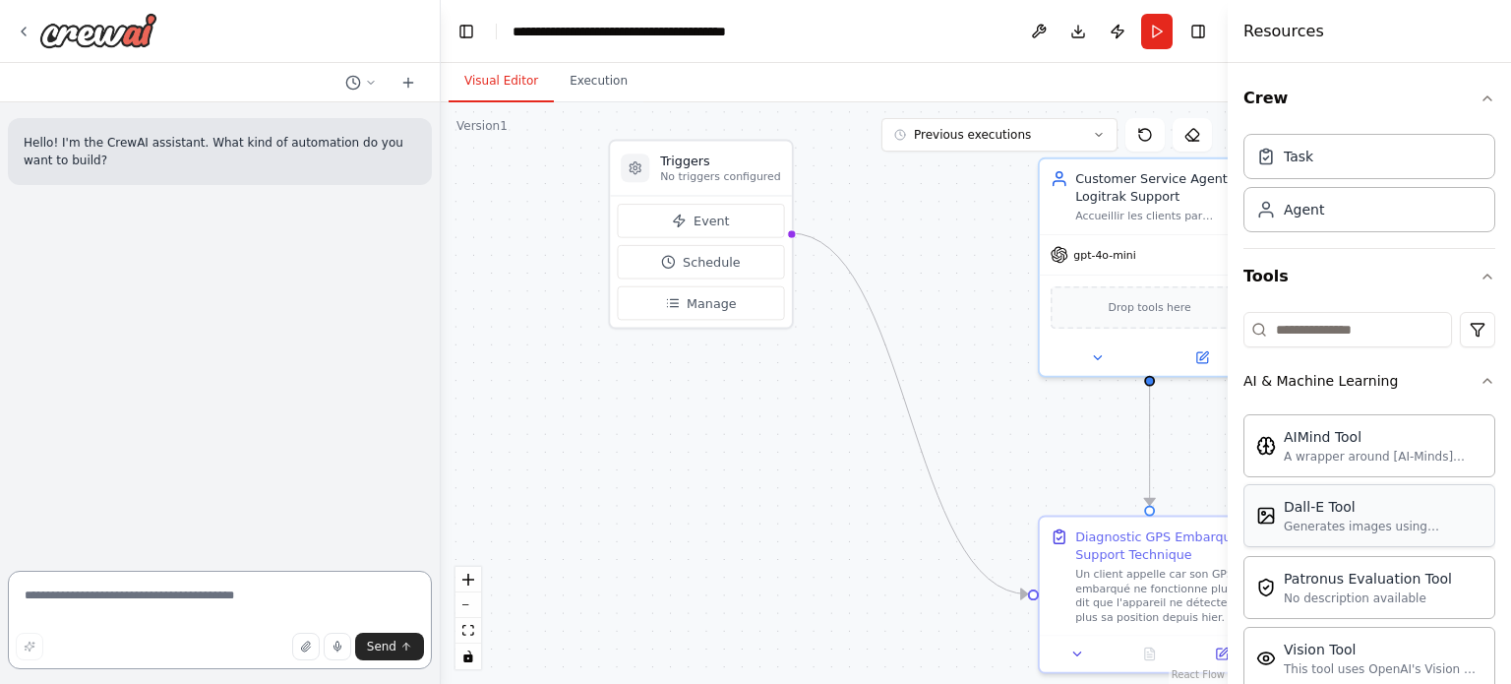
scroll to position [535, 0]
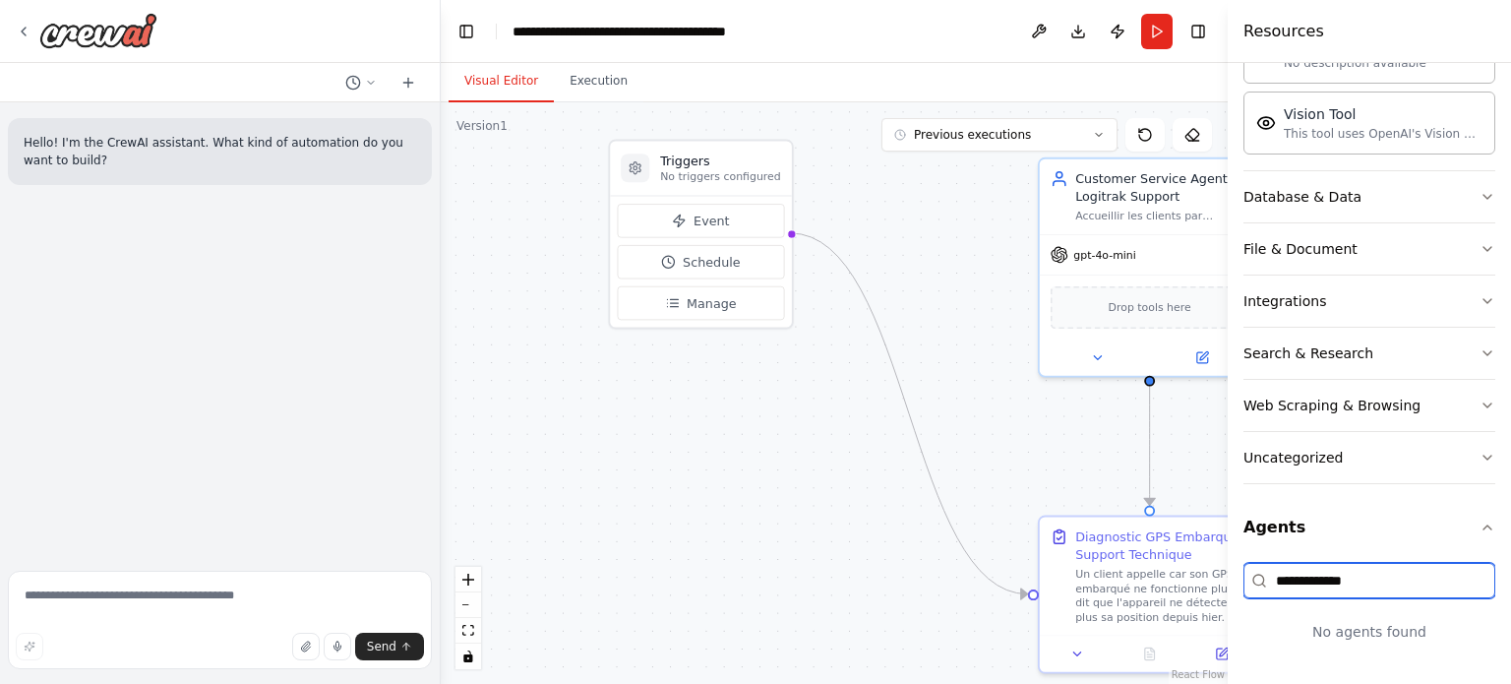
drag, startPoint x: 1370, startPoint y: 572, endPoint x: 1241, endPoint y: 577, distance: 128.9
click at [1241, 577] on div "**********" at bounding box center [1369, 373] width 283 height 621
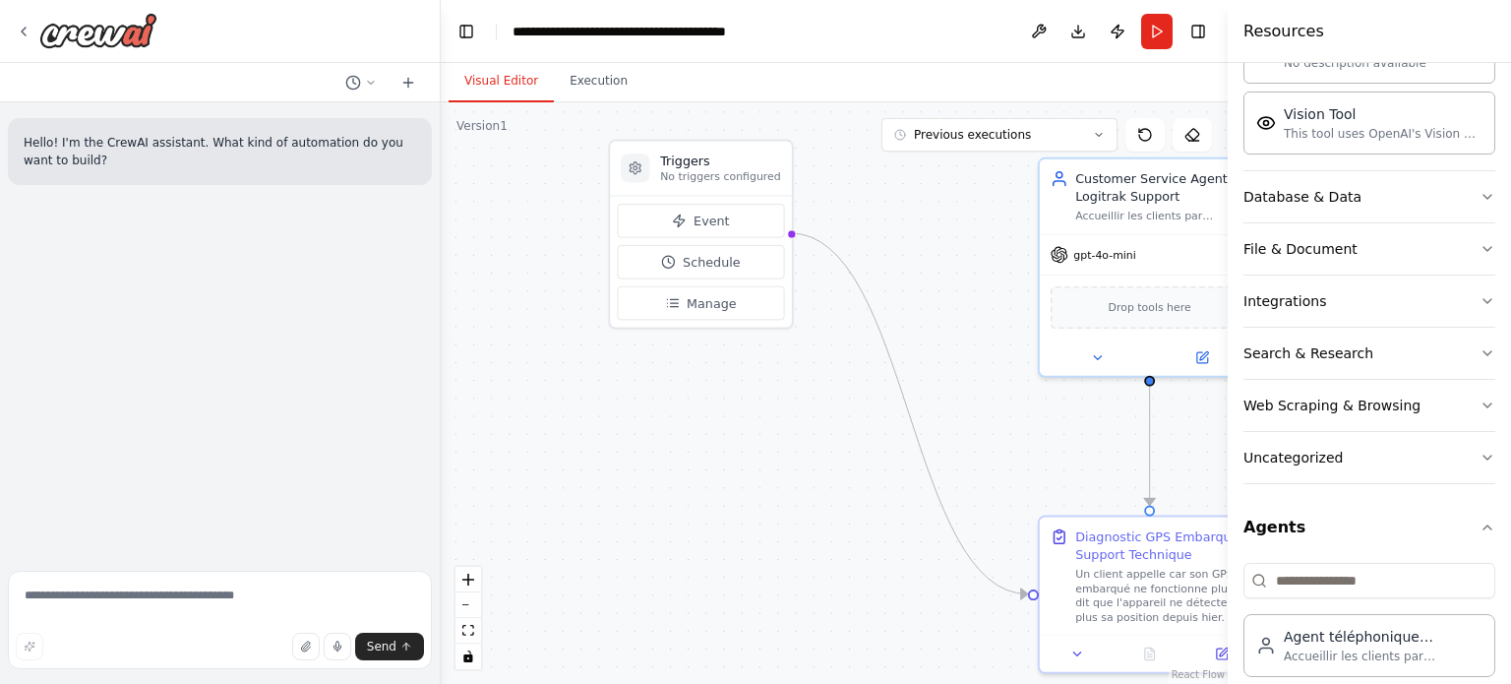
click at [1239, 544] on div "Crew Task Agent Tools AI & Machine Learning AIMind Tool A wrapper around [AI-Mi…" at bounding box center [1369, 373] width 283 height 621
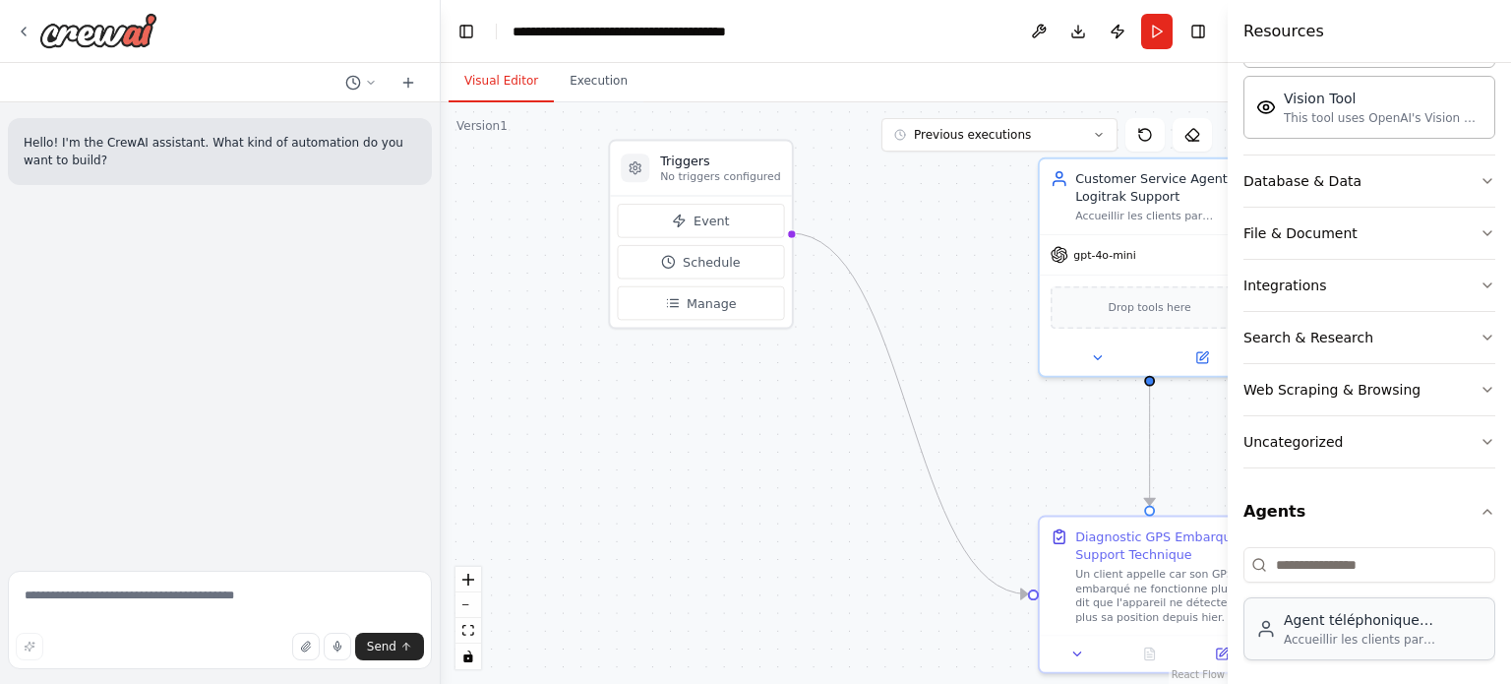
scroll to position [555, 0]
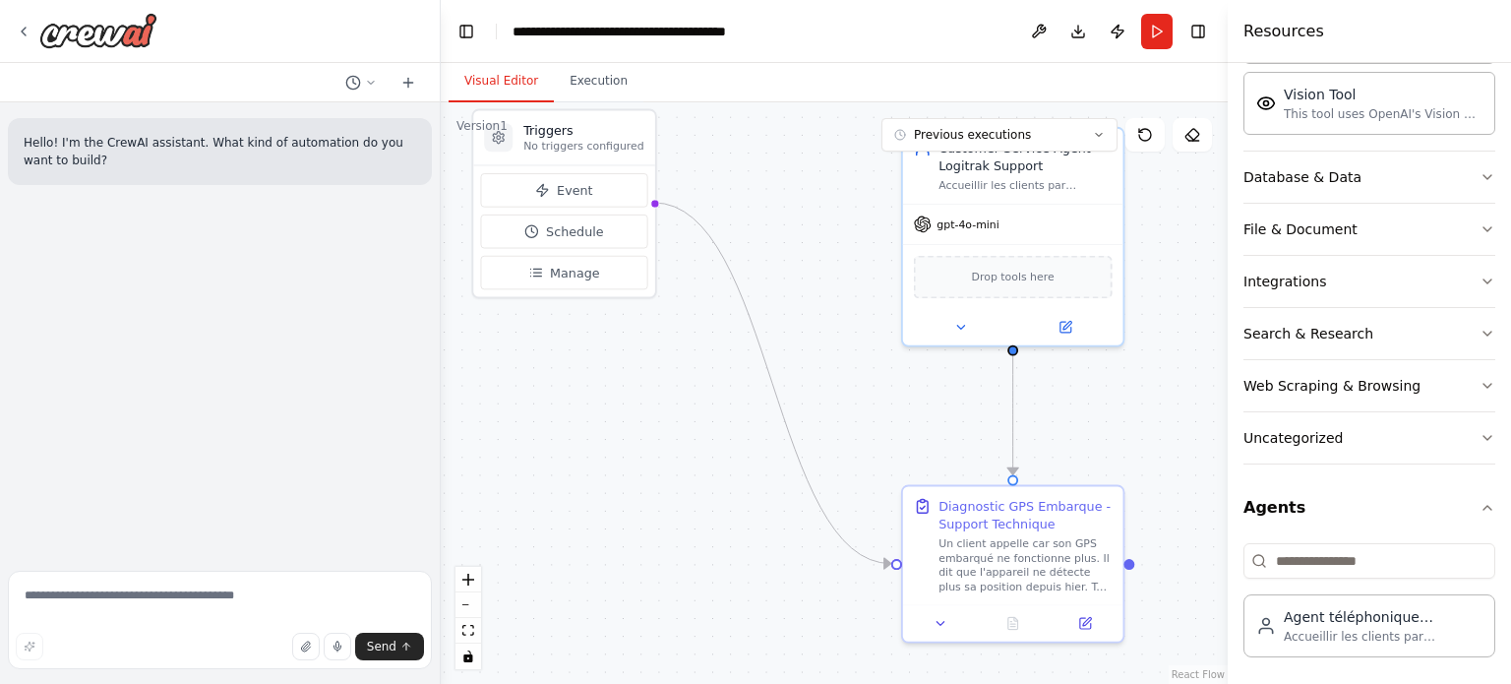
drag, startPoint x: 1017, startPoint y: 444, endPoint x: 904, endPoint y: 408, distance: 118.5
click at [904, 408] on div ".deletable-edge-delete-btn { width: 20px; height: 20px; border: 0px solid #ffff…" at bounding box center [834, 392] width 787 height 581
drag, startPoint x: 1129, startPoint y: 562, endPoint x: 1118, endPoint y: 235, distance: 326.7
click at [1118, 235] on div "Triggers No triggers configured Event Schedule Manage Diagnostic GPS Embarque -…" at bounding box center [901, 301] width 716 height 528
click at [935, 624] on icon at bounding box center [940, 620] width 15 height 15
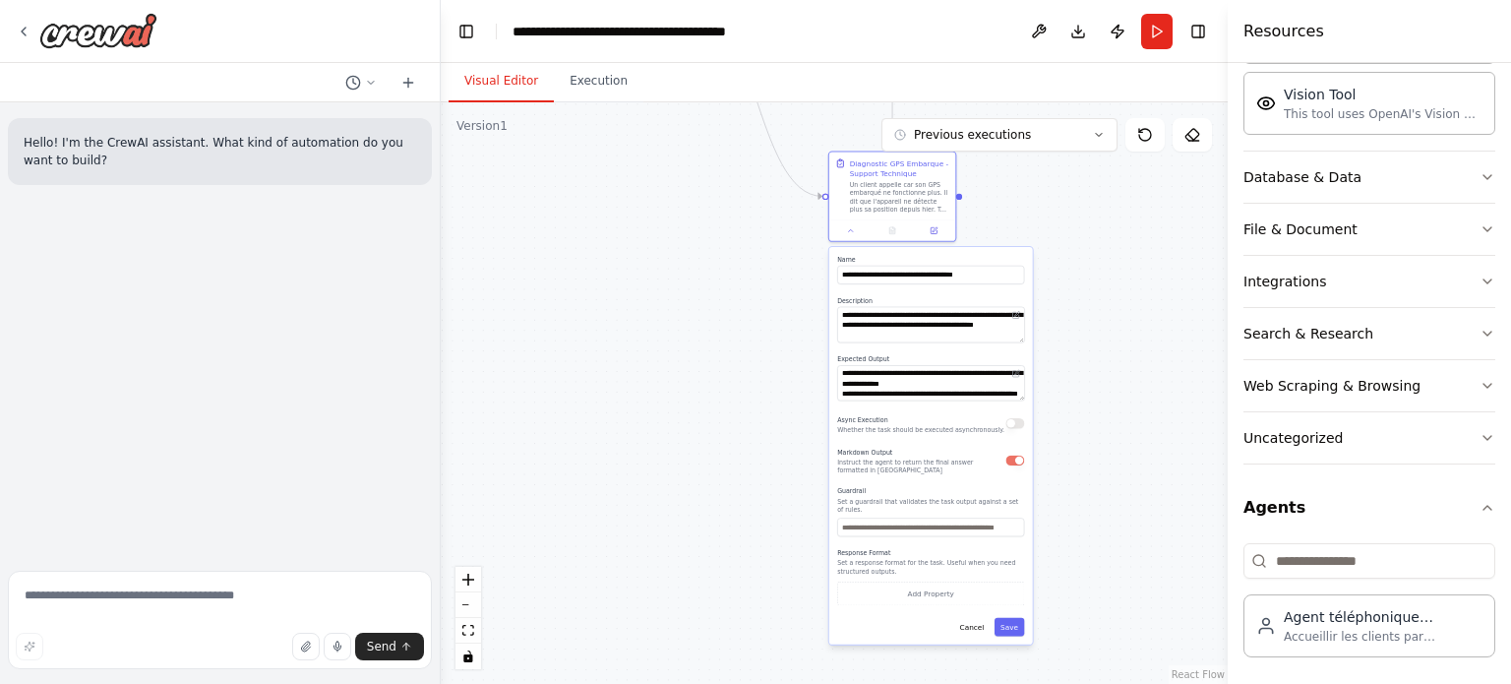
drag, startPoint x: 1142, startPoint y: 569, endPoint x: 1001, endPoint y: 227, distance: 370.1
click at [1020, 205] on div ".deletable-edge-delete-btn { width: 20px; height: 20px; border: 0px solid #ffff…" at bounding box center [834, 392] width 787 height 581
click at [967, 620] on button "Cancel" at bounding box center [958, 627] width 36 height 19
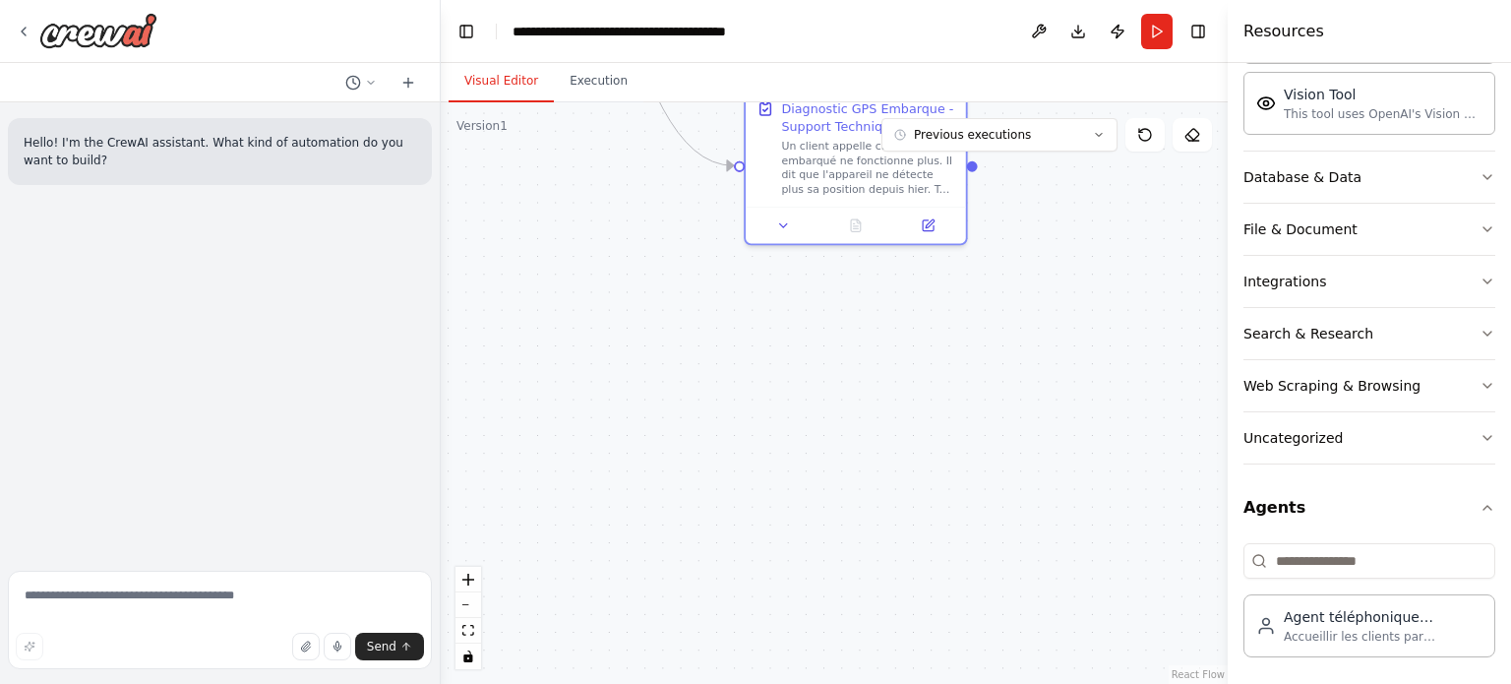
drag, startPoint x: 912, startPoint y: 294, endPoint x: 945, endPoint y: 636, distance: 343.9
click at [944, 659] on div ".deletable-edge-delete-btn { width: 20px; height: 20px; border: 0px solid #ffff…" at bounding box center [834, 392] width 787 height 581
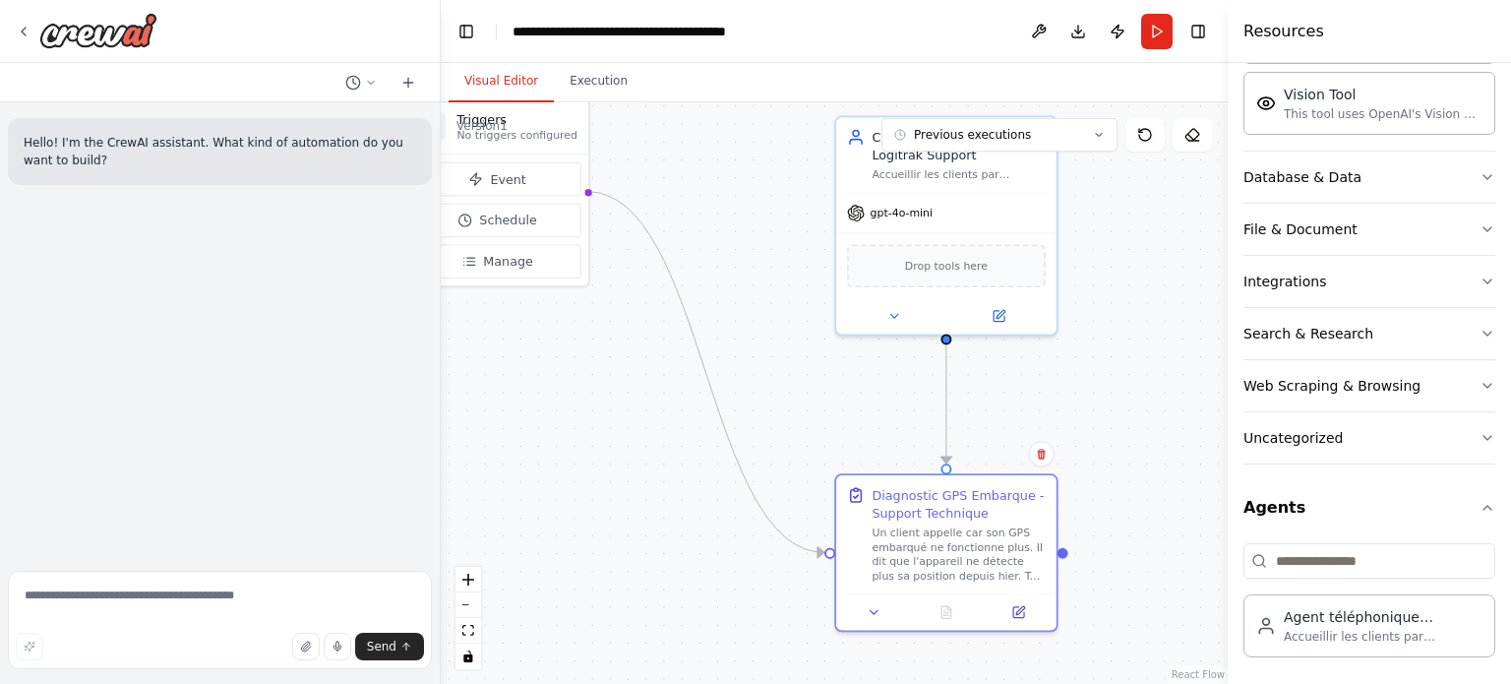
drag, startPoint x: 1035, startPoint y: 278, endPoint x: 1094, endPoint y: 446, distance: 177.3
click at [1094, 446] on div ".deletable-edge-delete-btn { width: 20px; height: 20px; border: 0px solid #ffff…" at bounding box center [834, 392] width 787 height 581
click at [1430, 495] on button "Agents" at bounding box center [1369, 507] width 252 height 55
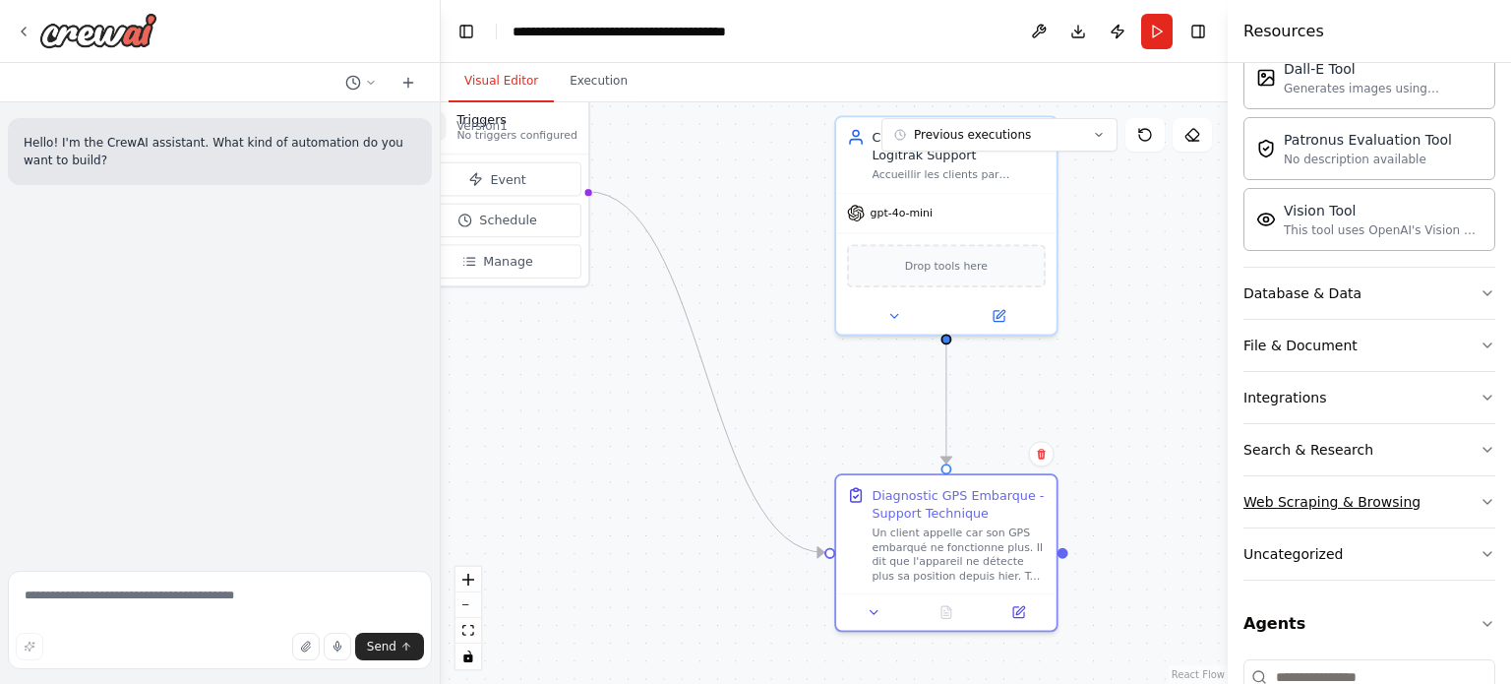
scroll to position [417, 0]
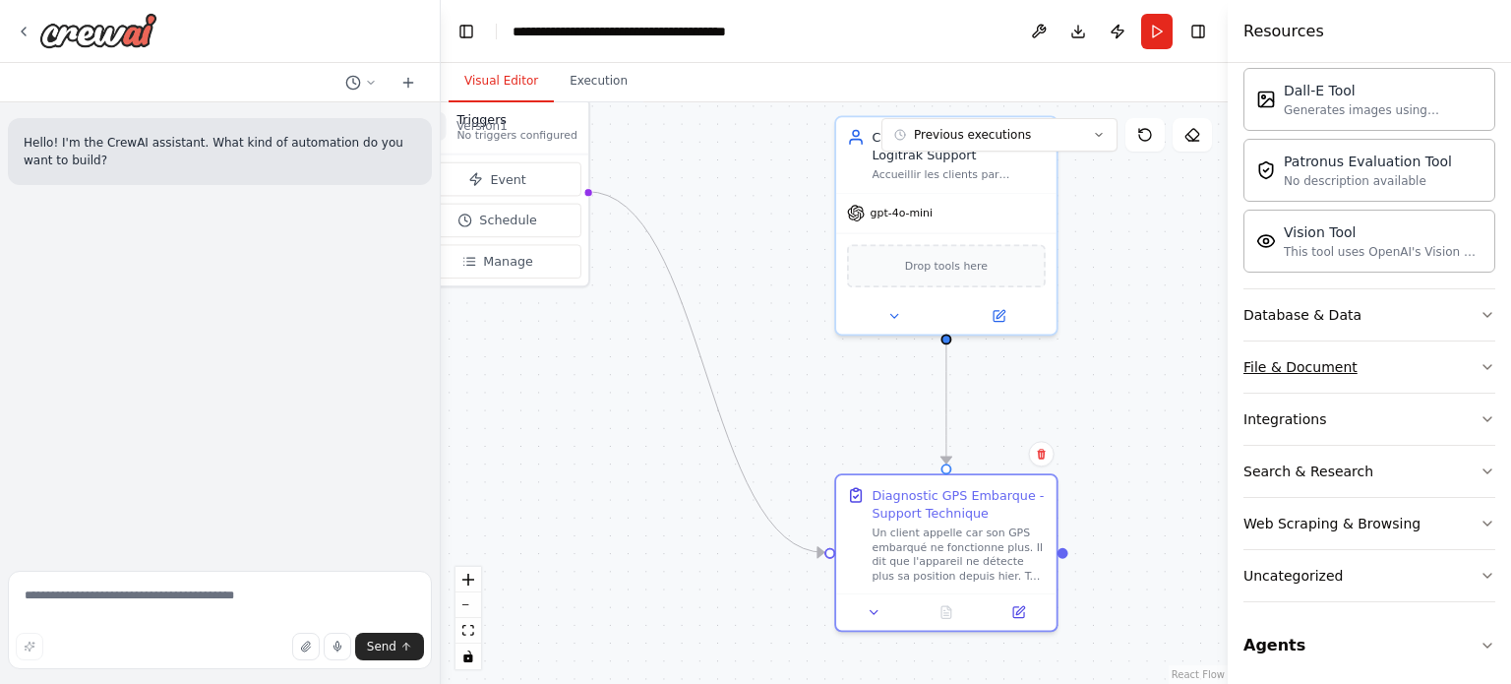
click at [1390, 366] on button "File & Document" at bounding box center [1369, 366] width 252 height 51
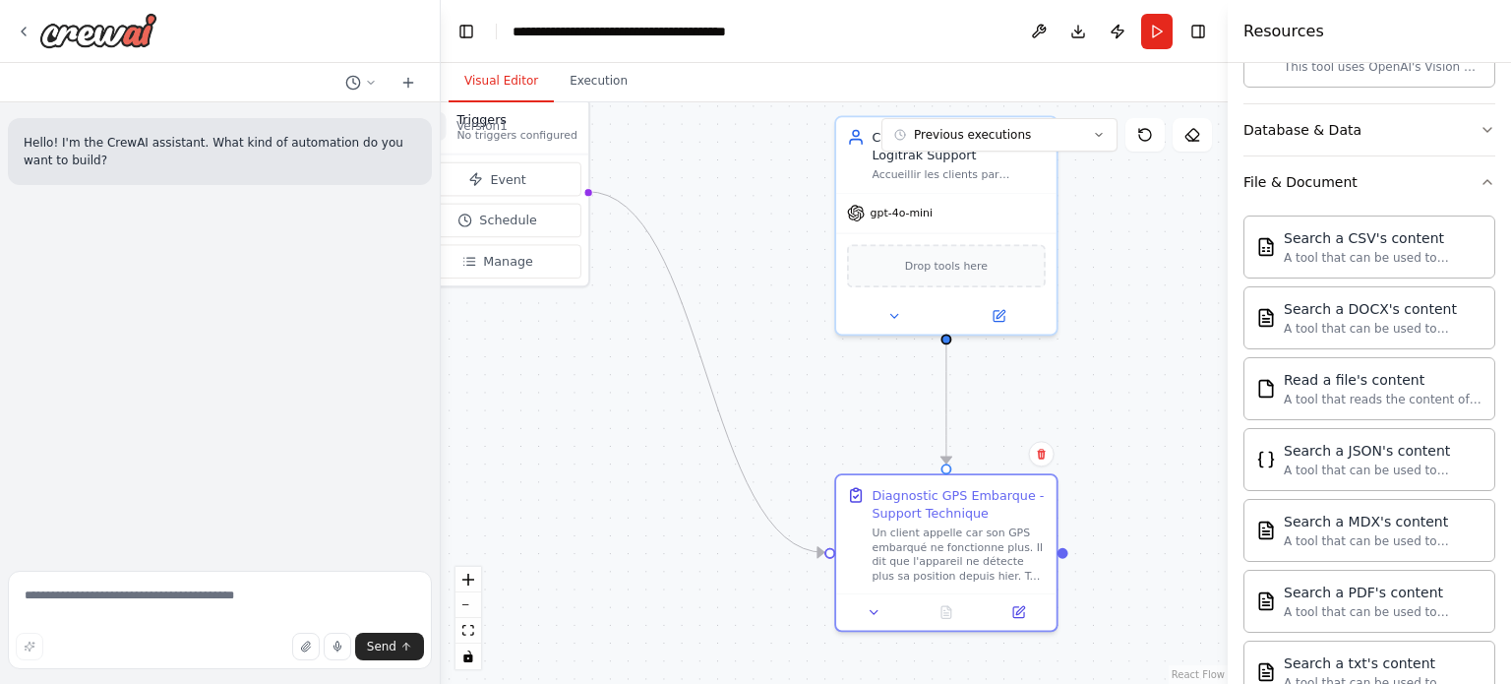
scroll to position [614, 0]
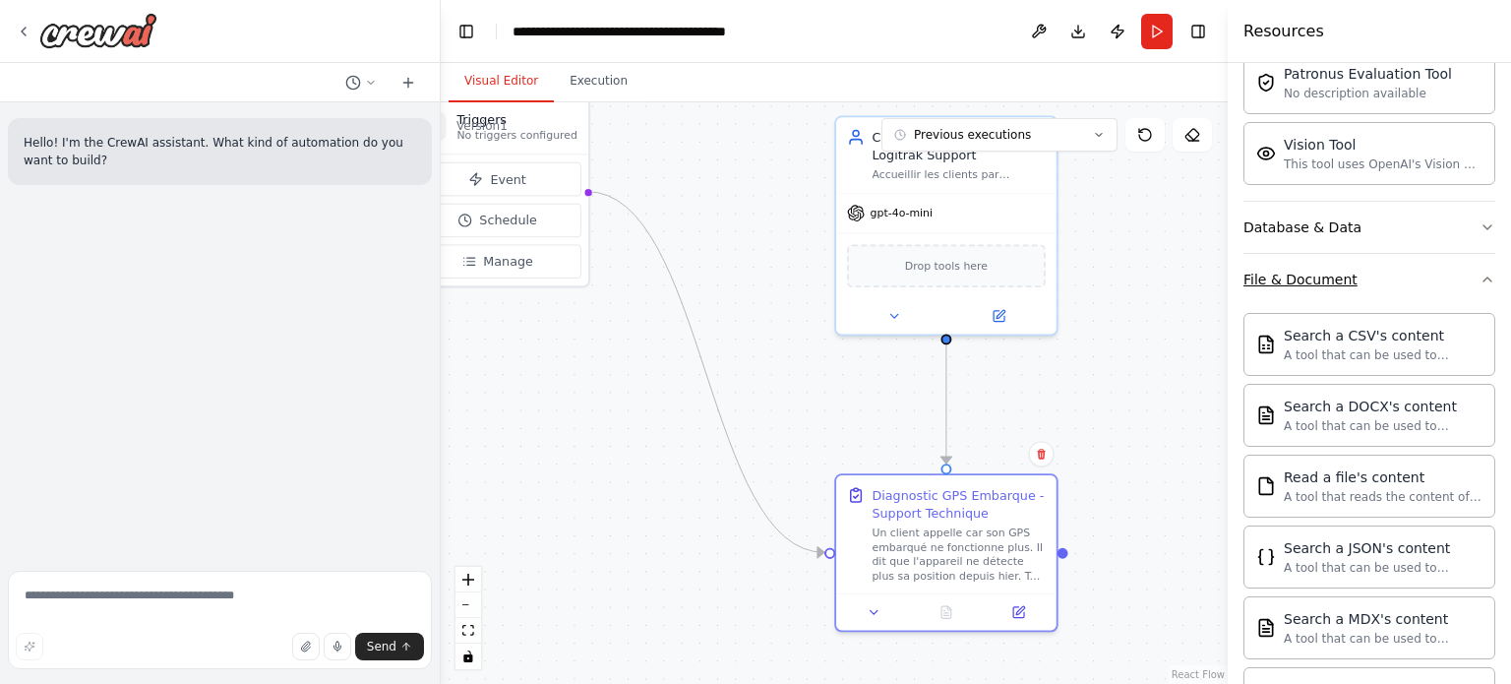
click at [1342, 287] on button "File & Document" at bounding box center [1369, 279] width 252 height 51
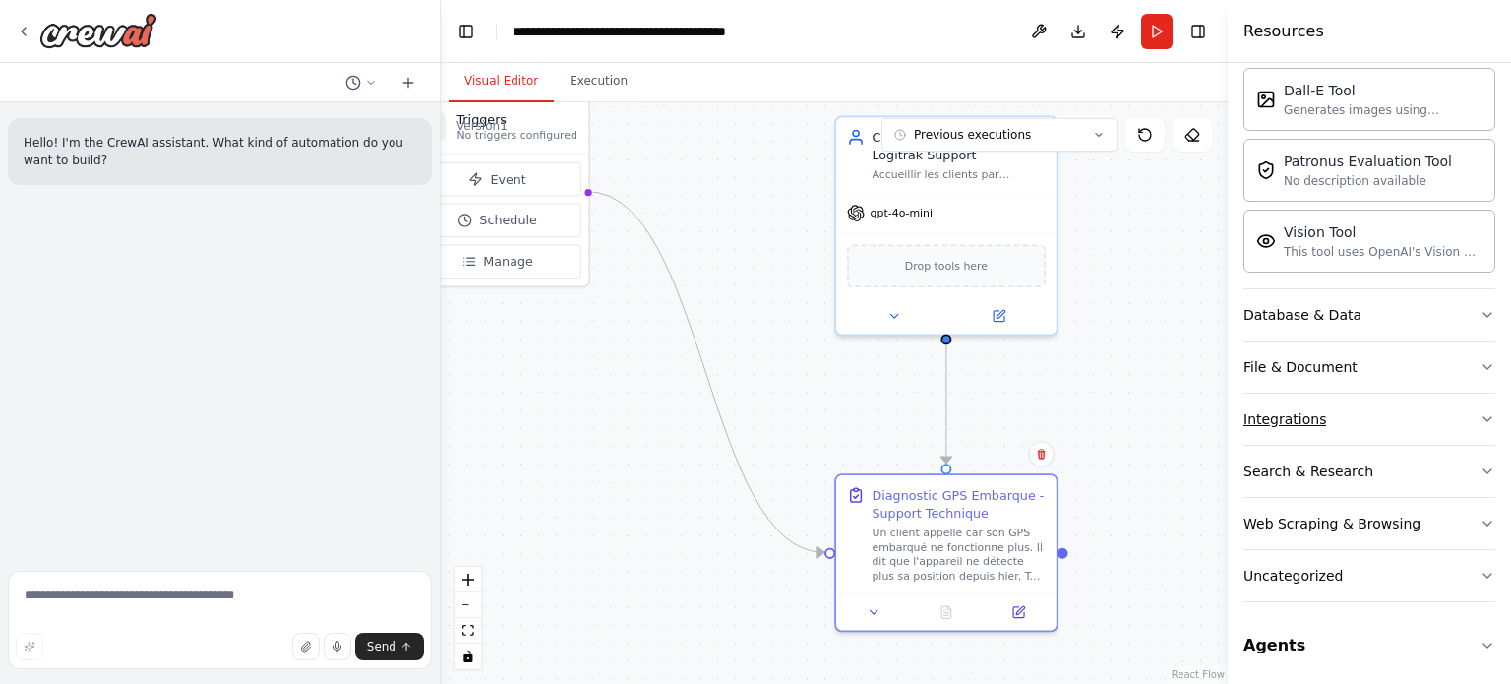
click at [1385, 417] on button "Integrations" at bounding box center [1369, 418] width 252 height 51
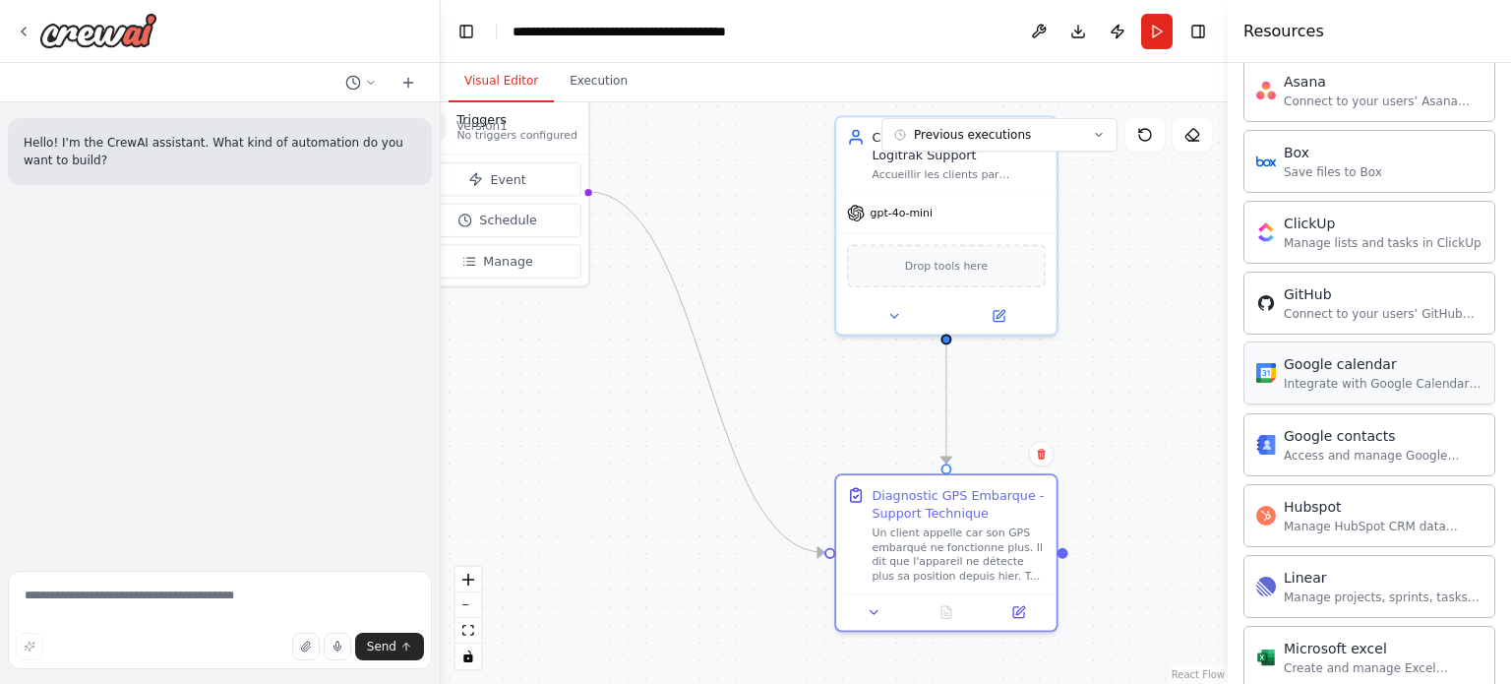
scroll to position [614, 0]
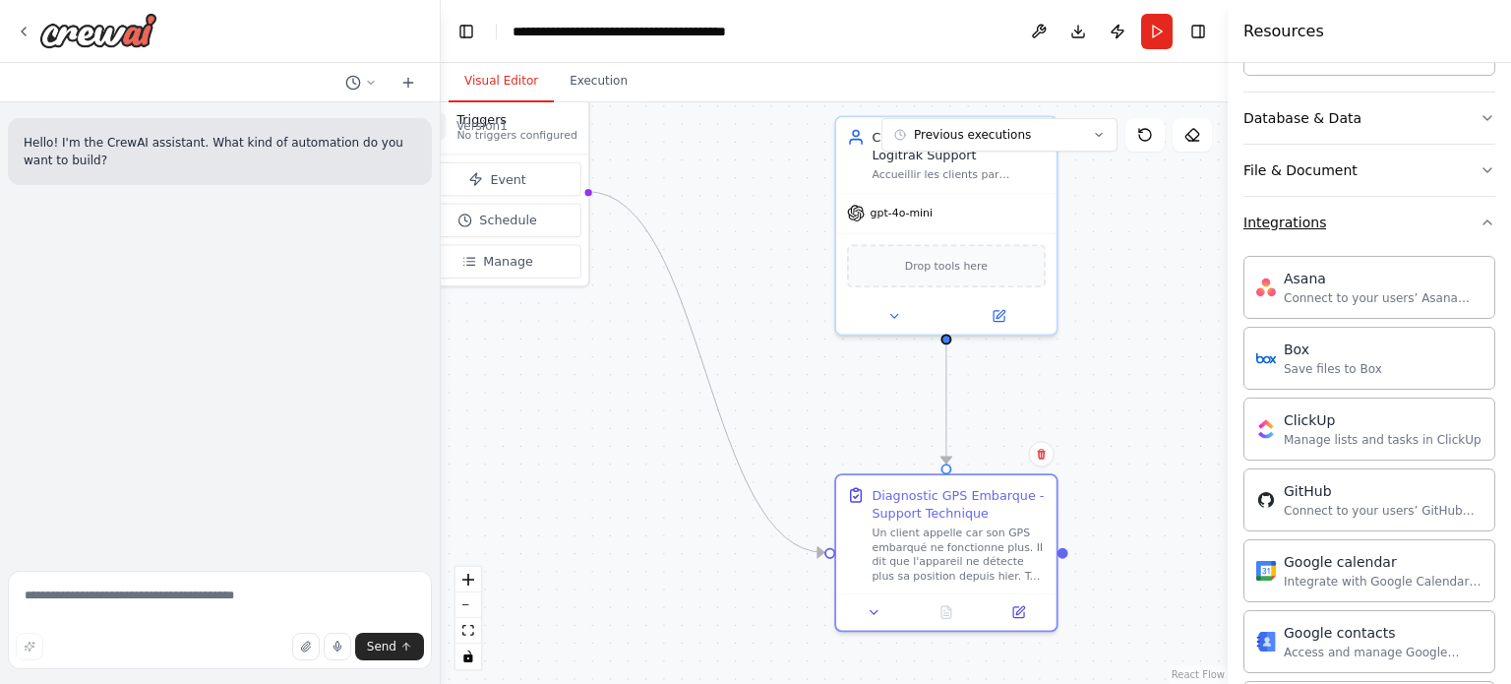
click at [1372, 238] on button "Integrations" at bounding box center [1369, 222] width 252 height 51
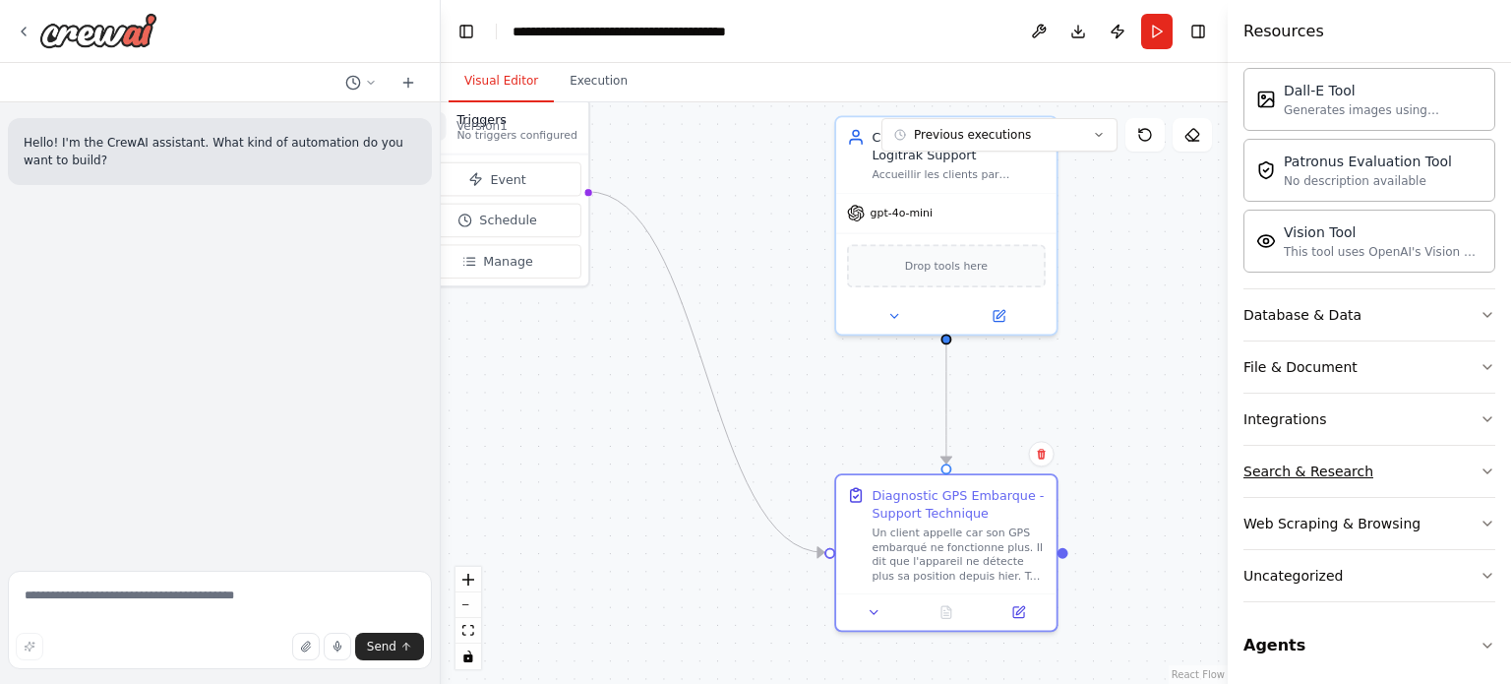
click at [1354, 465] on div "Search & Research" at bounding box center [1308, 471] width 130 height 20
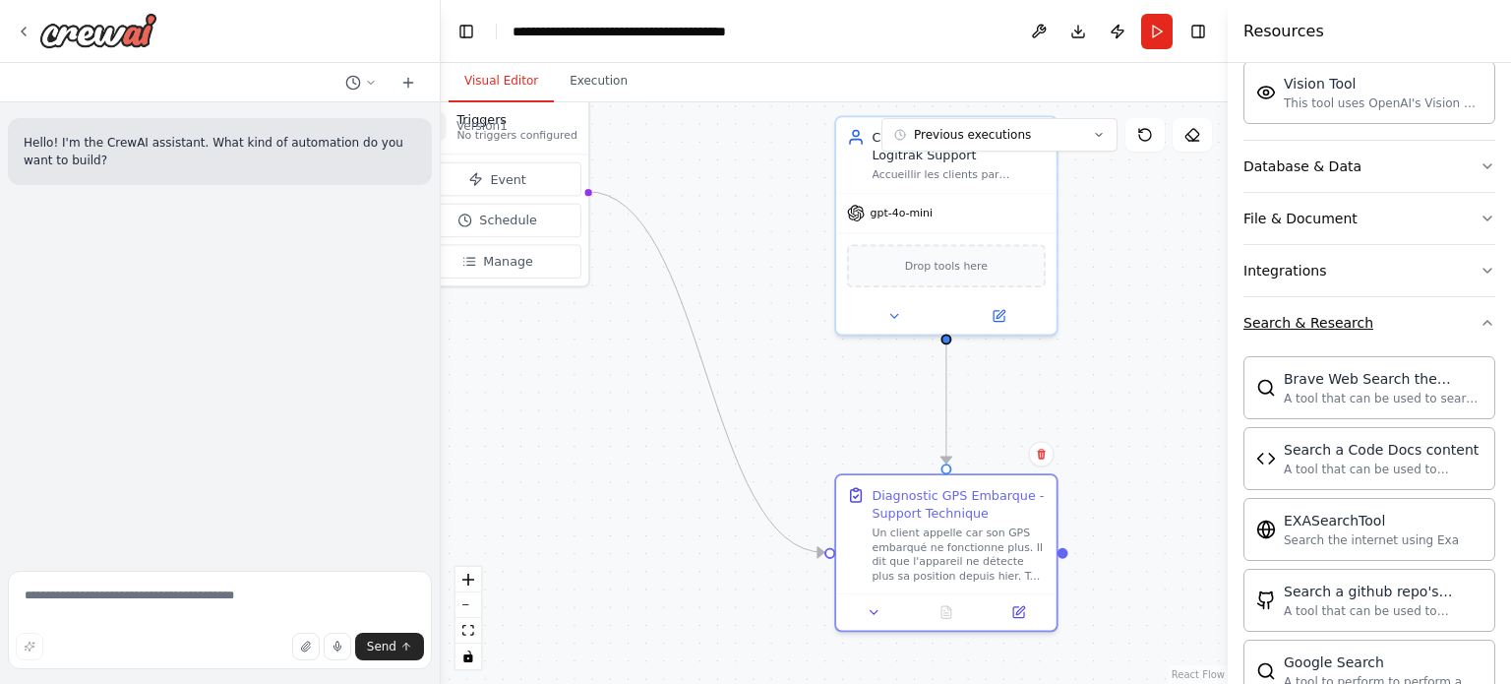
scroll to position [614, 0]
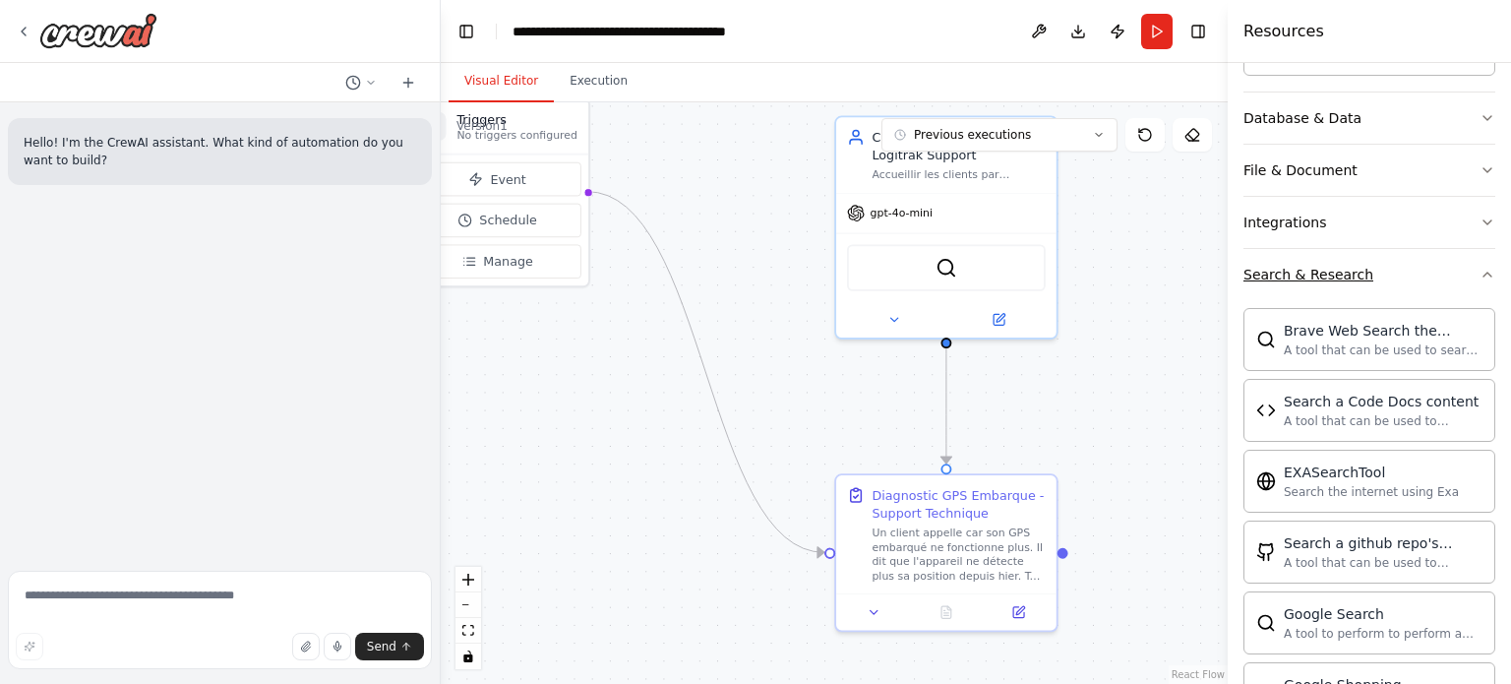
click at [1395, 260] on button "Search & Research" at bounding box center [1369, 274] width 252 height 51
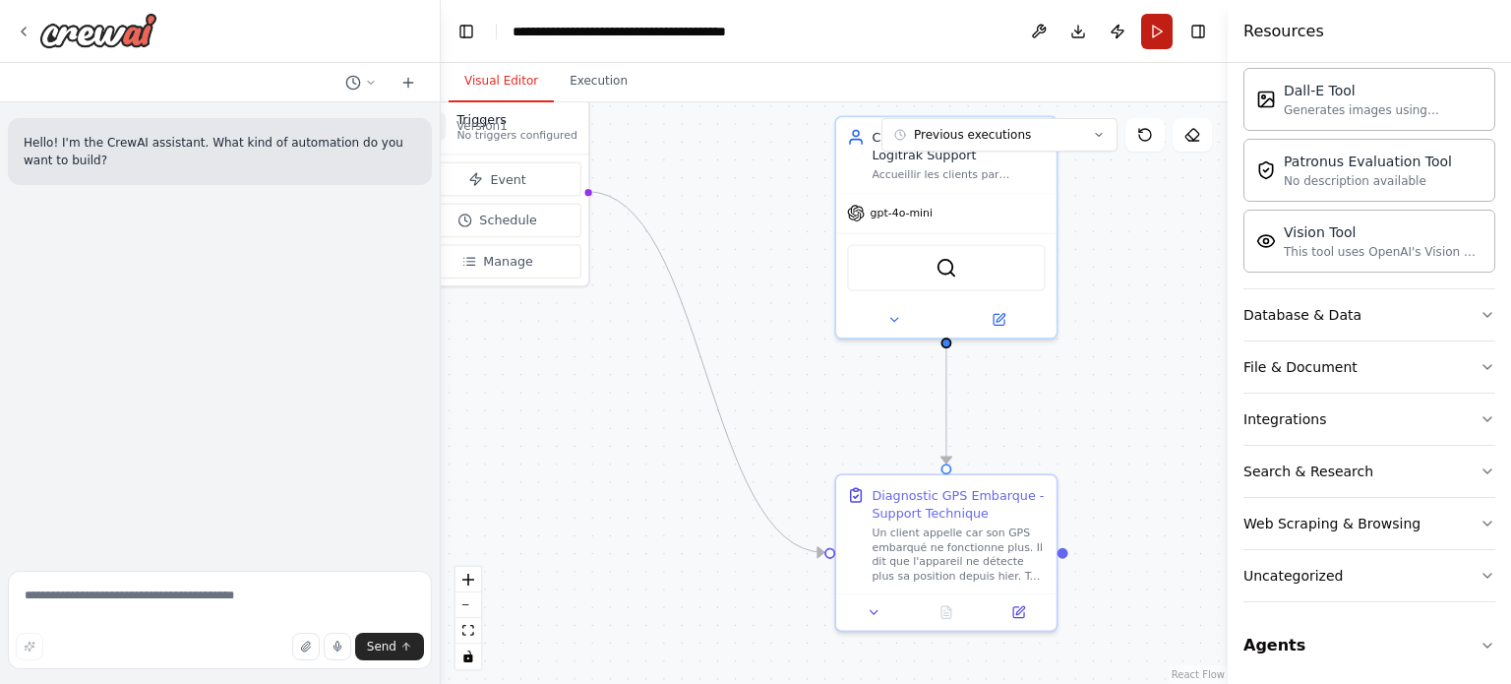
click at [1162, 34] on button "Run" at bounding box center [1156, 31] width 31 height 35
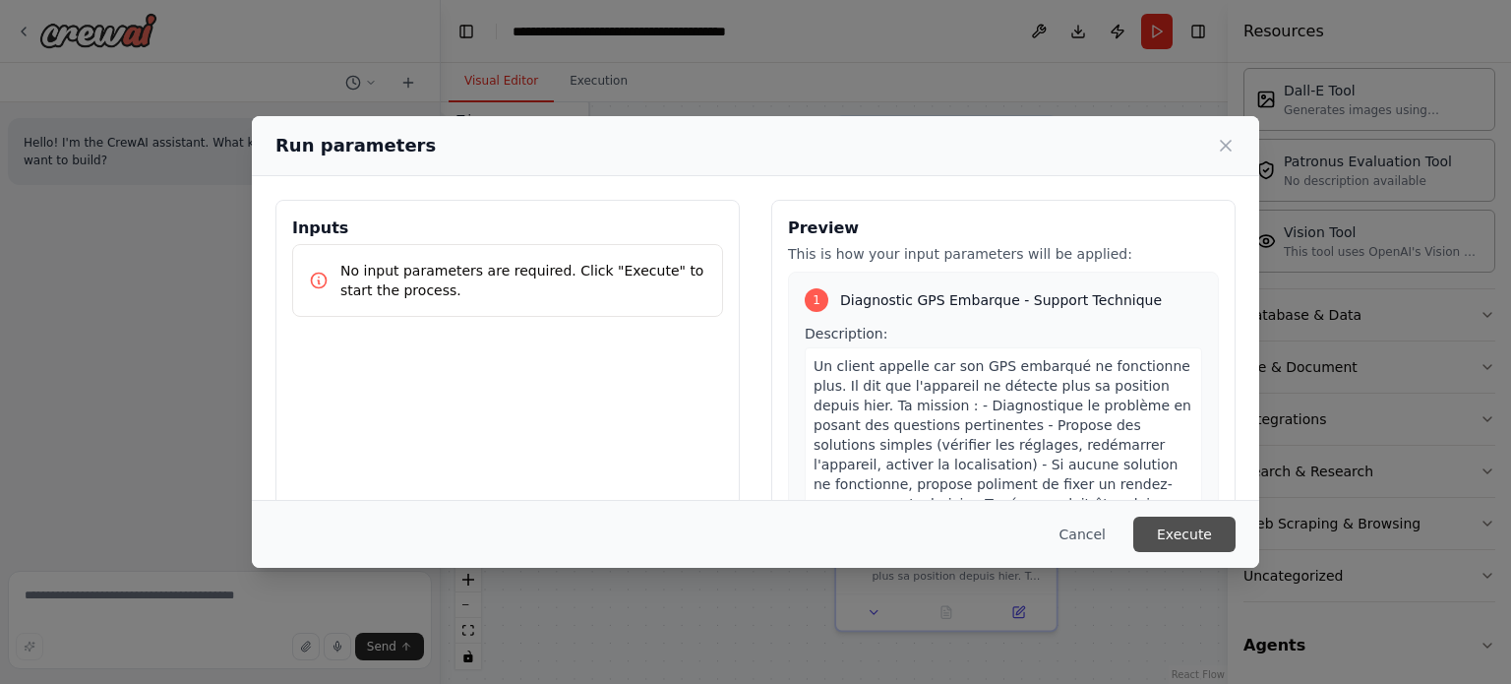
click at [1212, 528] on button "Execute" at bounding box center [1184, 533] width 102 height 35
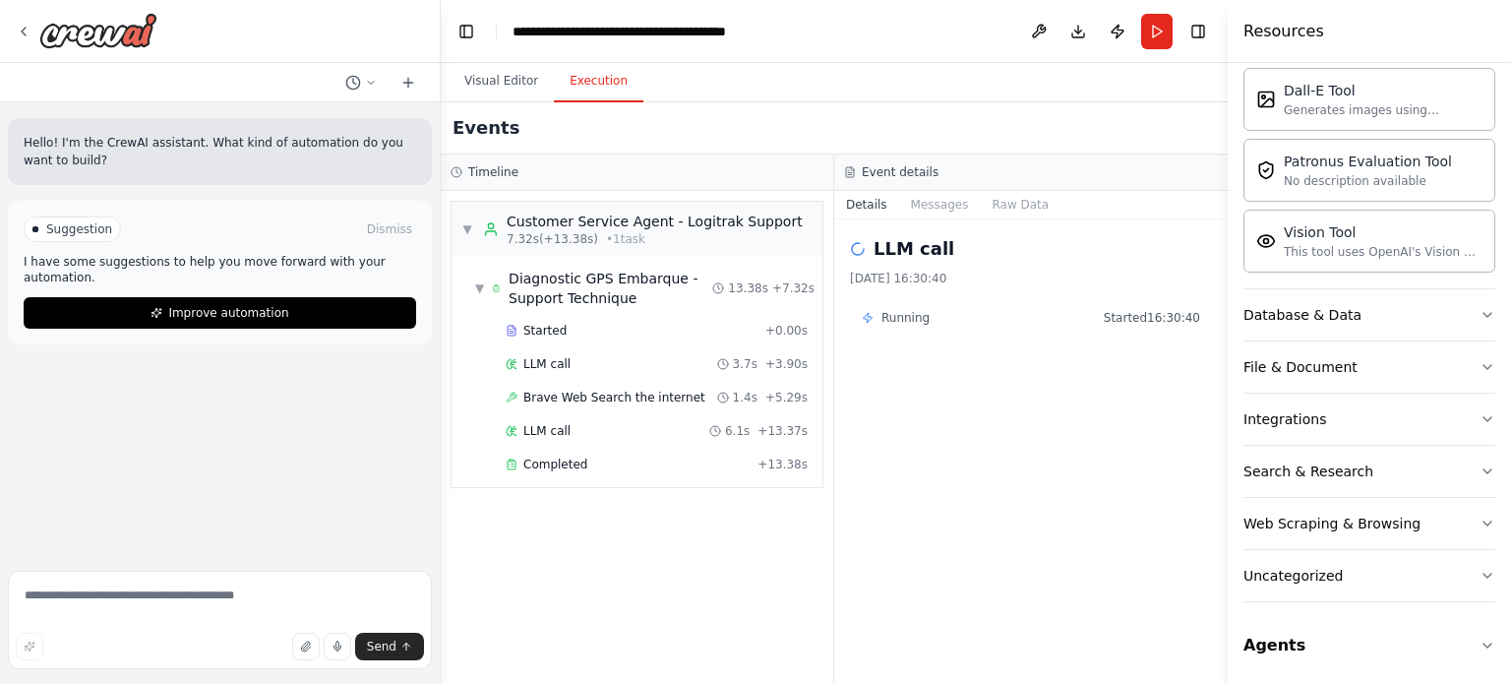
click at [358, 279] on div "Suggestion Dismiss I have some suggestions to help you move forward with your a…" at bounding box center [220, 272] width 392 height 112
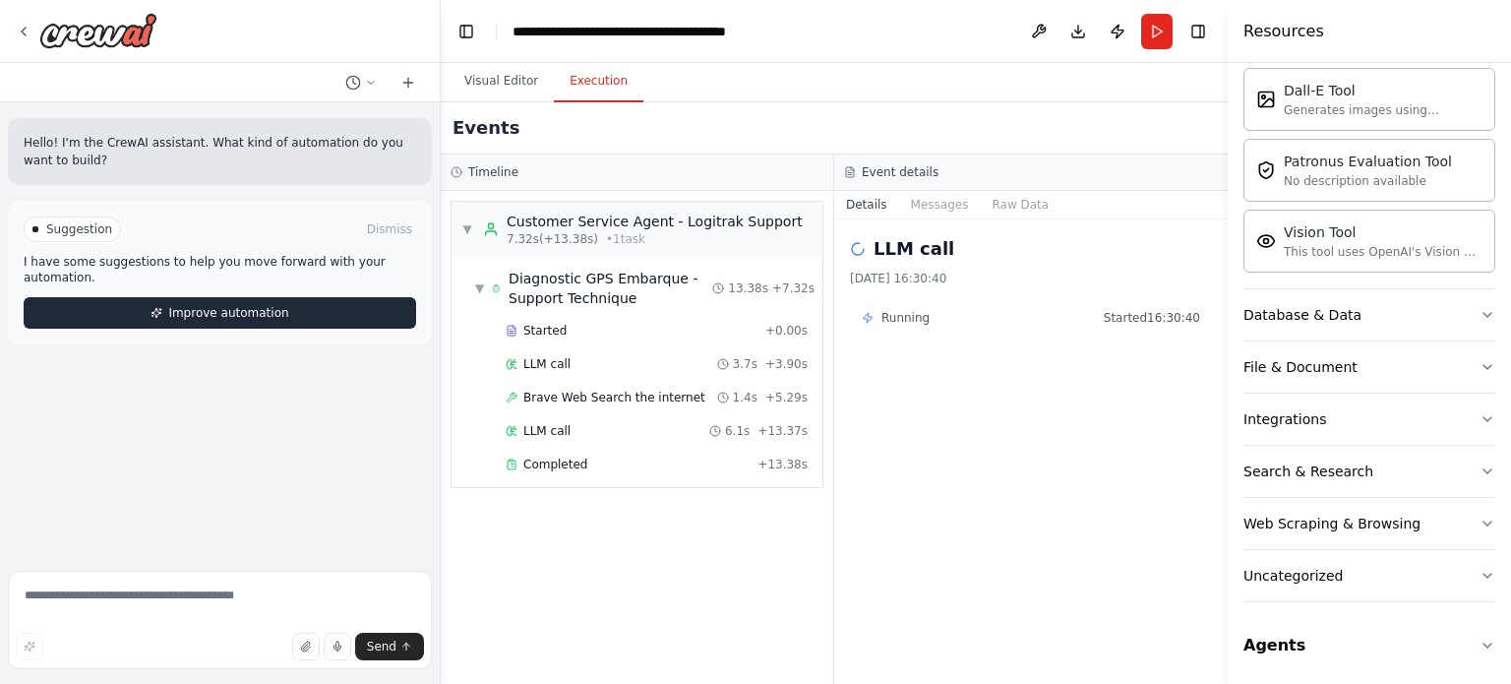
click at [345, 297] on button "Improve automation" at bounding box center [220, 312] width 392 height 31
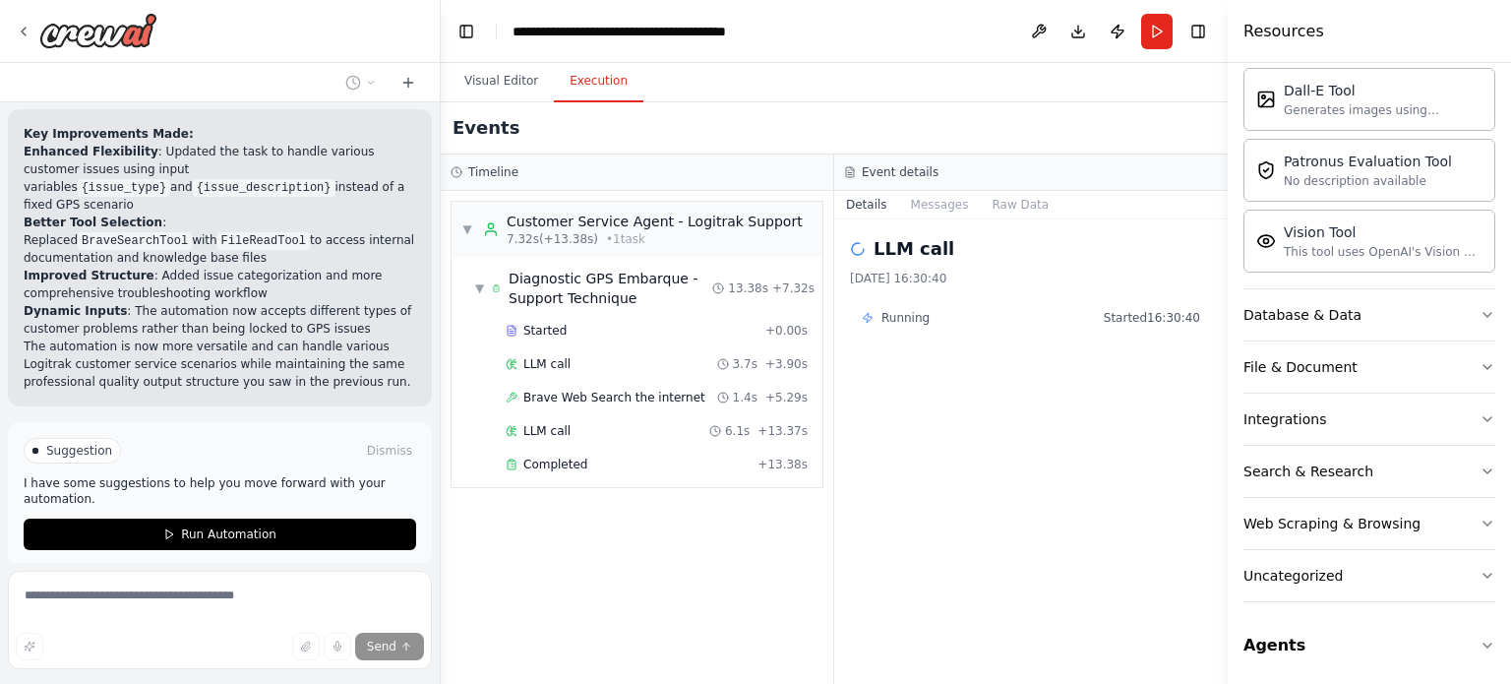
scroll to position [759, 0]
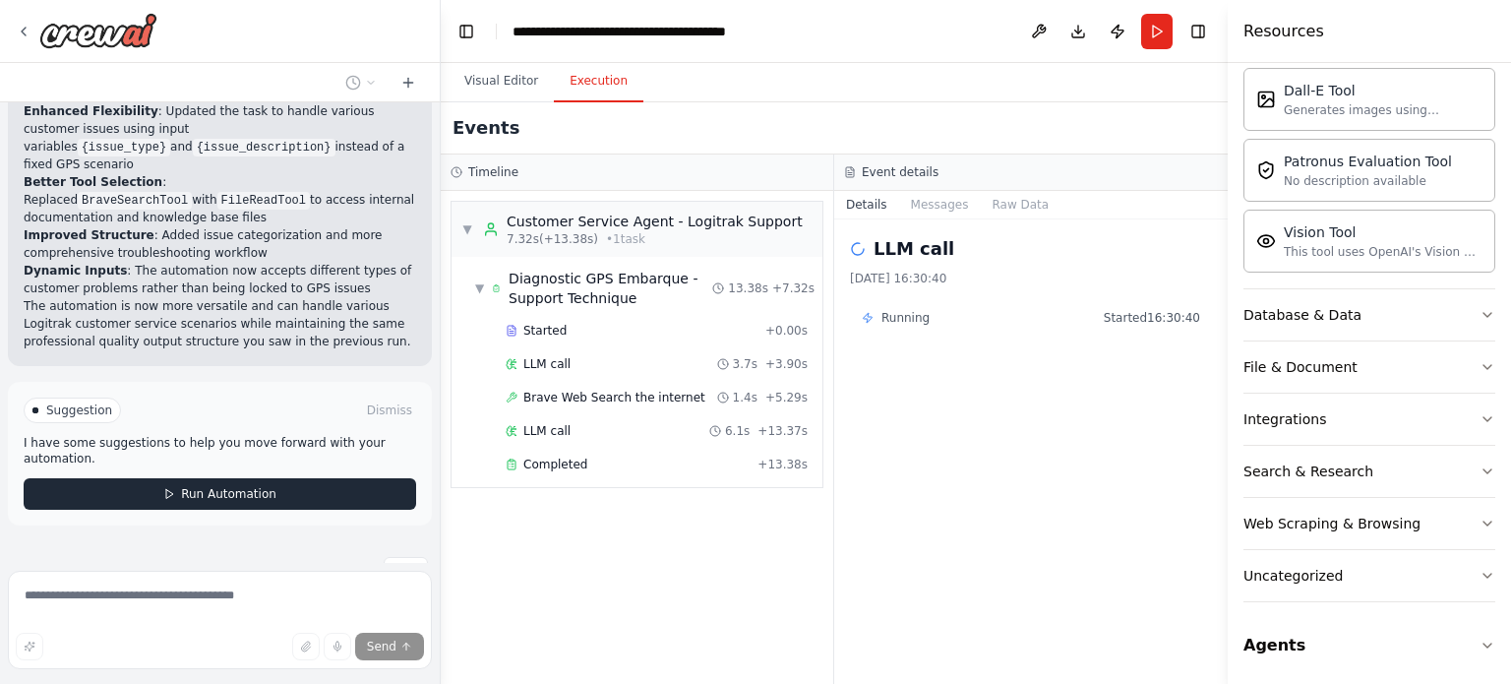
click at [275, 478] on button "Run Automation" at bounding box center [220, 493] width 392 height 31
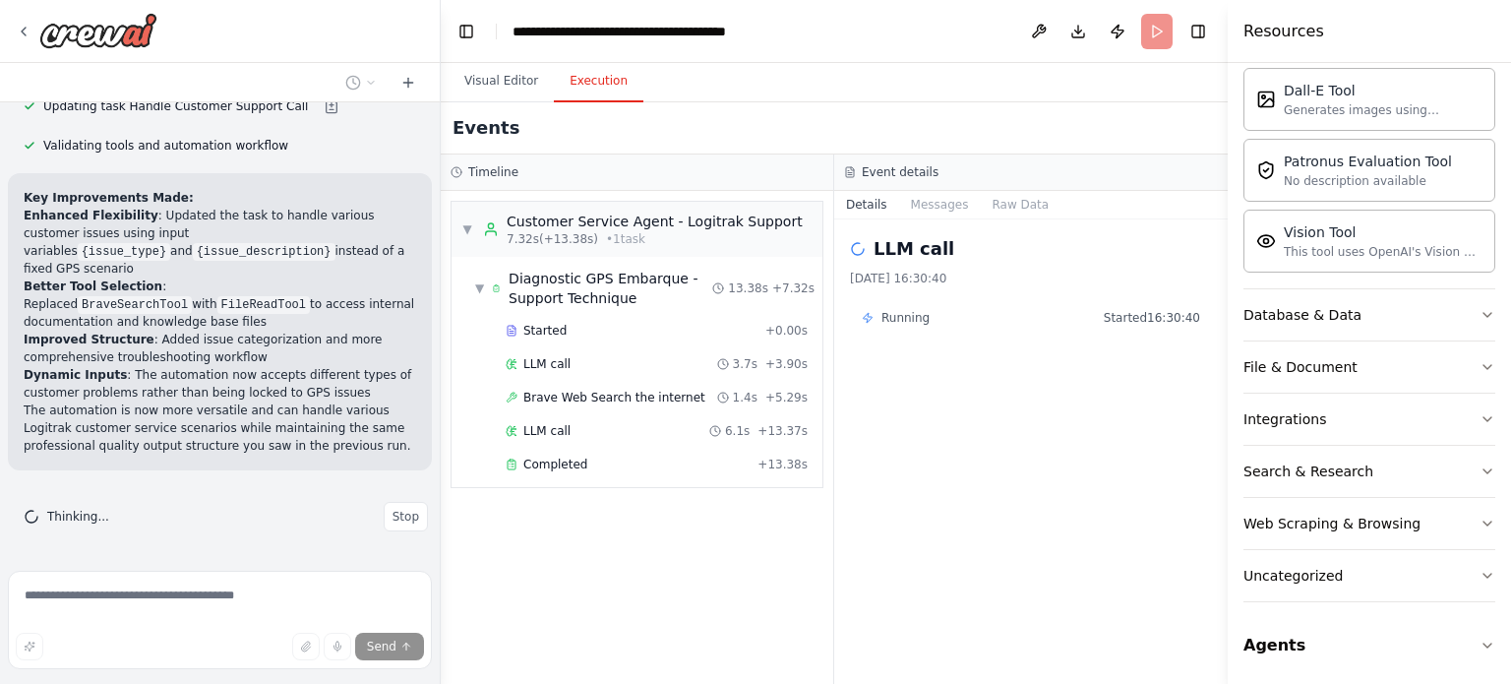
scroll to position [600, 0]
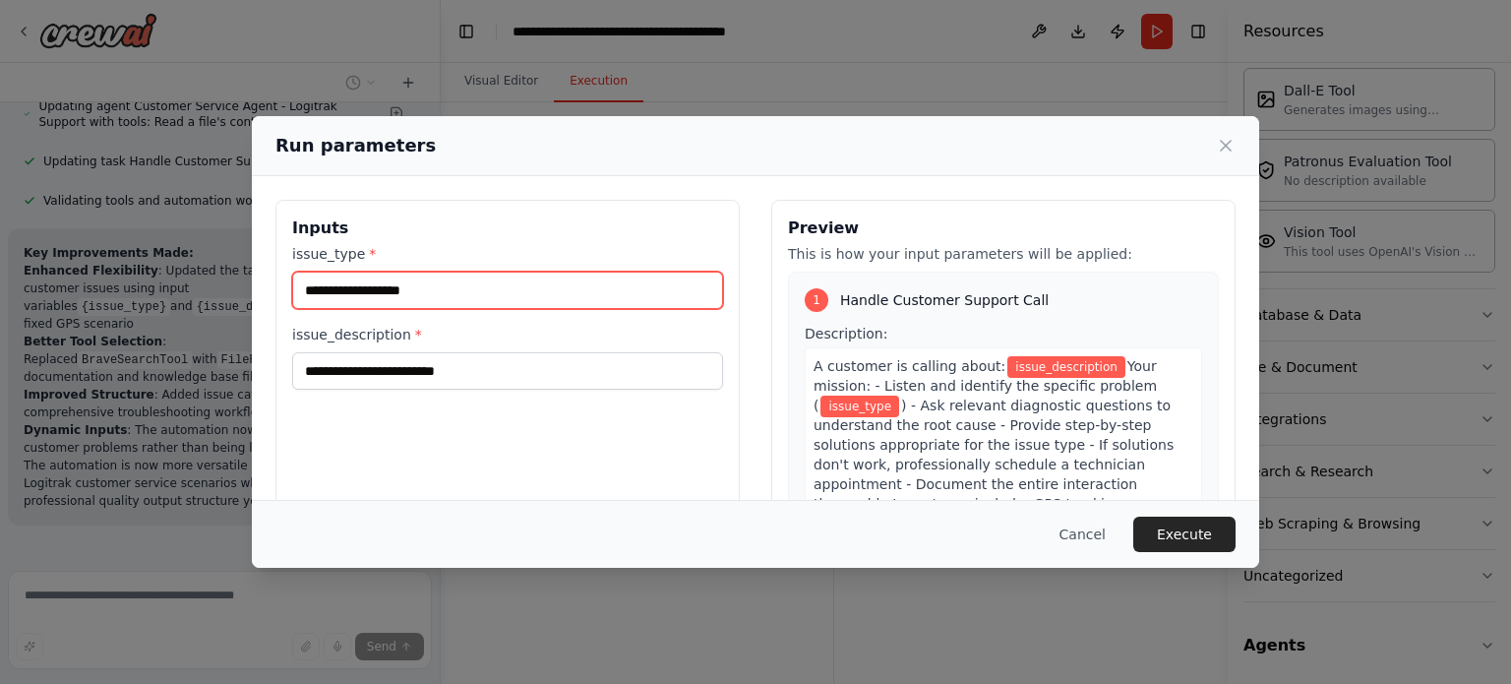
click at [464, 301] on input "issue_type *" at bounding box center [507, 289] width 431 height 37
click at [436, 251] on label "issue_type *" at bounding box center [507, 254] width 431 height 20
click at [436, 271] on input "issue_type *" at bounding box center [507, 289] width 431 height 37
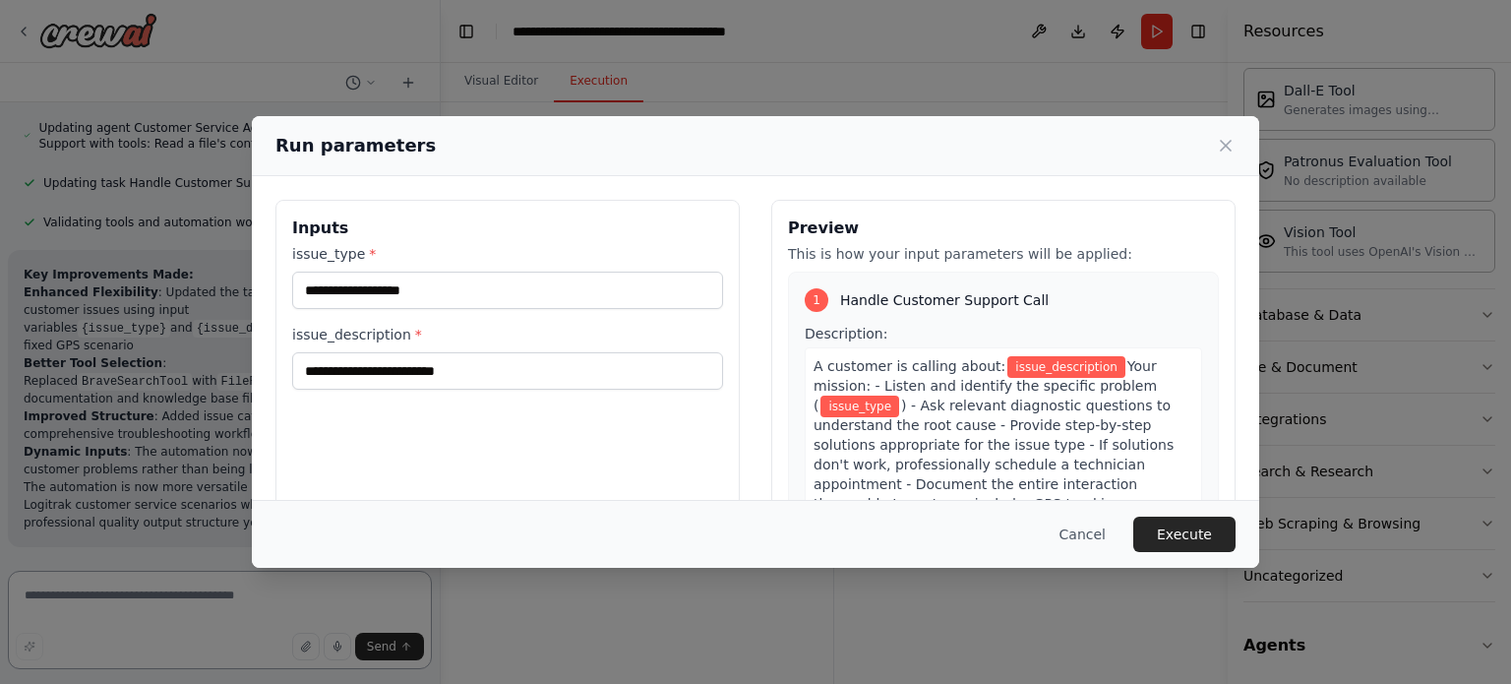
scroll to position [523, 0]
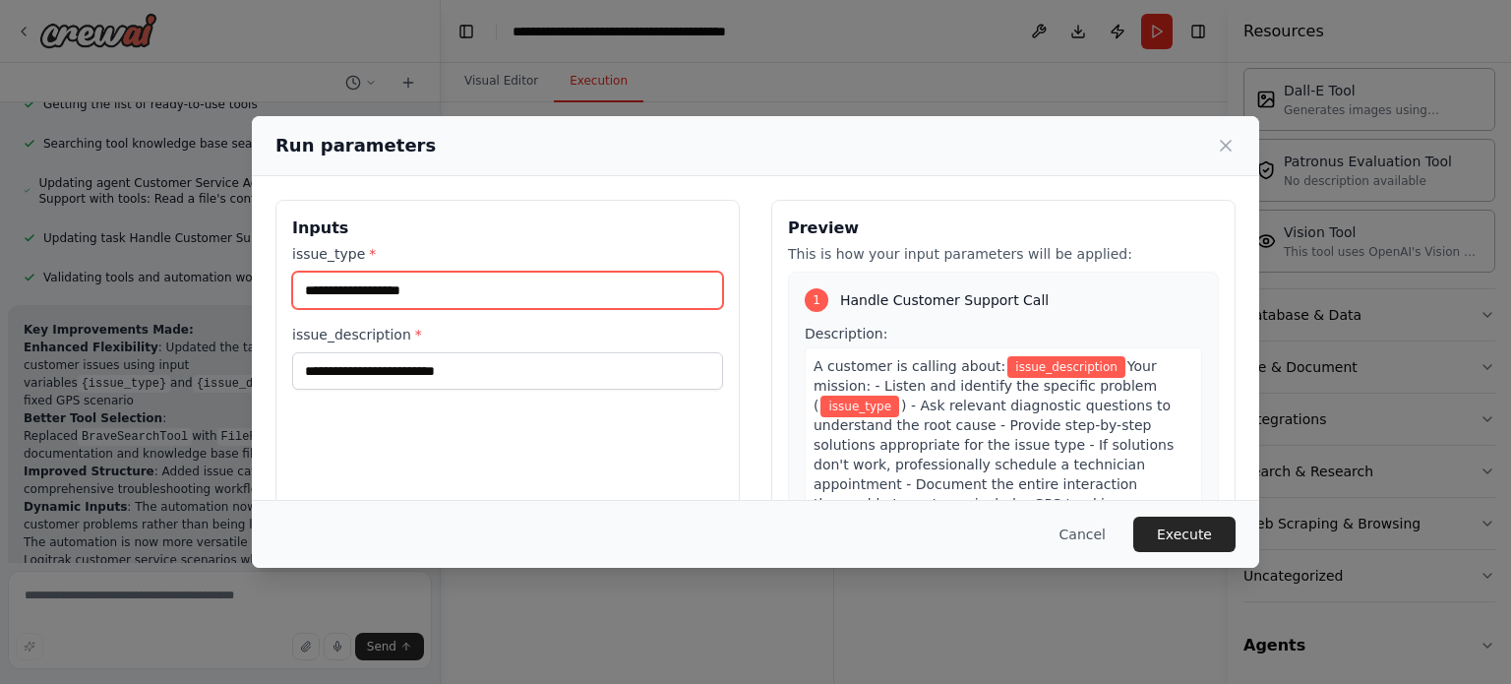
click at [484, 298] on input "issue_type *" at bounding box center [507, 289] width 431 height 37
paste input "**********"
type input "**********"
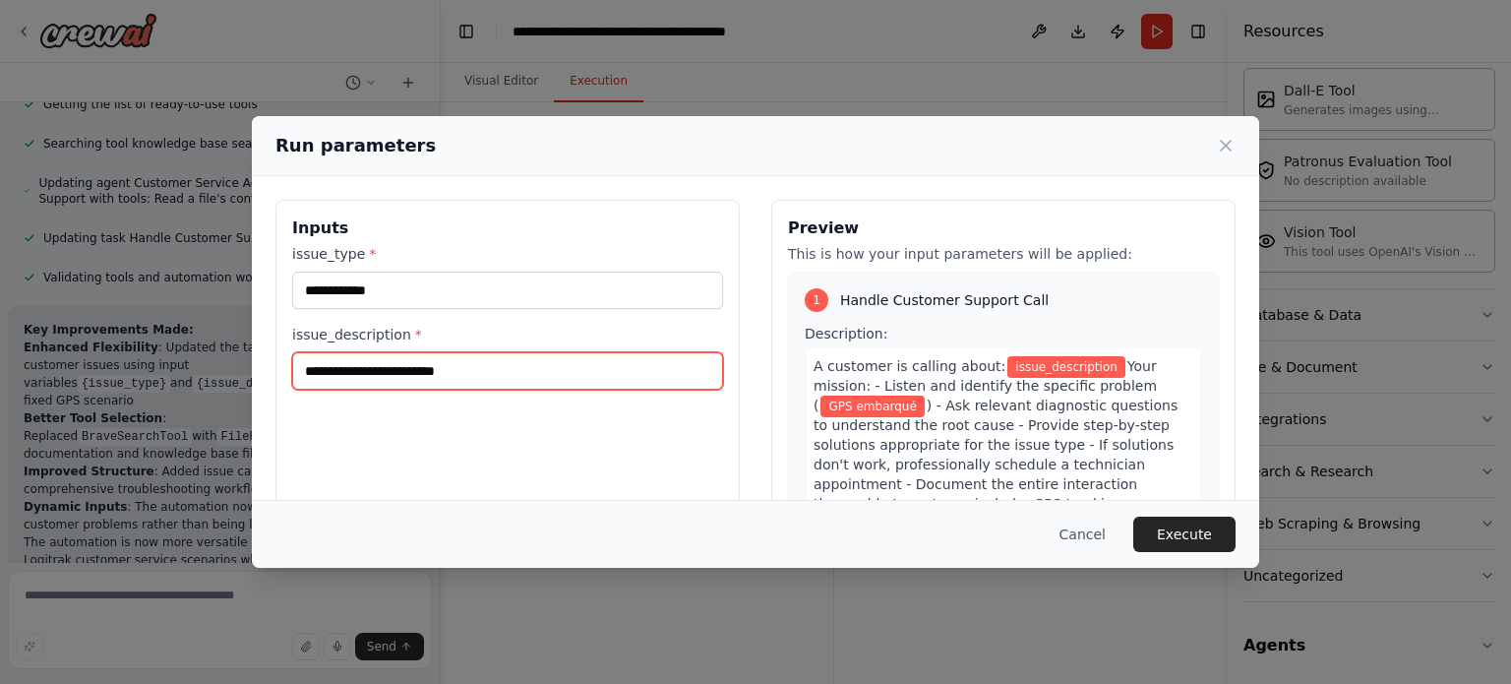
click at [432, 377] on input "issue_description *" at bounding box center [507, 370] width 431 height 37
paste input "**********"
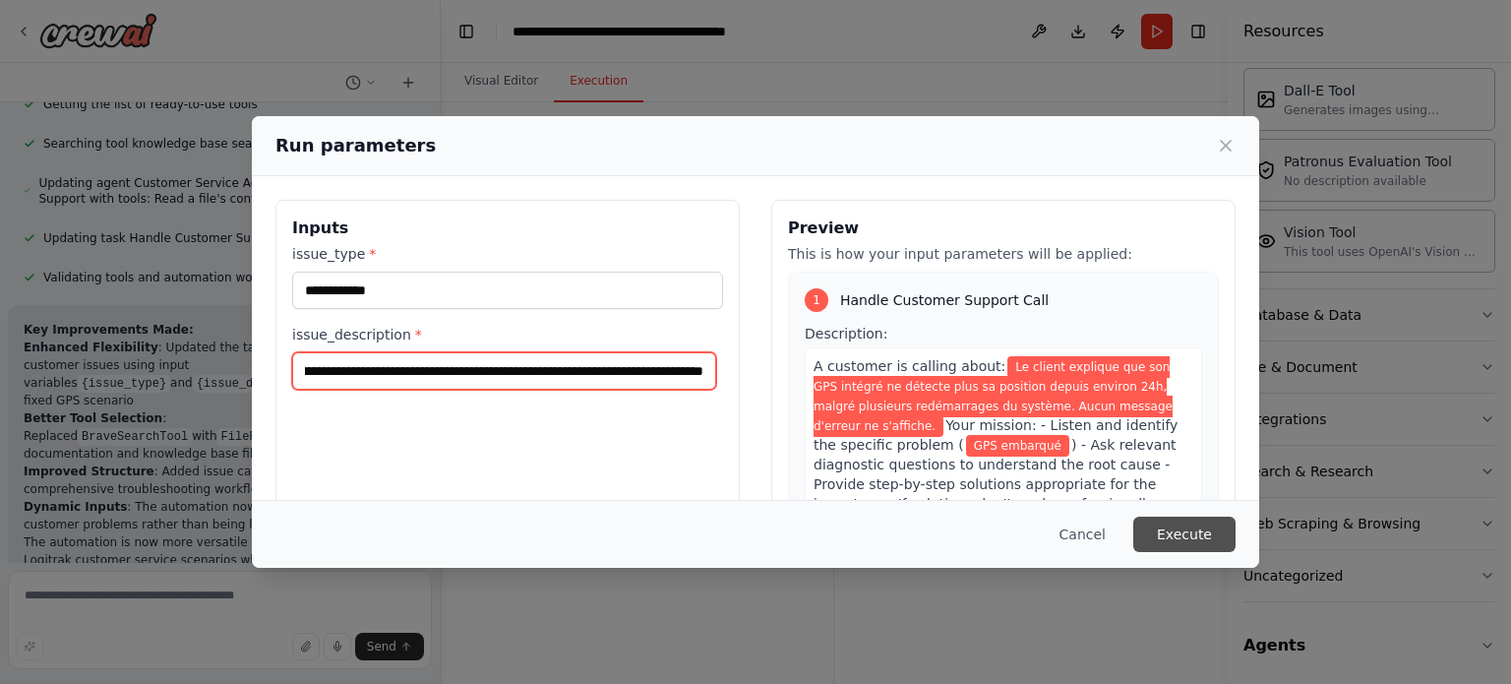
type input "**********"
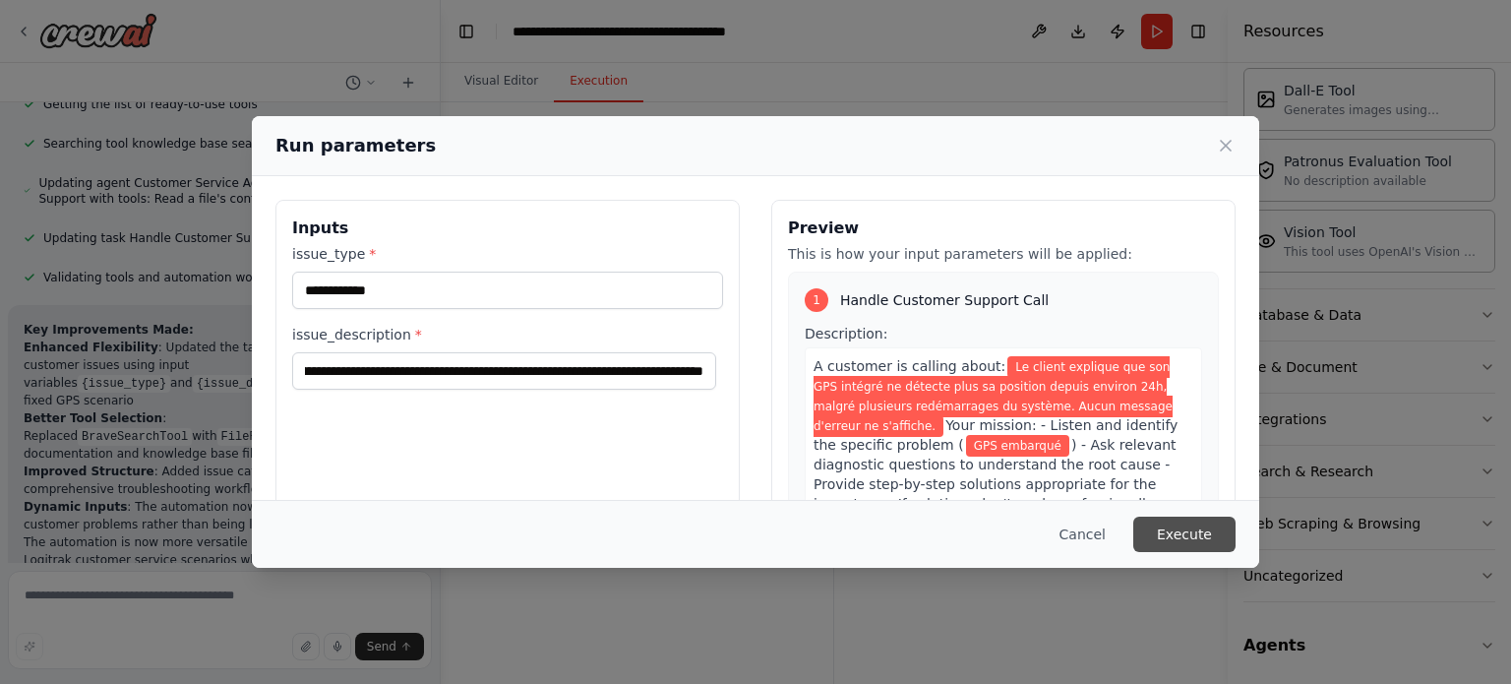
click at [1189, 532] on button "Execute" at bounding box center [1184, 533] width 102 height 35
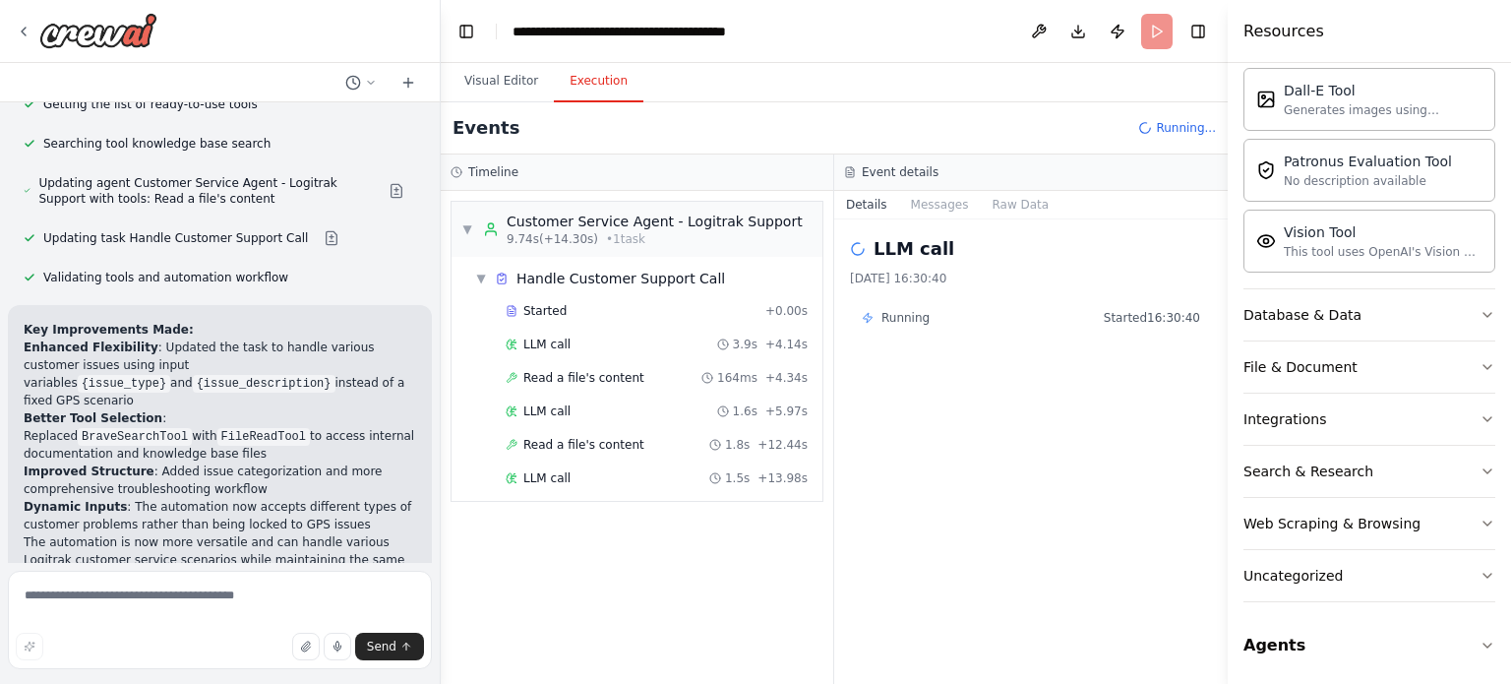
scroll to position [600, 0]
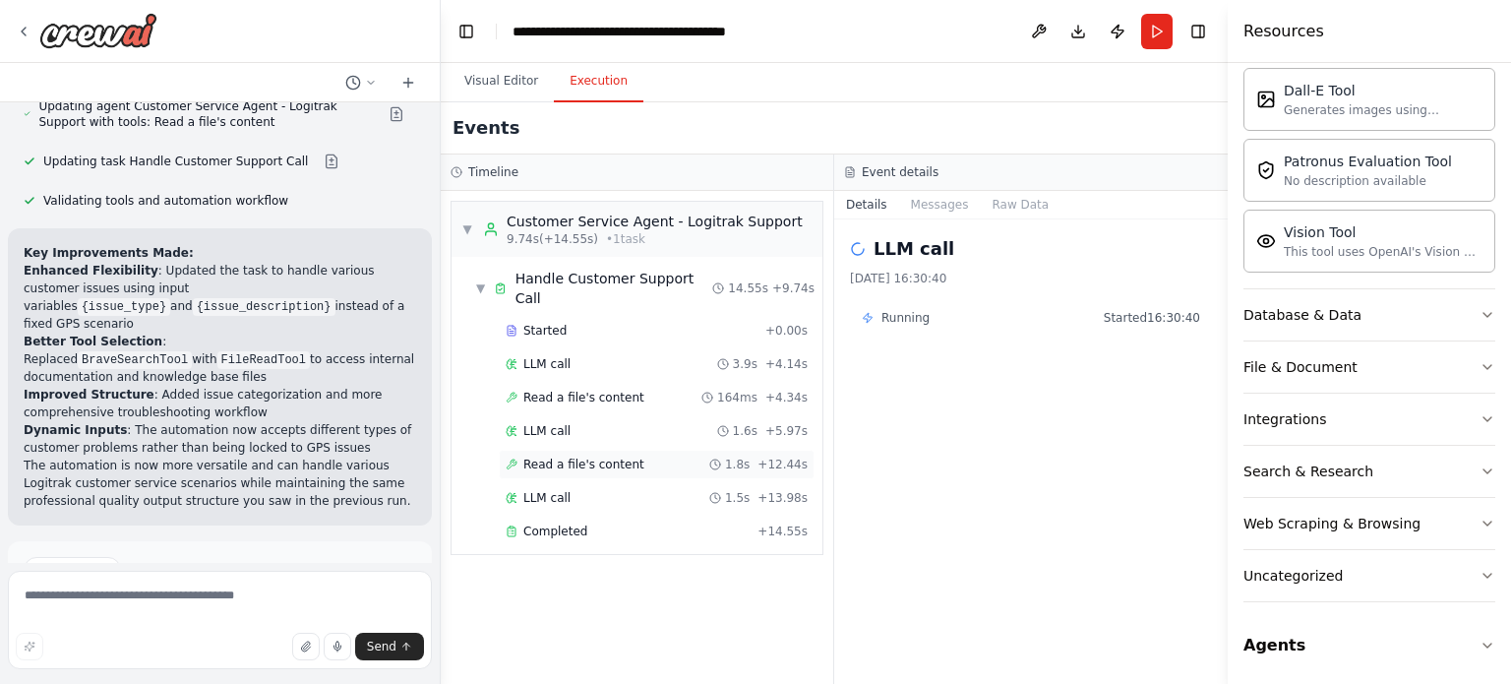
click at [610, 456] on span "Read a file's content" at bounding box center [583, 464] width 121 height 16
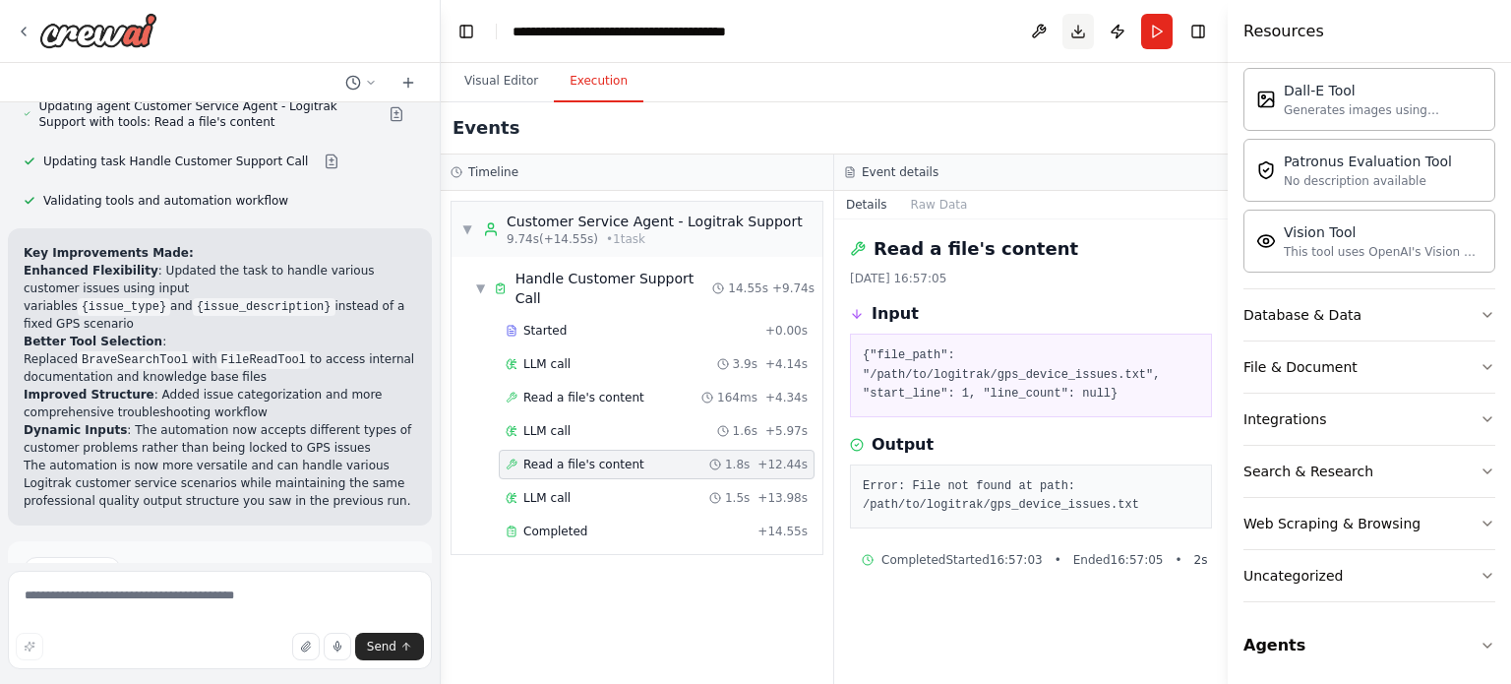
click at [1075, 40] on button "Download" at bounding box center [1077, 31] width 31 height 35
click at [955, 495] on pre "Error: File not found at path: /path/to/logitrak/gps_device_issues.txt" at bounding box center [1031, 496] width 336 height 38
click at [681, 523] on div "Completed" at bounding box center [628, 531] width 244 height 16
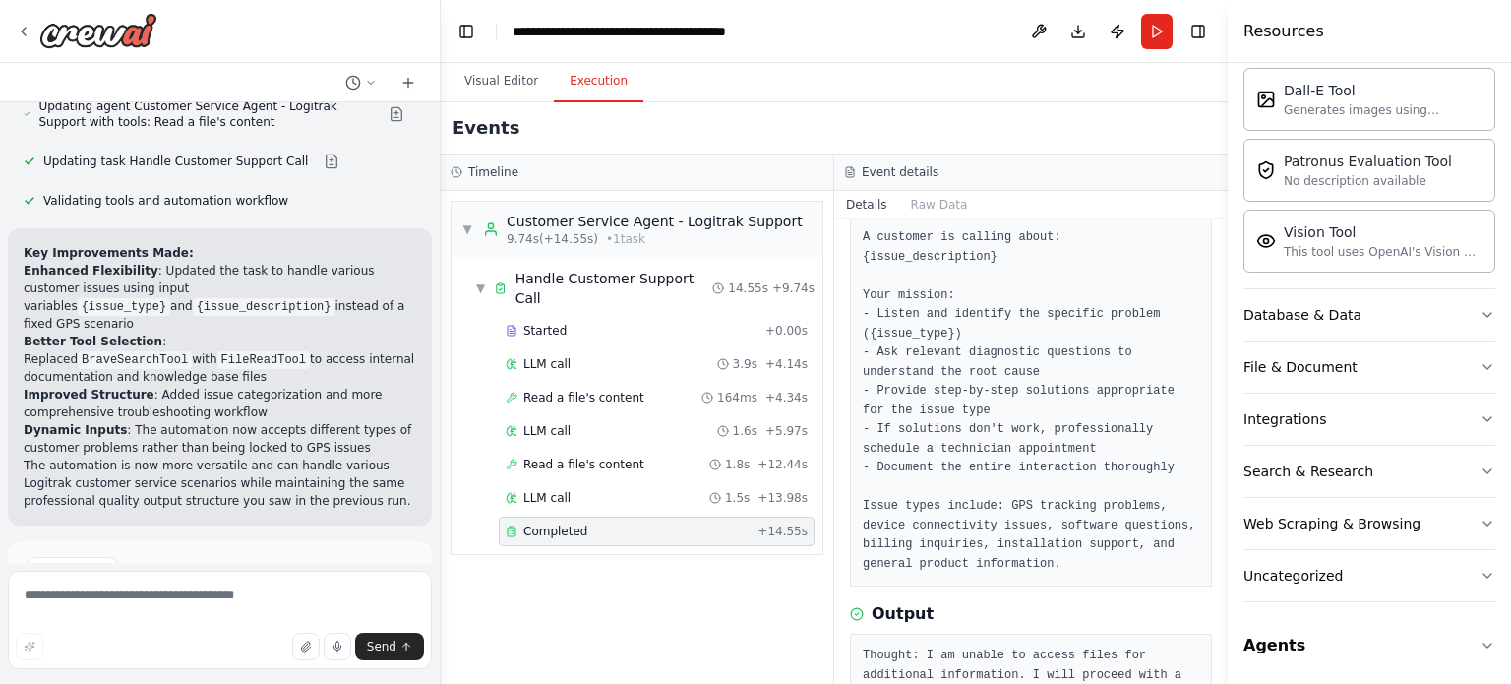
scroll to position [196, 0]
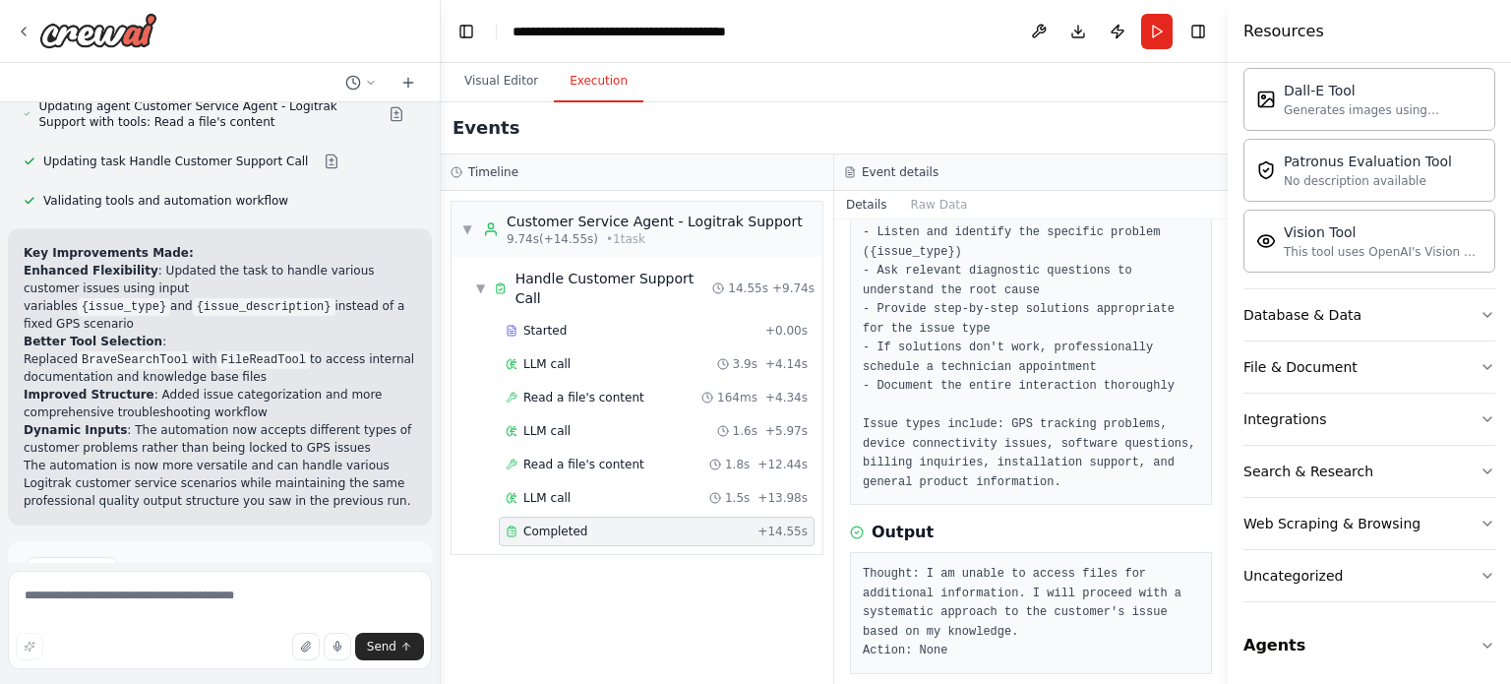
click at [751, 562] on div "▼ Customer Service Agent - Logitrak Support 9.74s (+14.55s) • 1 task ▼ Handle C…" at bounding box center [637, 437] width 392 height 493
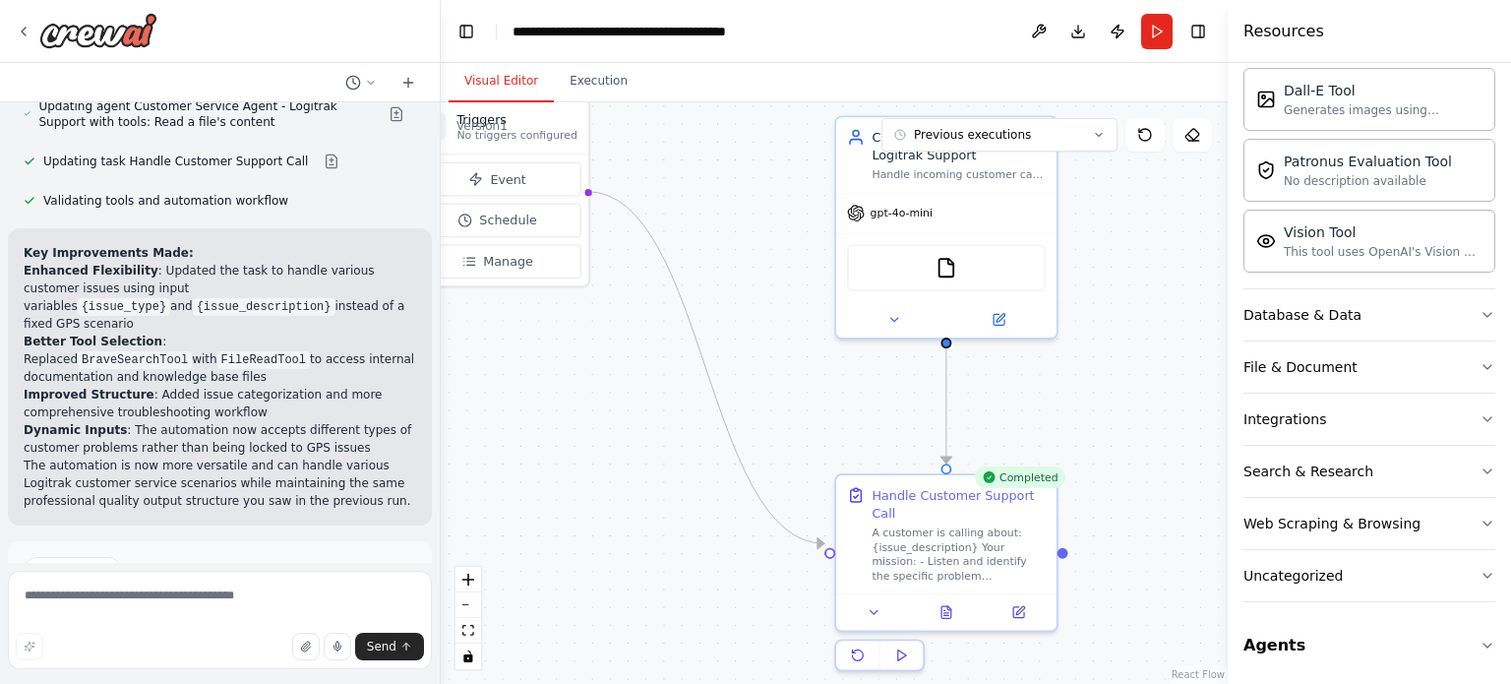
click at [504, 68] on button "Visual Editor" at bounding box center [501, 81] width 105 height 41
click at [590, 86] on button "Execution" at bounding box center [599, 81] width 90 height 41
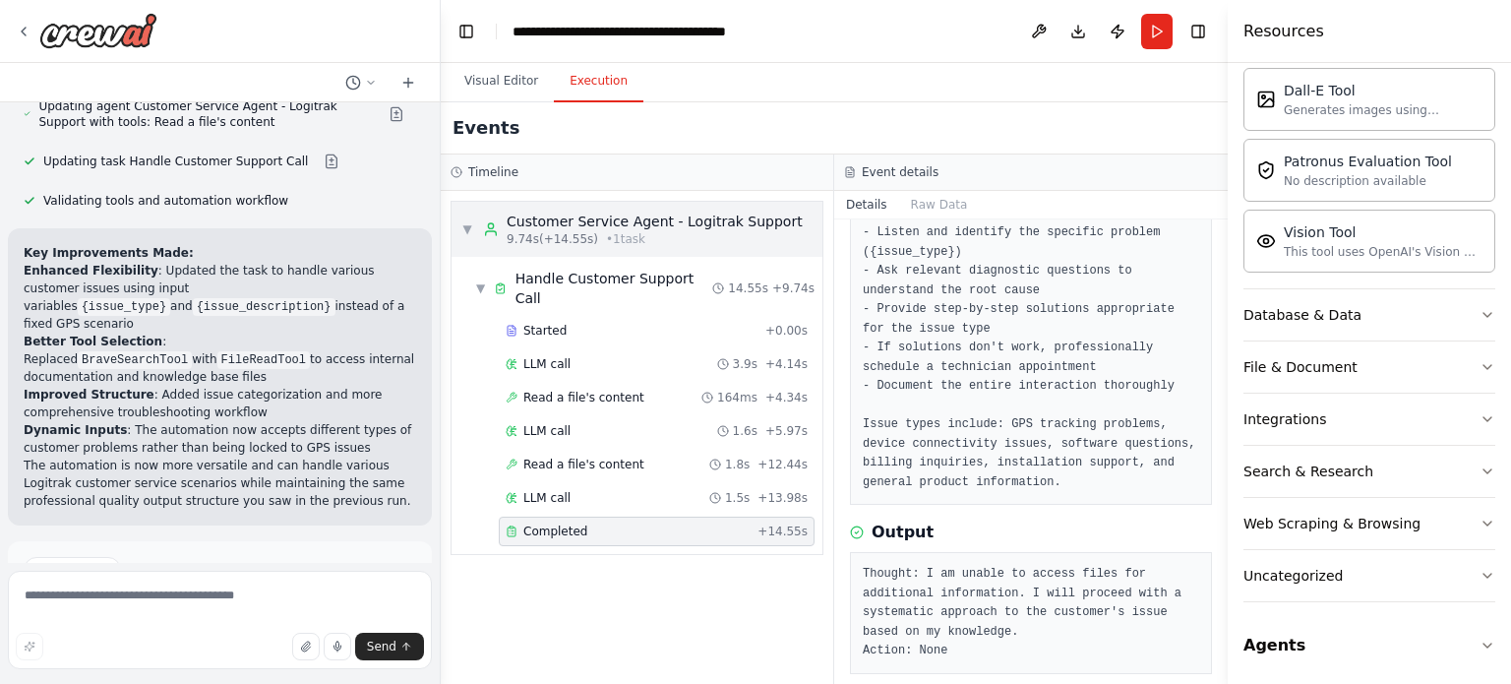
click at [526, 235] on span "9.74s (+14.55s)" at bounding box center [552, 239] width 91 height 16
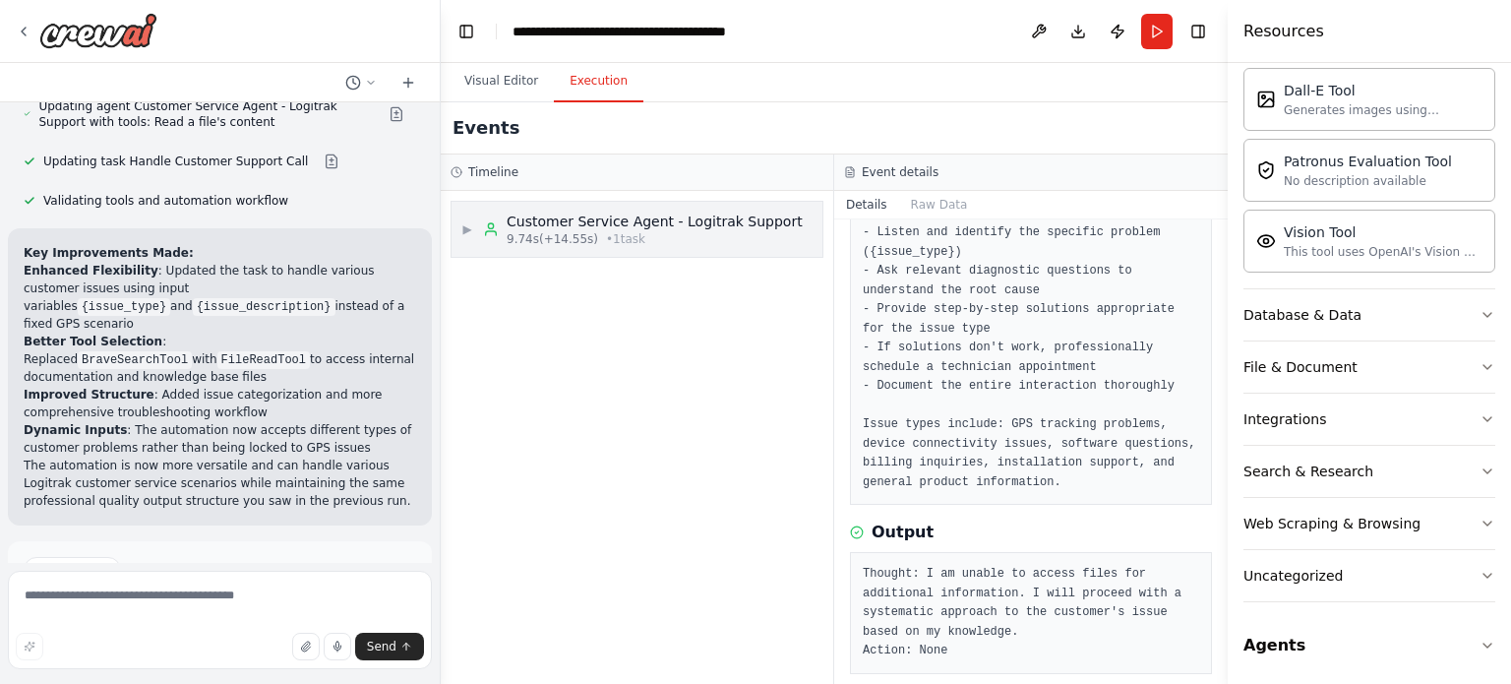
click at [520, 233] on span "9.74s (+14.55s)" at bounding box center [552, 239] width 91 height 16
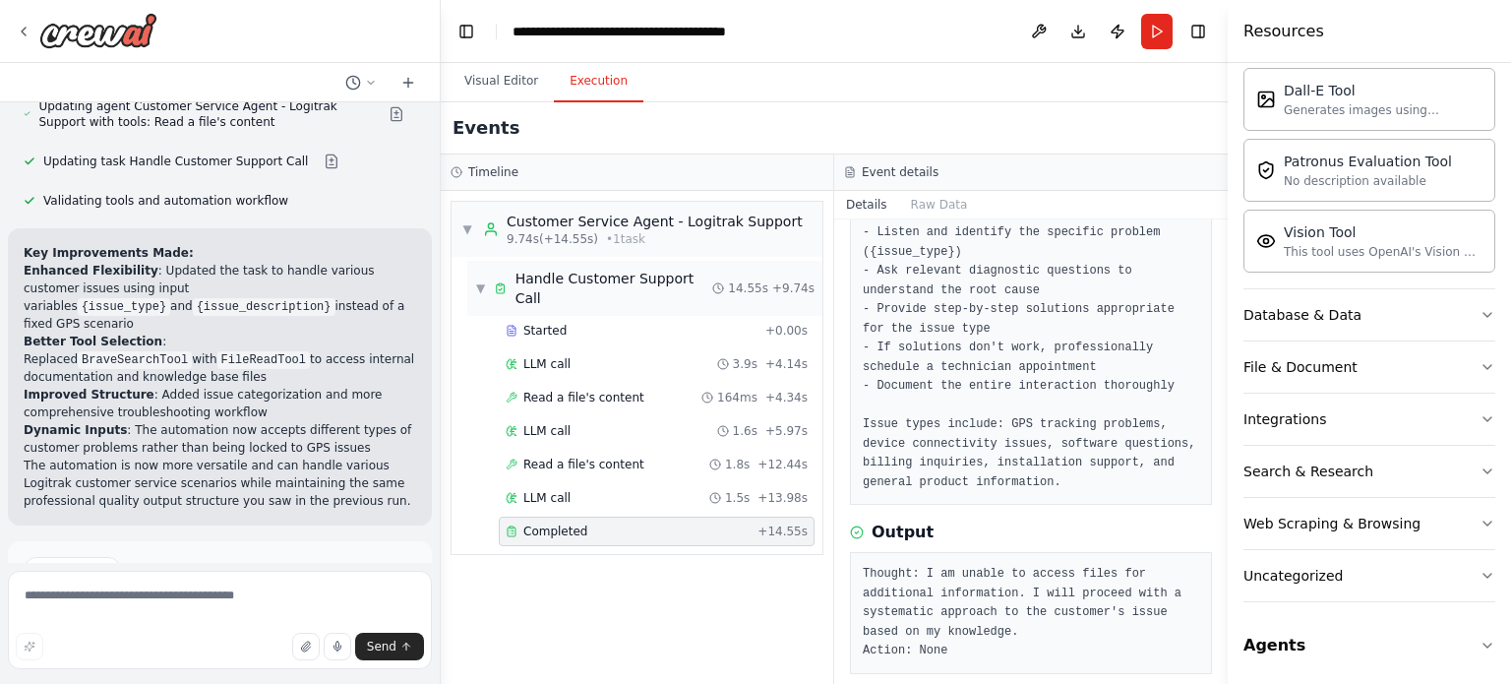
click at [515, 265] on div "▼ Handle Customer Support Call 14.55s + 9.74s" at bounding box center [644, 288] width 355 height 55
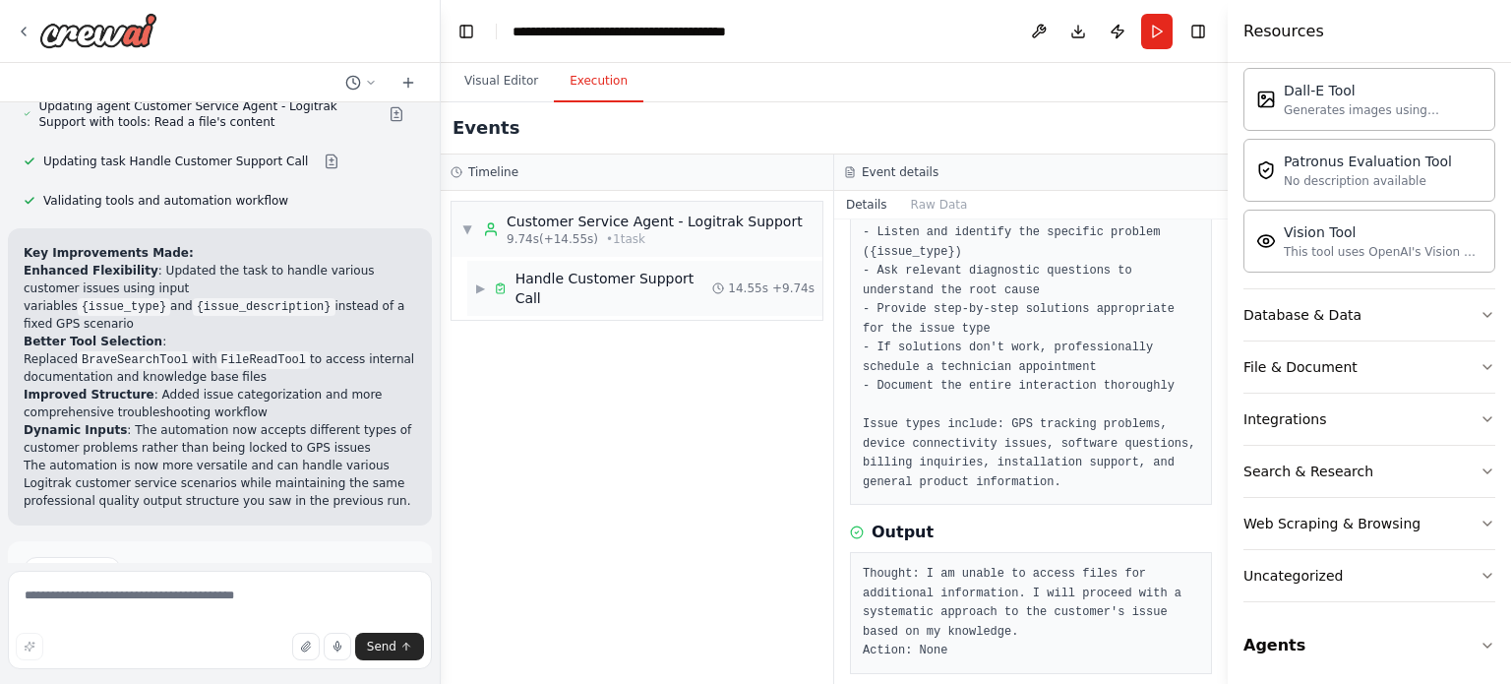
click at [512, 269] on div "Handle Customer Support Call" at bounding box center [603, 288] width 218 height 39
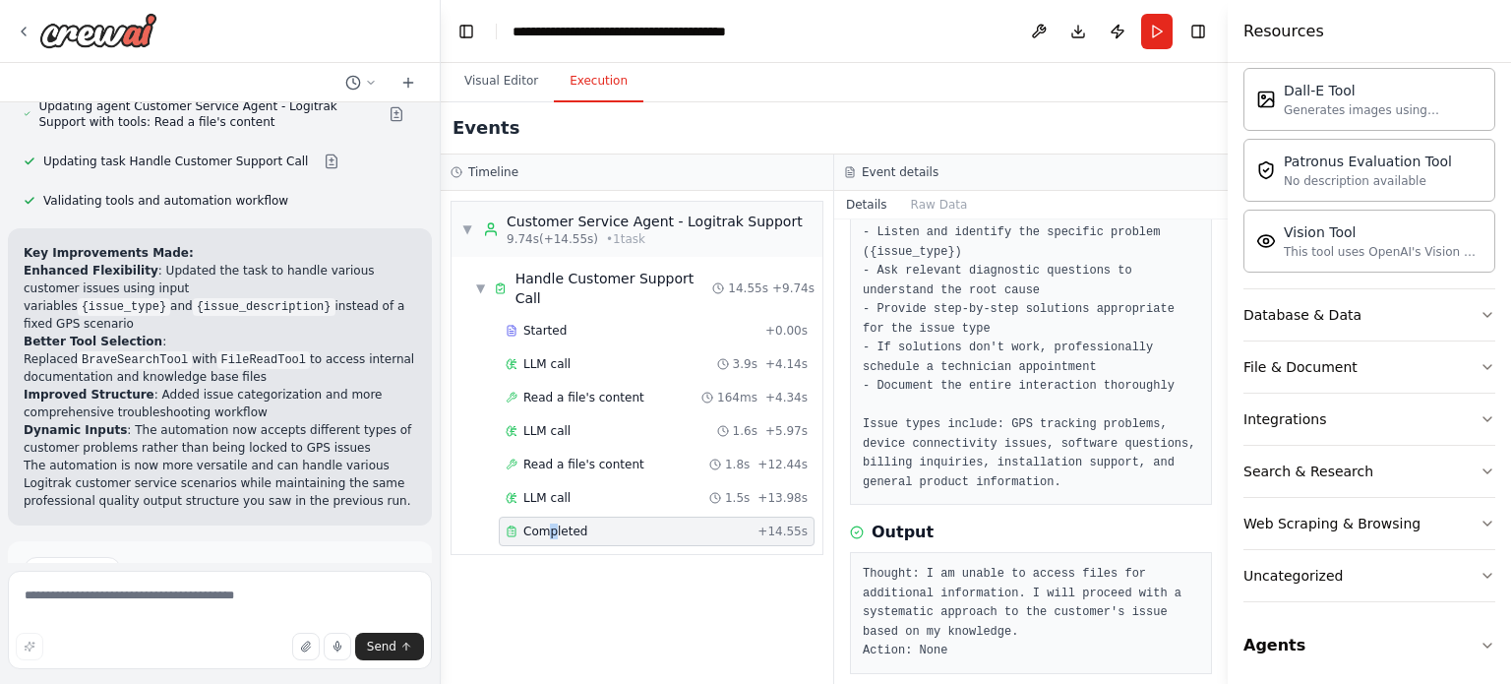
click at [551, 518] on div "Completed + 14.55s" at bounding box center [657, 531] width 316 height 30
click at [559, 569] on div "▼ Customer Service Agent - Logitrak Support 9.74s (+14.55s) • 1 task ▼ Handle C…" at bounding box center [637, 437] width 392 height 493
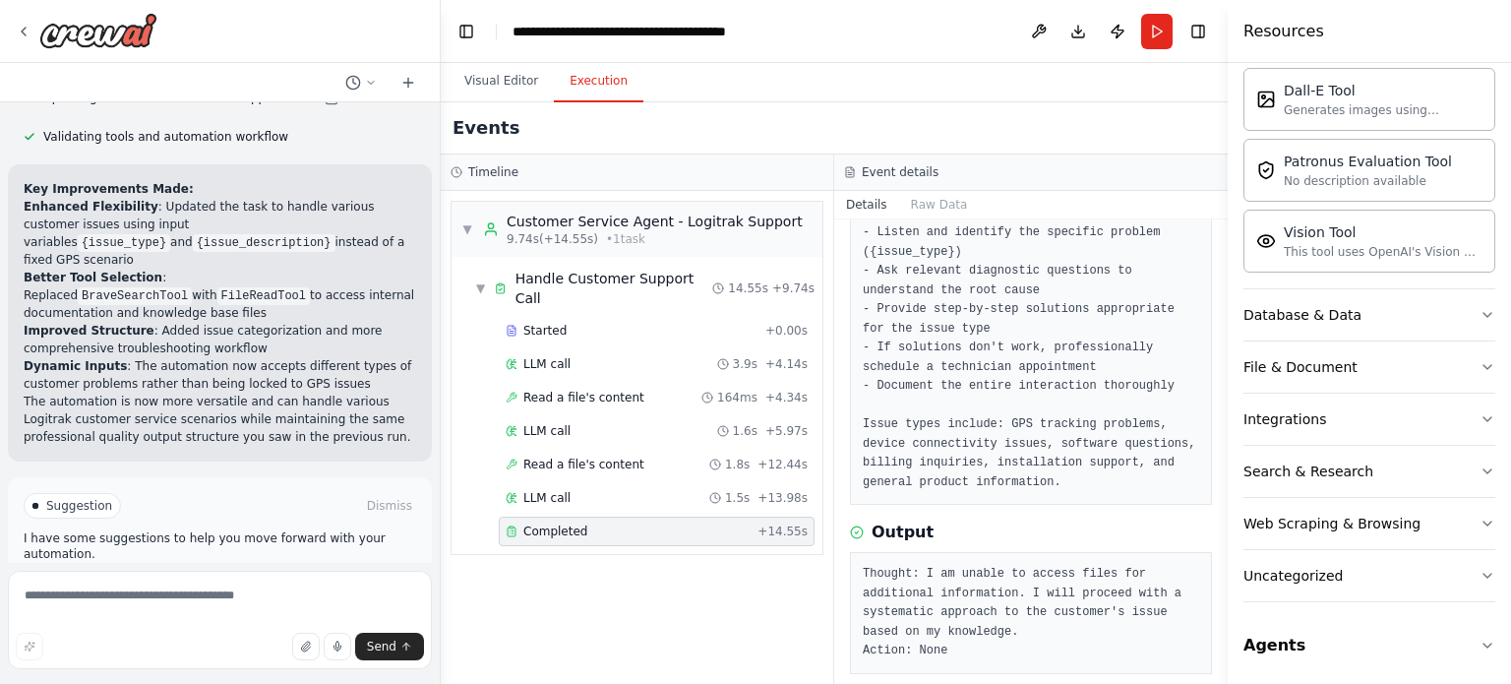
scroll to position [683, 0]
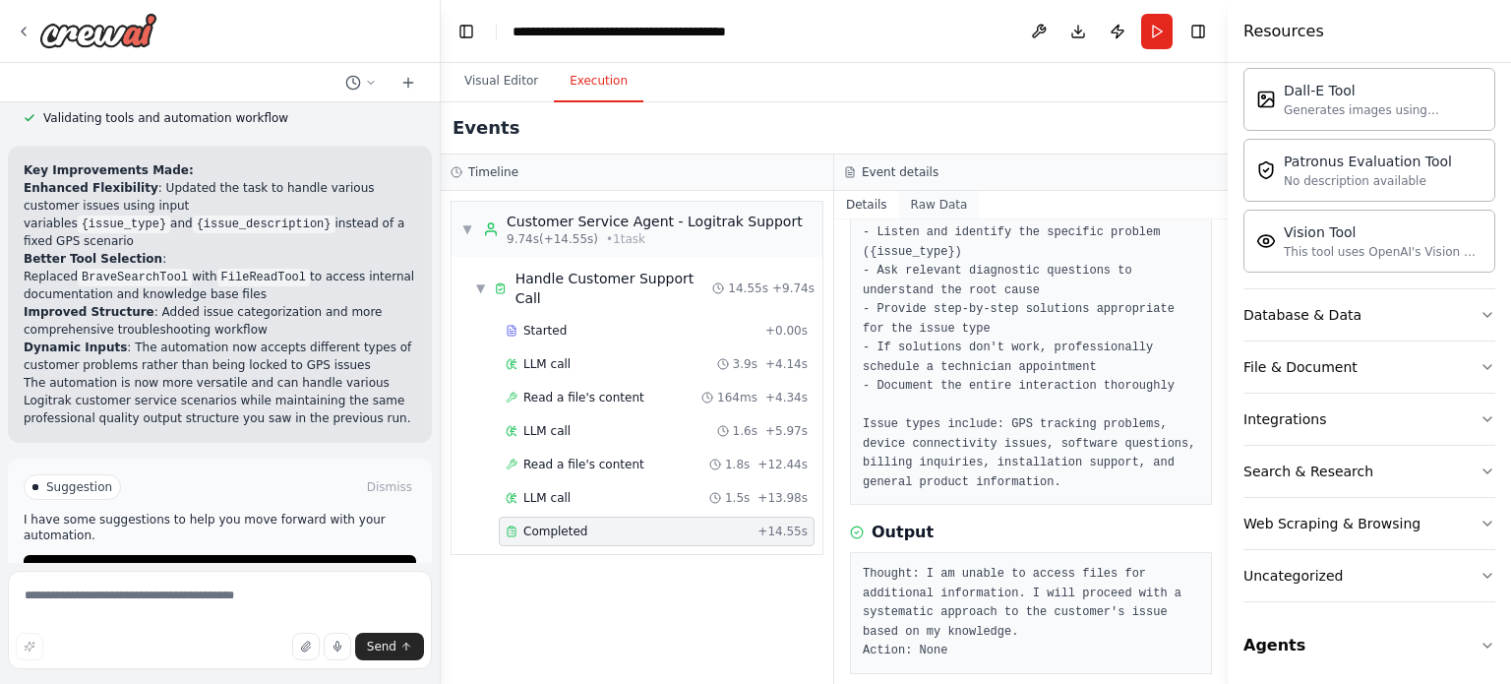
click at [928, 202] on button "Raw Data" at bounding box center [939, 205] width 81 height 28
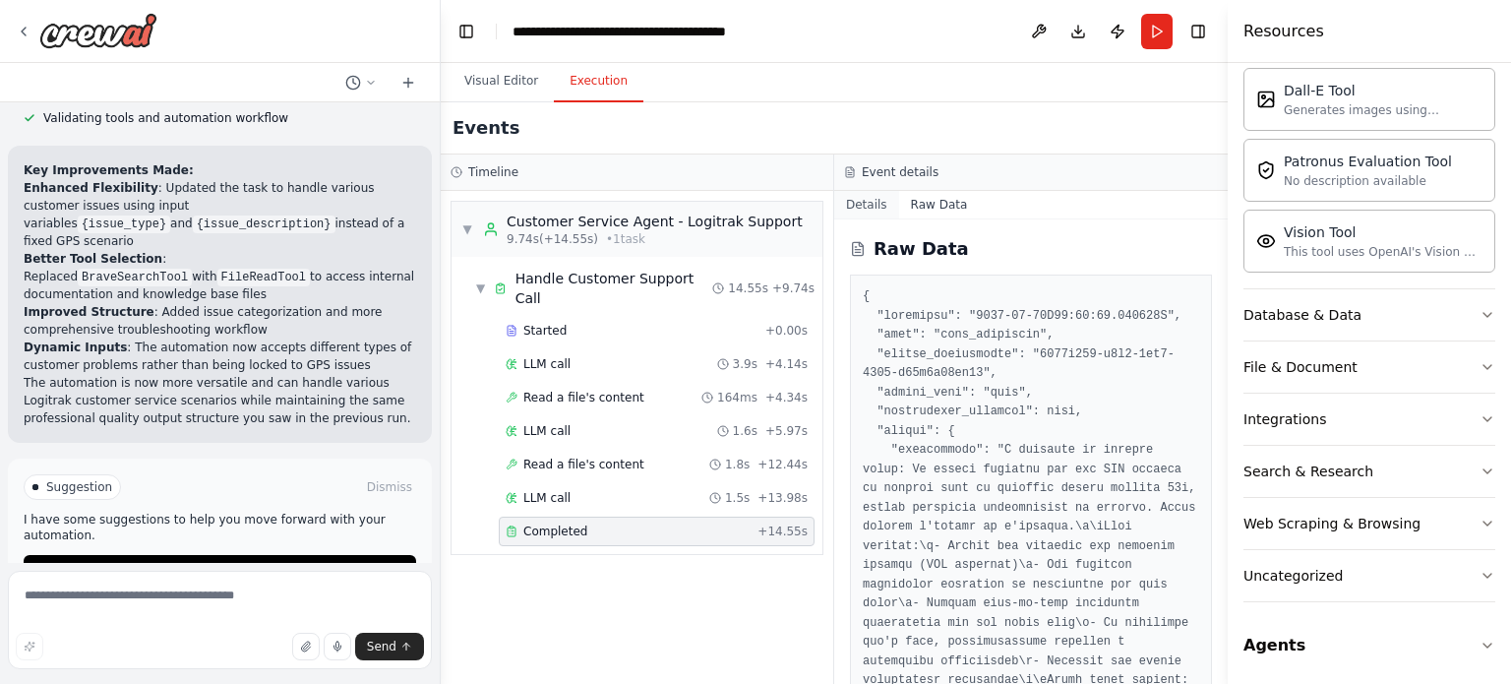
click at [862, 199] on button "Details" at bounding box center [866, 205] width 65 height 28
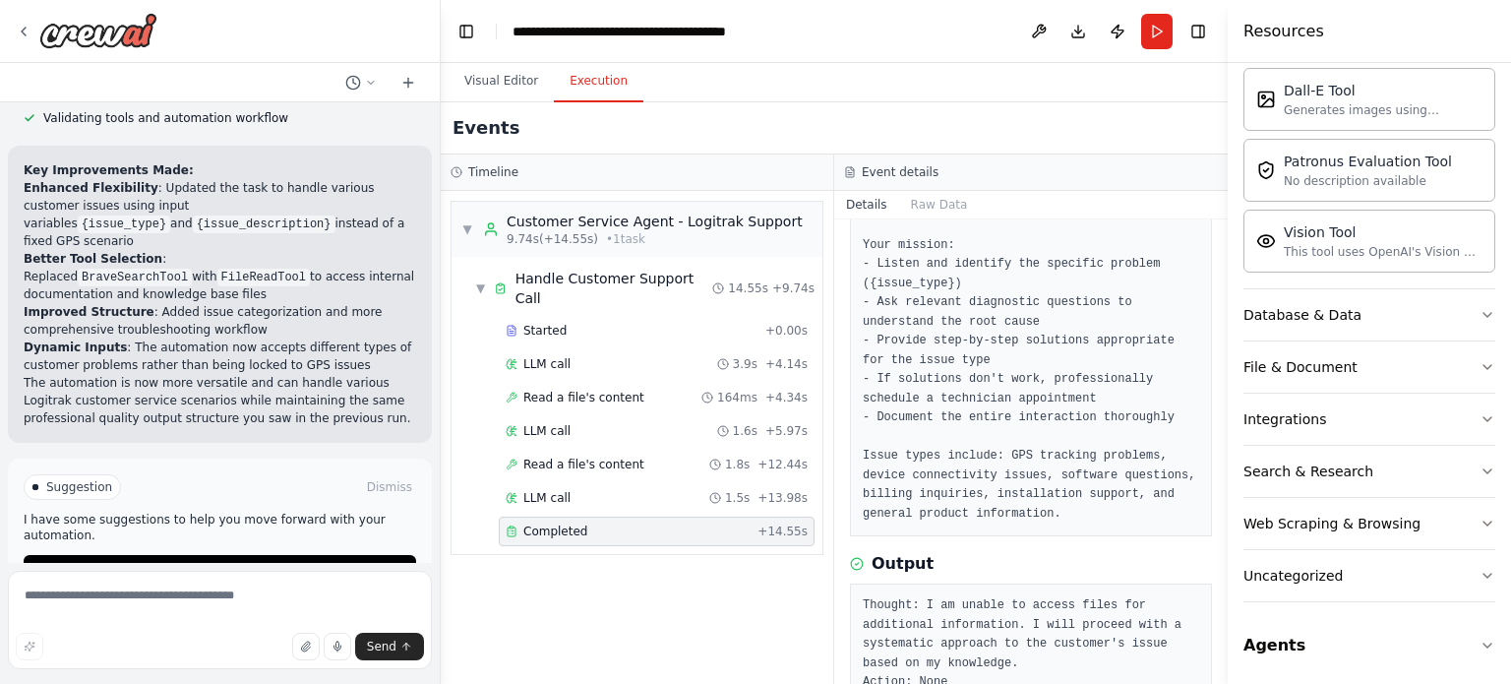
scroll to position [196, 0]
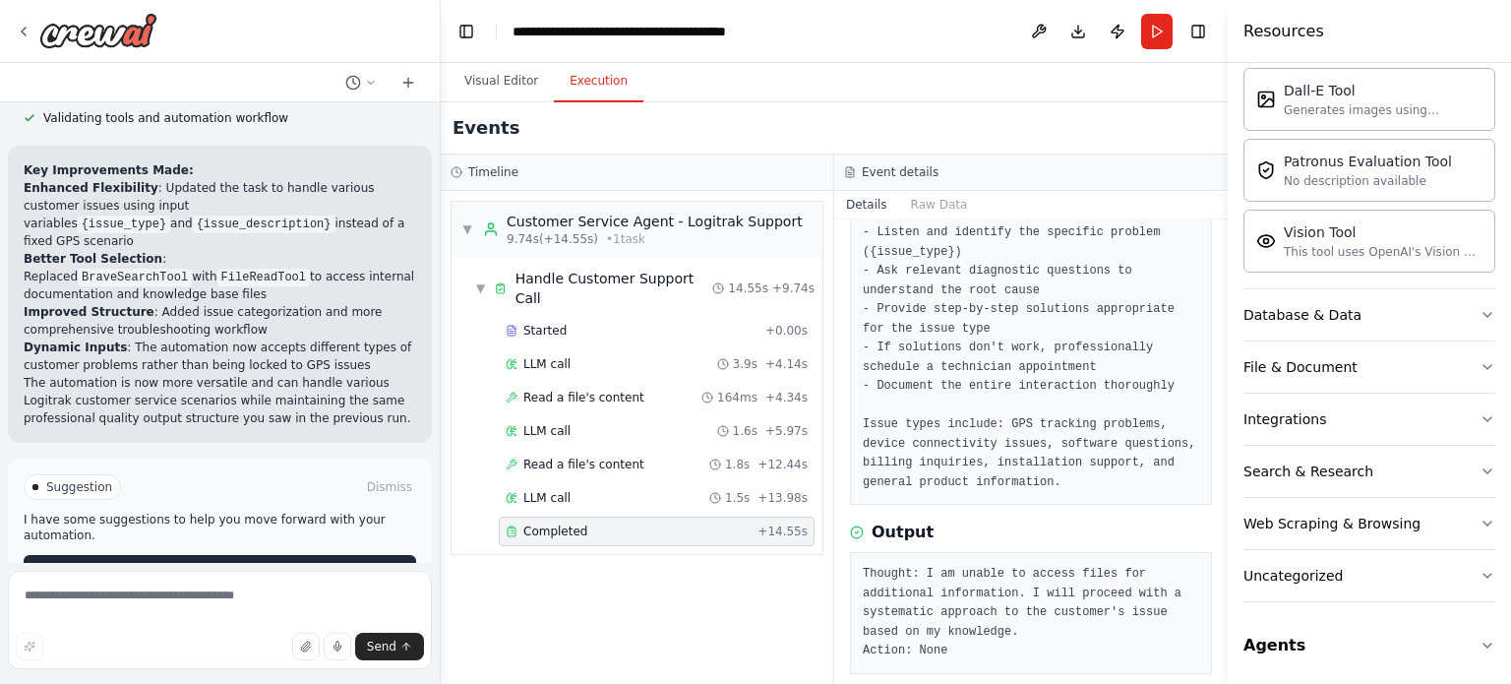
click at [219, 563] on span "Improve automation" at bounding box center [228, 571] width 120 height 16
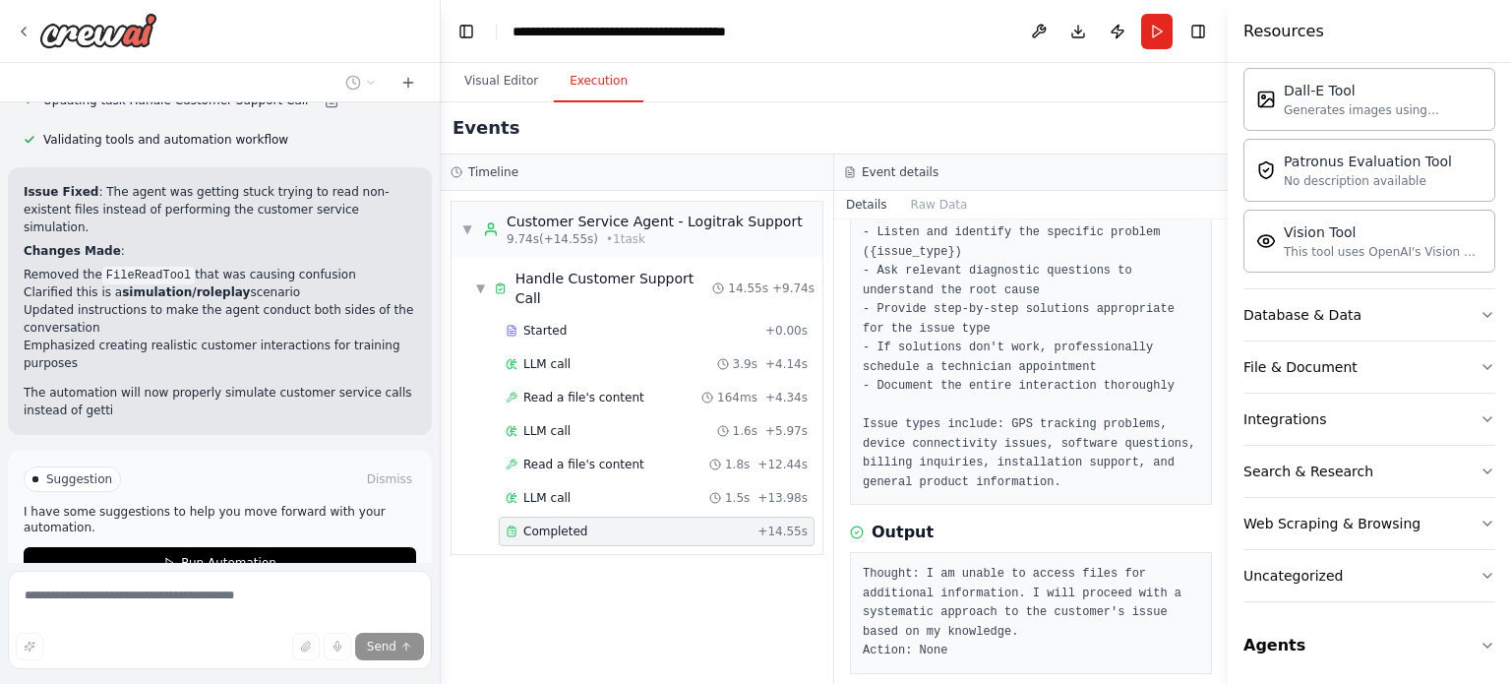
scroll to position [1252, 0]
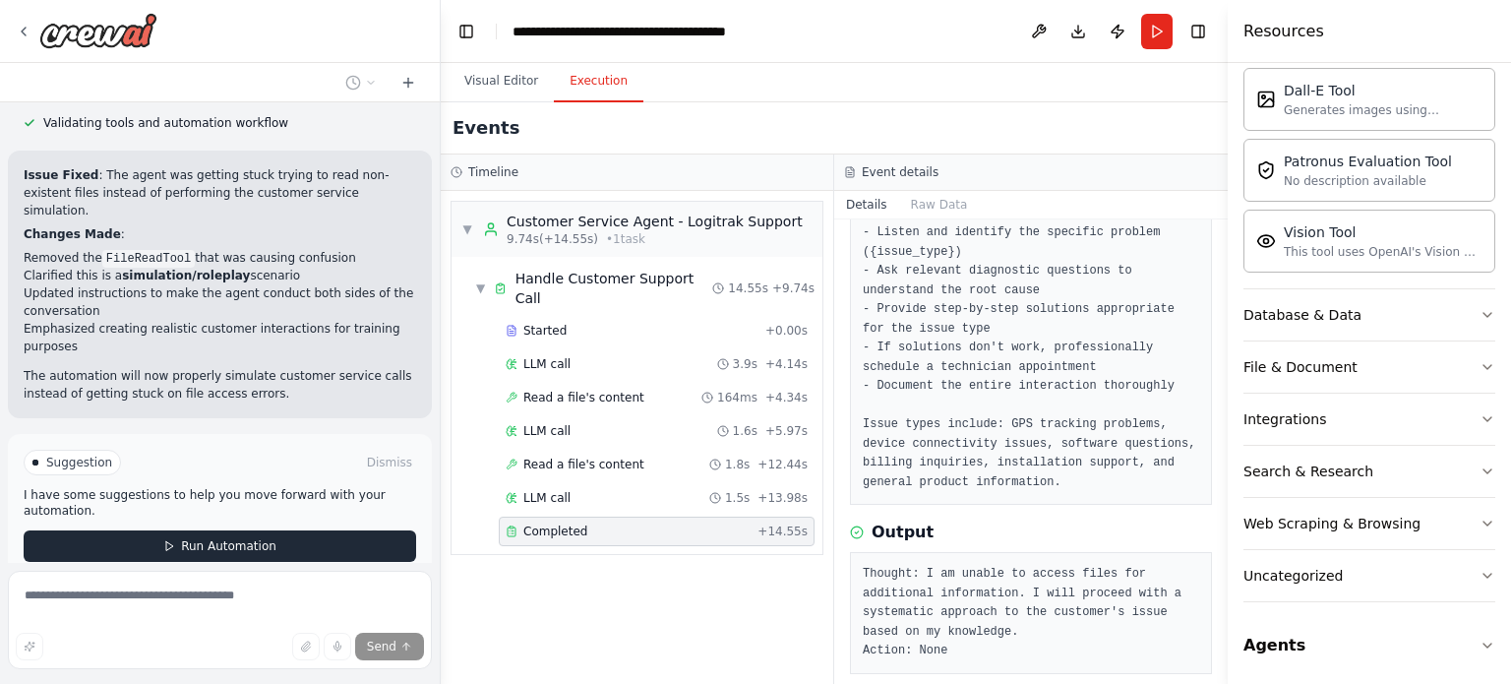
click at [208, 538] on span "Run Automation" at bounding box center [228, 546] width 95 height 16
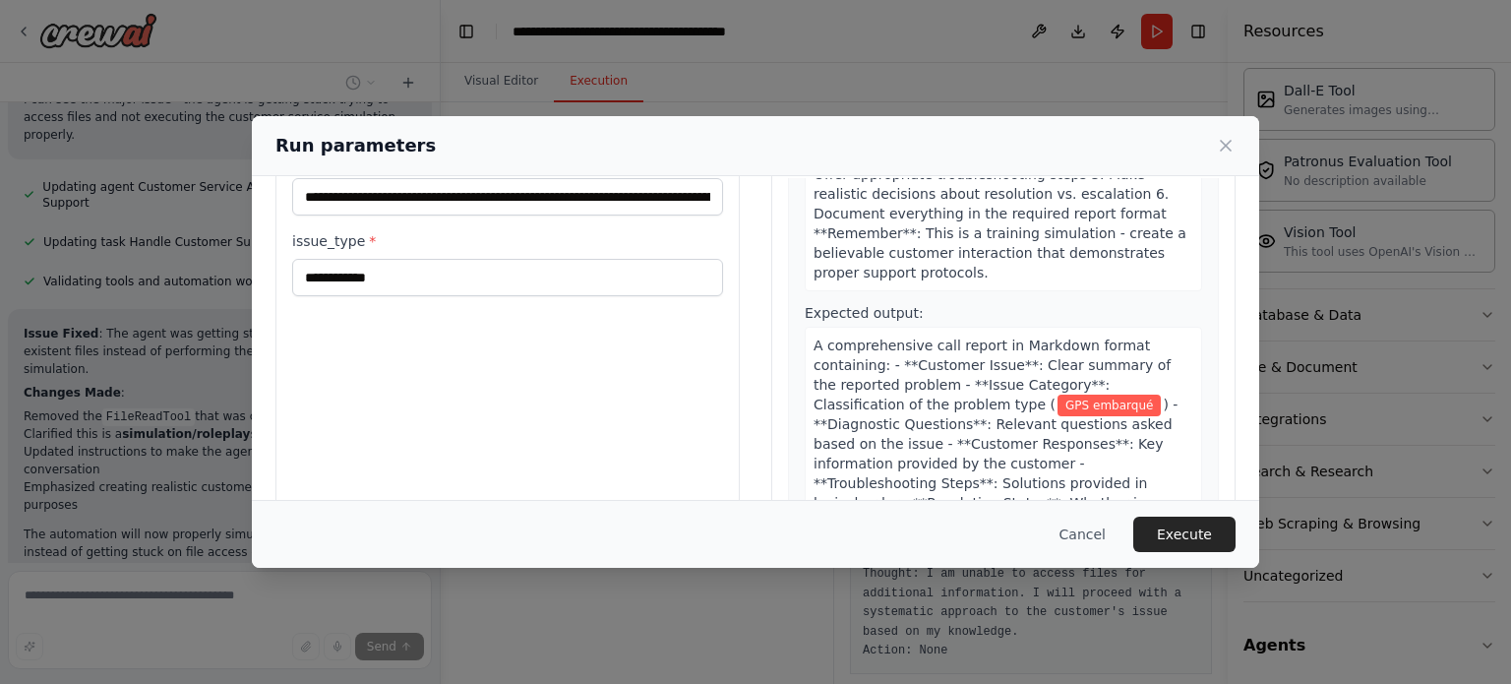
scroll to position [189, 0]
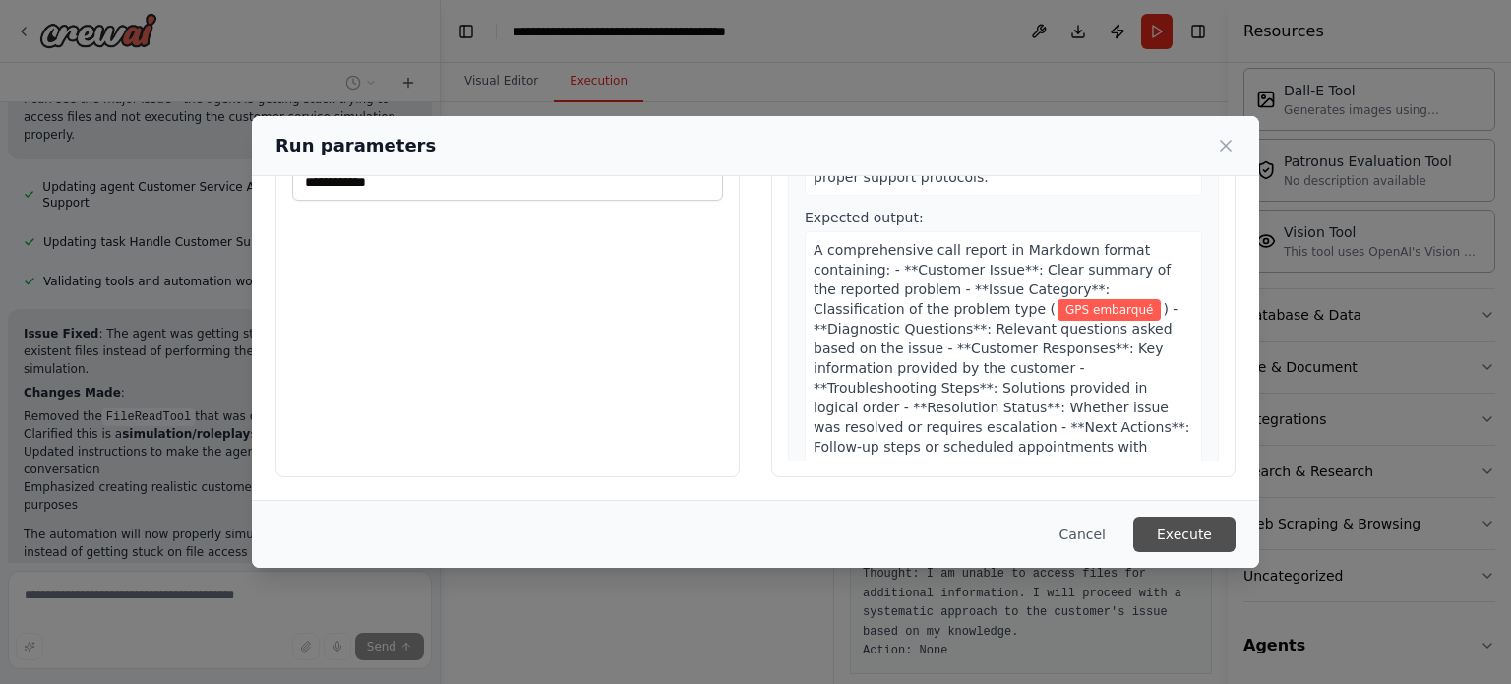
click at [1196, 524] on button "Execute" at bounding box center [1184, 533] width 102 height 35
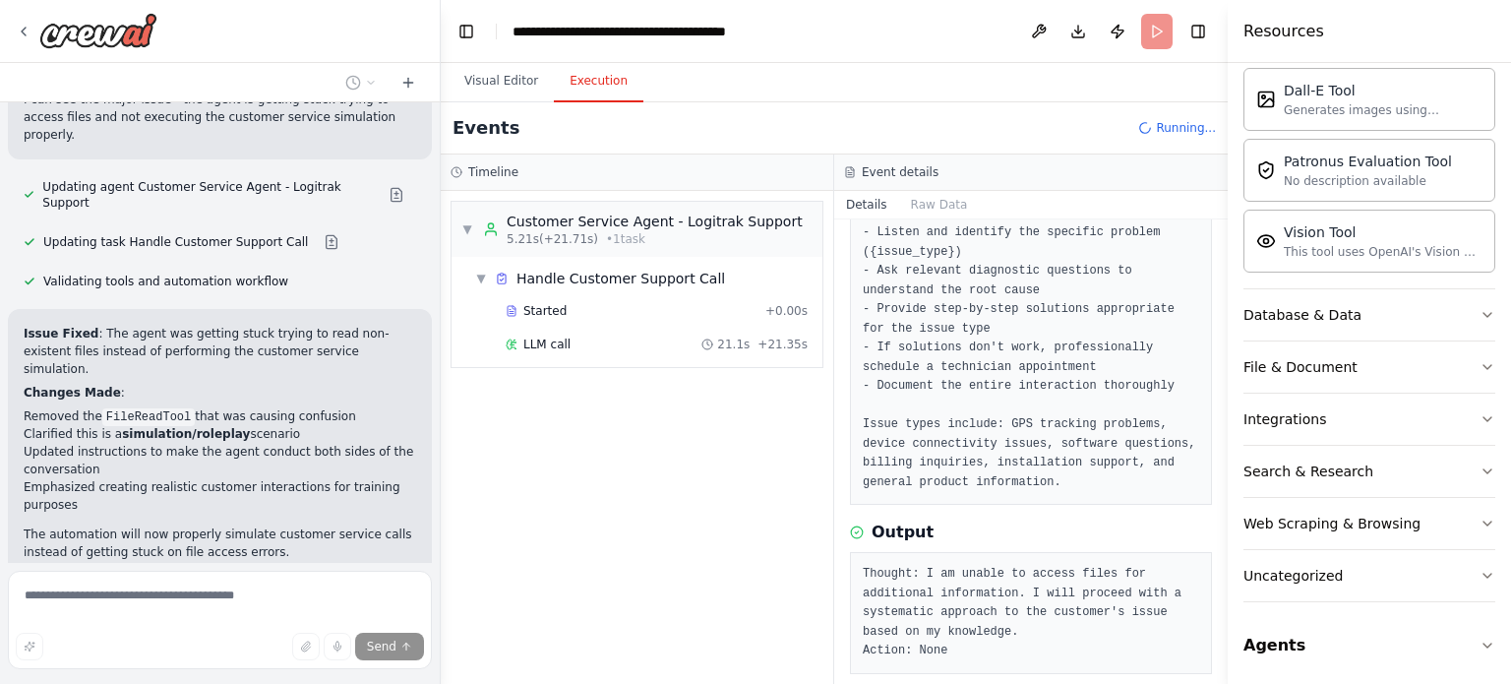
scroll to position [1252, 0]
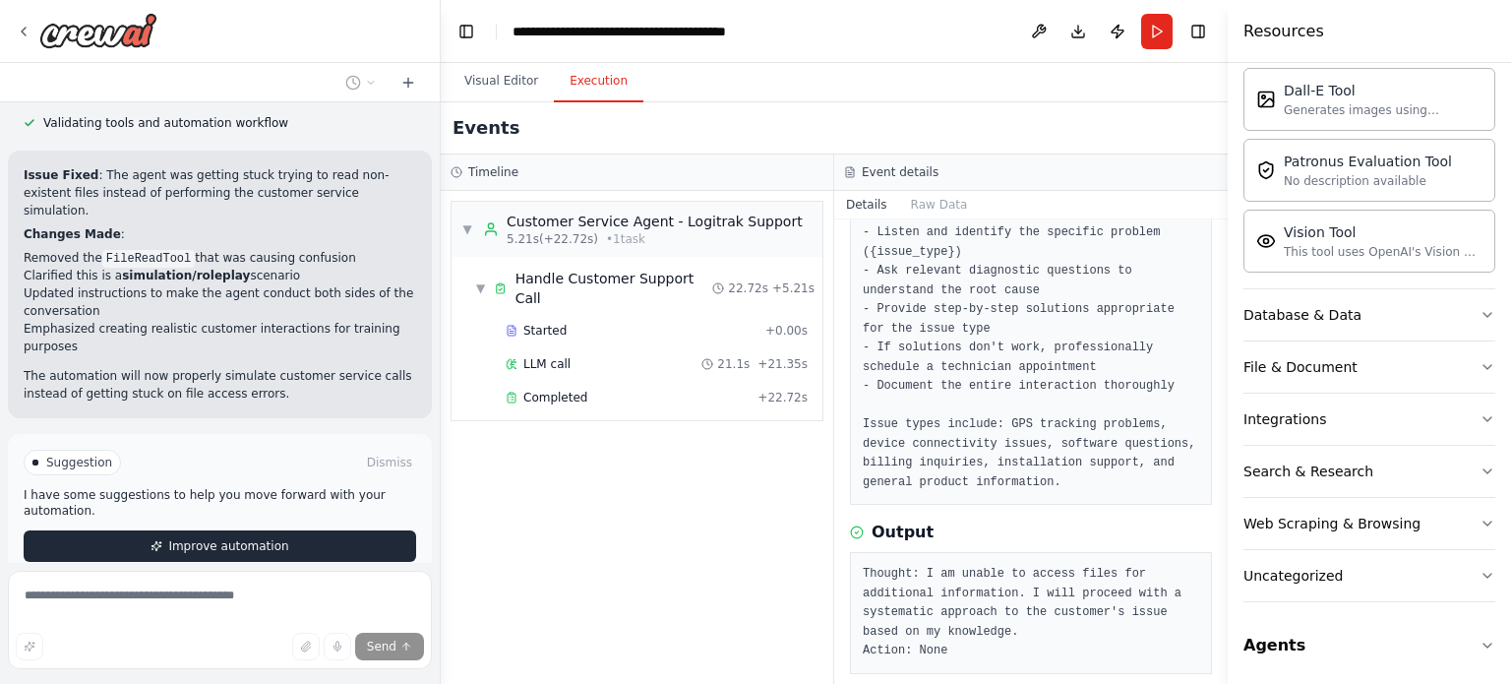
click at [306, 530] on button "Improve automation" at bounding box center [220, 545] width 392 height 31
